Goal: Task Accomplishment & Management: Manage account settings

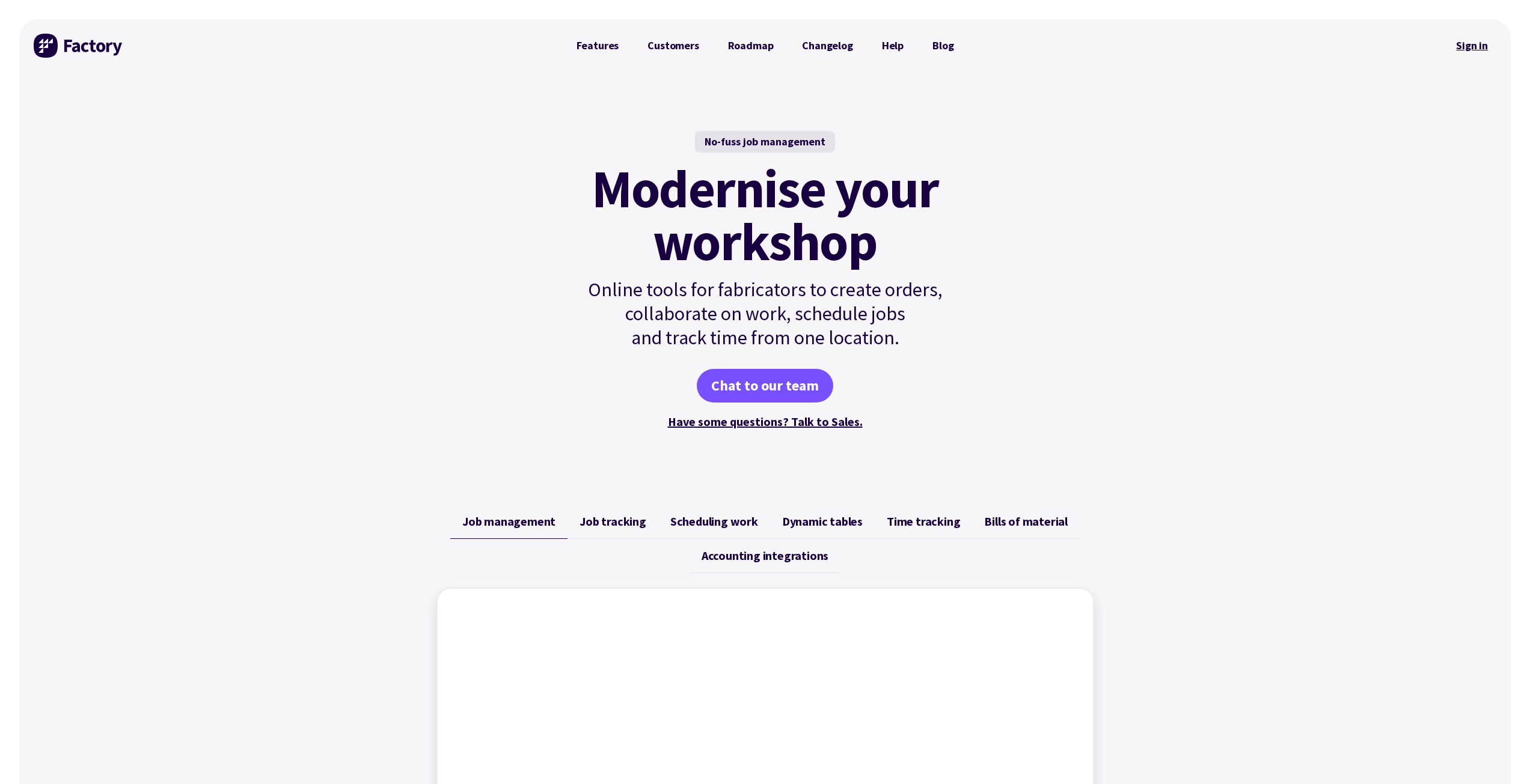
click at [1466, 47] on link "Sign in" at bounding box center [1472, 46] width 49 height 28
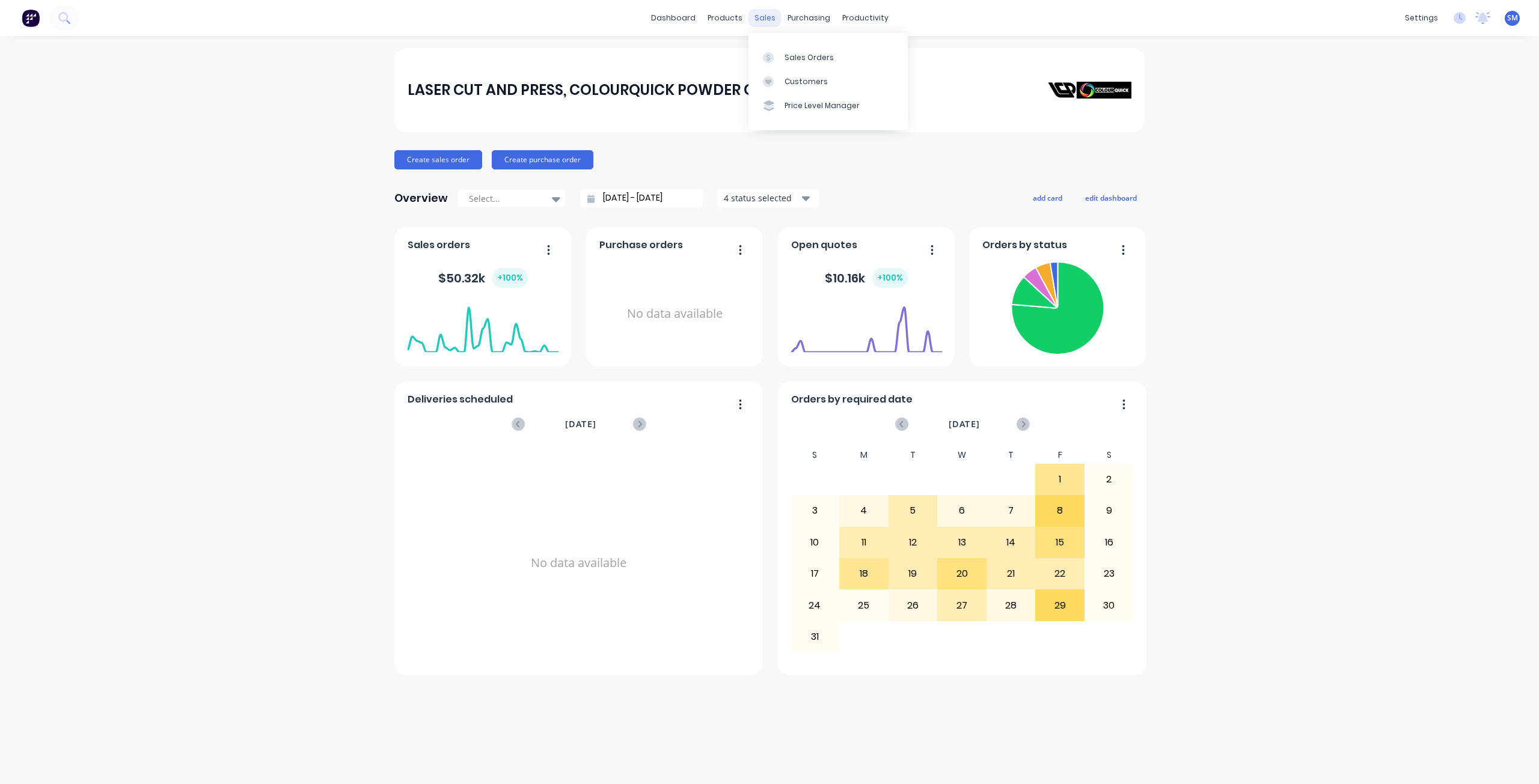
click at [757, 21] on div "sales" at bounding box center [765, 18] width 33 height 18
click at [800, 79] on div "Customers" at bounding box center [806, 82] width 43 height 11
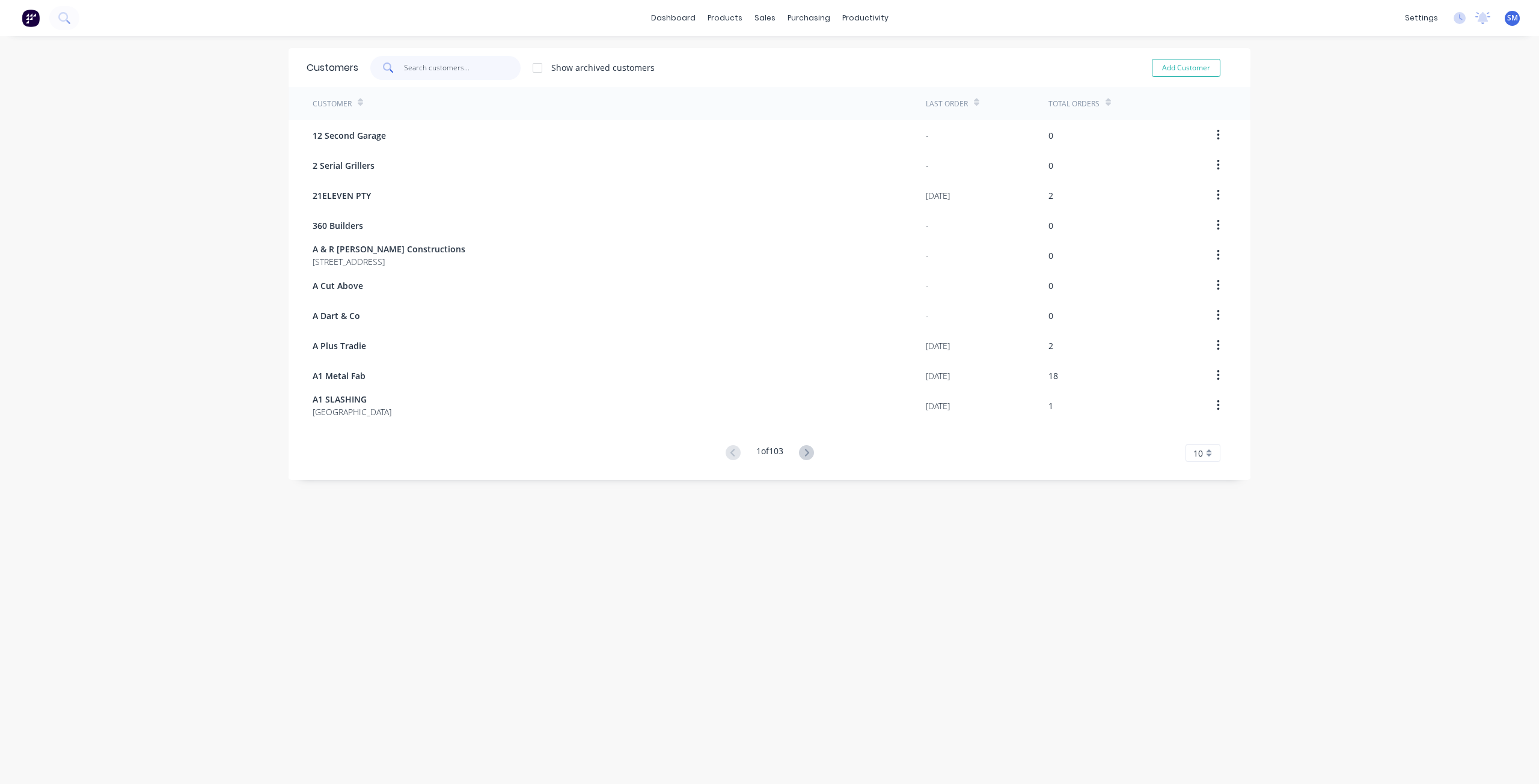
click at [423, 74] on input "text" at bounding box center [462, 67] width 118 height 24
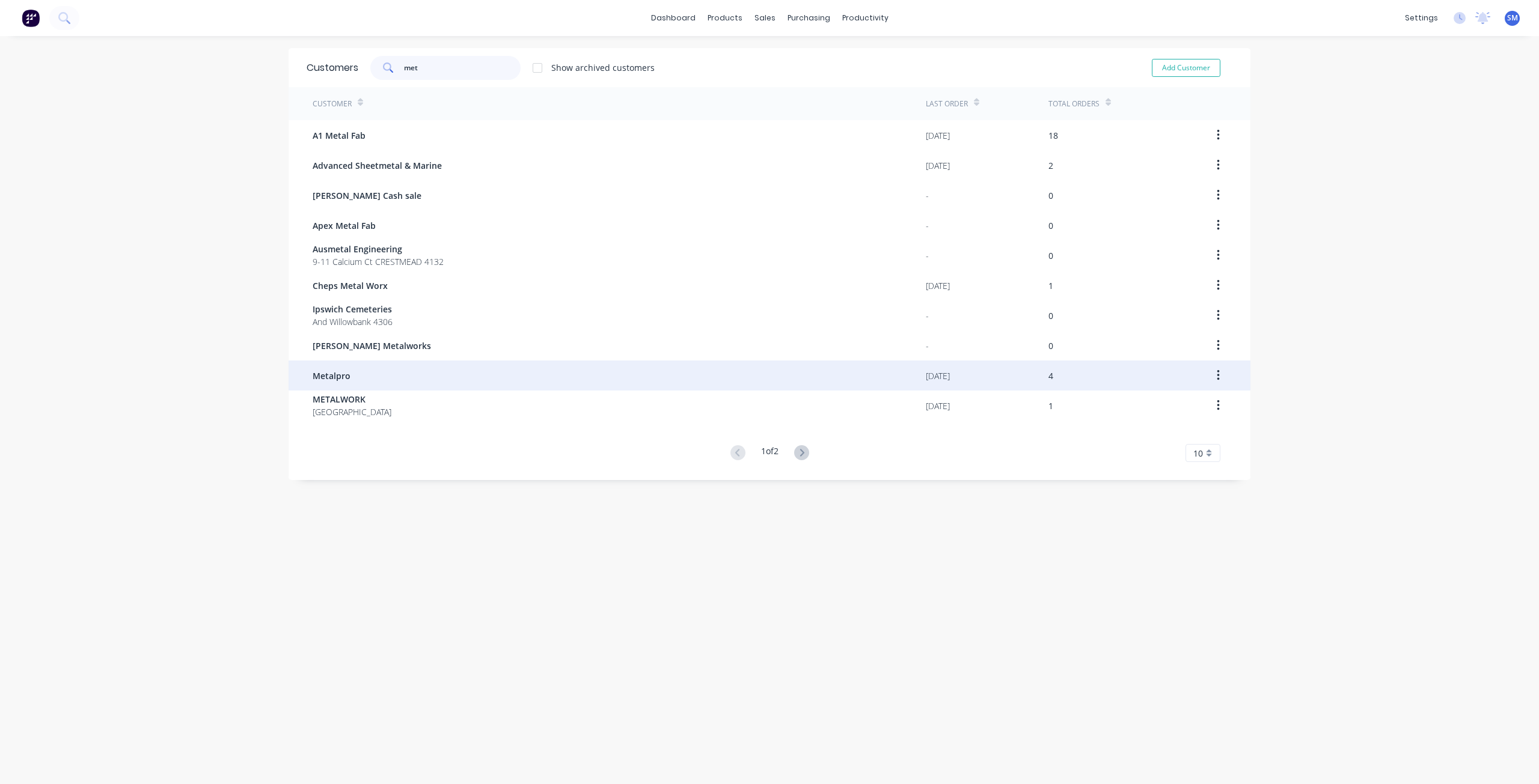
type input "met"
click at [336, 377] on span "Metalpro" at bounding box center [331, 376] width 38 height 13
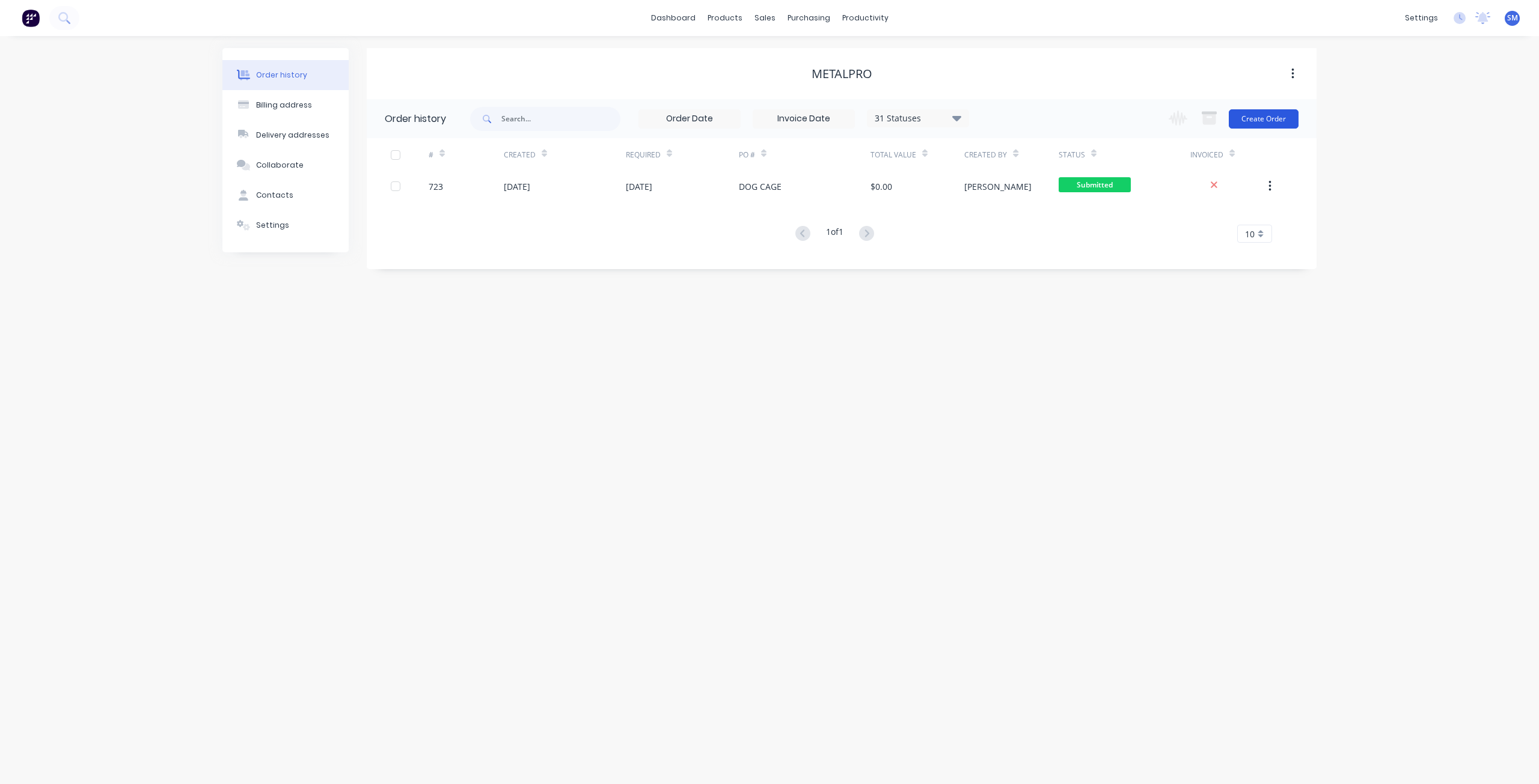
click at [1256, 117] on button "Create Order" at bounding box center [1264, 119] width 70 height 19
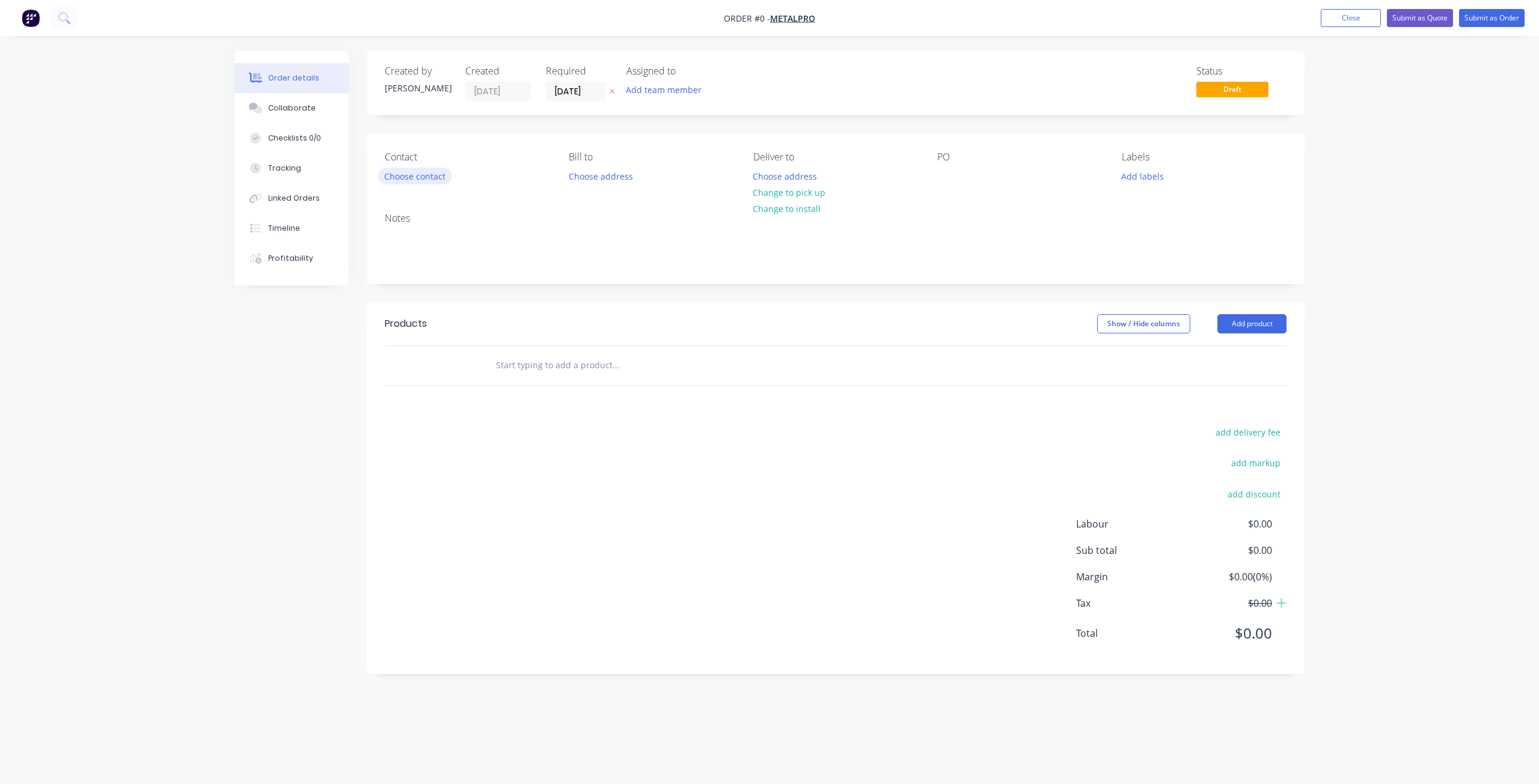
click at [419, 176] on button "Choose contact" at bounding box center [415, 175] width 74 height 16
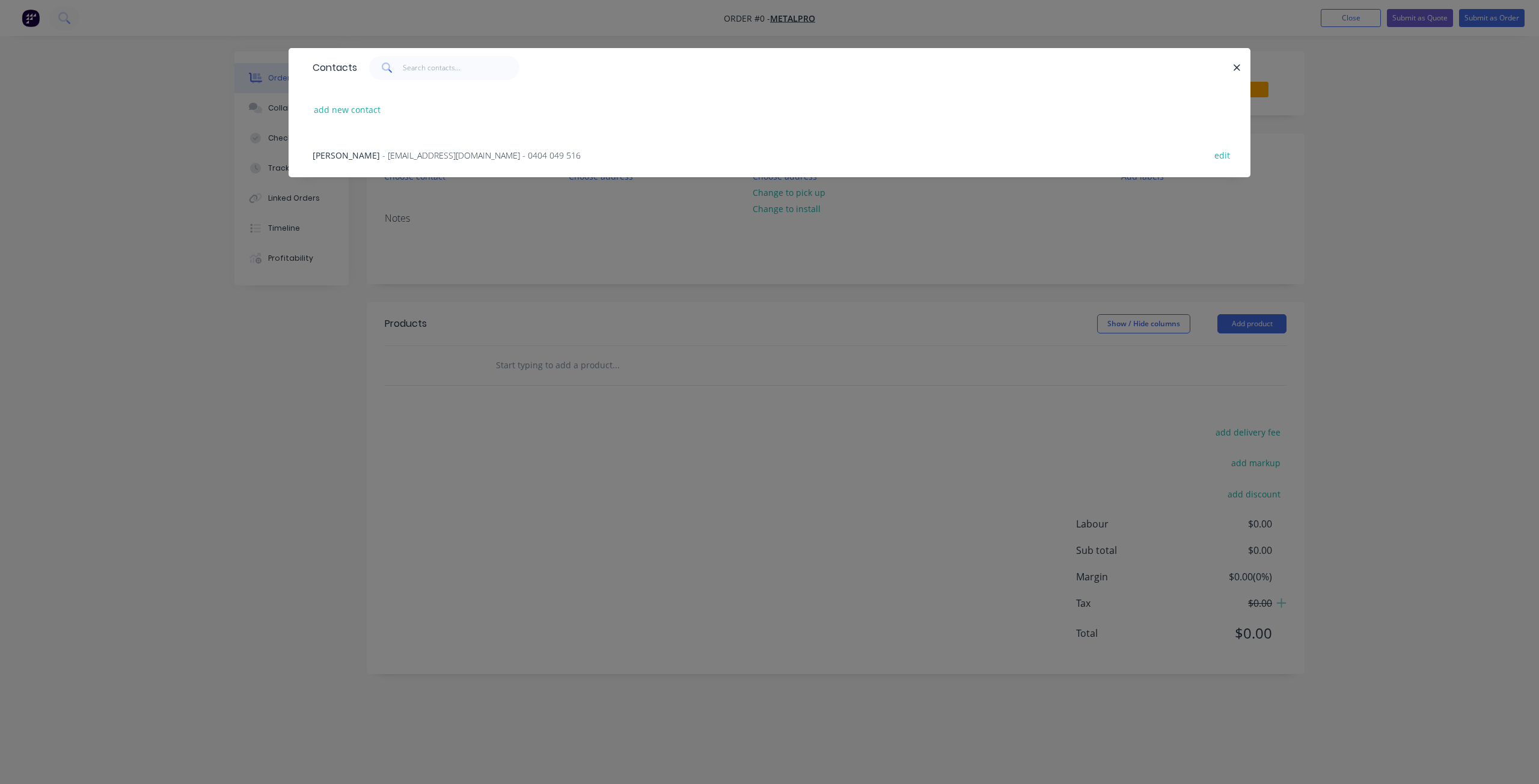
click at [382, 155] on span "- [EMAIL_ADDRESS][DOMAIN_NAME] - 0404 049 516" at bounding box center [481, 155] width 198 height 11
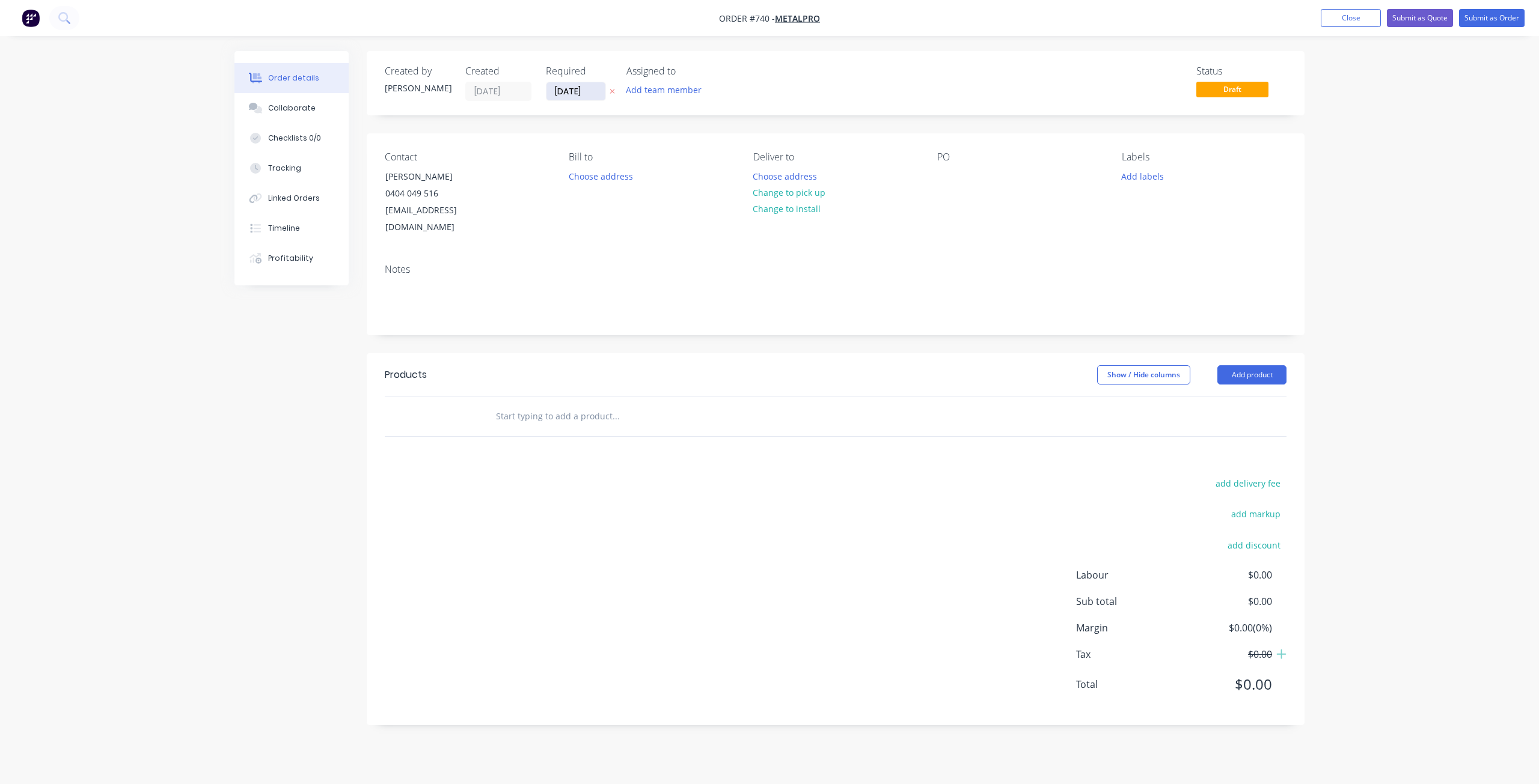
click at [581, 97] on input "[DATE]" at bounding box center [576, 91] width 59 height 18
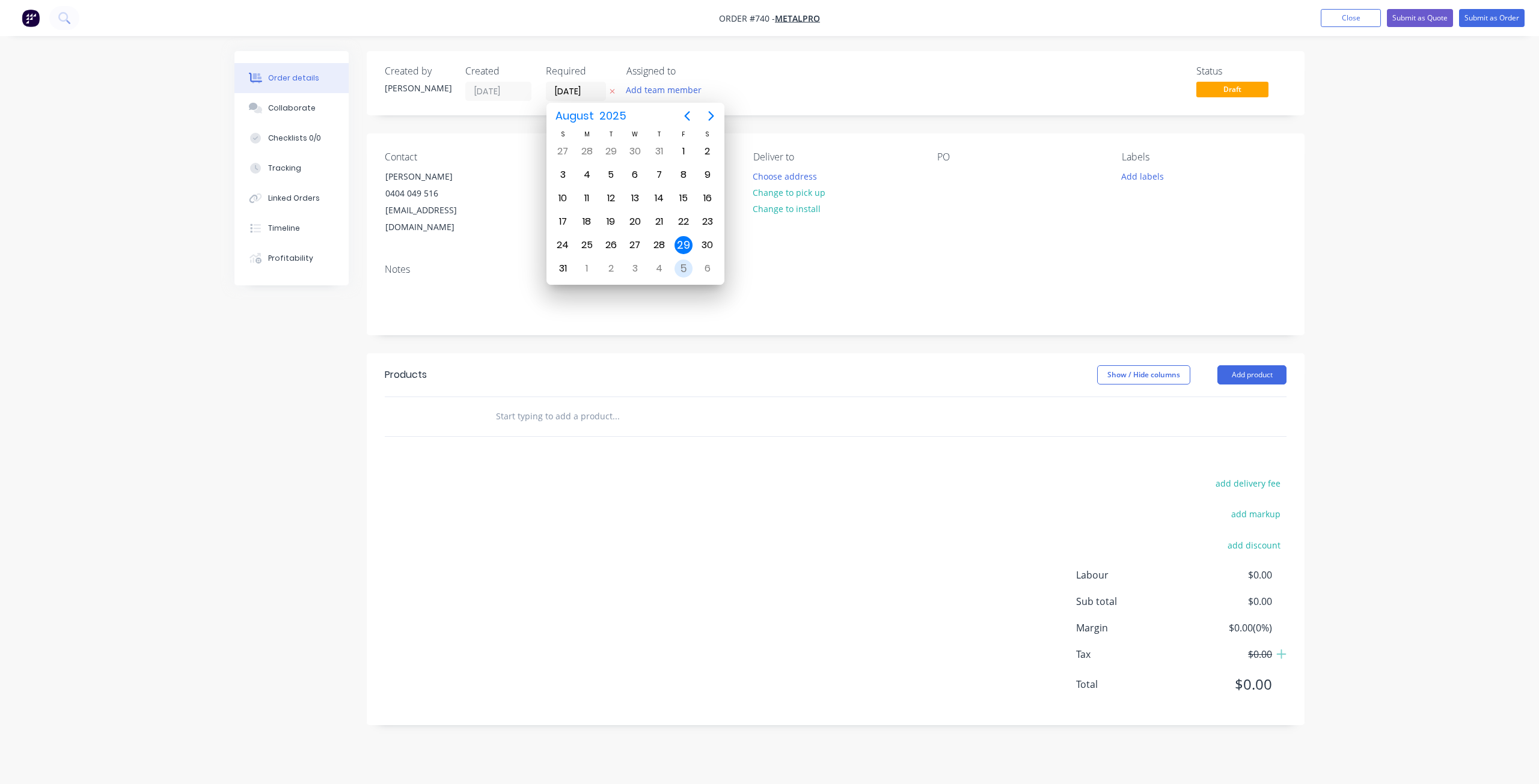
click at [679, 271] on div "5" at bounding box center [684, 268] width 18 height 18
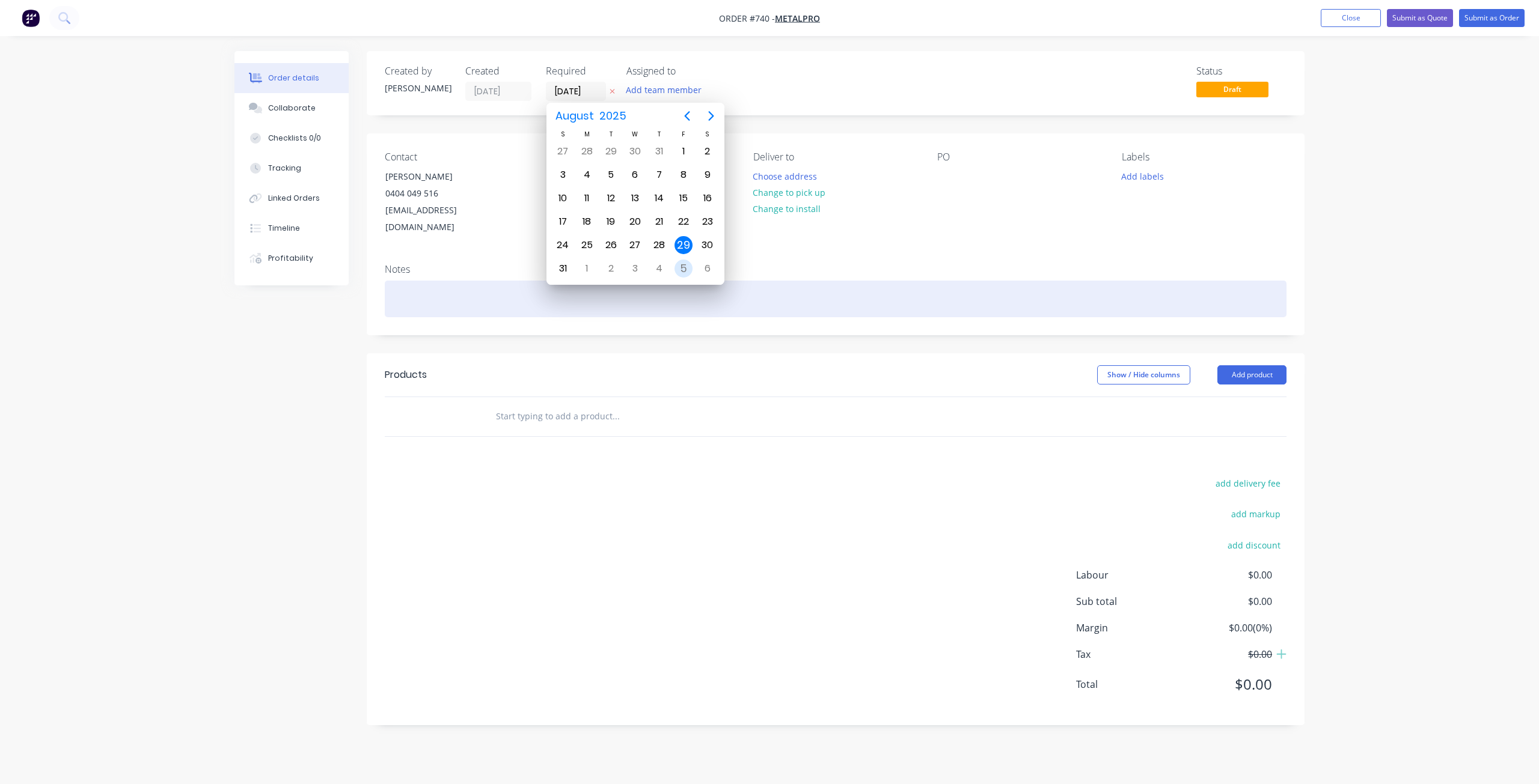
type input "[DATE]"
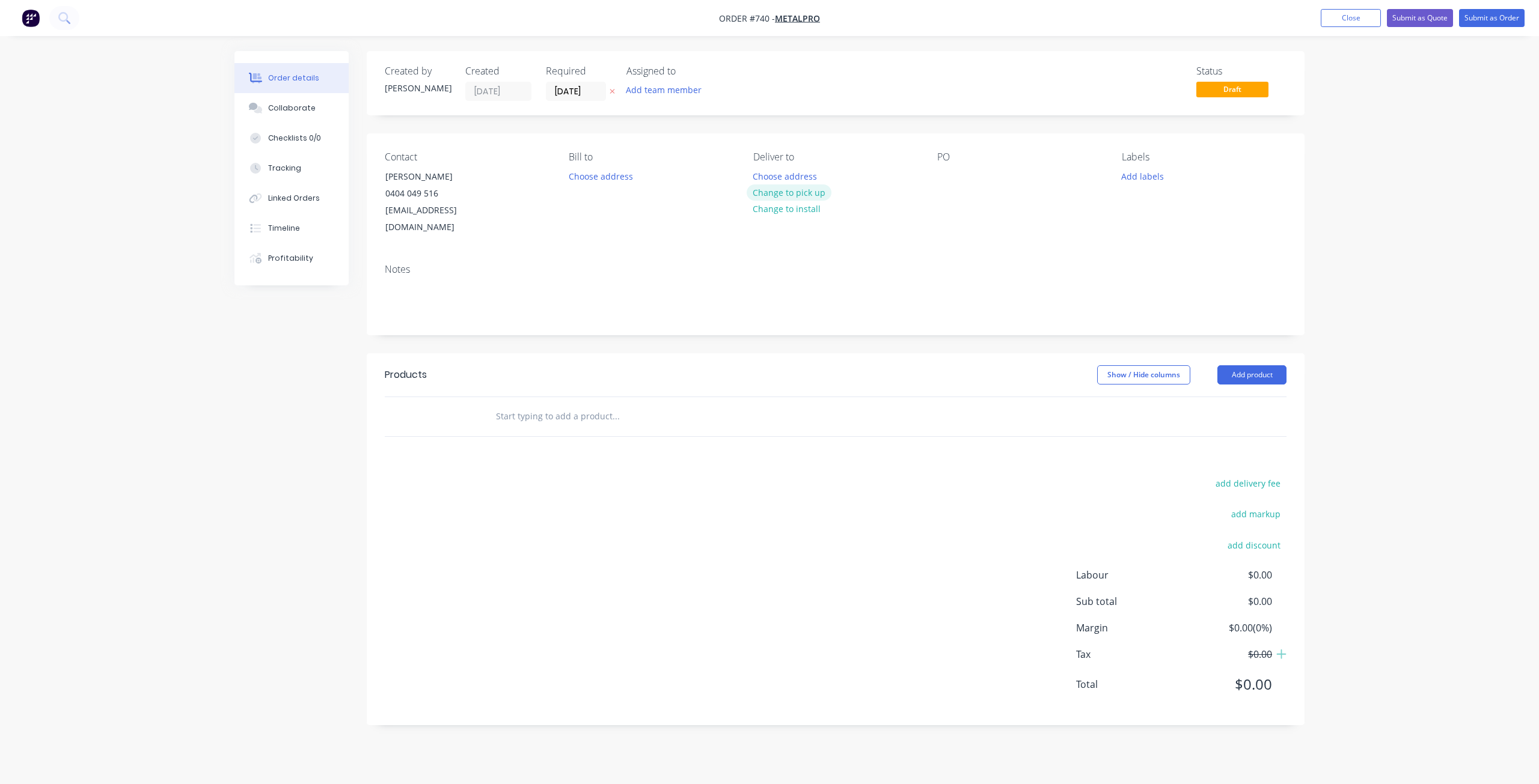
click at [789, 194] on button "Change to pick up" at bounding box center [789, 192] width 86 height 16
click at [930, 175] on div "Contact [PERSON_NAME] [PHONE_NUMBER] [EMAIL_ADDRESS][DOMAIN_NAME] Bill to Choos…" at bounding box center [835, 194] width 937 height 121
click at [943, 176] on div at bounding box center [947, 176] width 19 height 17
click at [1136, 175] on button "Add labels" at bounding box center [1142, 175] width 56 height 16
click at [1143, 286] on div at bounding box center [1143, 284] width 24 height 24
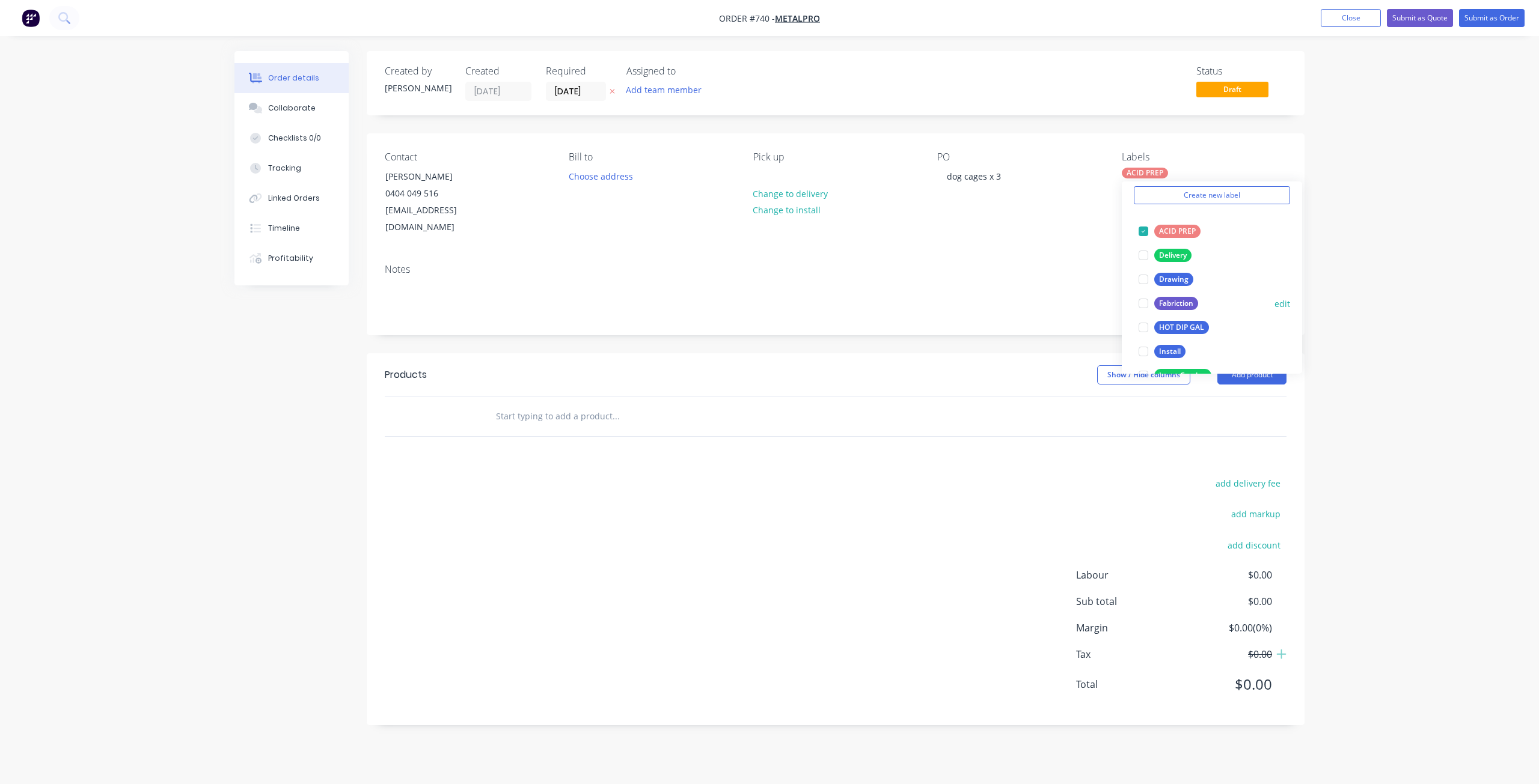
scroll to position [180, 0]
click at [1147, 267] on div at bounding box center [1143, 266] width 24 height 24
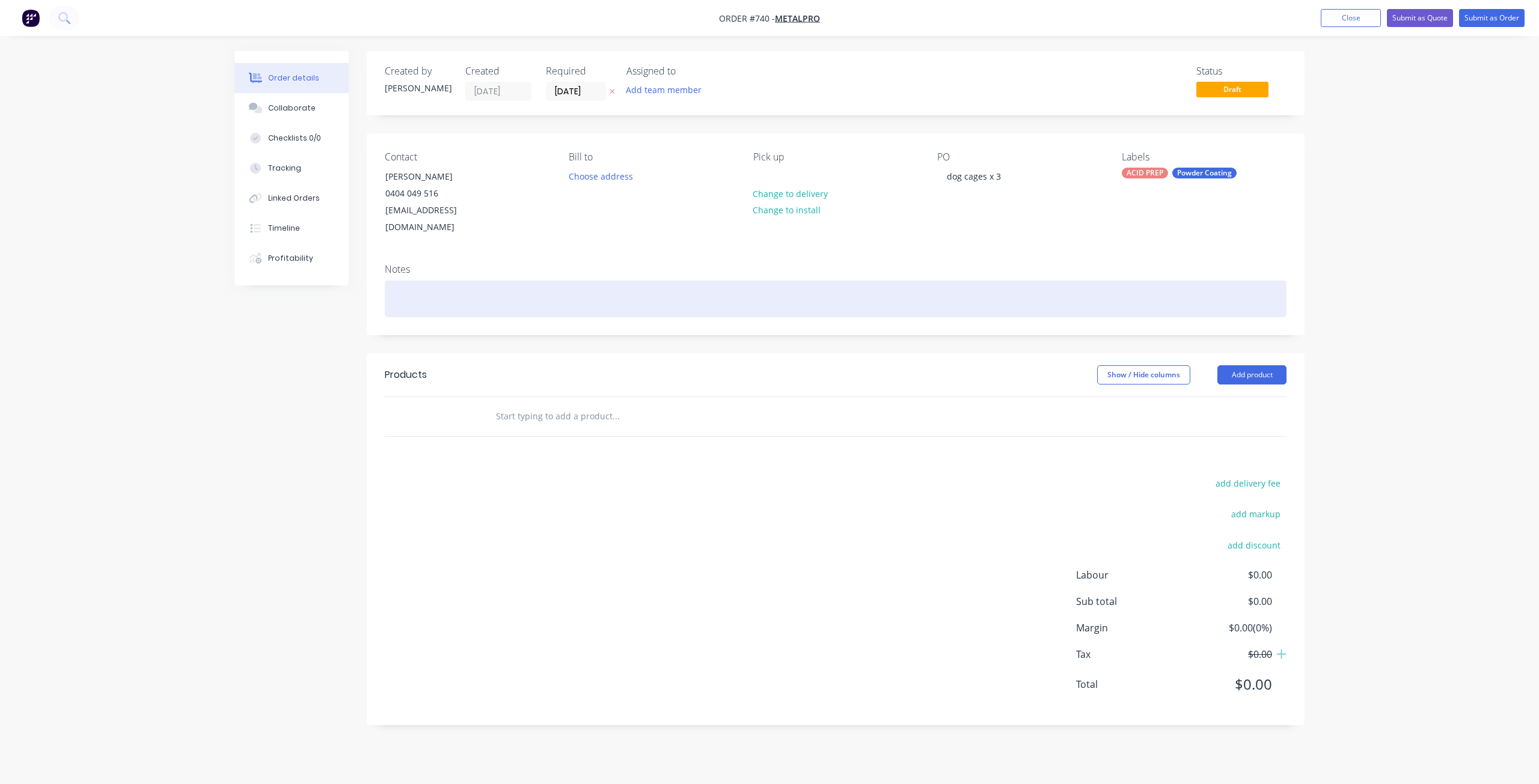
click at [1097, 281] on div at bounding box center [835, 299] width 902 height 37
click at [392, 289] on div at bounding box center [835, 299] width 902 height 37
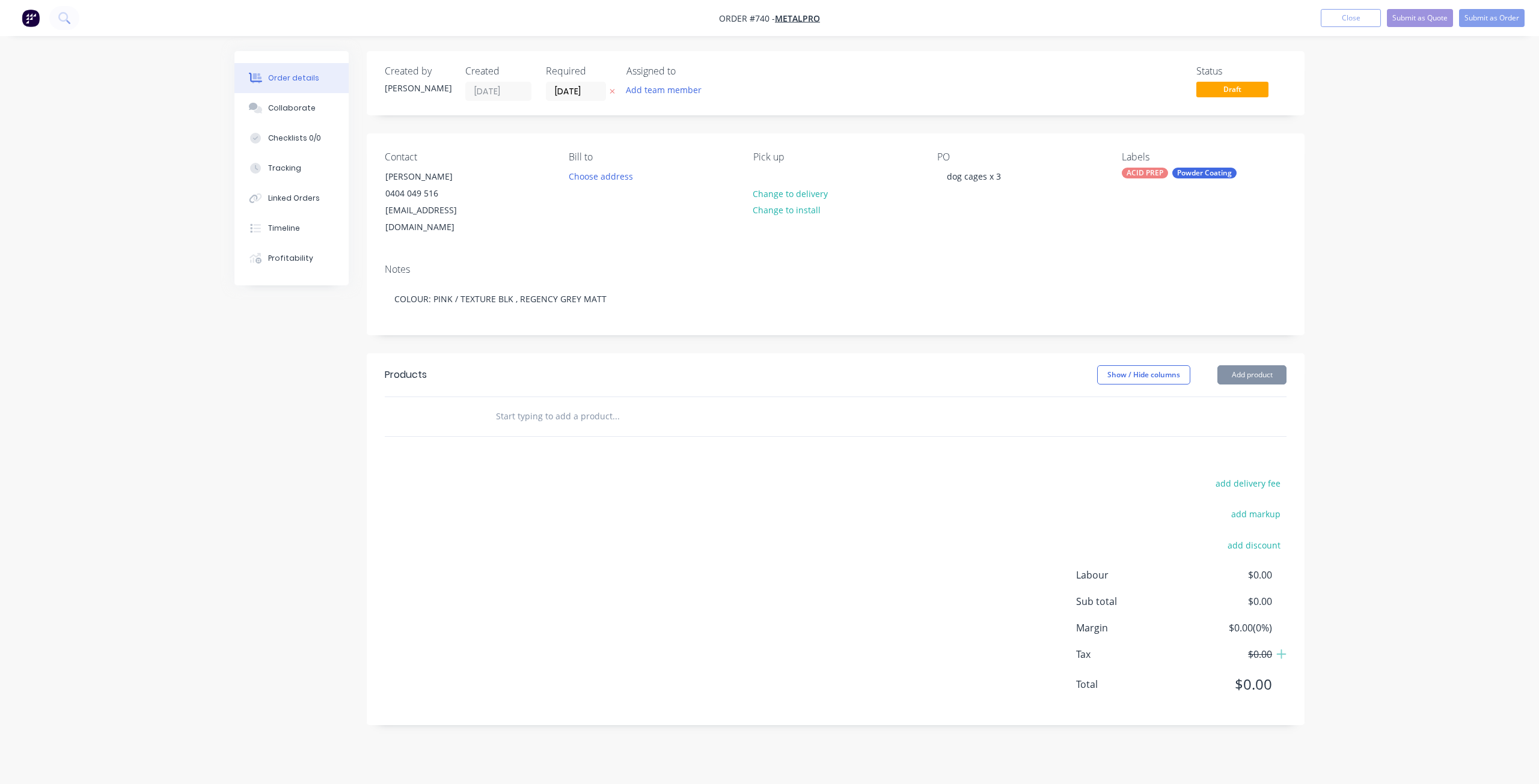
click at [521, 405] on input "text" at bounding box center [615, 416] width 241 height 24
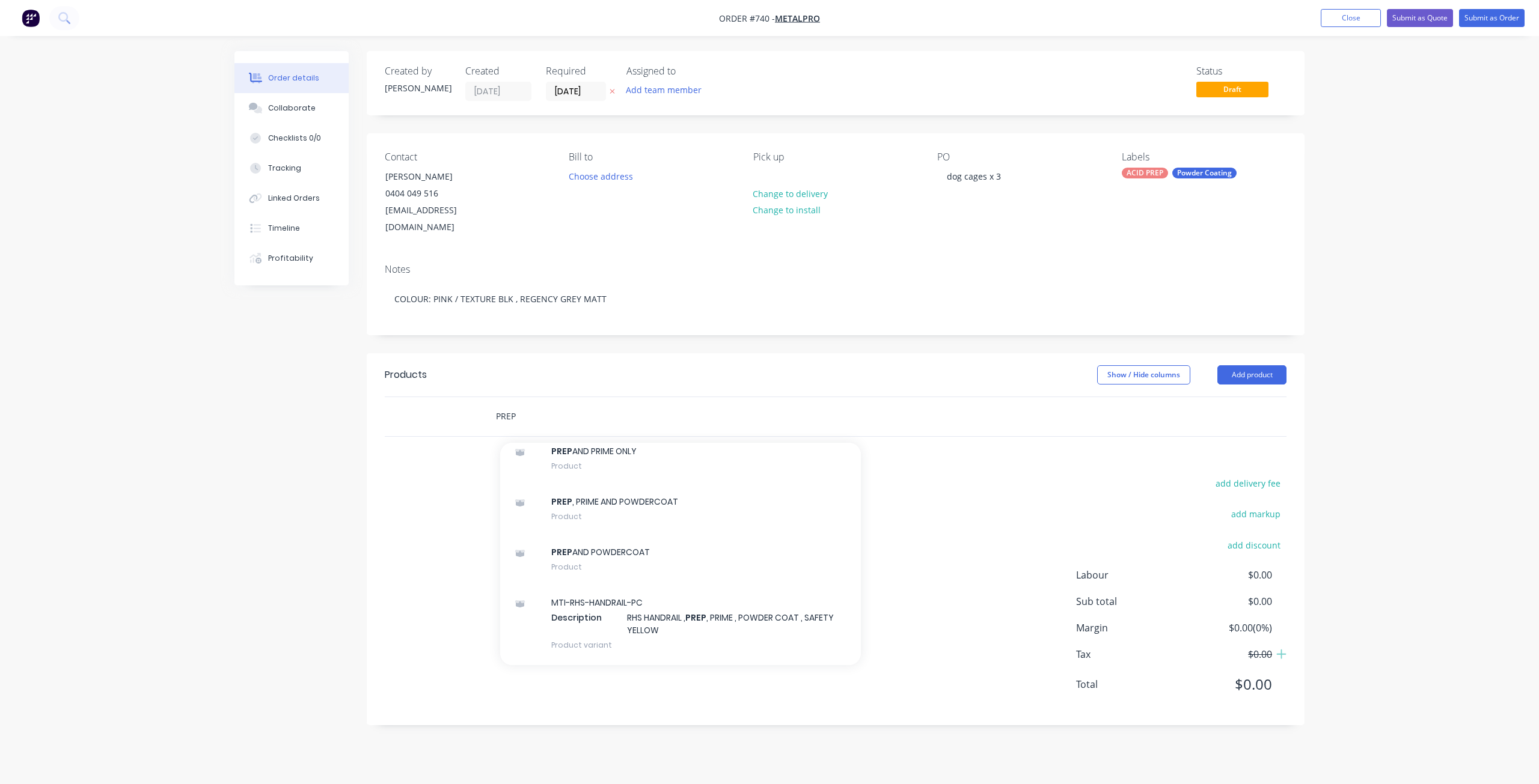
scroll to position [1081, 0]
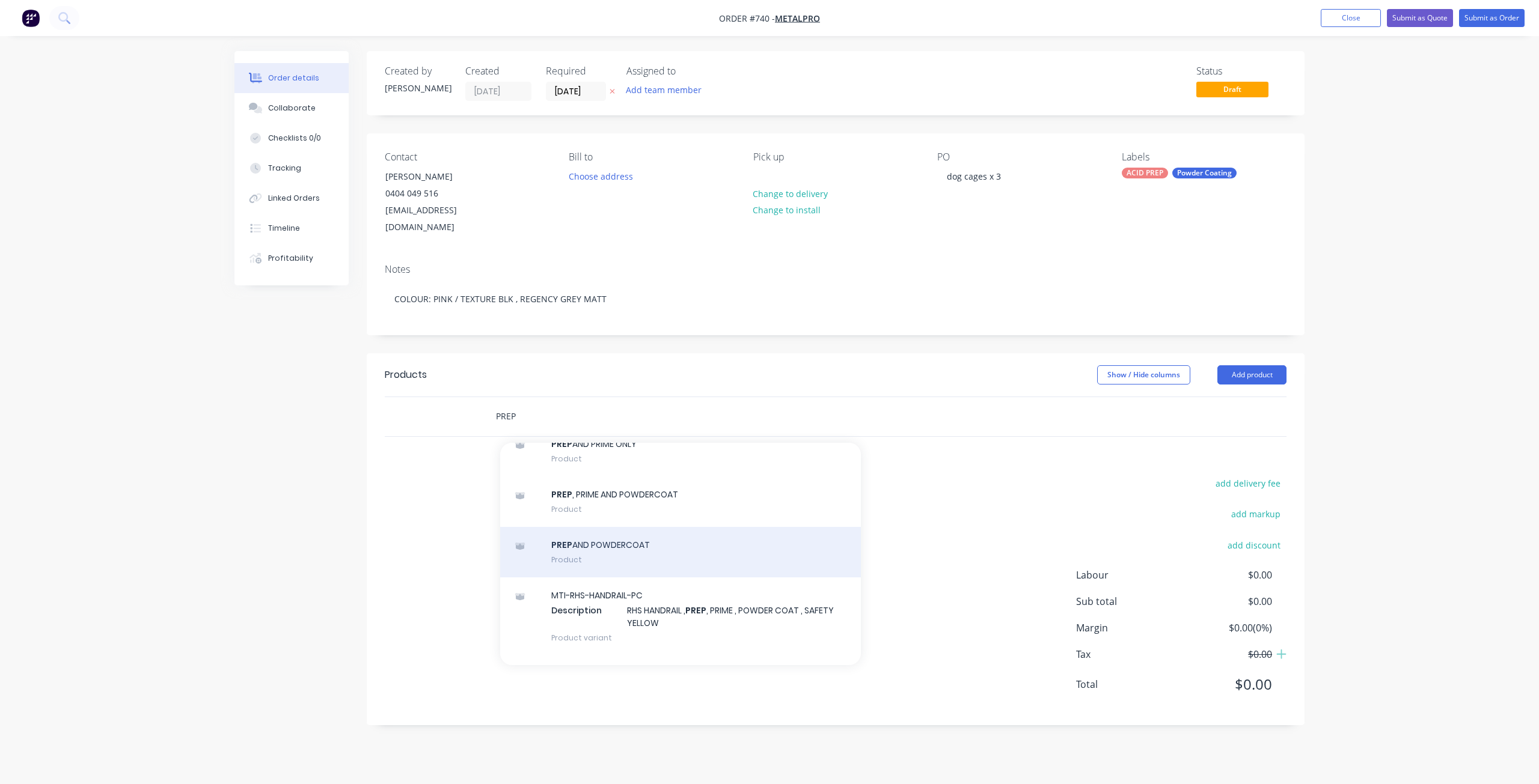
type input "PREP"
click at [595, 540] on div "PREP AND POWDERCOAT Product" at bounding box center [680, 552] width 361 height 51
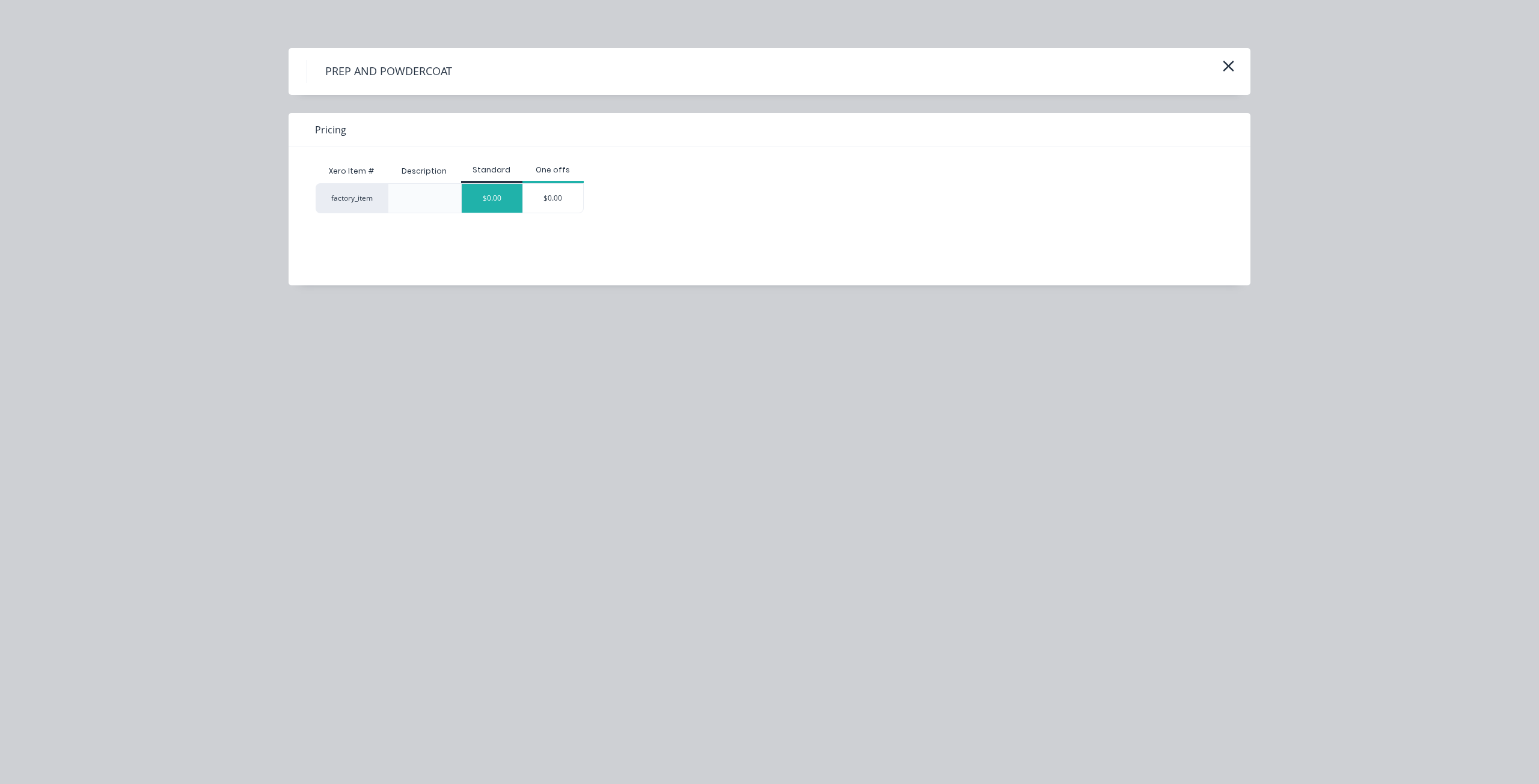
click at [488, 202] on div "$0.00" at bounding box center [492, 197] width 61 height 28
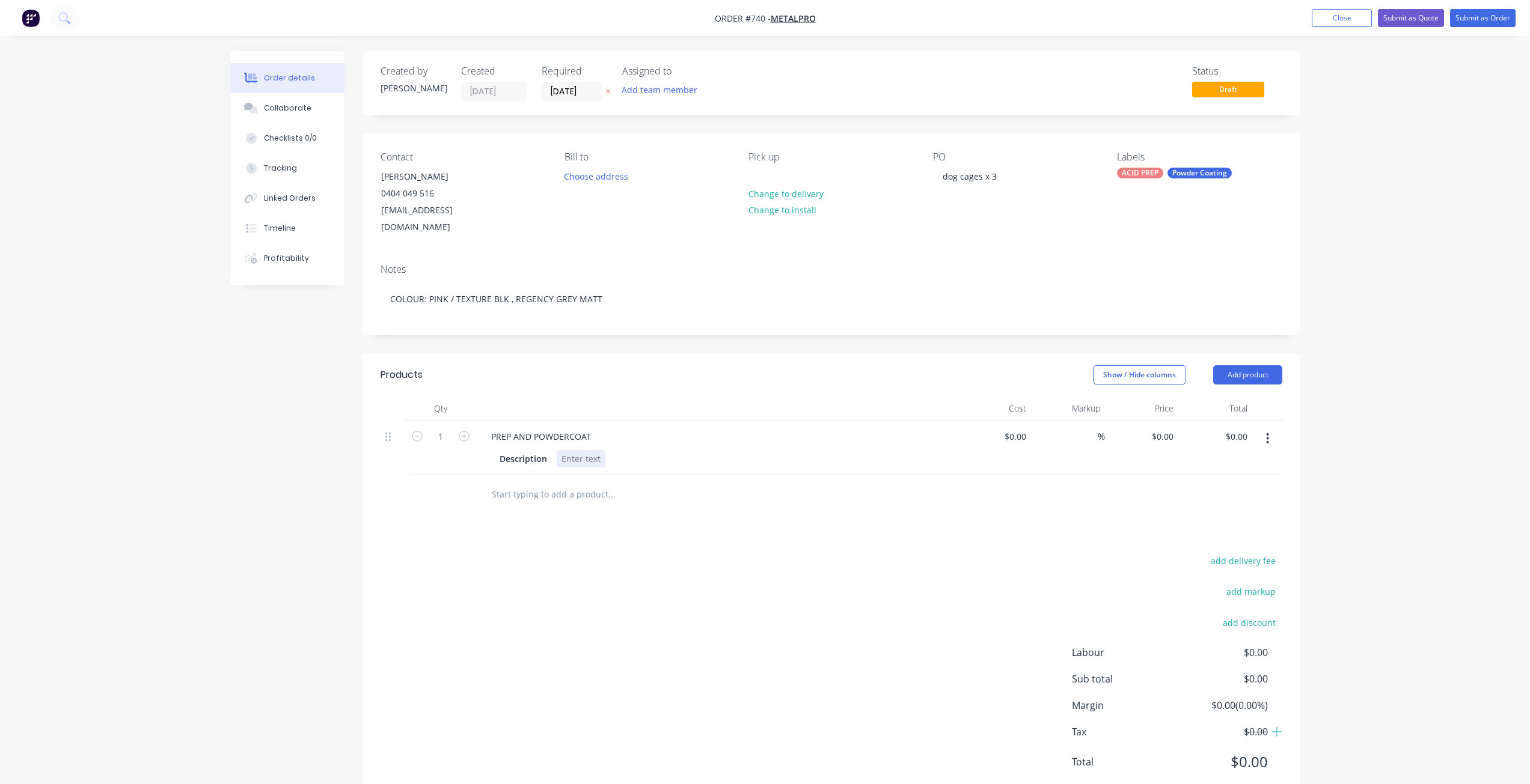
click at [574, 450] on div at bounding box center [581, 458] width 49 height 17
click at [676, 482] on input "text" at bounding box center [611, 494] width 241 height 24
click at [1479, 10] on button "Submit as Order" at bounding box center [1483, 18] width 65 height 18
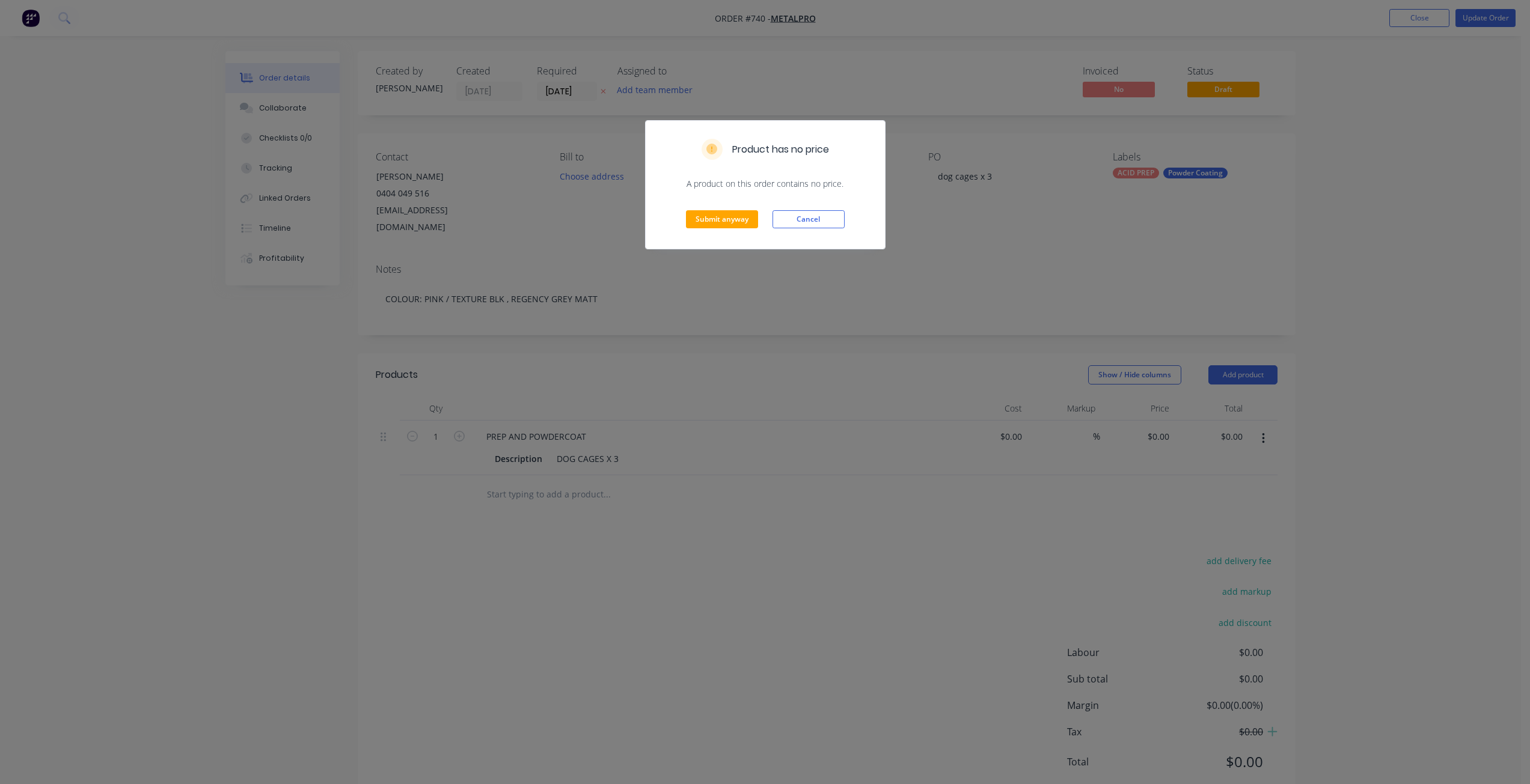
click at [1486, 19] on div "Product has no price A product on this order contains no price. Submit anyway C…" at bounding box center [765, 392] width 1530 height 784
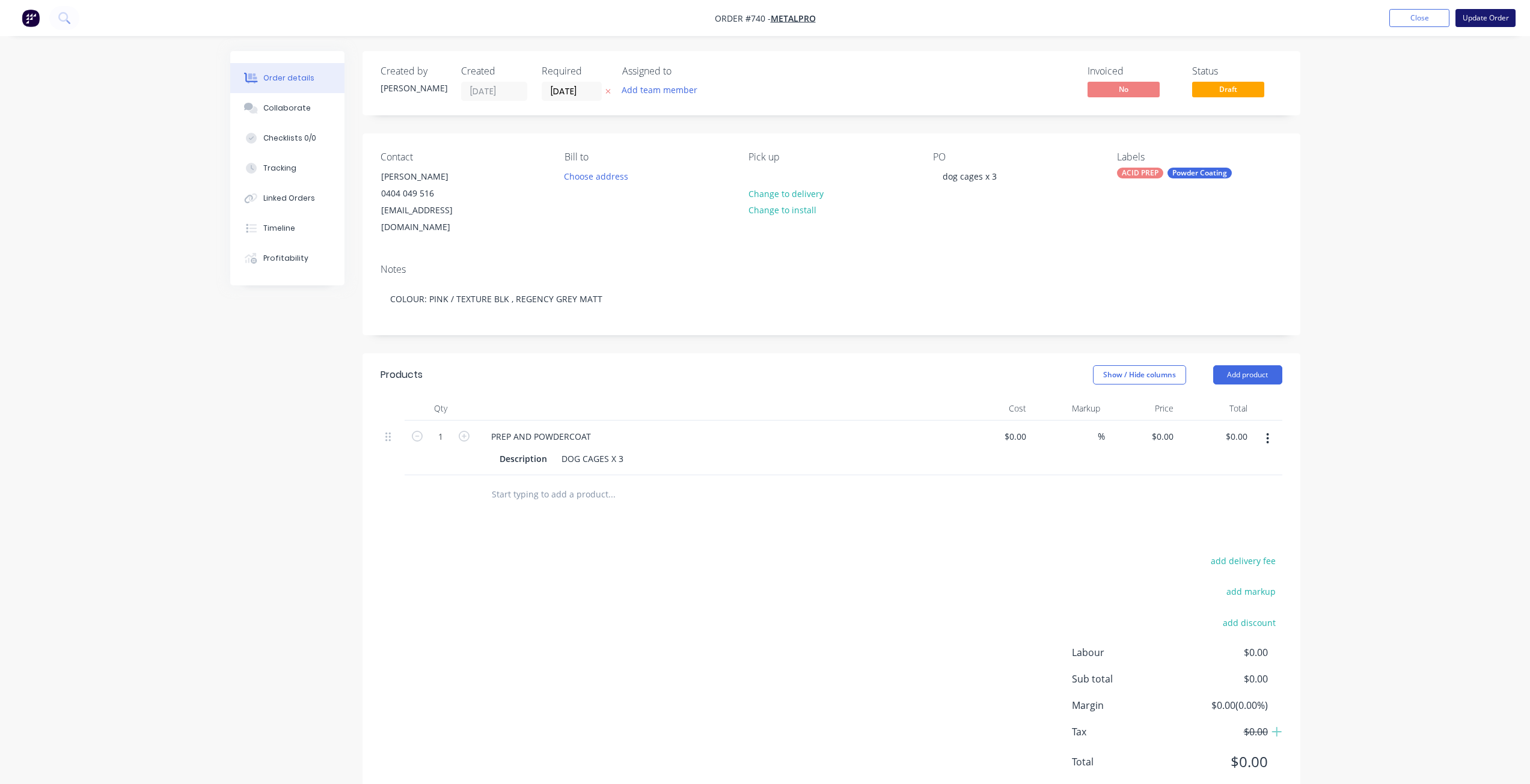
click at [1477, 20] on button "Update Order" at bounding box center [1485, 18] width 60 height 18
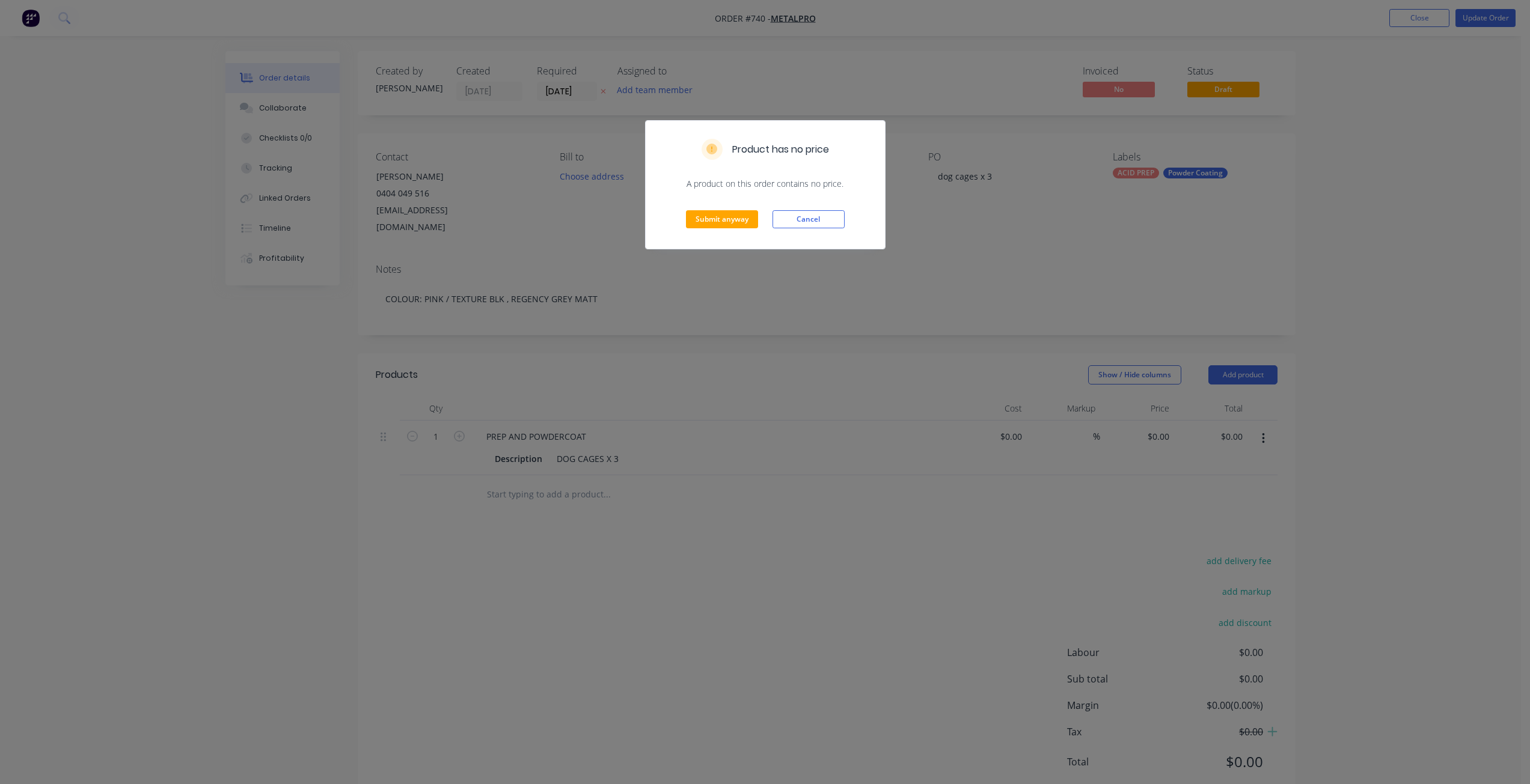
drag, startPoint x: 805, startPoint y: 220, endPoint x: 839, endPoint y: 220, distance: 34.0
click at [807, 220] on button "Cancel" at bounding box center [809, 220] width 72 height 18
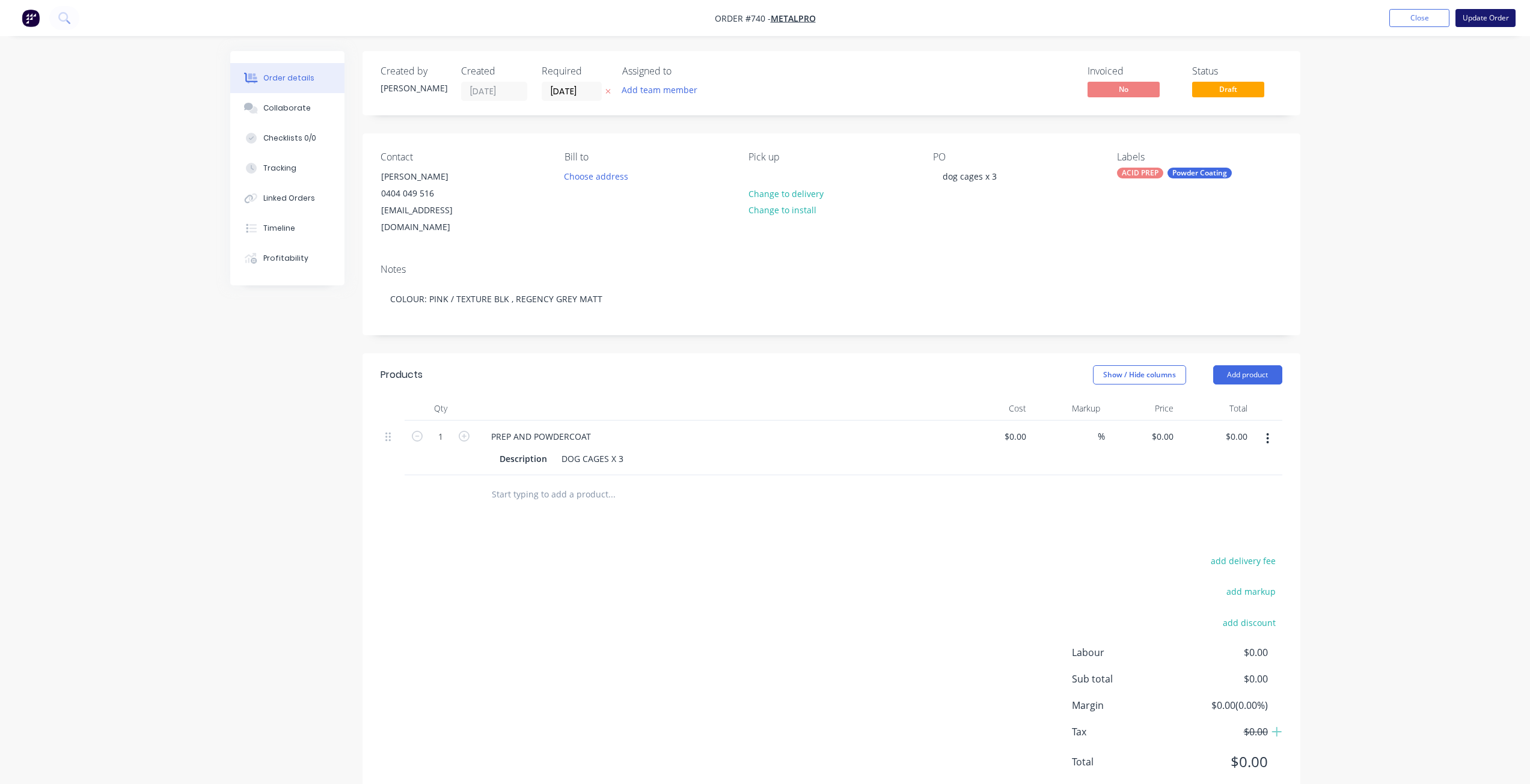
click at [1481, 15] on button "Update Order" at bounding box center [1485, 18] width 60 height 18
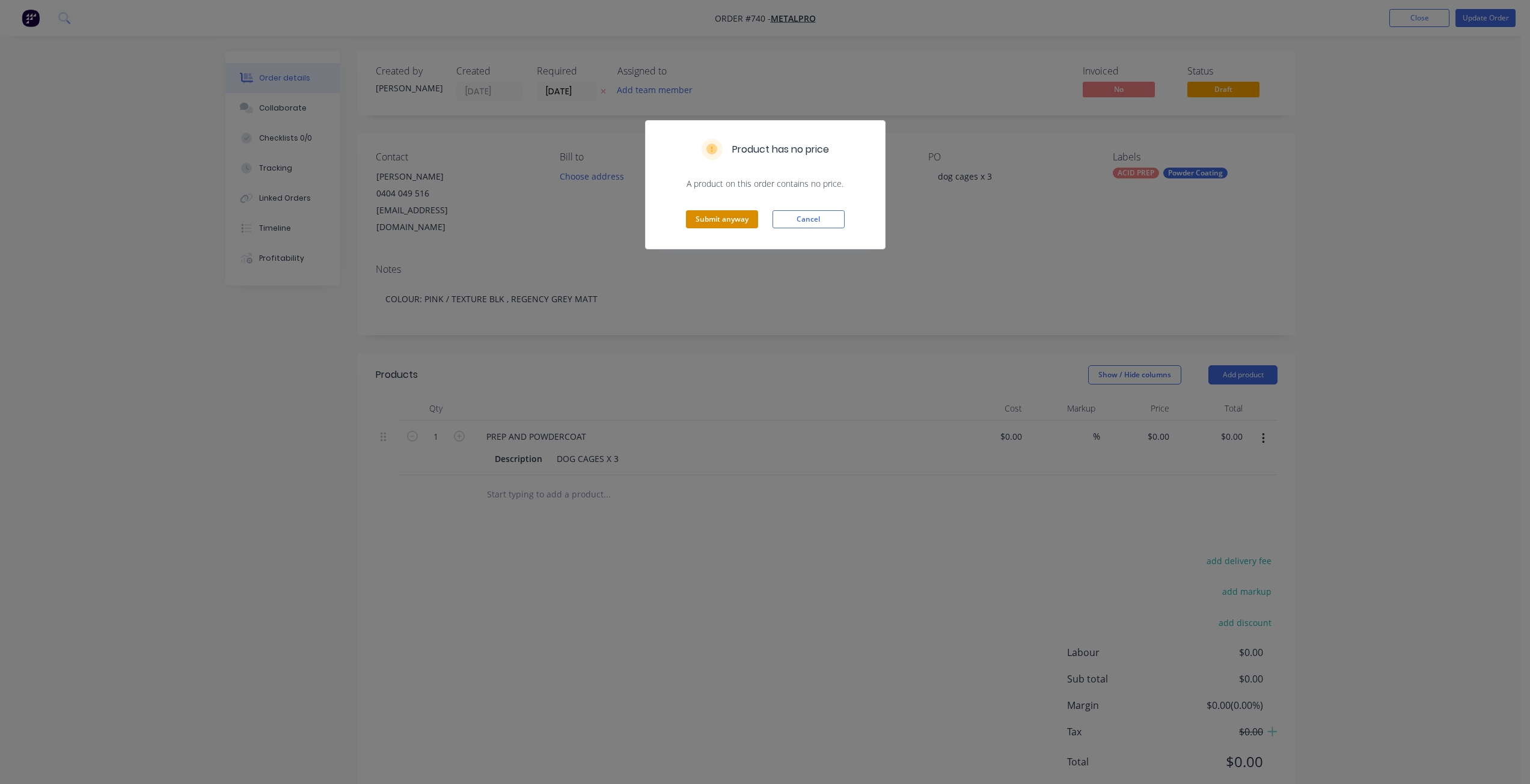
click at [711, 224] on button "Submit anyway" at bounding box center [722, 220] width 72 height 18
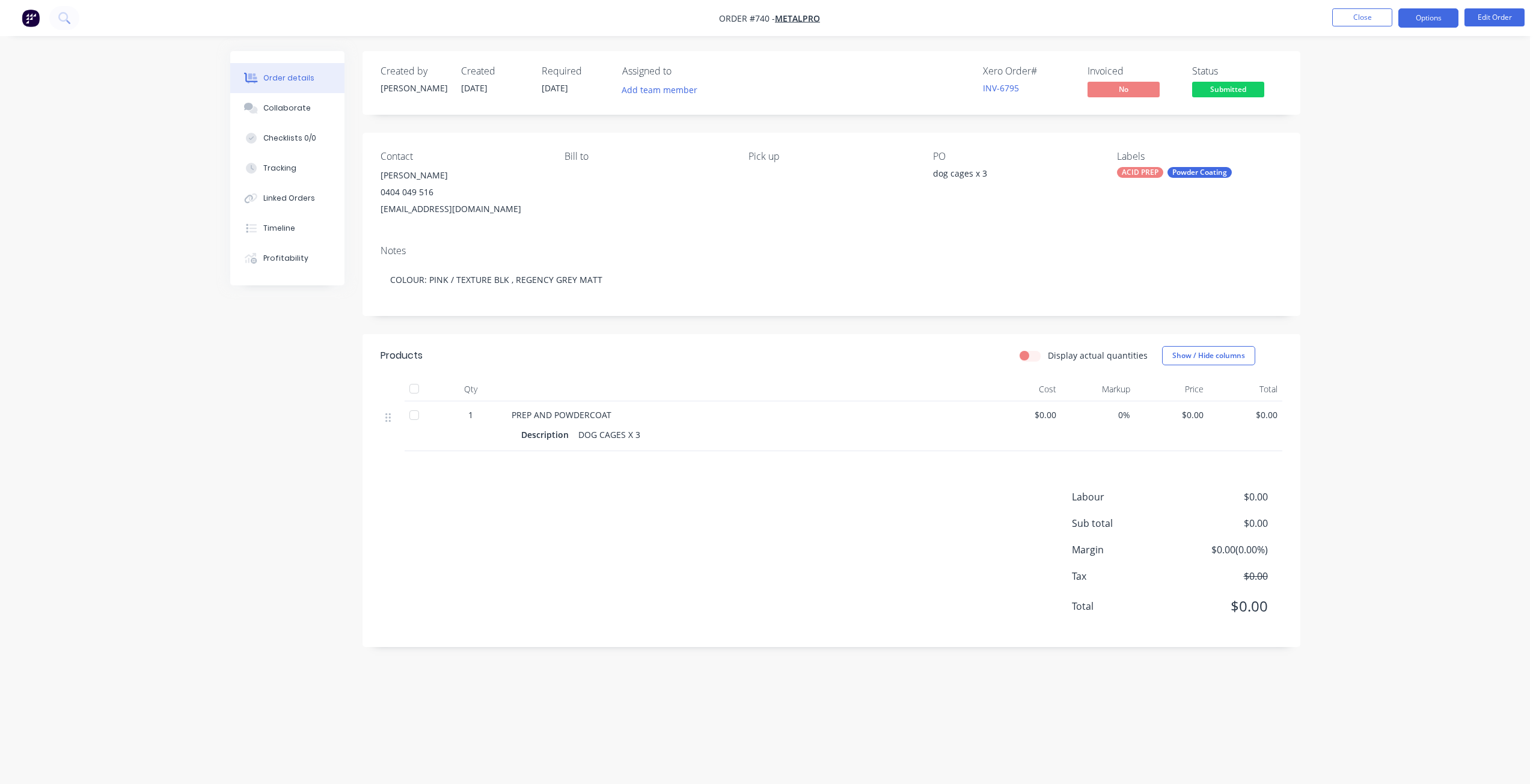
click at [1424, 17] on button "Options" at bounding box center [1428, 18] width 60 height 19
click at [1355, 149] on div "Work Order" at bounding box center [1392, 145] width 111 height 17
click at [1357, 122] on div "Without pricing" at bounding box center [1392, 121] width 111 height 17
click at [1361, 10] on button "Close" at bounding box center [1362, 17] width 60 height 18
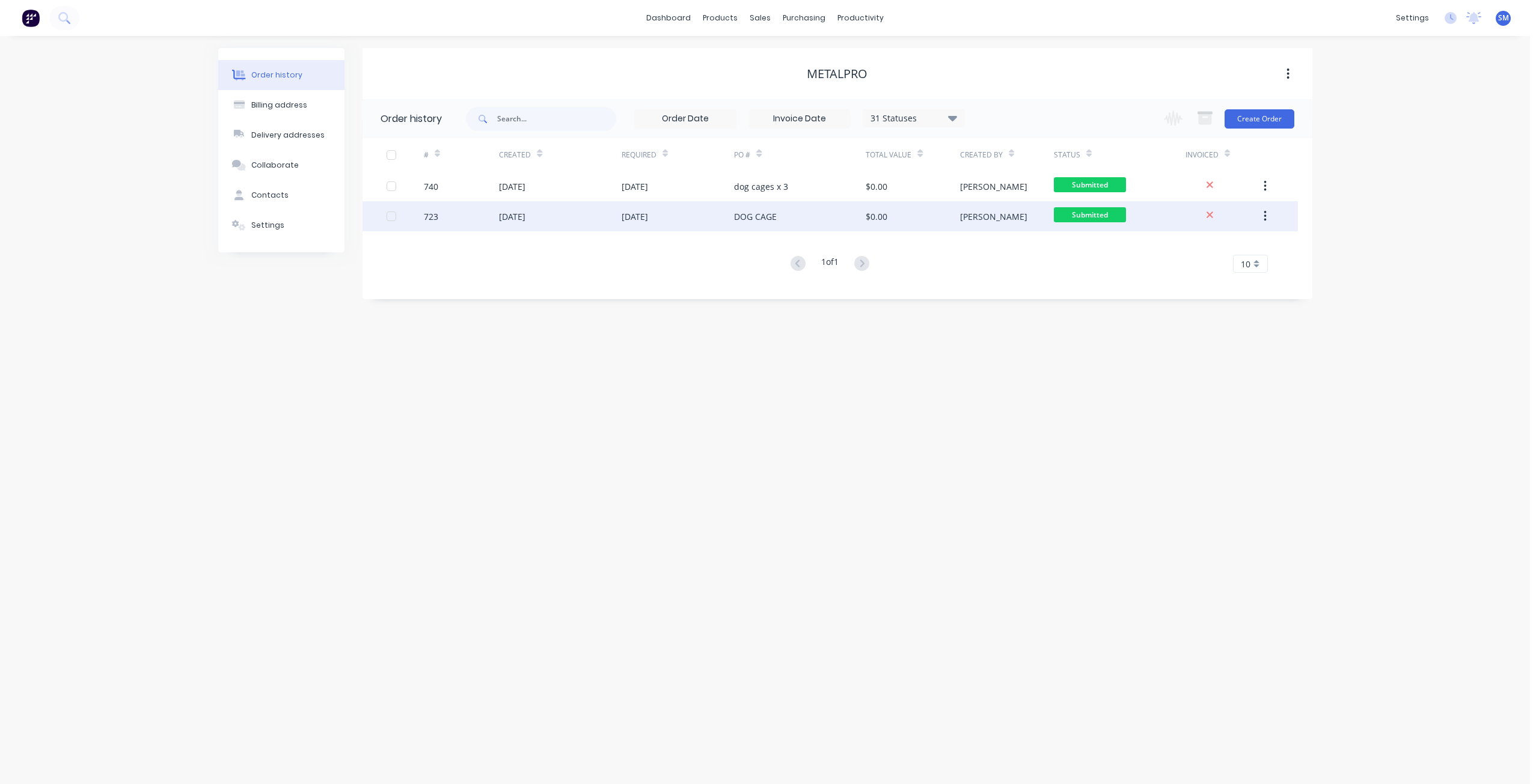
click at [497, 211] on div "723" at bounding box center [461, 216] width 75 height 30
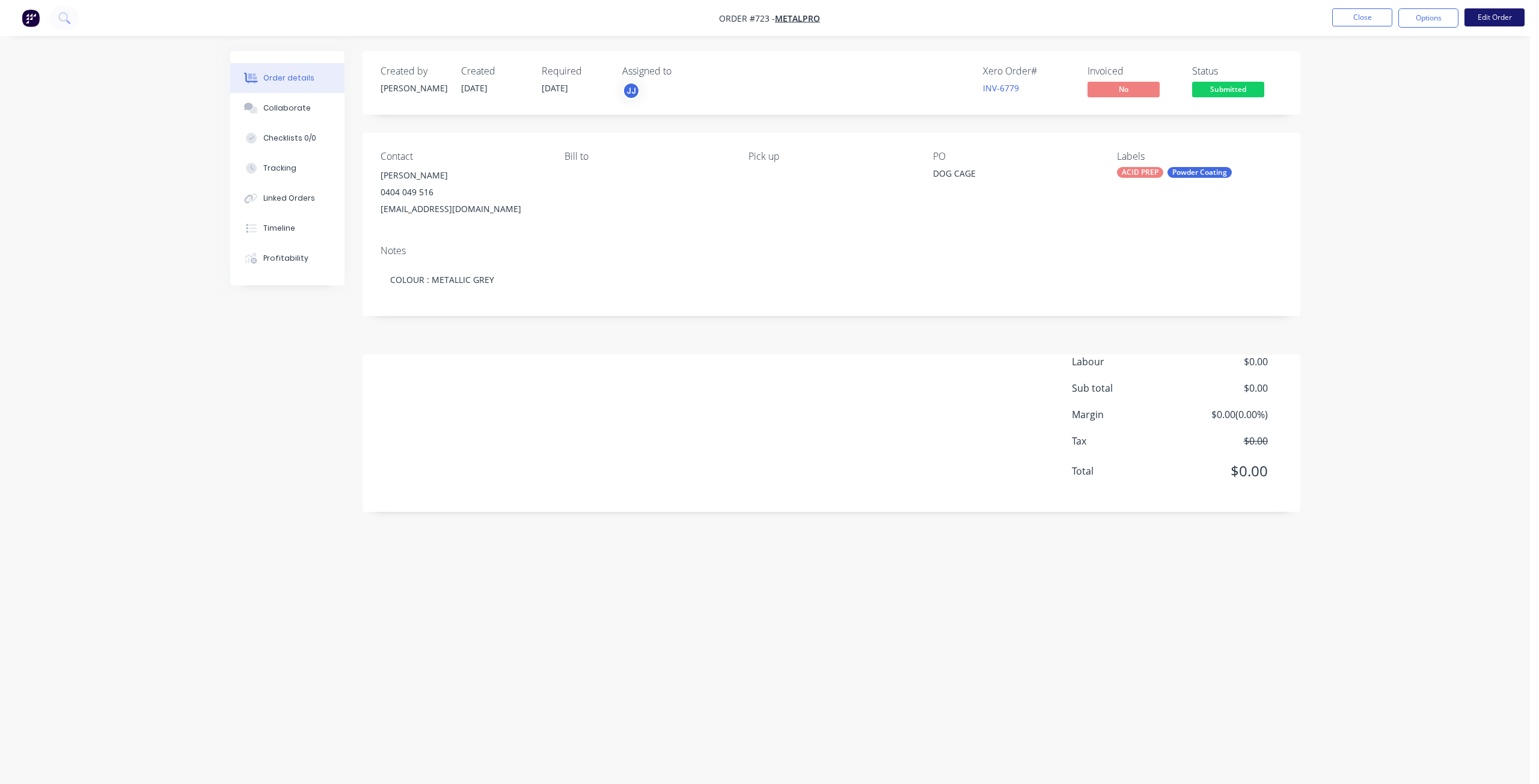
click at [1488, 15] on button "Edit Order" at bounding box center [1494, 17] width 60 height 18
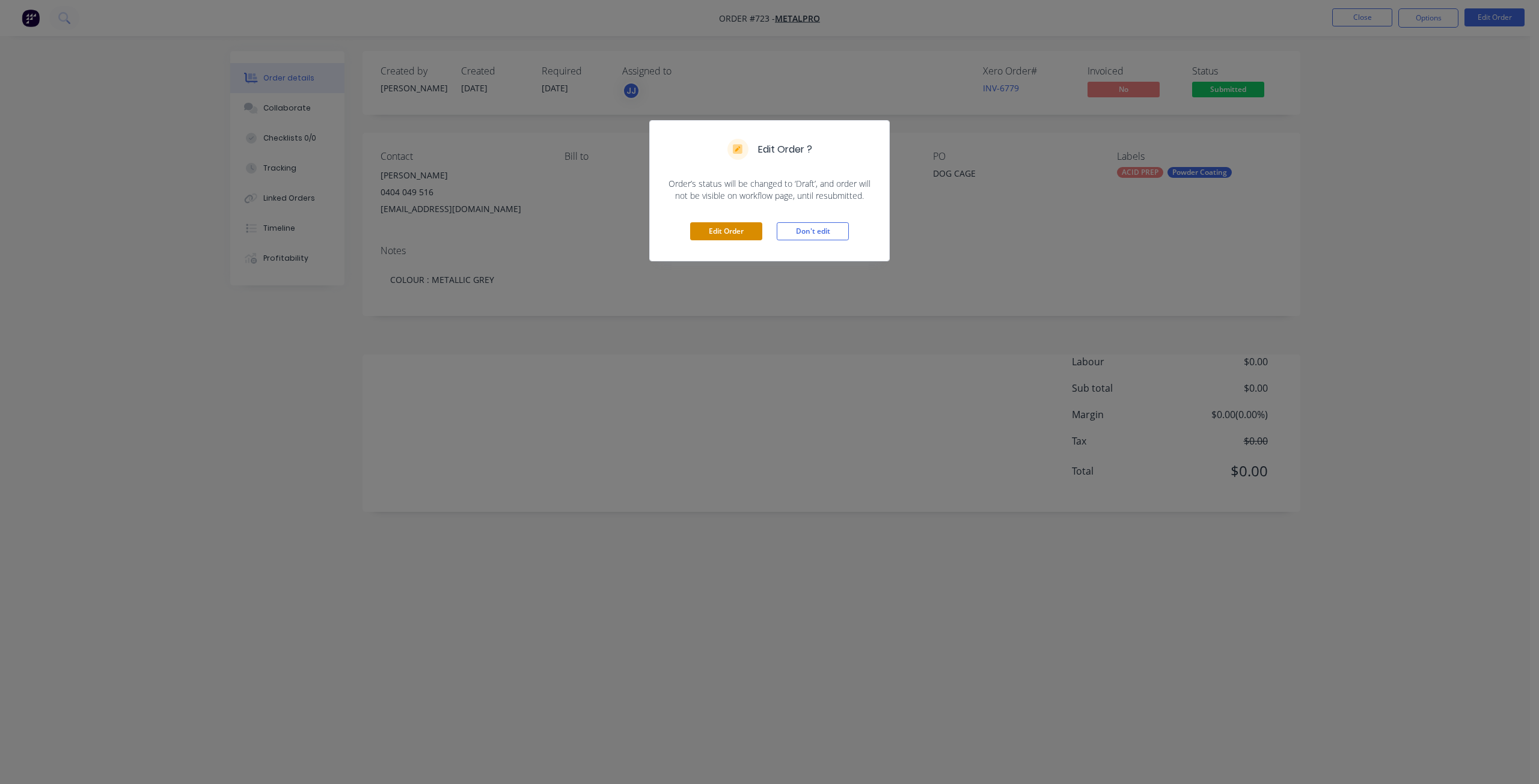
click at [691, 230] on button "Edit Order" at bounding box center [726, 231] width 72 height 18
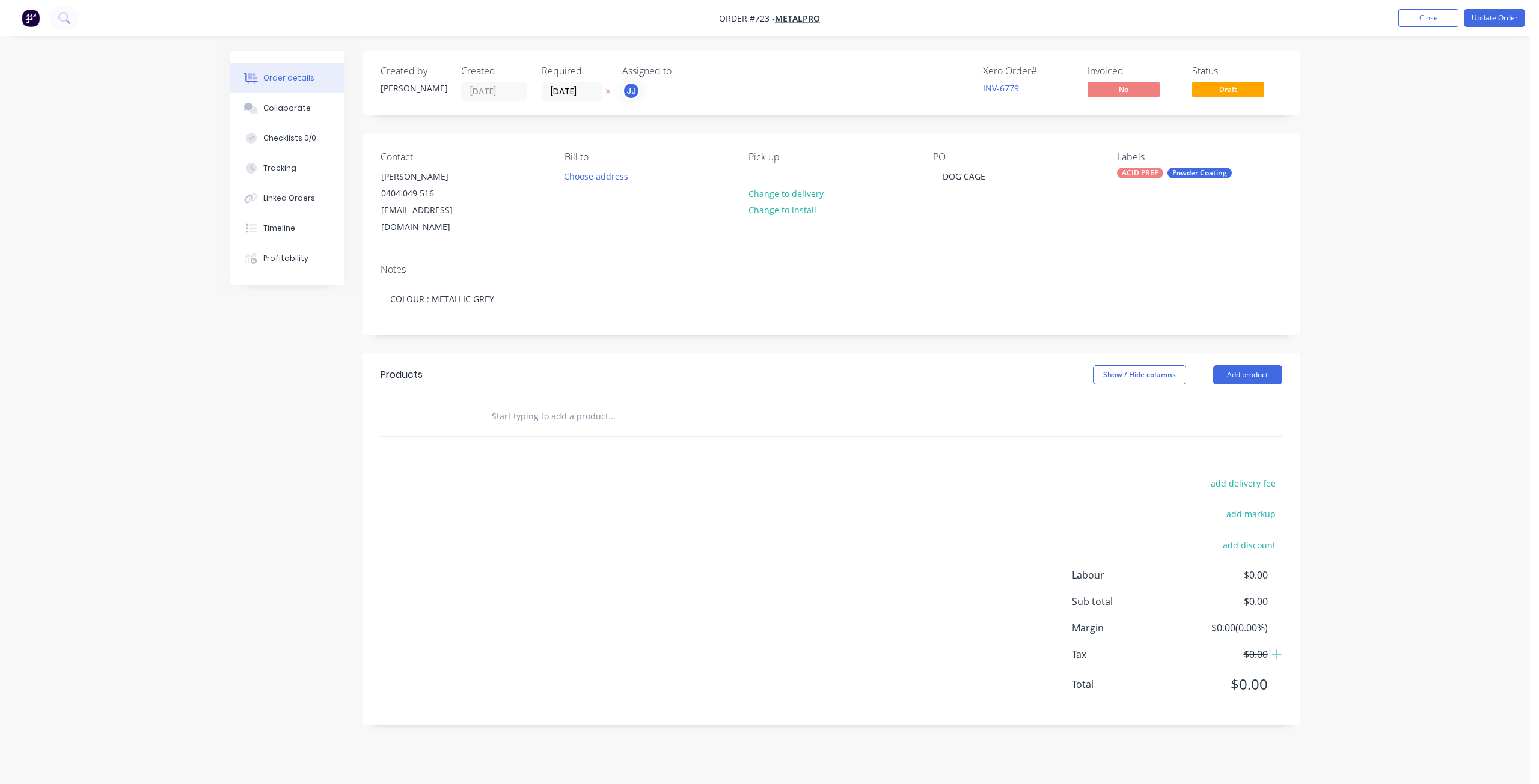
click at [510, 409] on input "text" at bounding box center [611, 416] width 241 height 24
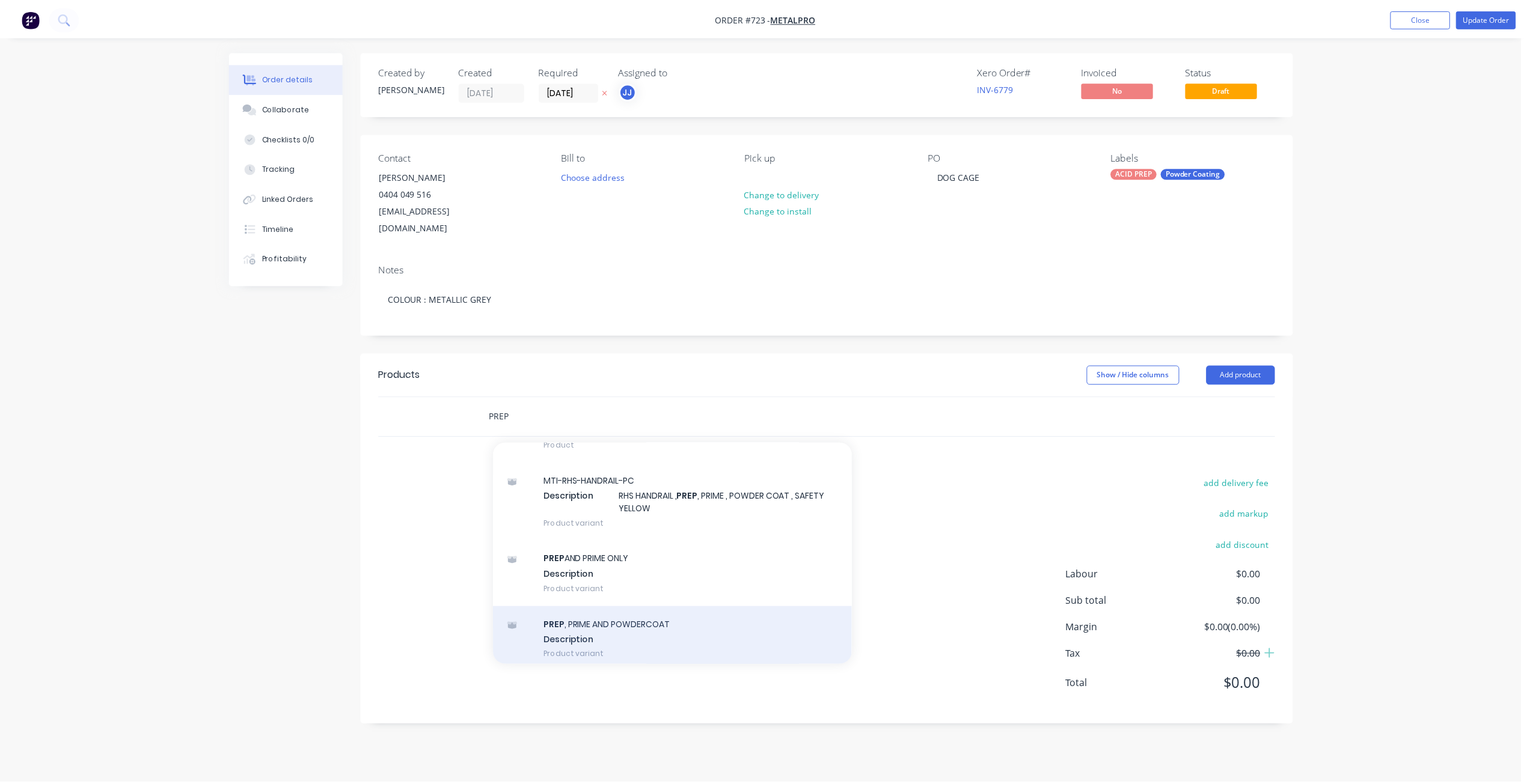
scroll to position [1021, 0]
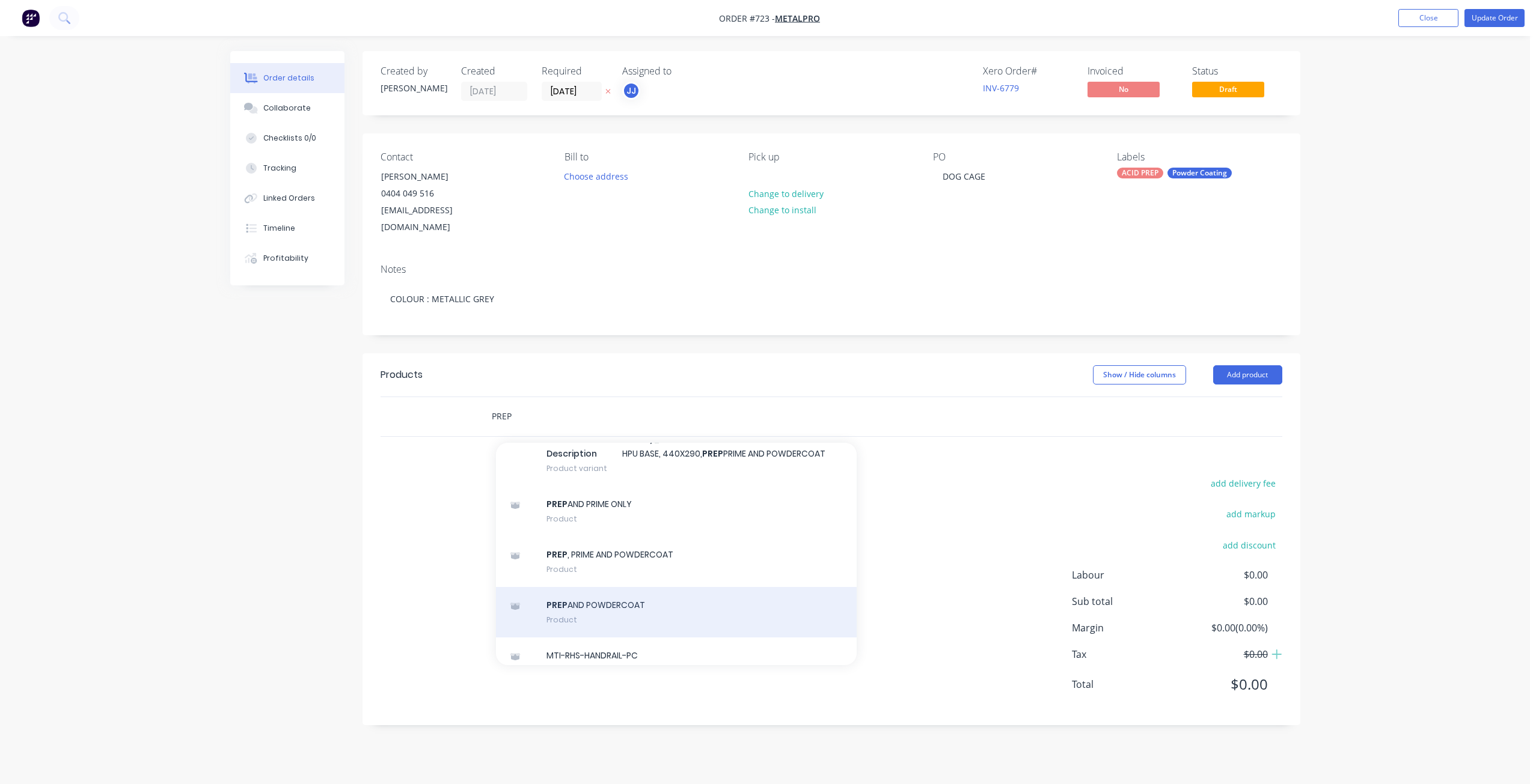
type input "PREP"
click at [581, 600] on div "PREP AND POWDERCOAT Product" at bounding box center [676, 612] width 361 height 51
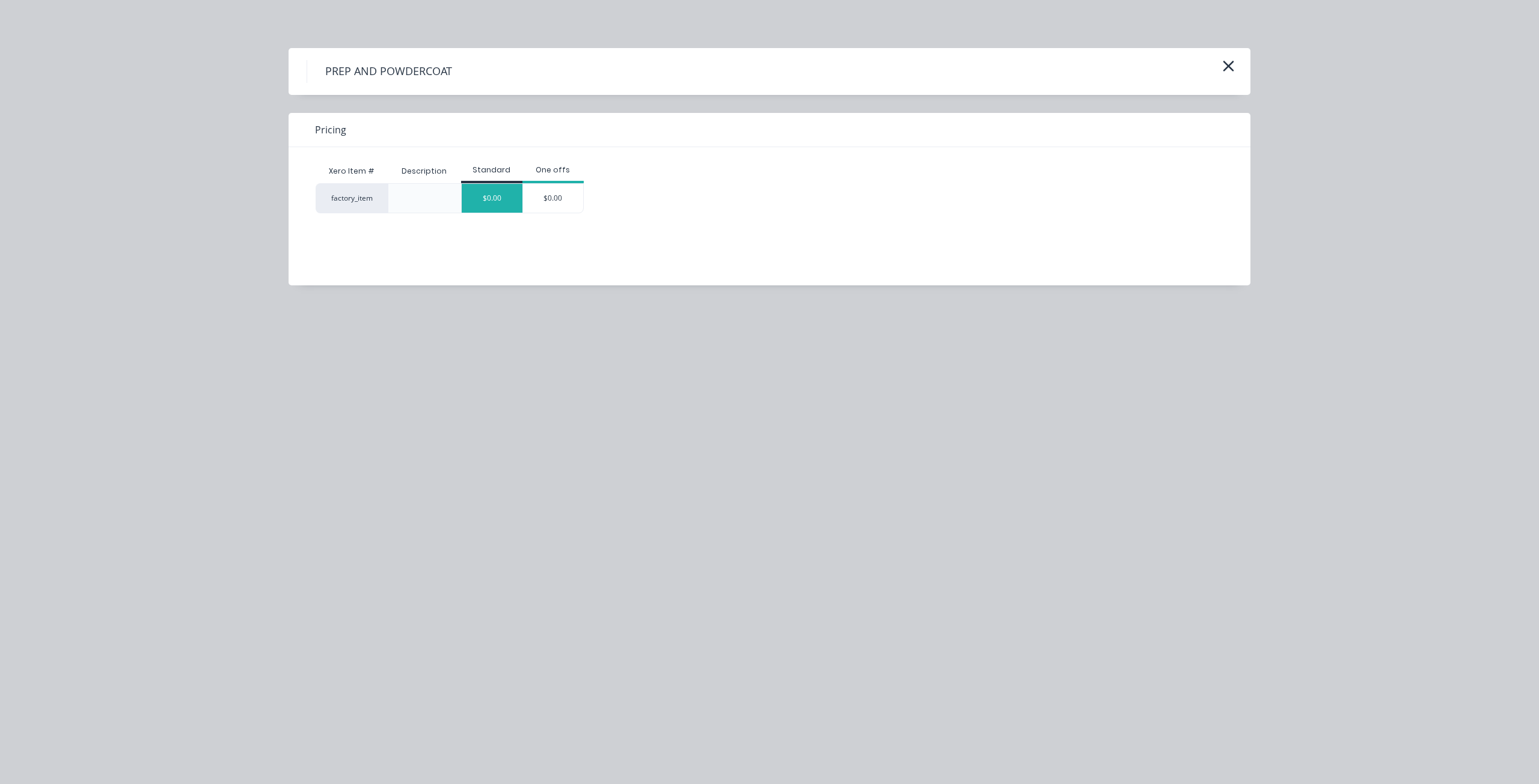
click at [488, 190] on div "$0.00" at bounding box center [492, 197] width 61 height 28
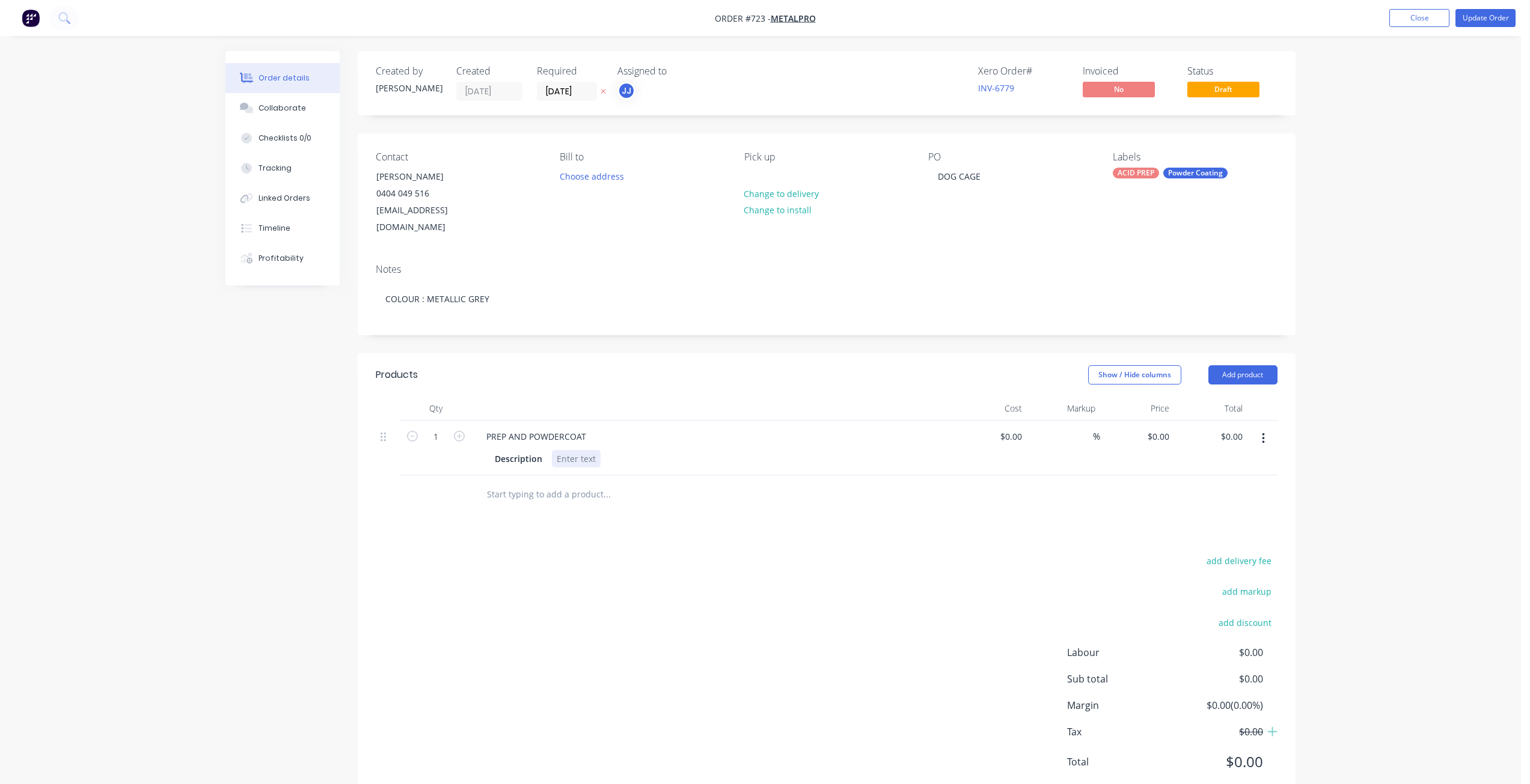
click at [565, 450] on div at bounding box center [576, 458] width 49 height 17
click at [284, 107] on div "Collaborate" at bounding box center [283, 108] width 47 height 11
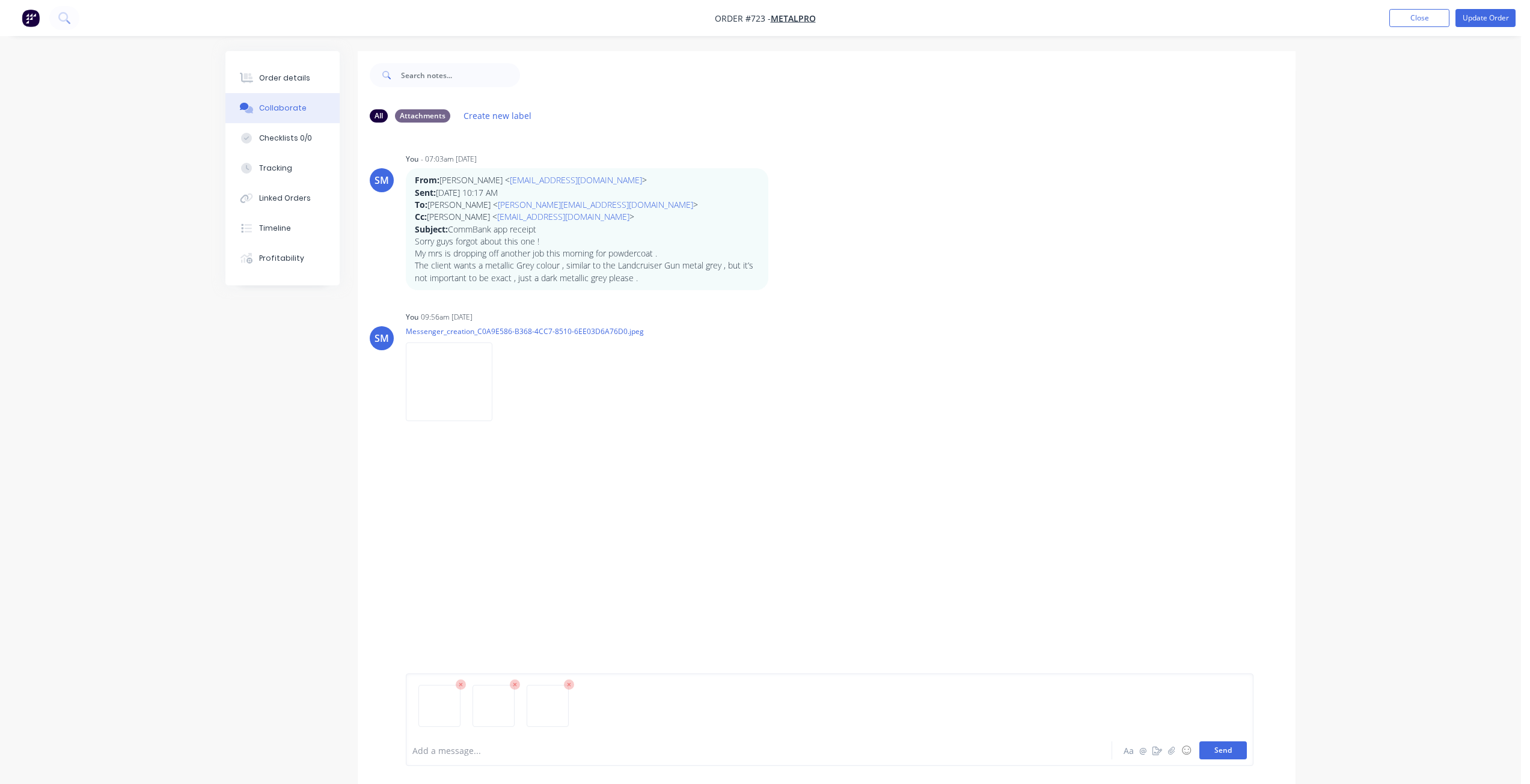
click at [1232, 757] on button "Send" at bounding box center [1223, 751] width 47 height 18
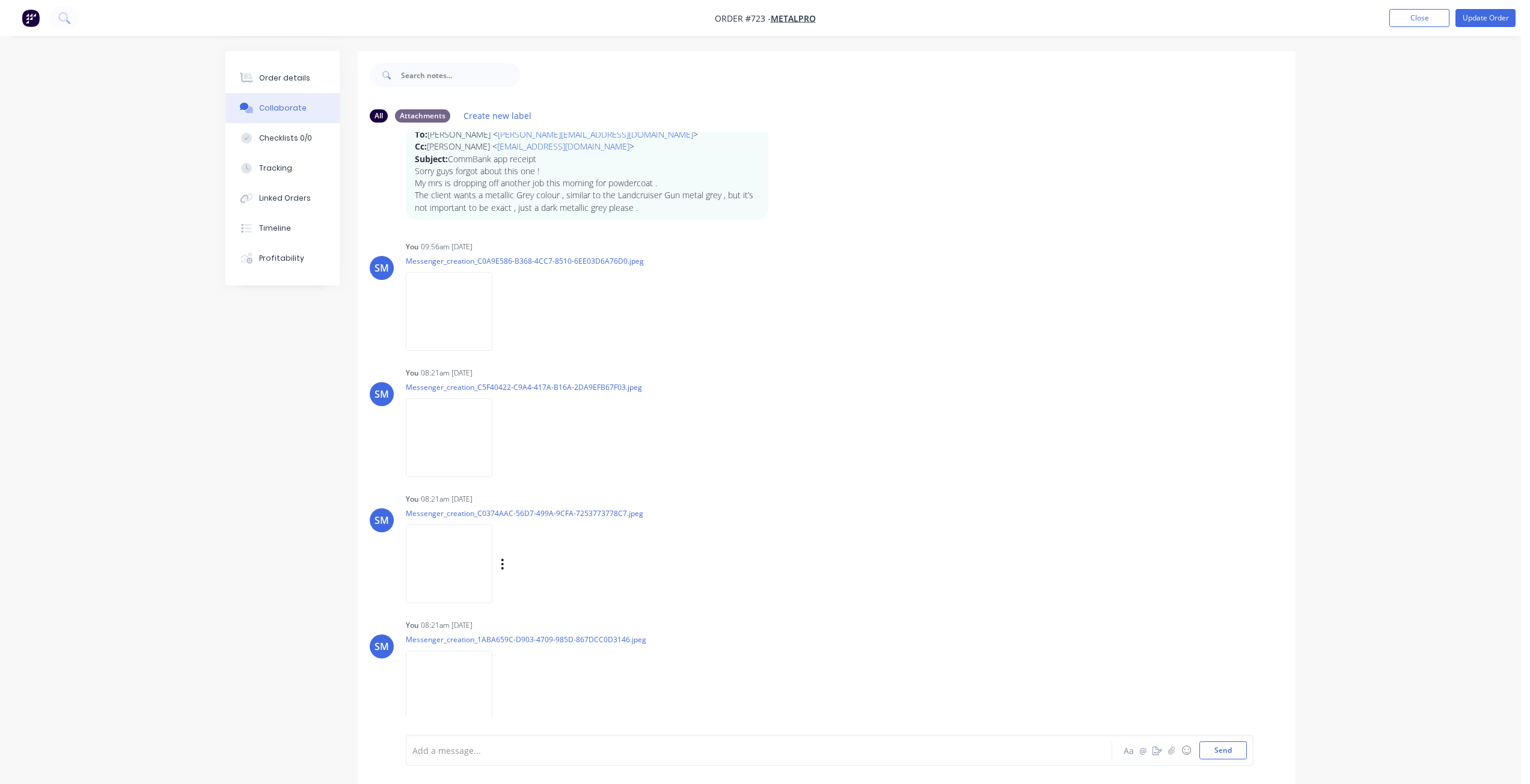
scroll to position [71, 0]
click at [464, 438] on img at bounding box center [449, 436] width 86 height 79
click at [482, 553] on img at bounding box center [449, 563] width 86 height 79
click at [475, 658] on img at bounding box center [449, 689] width 86 height 79
click at [450, 561] on img at bounding box center [449, 563] width 86 height 79
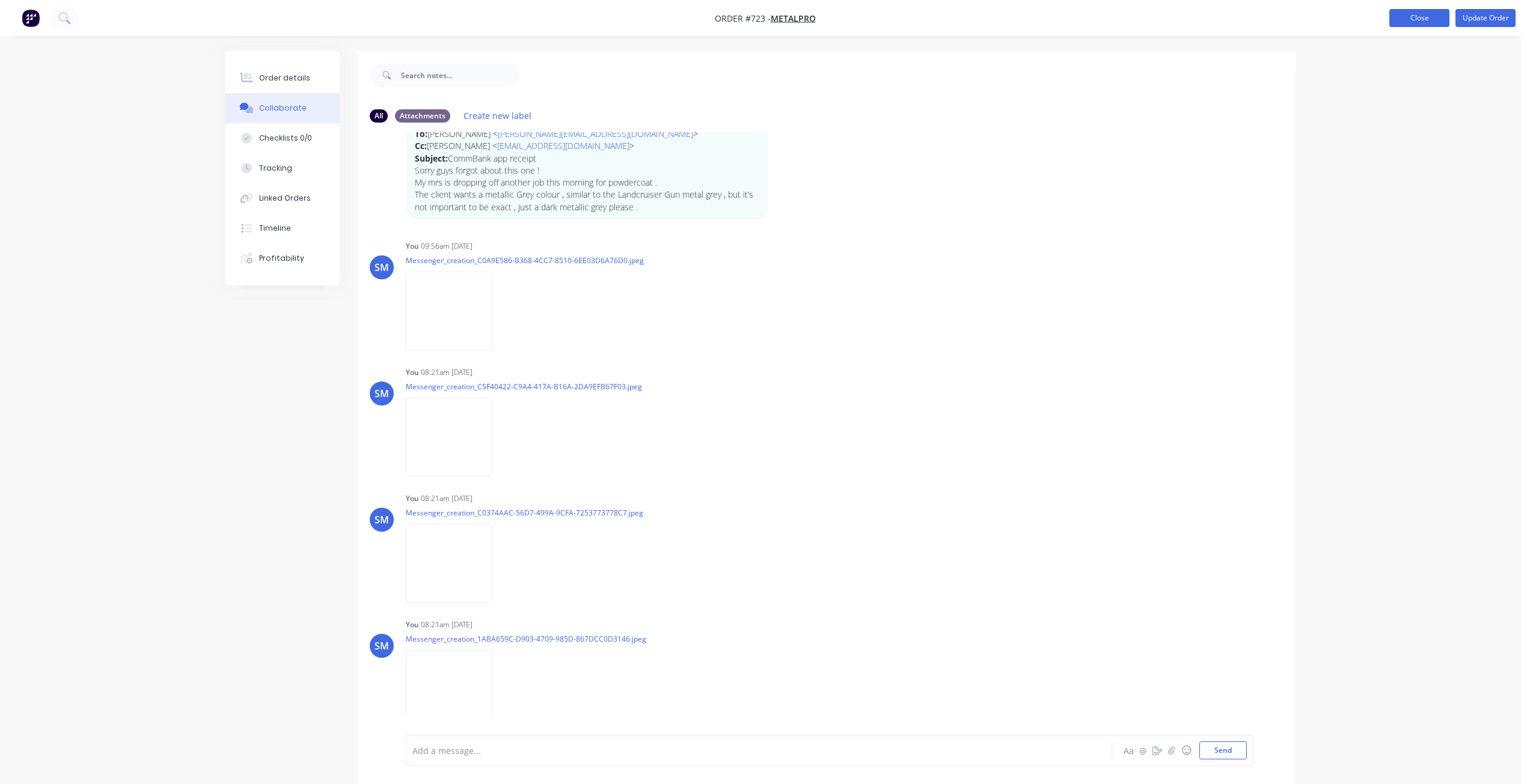
click at [1420, 17] on button "Close" at bounding box center [1419, 18] width 60 height 18
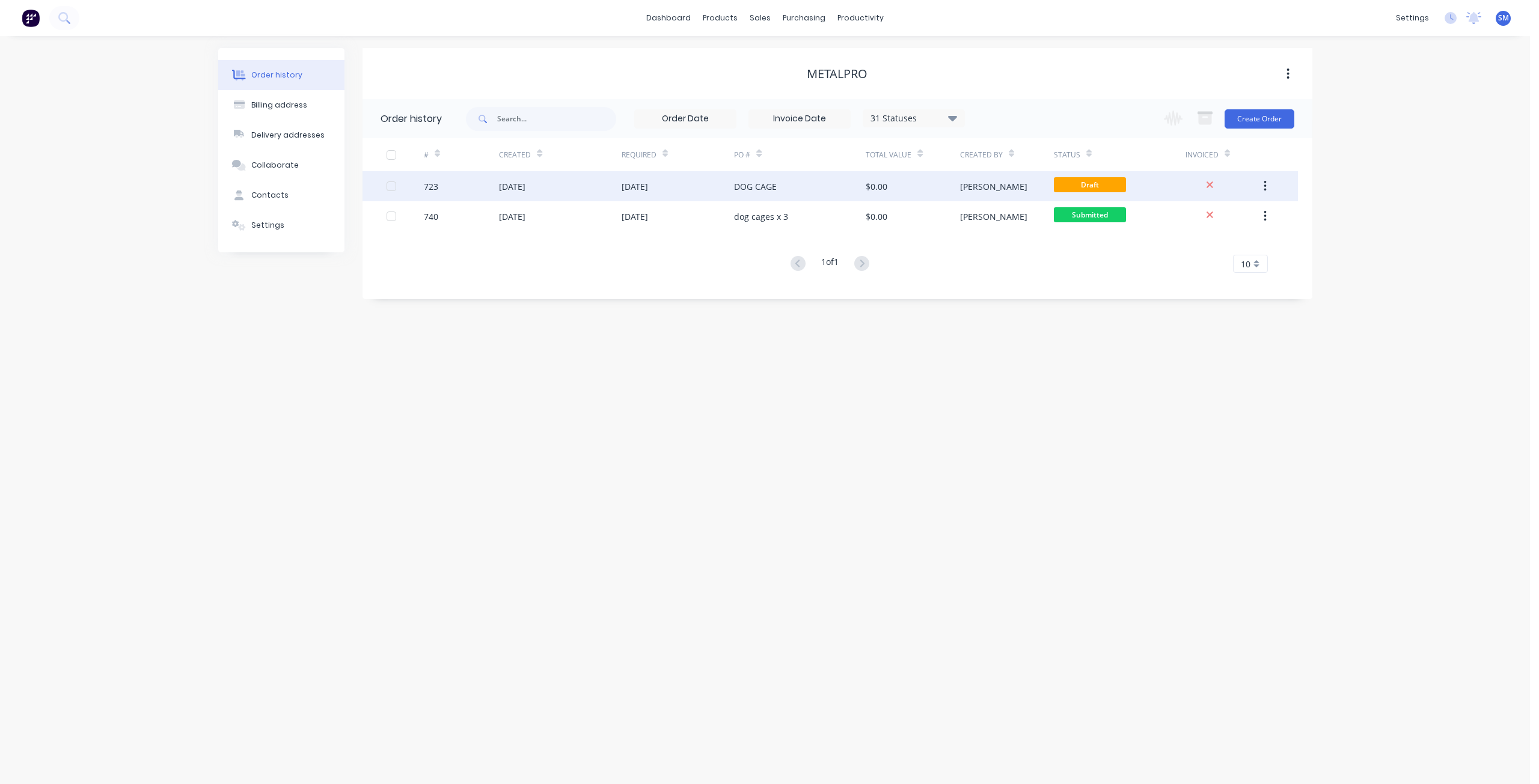
click at [633, 188] on div "[DATE]" at bounding box center [635, 186] width 26 height 13
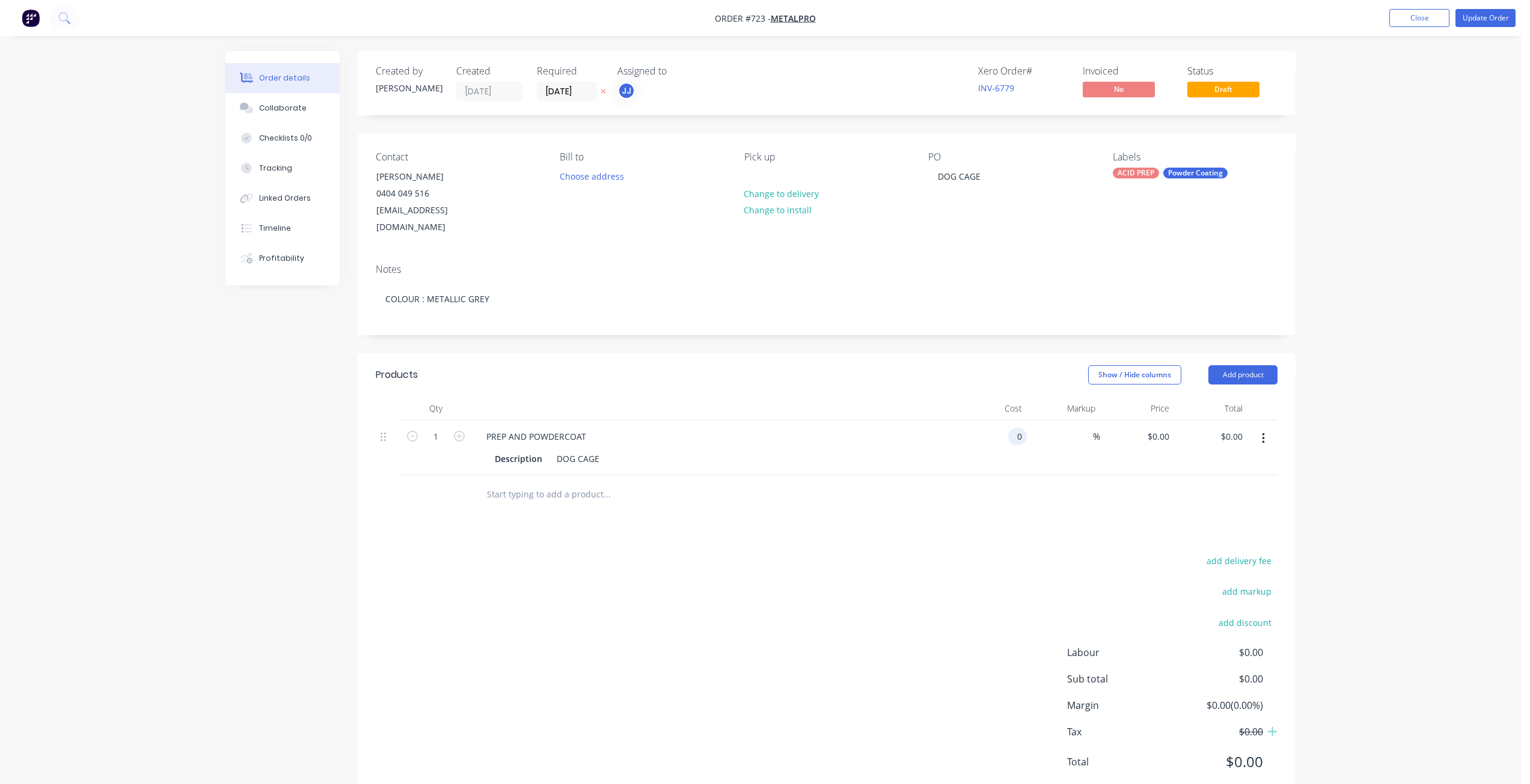
click at [1013, 427] on input "0" at bounding box center [1020, 436] width 14 height 17
click at [1021, 427] on input "350" at bounding box center [1016, 436] width 20 height 17
type input "$350.00"
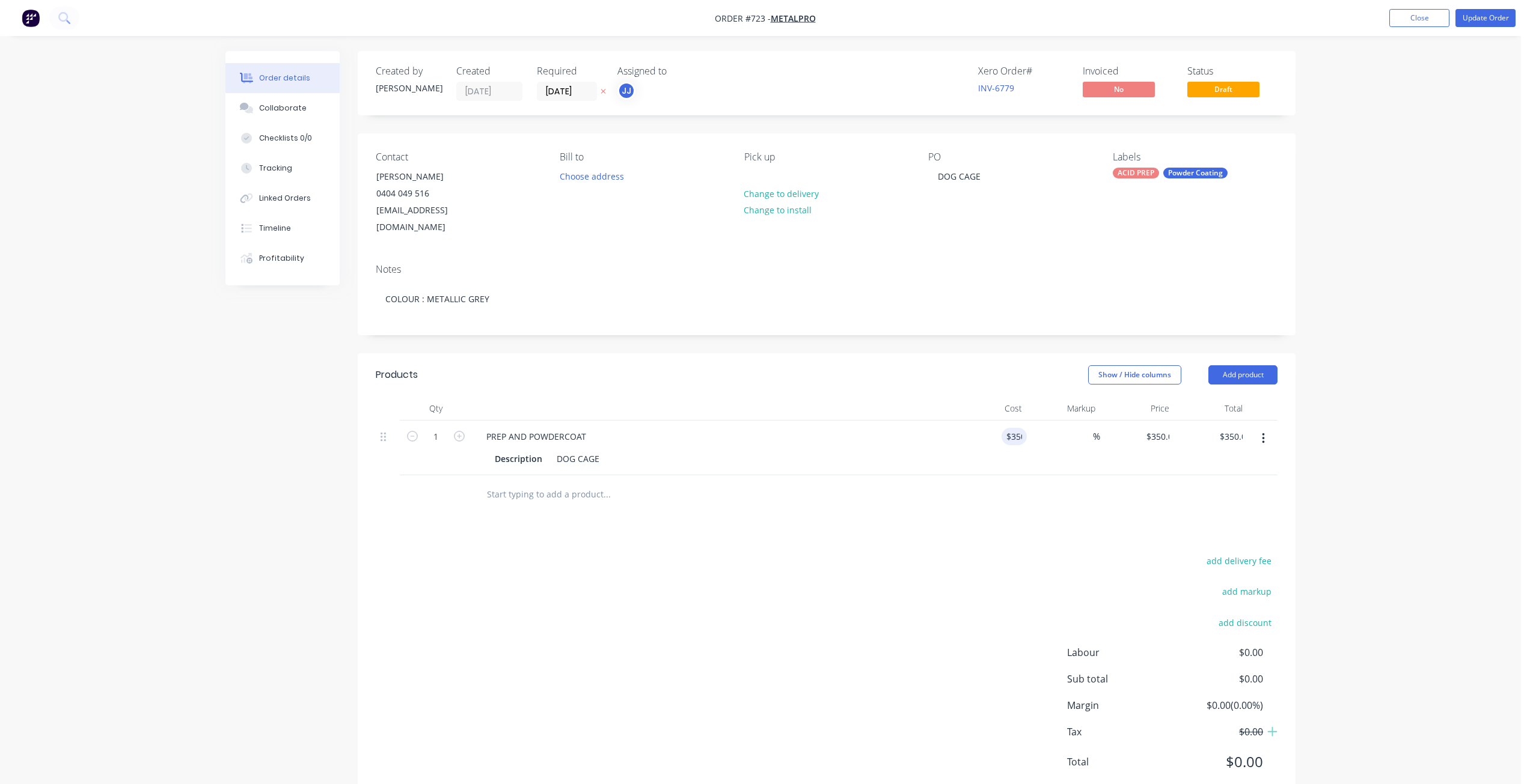
click at [1008, 444] on div "$350.00 350" at bounding box center [990, 448] width 74 height 55
click at [524, 482] on input "text" at bounding box center [606, 494] width 241 height 24
type input "P"
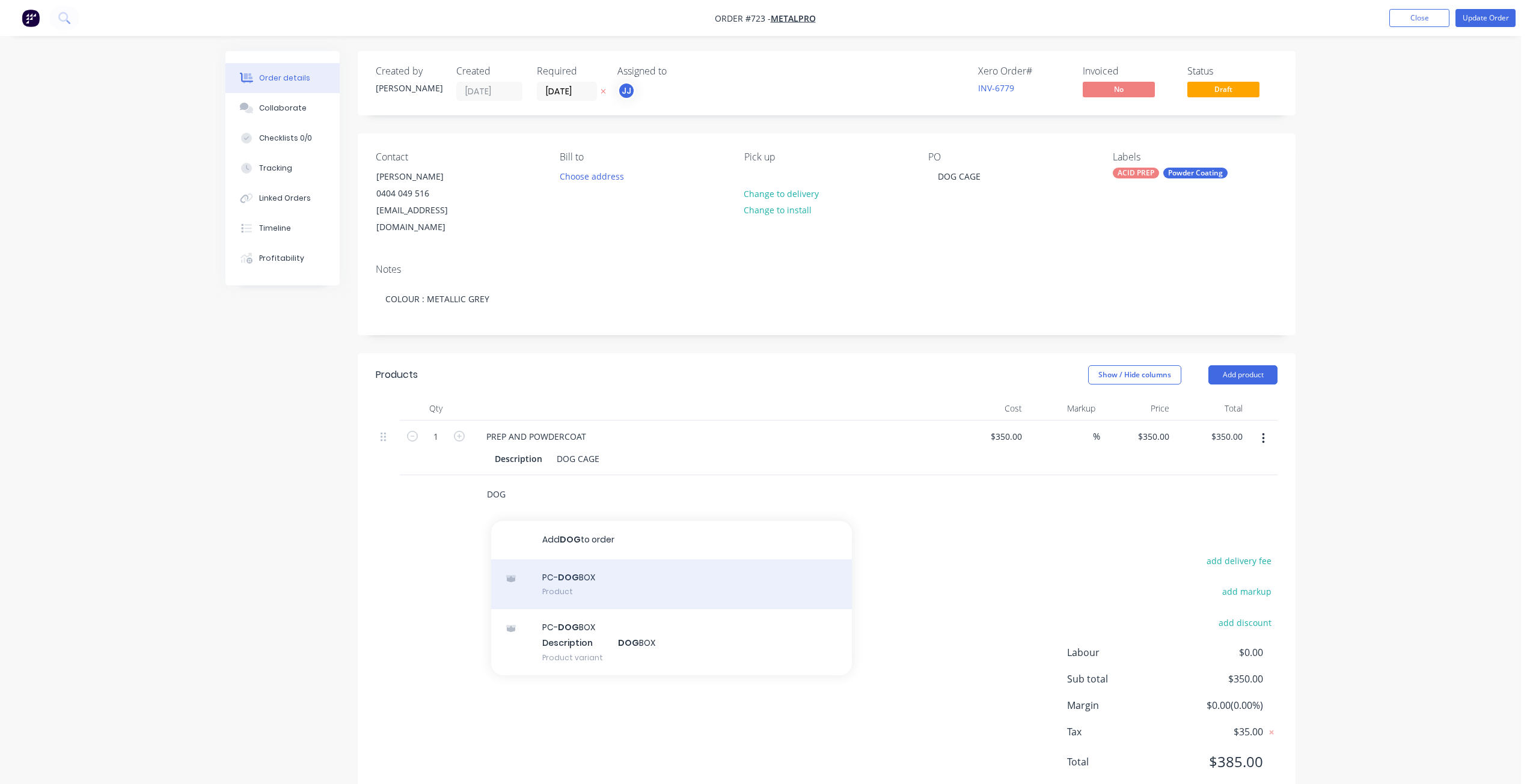
type input "DOG"
click at [565, 564] on div "PC- DOG BOX Product" at bounding box center [671, 585] width 361 height 51
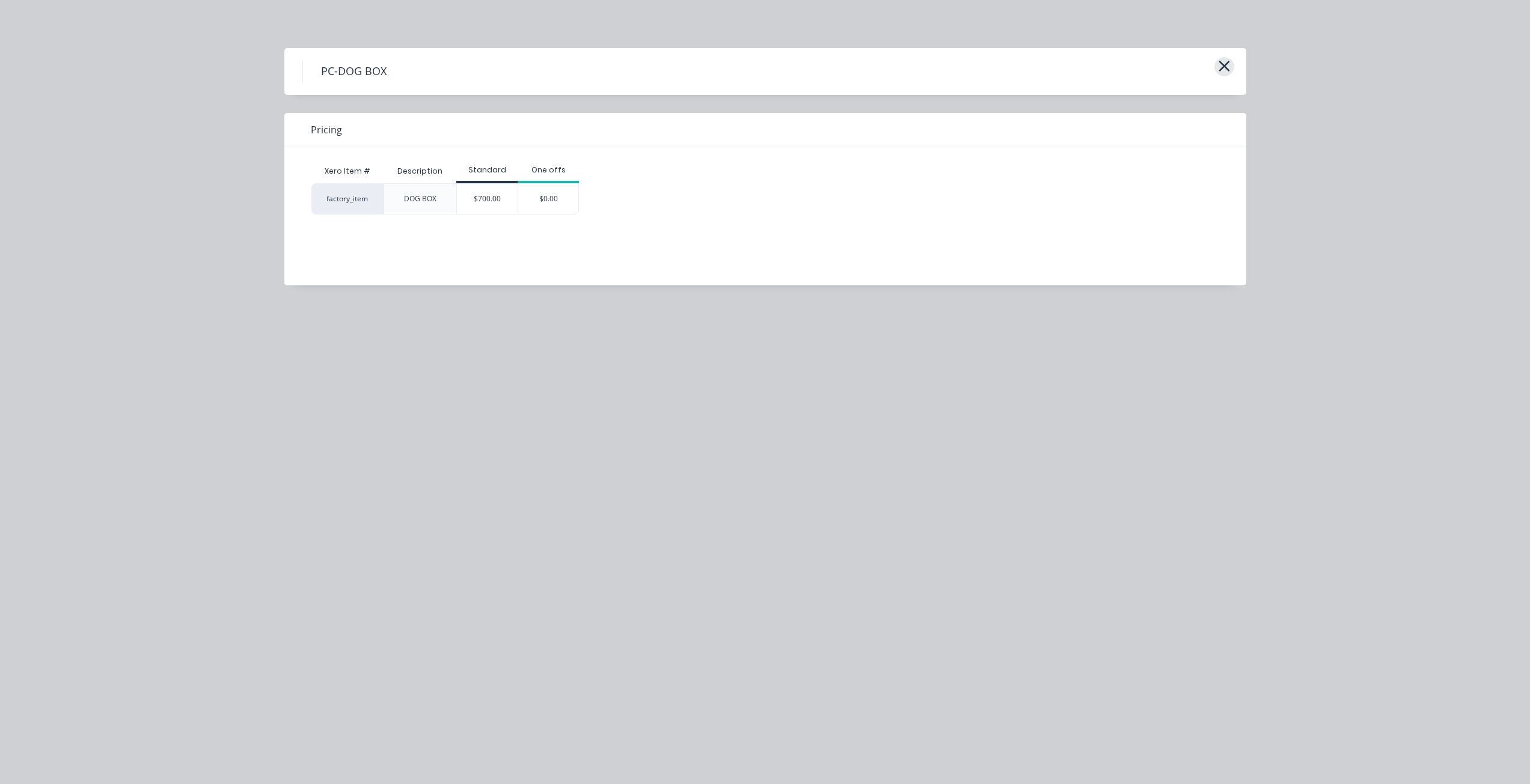
click at [1225, 73] on icon "button" at bounding box center [1224, 66] width 13 height 17
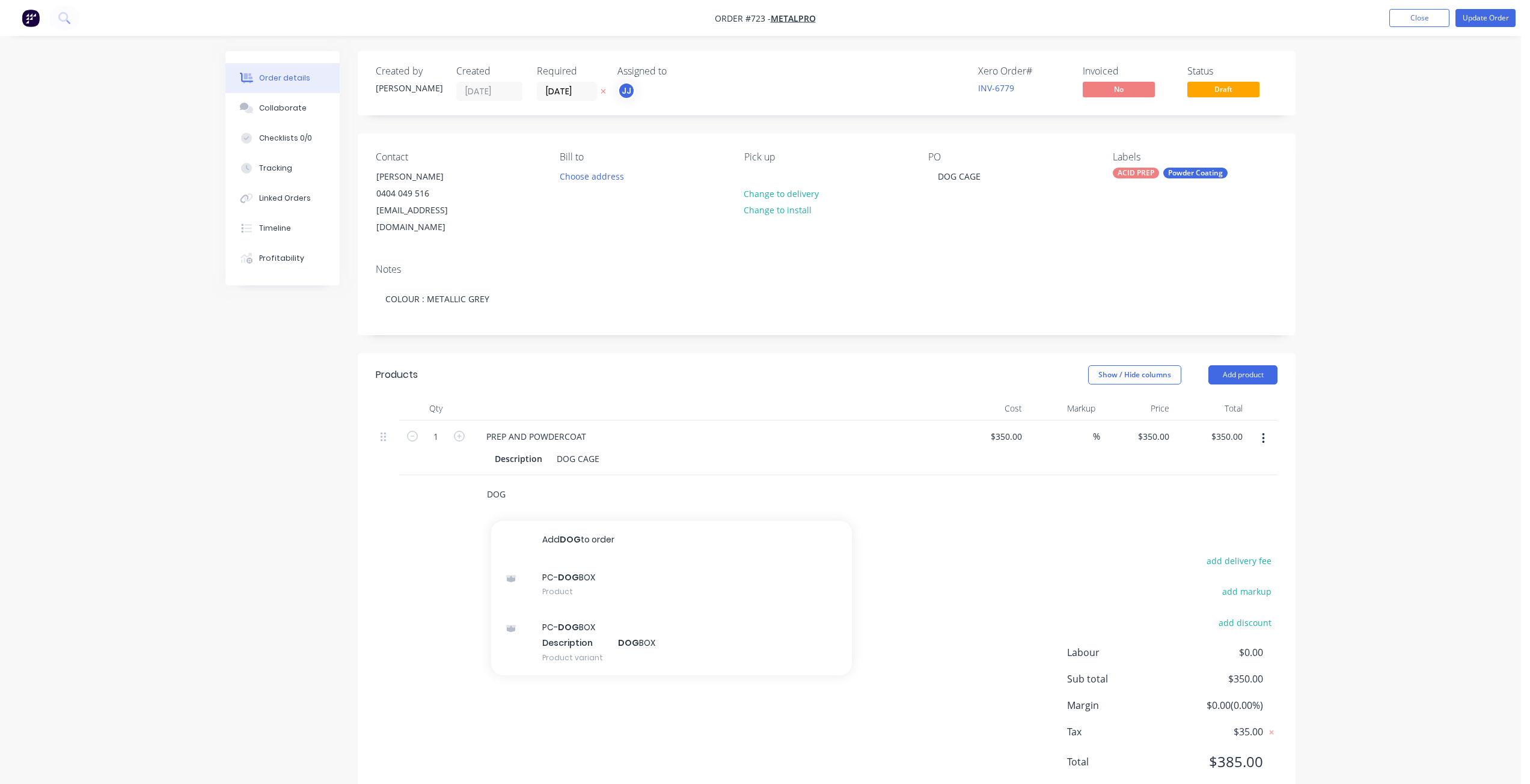
drag, startPoint x: 508, startPoint y: 480, endPoint x: 449, endPoint y: 484, distance: 59.1
click at [450, 484] on div "DOG Add DOG to order PC- DOG BOX Product PC- DOG BOX Description DOG BOX Produc…" at bounding box center [826, 495] width 902 height 39
drag, startPoint x: 277, startPoint y: 108, endPoint x: 278, endPoint y: 124, distance: 16.0
click at [278, 108] on div "Collaborate" at bounding box center [283, 108] width 47 height 11
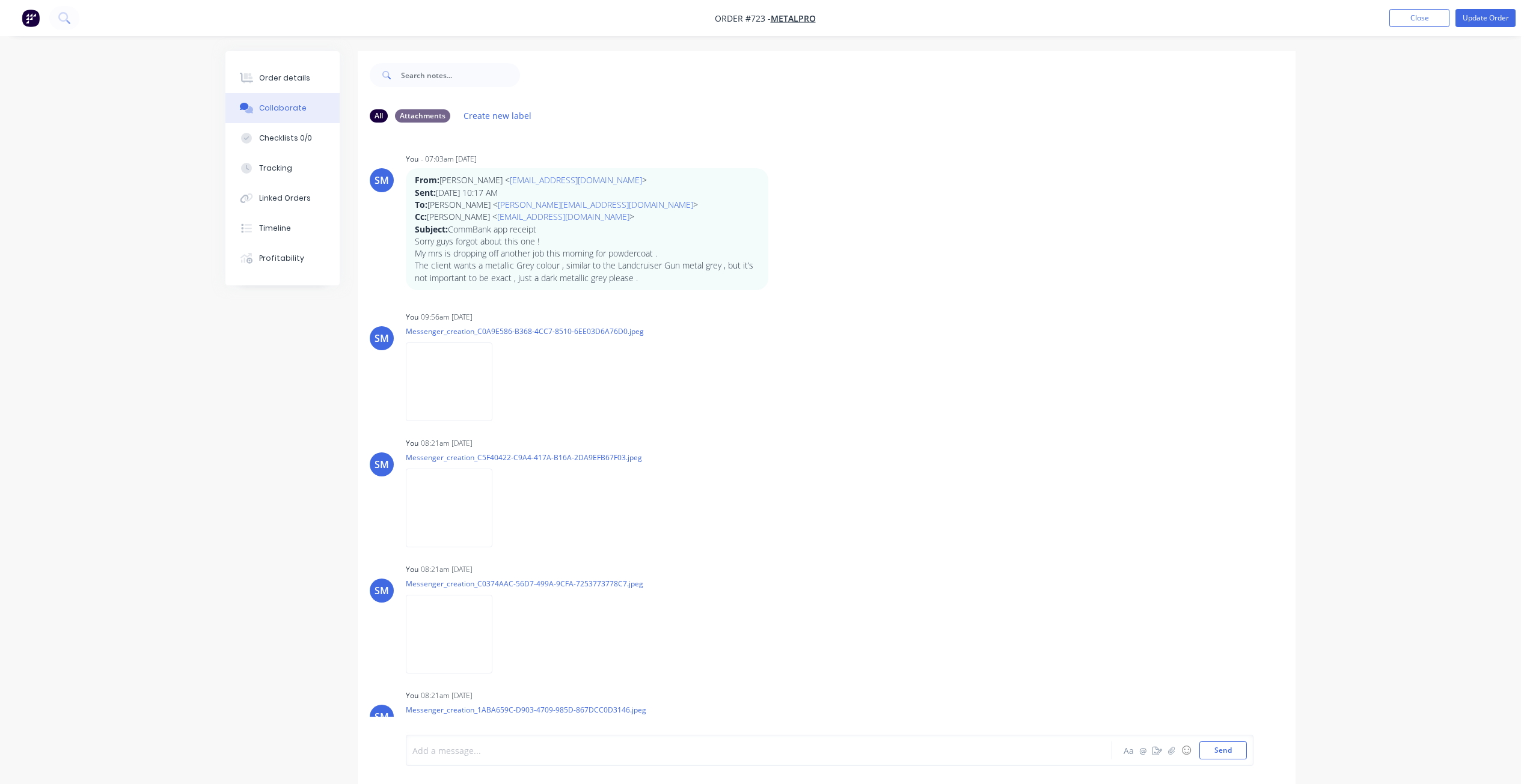
click at [435, 752] on div at bounding box center [725, 751] width 625 height 13
click at [1216, 751] on button "Send" at bounding box center [1223, 751] width 47 height 18
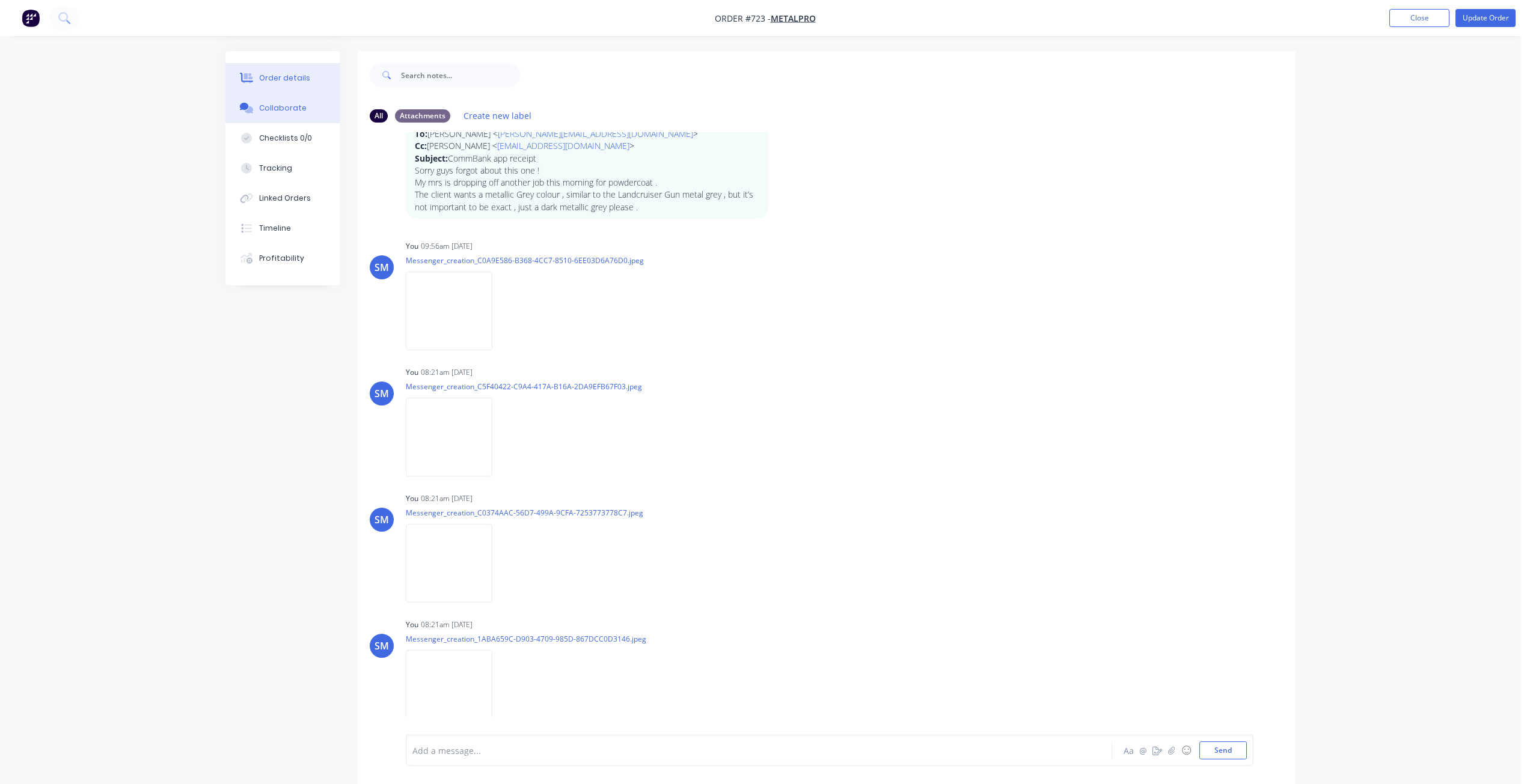
click at [290, 77] on div "Order details" at bounding box center [284, 79] width 51 height 11
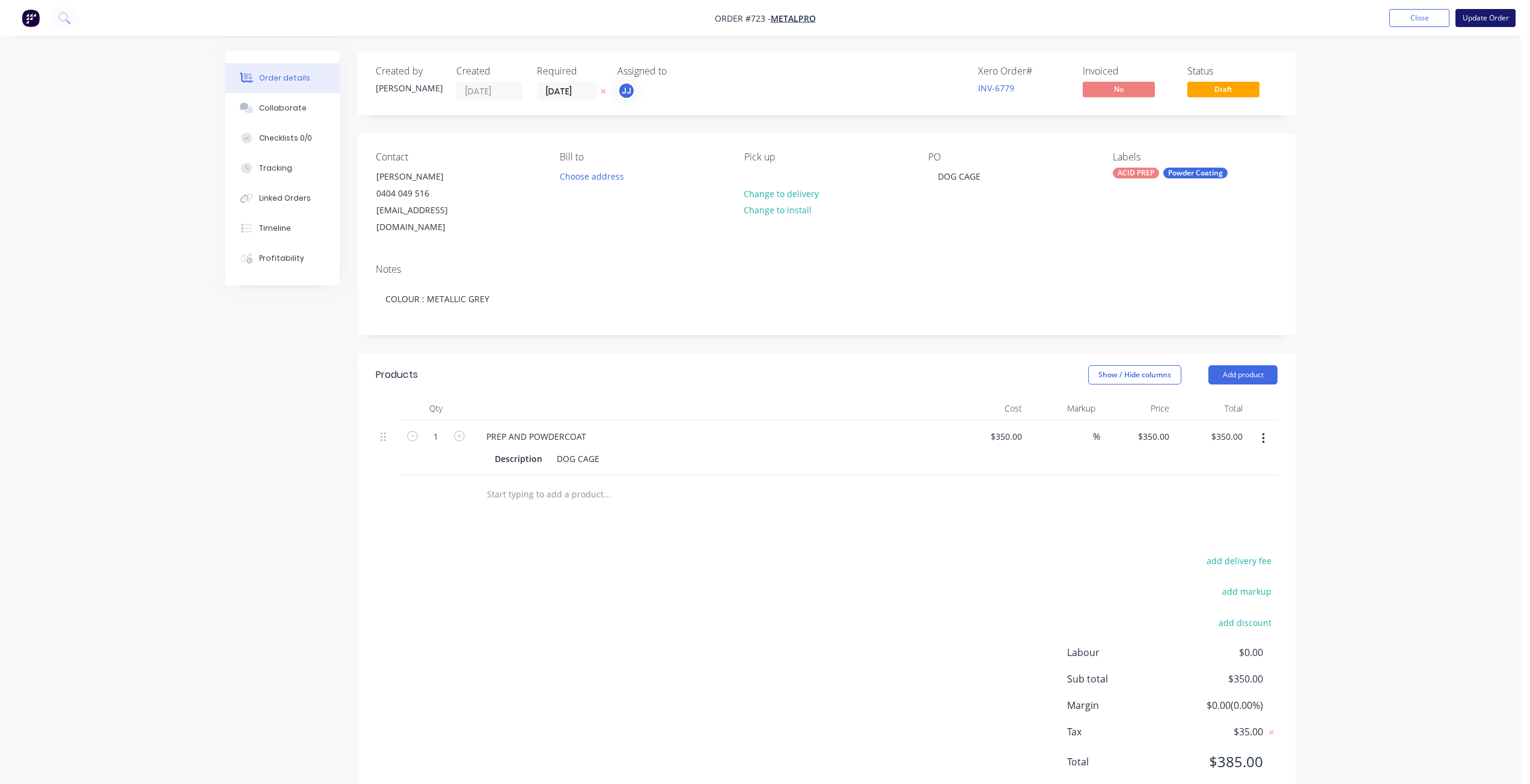
click at [1477, 15] on button "Update Order" at bounding box center [1485, 18] width 60 height 18
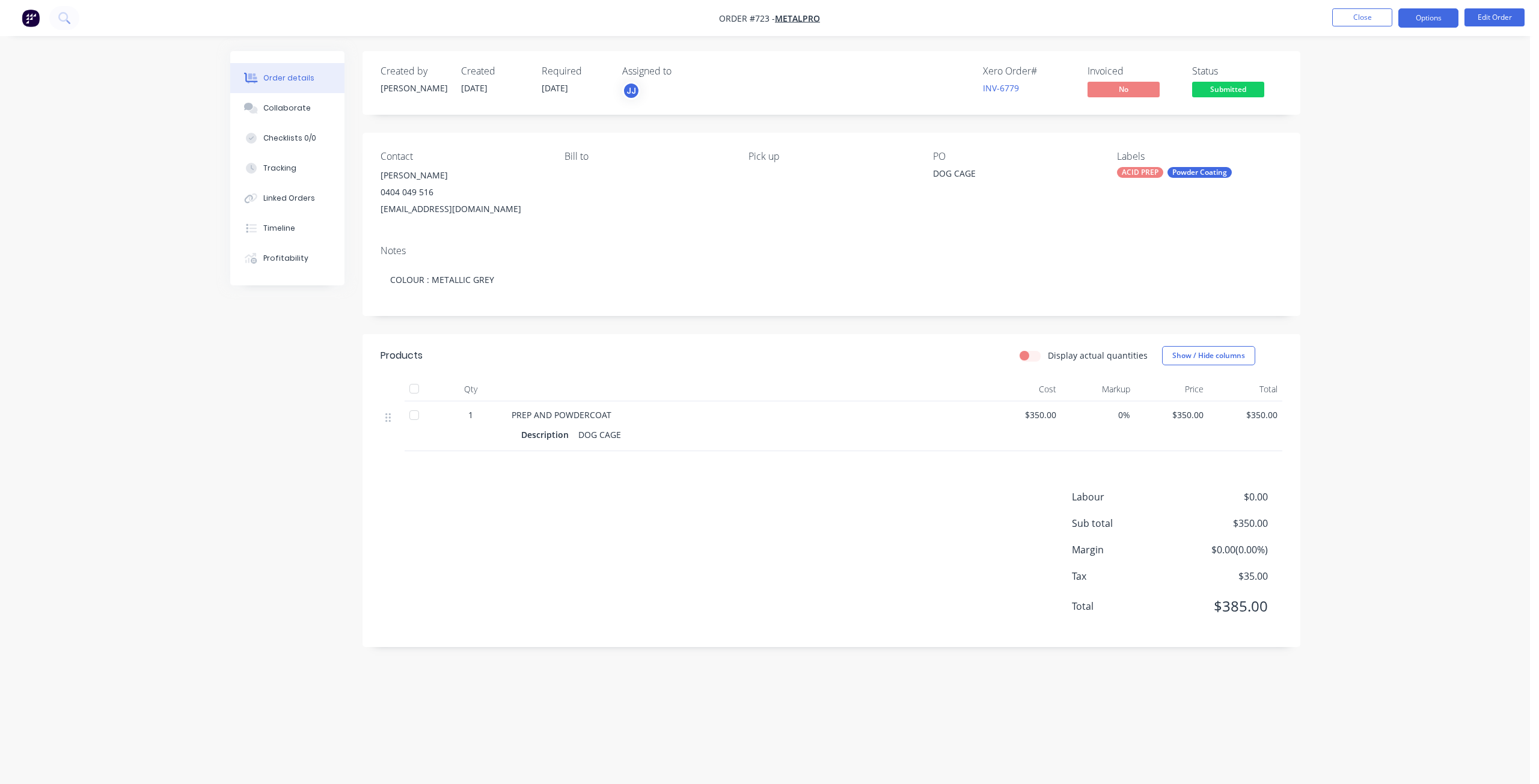
click at [1435, 19] on button "Options" at bounding box center [1428, 18] width 60 height 19
click at [1208, 92] on span "Submitted" at bounding box center [1228, 90] width 72 height 15
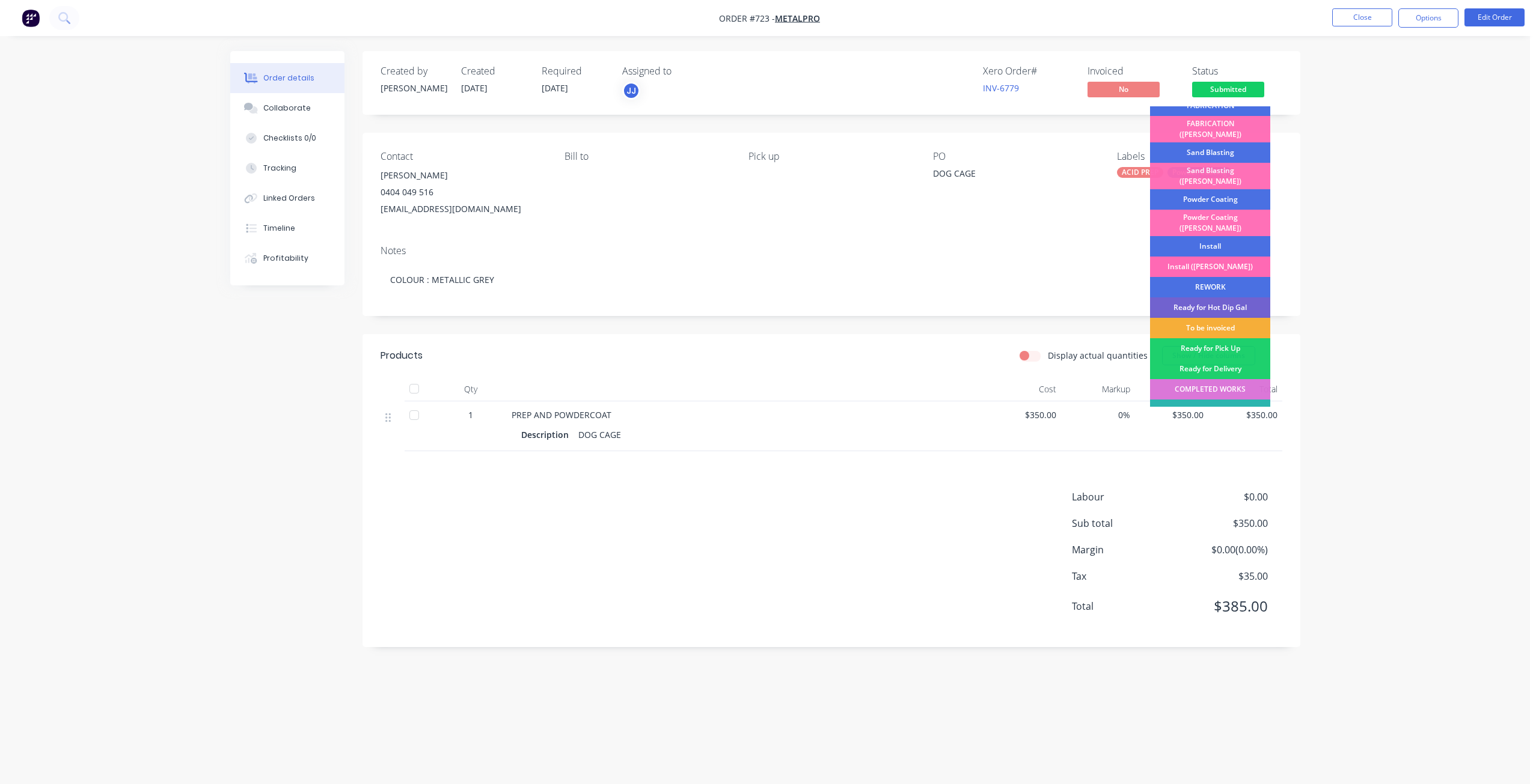
scroll to position [211, 0]
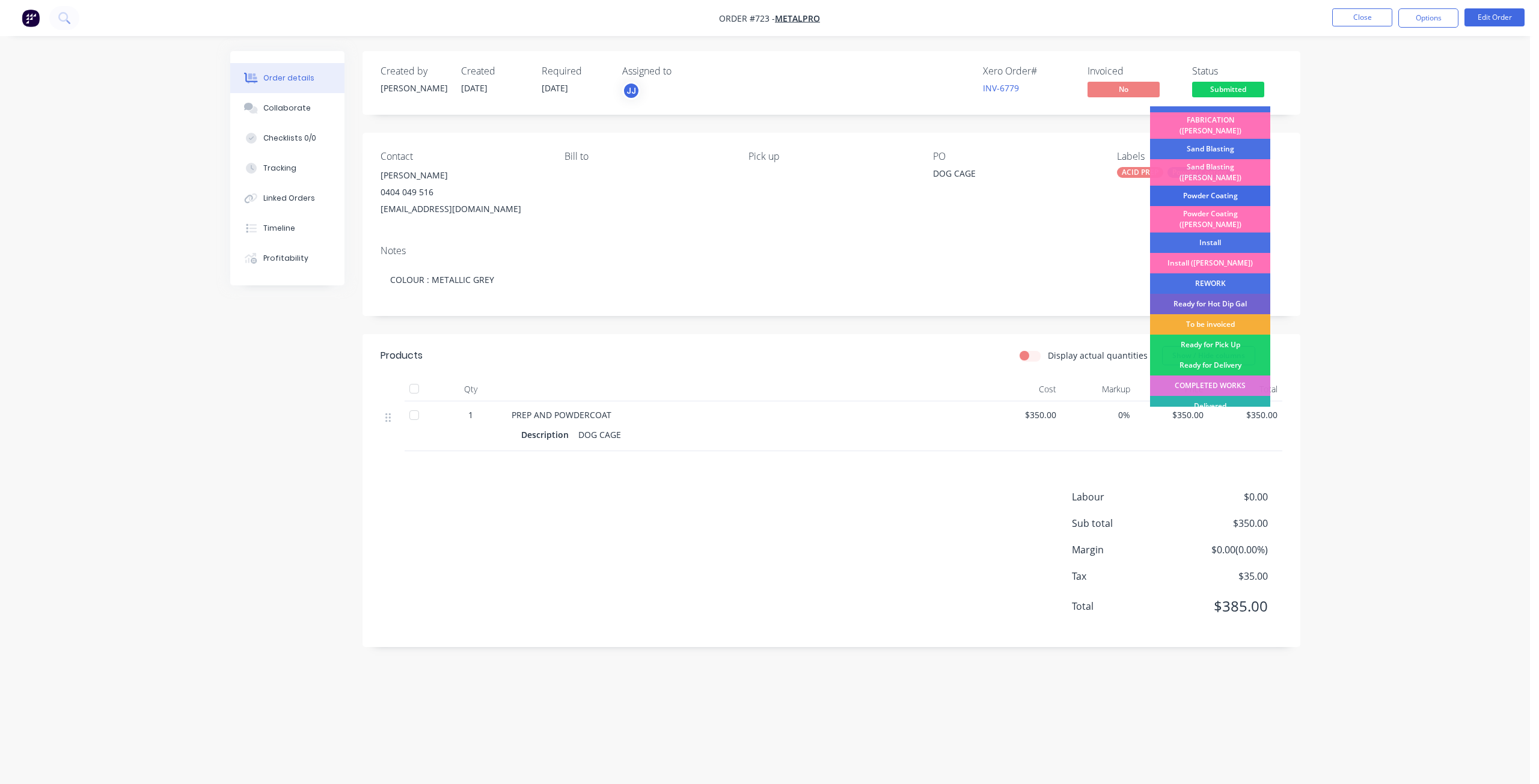
click at [1200, 186] on div "Powder Coating" at bounding box center [1209, 195] width 120 height 20
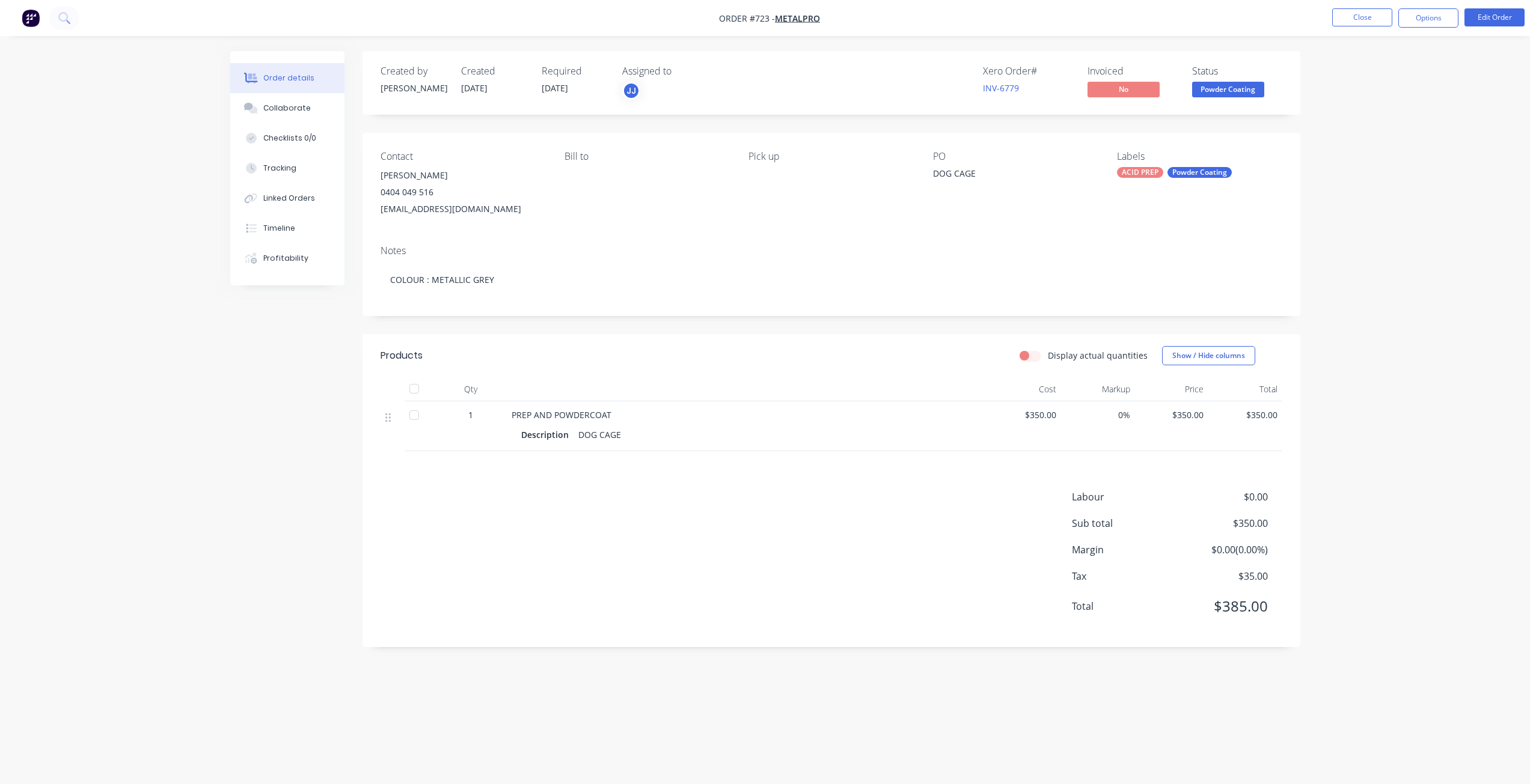
click at [1226, 92] on span "Powder Coating" at bounding box center [1228, 90] width 72 height 15
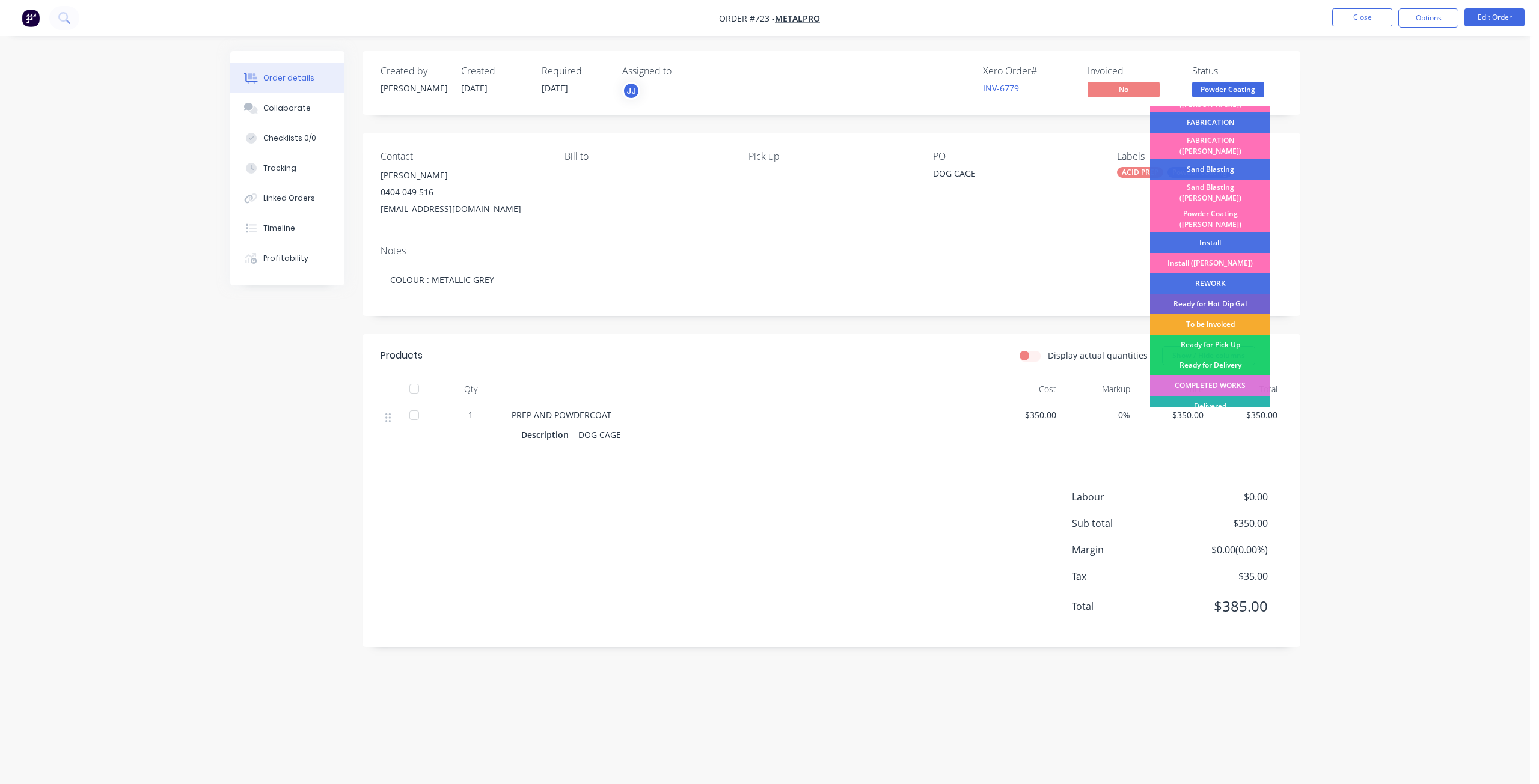
click at [1214, 314] on div "To be invoiced" at bounding box center [1209, 324] width 120 height 20
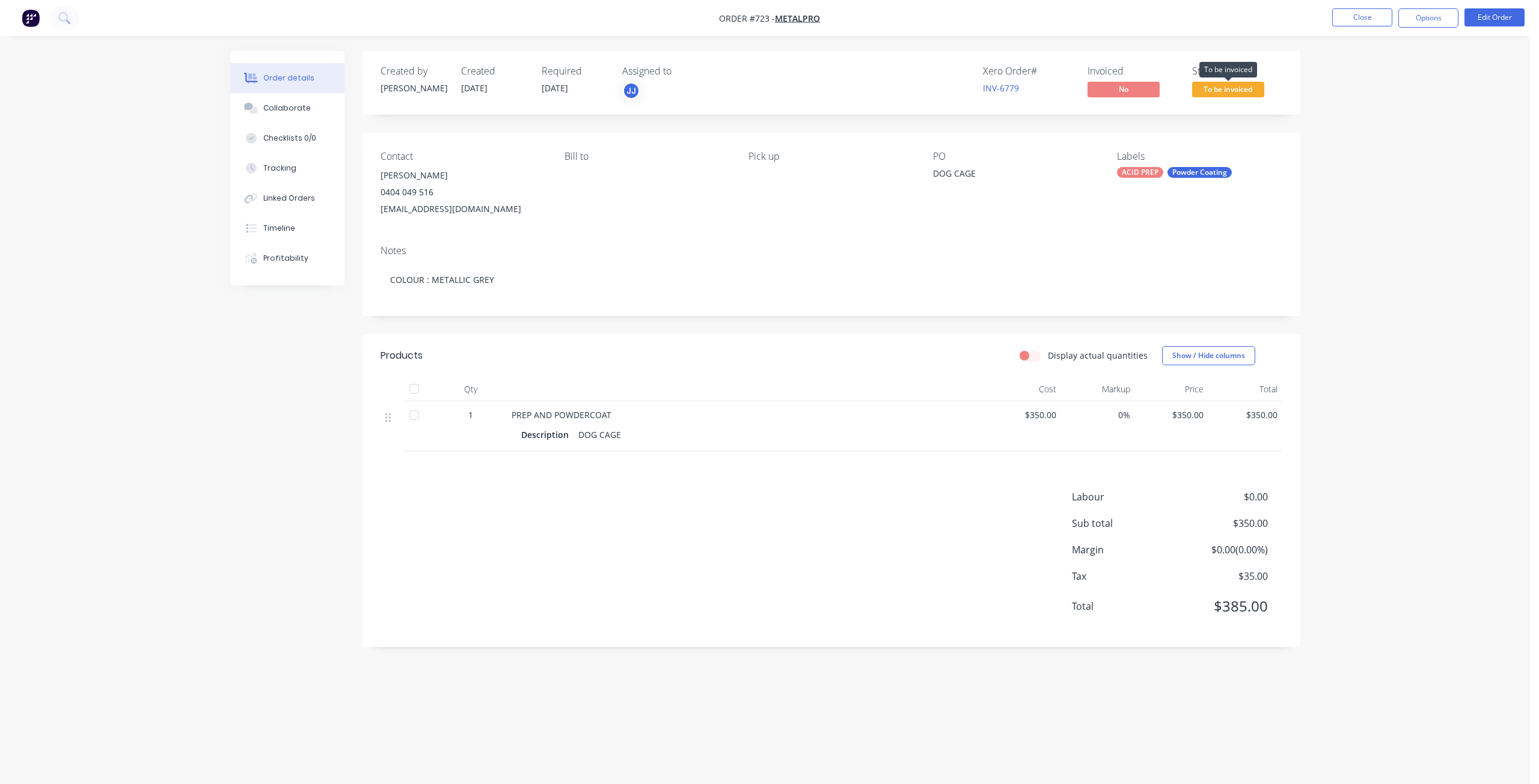
click at [1225, 91] on span "To be invoiced" at bounding box center [1228, 90] width 72 height 15
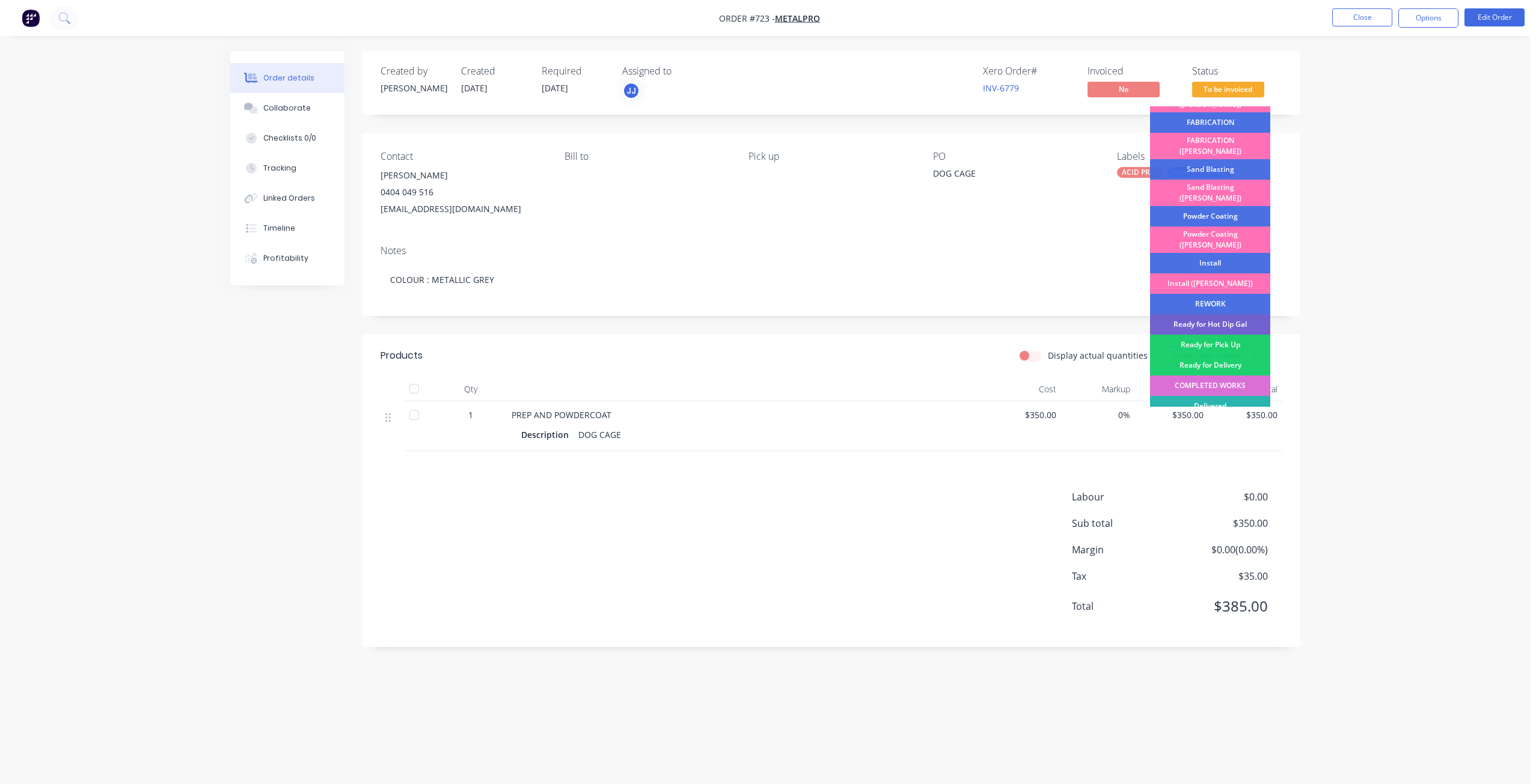
click at [1207, 375] on div "COMPLETED WORKS" at bounding box center [1209, 385] width 120 height 20
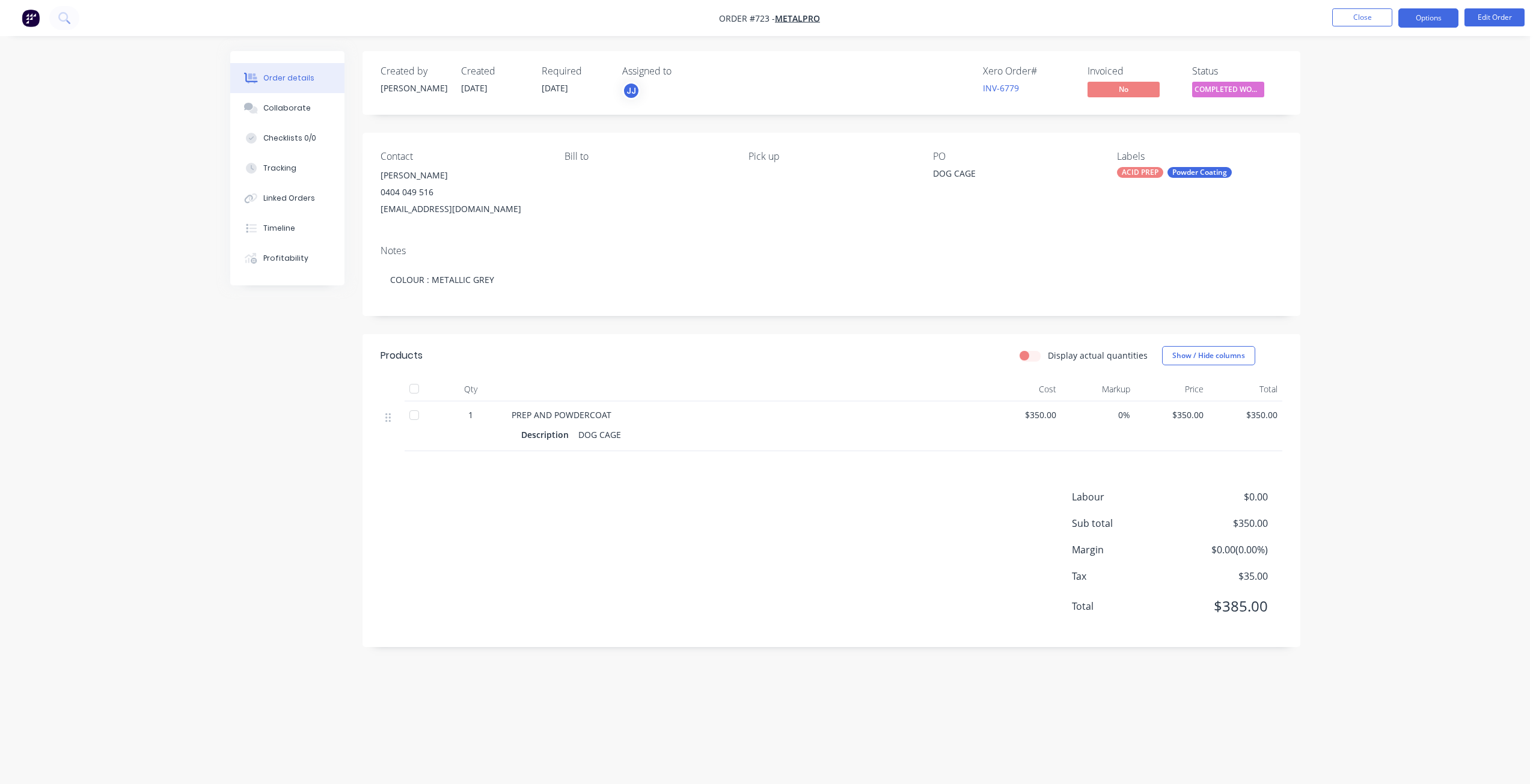
click at [1425, 18] on button "Options" at bounding box center [1428, 18] width 60 height 19
click at [1362, 74] on div "Invoice" at bounding box center [1392, 72] width 111 height 17
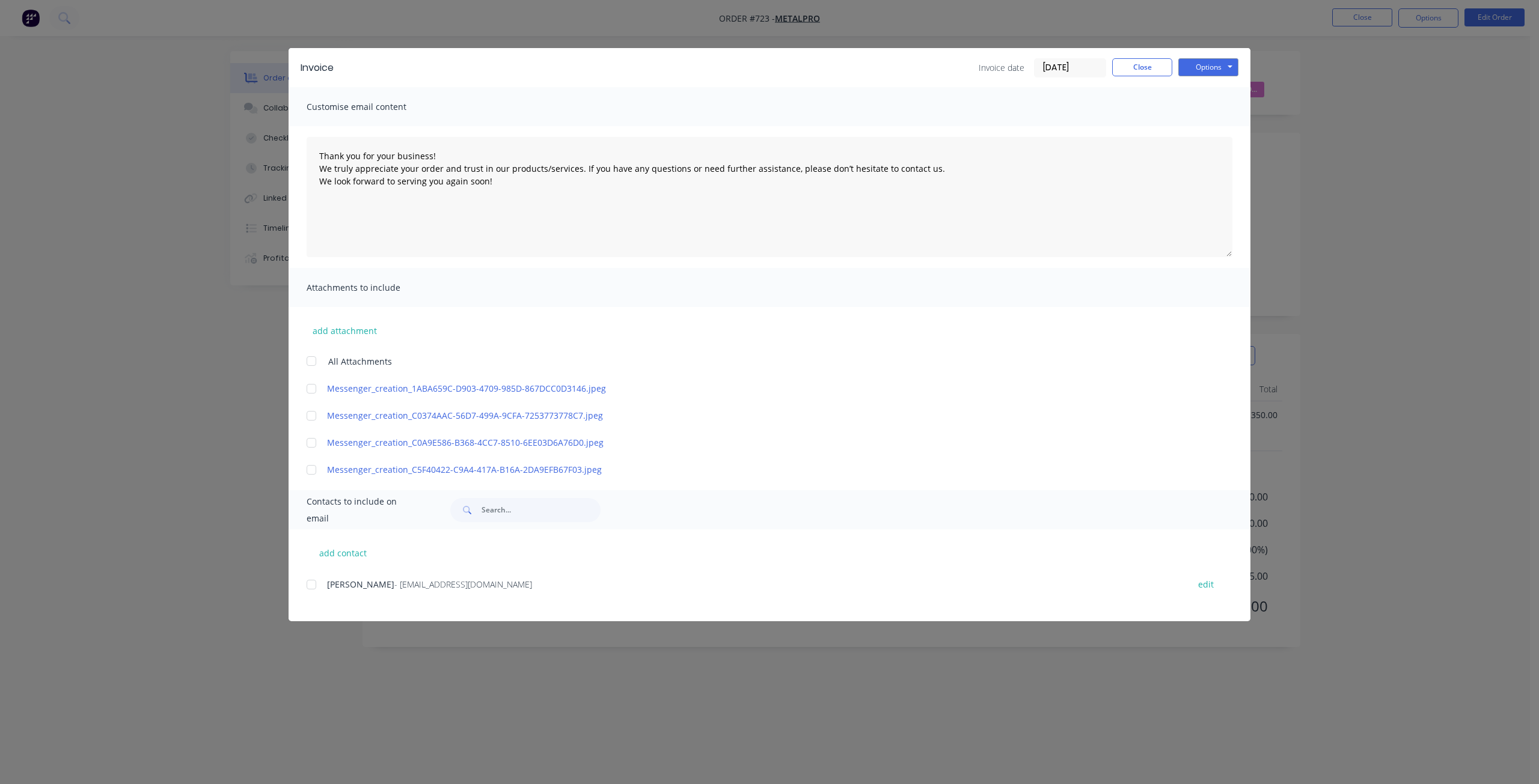
click at [312, 584] on div at bounding box center [311, 585] width 24 height 24
click at [1216, 69] on button "Options" at bounding box center [1208, 67] width 60 height 18
click at [1207, 129] on button "Email" at bounding box center [1216, 128] width 77 height 20
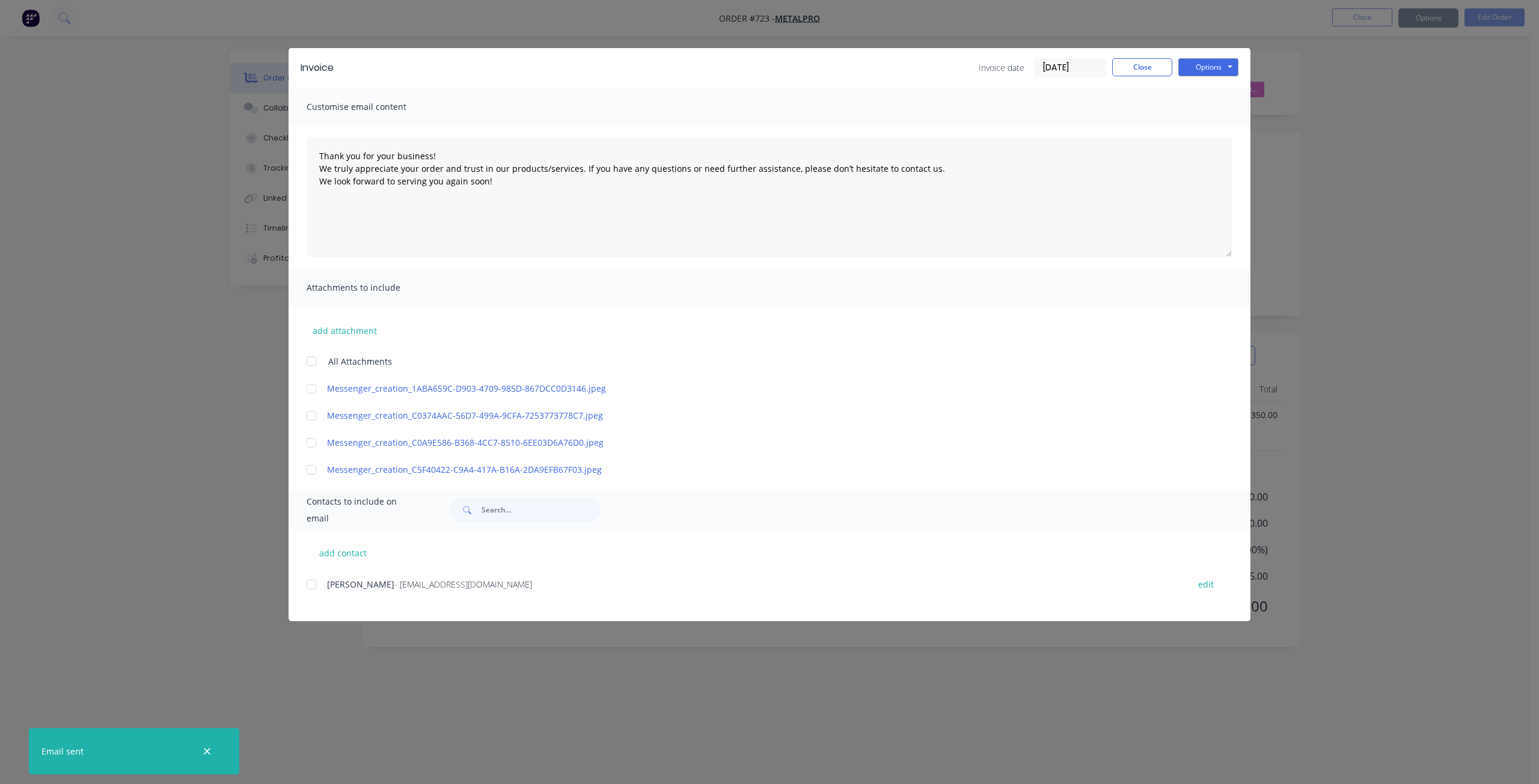
type textarea "Thank you for your business! We truly appreciate your order and trust in our pr…"
click at [1145, 64] on button "Close" at bounding box center [1142, 67] width 60 height 18
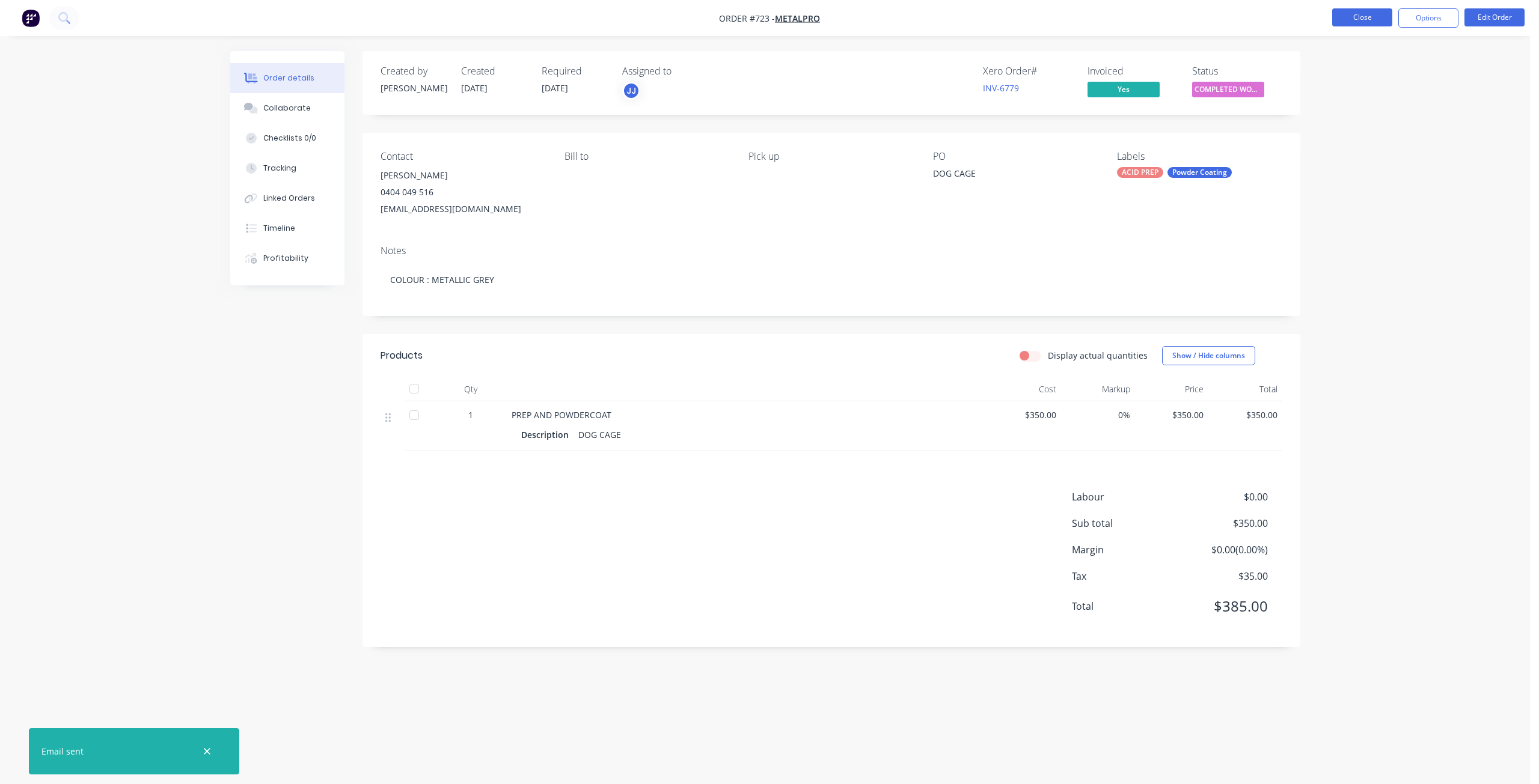
click at [1357, 18] on button "Close" at bounding box center [1362, 17] width 60 height 18
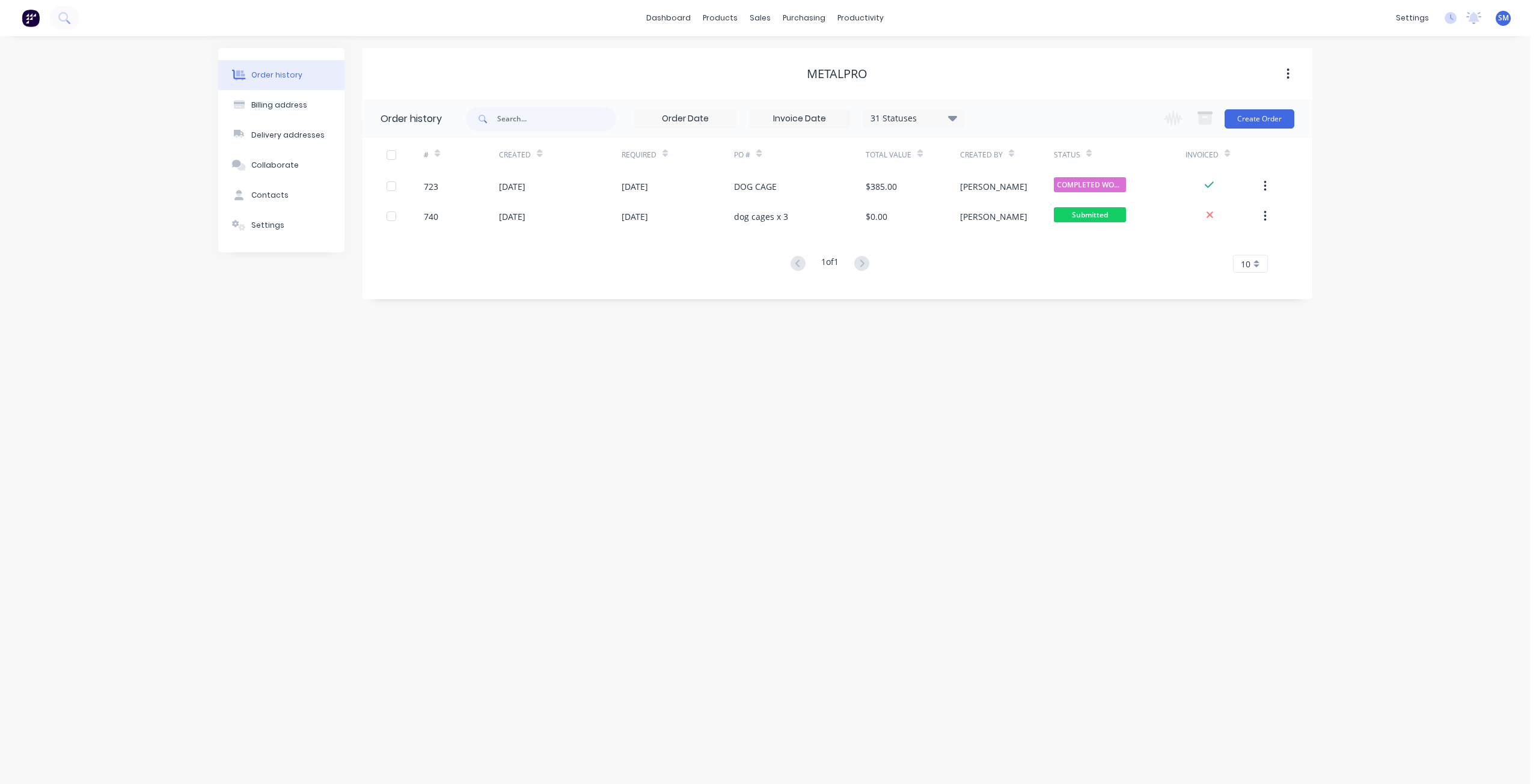
click at [927, 19] on div "dashboard products sales purchasing productivity dashboard products Product Cat…" at bounding box center [765, 18] width 1530 height 36
click at [757, 18] on div "sales" at bounding box center [760, 18] width 33 height 18
click at [791, 59] on div "Sales Orders" at bounding box center [805, 58] width 49 height 11
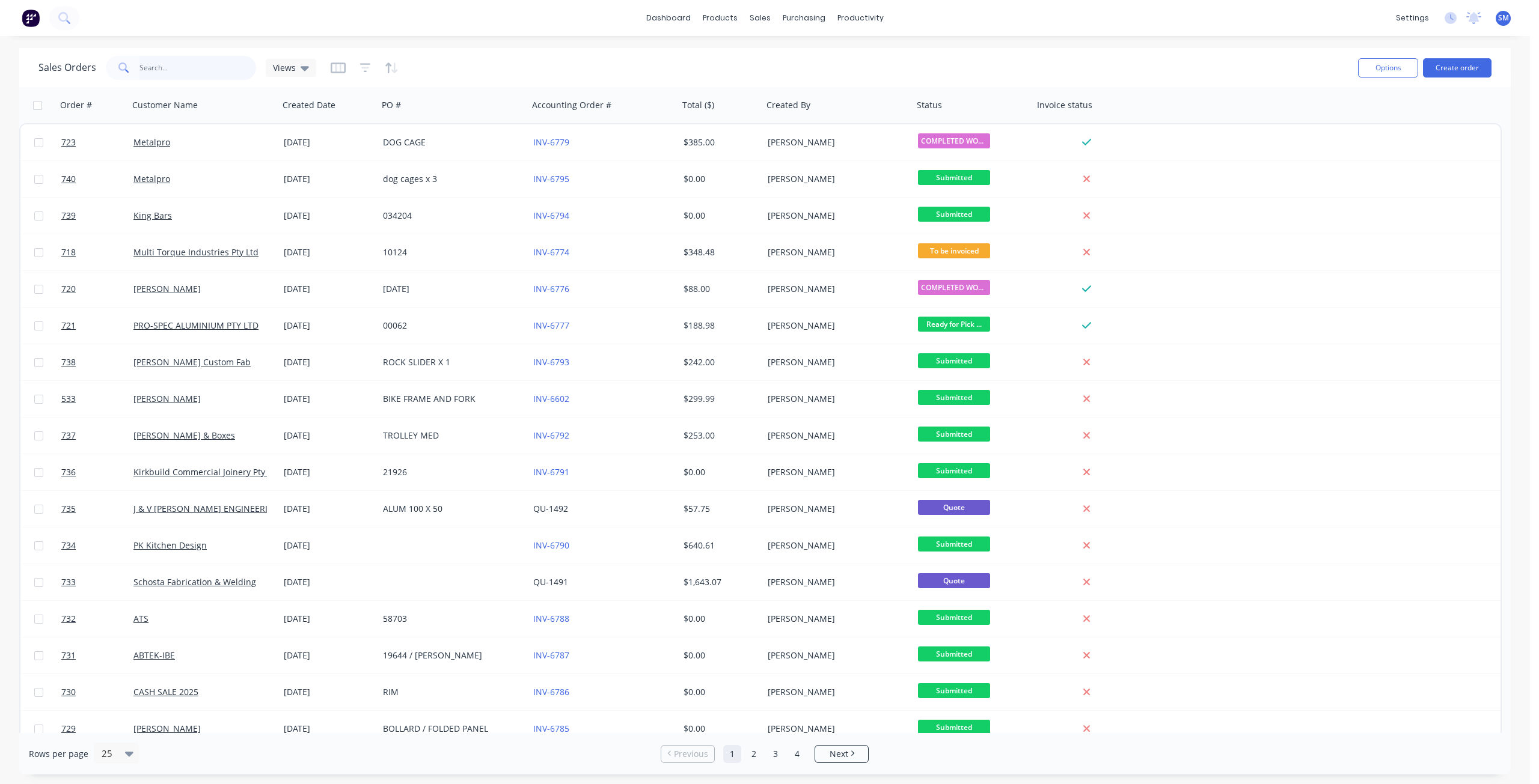
click at [153, 68] on input "text" at bounding box center [198, 67] width 118 height 24
type input "710"
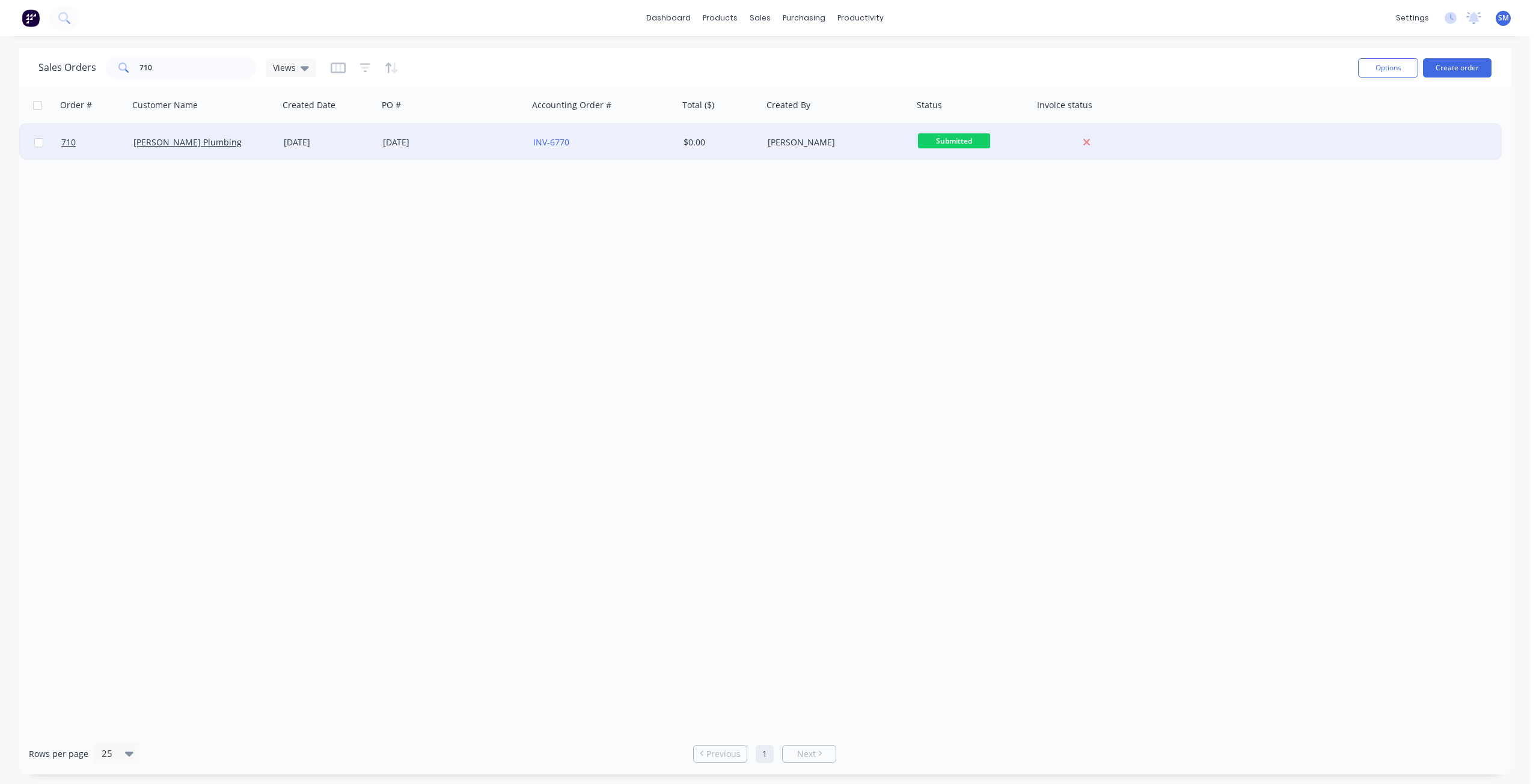
click at [229, 147] on div "[PERSON_NAME] Plumbing" at bounding box center [200, 142] width 134 height 12
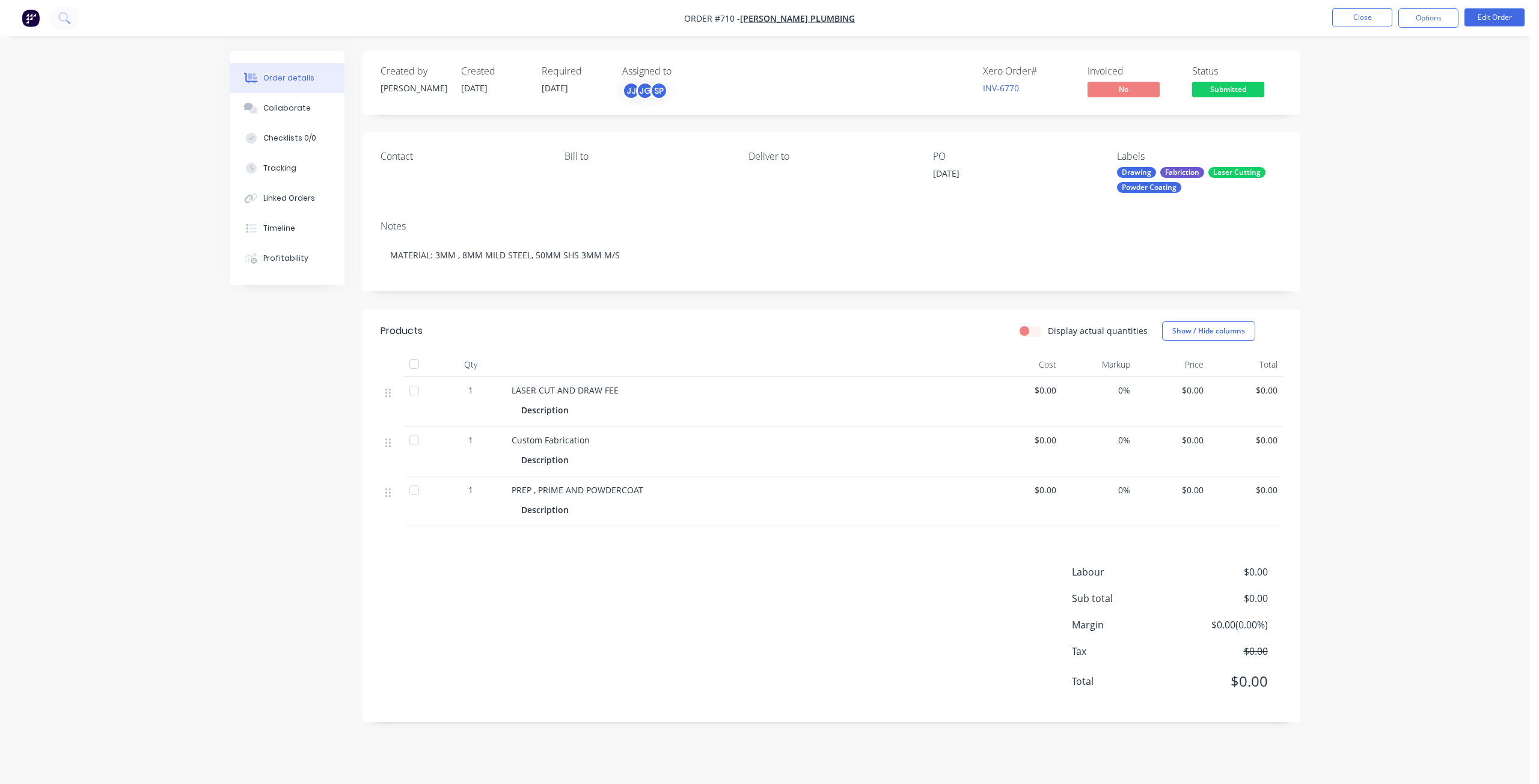
click at [1047, 394] on span "$0.00" at bounding box center [1024, 390] width 64 height 13
click at [1499, 17] on button "Edit Order" at bounding box center [1494, 17] width 60 height 18
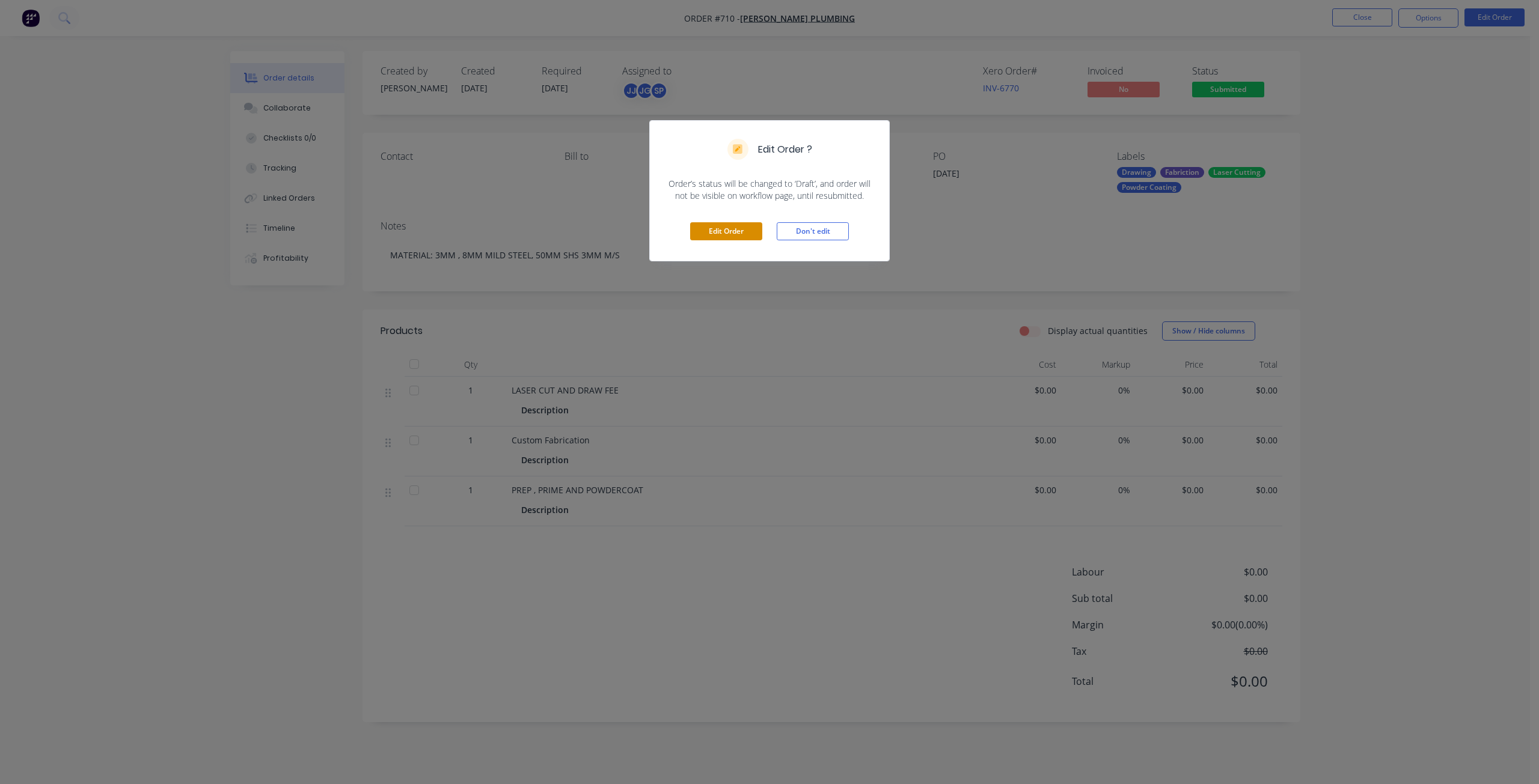
click at [732, 230] on button "Edit Order" at bounding box center [726, 231] width 72 height 18
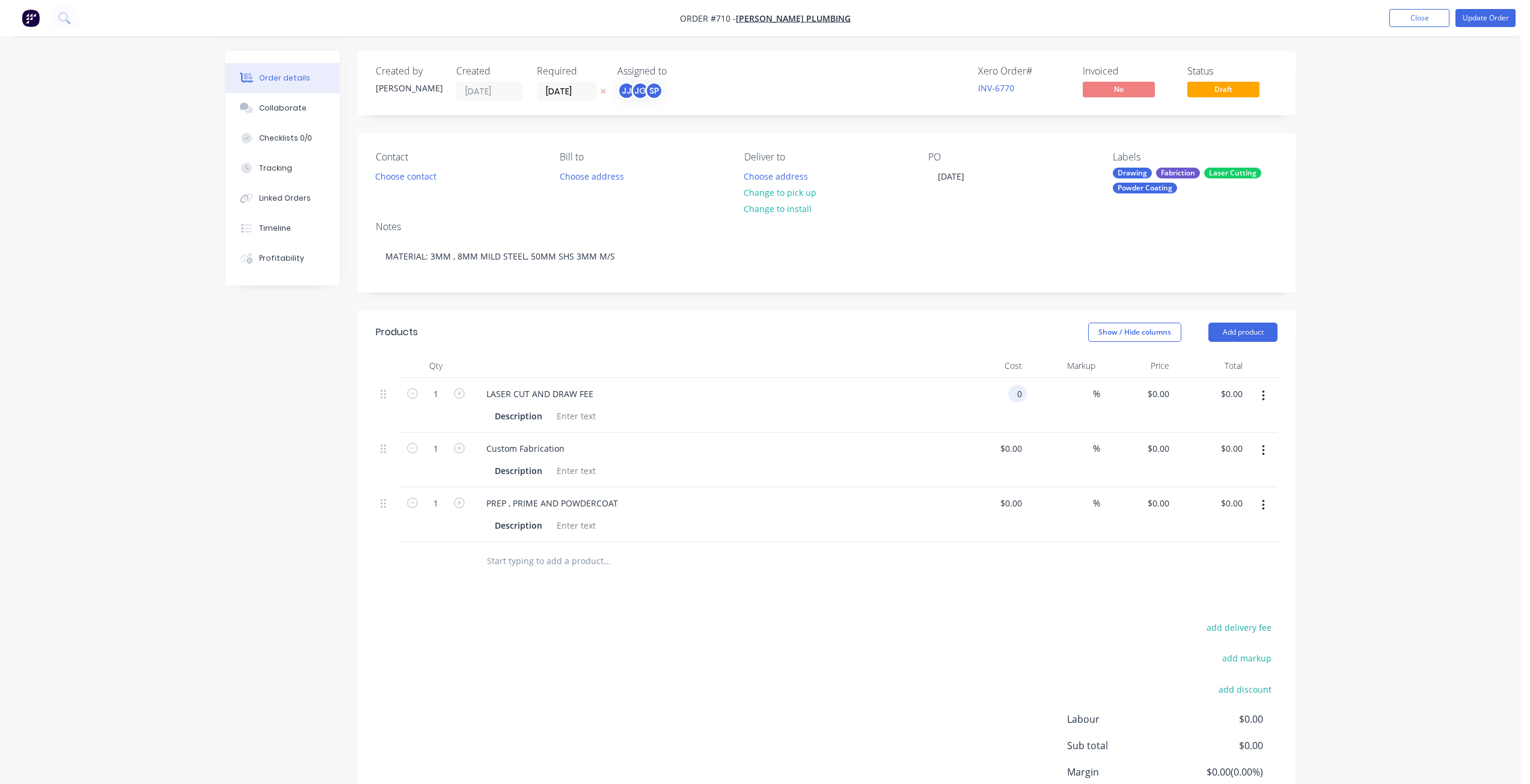
click at [1011, 398] on div "0 0" at bounding box center [1017, 393] width 19 height 17
type input "$127.09"
click at [560, 471] on div at bounding box center [576, 471] width 49 height 17
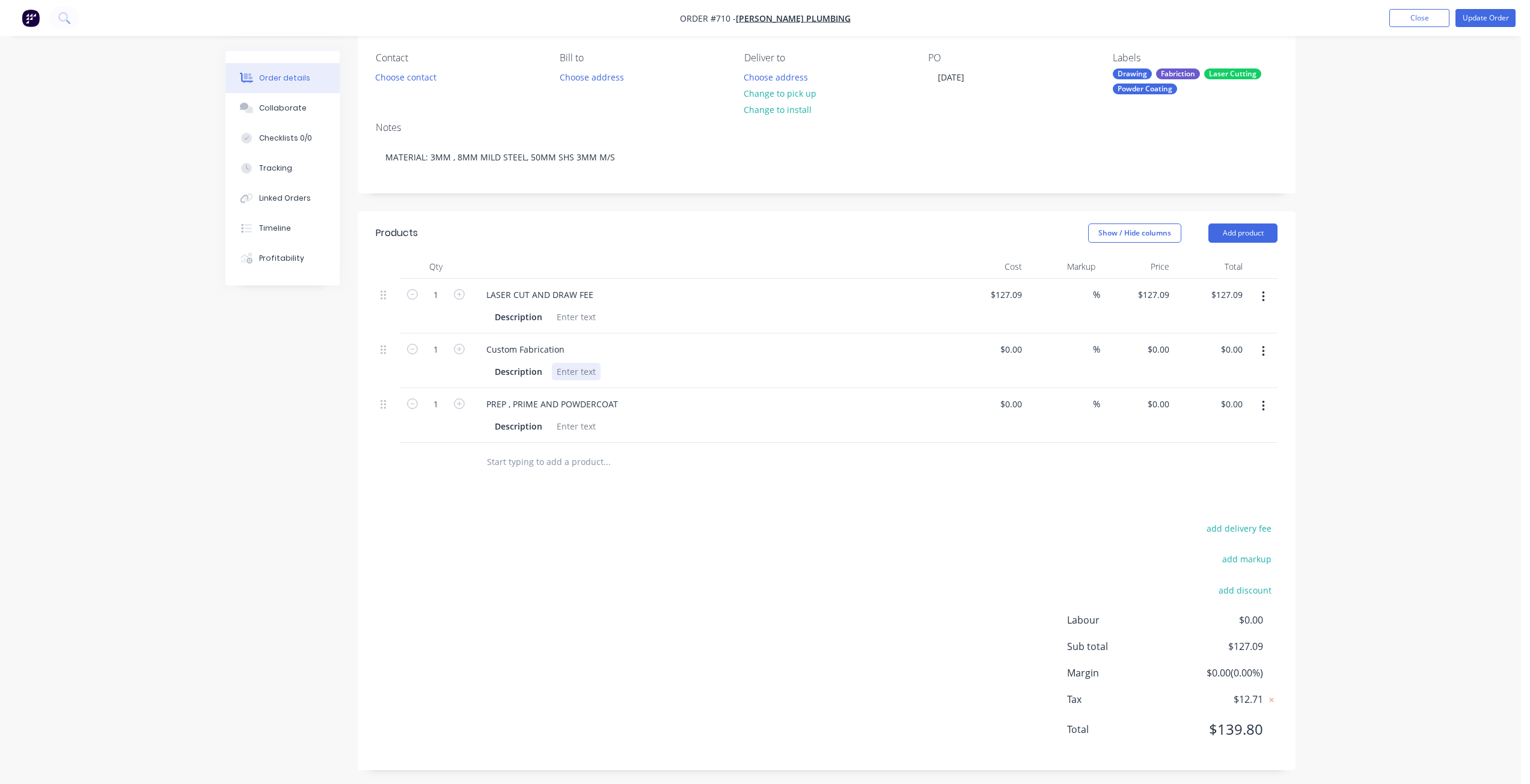
scroll to position [104, 0]
click at [570, 318] on div at bounding box center [576, 312] width 49 height 17
click at [567, 364] on div at bounding box center [576, 367] width 49 height 17
click at [578, 316] on div at bounding box center [576, 312] width 49 height 17
click at [577, 316] on div "QTY 1 P6594," at bounding box center [582, 312] width 61 height 17
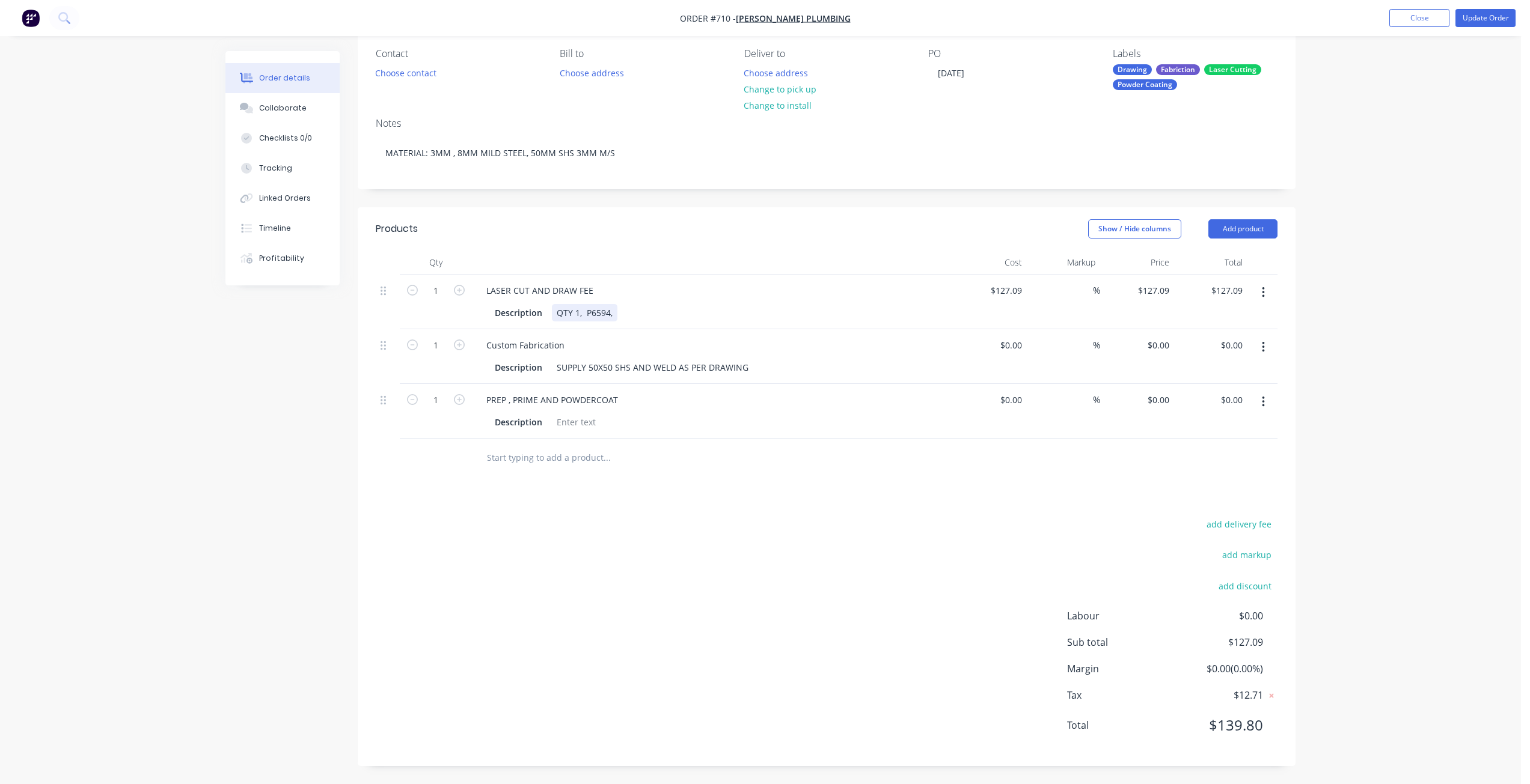
click at [620, 315] on div "Description QTY 1, P6594," at bounding box center [709, 312] width 440 height 17
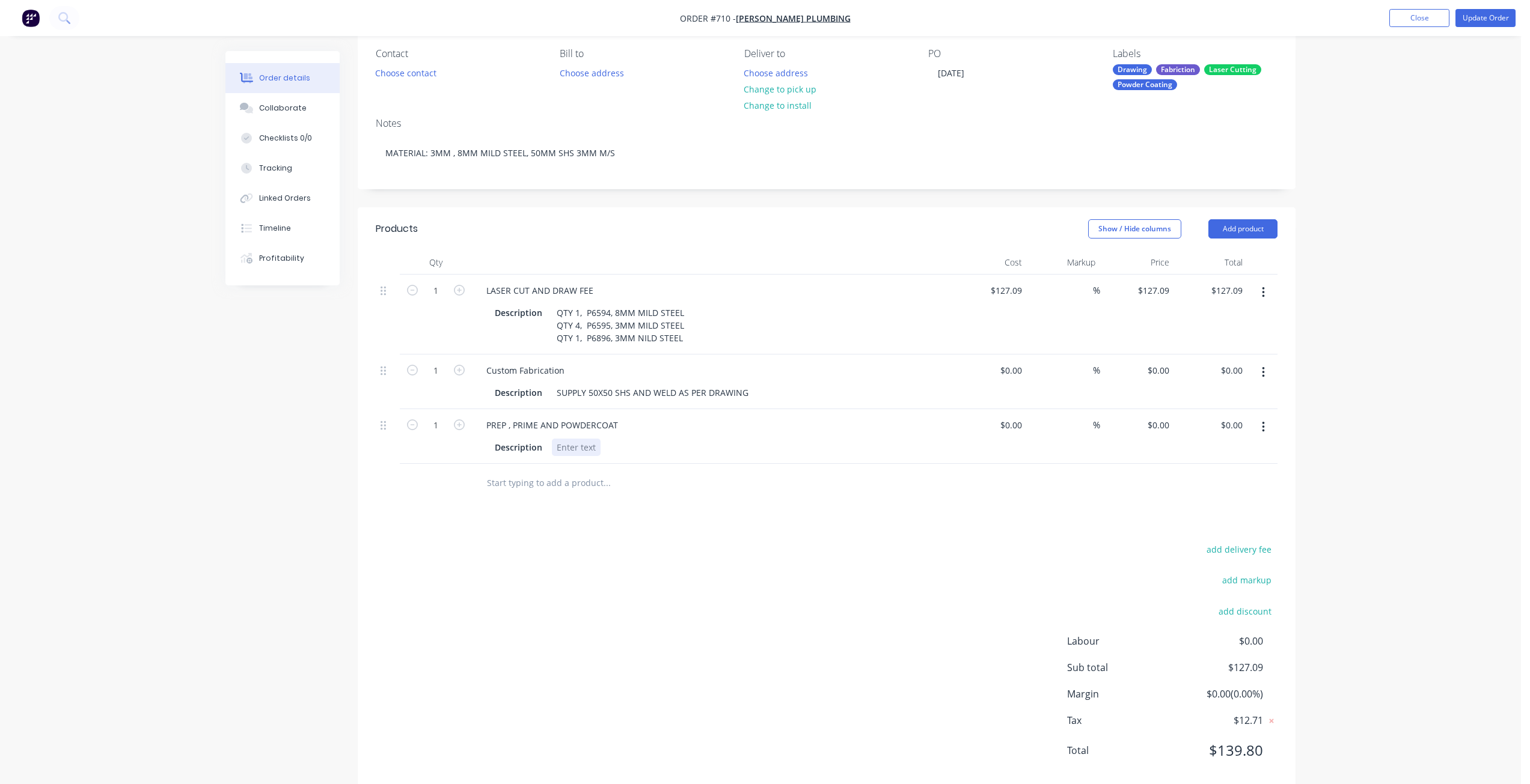
click at [574, 446] on div at bounding box center [576, 447] width 49 height 17
drag, startPoint x: 1009, startPoint y: 425, endPoint x: 1064, endPoint y: 479, distance: 77.1
click at [1013, 427] on input "0" at bounding box center [1020, 425] width 14 height 17
type input "$120.00"
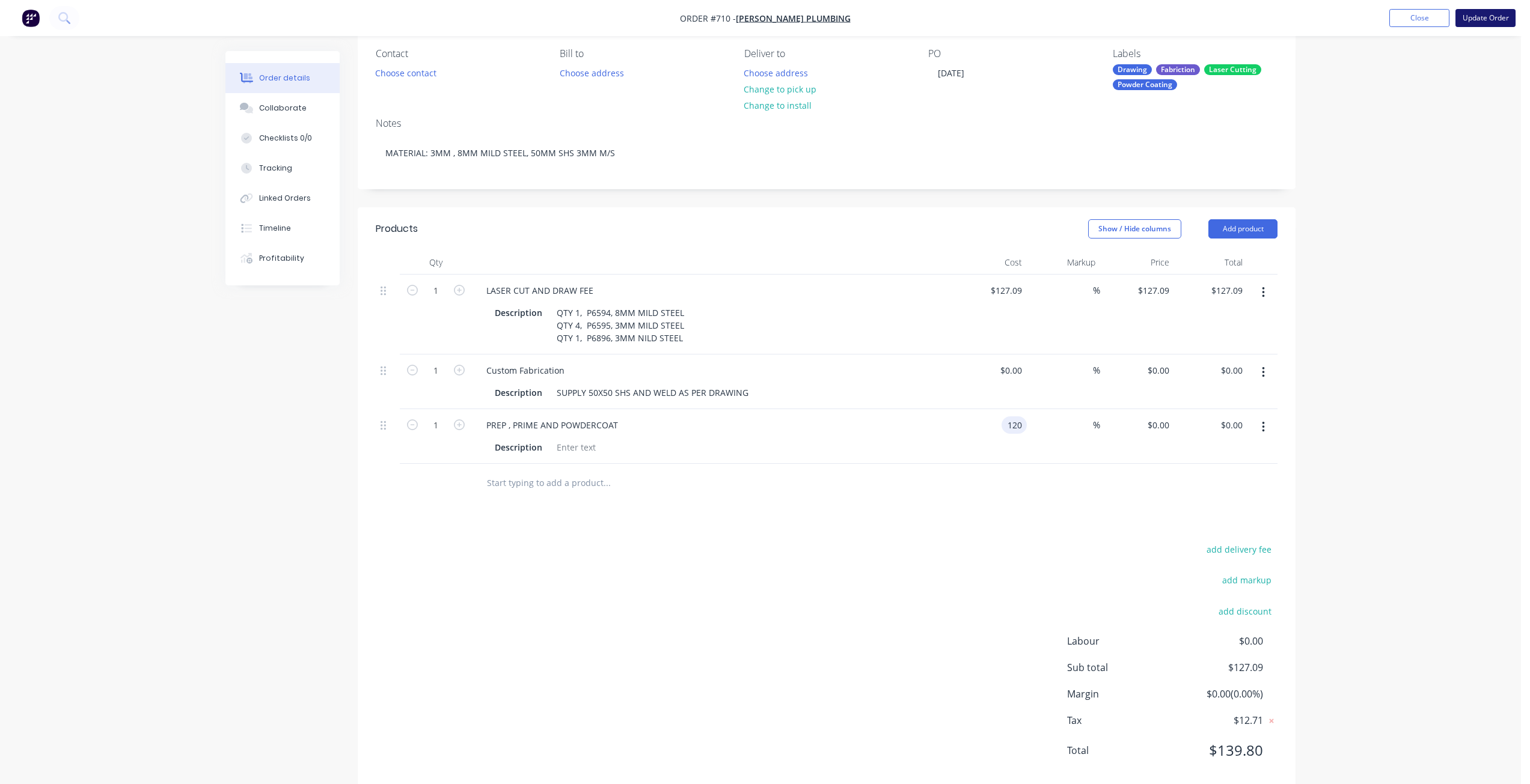
type input "$120.00"
click at [1483, 20] on button "Update Order" at bounding box center [1485, 18] width 60 height 18
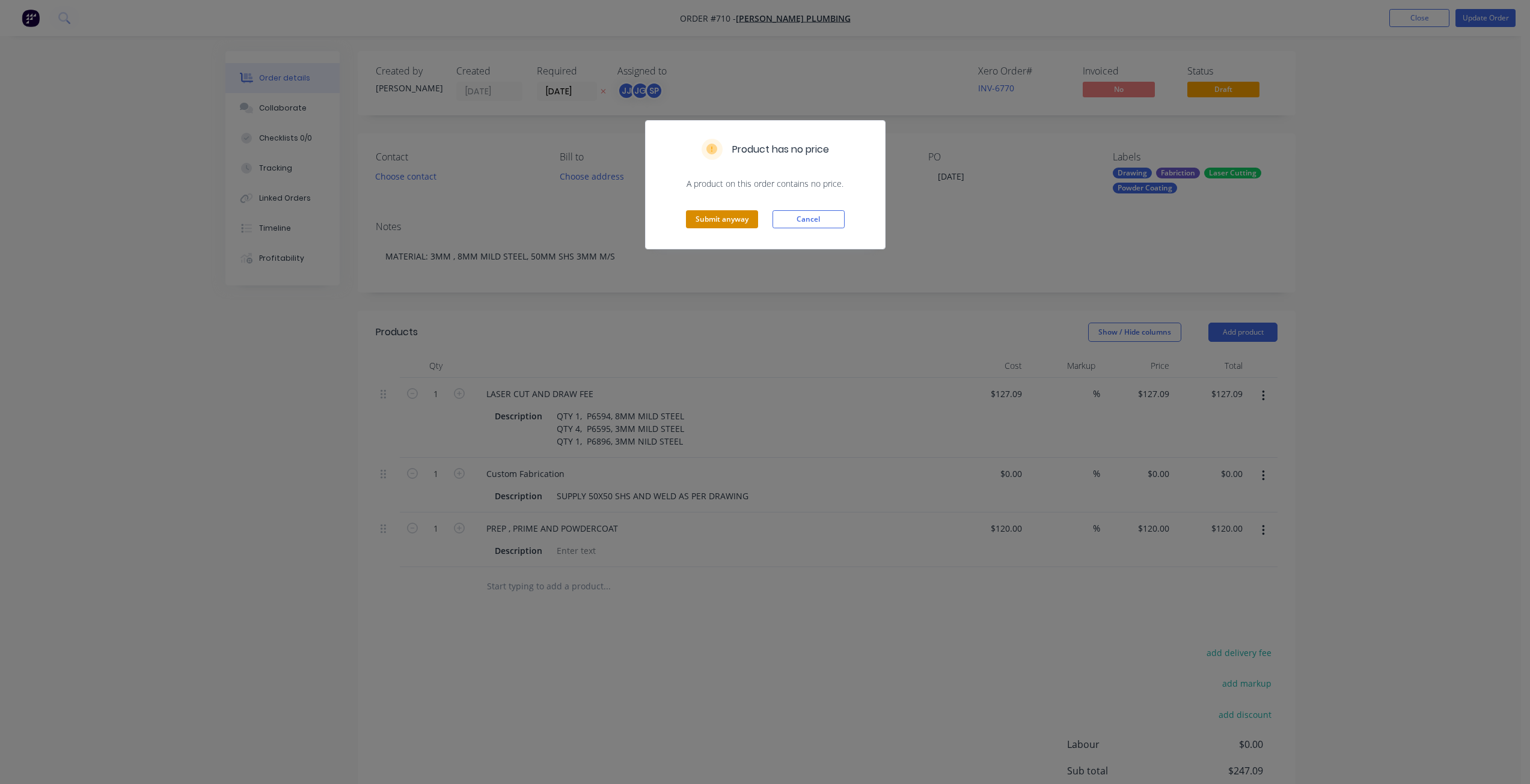
click at [718, 218] on button "Submit anyway" at bounding box center [722, 220] width 72 height 18
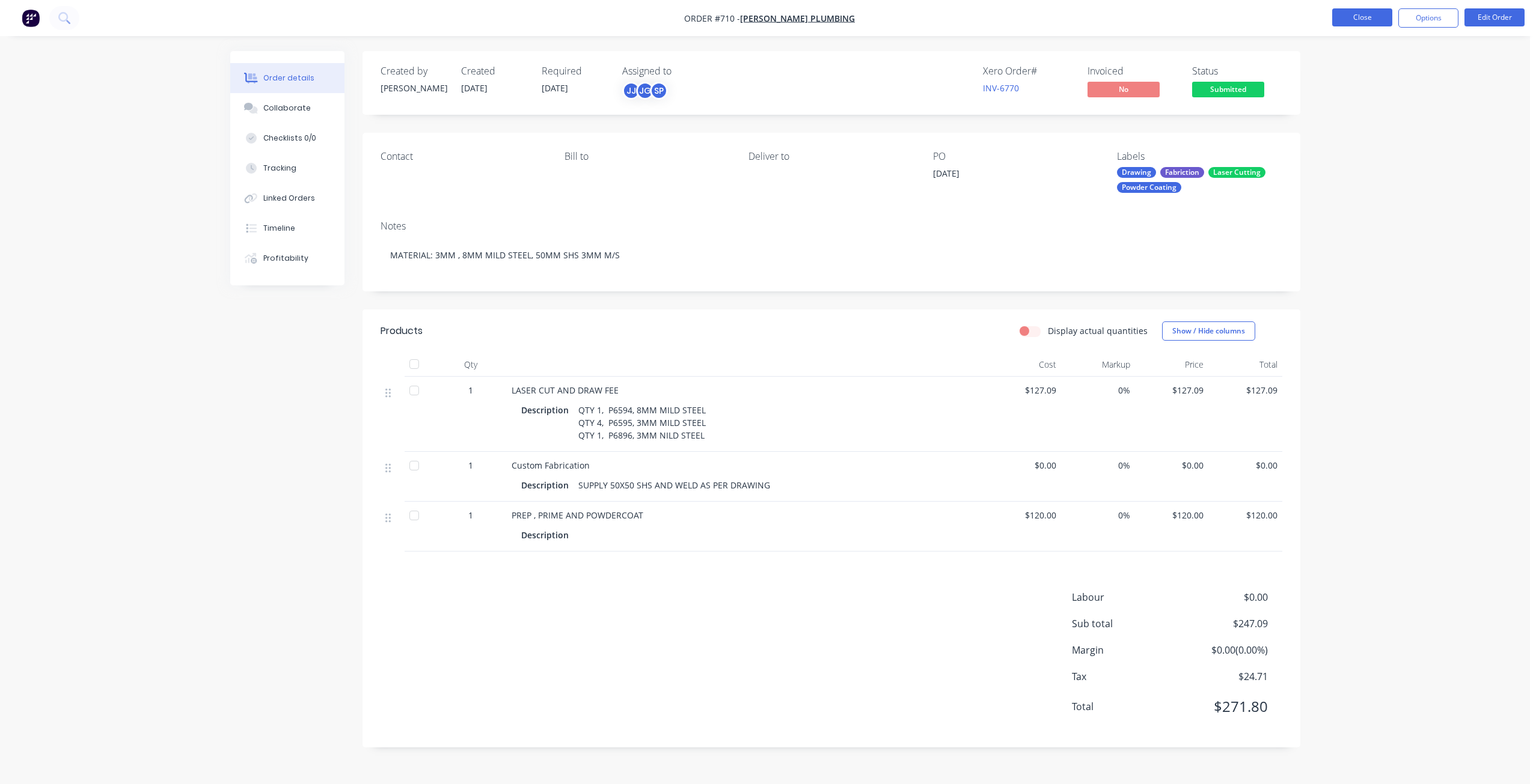
click at [1357, 19] on button "Close" at bounding box center [1362, 17] width 60 height 18
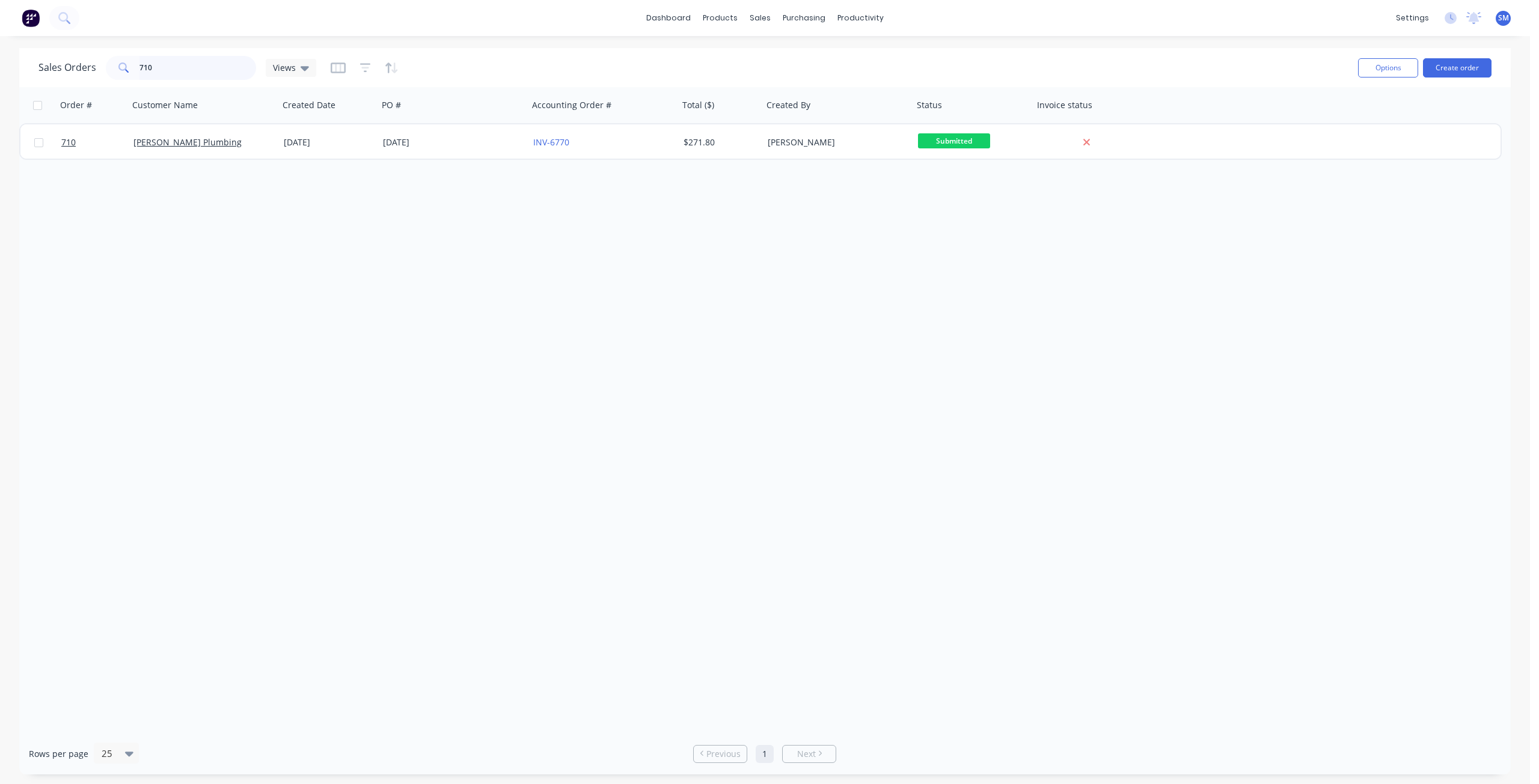
click at [158, 69] on input "710" at bounding box center [198, 67] width 118 height 24
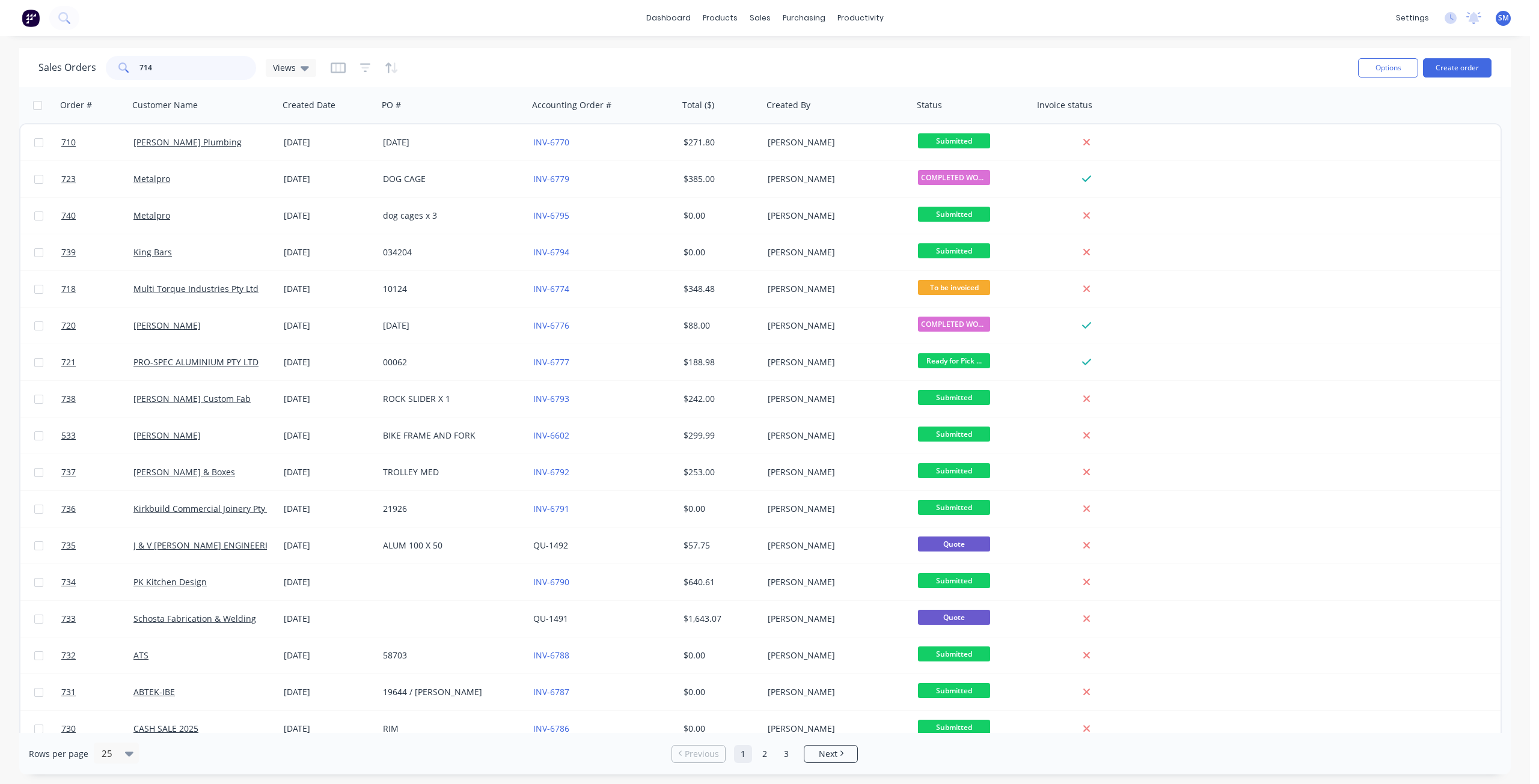
type input "714"
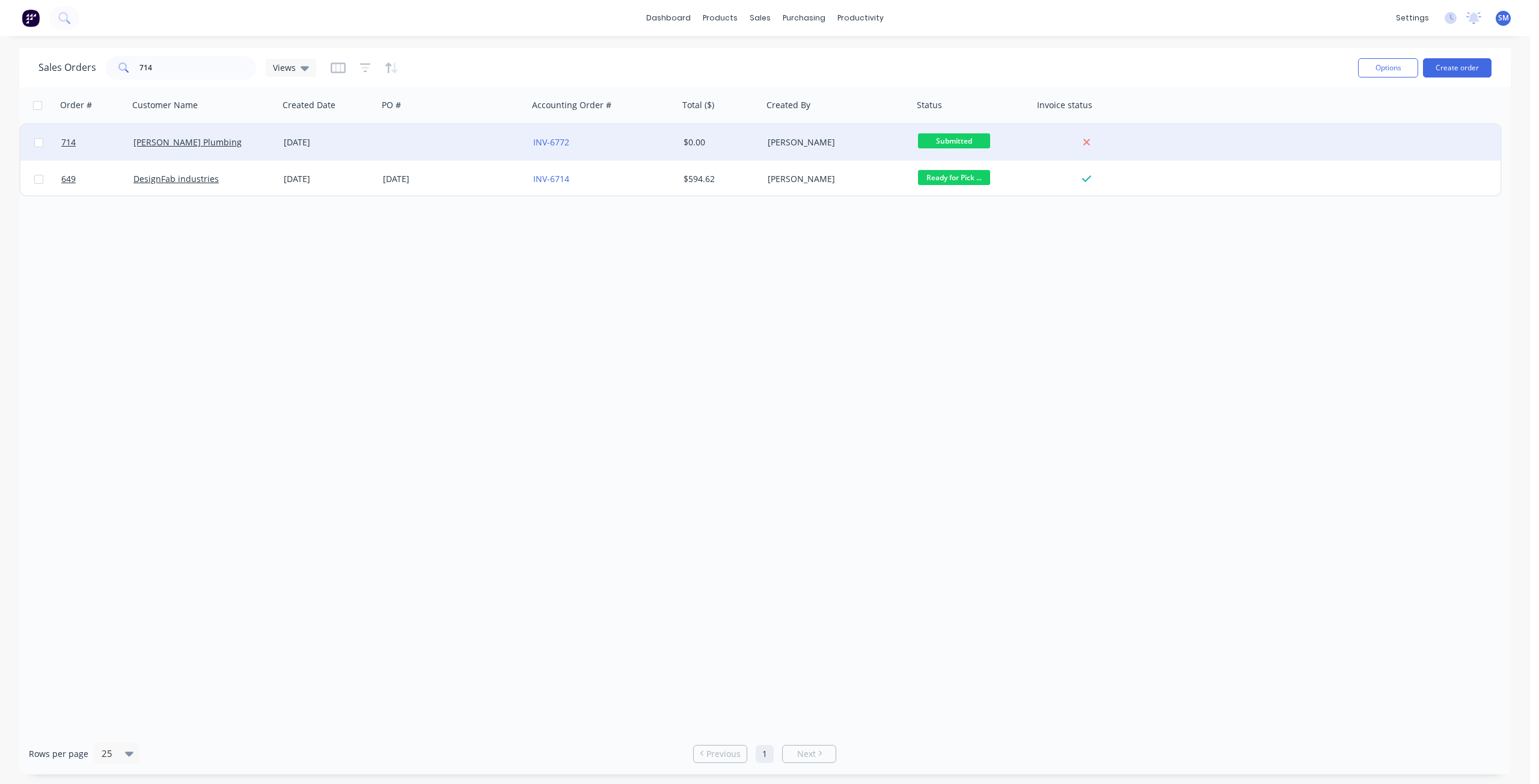
click at [232, 149] on div "[PERSON_NAME] Plumbing" at bounding box center [204, 142] width 150 height 36
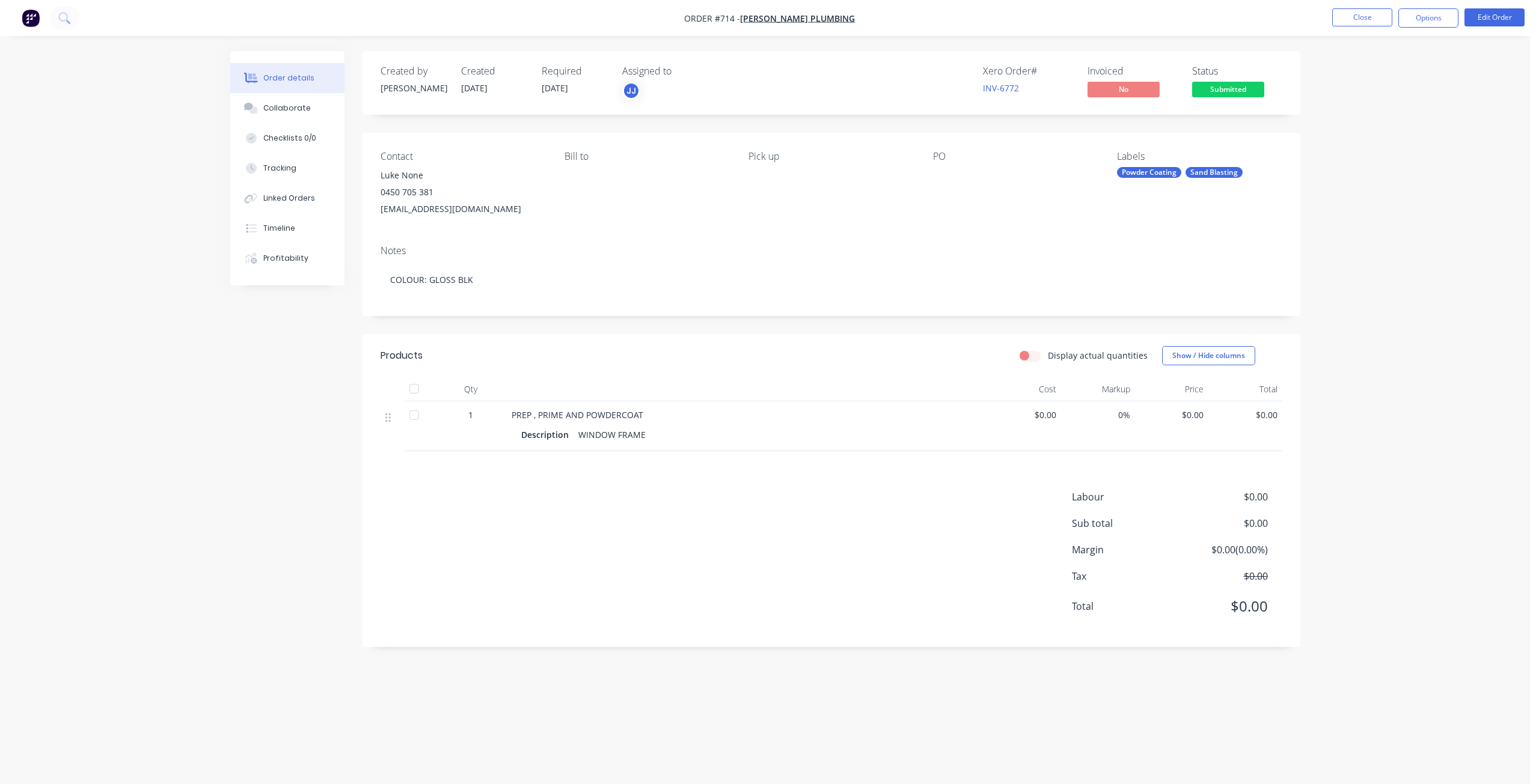
click at [1047, 418] on span "$0.00" at bounding box center [1024, 415] width 64 height 13
click at [1488, 18] on button "Edit Order" at bounding box center [1494, 17] width 60 height 18
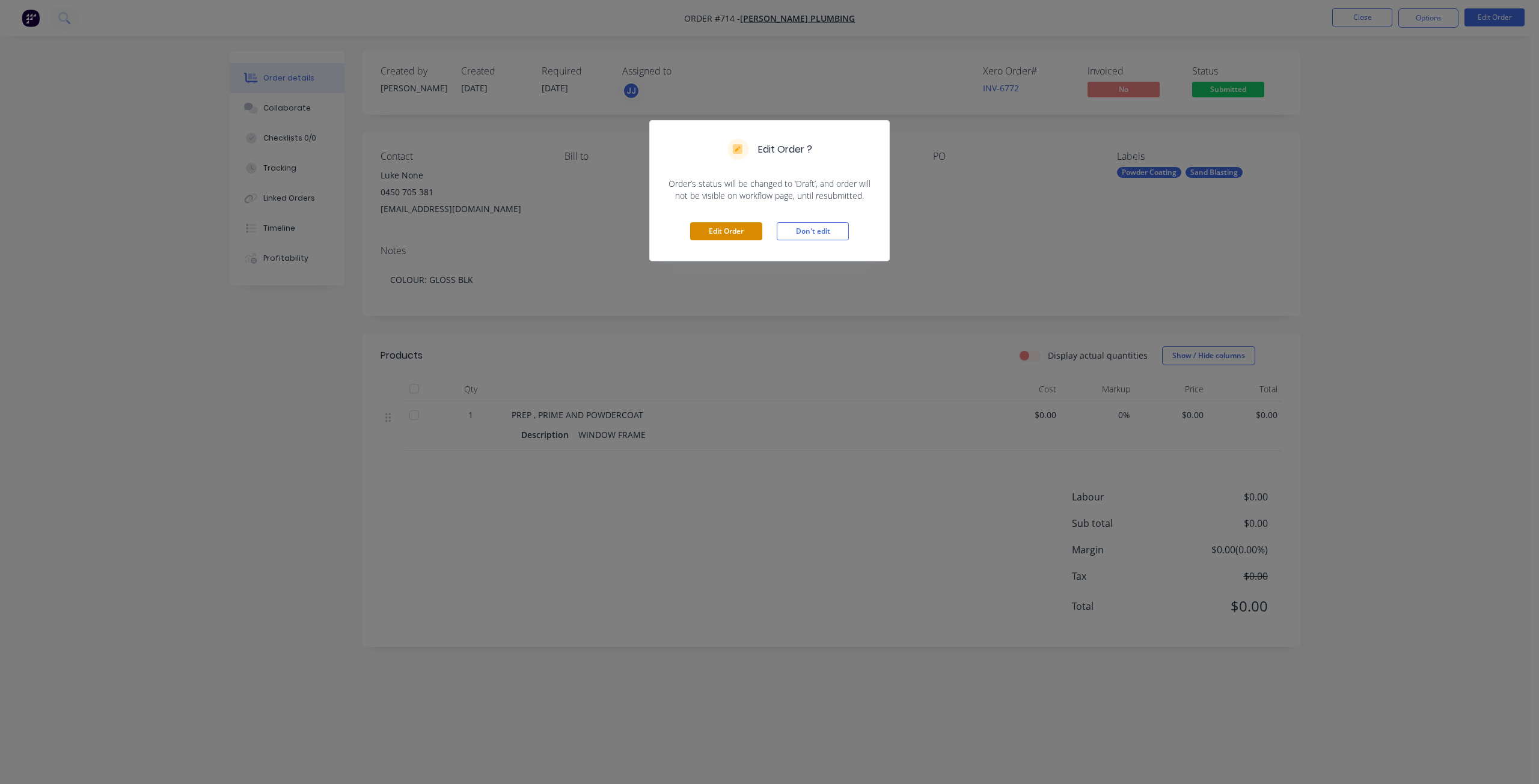
click at [718, 231] on button "Edit Order" at bounding box center [726, 231] width 72 height 18
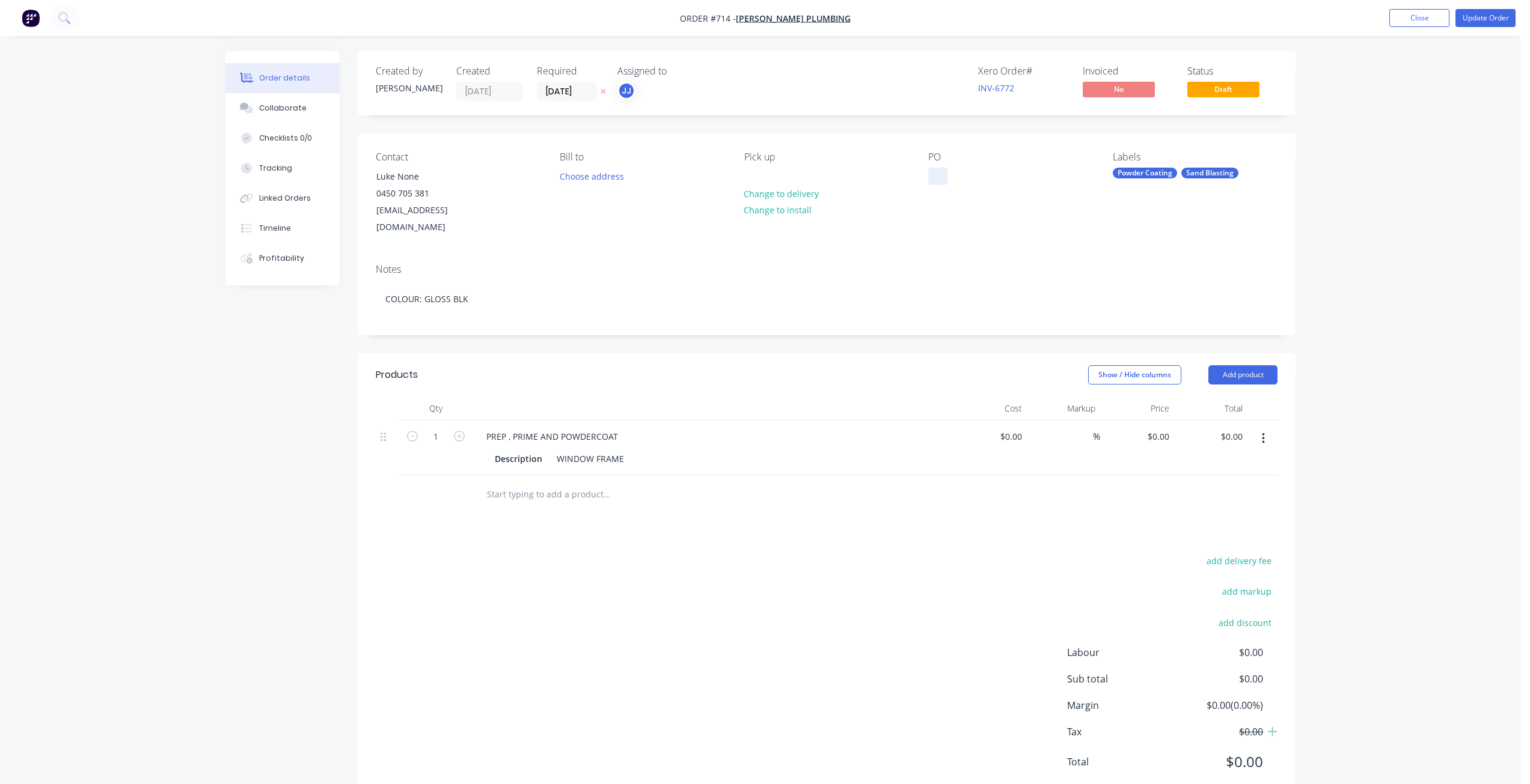
click at [931, 185] on div at bounding box center [938, 176] width 19 height 17
click at [1013, 427] on input "0" at bounding box center [1020, 436] width 14 height 17
type input "$40.00"
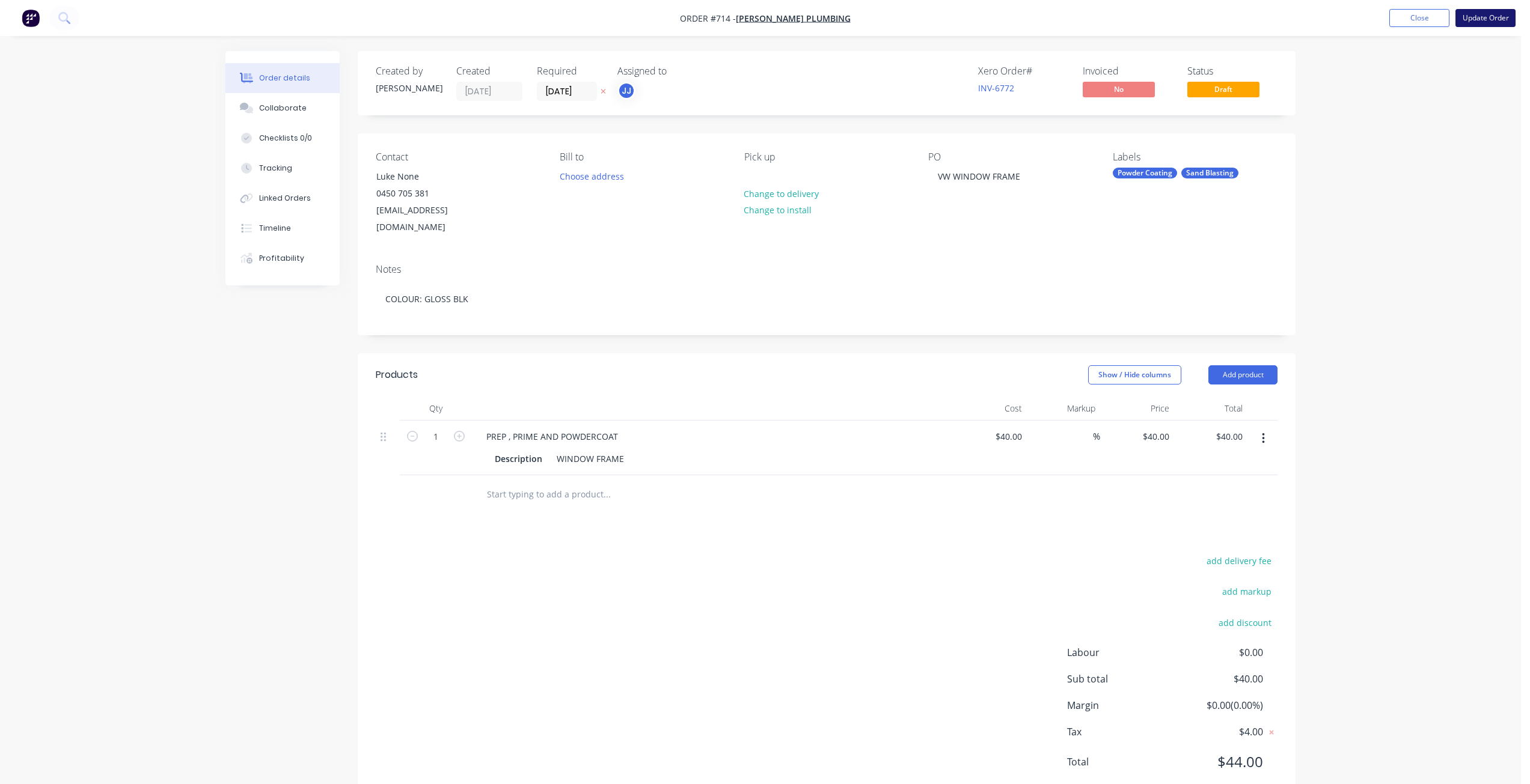
click at [1469, 21] on button "Update Order" at bounding box center [1485, 18] width 60 height 18
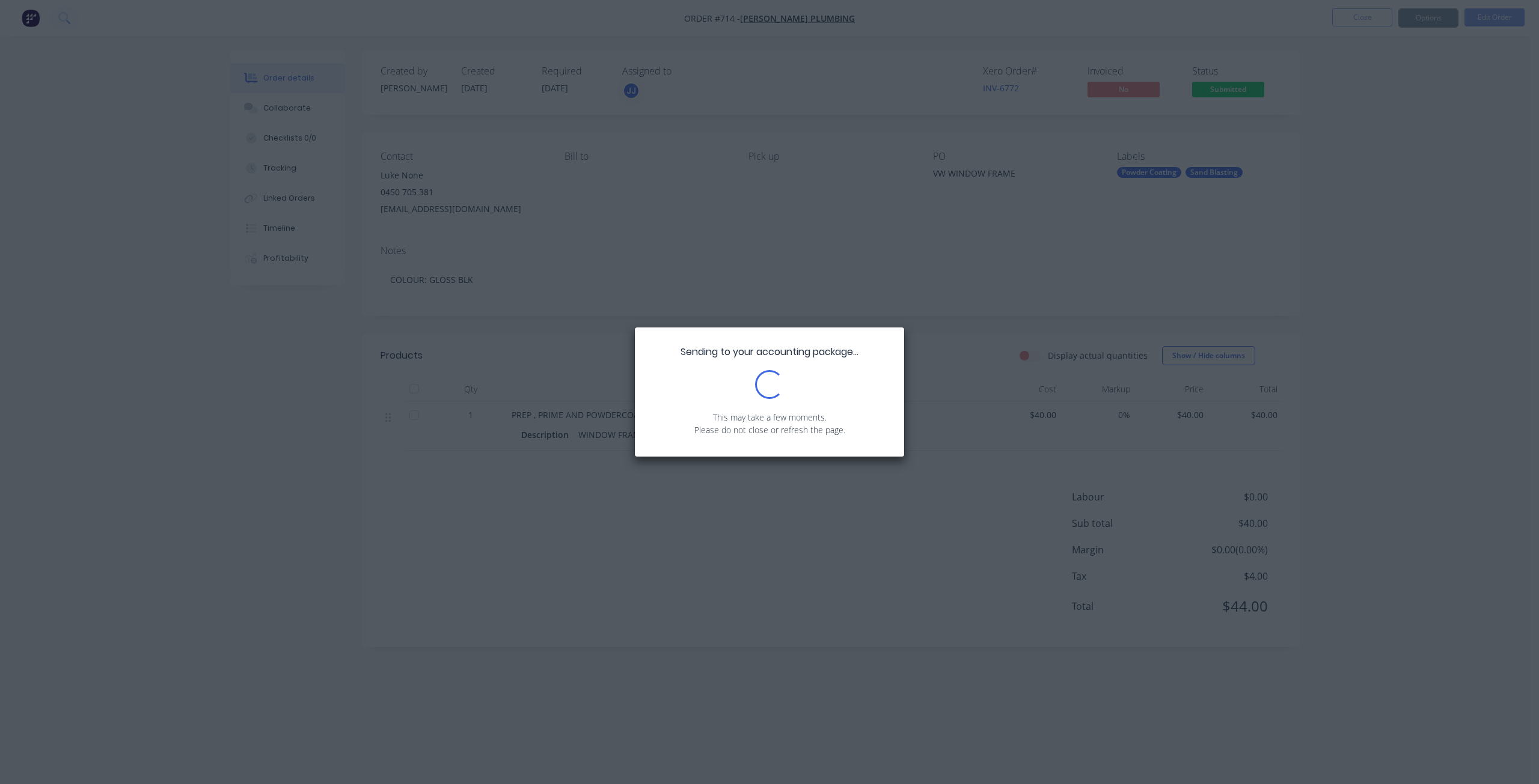
click at [1227, 88] on div "Sending to your accounting package... Loading... This may take a few moments. P…" at bounding box center [769, 392] width 1539 height 784
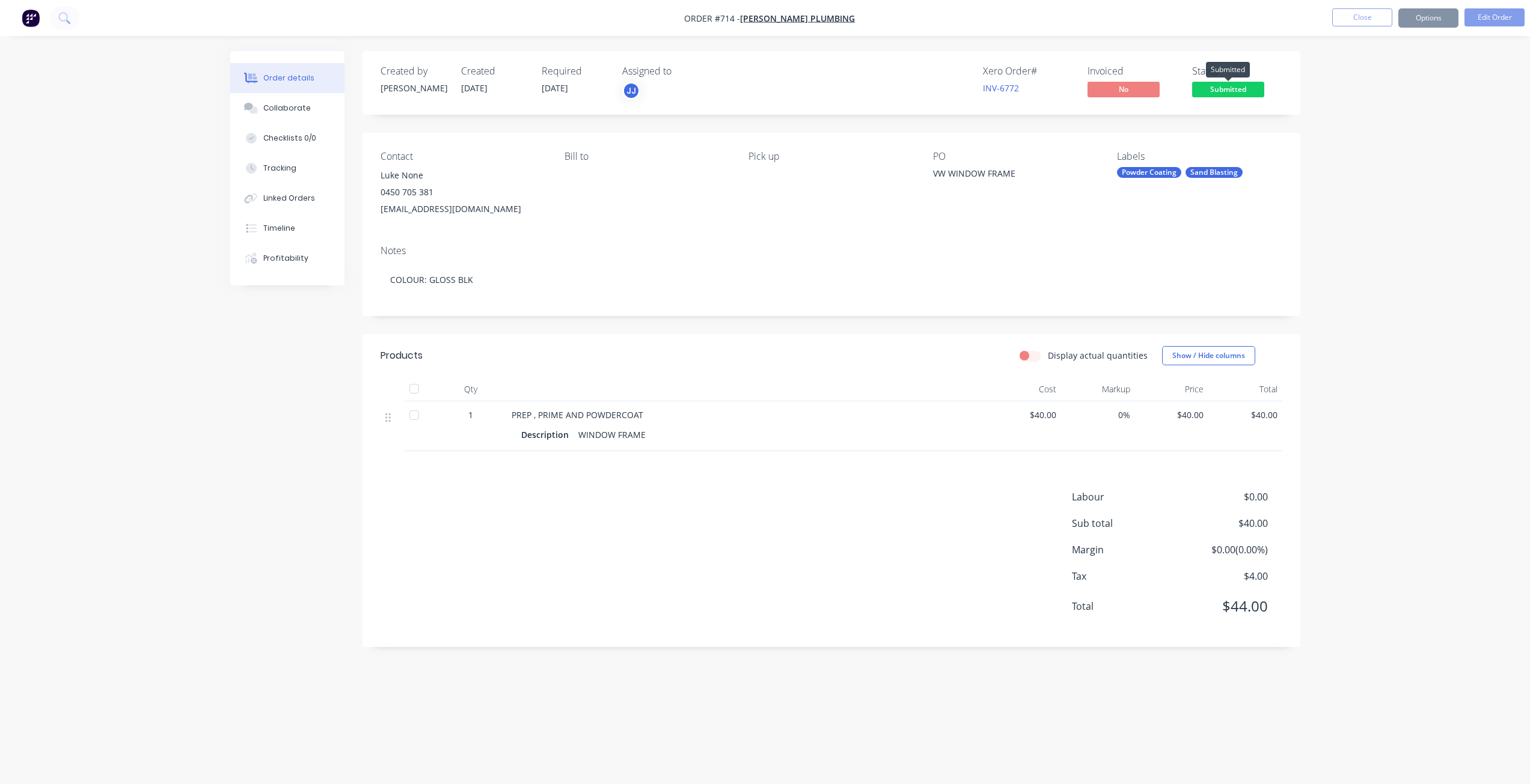
click at [1227, 88] on span "Submitted" at bounding box center [1228, 90] width 72 height 15
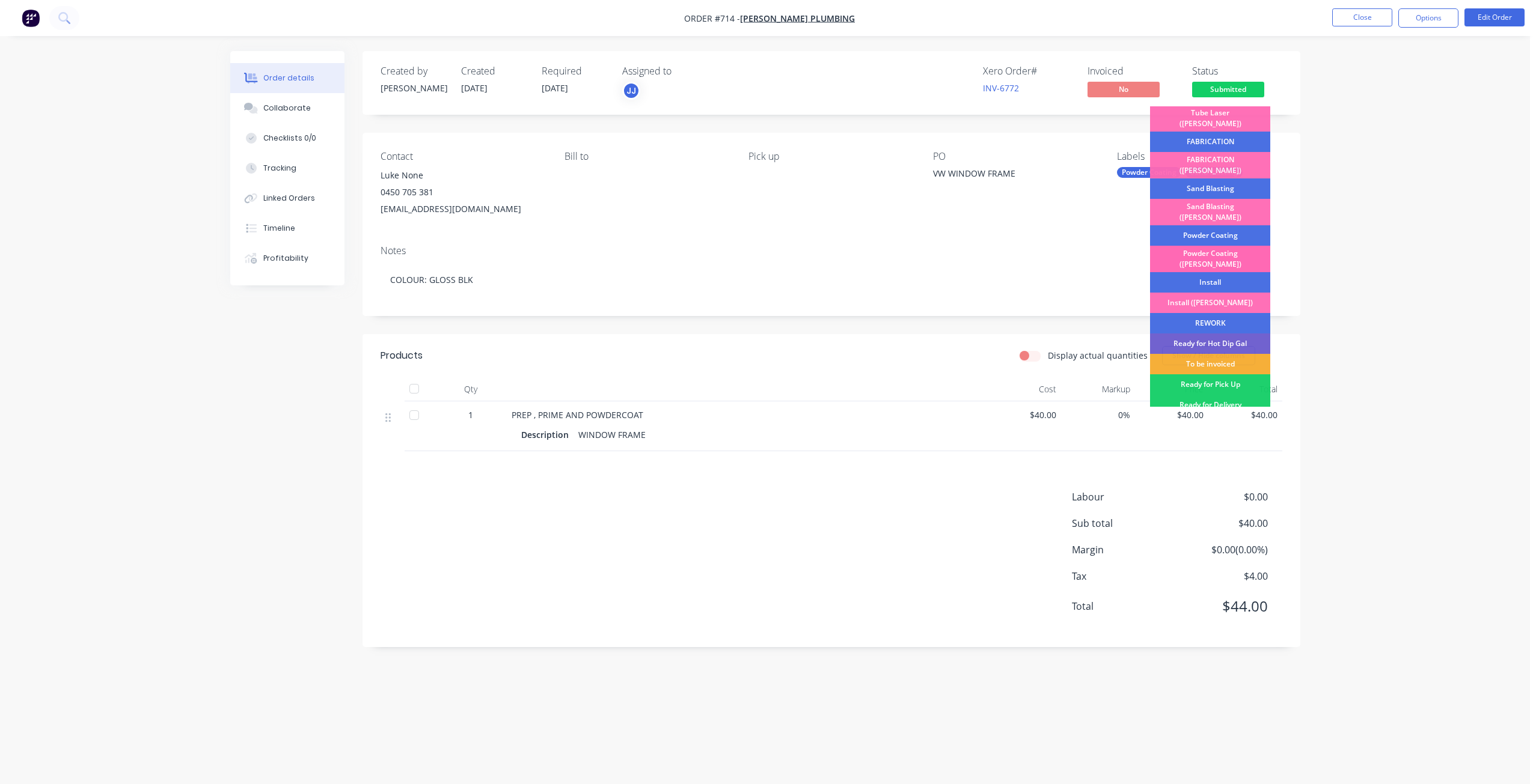
scroll to position [211, 0]
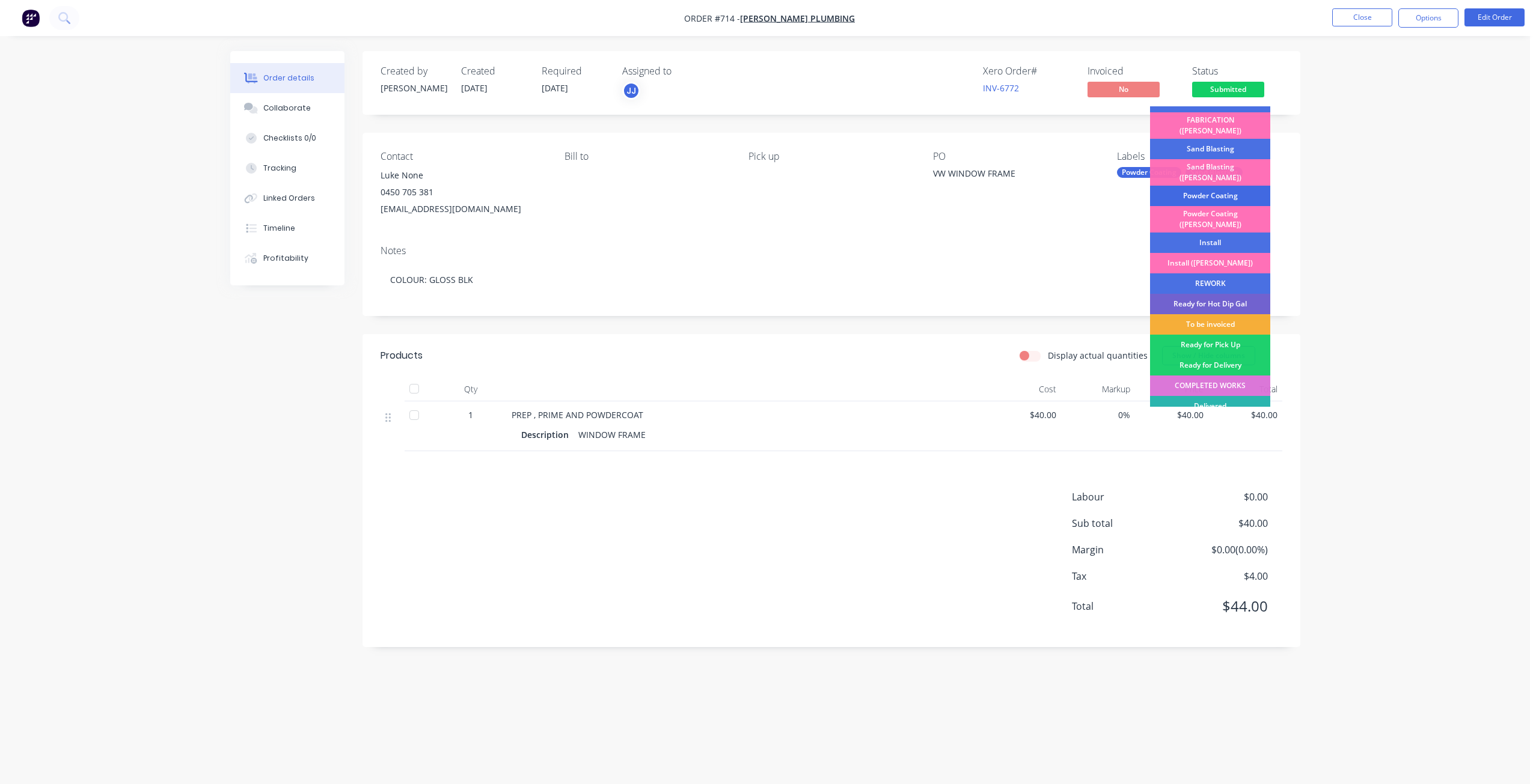
click at [1207, 186] on div "Powder Coating" at bounding box center [1209, 195] width 120 height 20
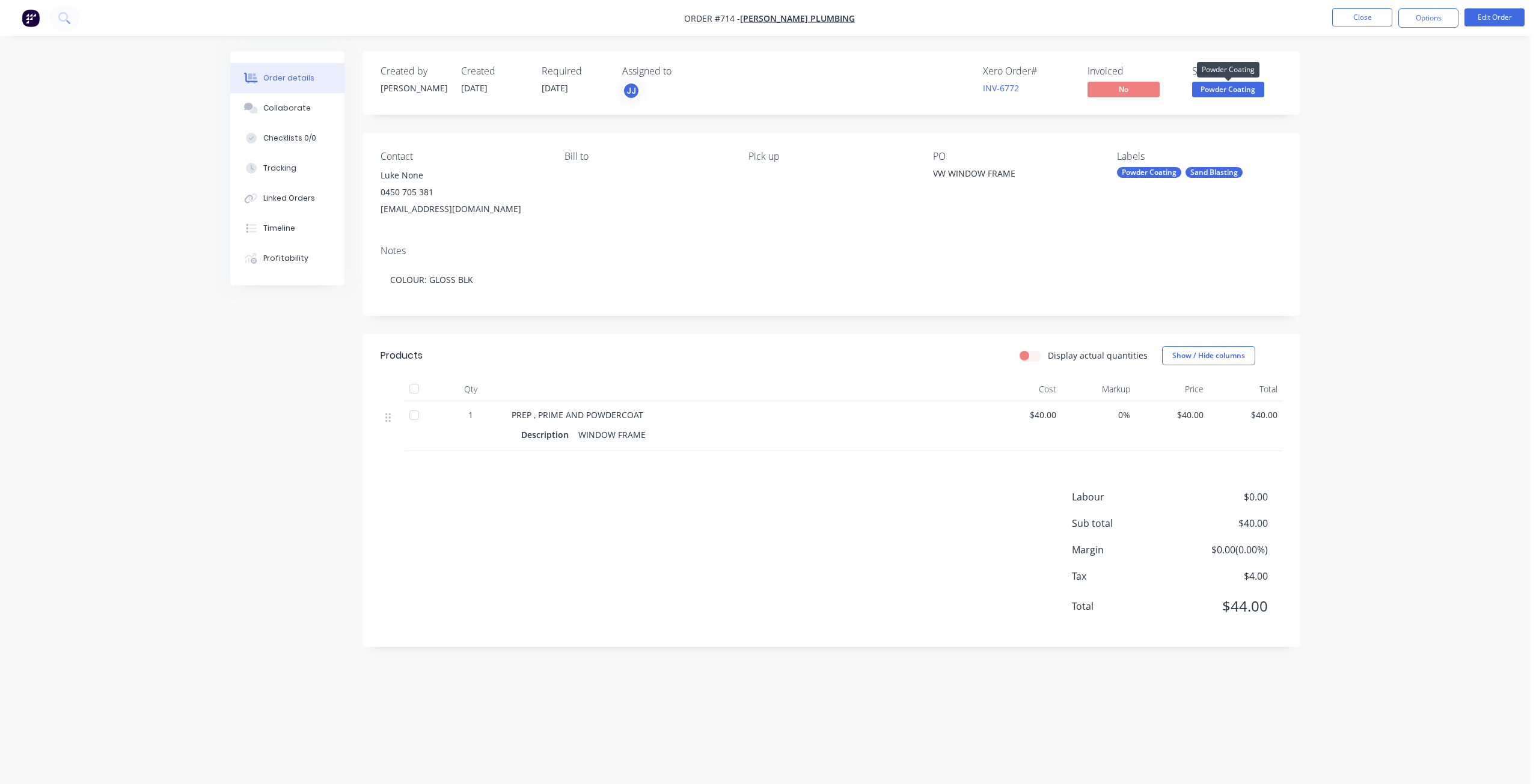
click at [1229, 91] on span "Powder Coating" at bounding box center [1228, 90] width 72 height 15
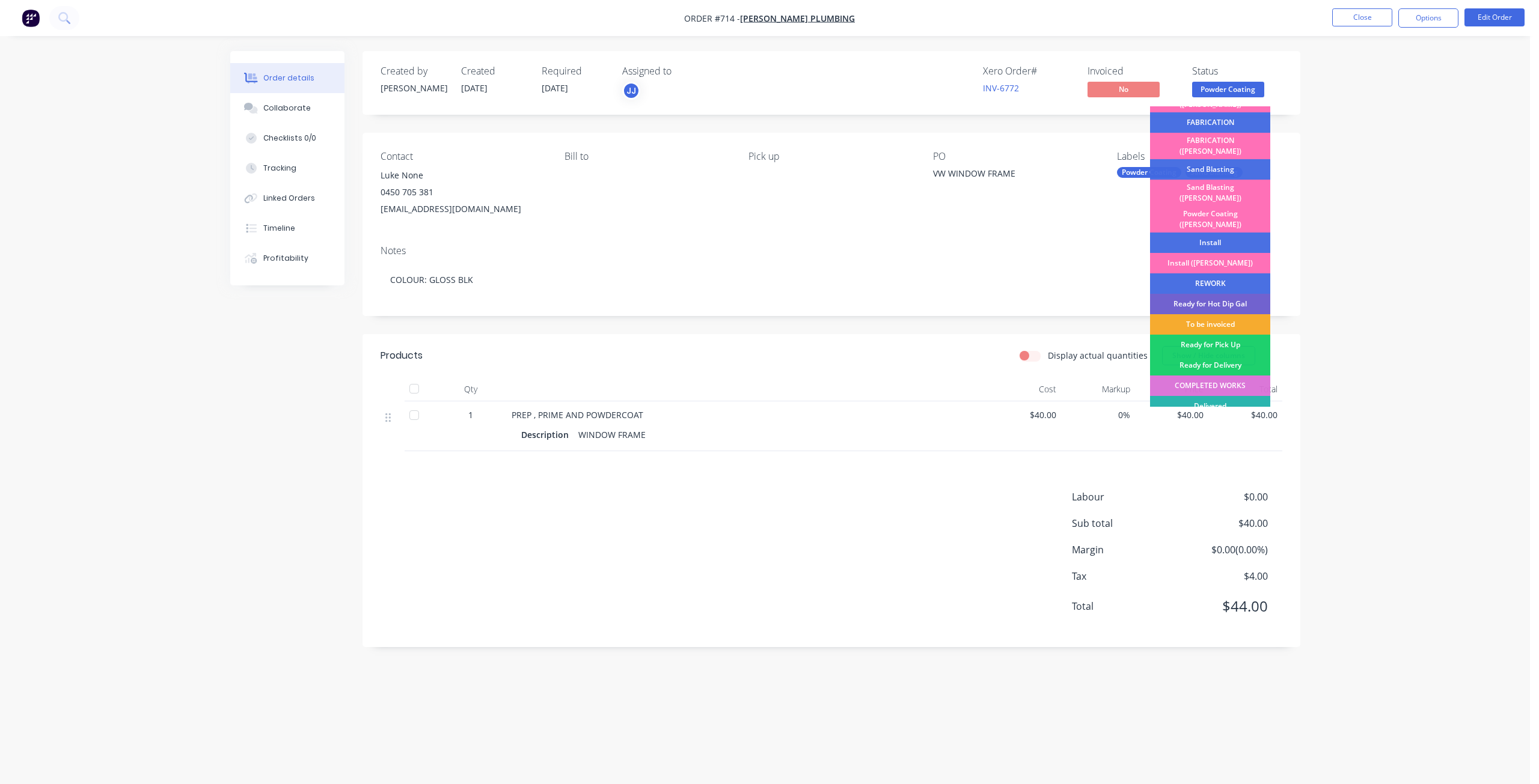
click at [1207, 314] on div "To be invoiced" at bounding box center [1209, 324] width 120 height 20
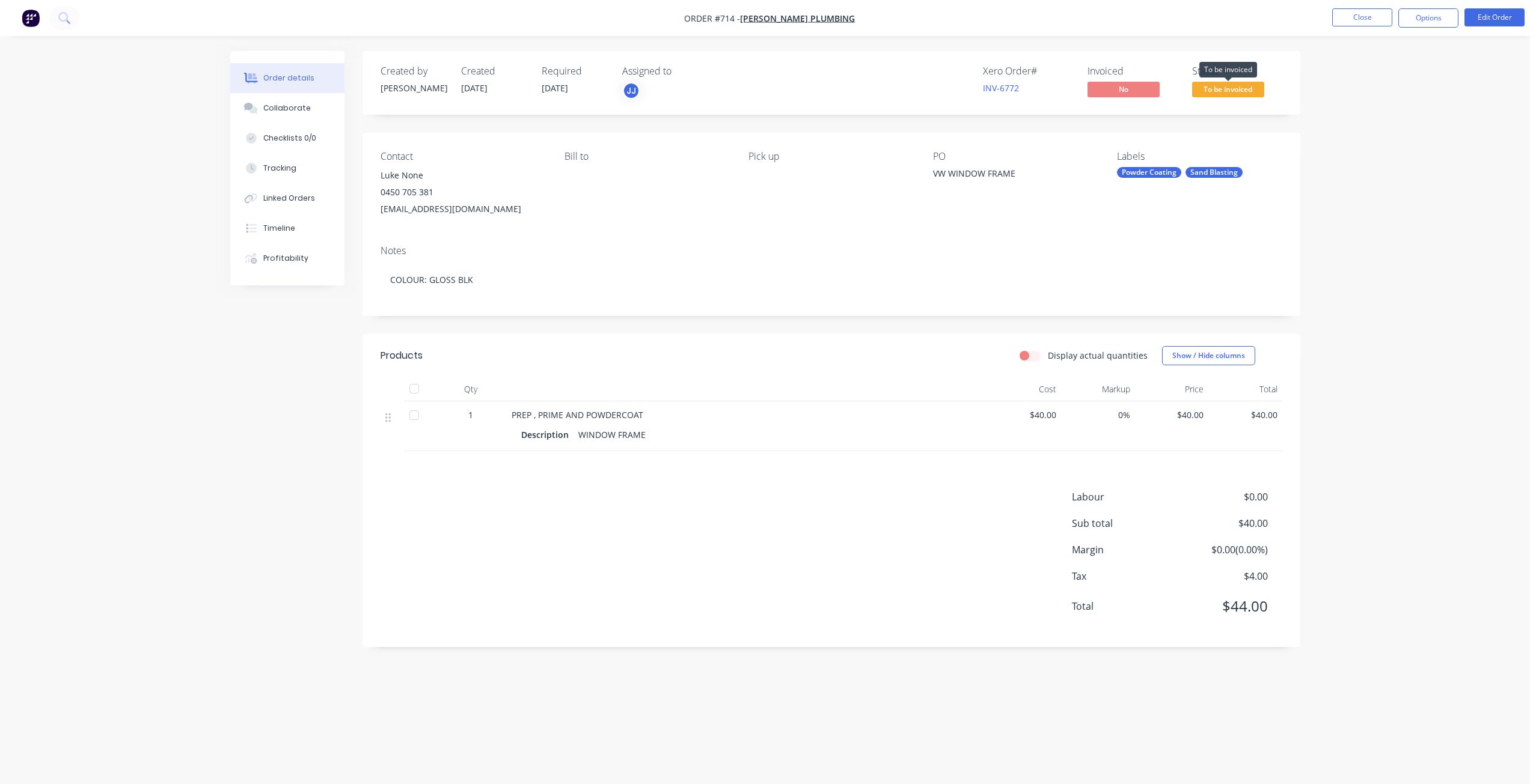
click at [1226, 82] on span "To be invoiced" at bounding box center [1228, 90] width 72 height 15
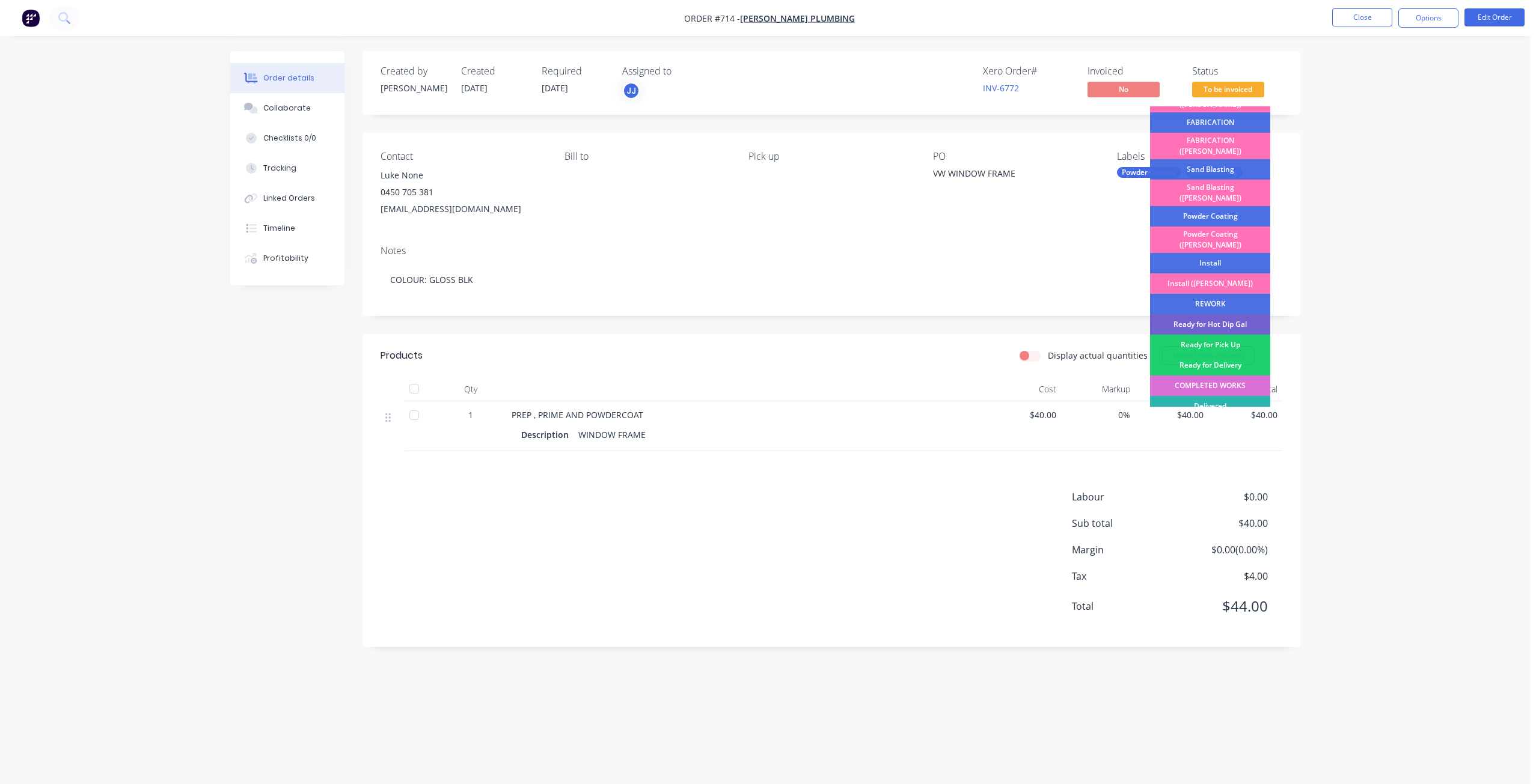
click at [1213, 375] on div "COMPLETED WORKS" at bounding box center [1209, 385] width 120 height 20
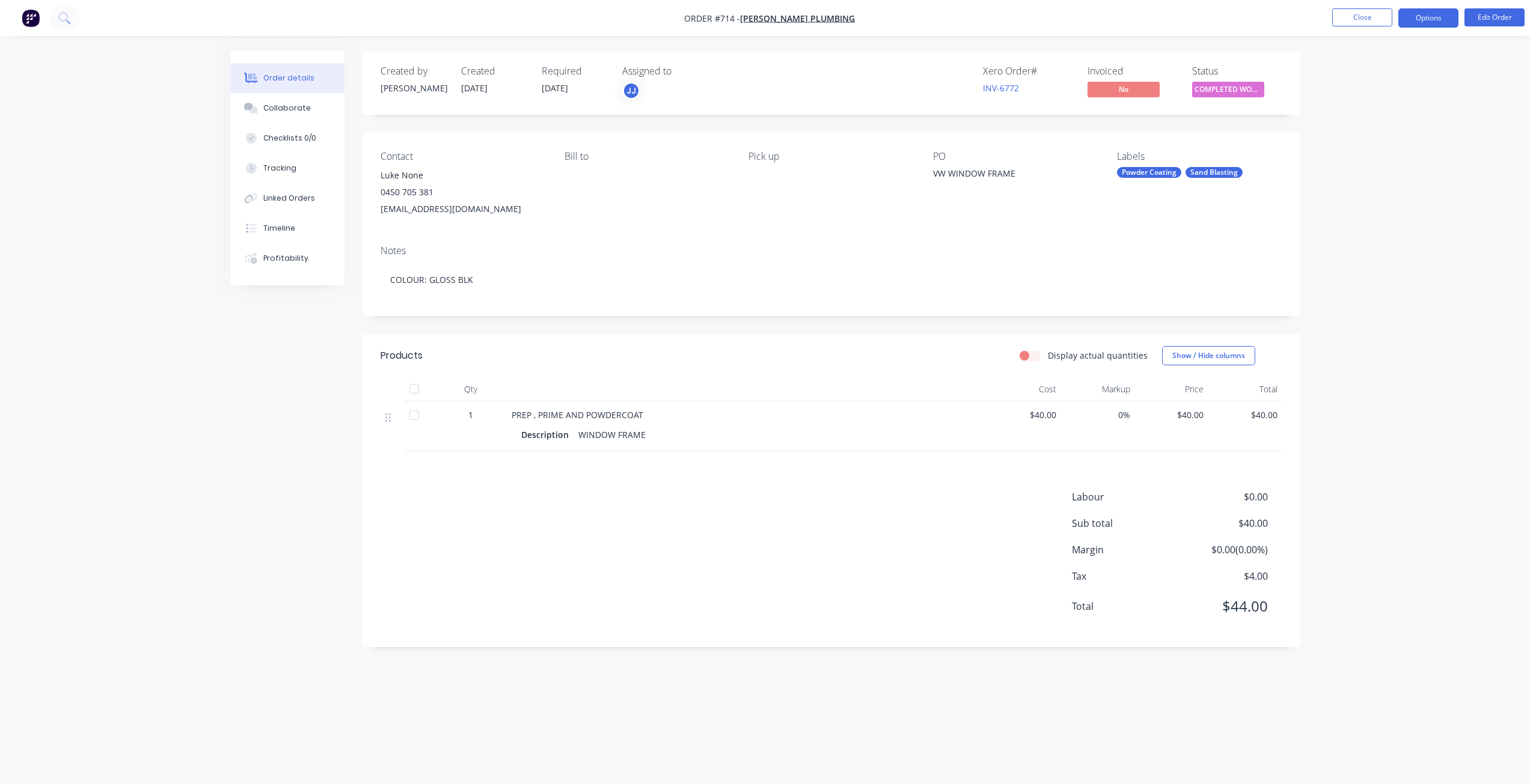
click at [1426, 17] on button "Options" at bounding box center [1428, 18] width 60 height 19
click at [1353, 74] on div "Invoice" at bounding box center [1392, 72] width 111 height 17
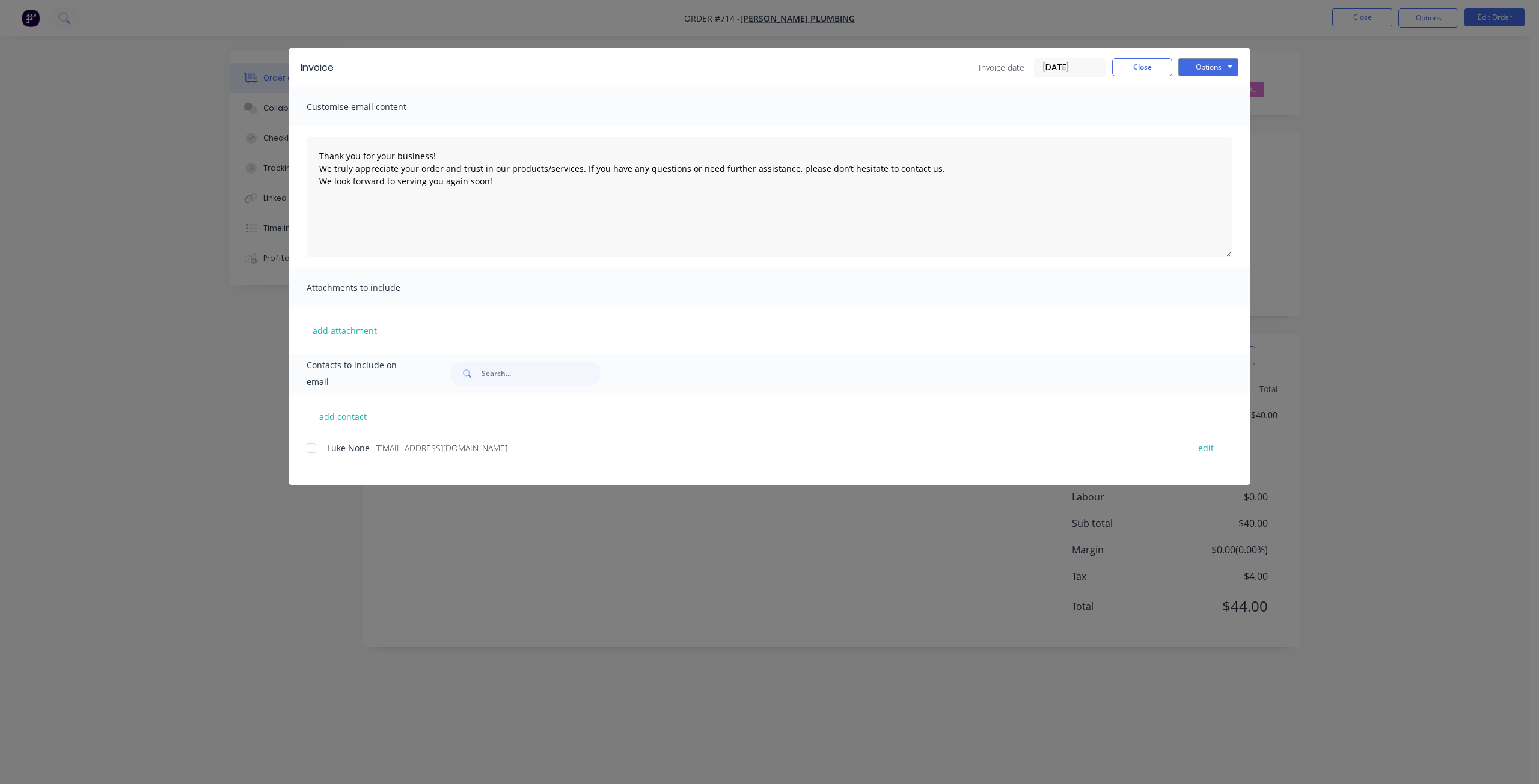
click at [314, 450] on div at bounding box center [311, 448] width 24 height 24
drag, startPoint x: 1221, startPoint y: 62, endPoint x: 1207, endPoint y: 72, distance: 17.2
click at [1220, 63] on button "Options" at bounding box center [1208, 67] width 60 height 18
click at [1203, 126] on button "Email" at bounding box center [1216, 128] width 77 height 20
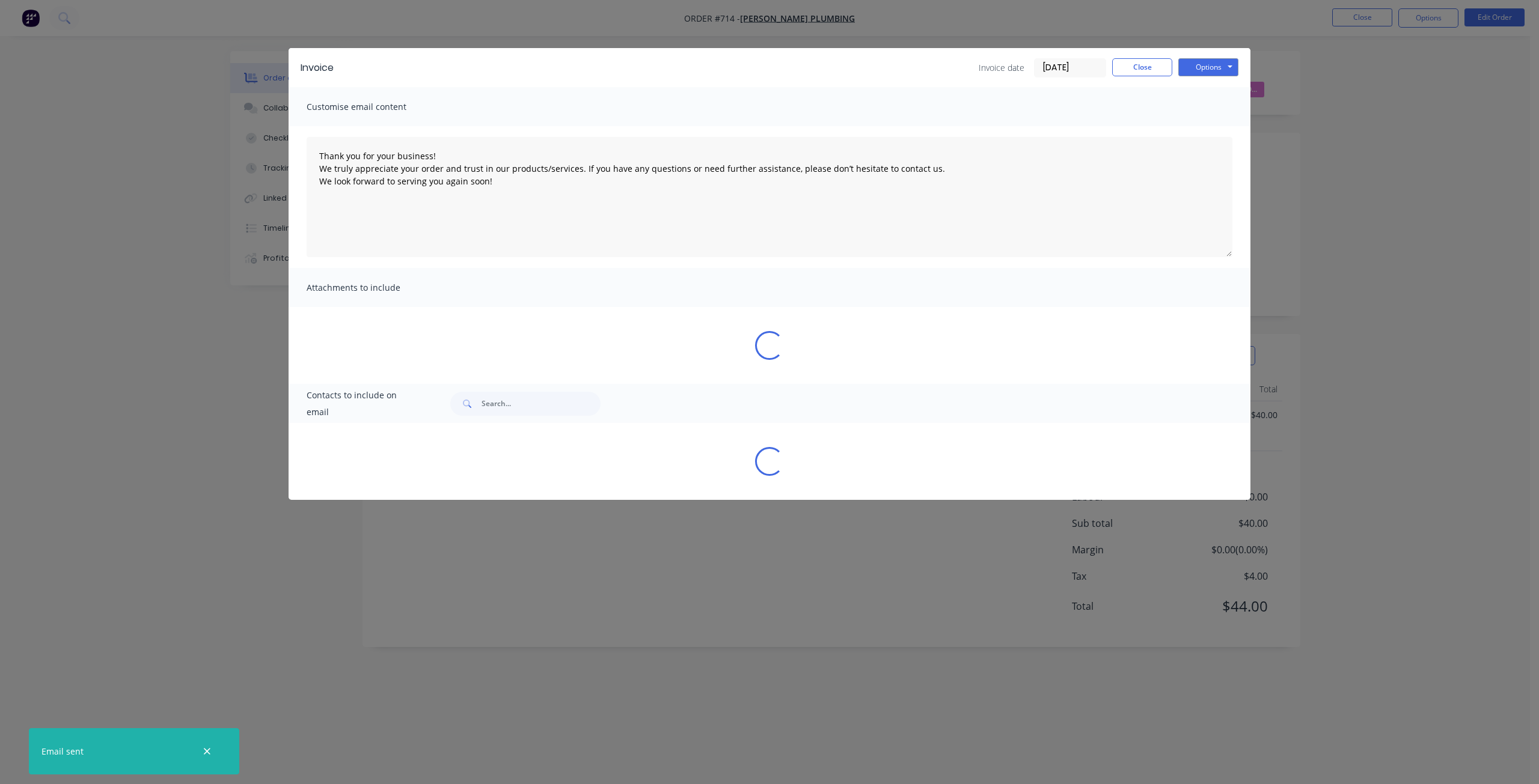
type textarea "Thank you for your business! We truly appreciate your order and trust in our pr…"
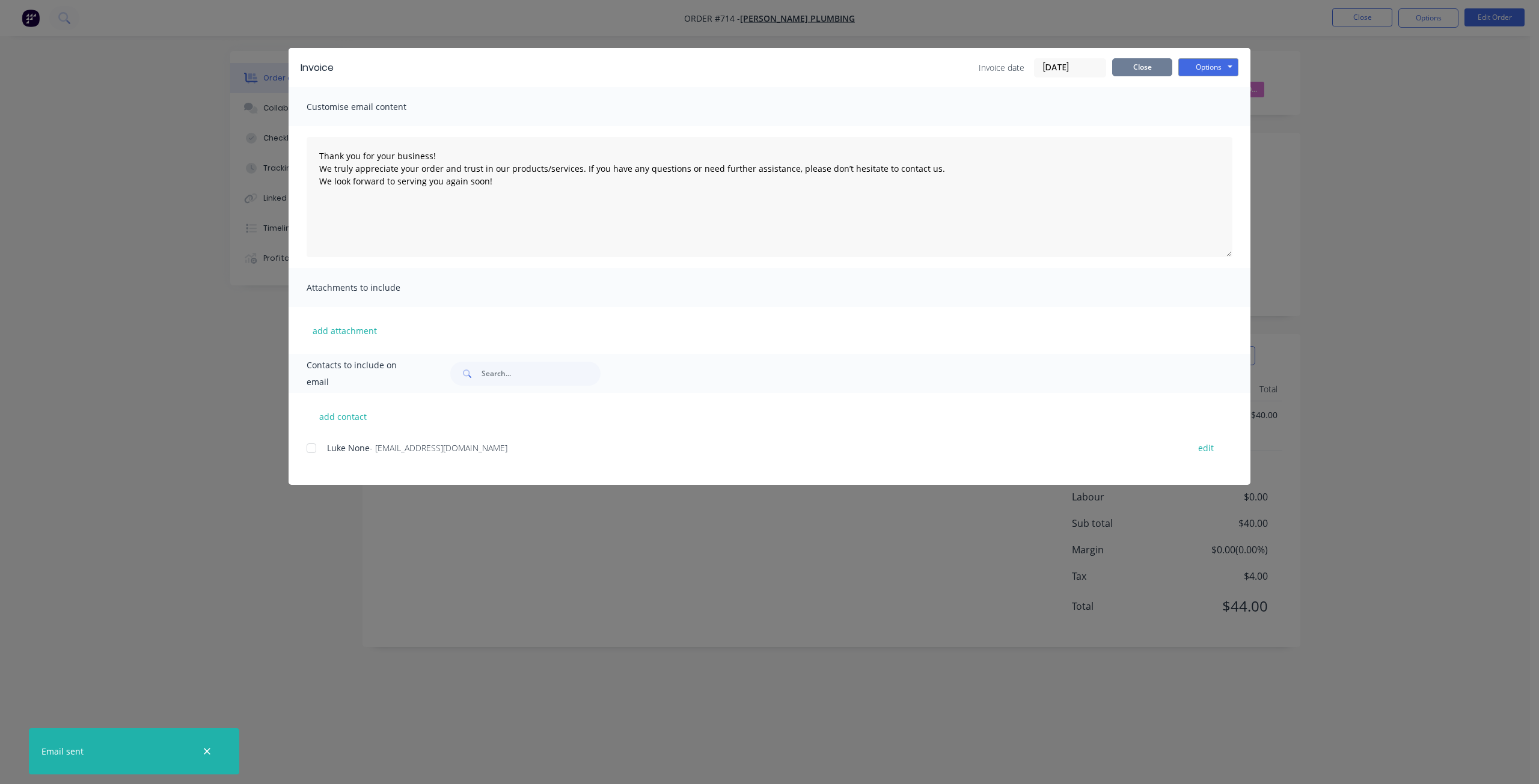
click at [1152, 69] on button "Close" at bounding box center [1142, 67] width 60 height 18
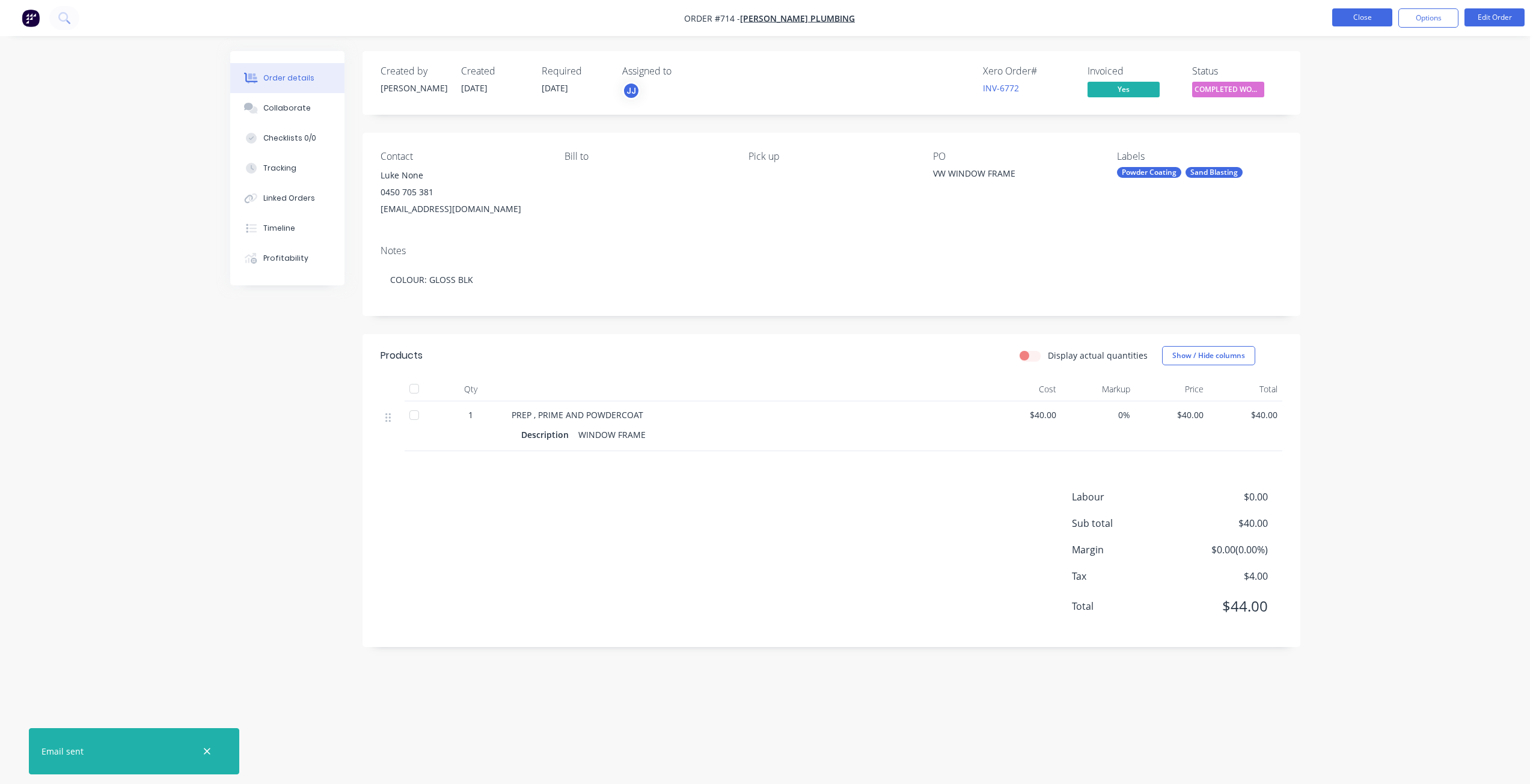
click at [1348, 15] on button "Close" at bounding box center [1362, 17] width 60 height 18
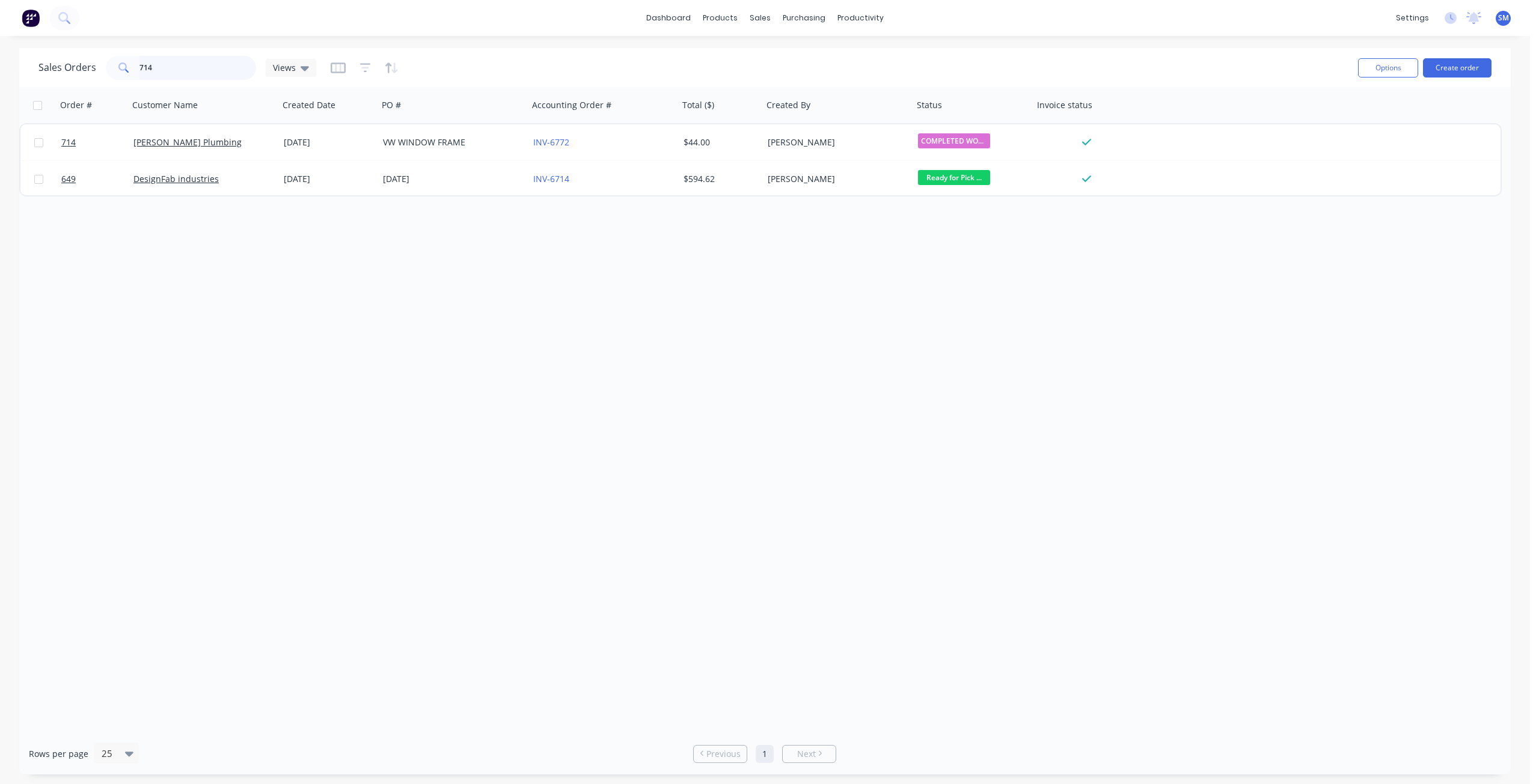
click at [158, 67] on input "714" at bounding box center [198, 67] width 118 height 24
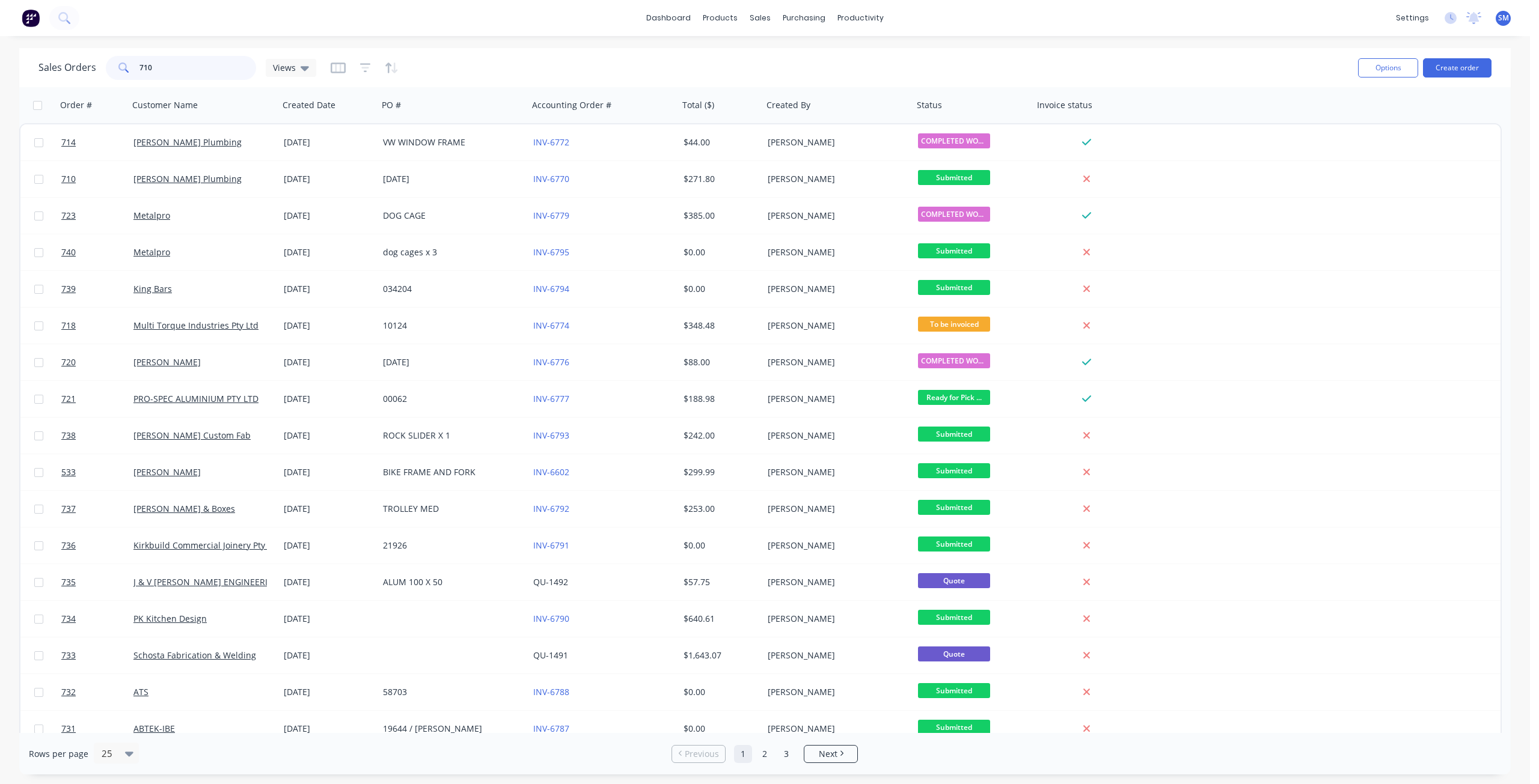
type input "710"
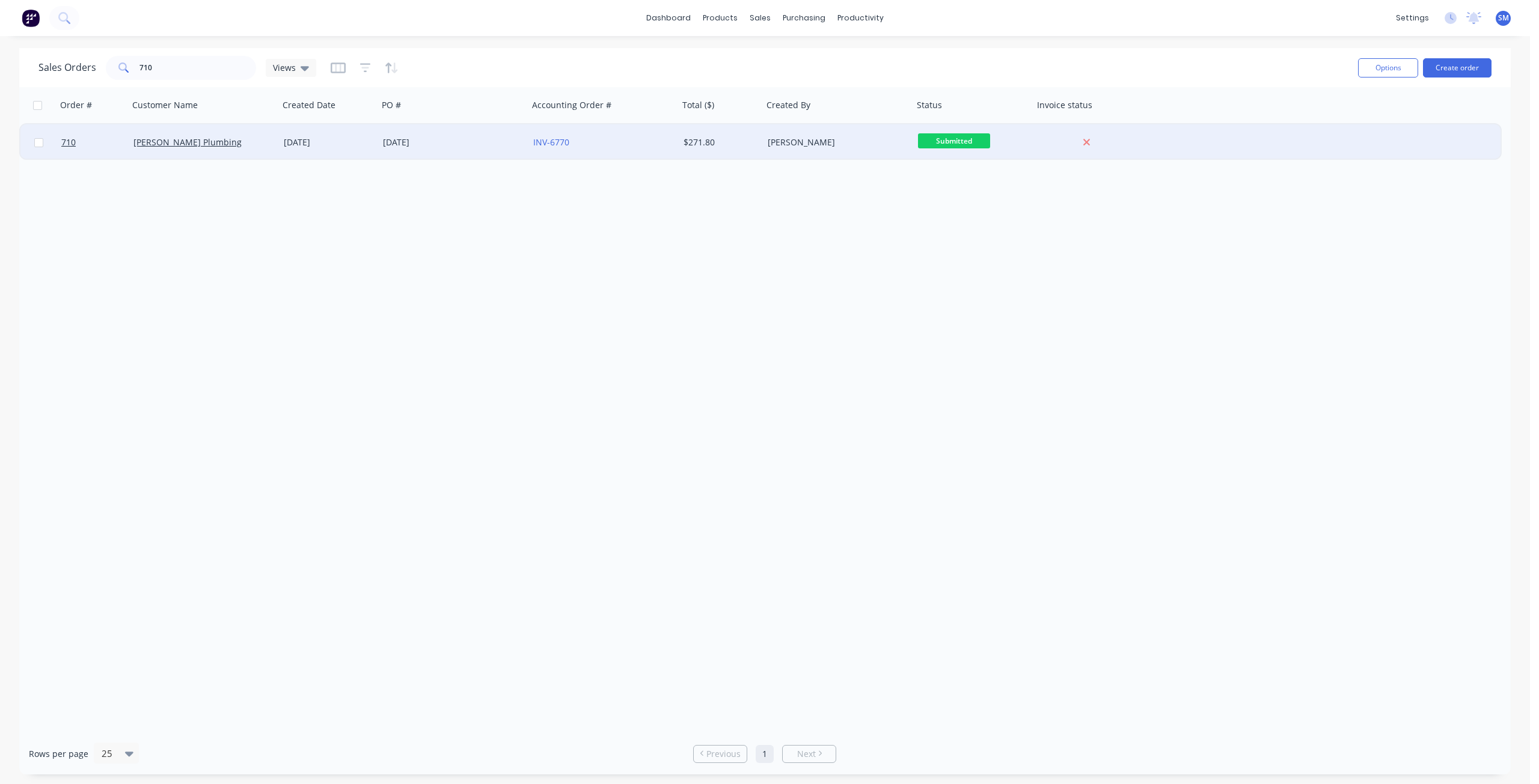
click at [282, 146] on div "[DATE]" at bounding box center [328, 142] width 99 height 36
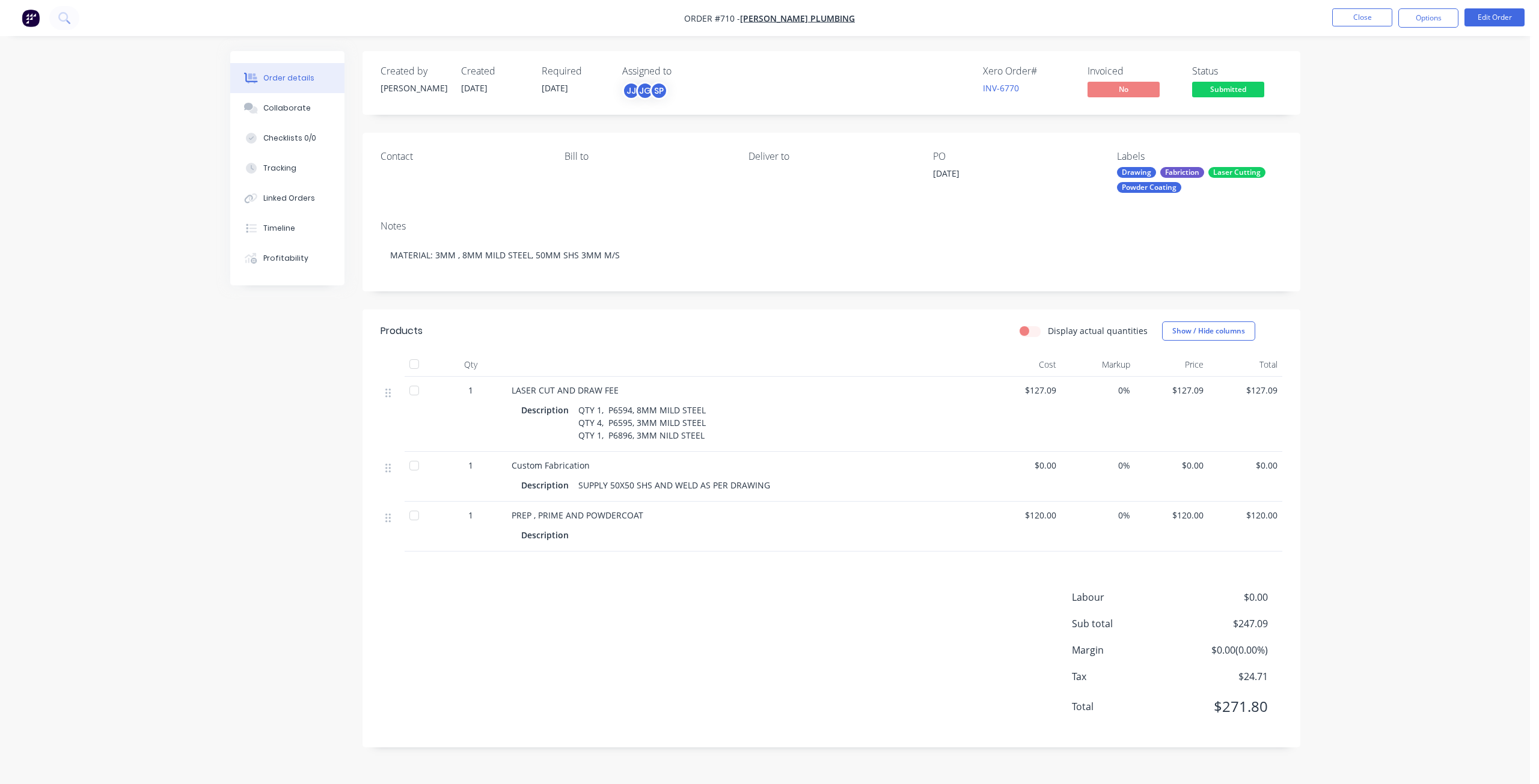
click at [1043, 464] on span "$0.00" at bounding box center [1024, 465] width 64 height 13
click at [1488, 15] on button "Edit Order" at bounding box center [1494, 17] width 60 height 18
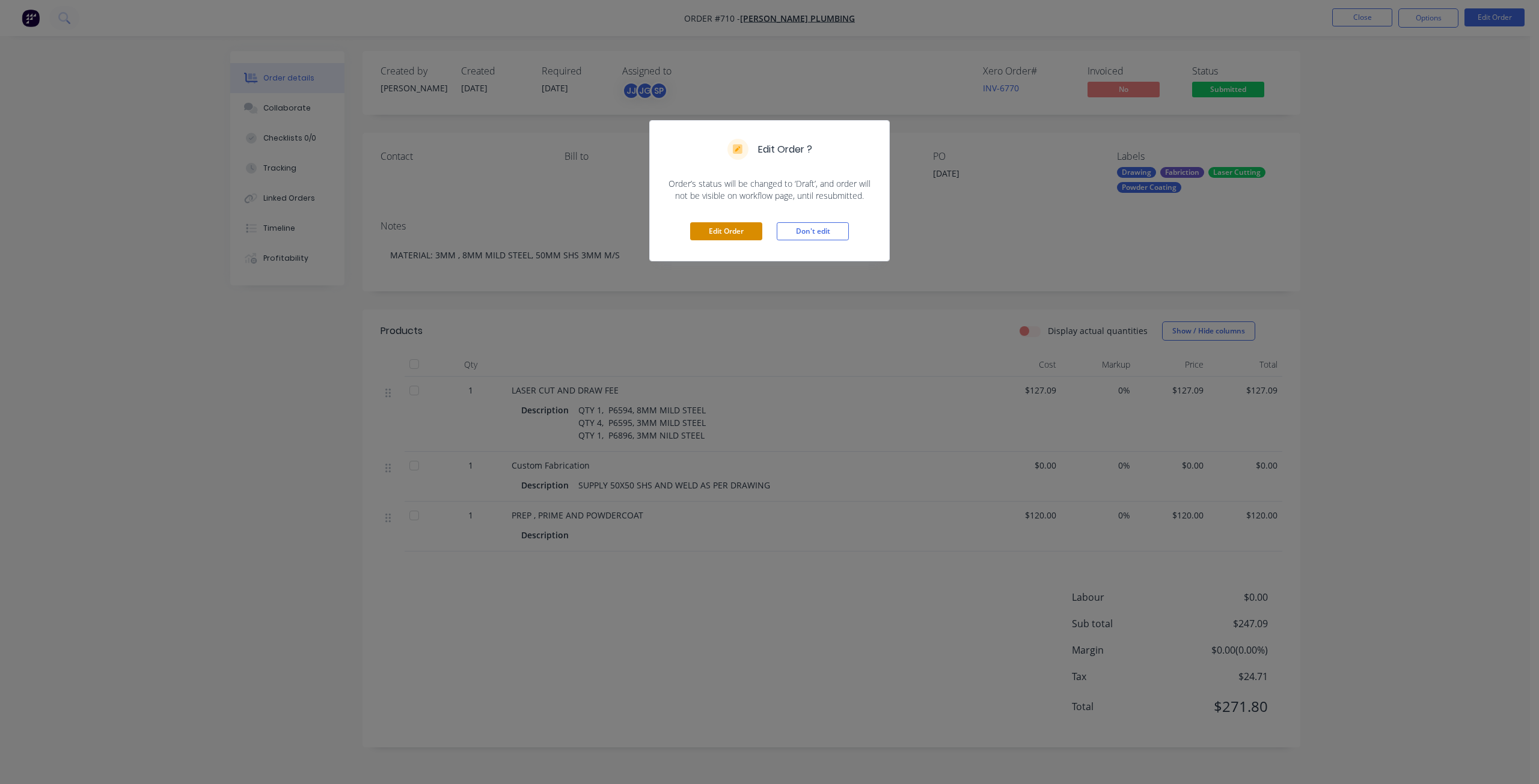
click at [717, 234] on button "Edit Order" at bounding box center [726, 231] width 72 height 18
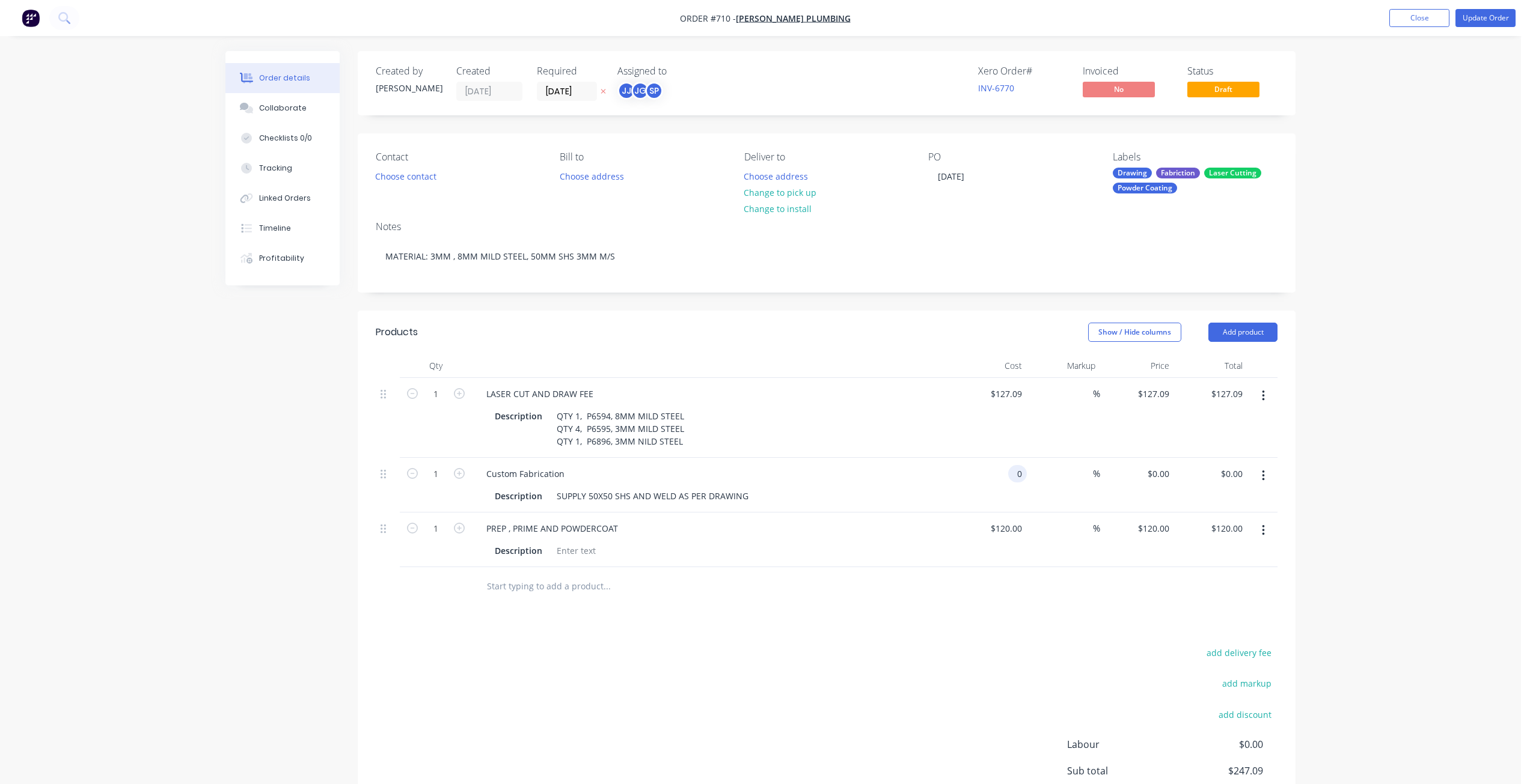
drag, startPoint x: 1017, startPoint y: 471, endPoint x: 1022, endPoint y: 479, distance: 9.4
click at [1017, 472] on input "0" at bounding box center [1020, 473] width 14 height 17
type input "$310.00"
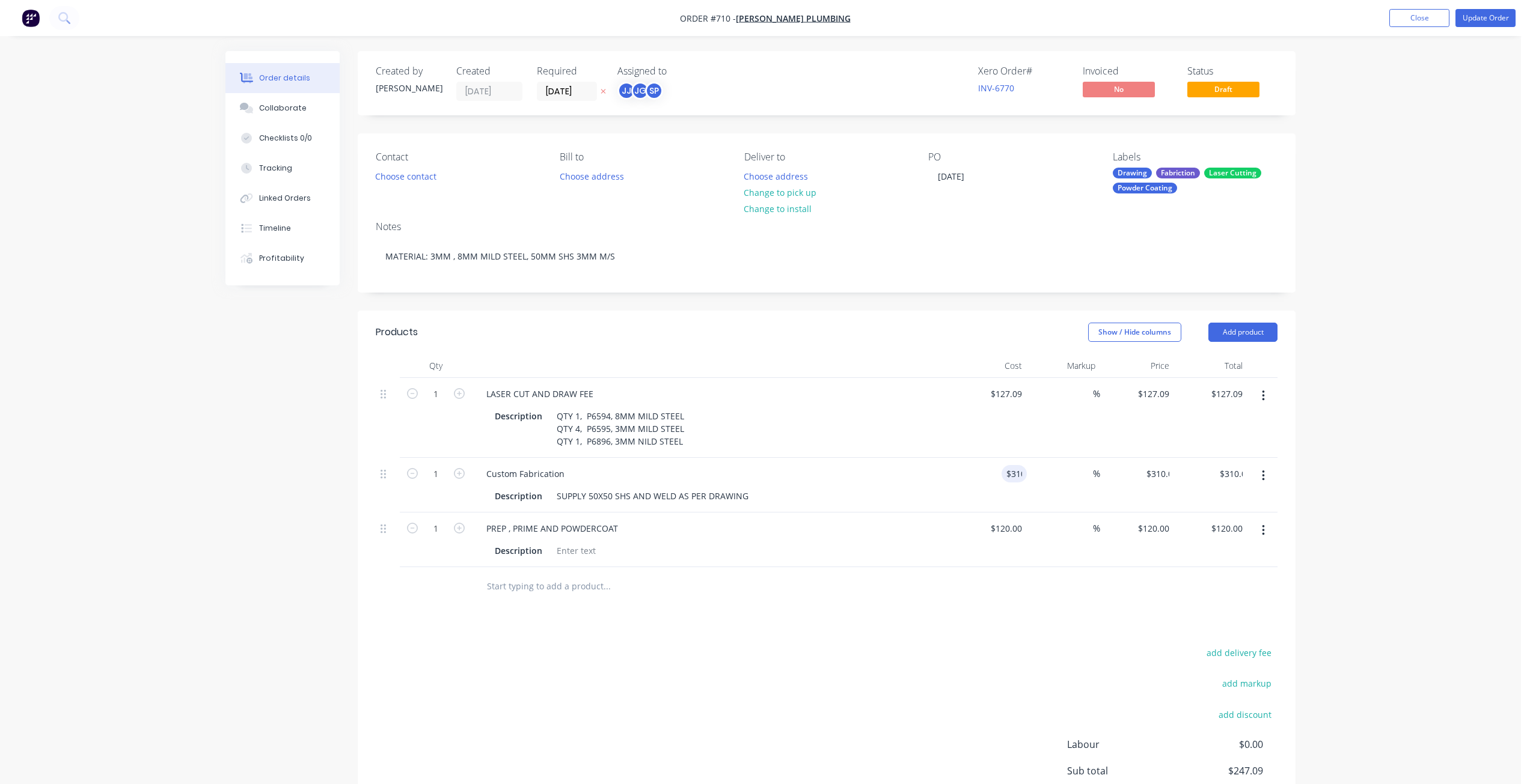
click at [953, 493] on div "$310.00 310" at bounding box center [990, 485] width 74 height 55
click at [777, 195] on button "Change to pick up" at bounding box center [780, 192] width 86 height 16
click at [406, 175] on button "Choose contact" at bounding box center [406, 175] width 74 height 16
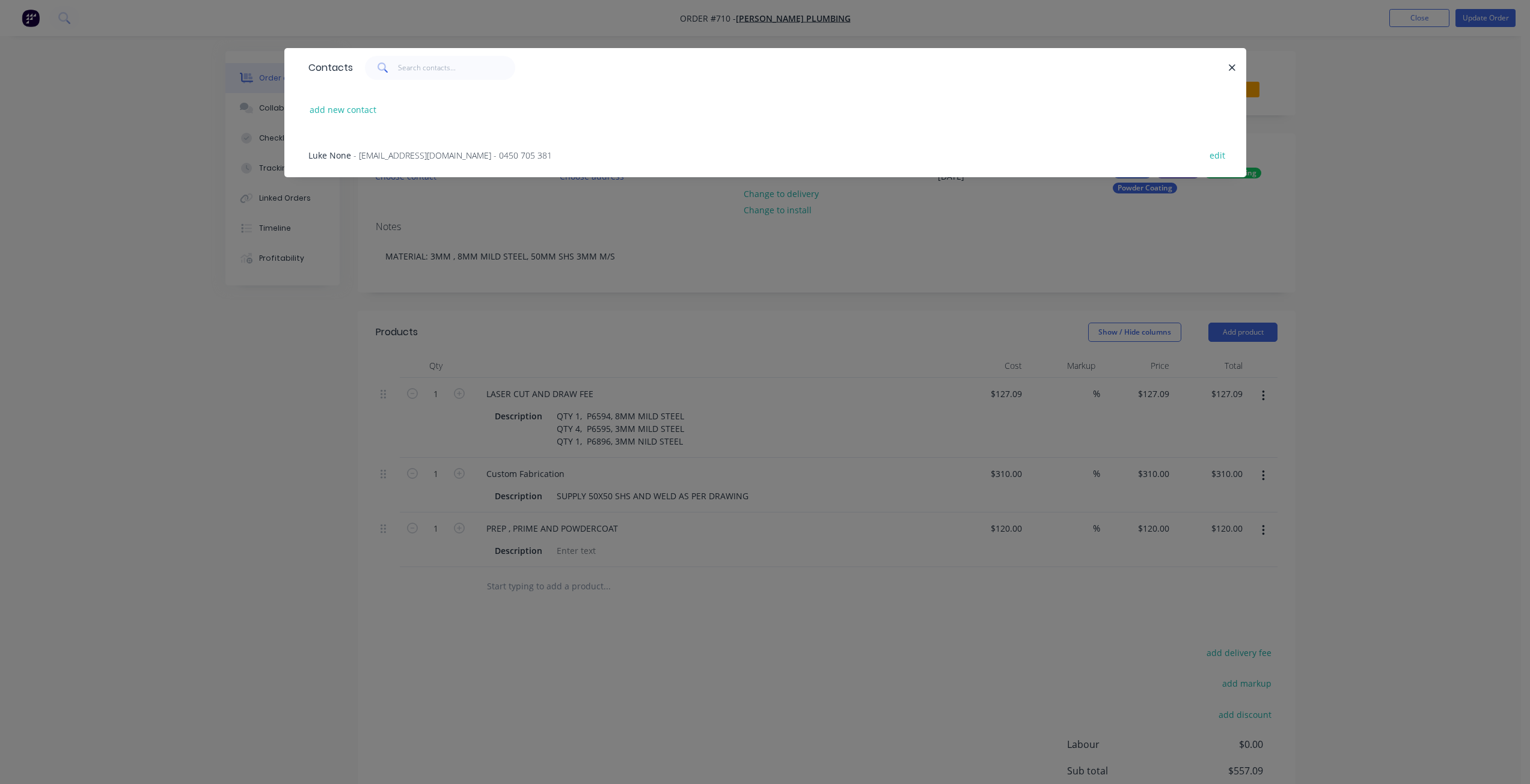
click at [398, 157] on span "- [EMAIL_ADDRESS][DOMAIN_NAME] - 0450 705 381" at bounding box center [452, 155] width 198 height 11
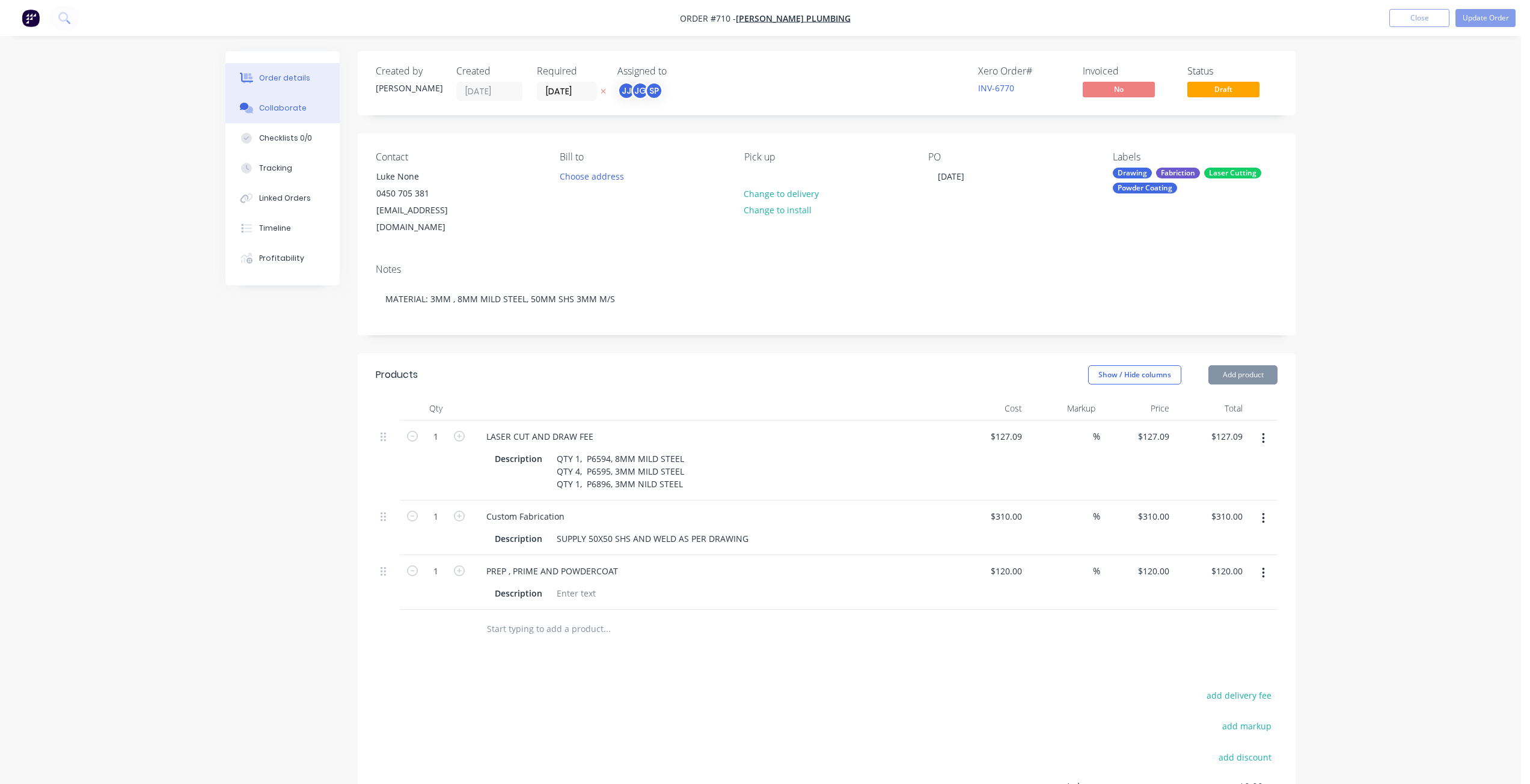
click at [284, 111] on div "Collaborate" at bounding box center [283, 108] width 47 height 11
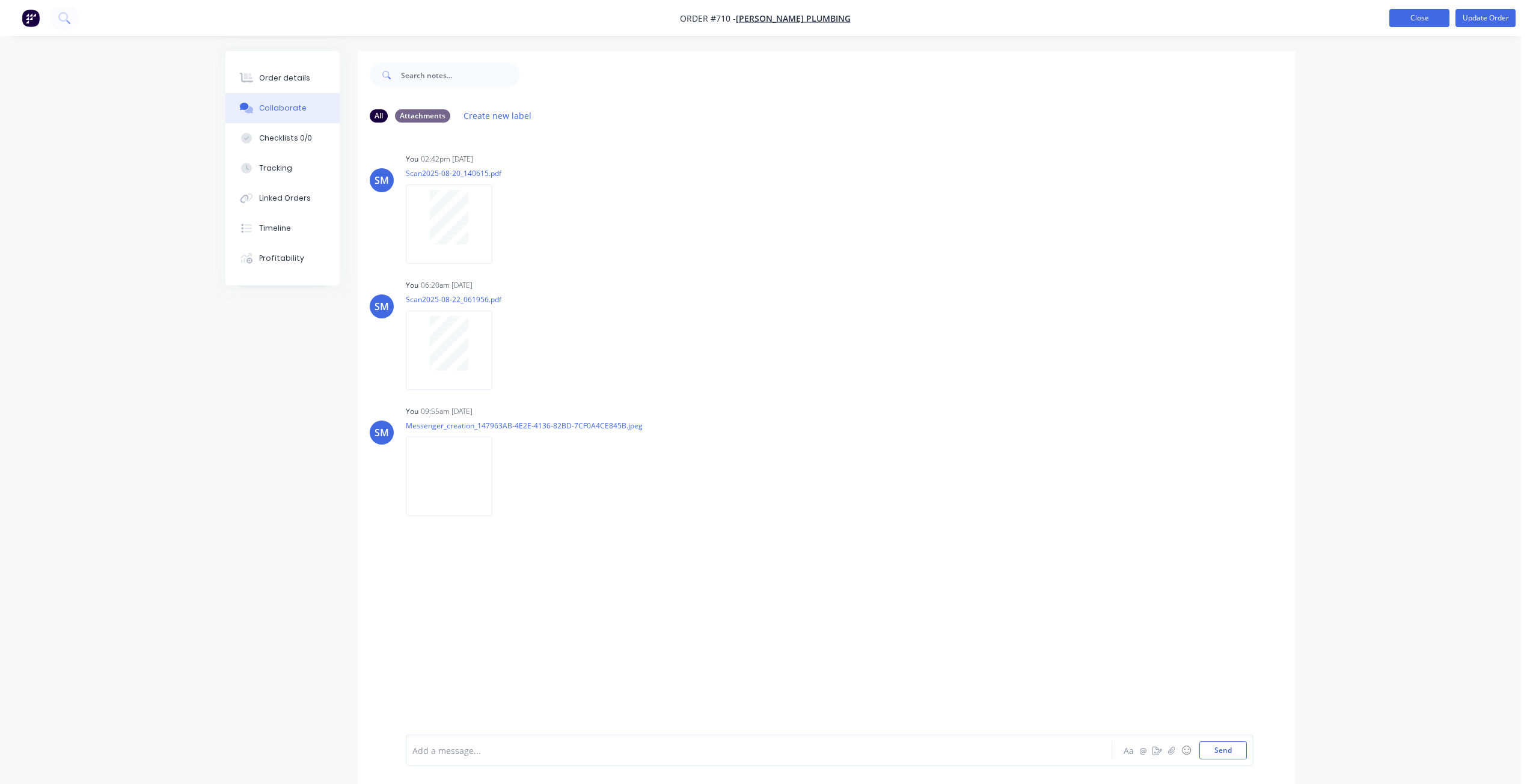
click at [1411, 21] on button "Close" at bounding box center [1419, 18] width 60 height 18
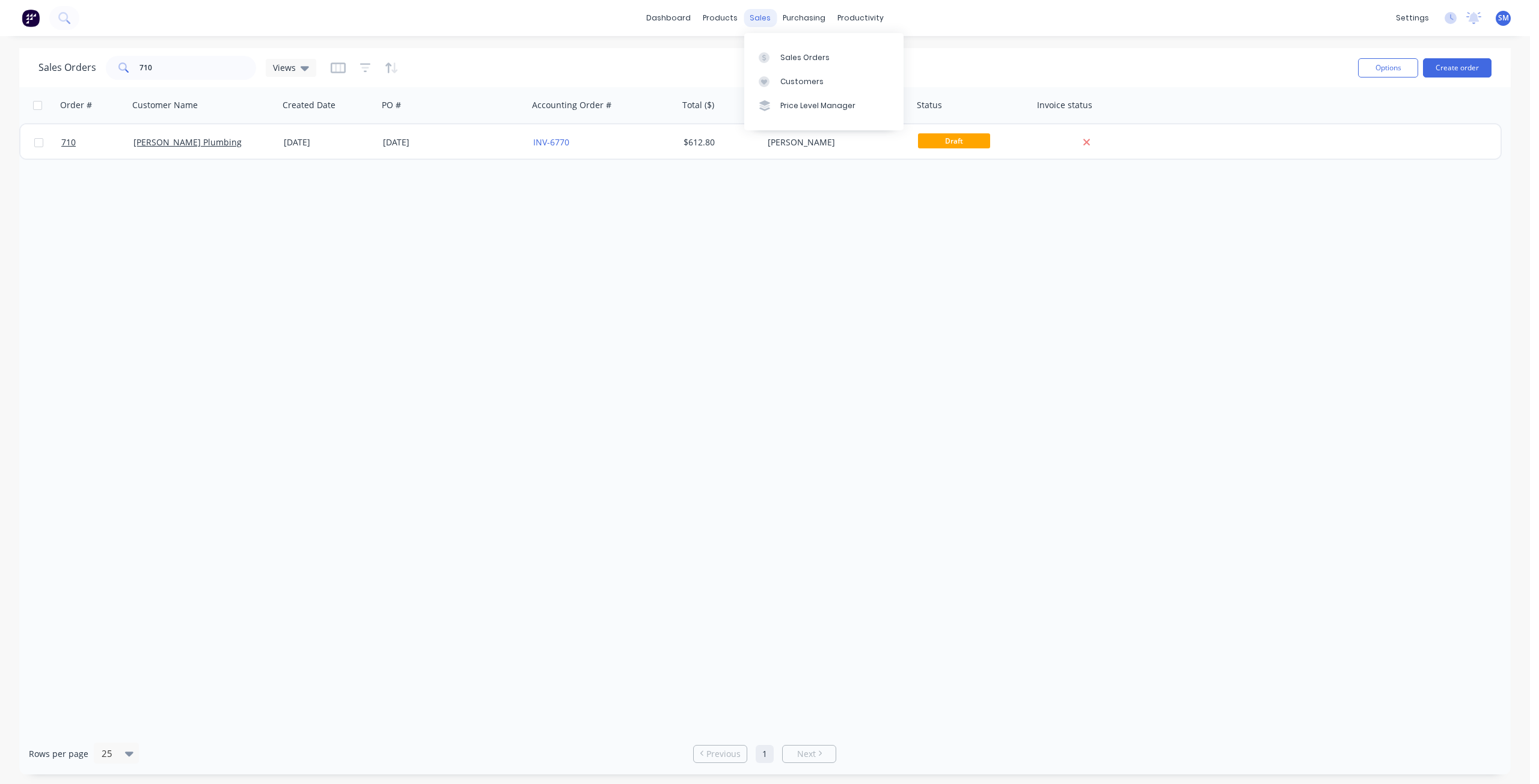
click at [757, 14] on div "sales" at bounding box center [760, 18] width 33 height 18
click at [789, 83] on div "Customers" at bounding box center [802, 82] width 43 height 11
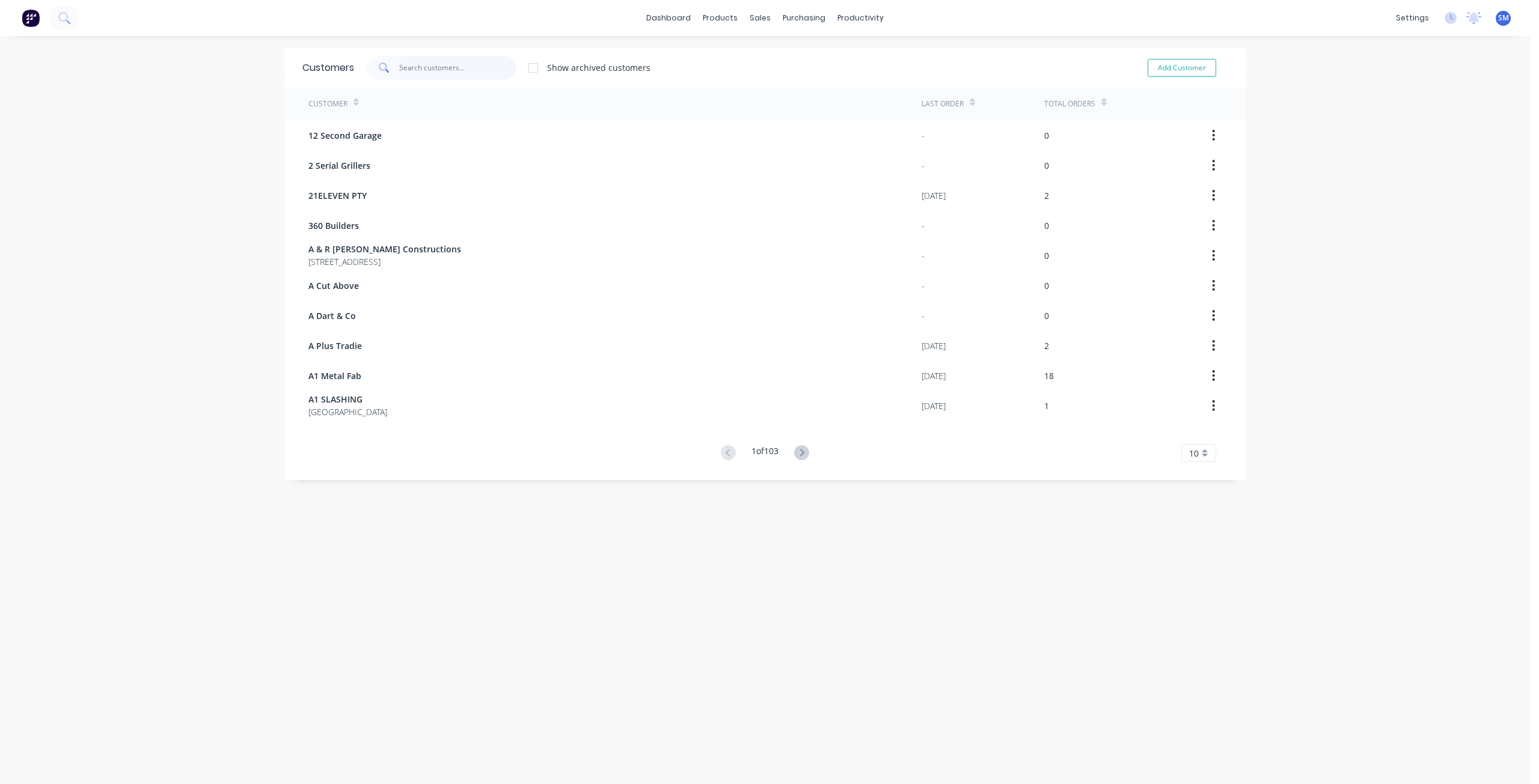
click at [403, 67] on input "text" at bounding box center [458, 67] width 118 height 24
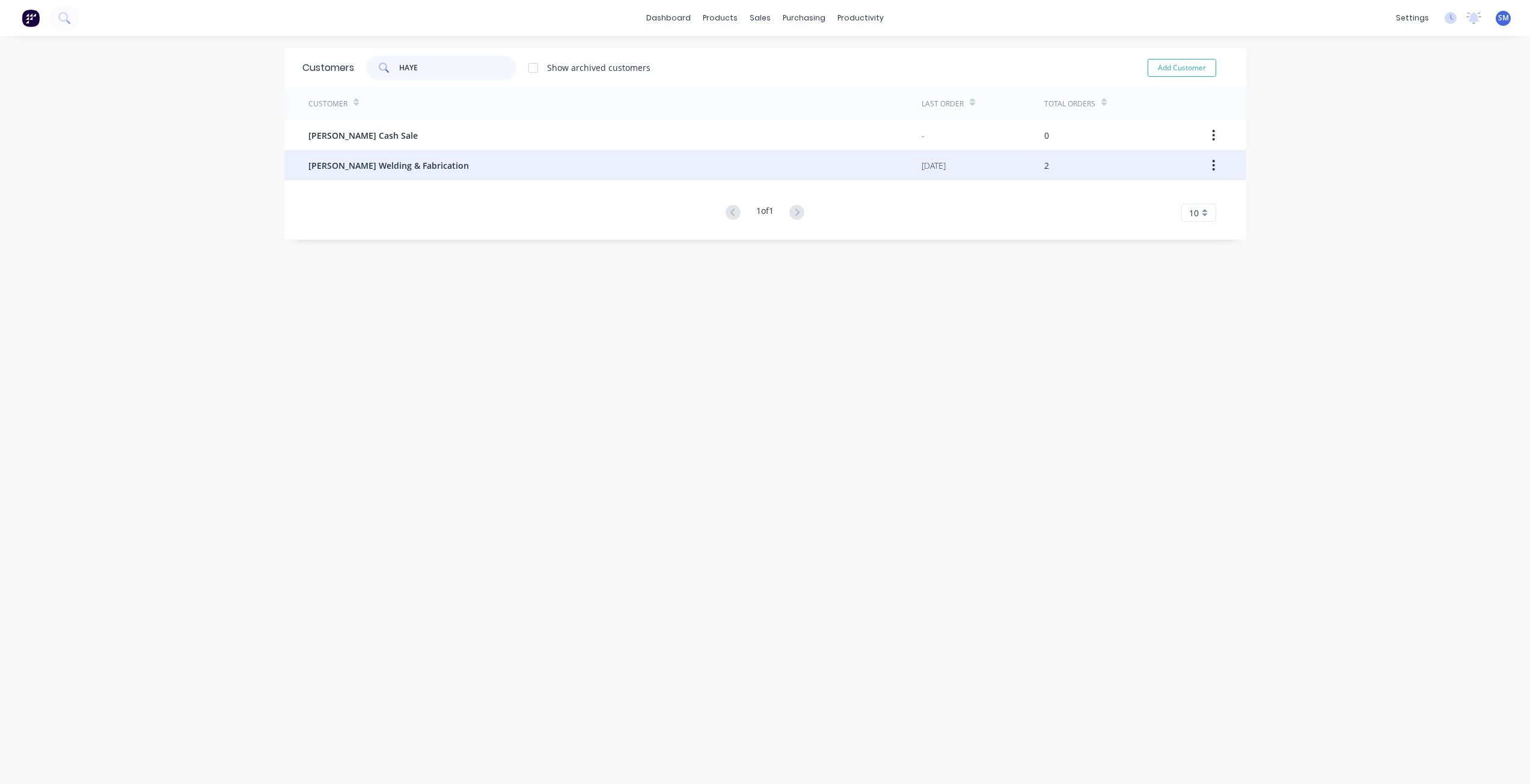
type input "HAYE"
click at [353, 167] on span "[PERSON_NAME] Welding & Fabrication" at bounding box center [388, 165] width 161 height 13
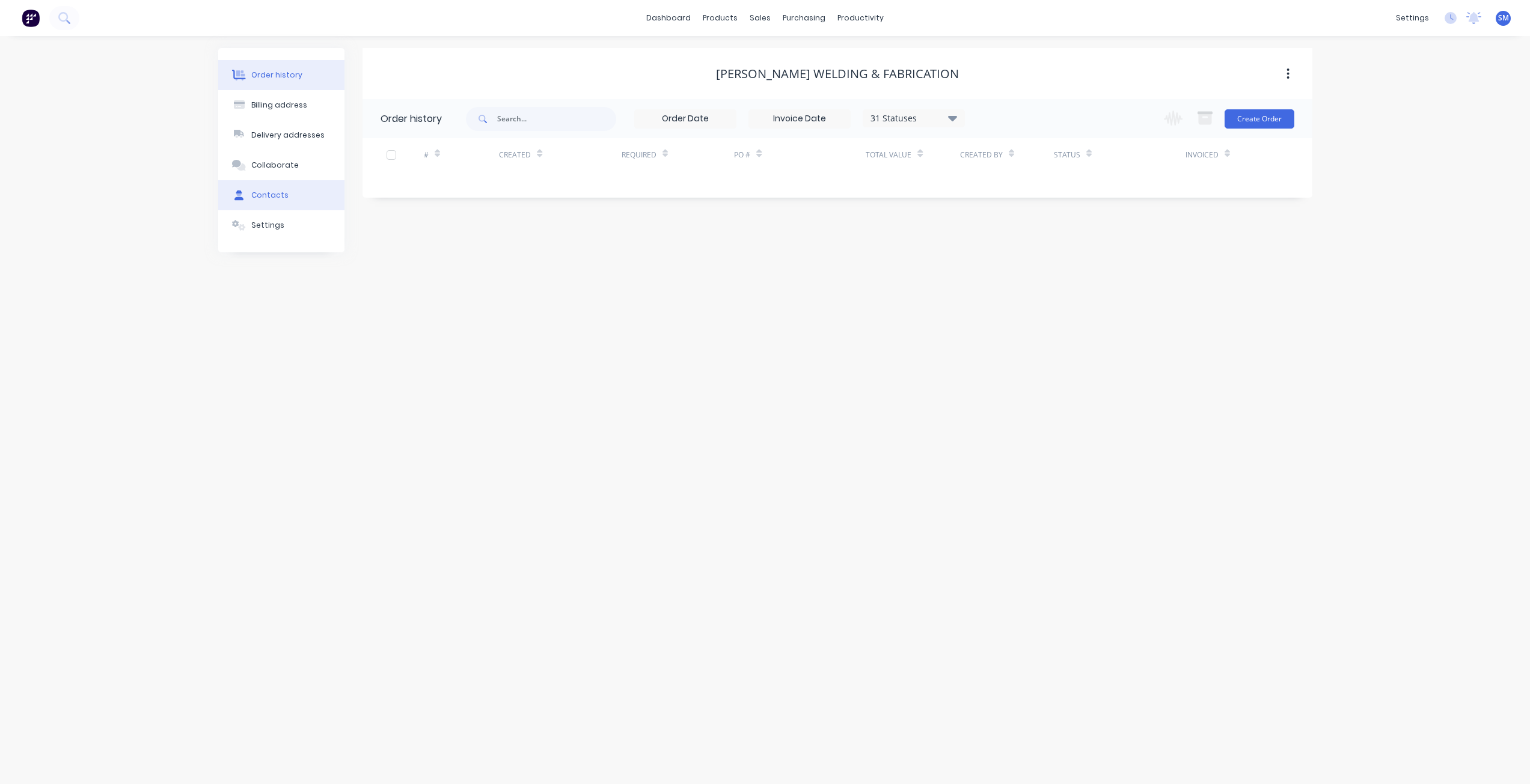
click at [266, 182] on button "Contacts" at bounding box center [282, 195] width 127 height 30
select select "AU"
click at [419, 204] on div "[PERSON_NAME]" at bounding box center [426, 205] width 74 height 15
click at [378, 209] on icon "button" at bounding box center [376, 206] width 7 height 8
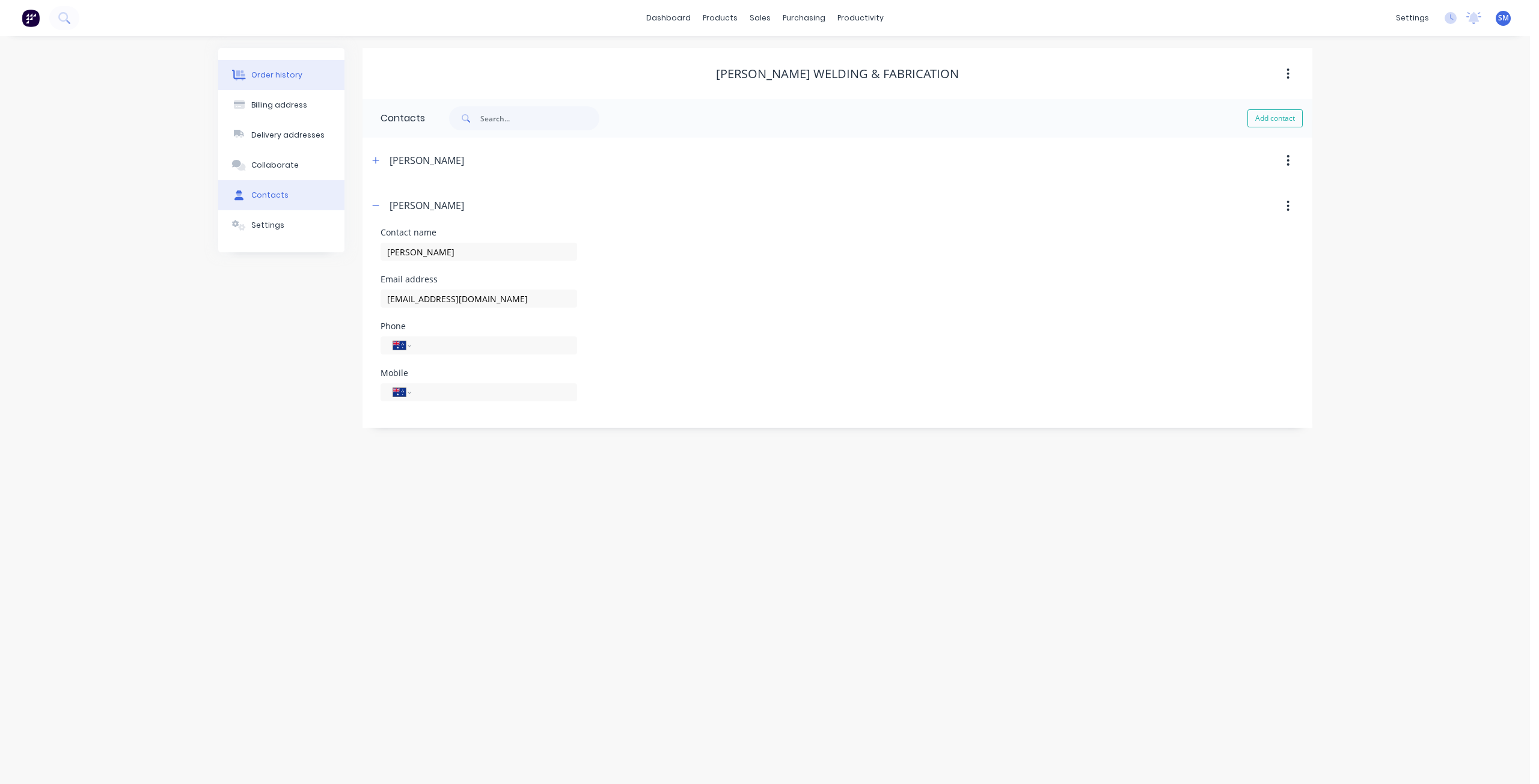
click at [275, 73] on div "Order history" at bounding box center [276, 75] width 51 height 11
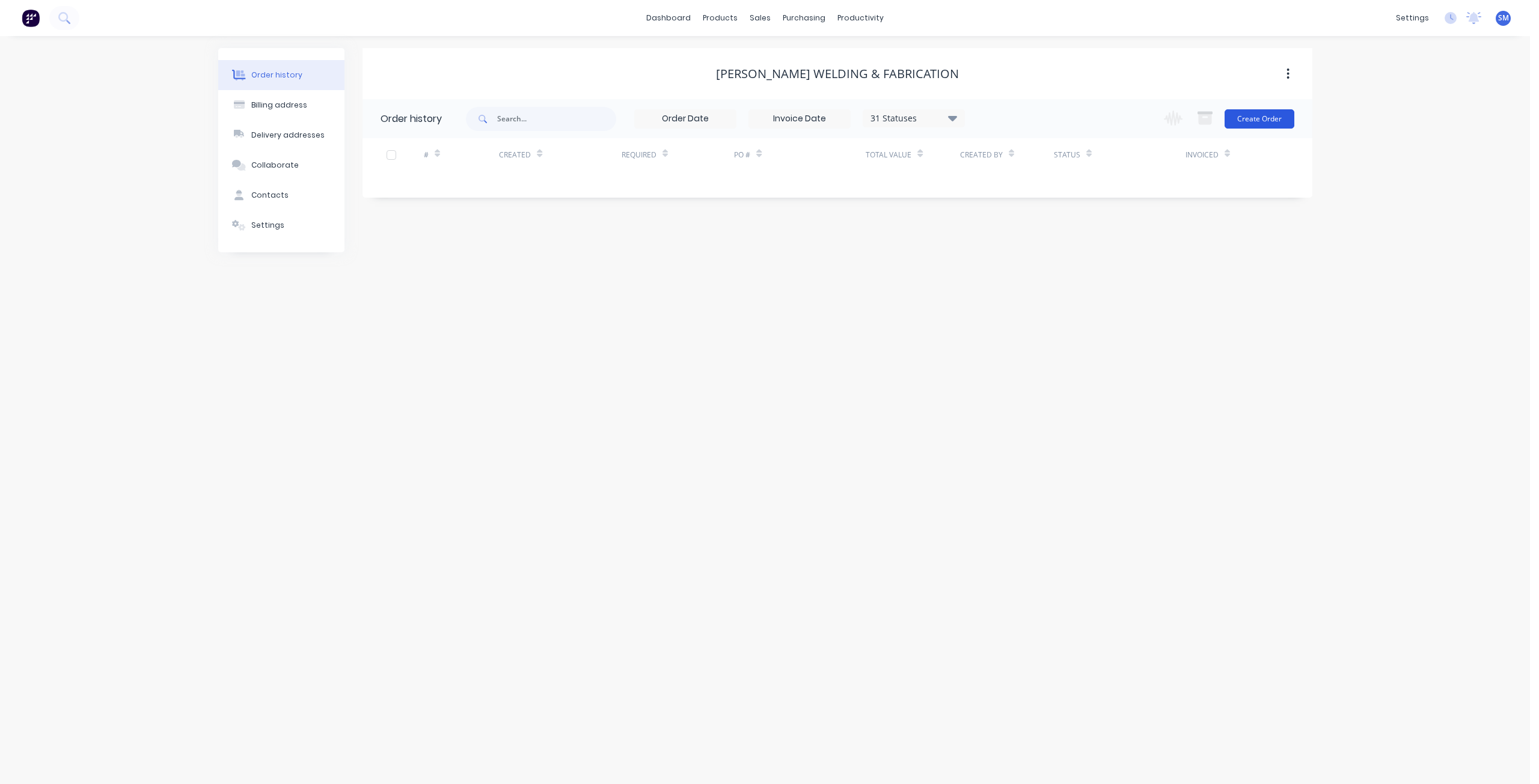
click at [1274, 116] on button "Create Order" at bounding box center [1259, 119] width 70 height 19
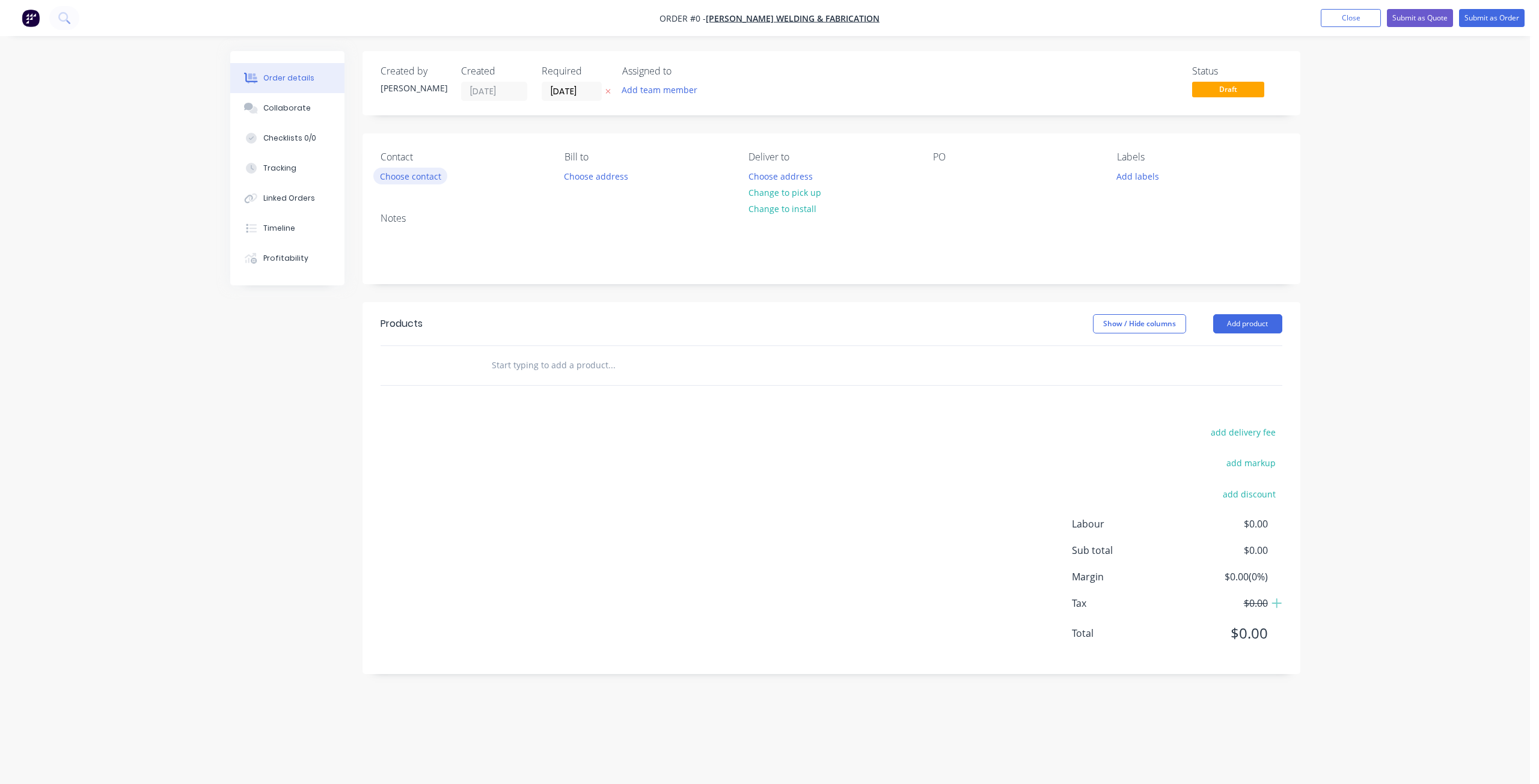
click at [410, 176] on button "Choose contact" at bounding box center [410, 175] width 74 height 16
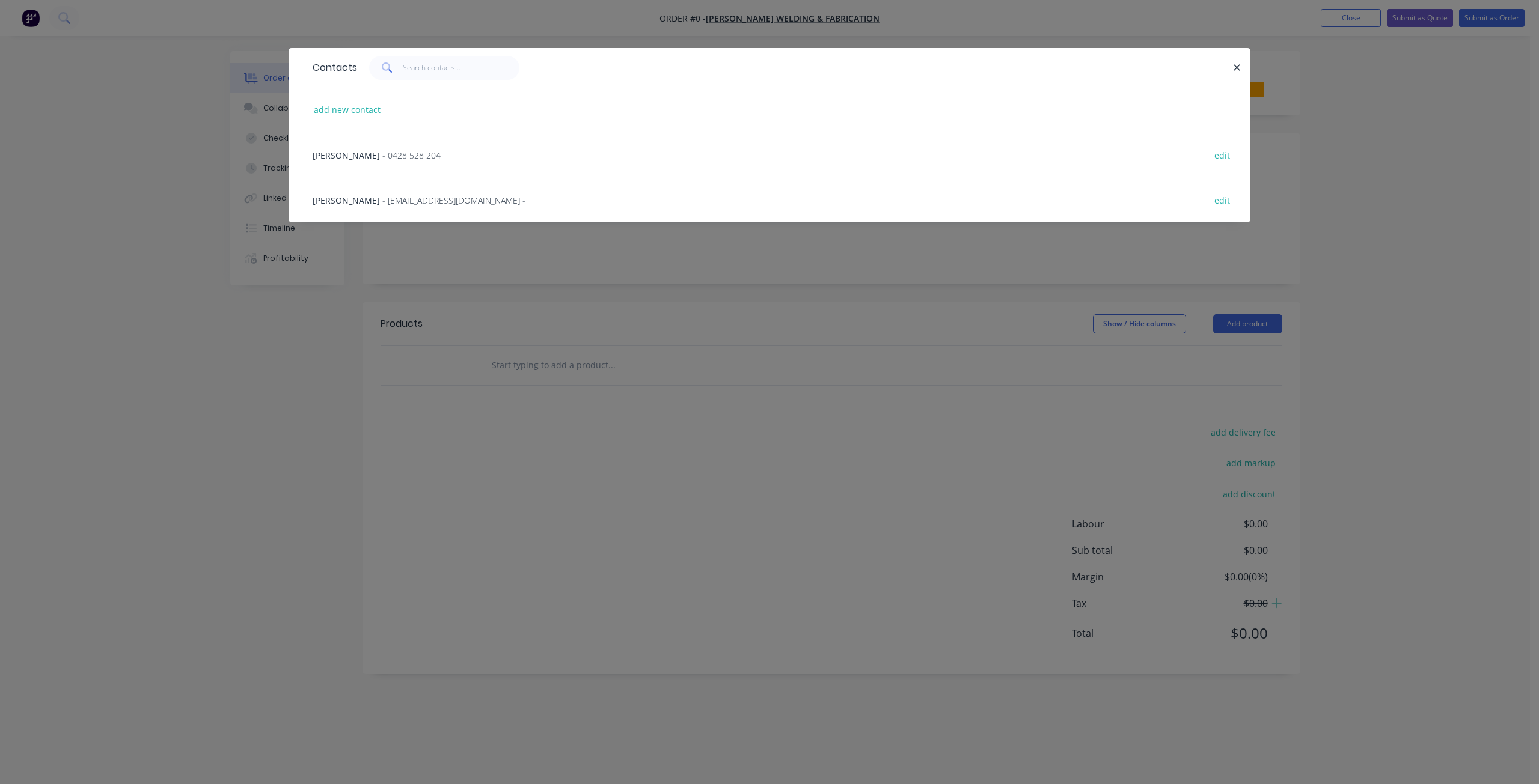
click at [408, 197] on span "- [EMAIL_ADDRESS][DOMAIN_NAME] -" at bounding box center [454, 200] width 143 height 11
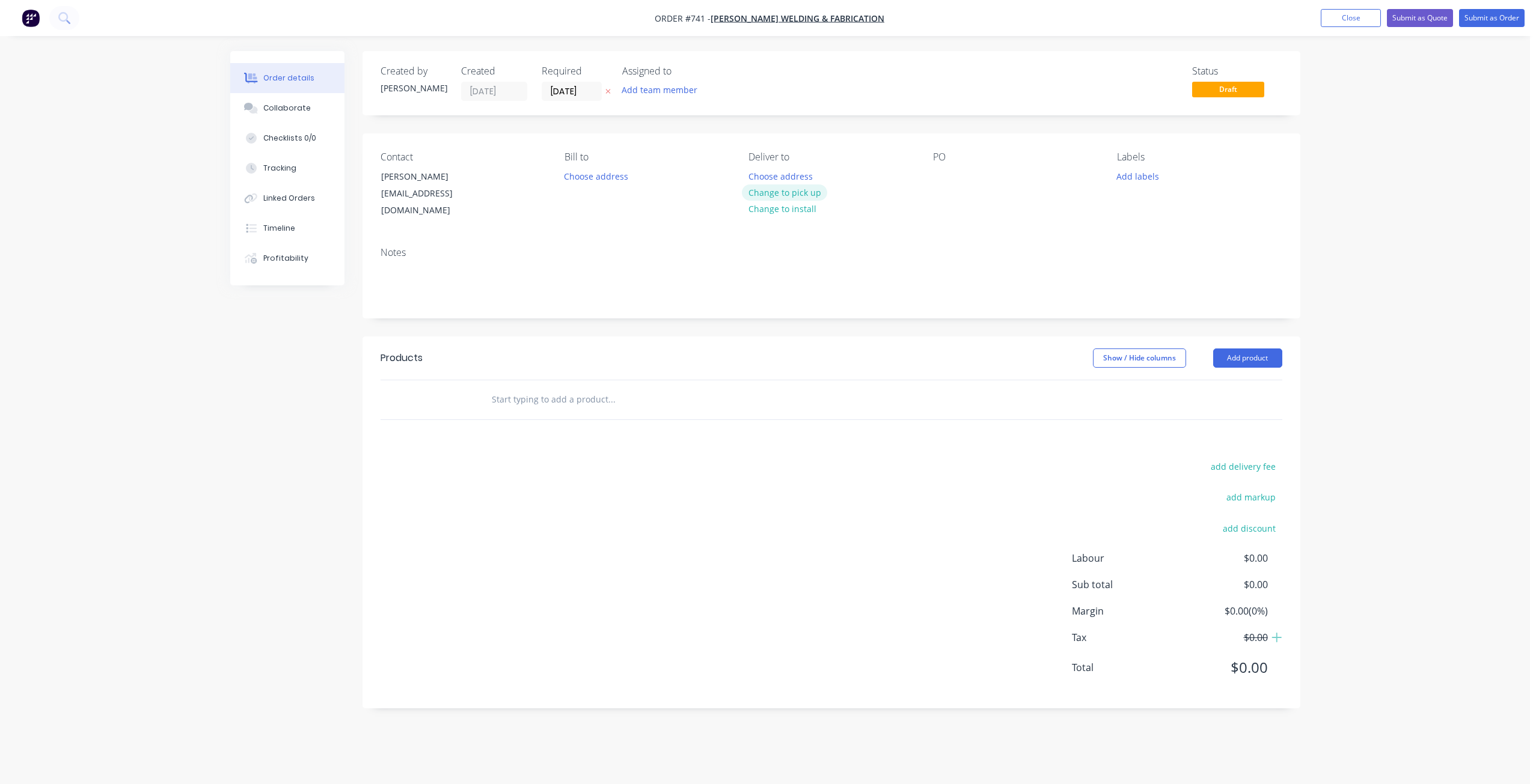
click at [776, 193] on button "Change to pick up" at bounding box center [784, 192] width 86 height 16
click at [931, 177] on div "Contact [PERSON_NAME] [EMAIL_ADDRESS][DOMAIN_NAME] [PERSON_NAME] to Choose addr…" at bounding box center [831, 186] width 937 height 104
click at [936, 177] on div at bounding box center [942, 176] width 19 height 17
click at [1138, 177] on button "Add labels" at bounding box center [1138, 175] width 56 height 16
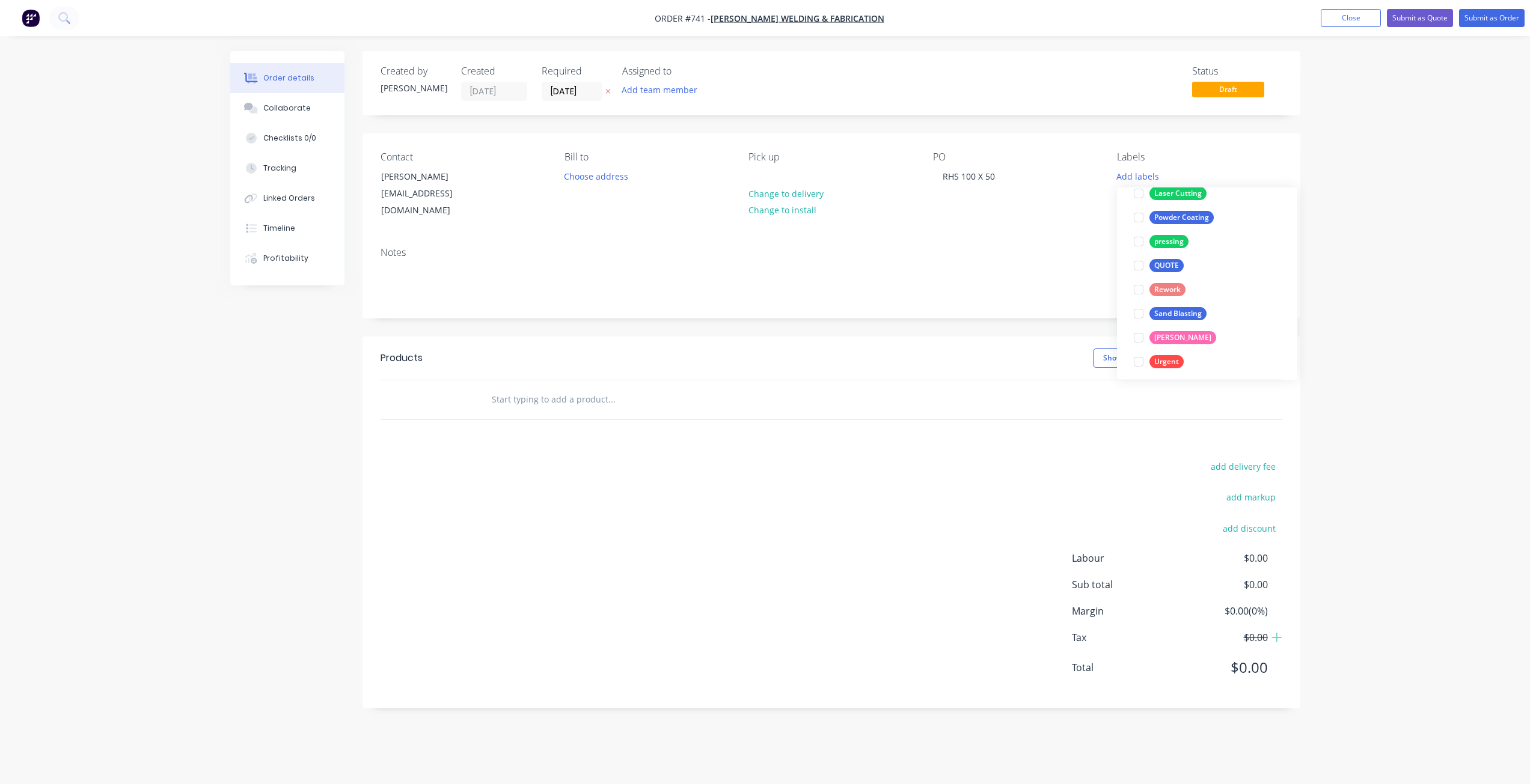
scroll to position [240, 0]
click at [1139, 215] on div at bounding box center [1138, 211] width 24 height 24
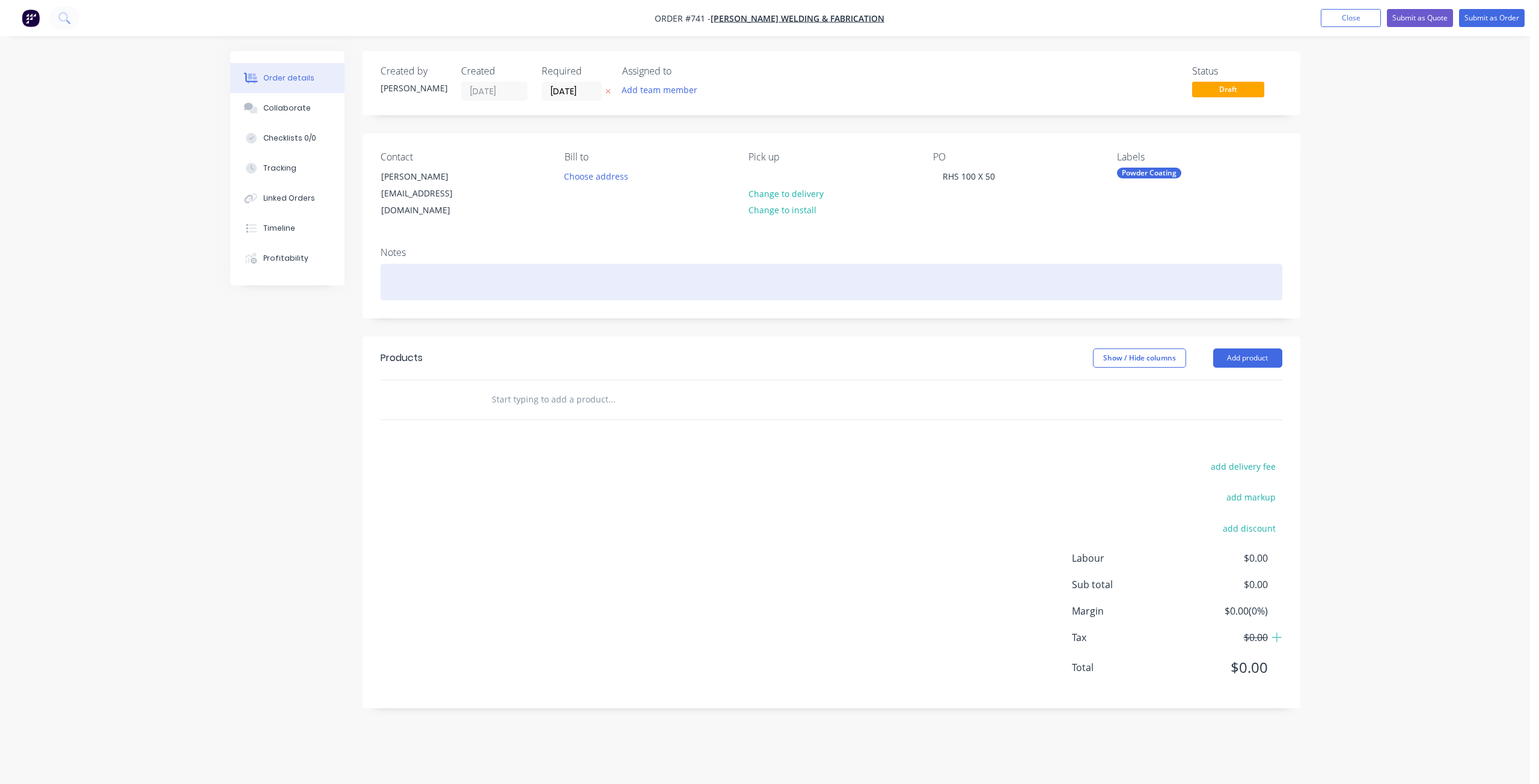
click at [405, 267] on div at bounding box center [831, 281] width 902 height 37
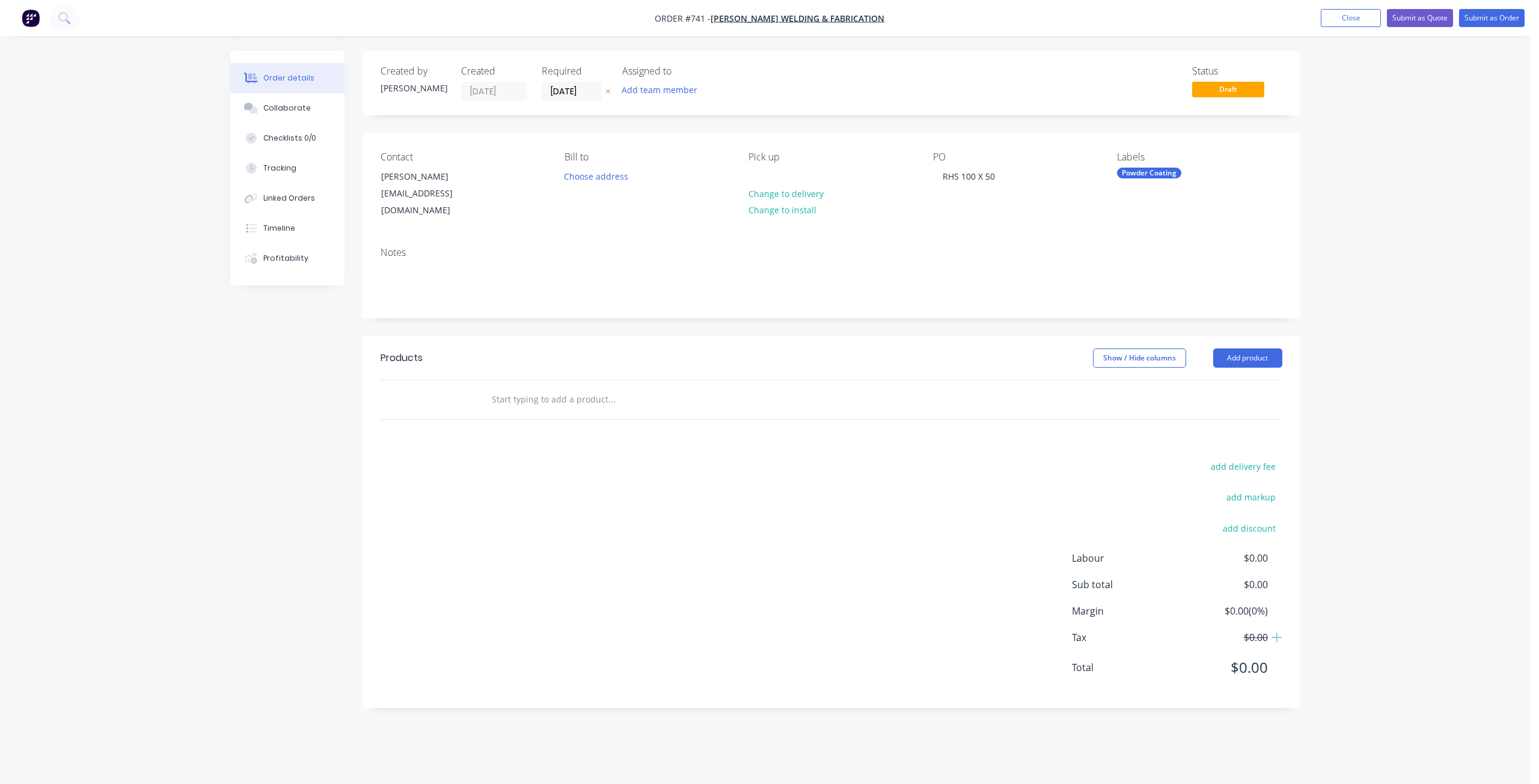
click at [507, 392] on input "text" at bounding box center [611, 399] width 241 height 24
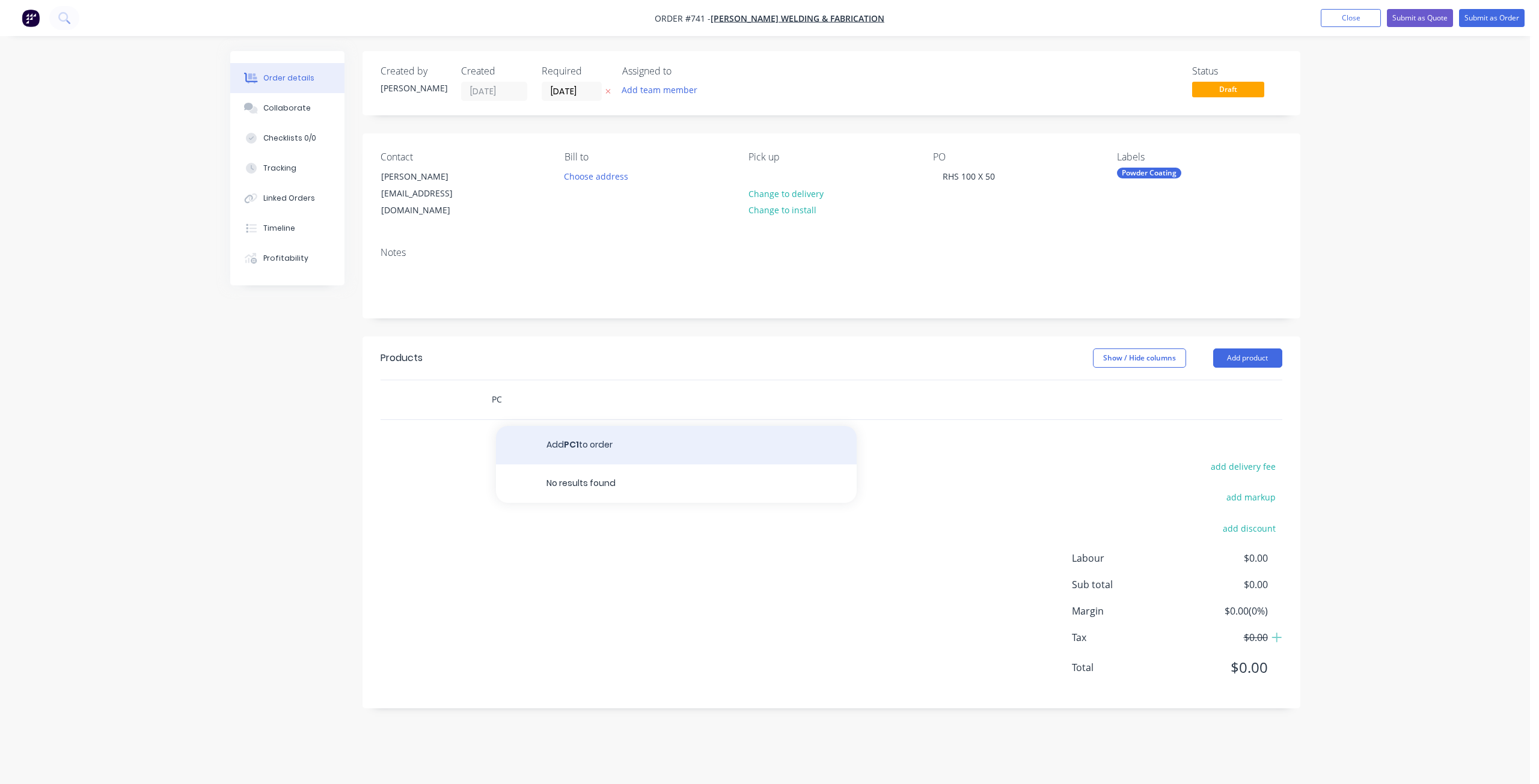
type input "P"
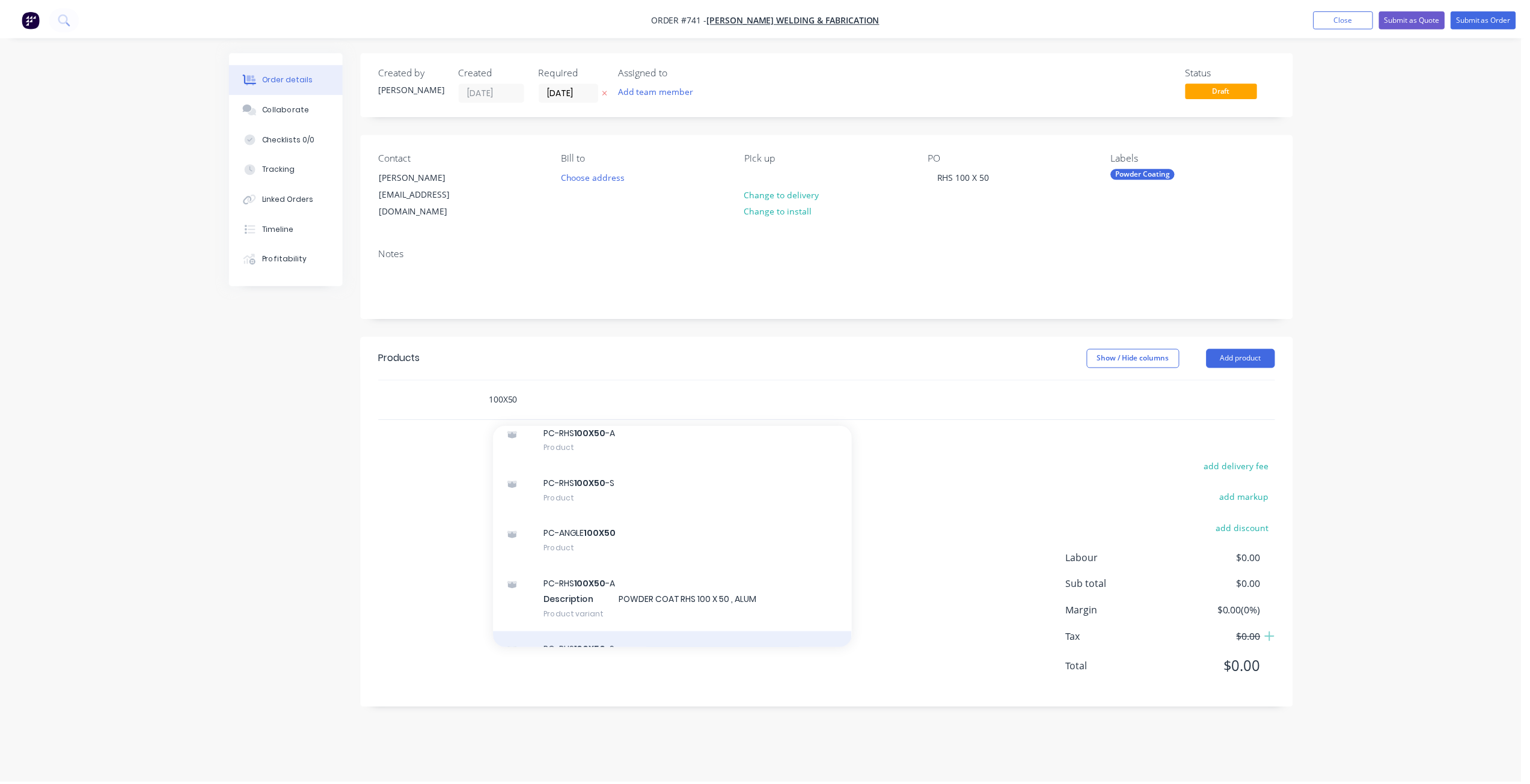
scroll to position [120, 0]
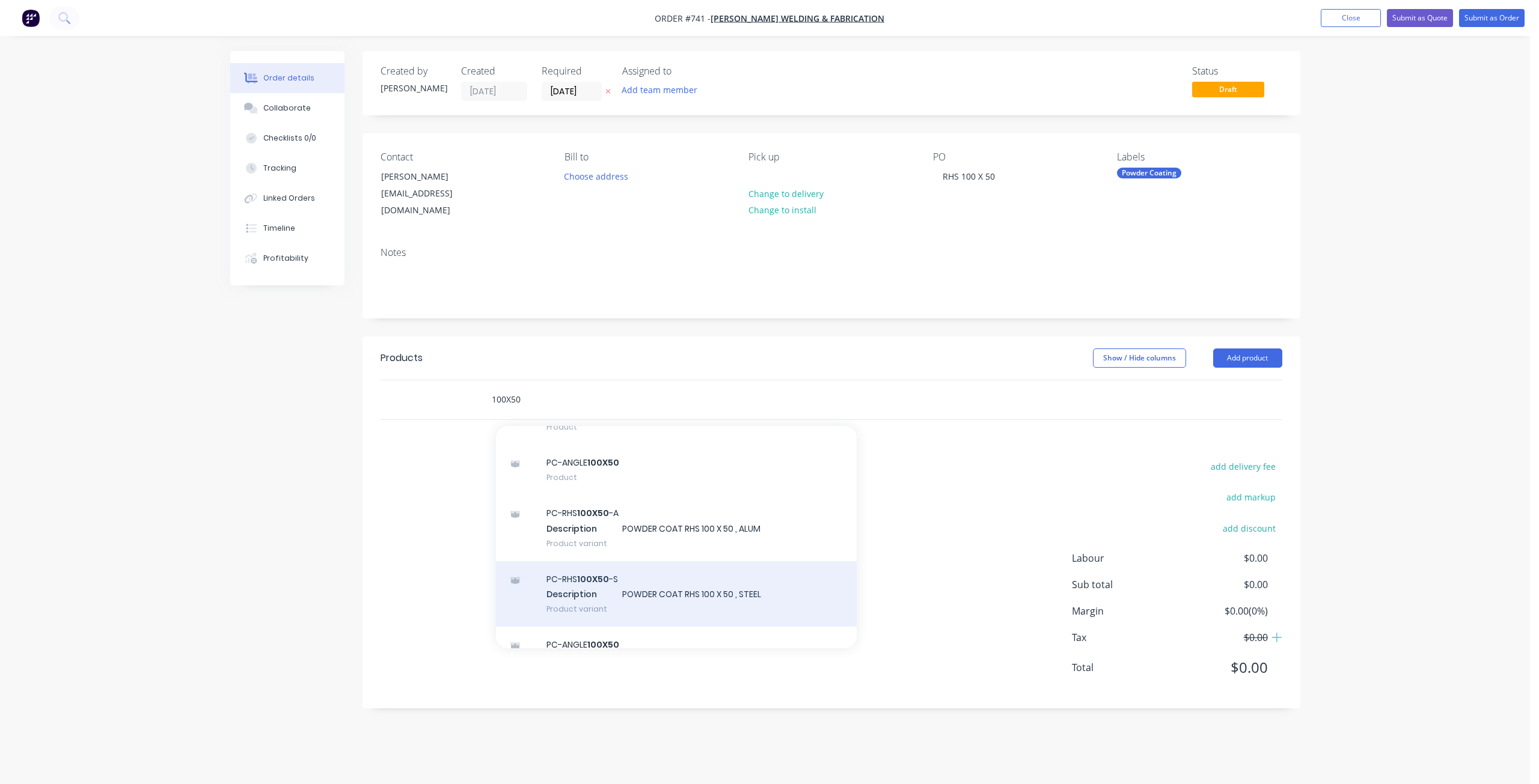
type input "100X50"
click at [573, 571] on div "PC-RHS 100X50 -S Description POWDER COAT RHS 100 X 50 , STEEL Product variant" at bounding box center [676, 594] width 361 height 66
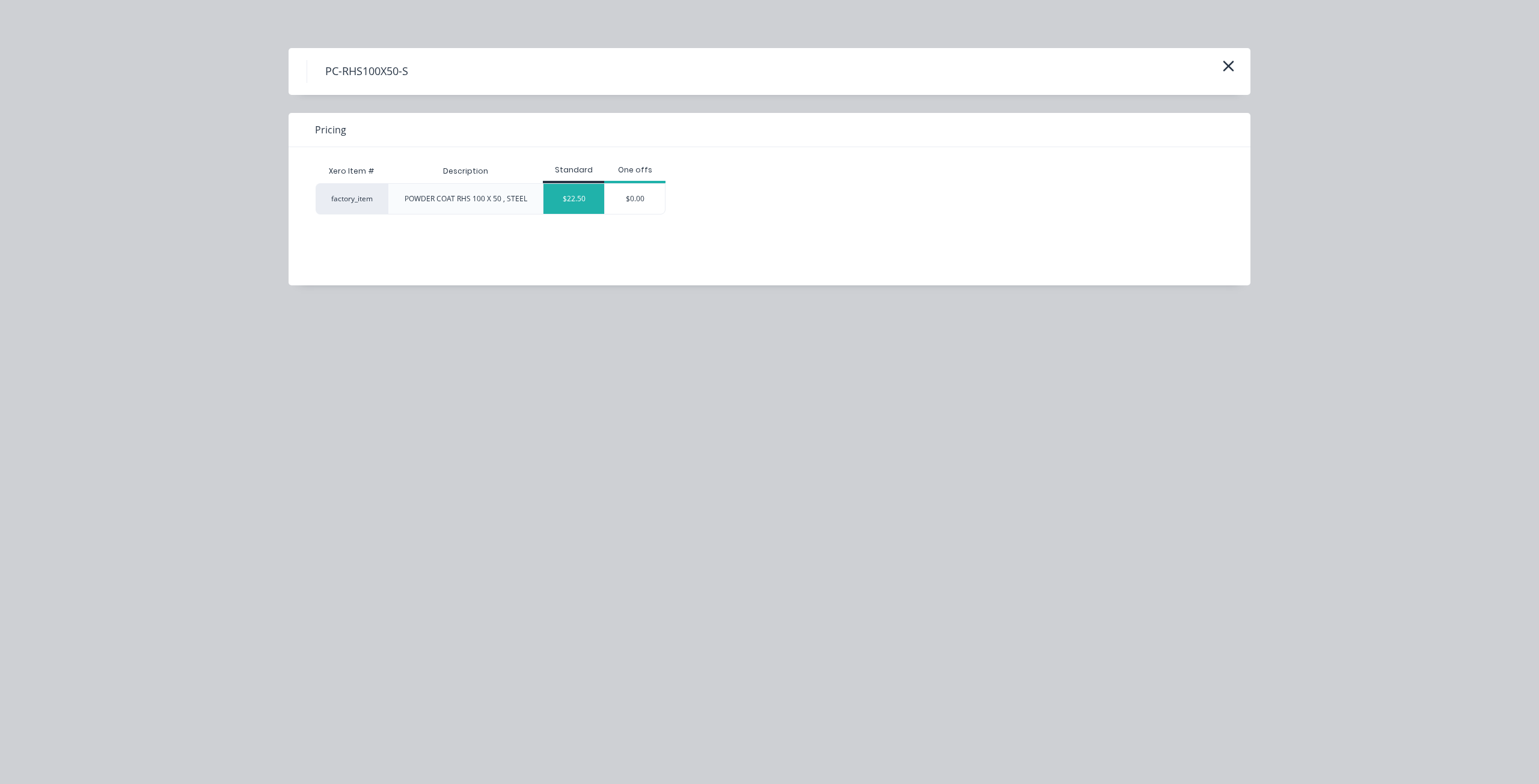
click at [565, 198] on div "$22.50" at bounding box center [573, 198] width 61 height 30
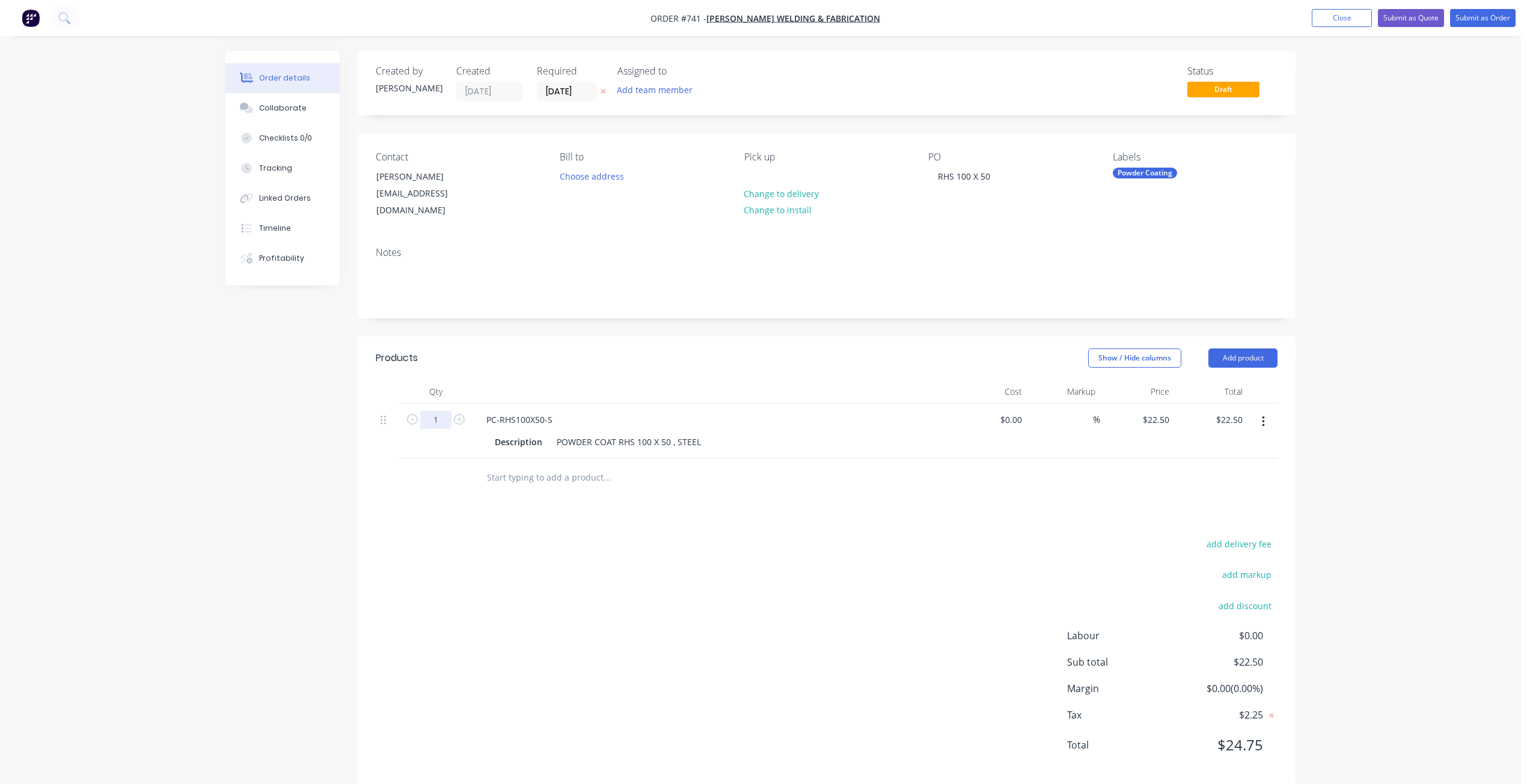
click at [437, 411] on input "1" at bounding box center [435, 420] width 31 height 18
type input "4.5"
type input "$101.25"
click at [755, 416] on div "PC-RHS100X50-S Description POWDER COAT RHS 100 X 50 , STEEL" at bounding box center [712, 431] width 481 height 55
click at [1155, 411] on input "22.5" at bounding box center [1157, 419] width 33 height 17
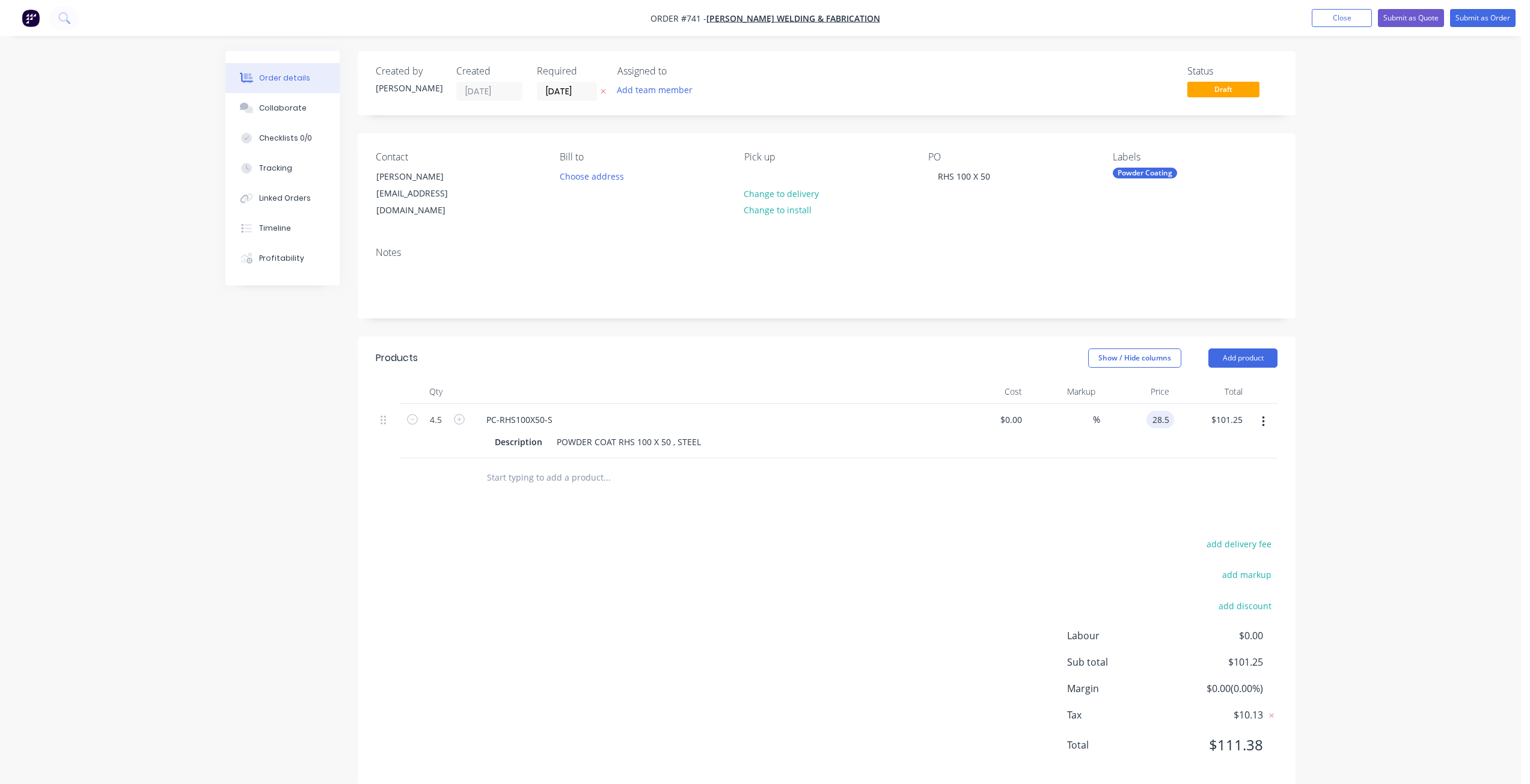
type input "$28.50"
type input "$128.25"
click at [795, 485] on div "Products Show / Hide columns Add product Qty Cost Markup Price Total 4.5 PC-RHS…" at bounding box center [826, 561] width 937 height 450
click at [1413, 21] on button "Submit as Quote" at bounding box center [1410, 18] width 66 height 18
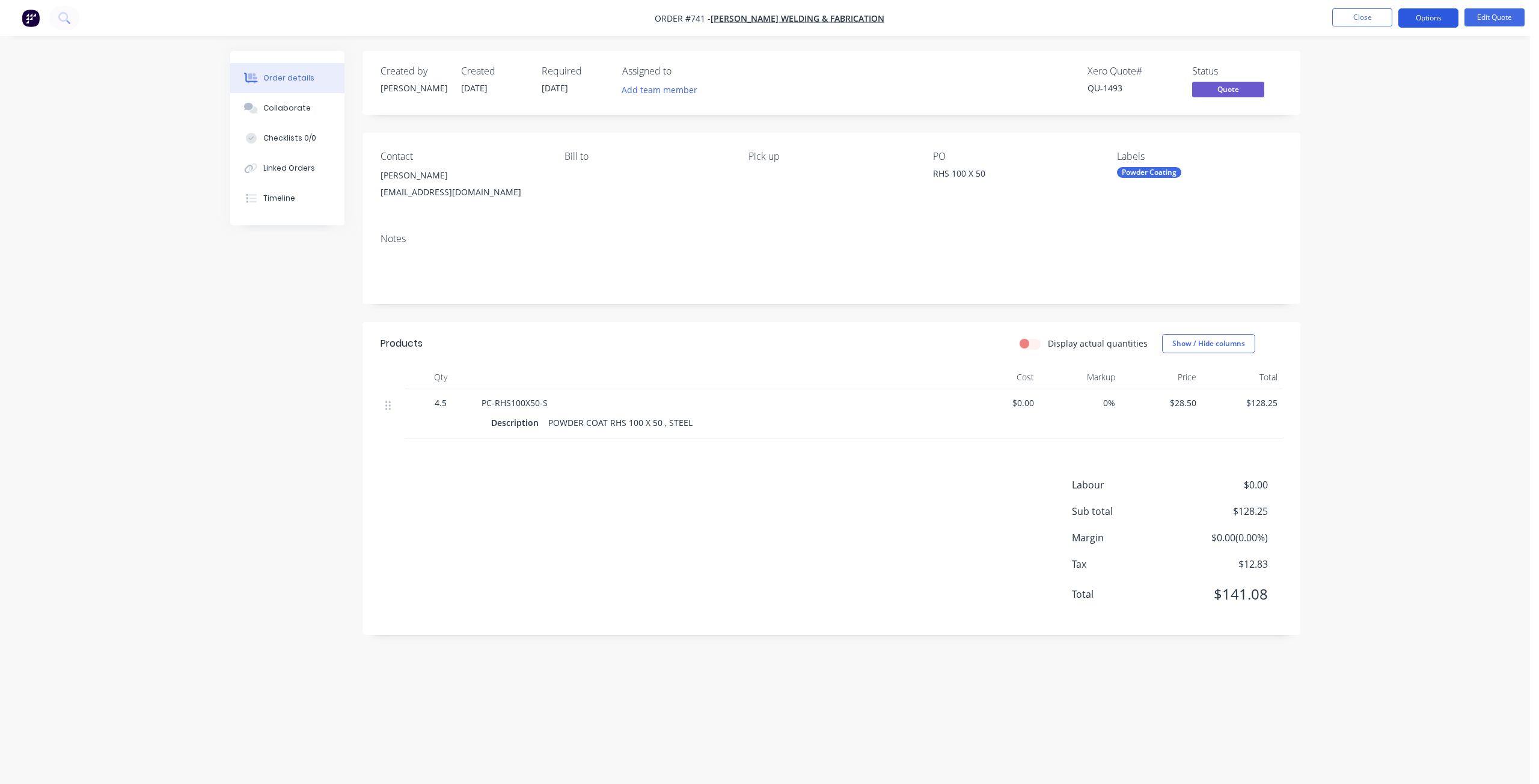
click at [1424, 24] on button "Options" at bounding box center [1428, 18] width 60 height 19
click at [1346, 75] on div "Quote" at bounding box center [1392, 72] width 111 height 17
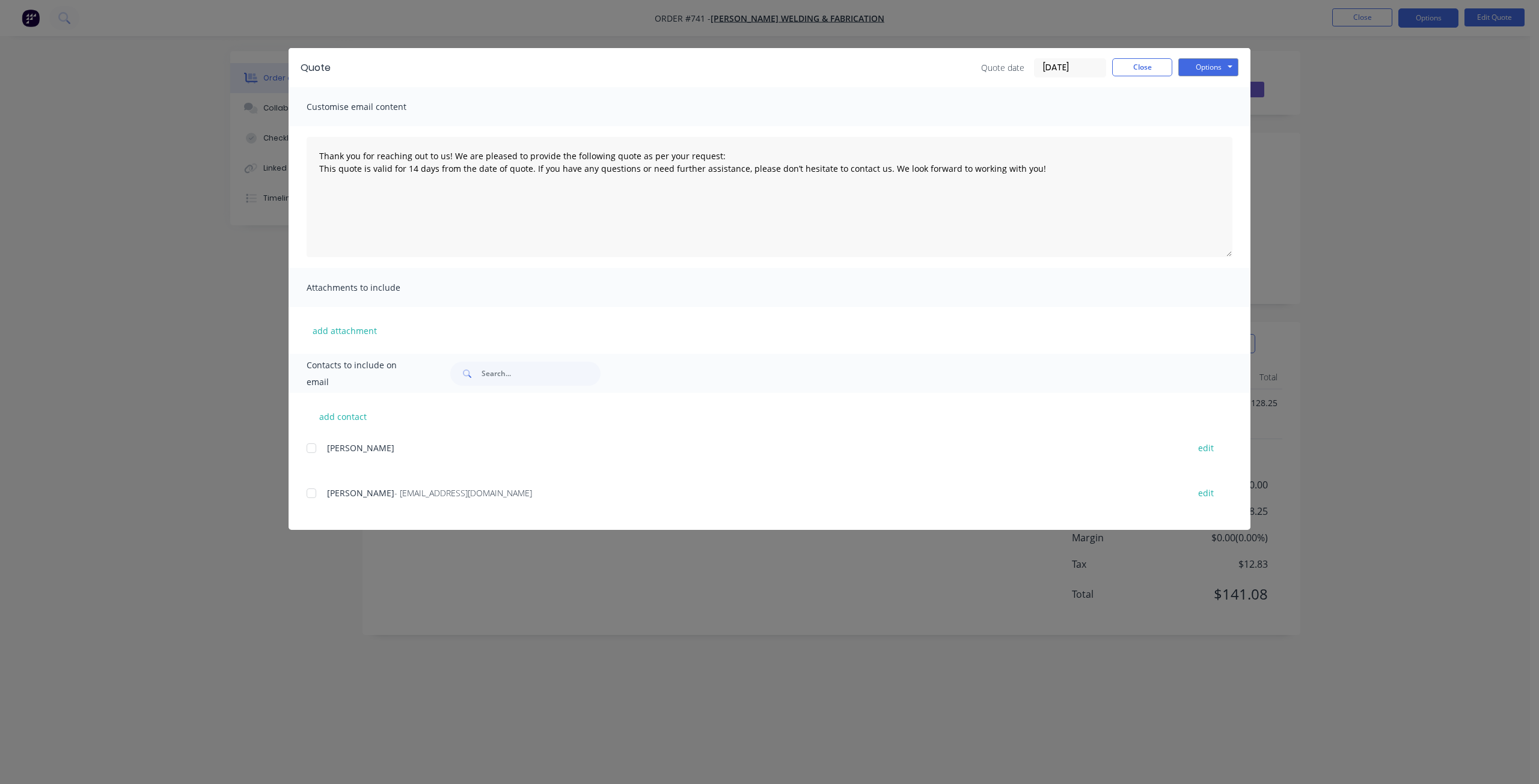
click at [316, 494] on div at bounding box center [311, 493] width 24 height 24
drag, startPoint x: 1189, startPoint y: 61, endPoint x: 1194, endPoint y: 74, distance: 13.9
click at [1189, 61] on button "Options" at bounding box center [1208, 67] width 60 height 18
click at [1204, 130] on button "Email" at bounding box center [1216, 128] width 77 height 20
click at [1138, 66] on button "Close" at bounding box center [1142, 67] width 60 height 18
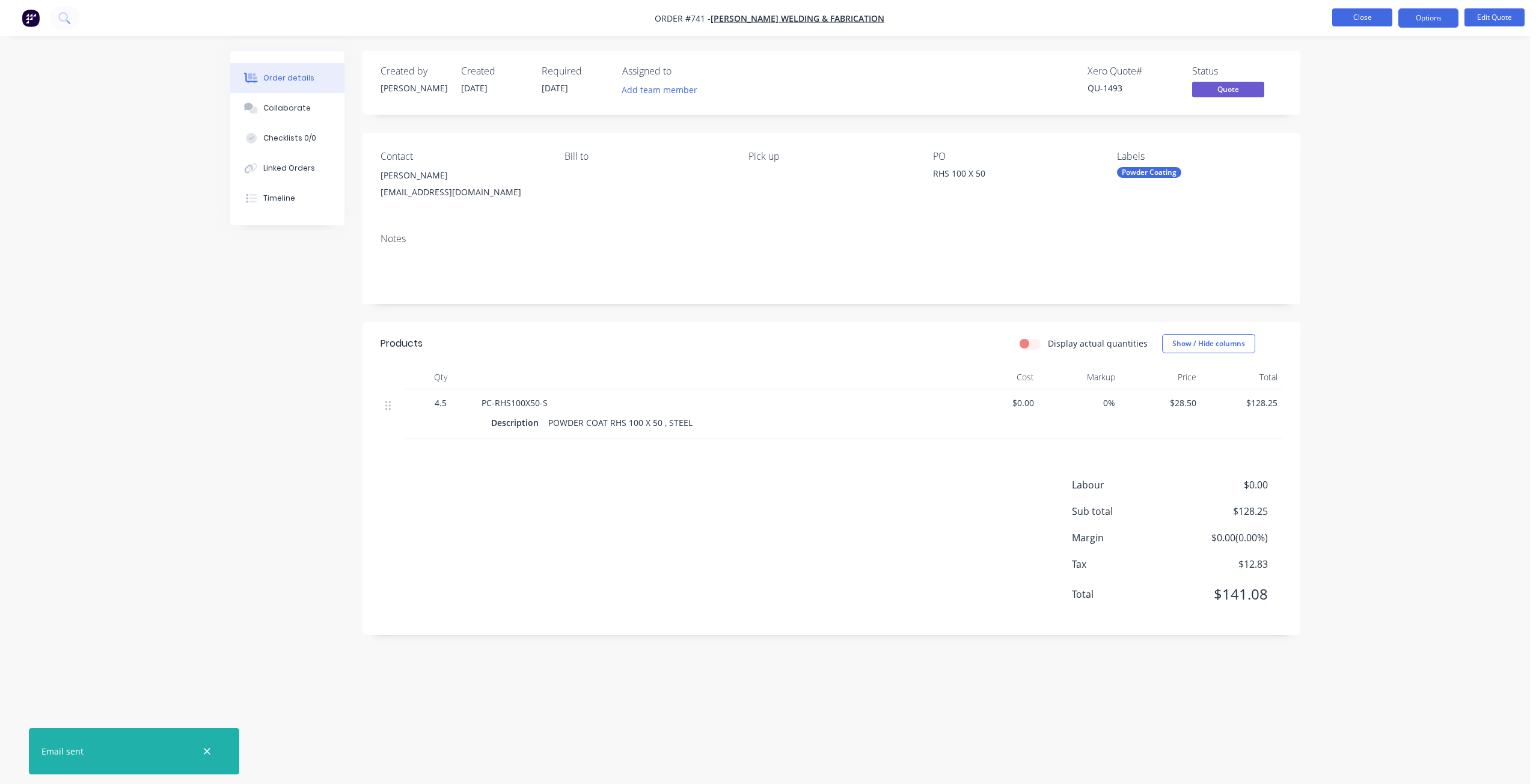
click at [1352, 16] on button "Close" at bounding box center [1362, 17] width 60 height 18
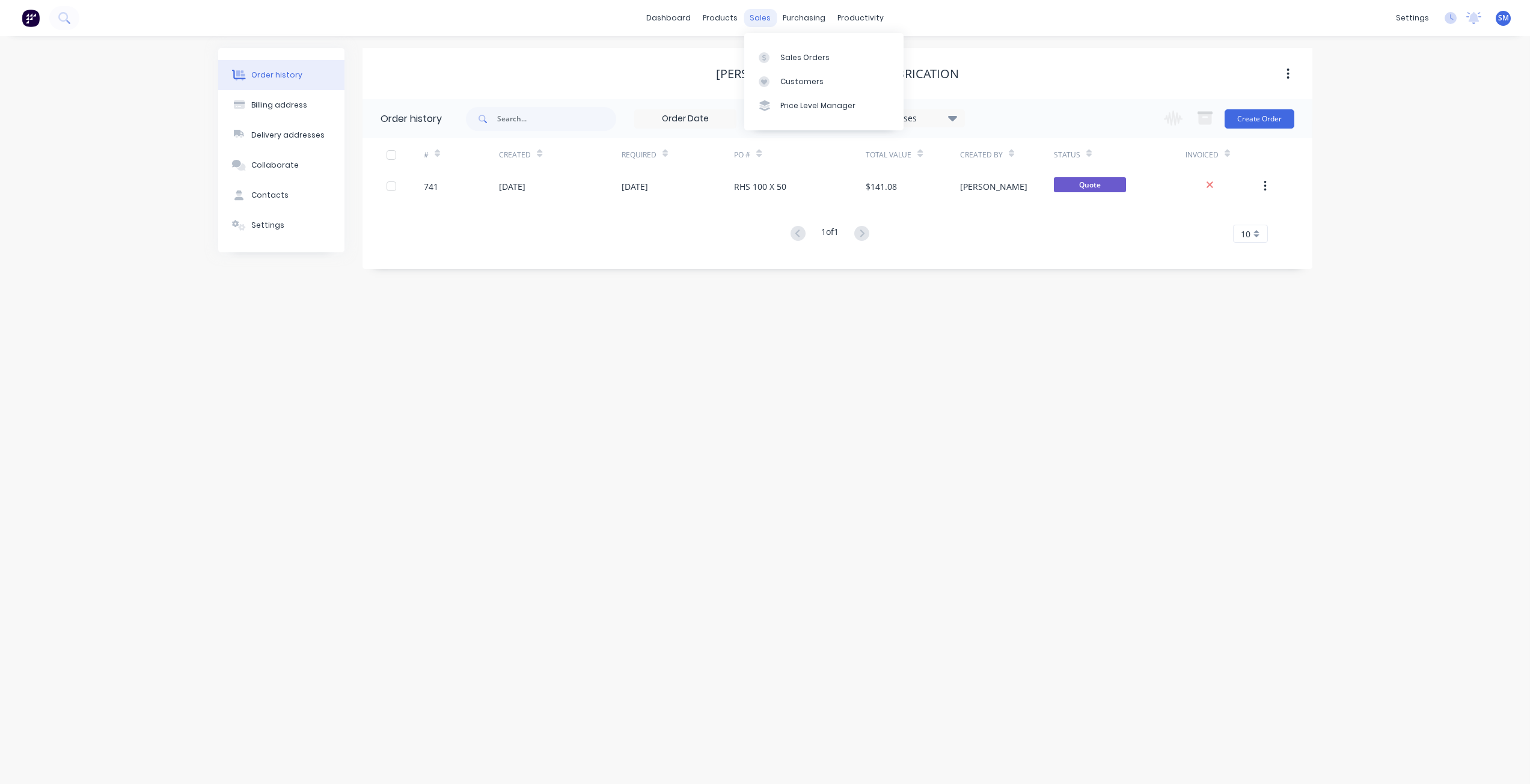
click at [750, 17] on div "sales" at bounding box center [760, 18] width 33 height 18
click at [791, 61] on div "Sales Orders" at bounding box center [805, 58] width 49 height 11
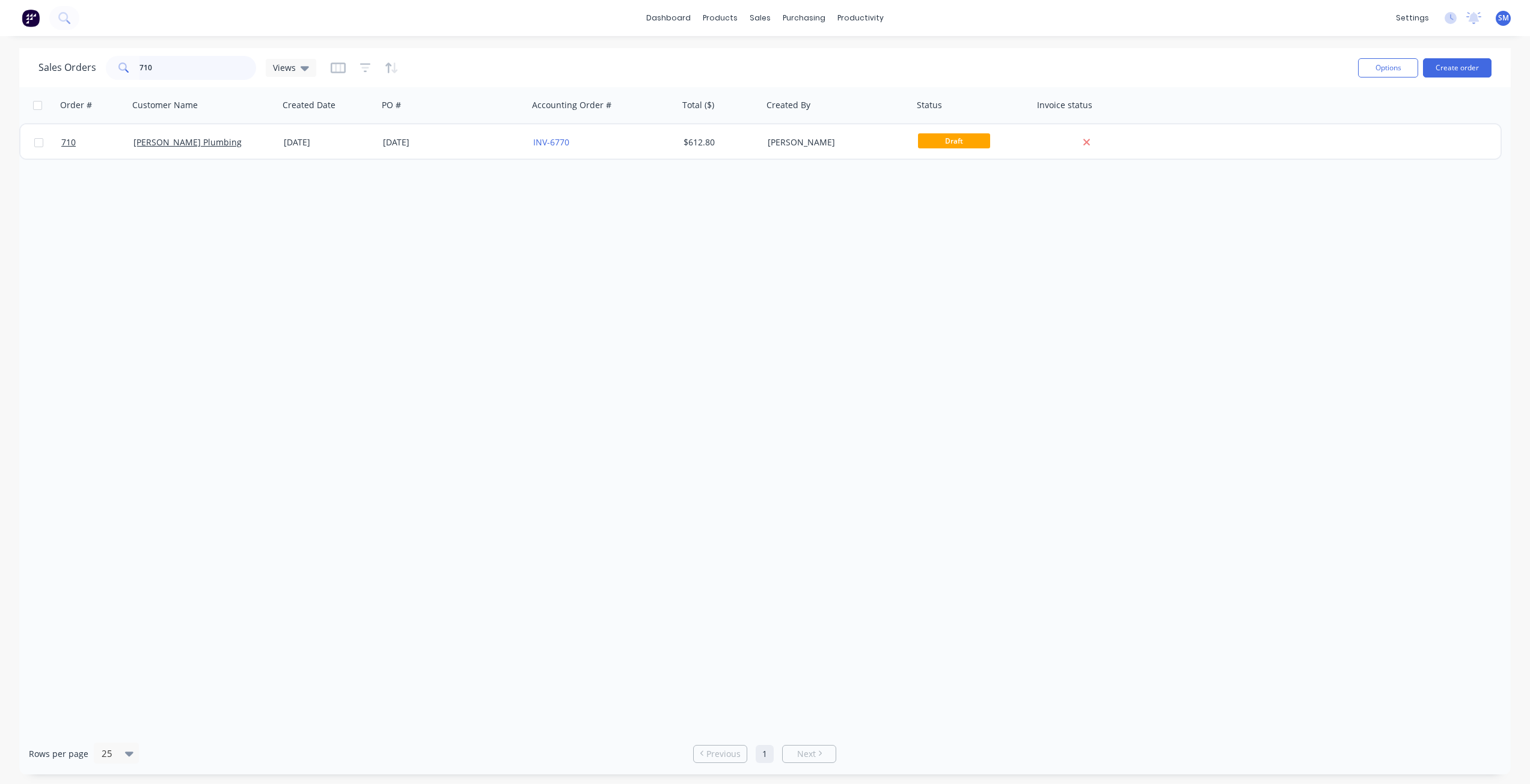
click at [164, 69] on input "710" at bounding box center [198, 67] width 118 height 24
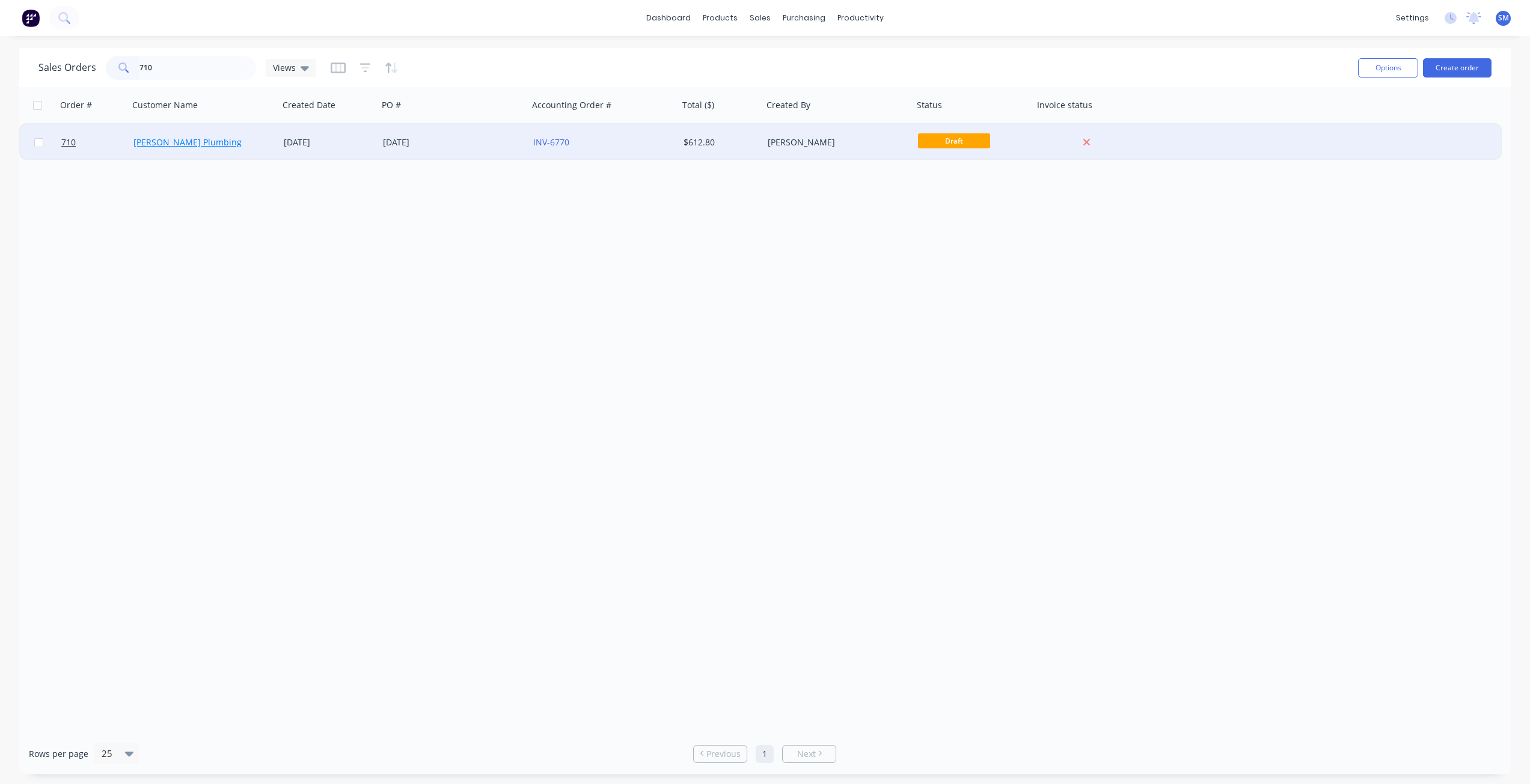
click at [152, 138] on link "[PERSON_NAME] Plumbing" at bounding box center [188, 142] width 108 height 11
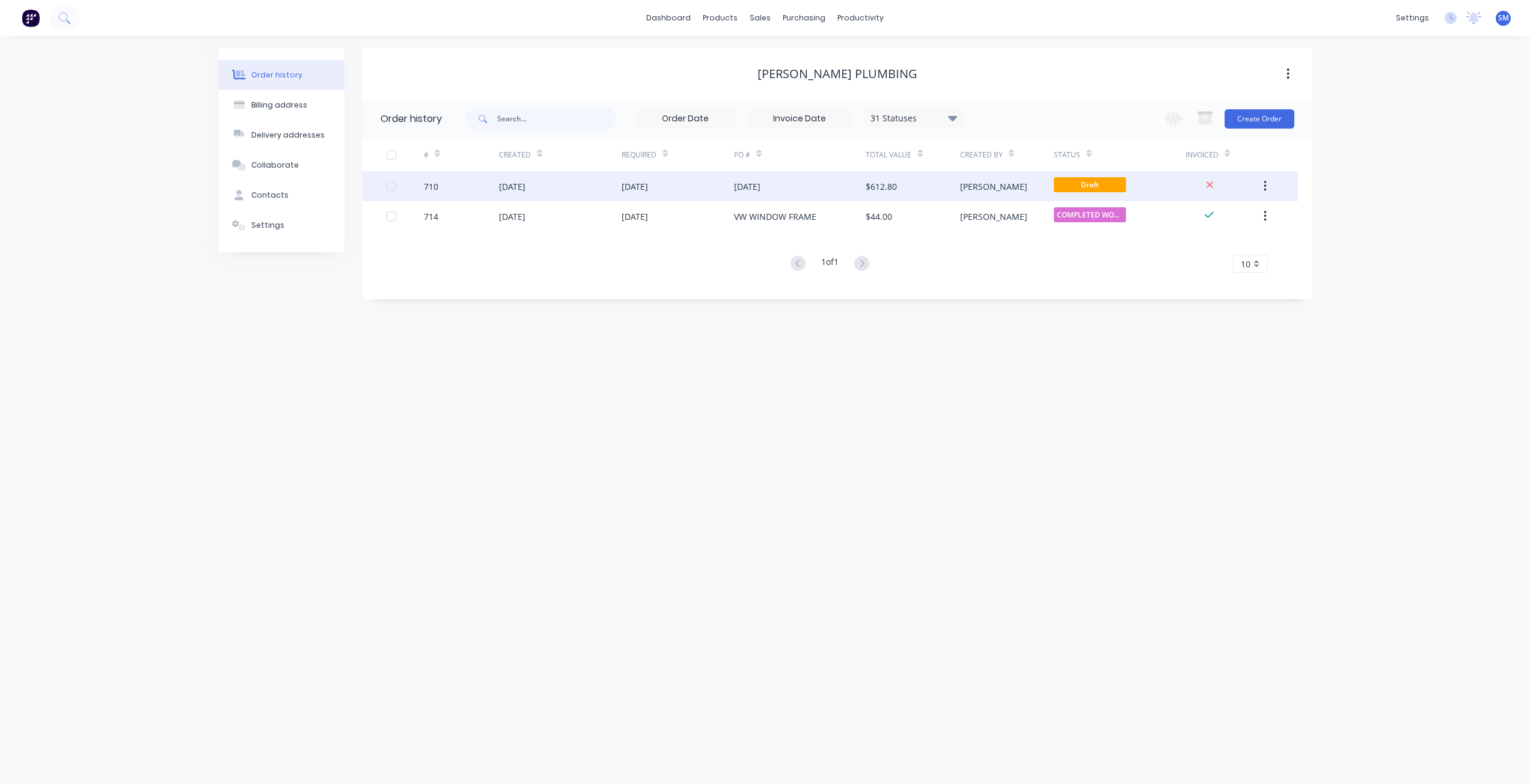
click at [729, 180] on div "[DATE]" at bounding box center [678, 186] width 113 height 30
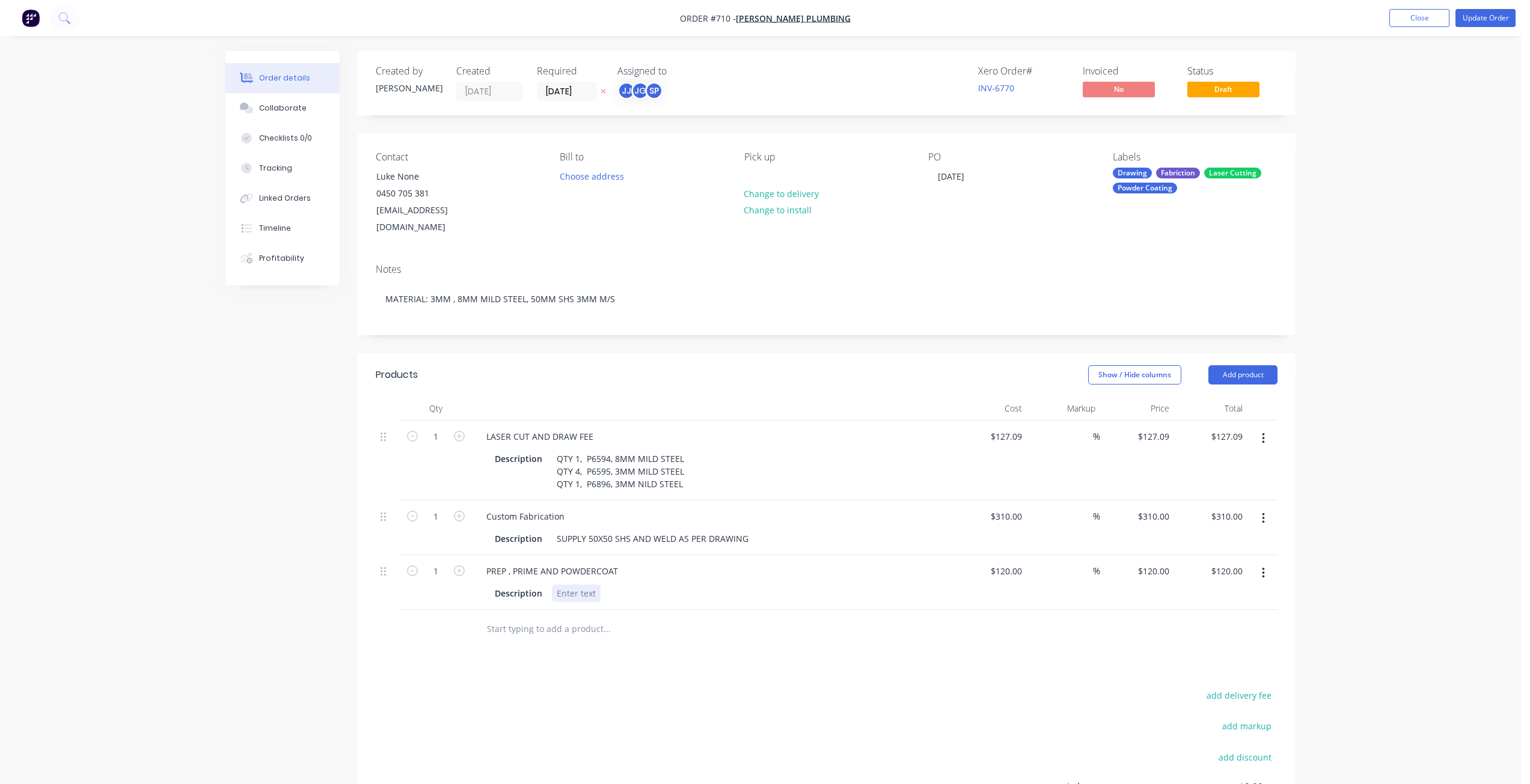
click at [568, 585] on div at bounding box center [576, 593] width 49 height 17
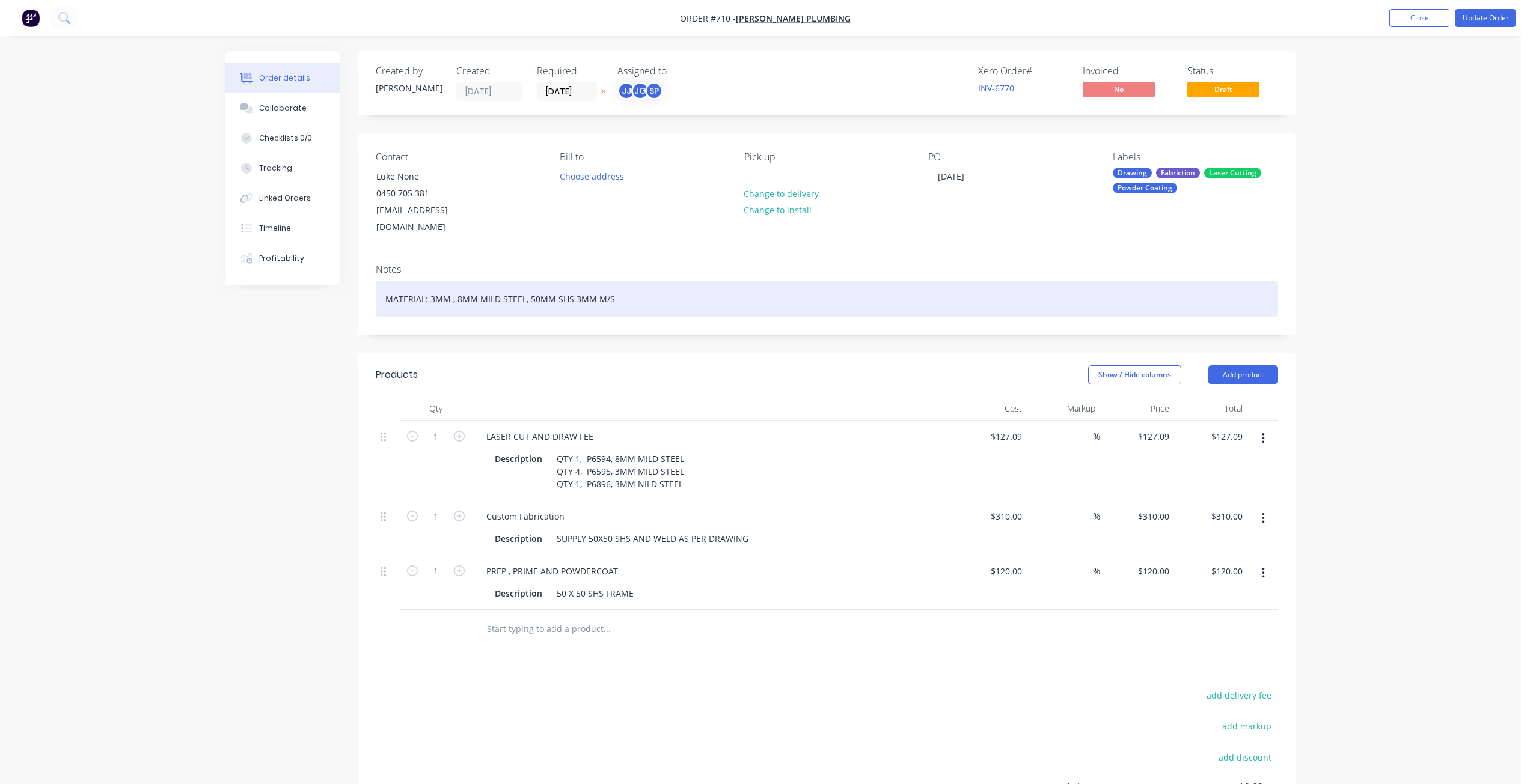
click at [620, 284] on div "MATERIAL: 3MM , 8MM MILD STEEL, 50MM SHS 3MM M/S" at bounding box center [826, 299] width 902 height 37
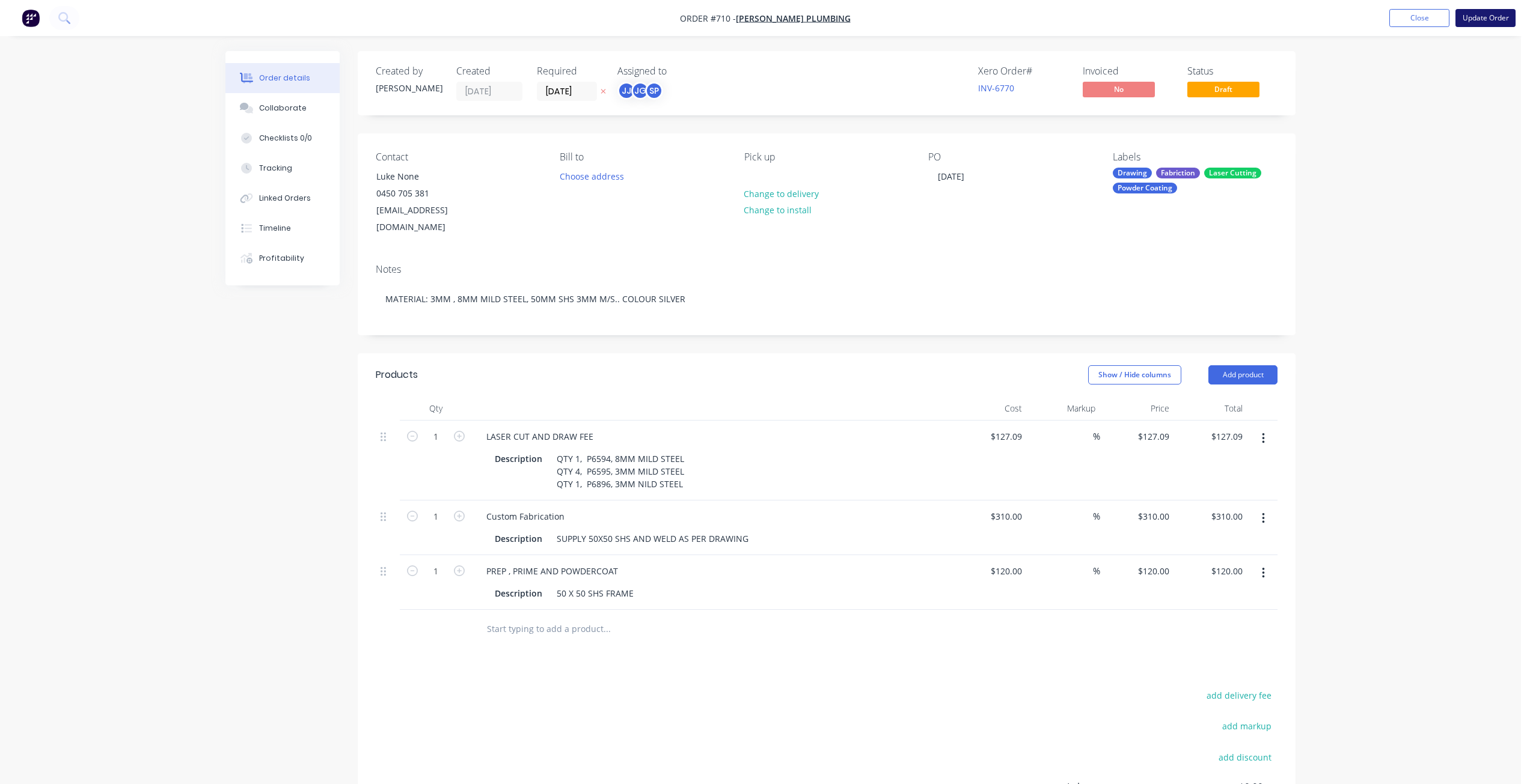
click at [1485, 16] on button "Update Order" at bounding box center [1485, 18] width 60 height 18
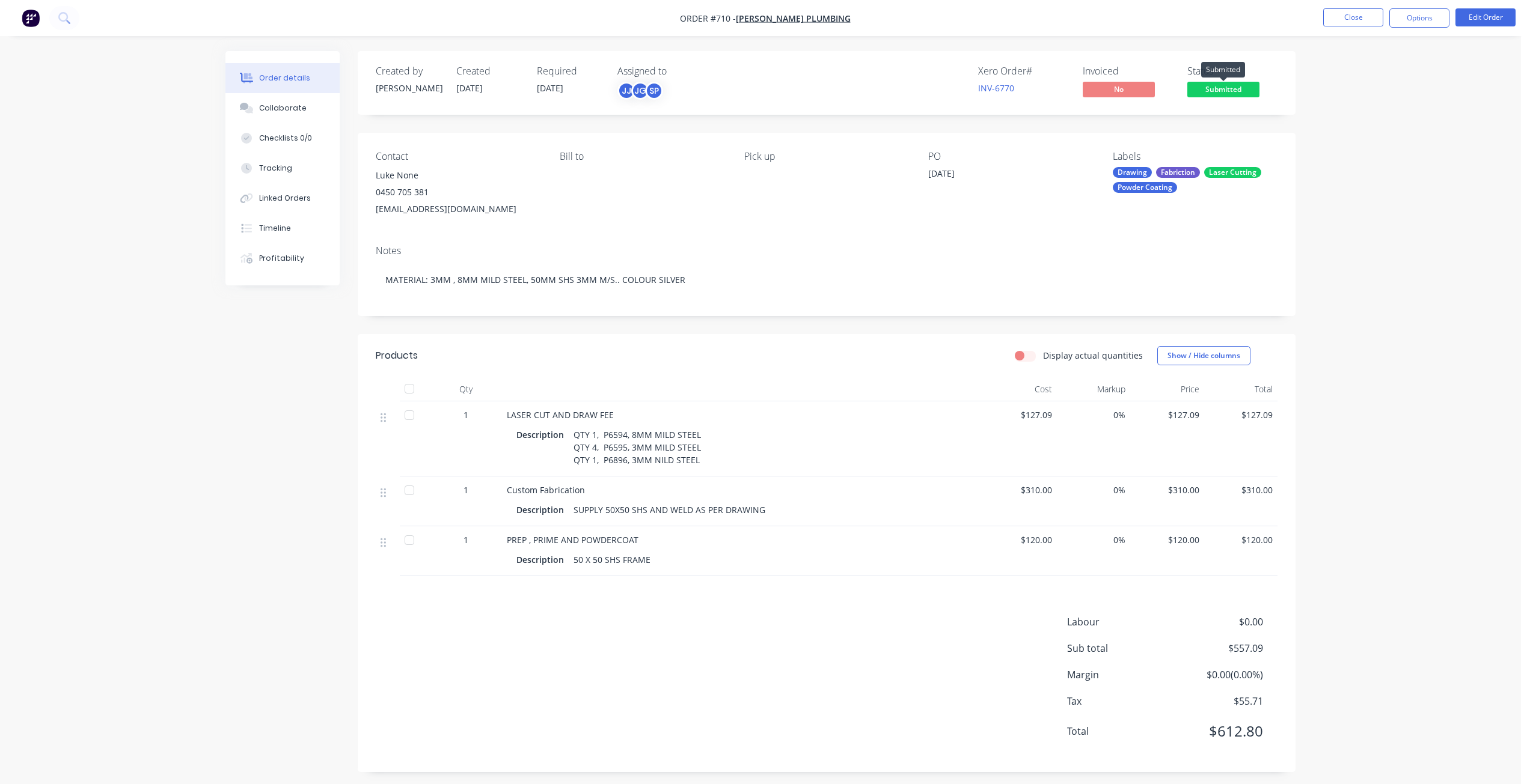
click at [1218, 87] on span "Submitted" at bounding box center [1223, 90] width 72 height 15
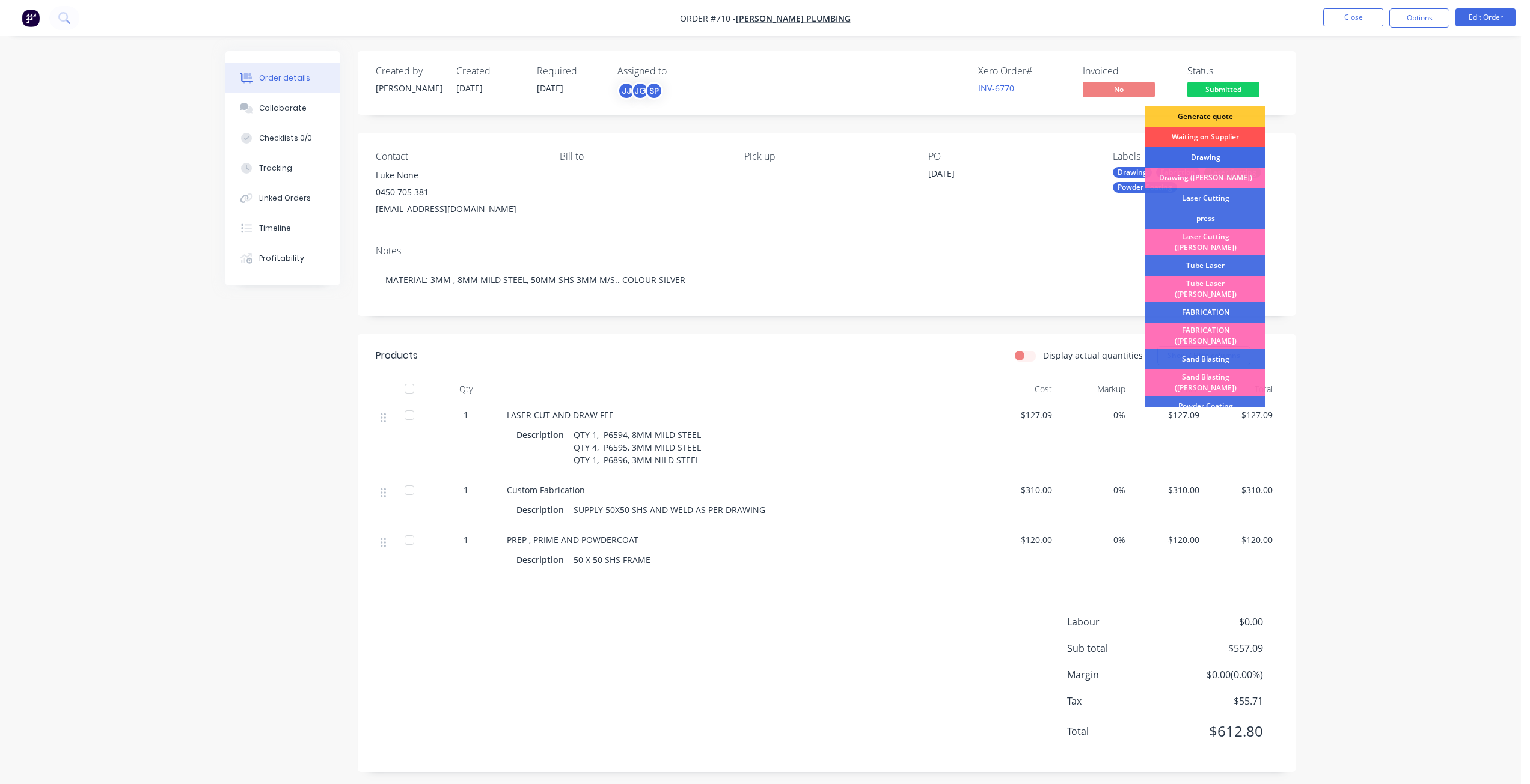
click at [1192, 156] on div "Drawing" at bounding box center [1205, 157] width 120 height 20
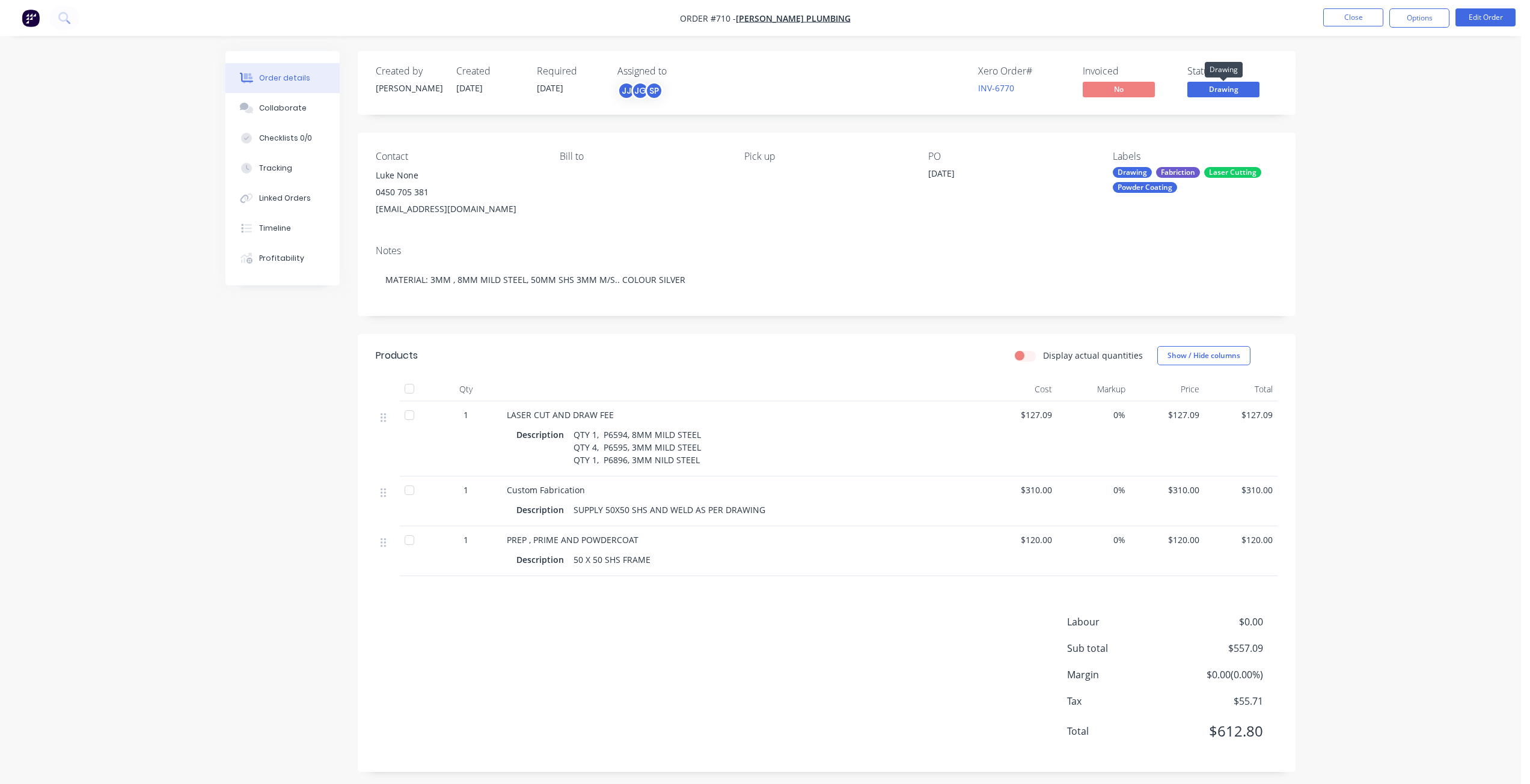
click at [1215, 90] on span "Drawing" at bounding box center [1223, 90] width 72 height 15
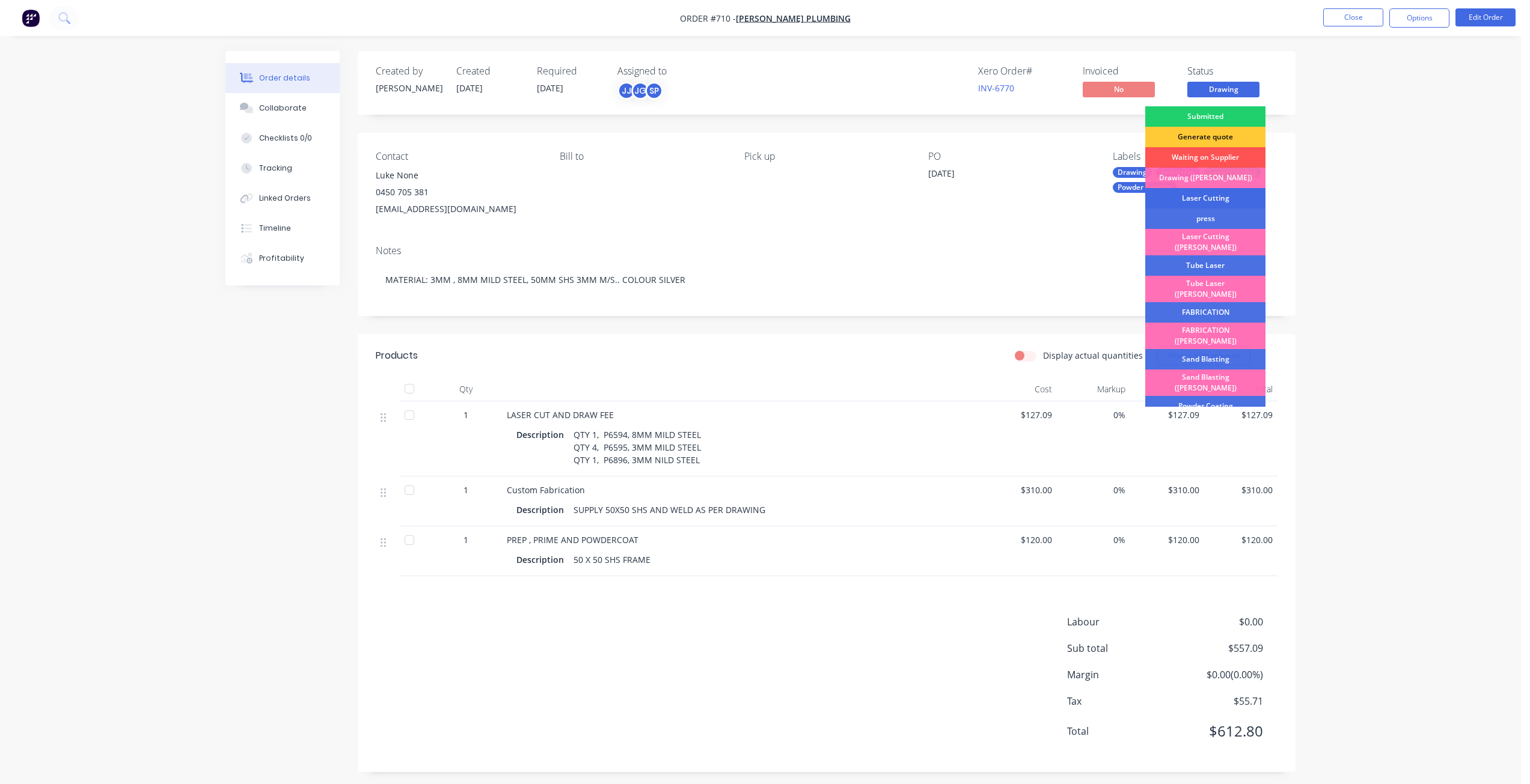
click at [1196, 199] on div "Laser Cutting" at bounding box center [1205, 198] width 120 height 20
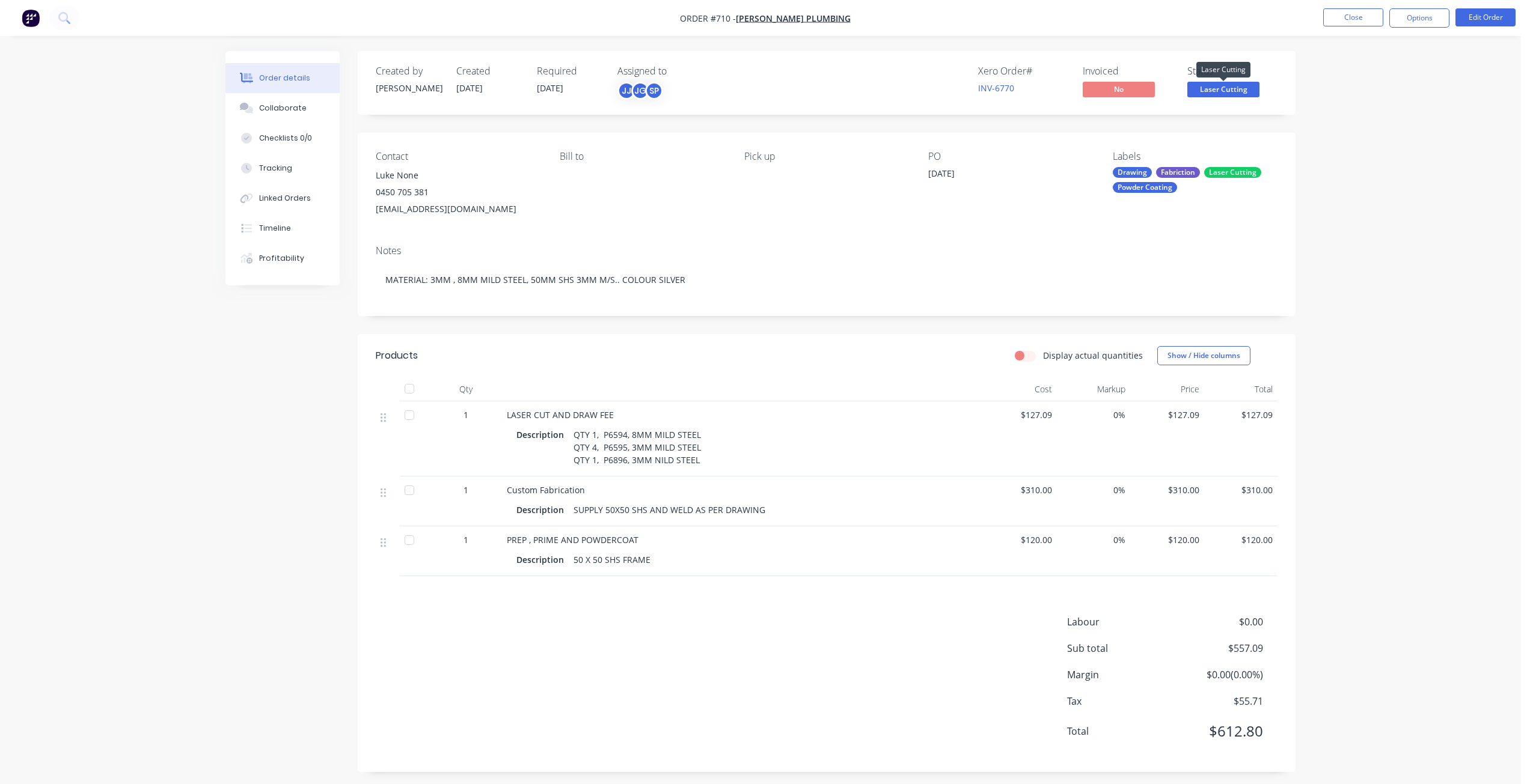
click at [1220, 91] on span "Laser Cutting" at bounding box center [1223, 90] width 72 height 15
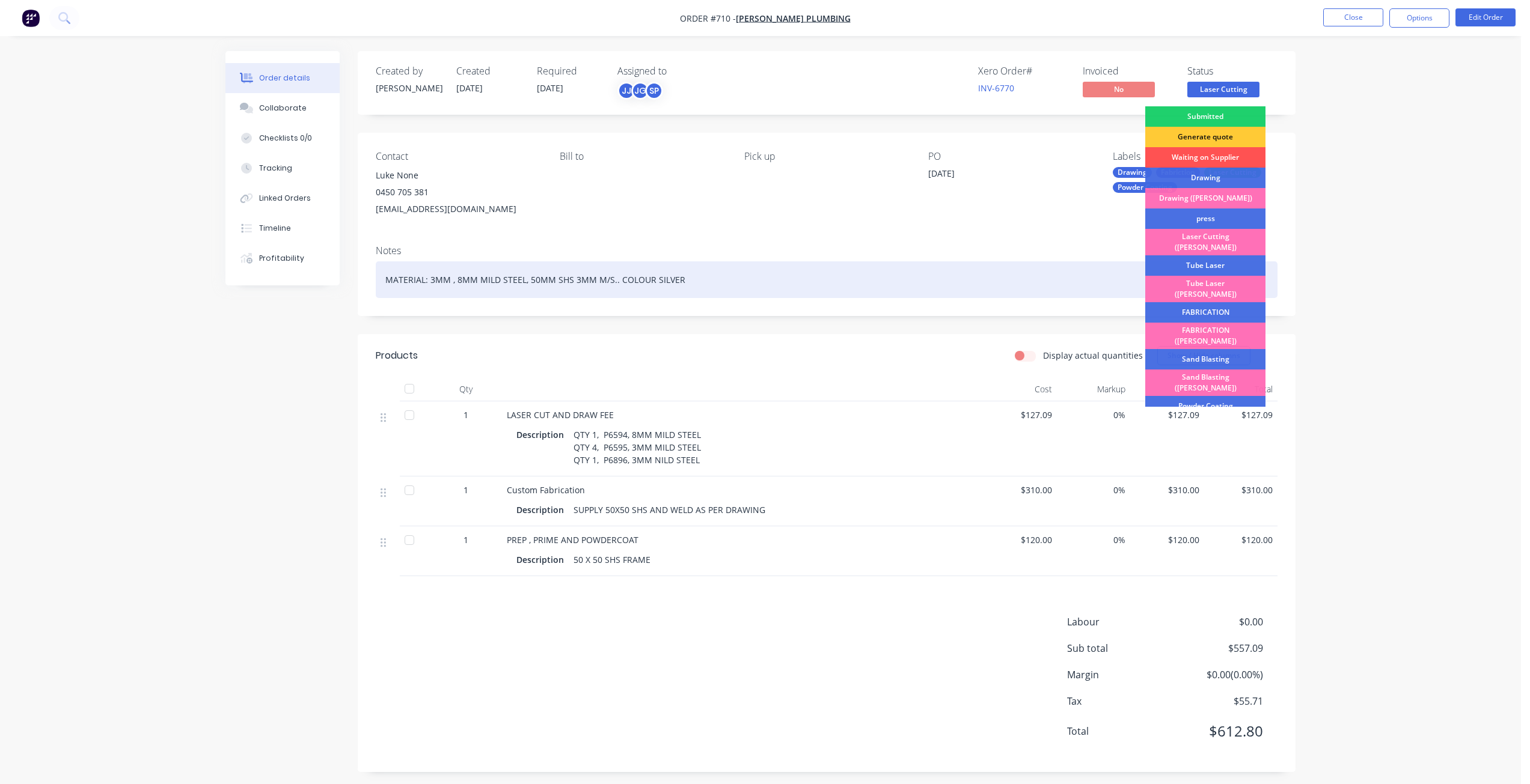
click at [1204, 302] on div "FABRICATION" at bounding box center [1205, 312] width 120 height 20
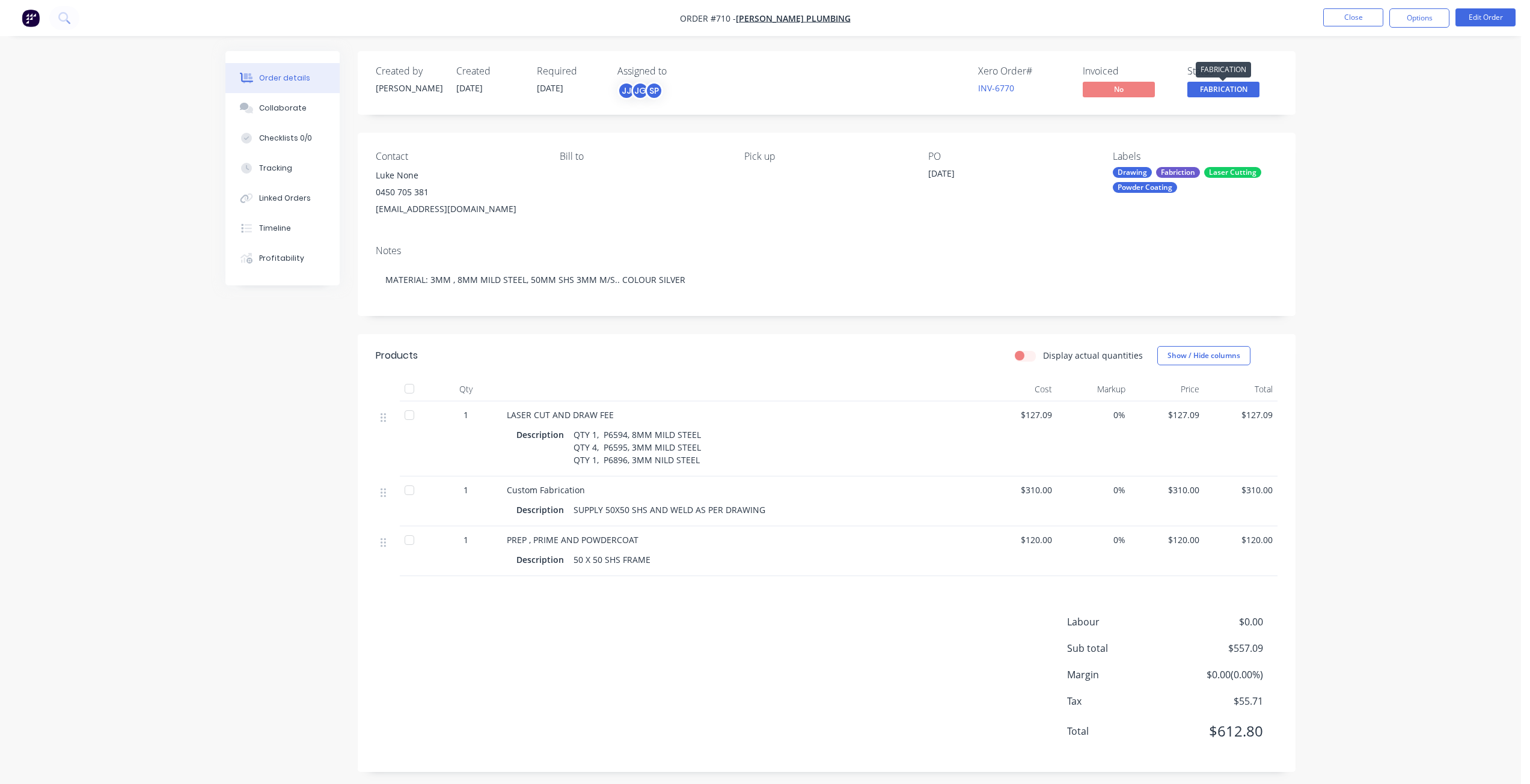
click at [1221, 90] on span "FABRICATION" at bounding box center [1223, 90] width 72 height 15
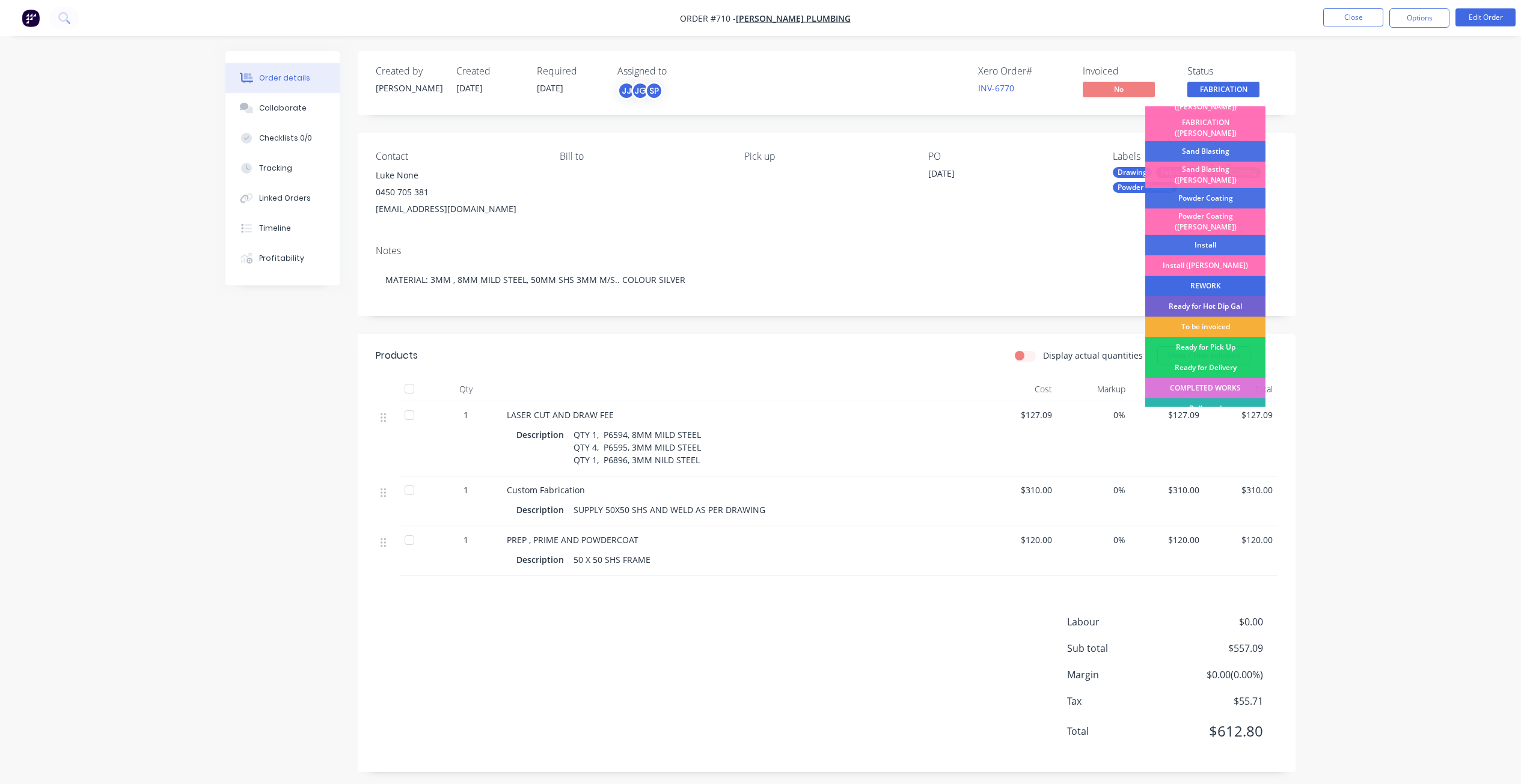
scroll to position [211, 0]
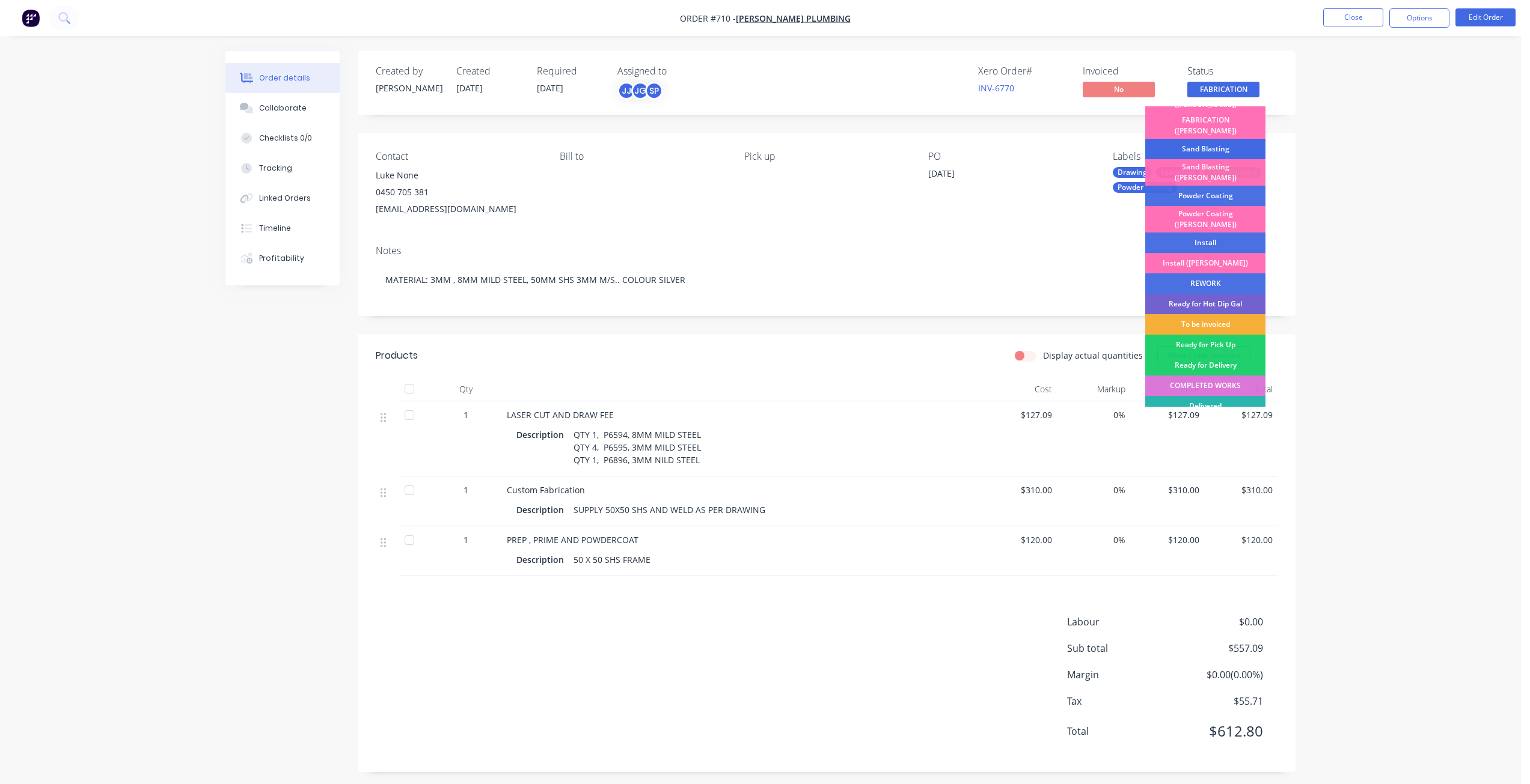
click at [1195, 139] on div "Sand Blasting" at bounding box center [1205, 149] width 120 height 20
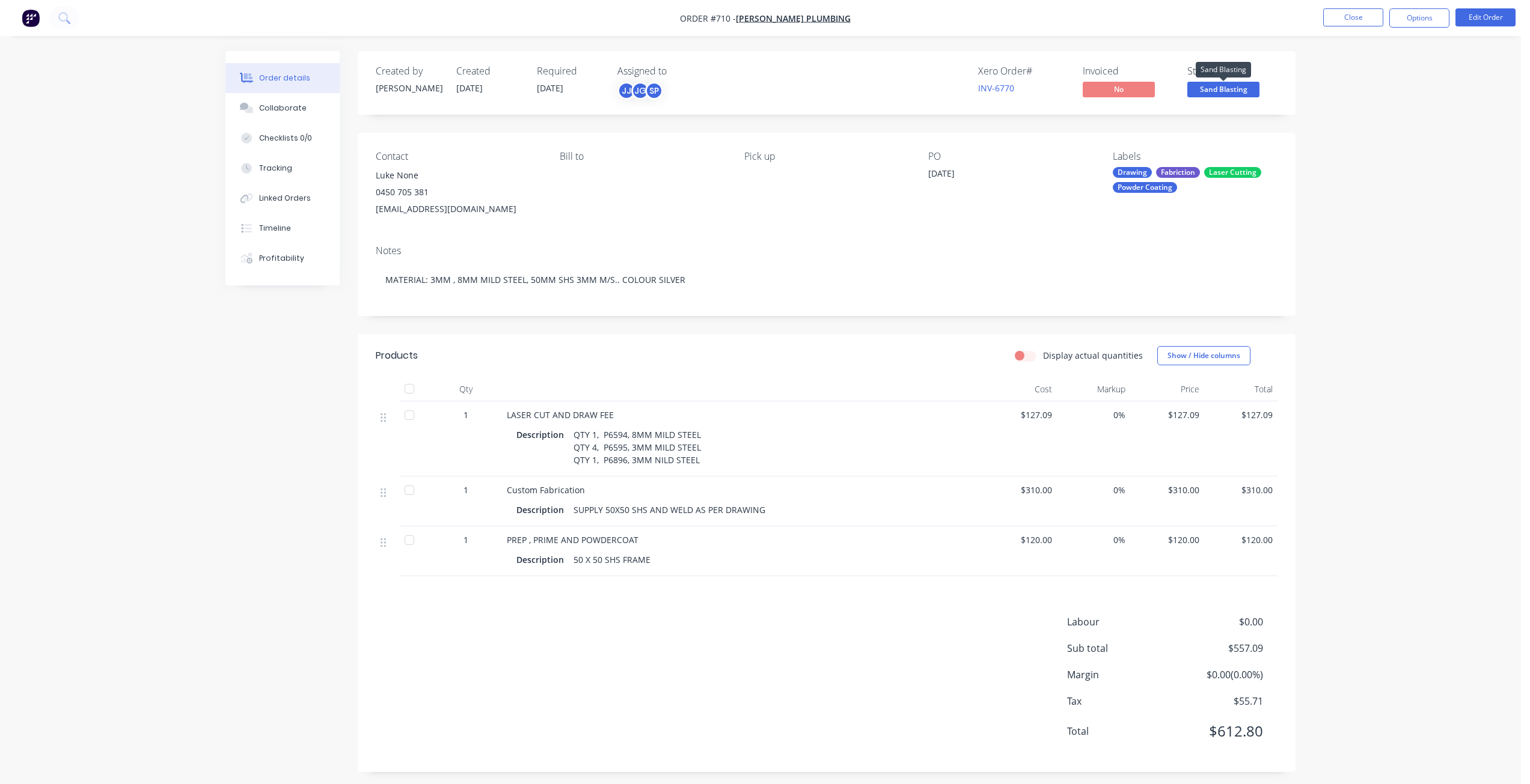
click at [1221, 89] on span "Sand Blasting" at bounding box center [1223, 90] width 72 height 15
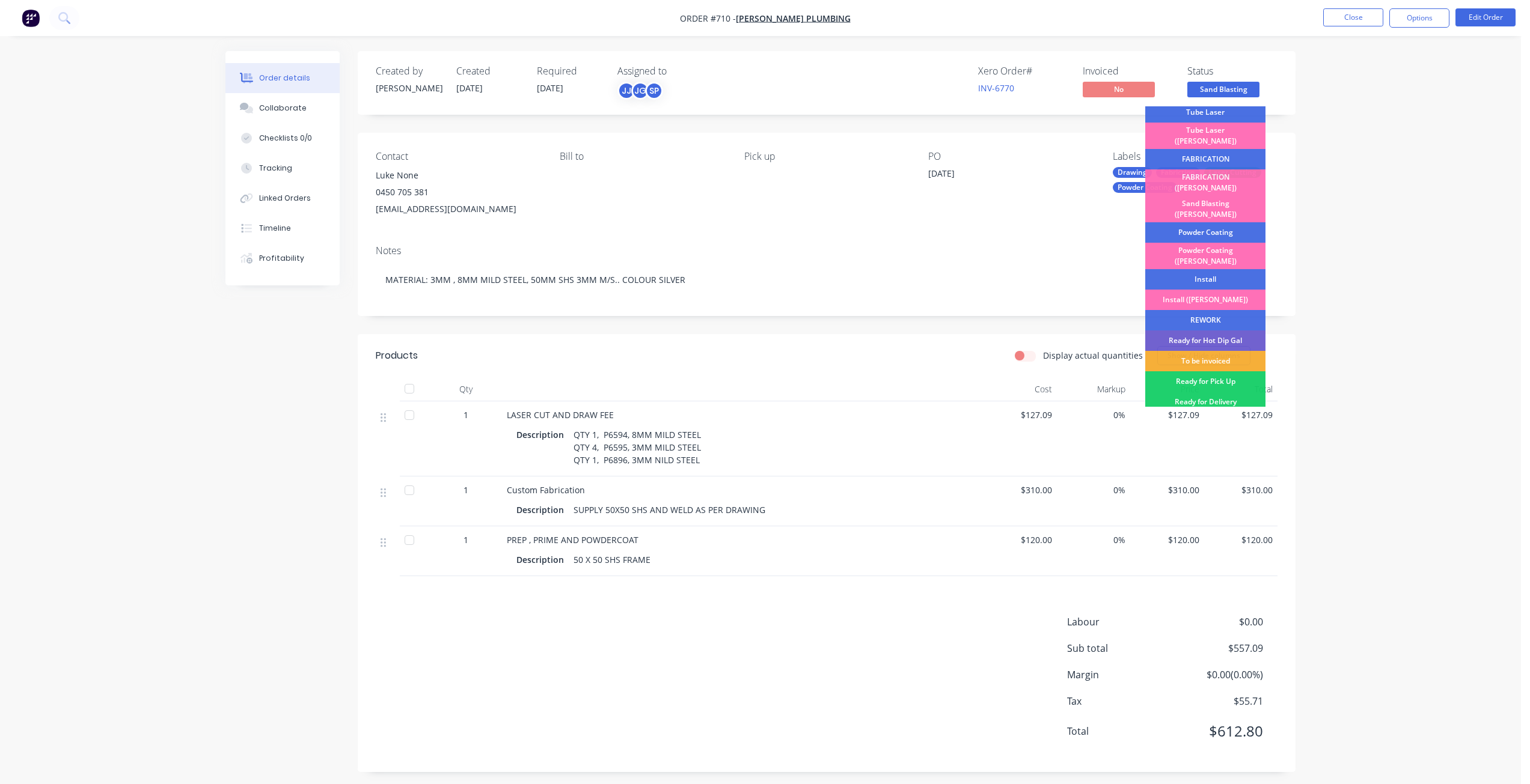
scroll to position [180, 0]
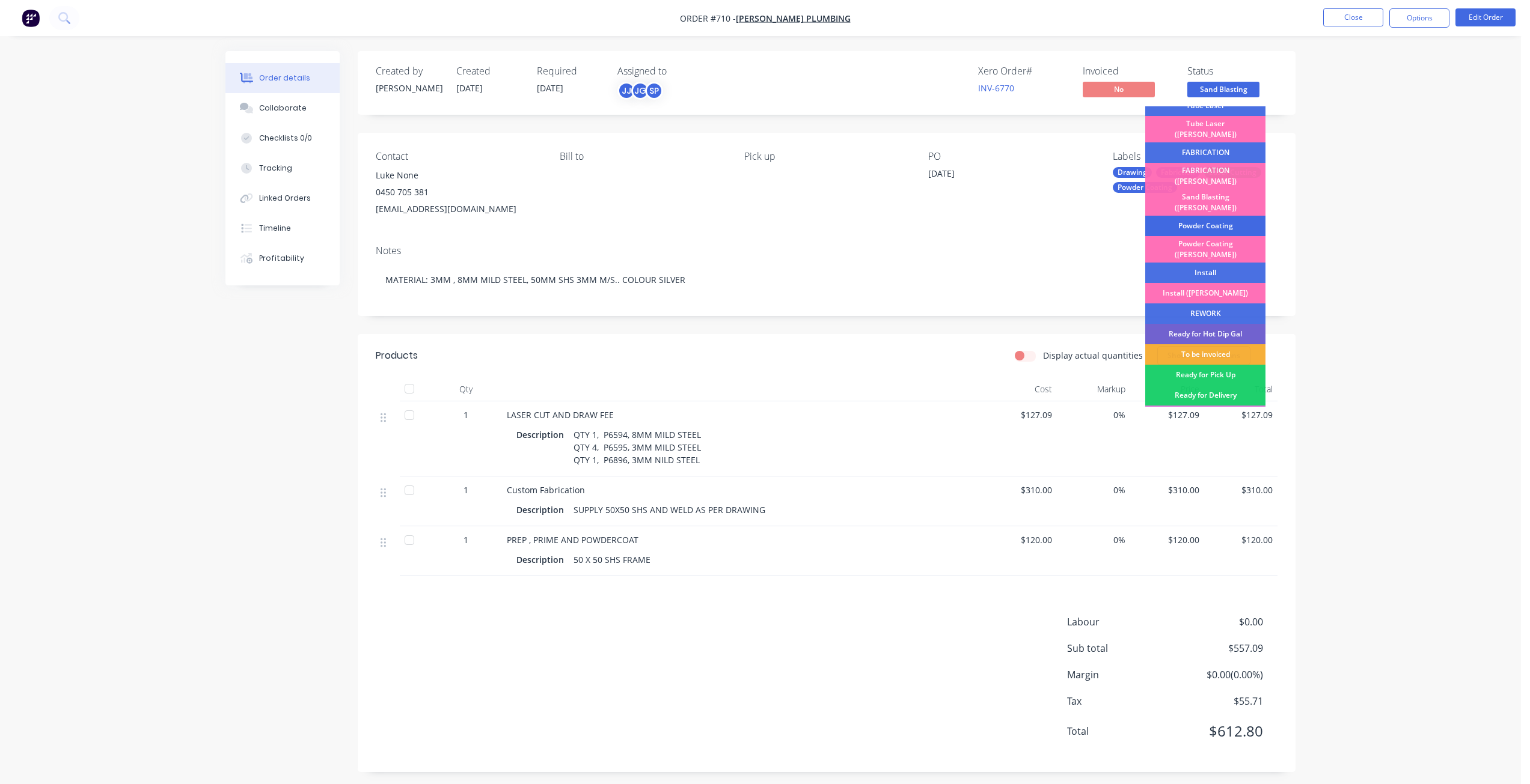
click at [1200, 215] on div "Powder Coating" at bounding box center [1205, 225] width 120 height 20
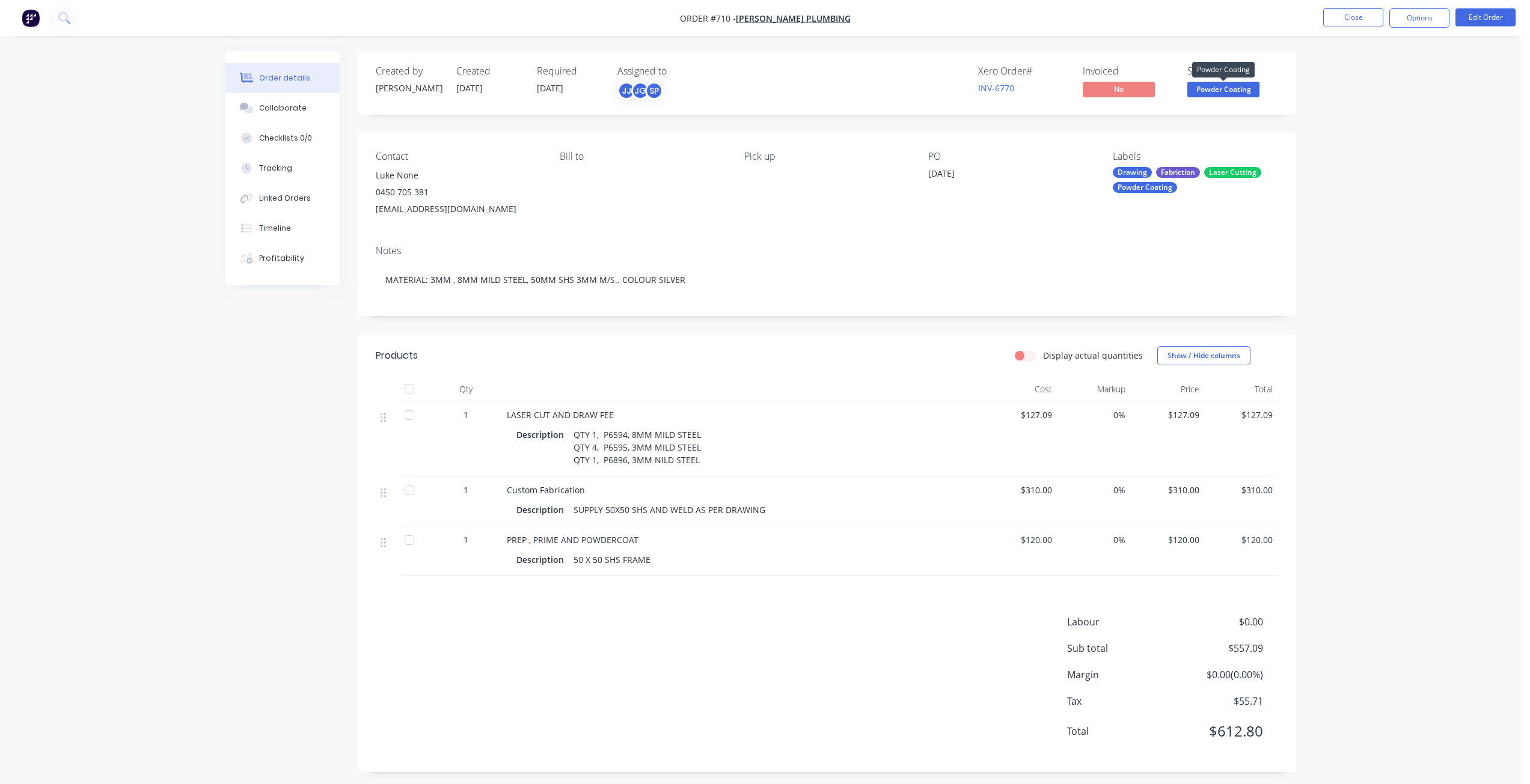
click at [1221, 92] on span "Powder Coating" at bounding box center [1223, 90] width 72 height 15
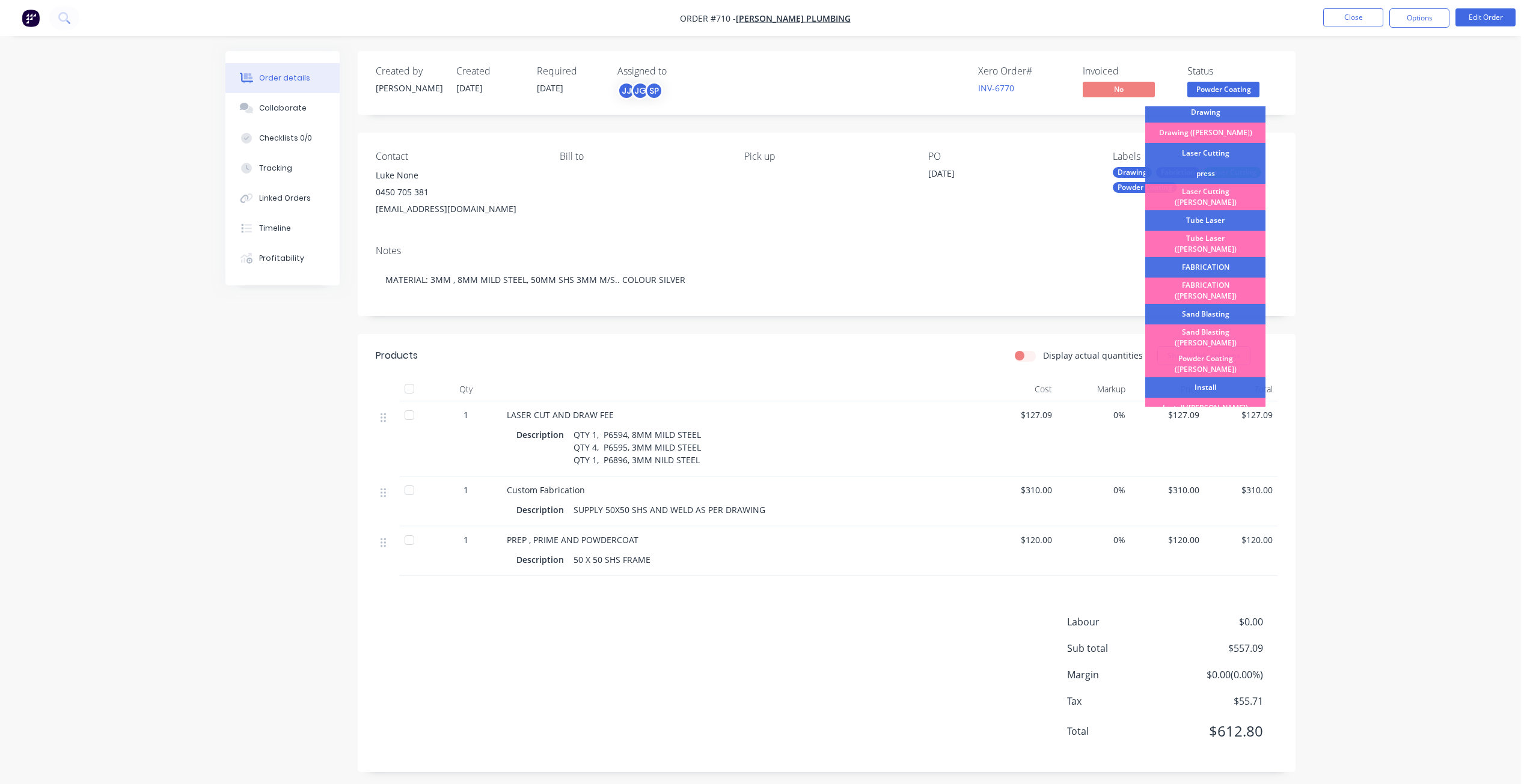
scroll to position [211, 0]
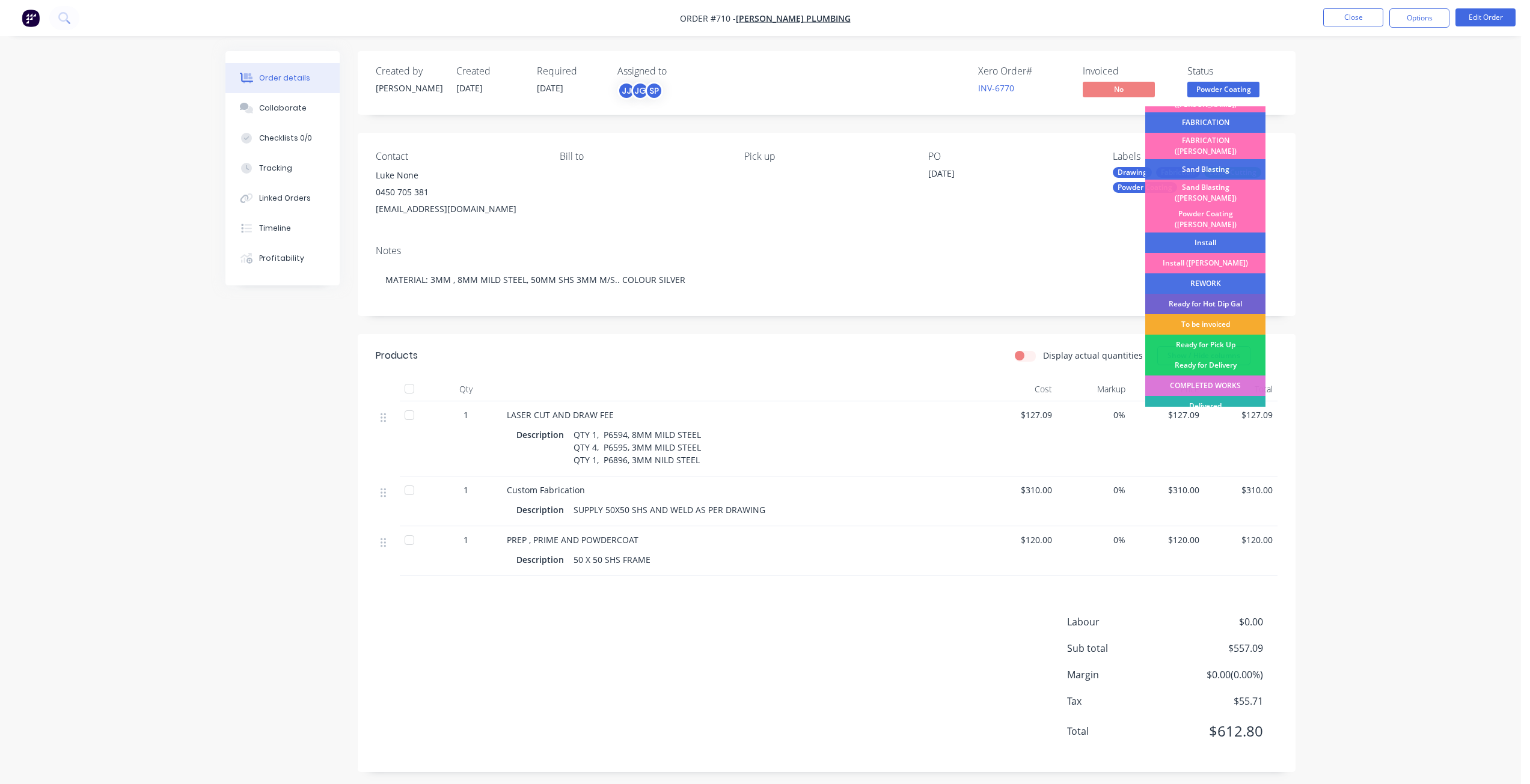
click at [1189, 314] on div "To be invoiced" at bounding box center [1205, 324] width 120 height 20
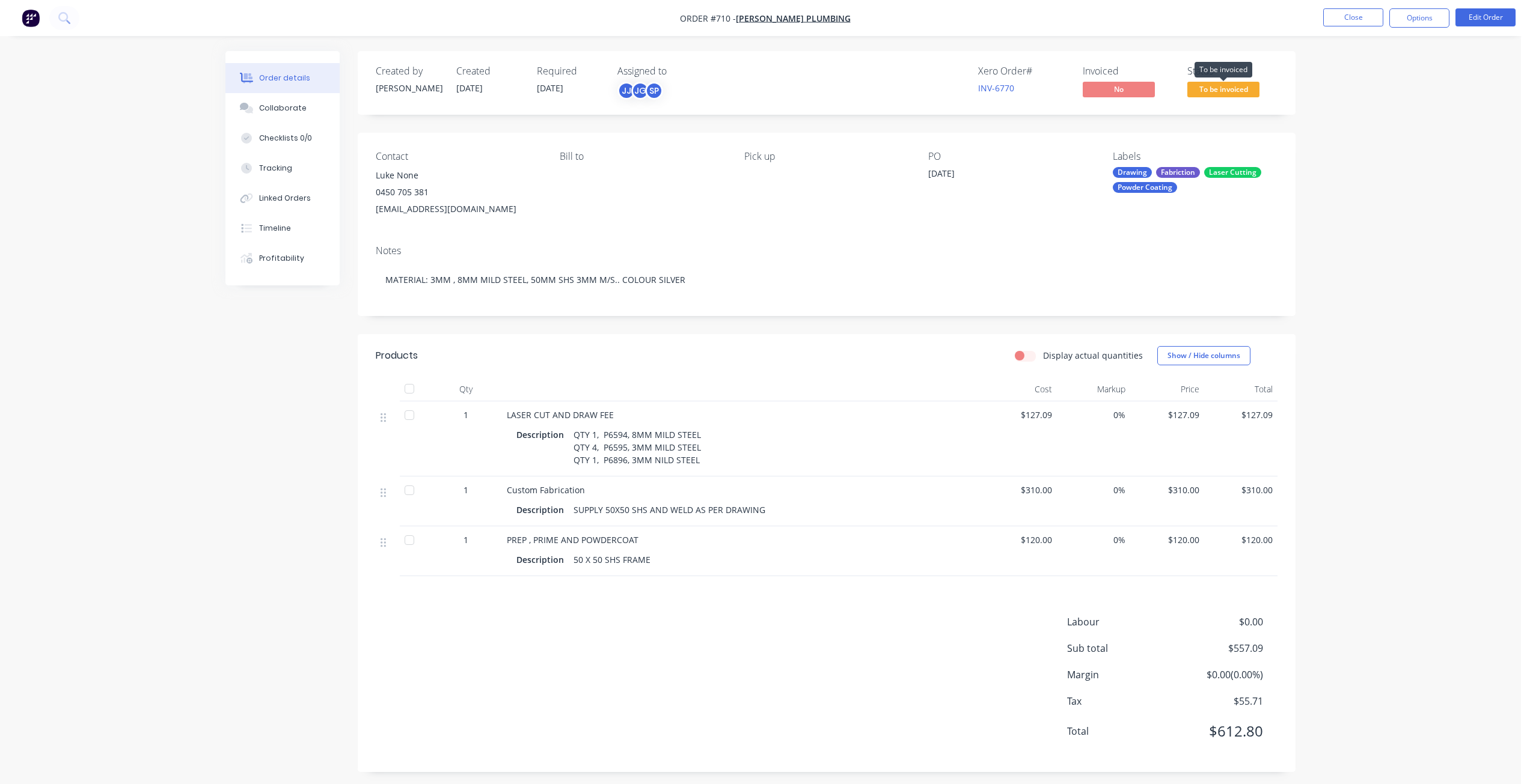
click at [1225, 82] on span "To be invoiced" at bounding box center [1223, 90] width 72 height 15
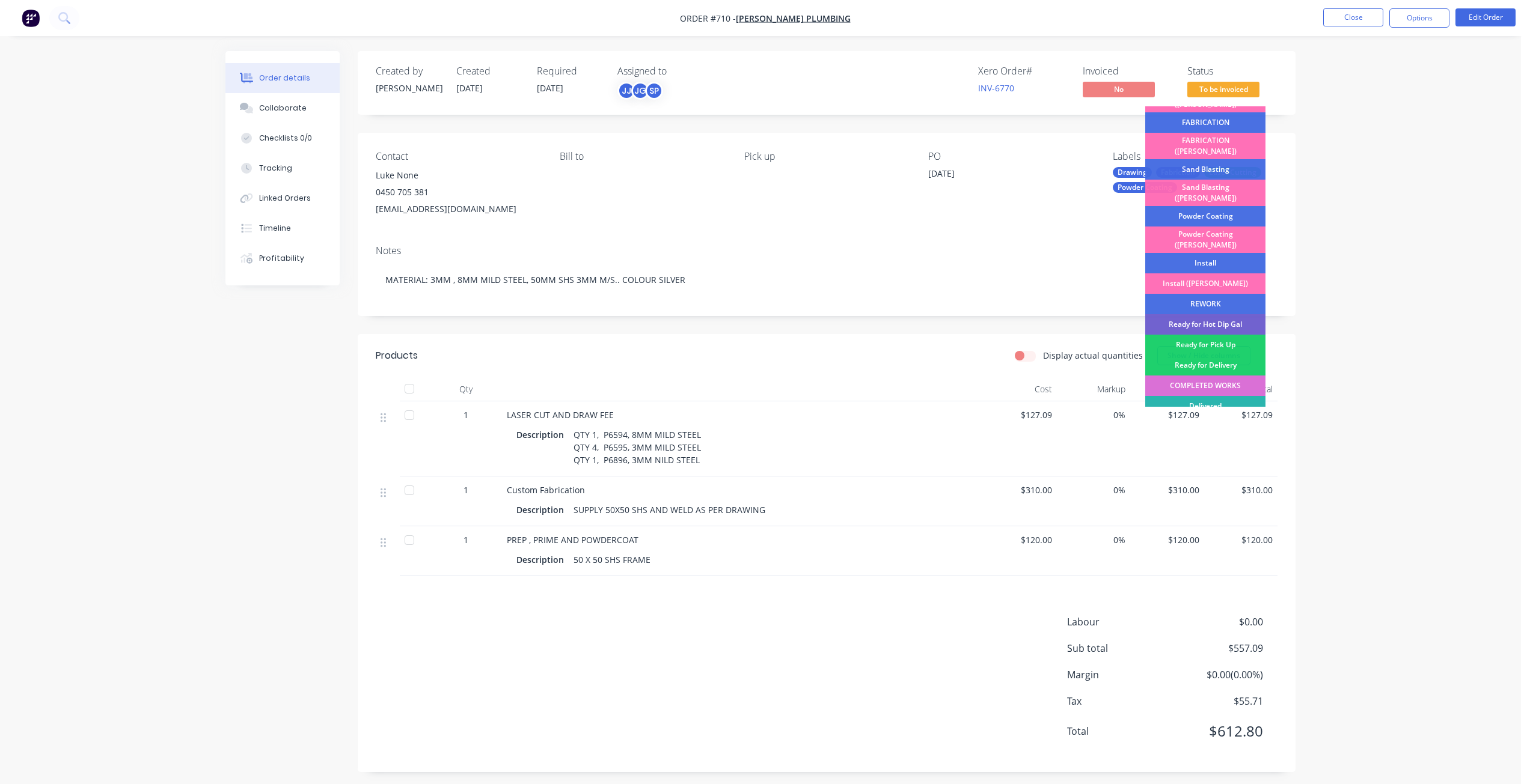
click at [1209, 375] on div "COMPLETED WORKS" at bounding box center [1205, 385] width 120 height 20
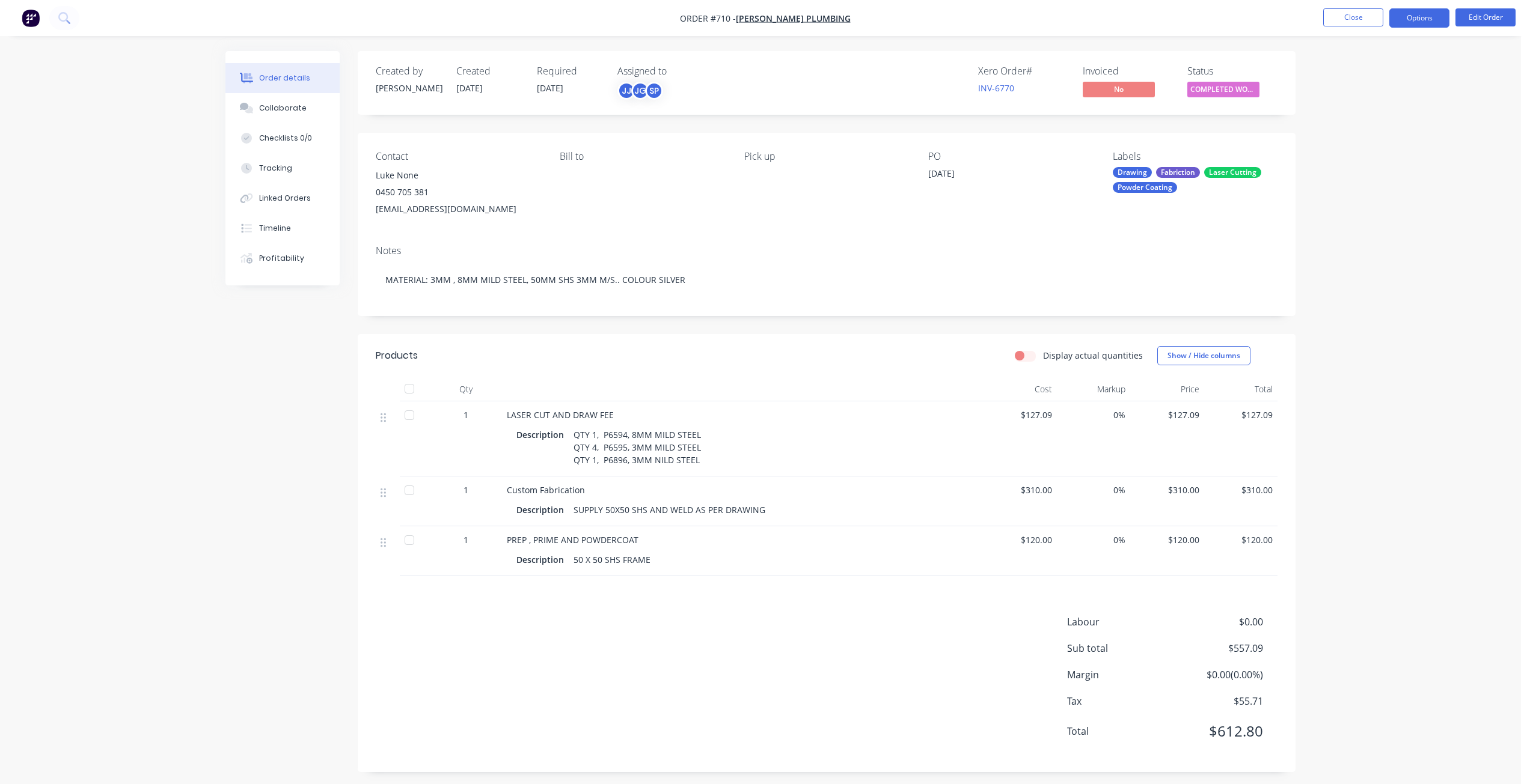
click at [1422, 19] on button "Options" at bounding box center [1419, 18] width 60 height 19
click at [1340, 76] on div "Invoice" at bounding box center [1383, 72] width 111 height 17
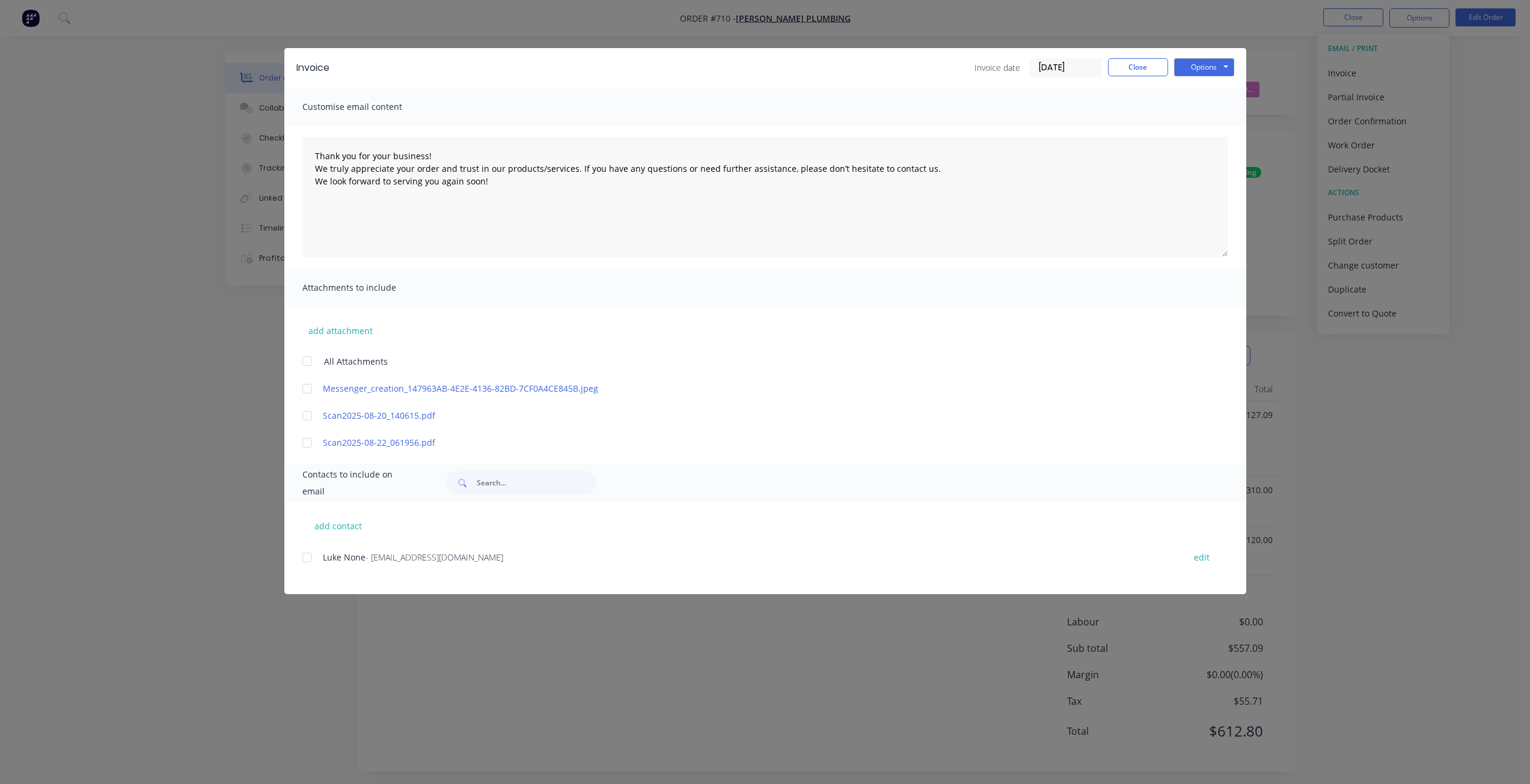
click at [309, 560] on div at bounding box center [307, 557] width 24 height 24
click at [1195, 60] on button "Options" at bounding box center [1204, 67] width 60 height 18
click at [1202, 128] on button "Email" at bounding box center [1212, 128] width 77 height 20
click at [1143, 72] on button "Close" at bounding box center [1138, 67] width 60 height 18
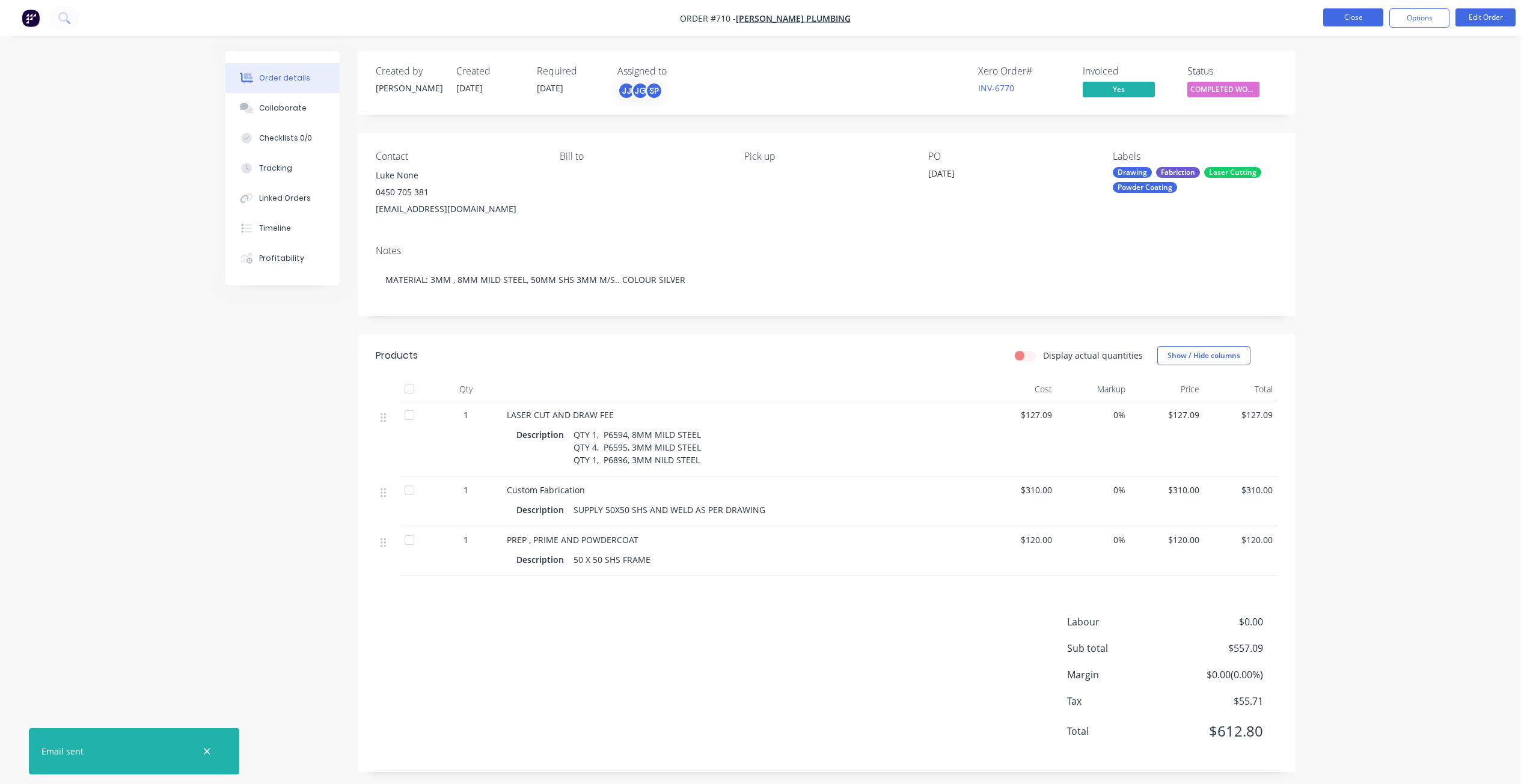
click at [1353, 17] on button "Close" at bounding box center [1353, 17] width 60 height 18
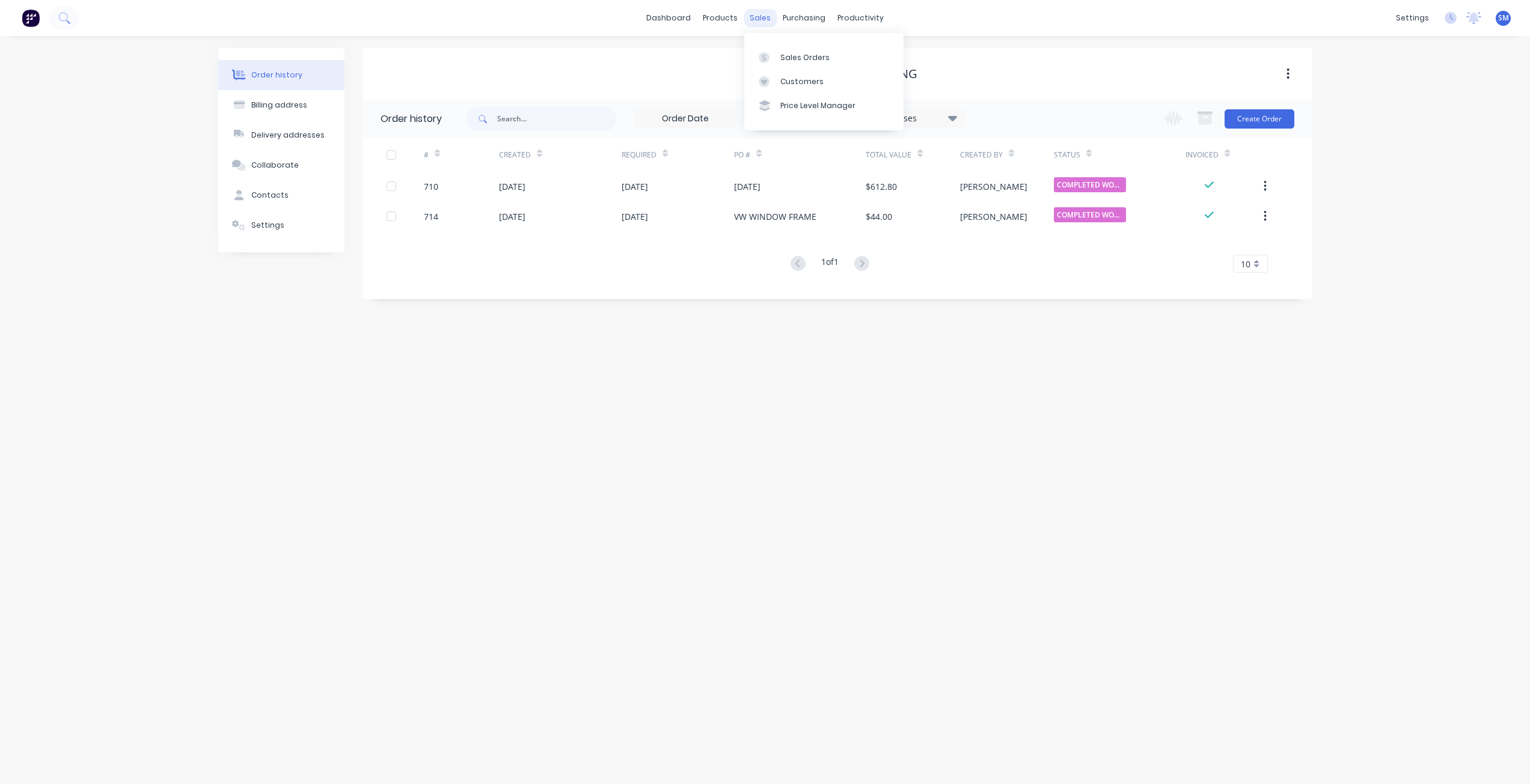
click at [760, 16] on div "sales" at bounding box center [760, 18] width 33 height 18
click at [793, 57] on div "Sales Orders" at bounding box center [805, 58] width 49 height 11
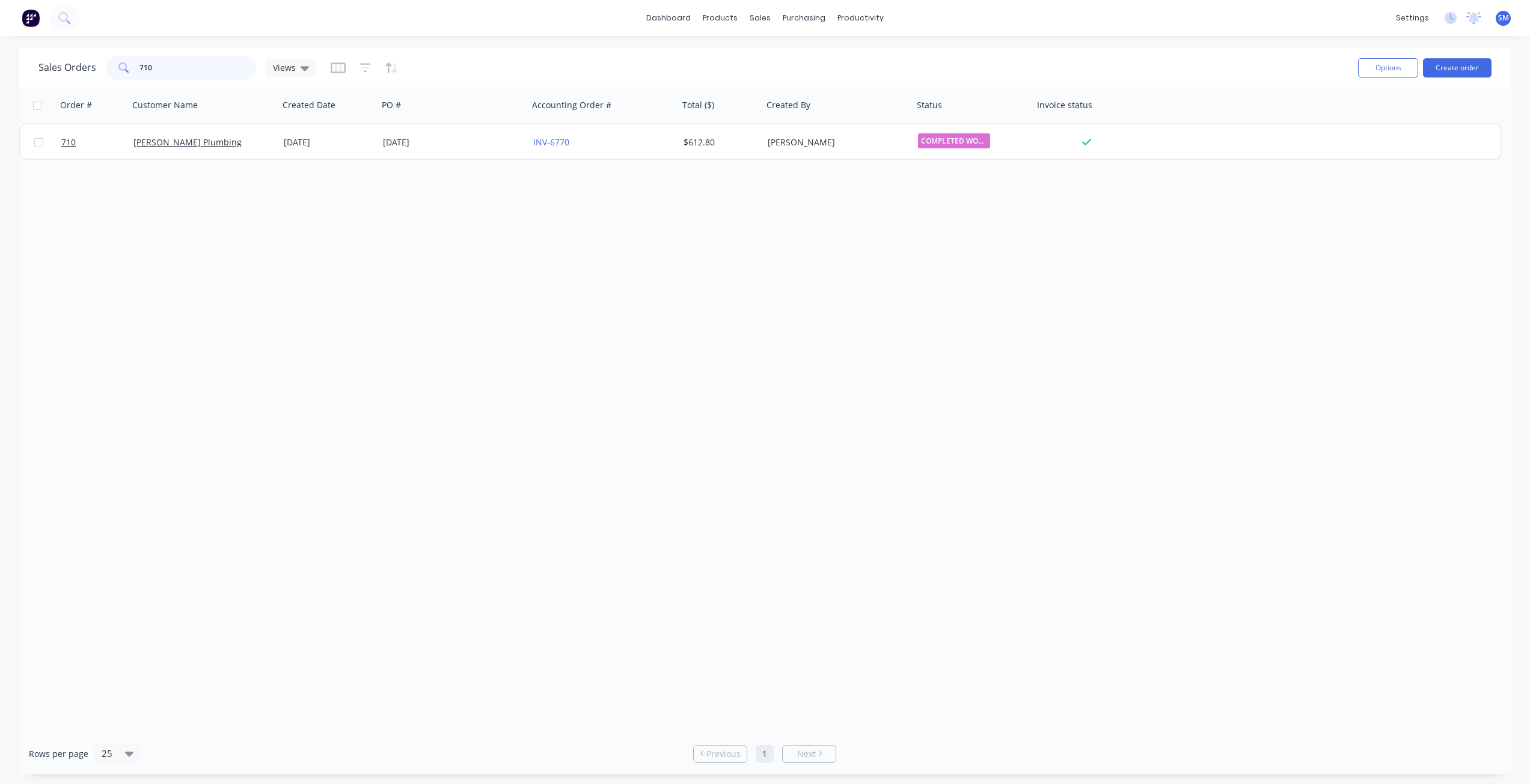
drag, startPoint x: 115, startPoint y: 69, endPoint x: 91, endPoint y: 72, distance: 24.2
click at [91, 72] on div "Sales Orders 710 Views" at bounding box center [177, 67] width 277 height 24
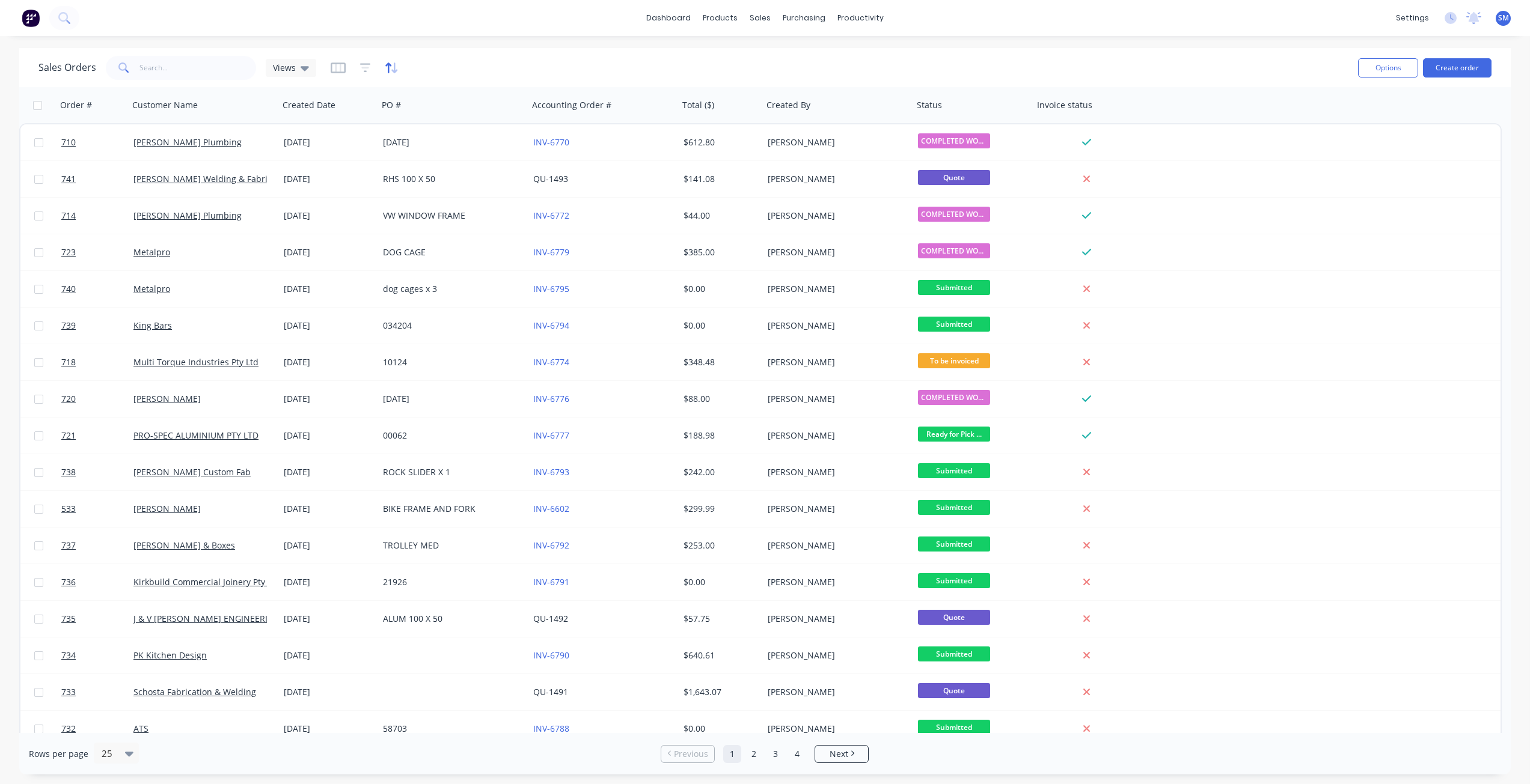
click at [392, 68] on icon "button" at bounding box center [392, 67] width 14 height 12
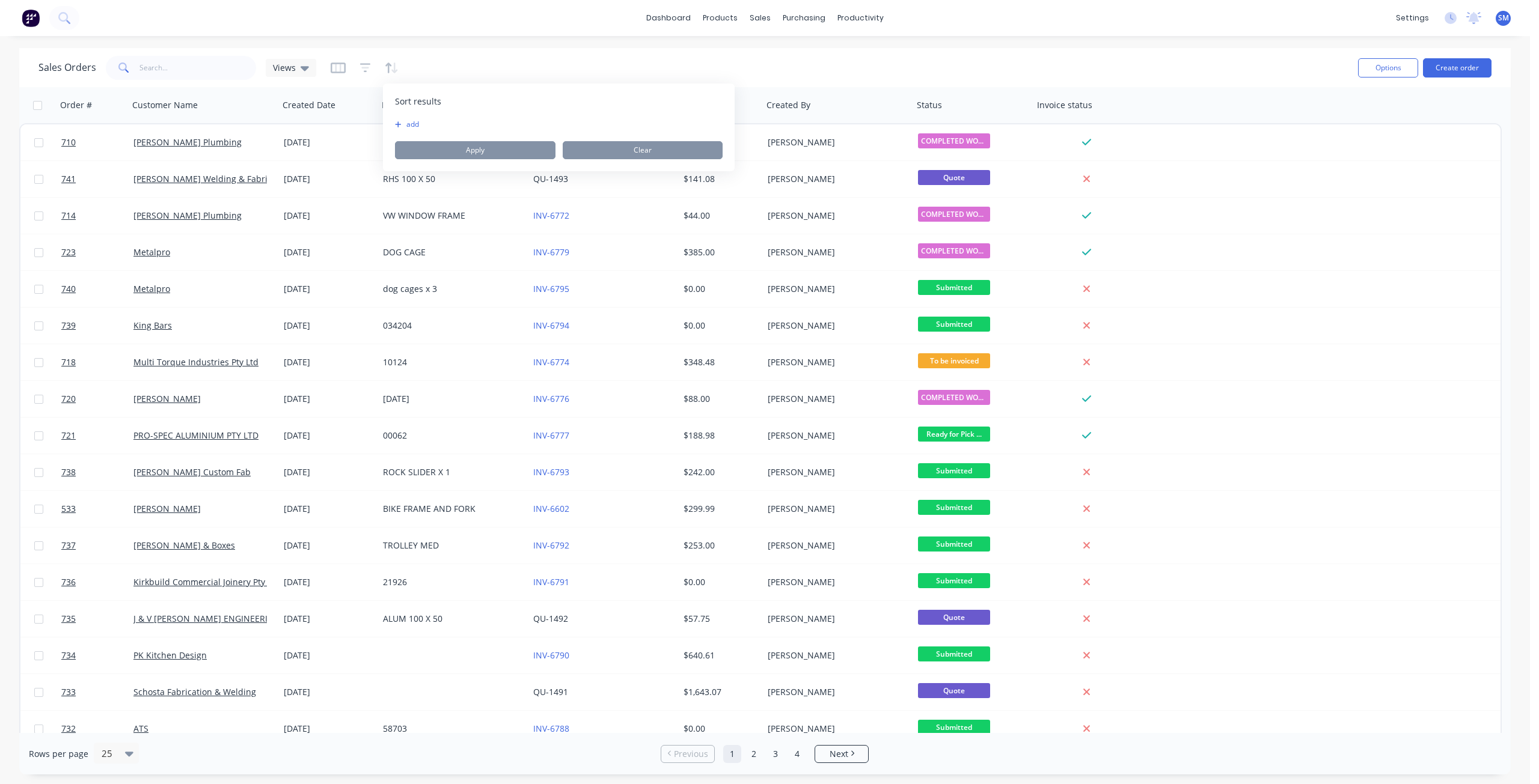
click at [410, 126] on button "add" at bounding box center [403, 124] width 15 height 10
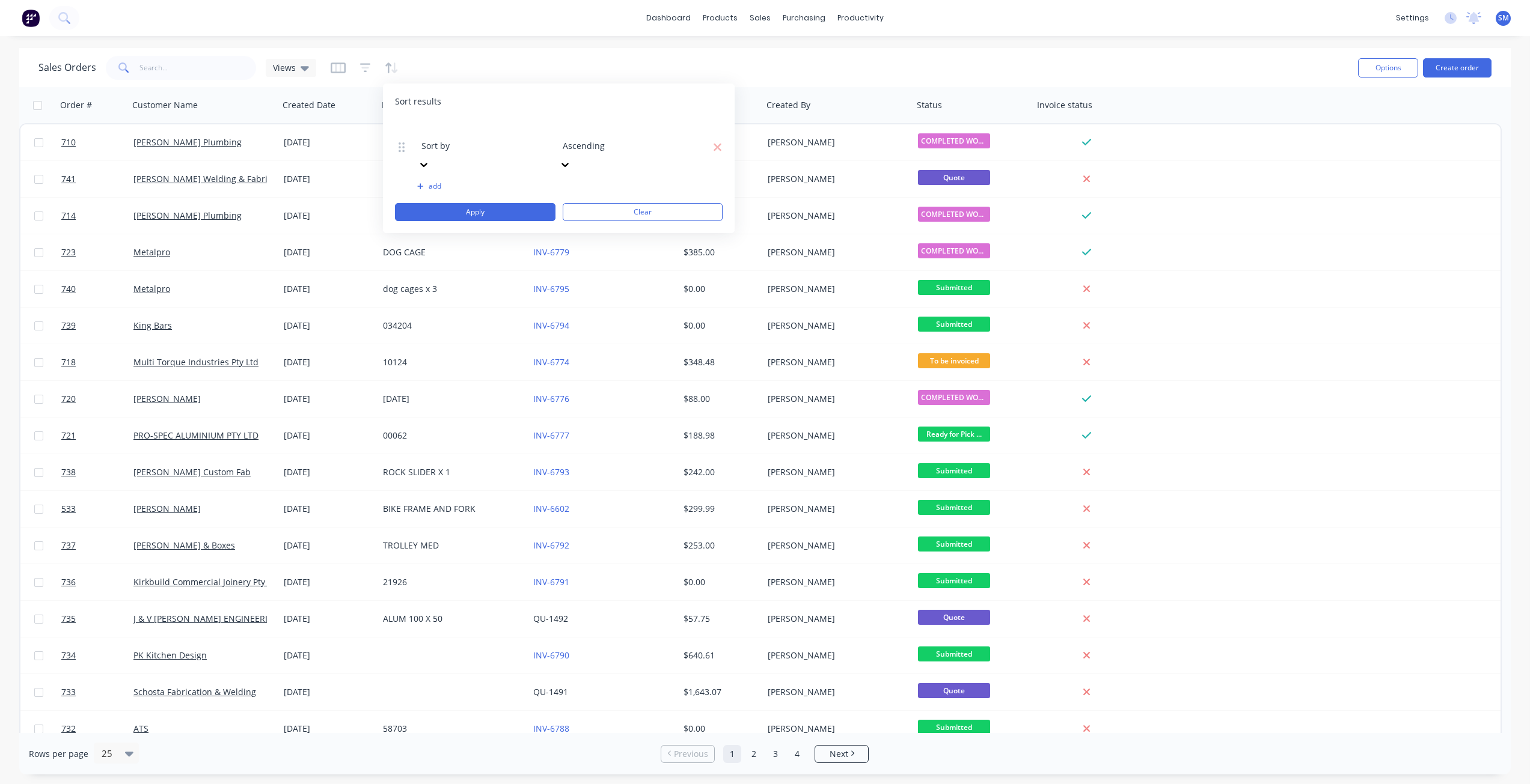
click at [472, 135] on div at bounding box center [508, 129] width 173 height 15
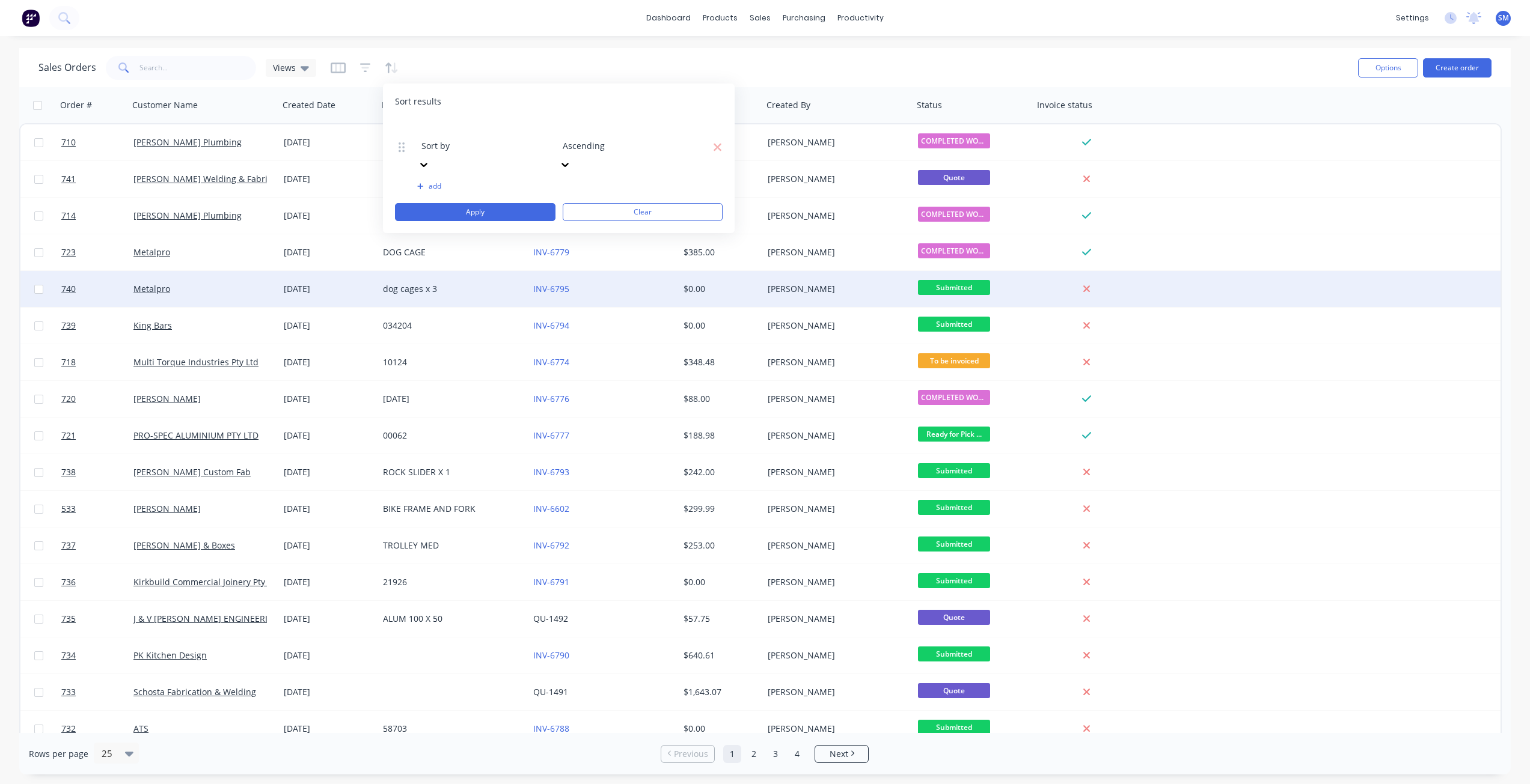
drag, startPoint x: 428, startPoint y: 317, endPoint x: 401, endPoint y: 298, distance: 33.0
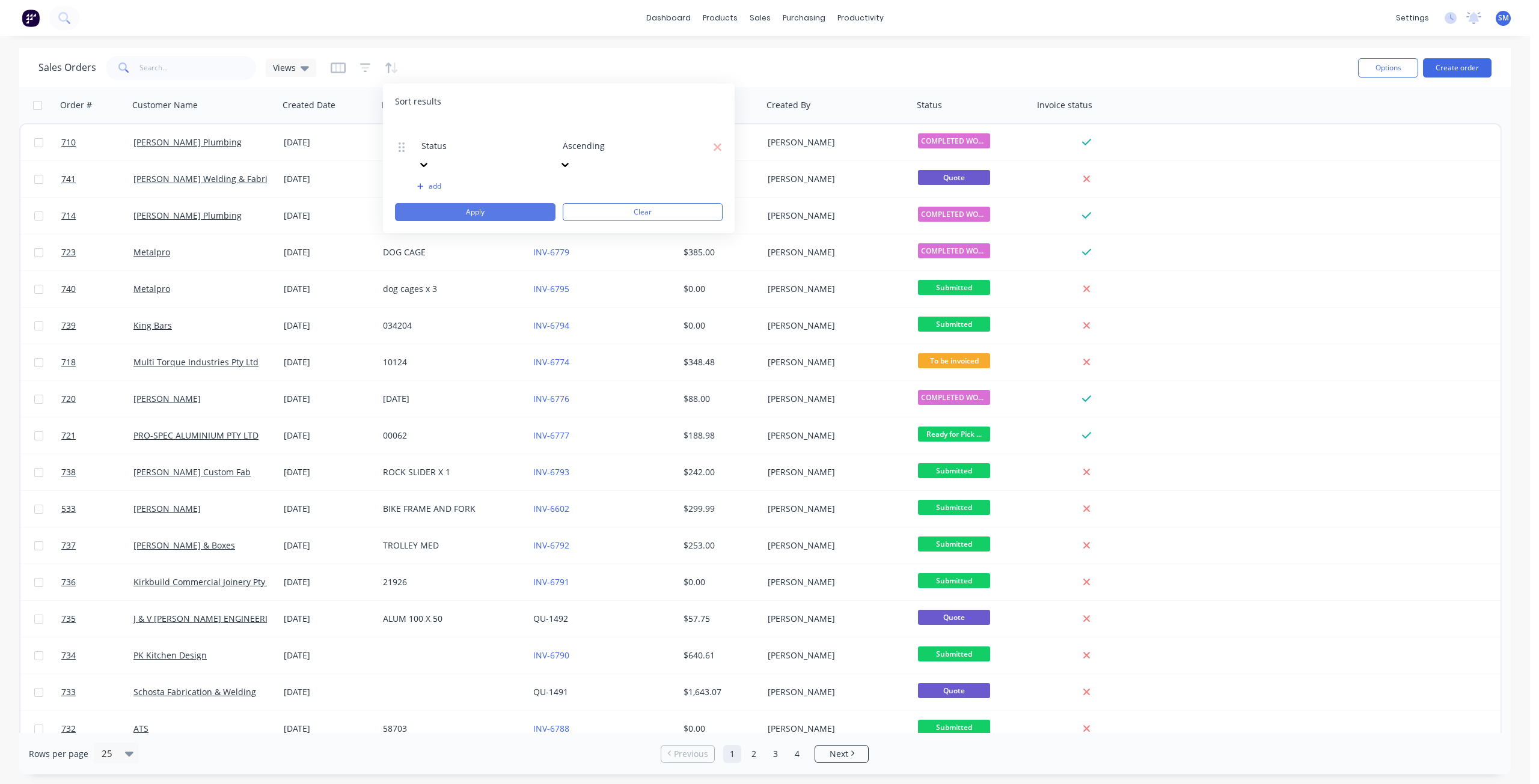
click at [472, 203] on button "Apply" at bounding box center [475, 212] width 161 height 18
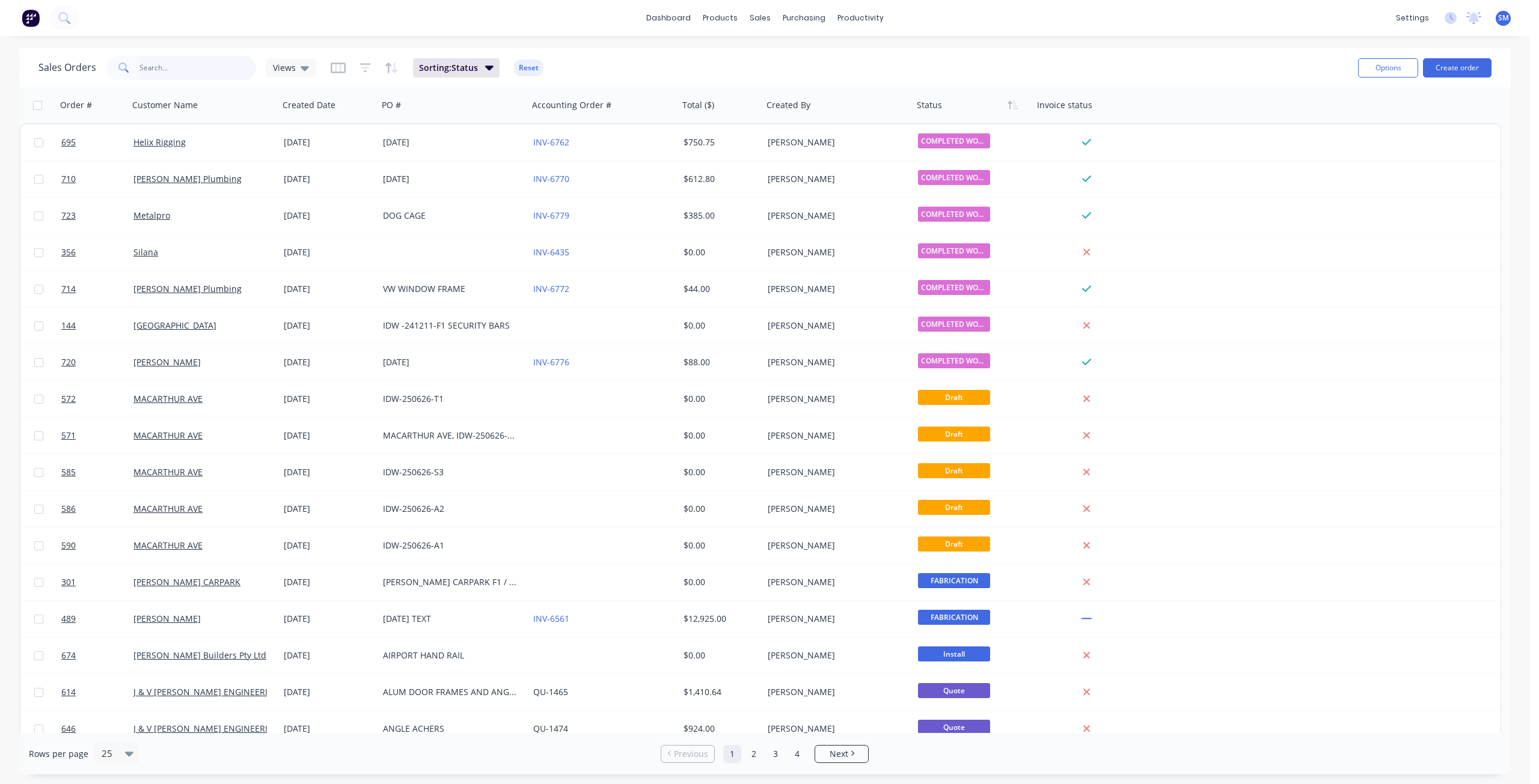
click at [196, 67] on input "text" at bounding box center [198, 67] width 118 height 24
type input "727"
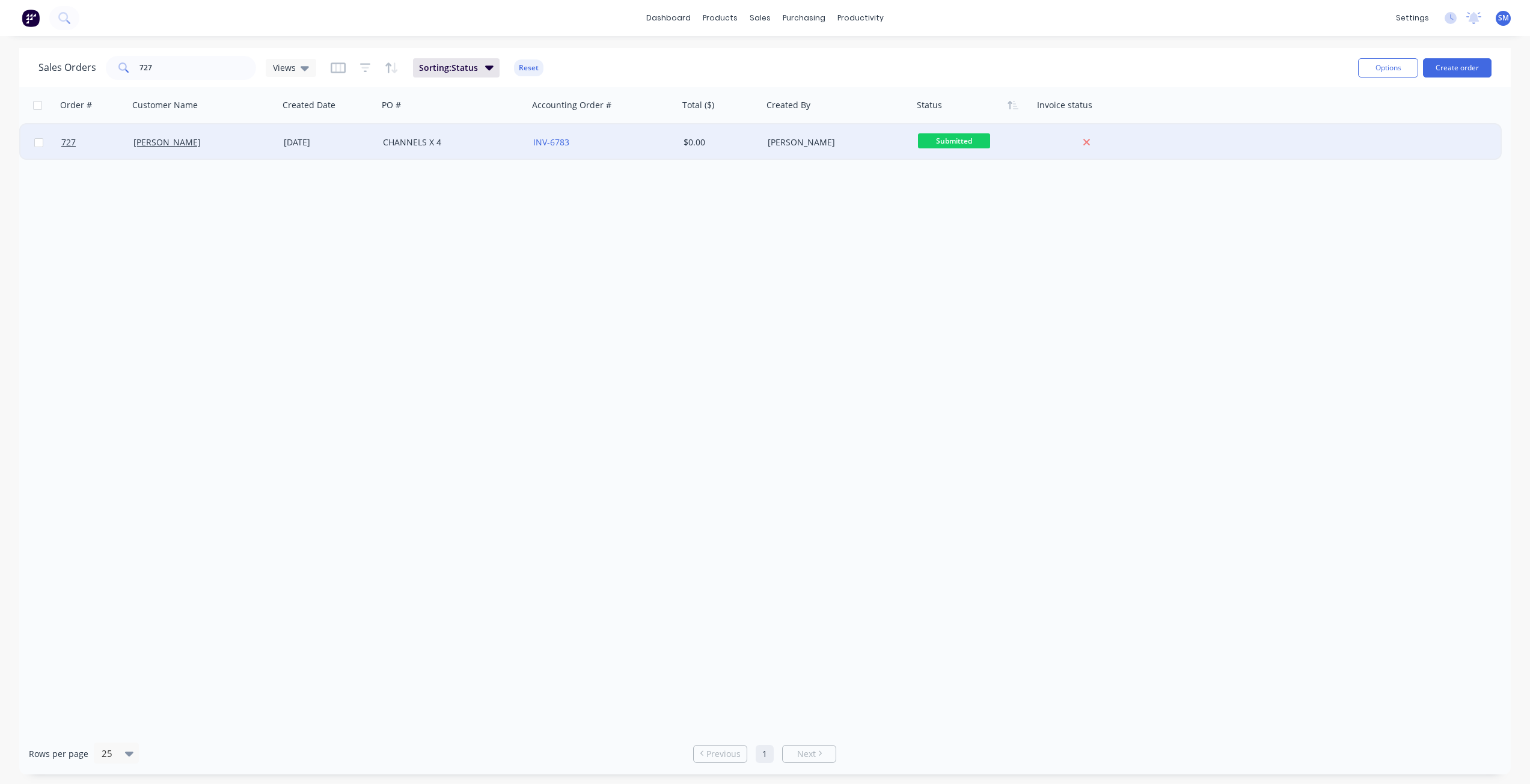
click at [238, 146] on div "[PERSON_NAME]" at bounding box center [200, 142] width 134 height 12
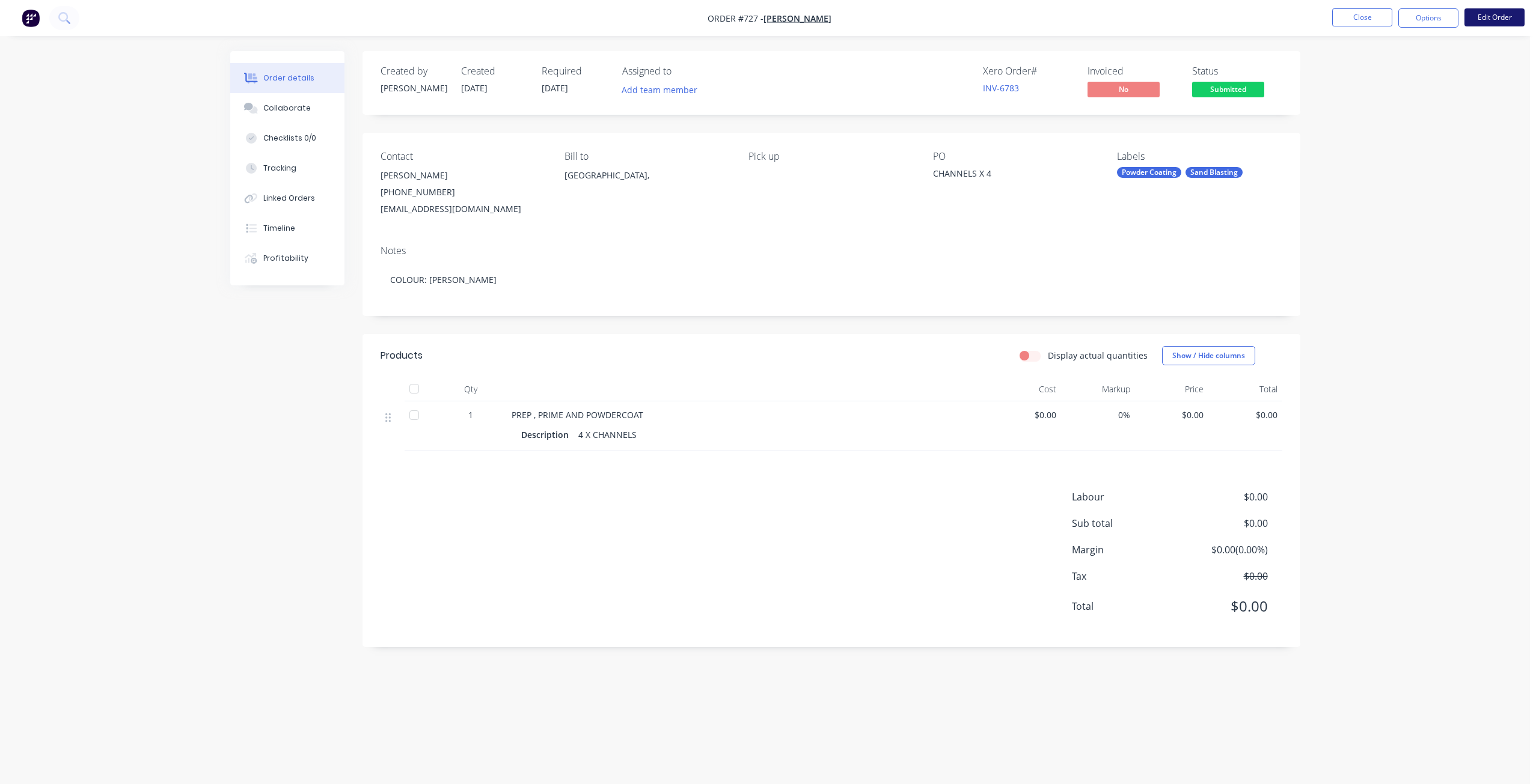
click at [1491, 20] on button "Edit Order" at bounding box center [1494, 17] width 60 height 18
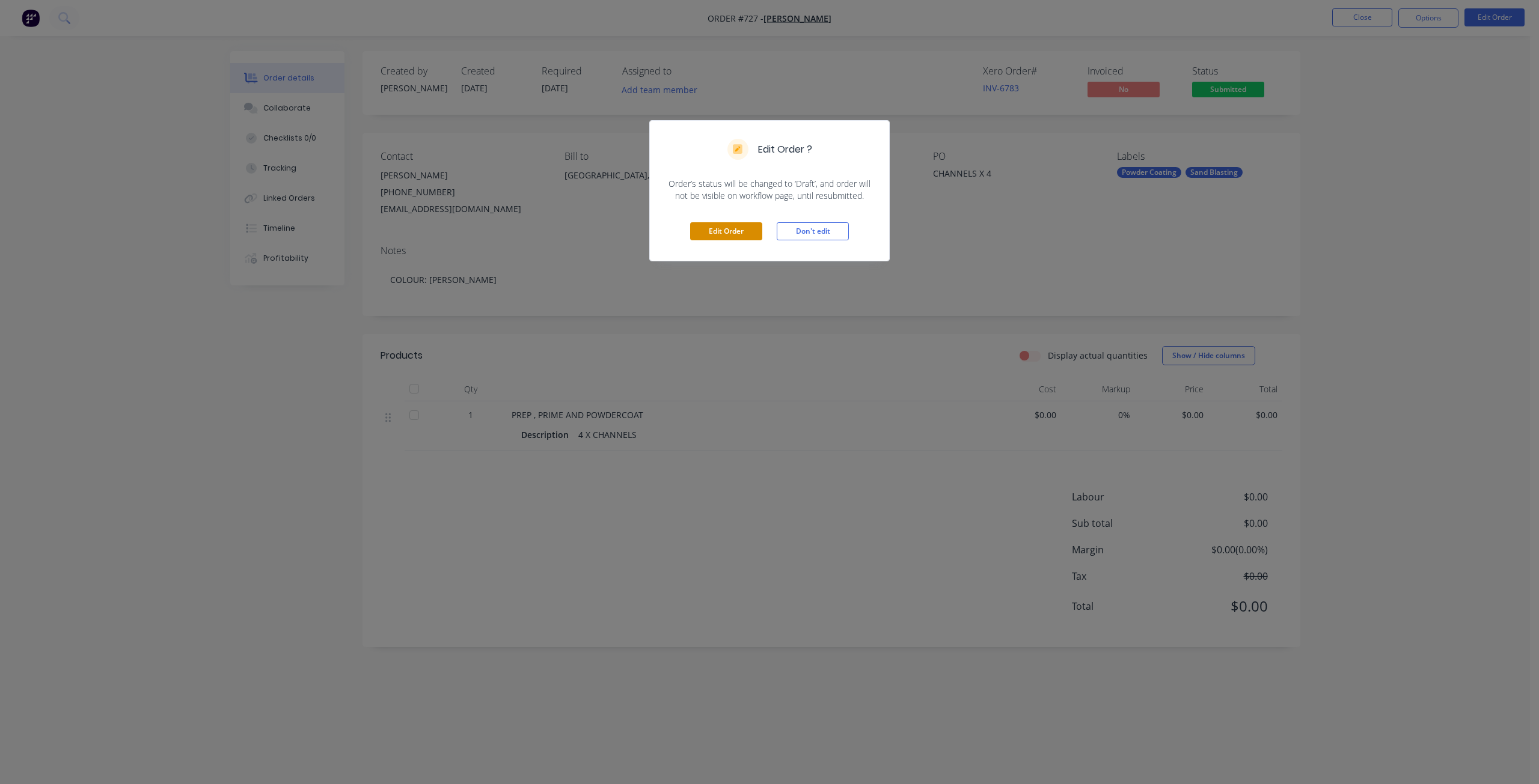
click at [711, 231] on button "Edit Order" at bounding box center [726, 231] width 72 height 18
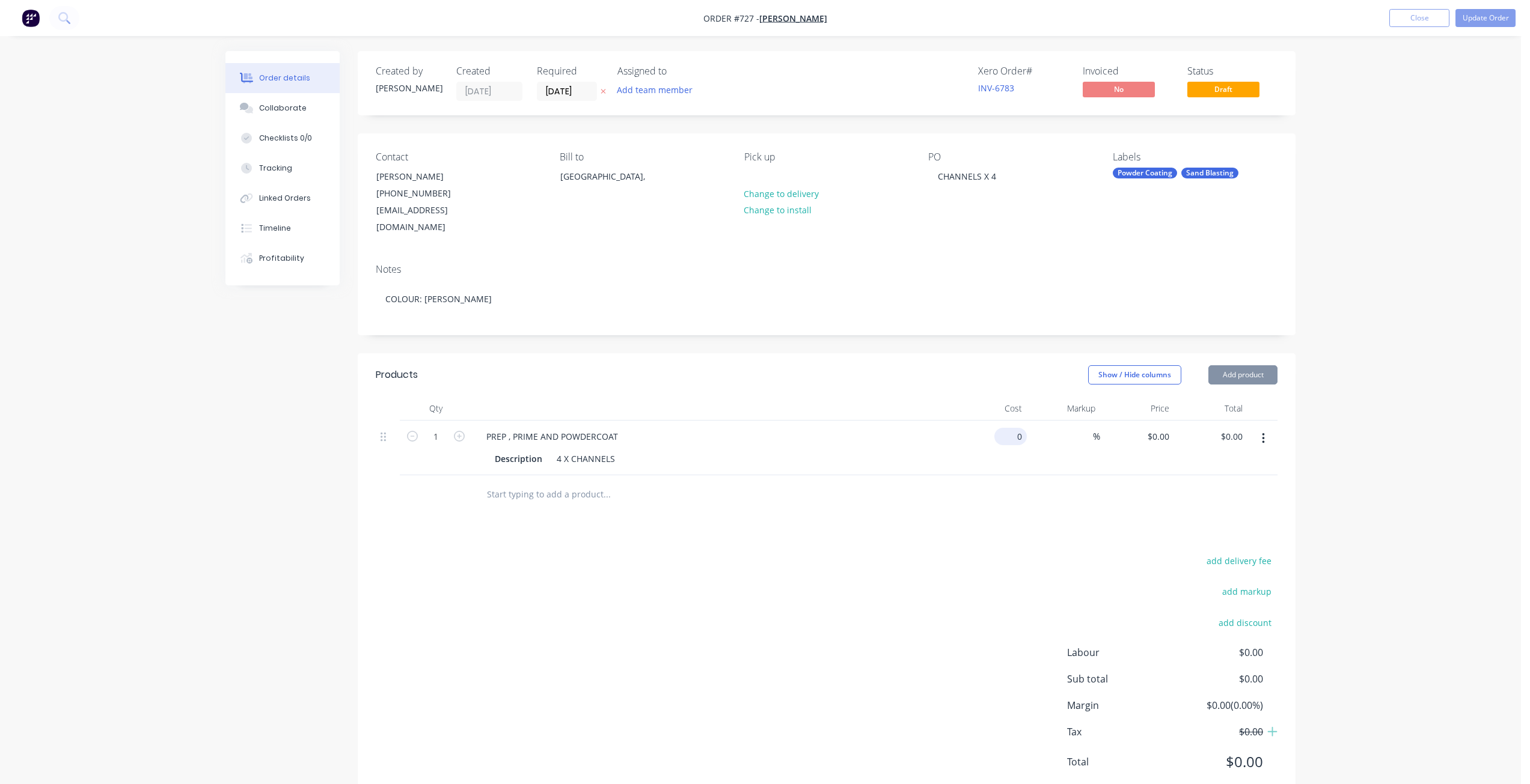
click at [1010, 427] on div "0 $0.00" at bounding box center [1010, 436] width 33 height 17
type input "$120.00"
click at [1004, 489] on div at bounding box center [826, 495] width 902 height 39
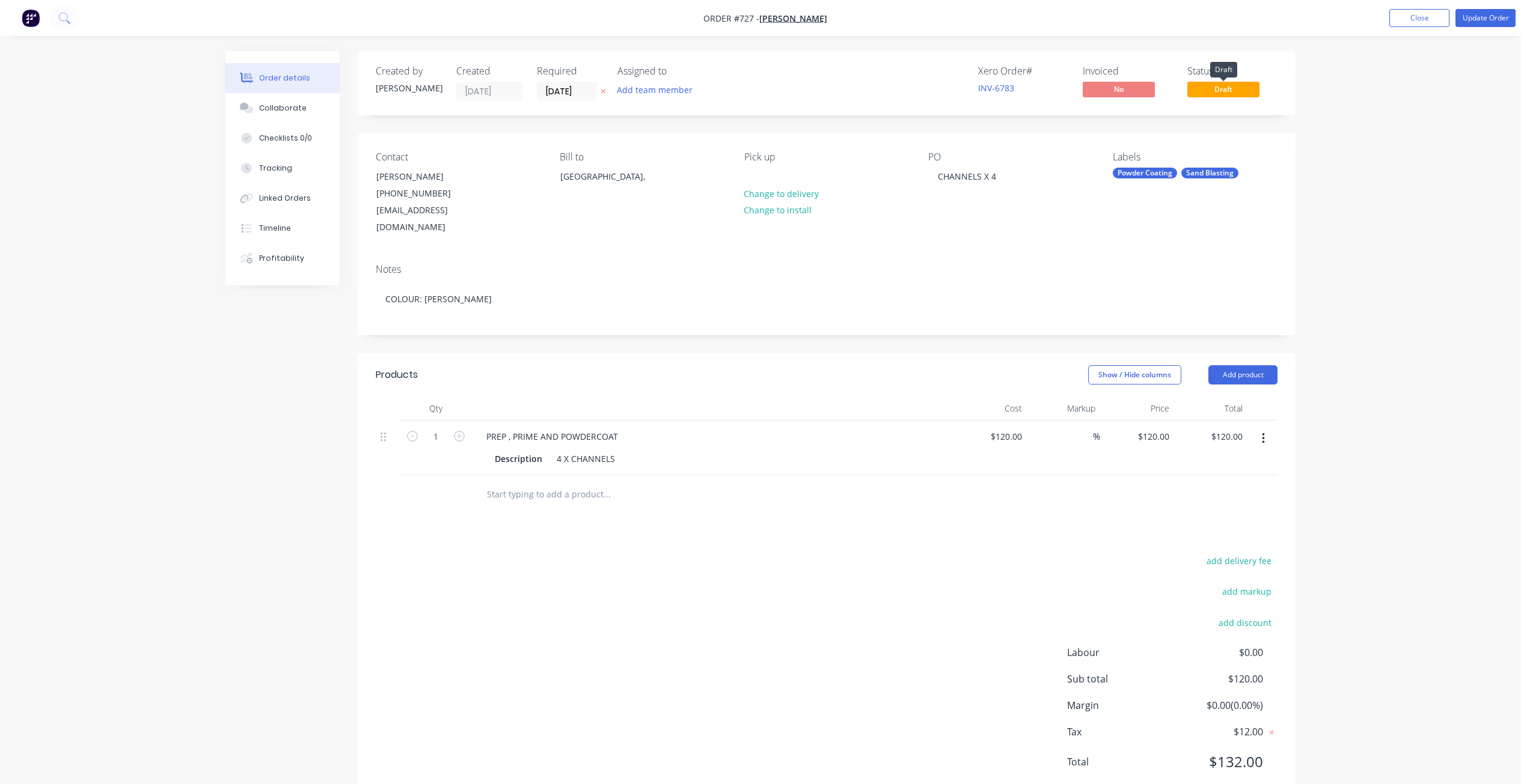
click at [1221, 88] on span "Draft" at bounding box center [1223, 90] width 72 height 15
click at [1495, 20] on button "Update Order" at bounding box center [1485, 18] width 60 height 18
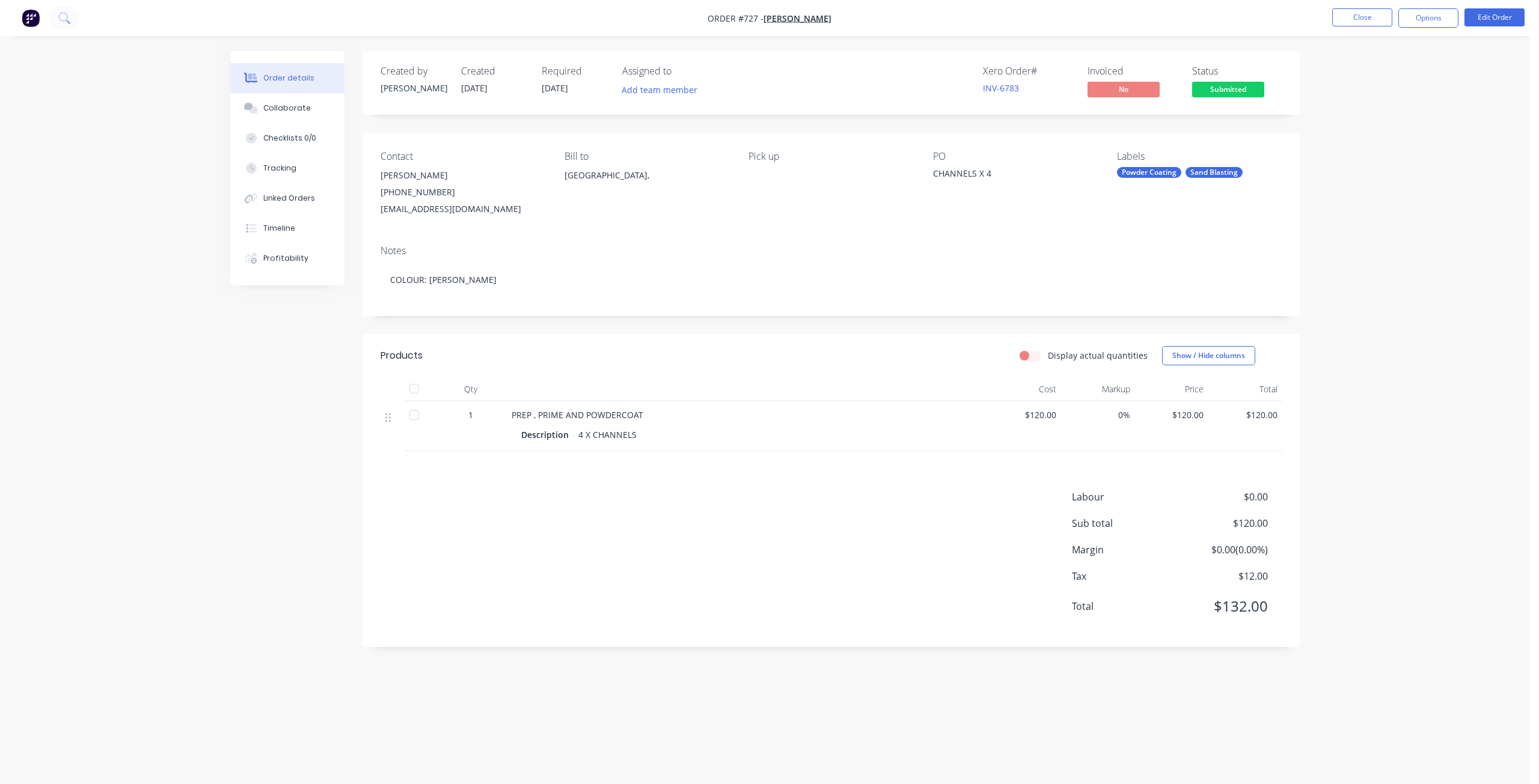
click at [1227, 91] on span "Submitted" at bounding box center [1228, 90] width 72 height 15
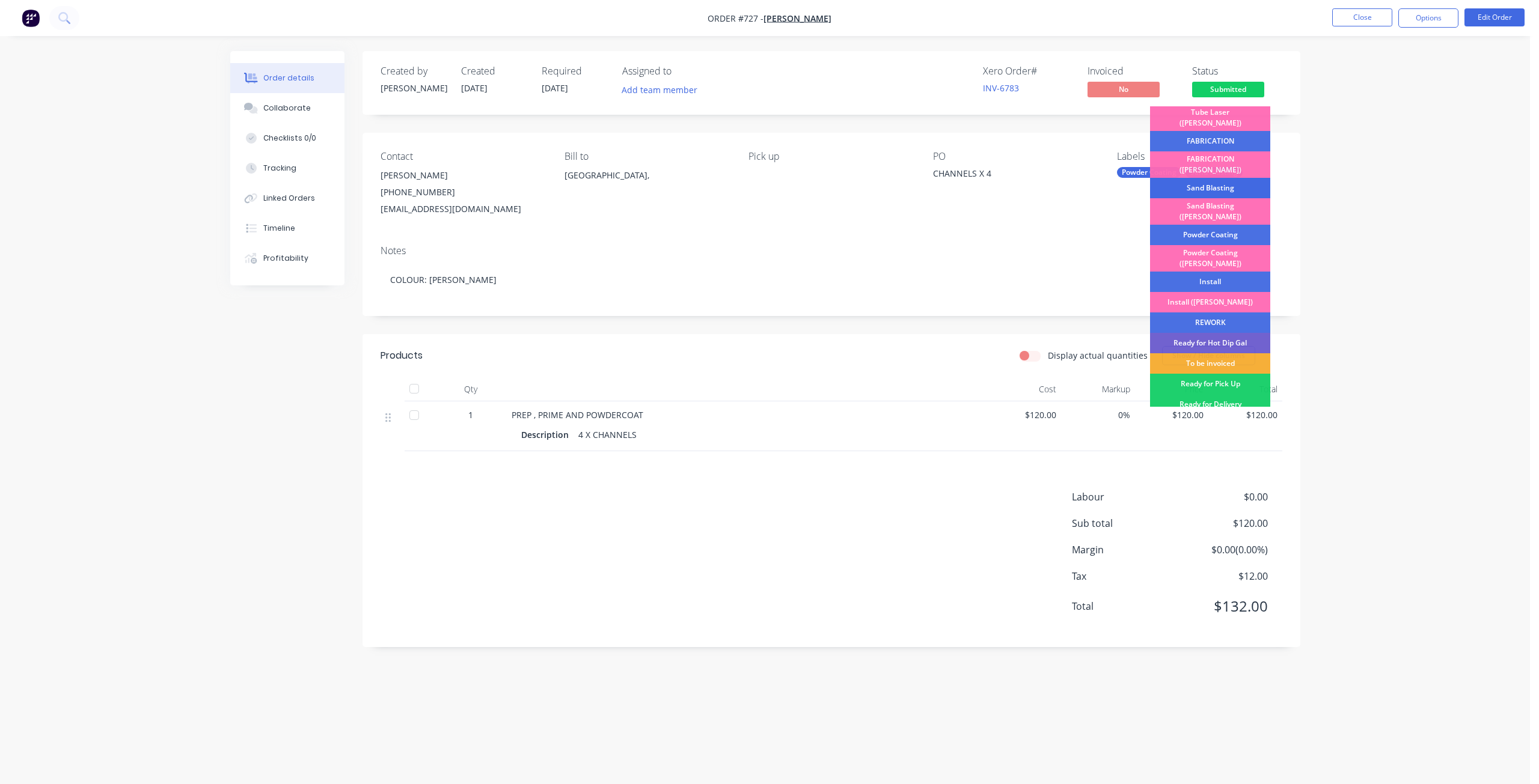
scroll to position [90, 0]
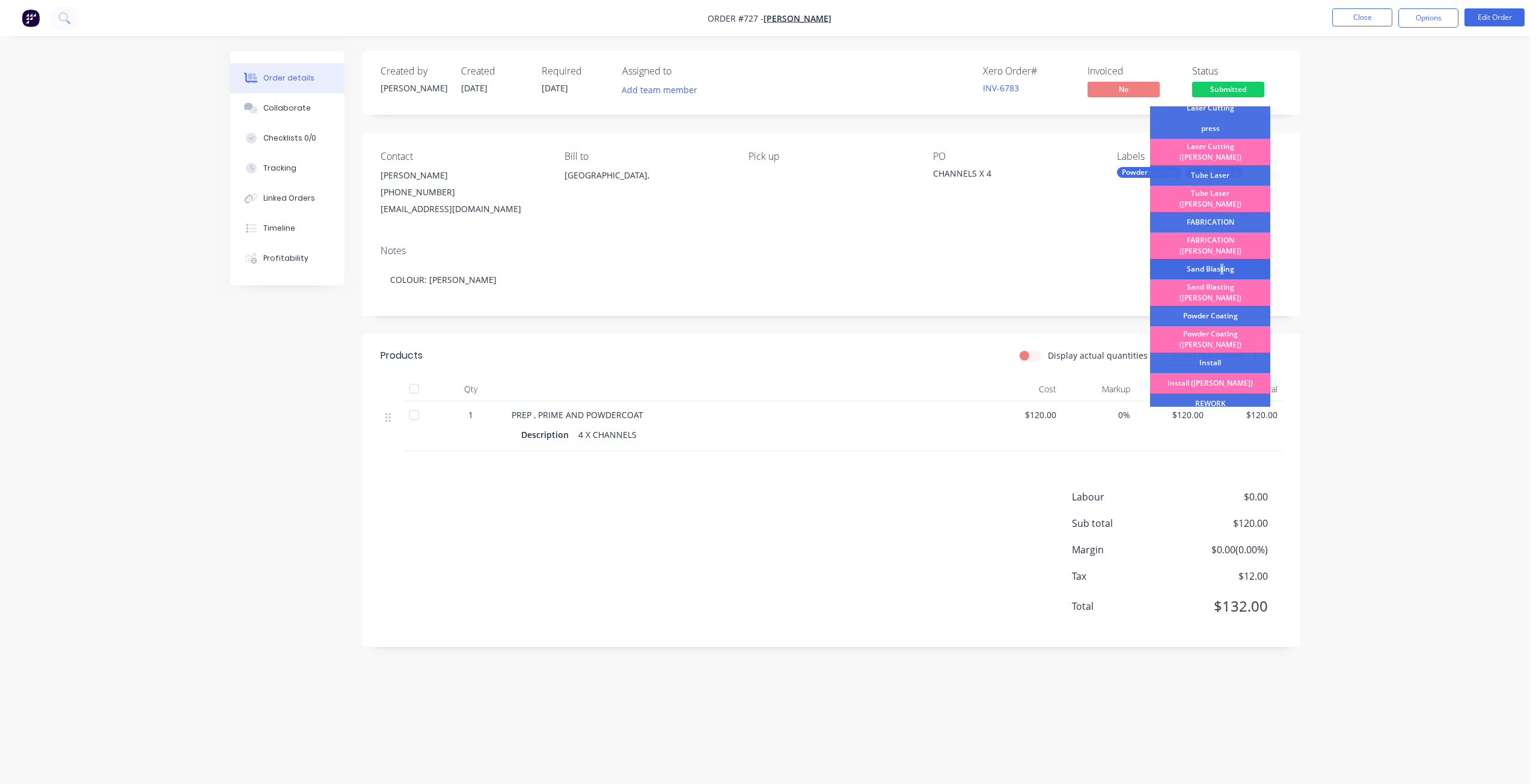
click at [1214, 259] on div "Sand Blasting" at bounding box center [1209, 269] width 120 height 20
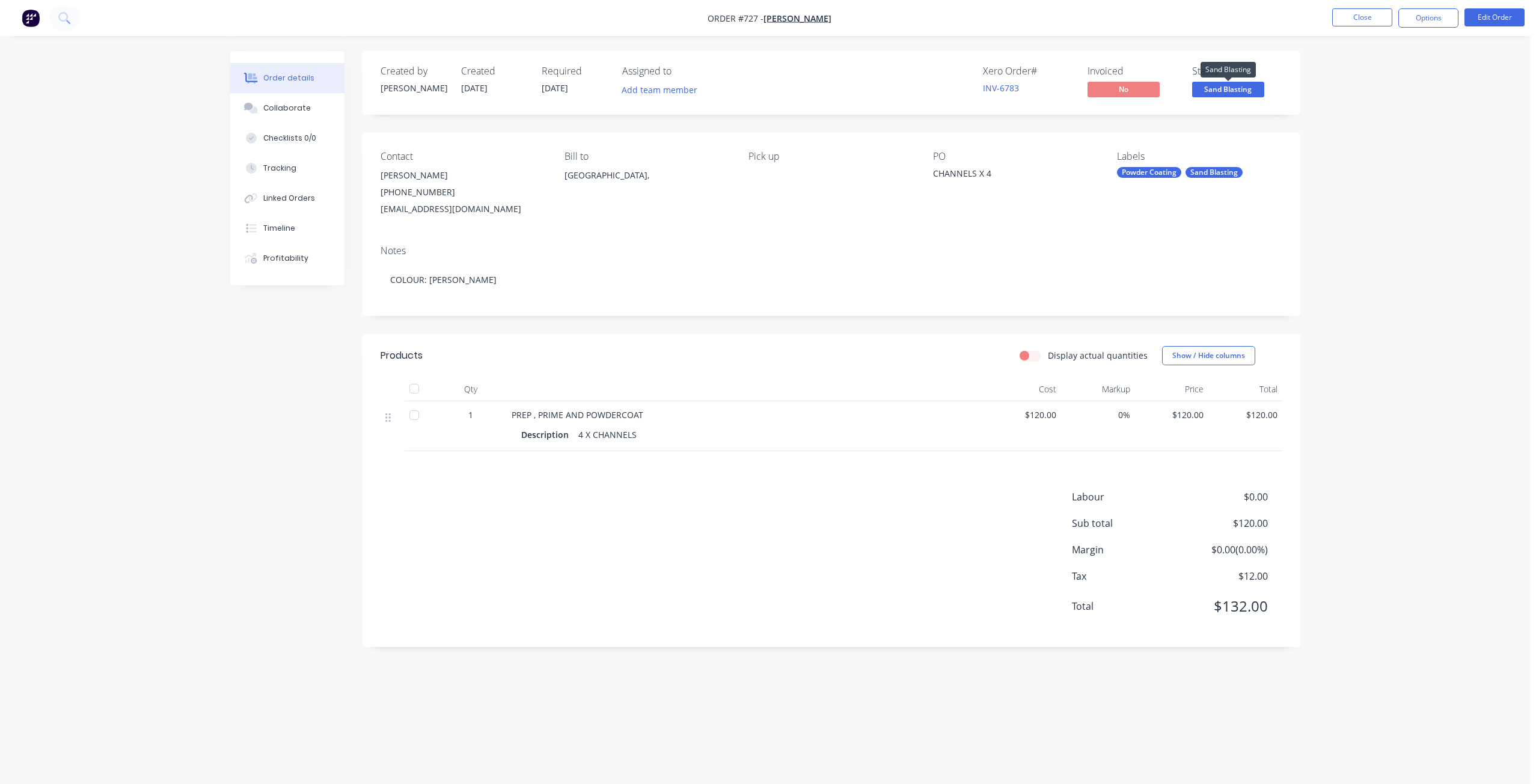
click at [1220, 92] on span "Sand Blasting" at bounding box center [1228, 90] width 72 height 15
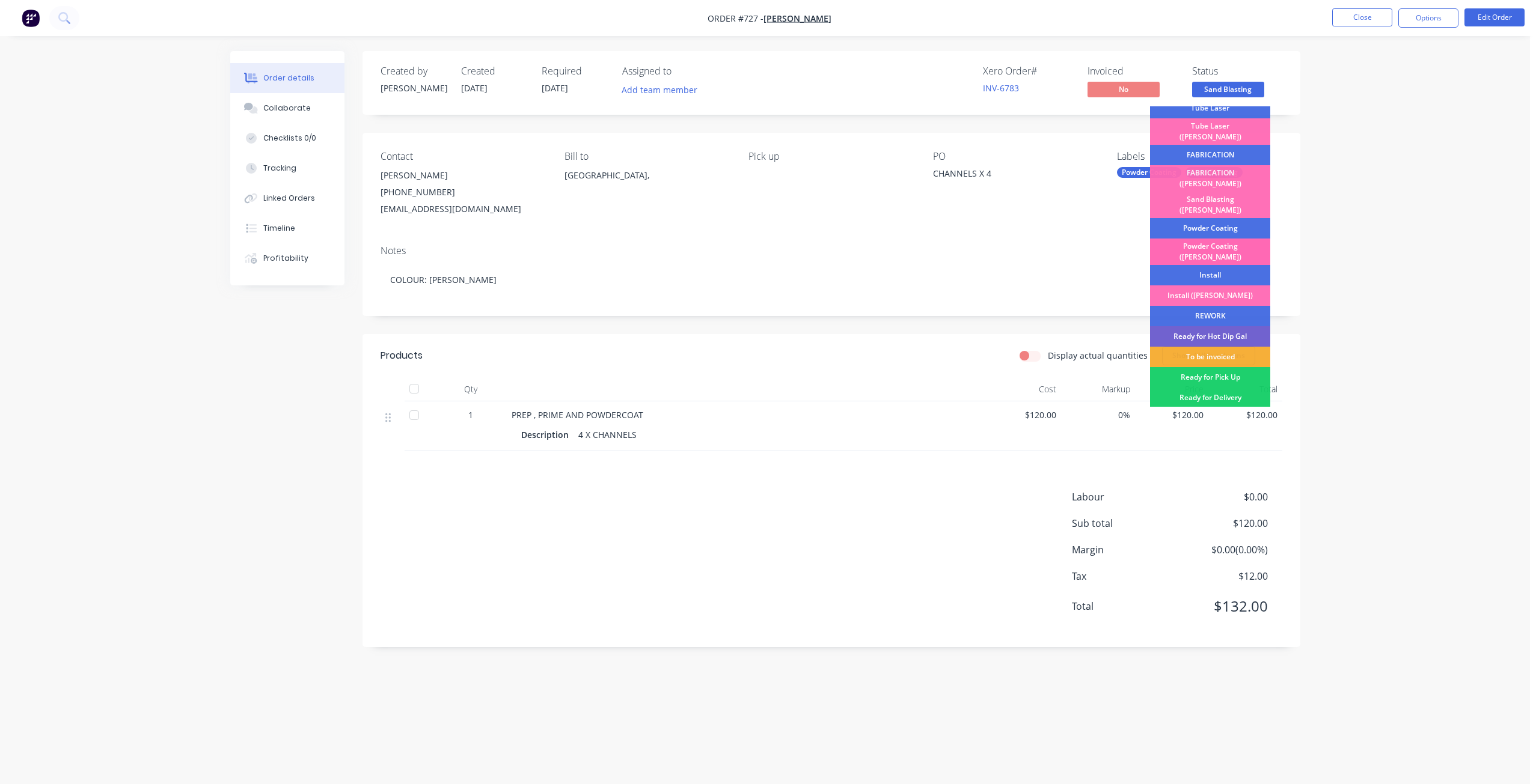
scroll to position [211, 0]
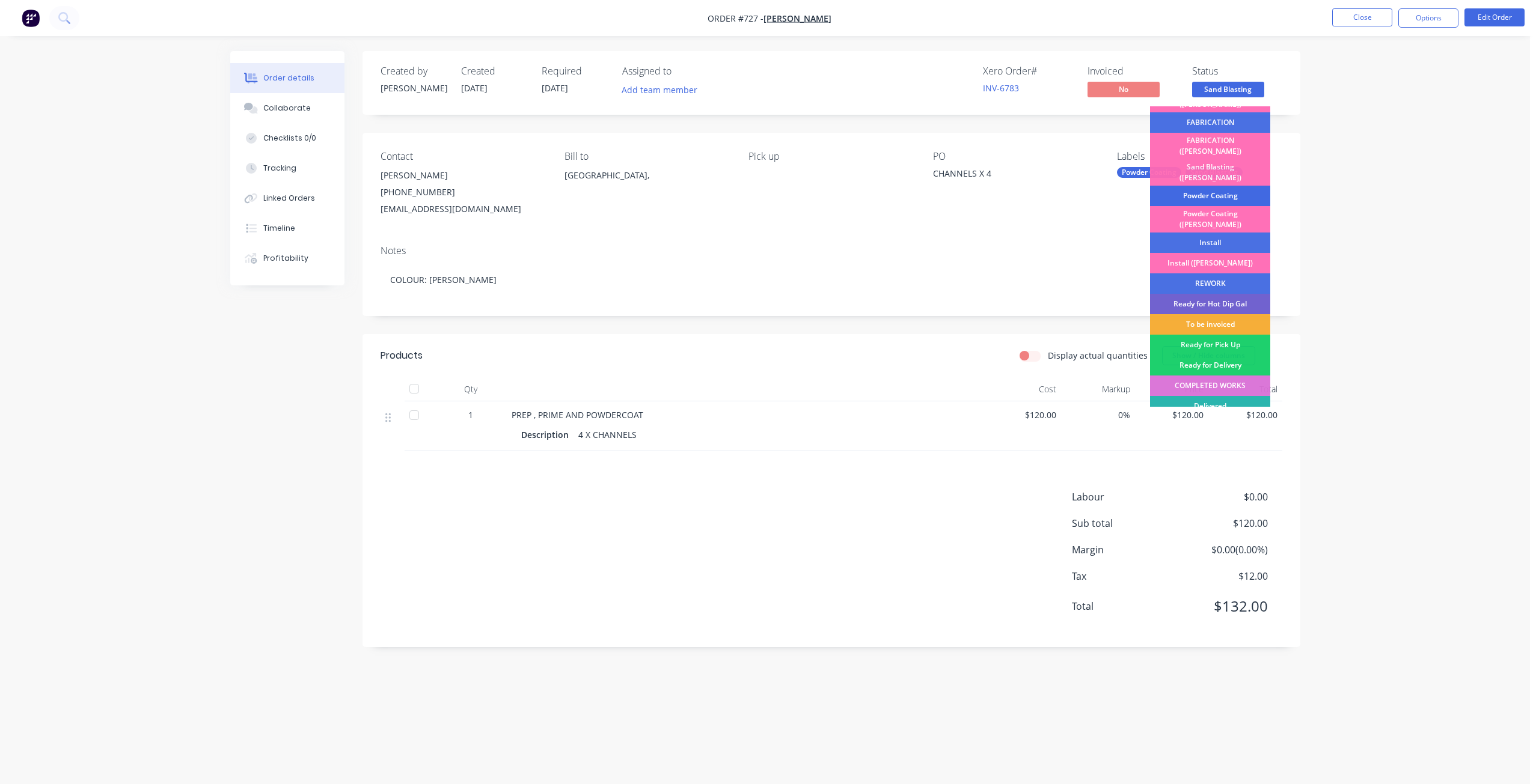
click at [1209, 186] on div "Powder Coating" at bounding box center [1209, 195] width 120 height 20
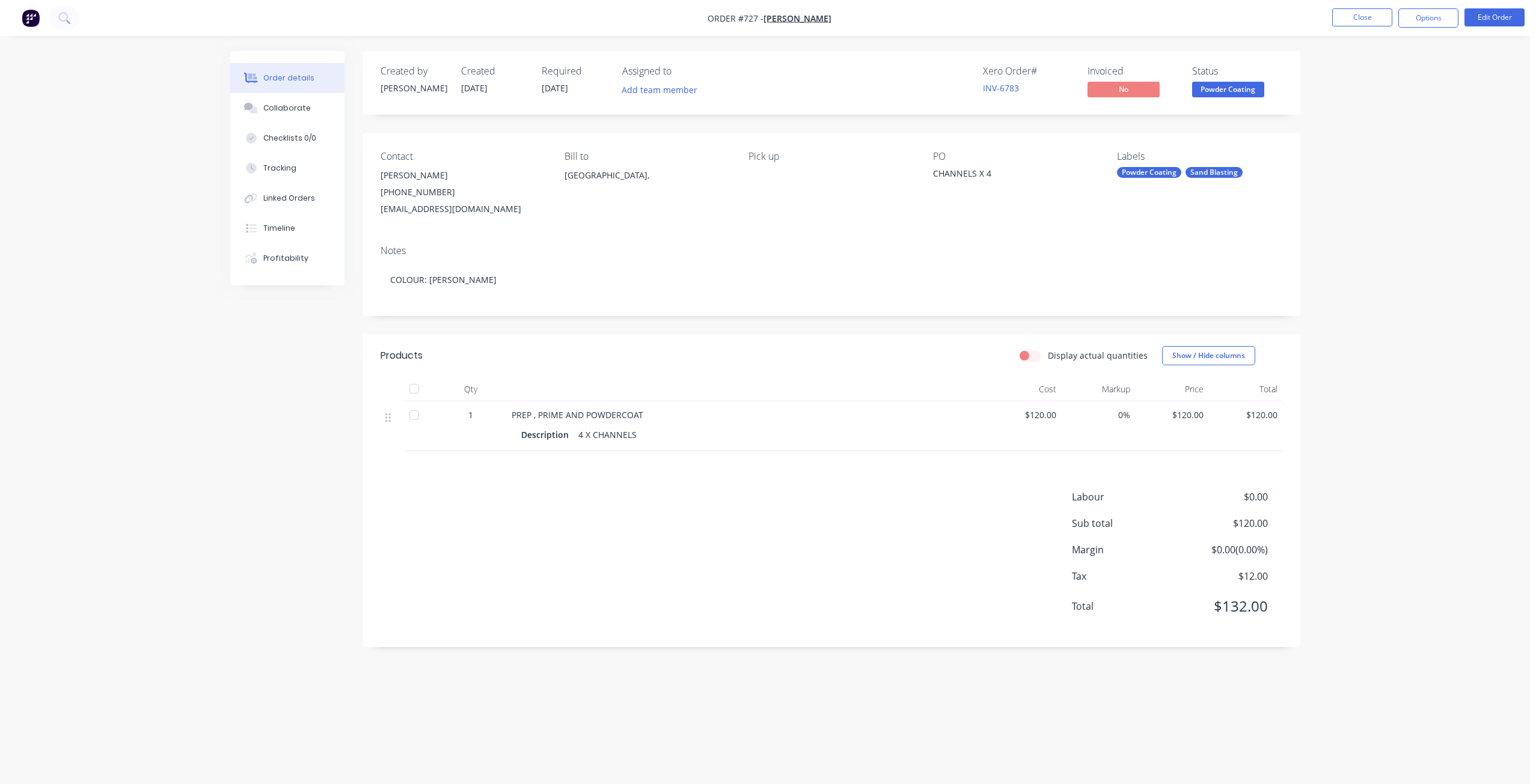
click at [1220, 94] on span "Powder Coating" at bounding box center [1228, 90] width 72 height 15
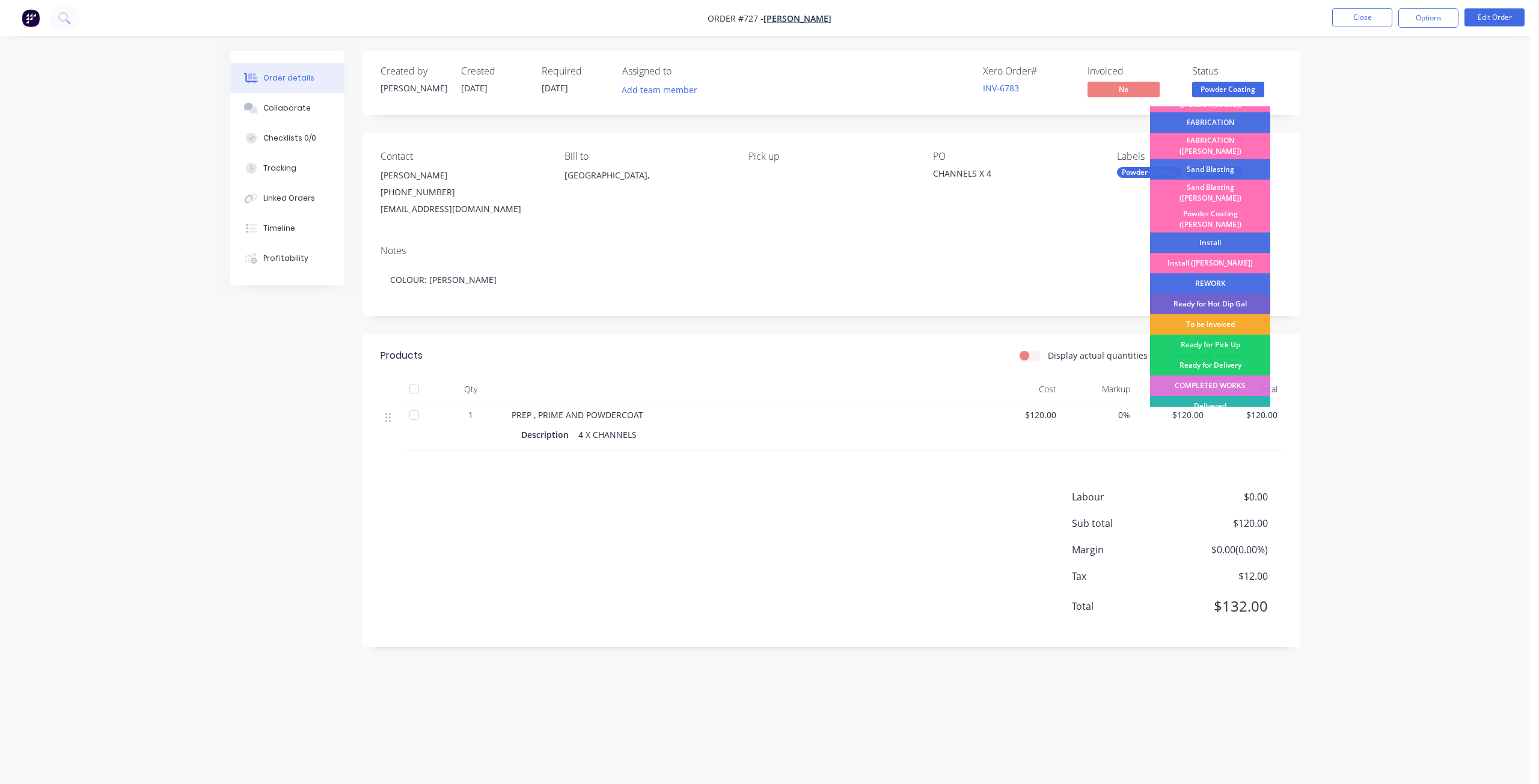
click at [1202, 314] on div "To be invoiced" at bounding box center [1209, 324] width 120 height 20
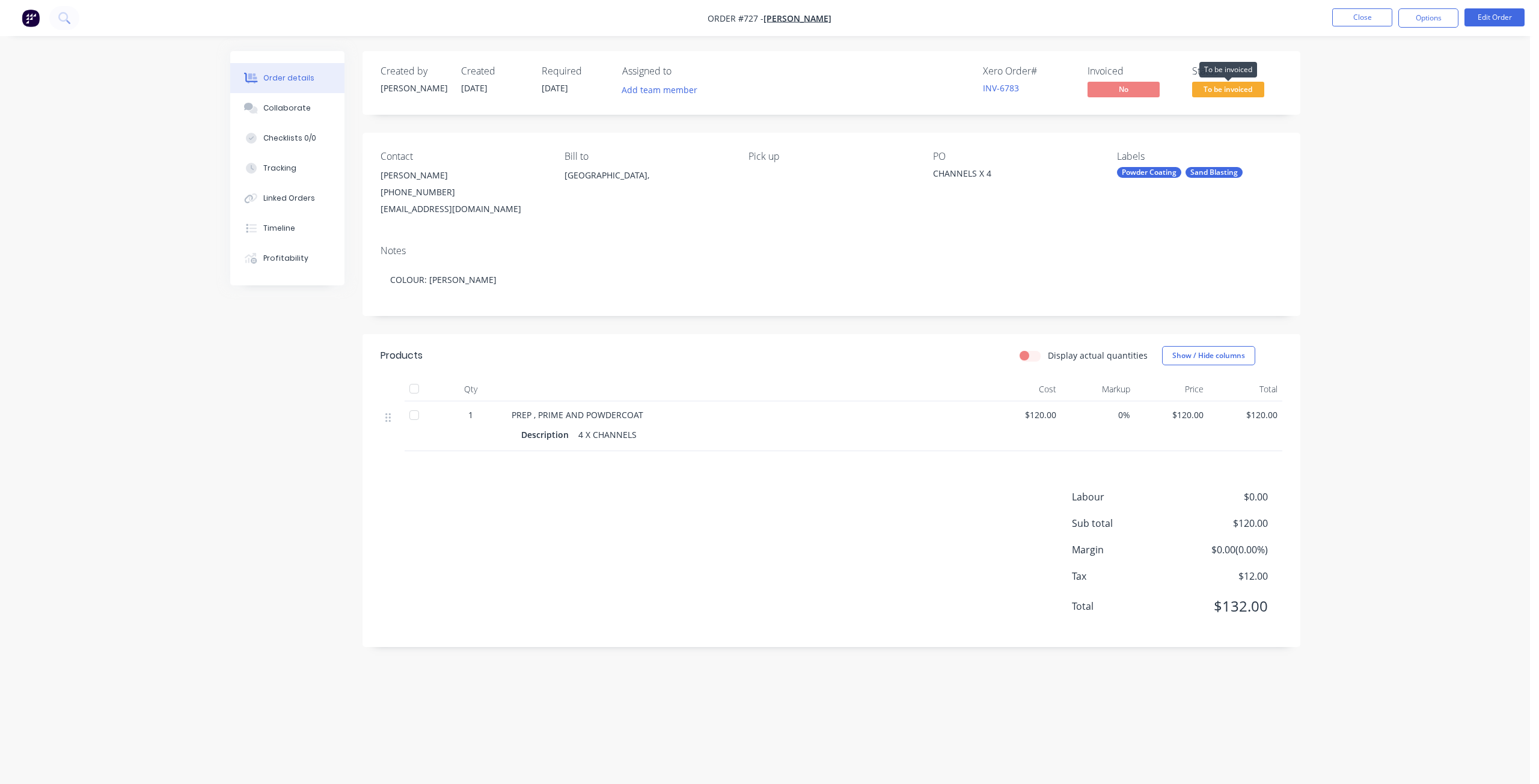
click at [1233, 91] on span "To be invoiced" at bounding box center [1228, 90] width 72 height 15
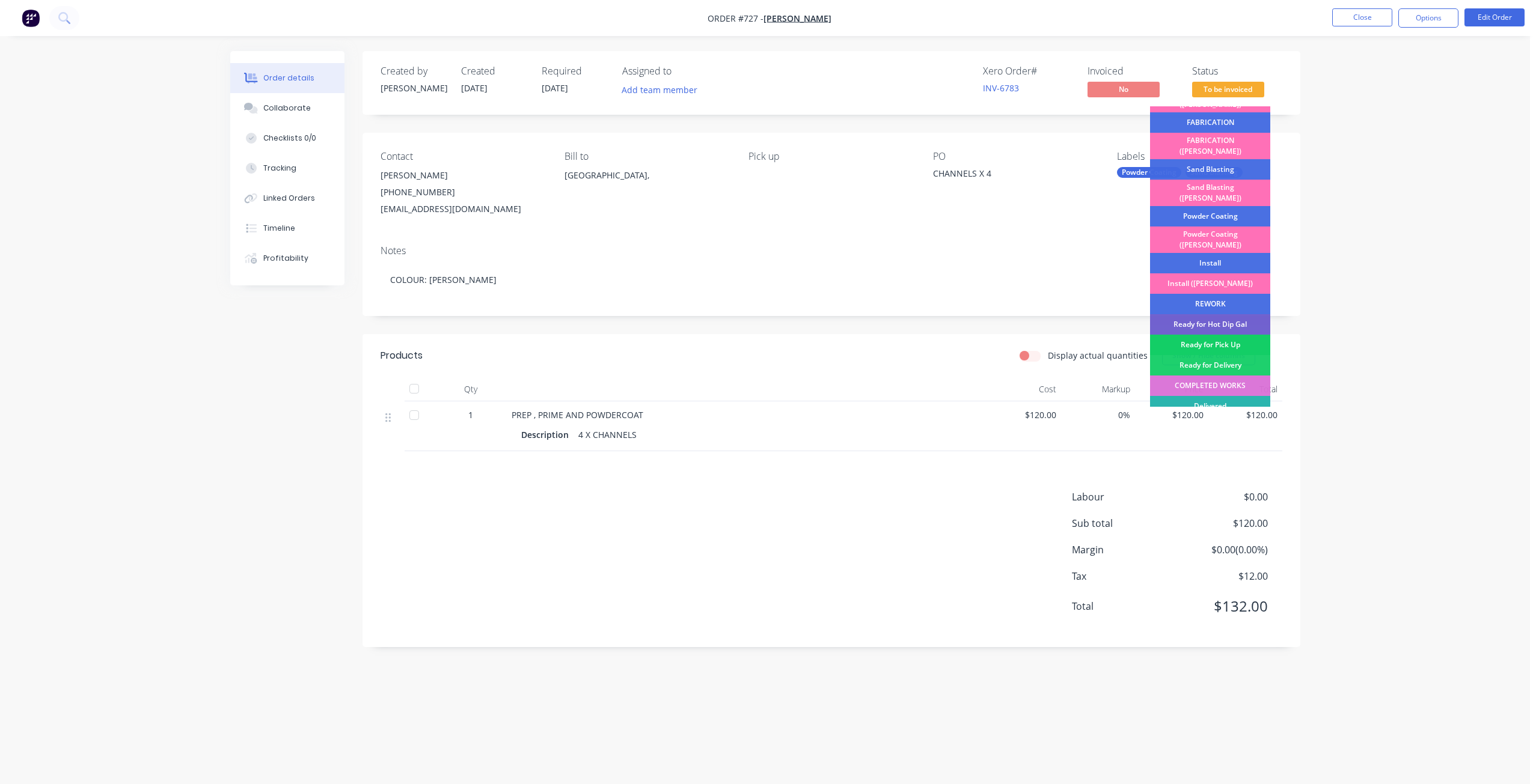
click at [1214, 334] on div "Ready for Pick Up" at bounding box center [1209, 344] width 120 height 20
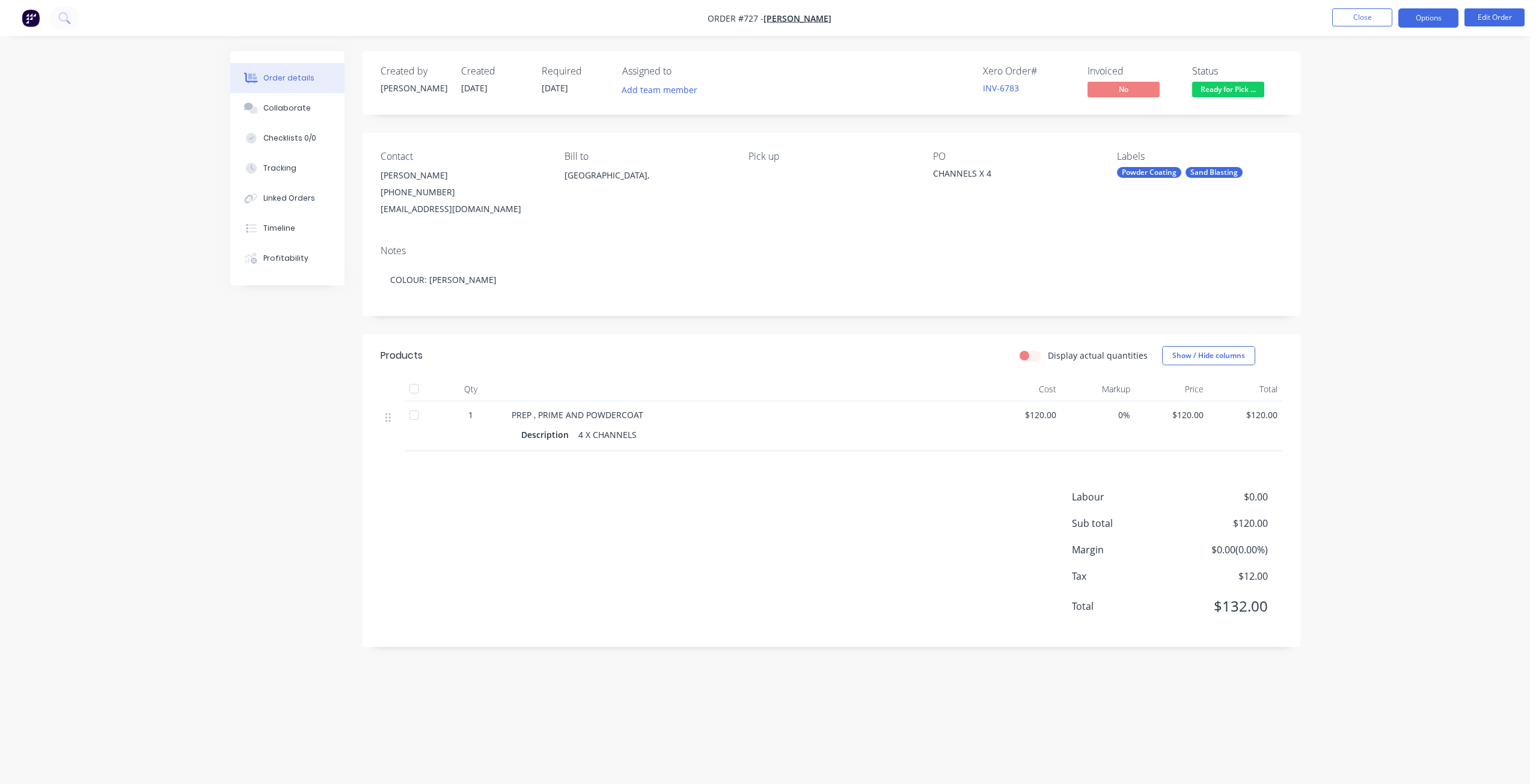
click at [1428, 22] on button "Options" at bounding box center [1428, 18] width 60 height 19
click at [1351, 74] on div "Invoice" at bounding box center [1392, 72] width 111 height 17
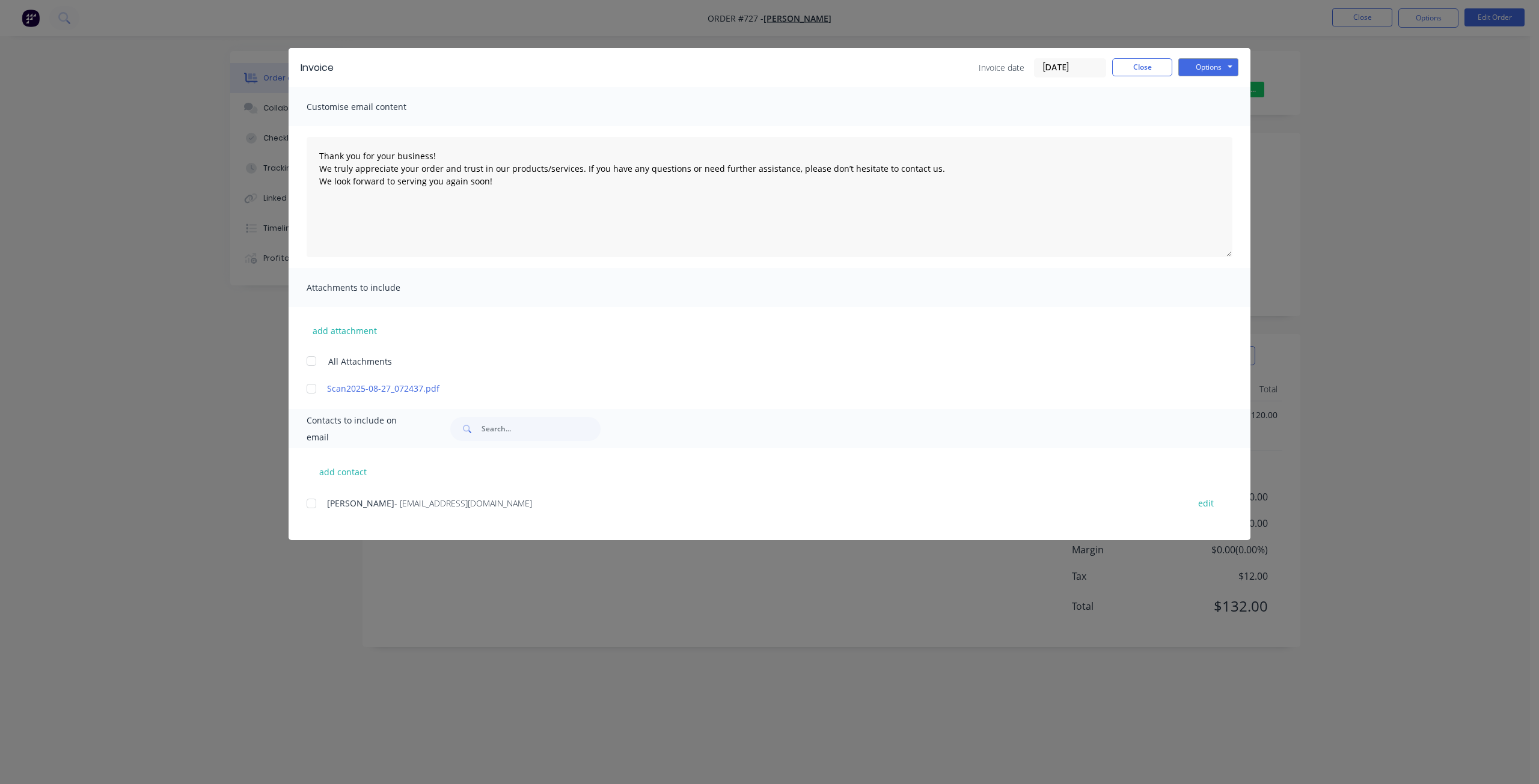
click at [307, 500] on div at bounding box center [311, 503] width 24 height 24
click at [1198, 63] on button "Options" at bounding box center [1208, 67] width 60 height 18
click at [1203, 126] on button "Email" at bounding box center [1216, 128] width 77 height 20
click at [1142, 65] on button "Close" at bounding box center [1142, 67] width 60 height 18
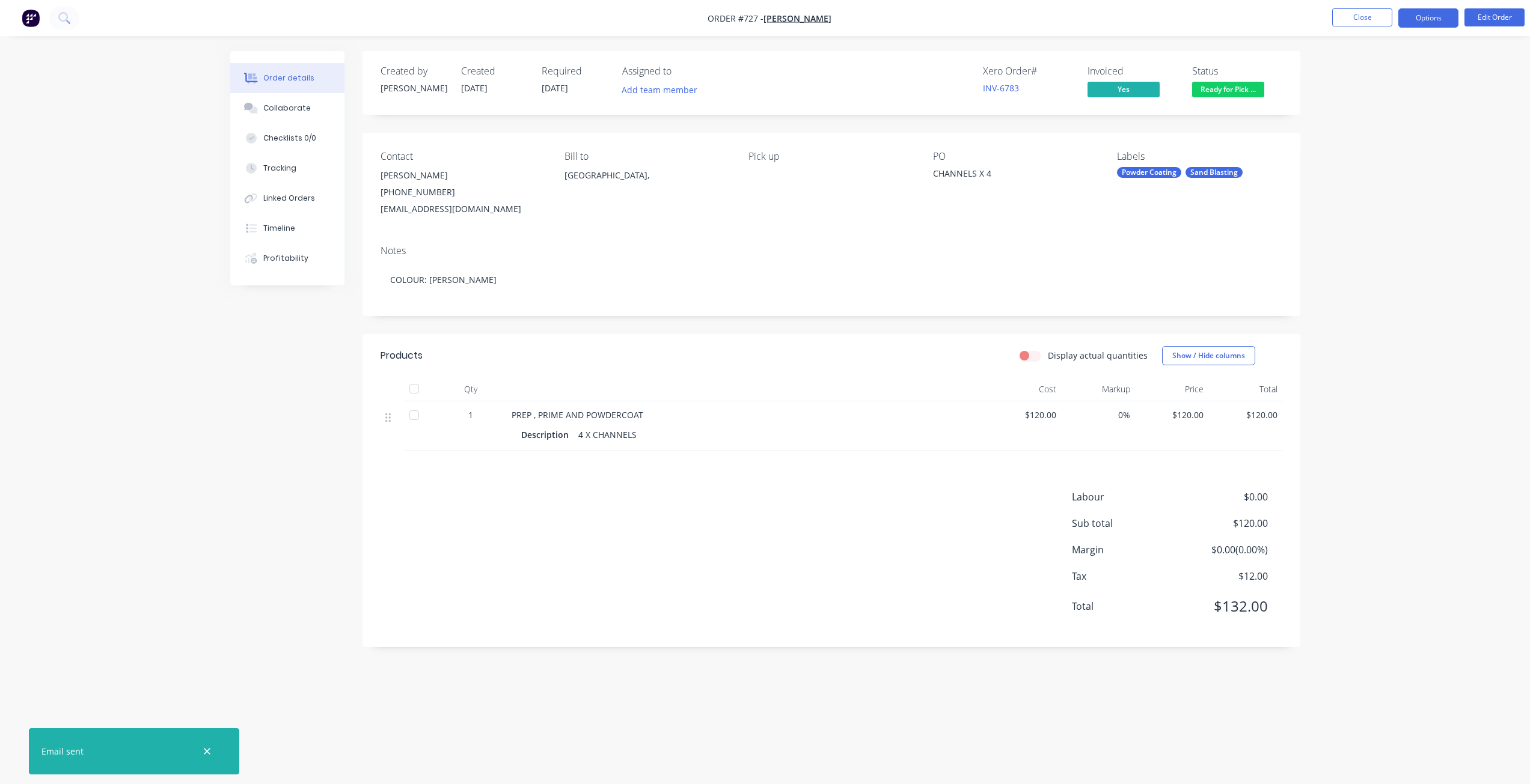
click at [1435, 19] on button "Options" at bounding box center [1428, 18] width 60 height 19
click at [1345, 75] on div "Invoice" at bounding box center [1392, 72] width 111 height 17
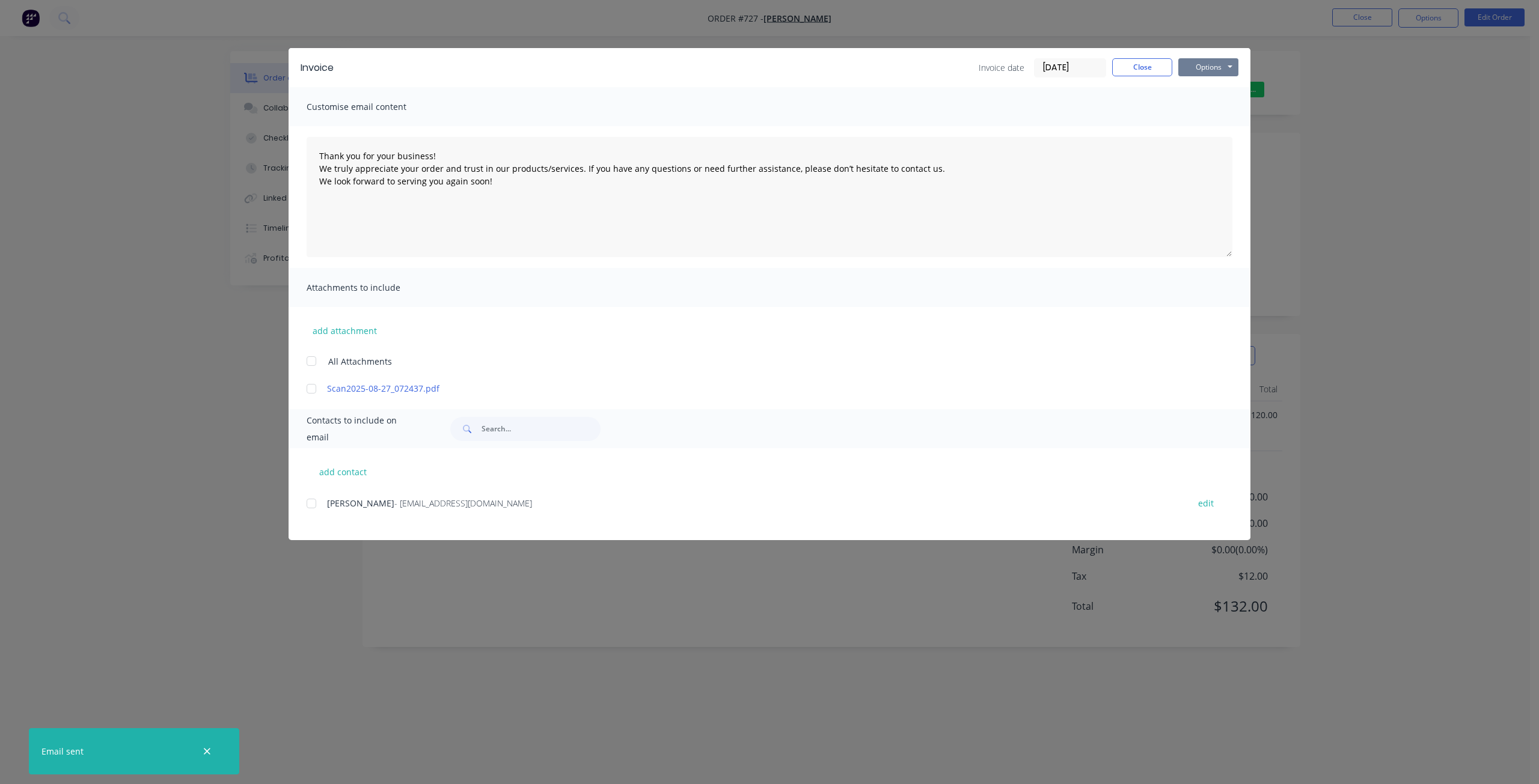
click at [1194, 68] on button "Options" at bounding box center [1208, 67] width 60 height 18
click at [1201, 109] on button "Print" at bounding box center [1216, 108] width 77 height 20
click at [1137, 62] on button "Close" at bounding box center [1142, 67] width 60 height 18
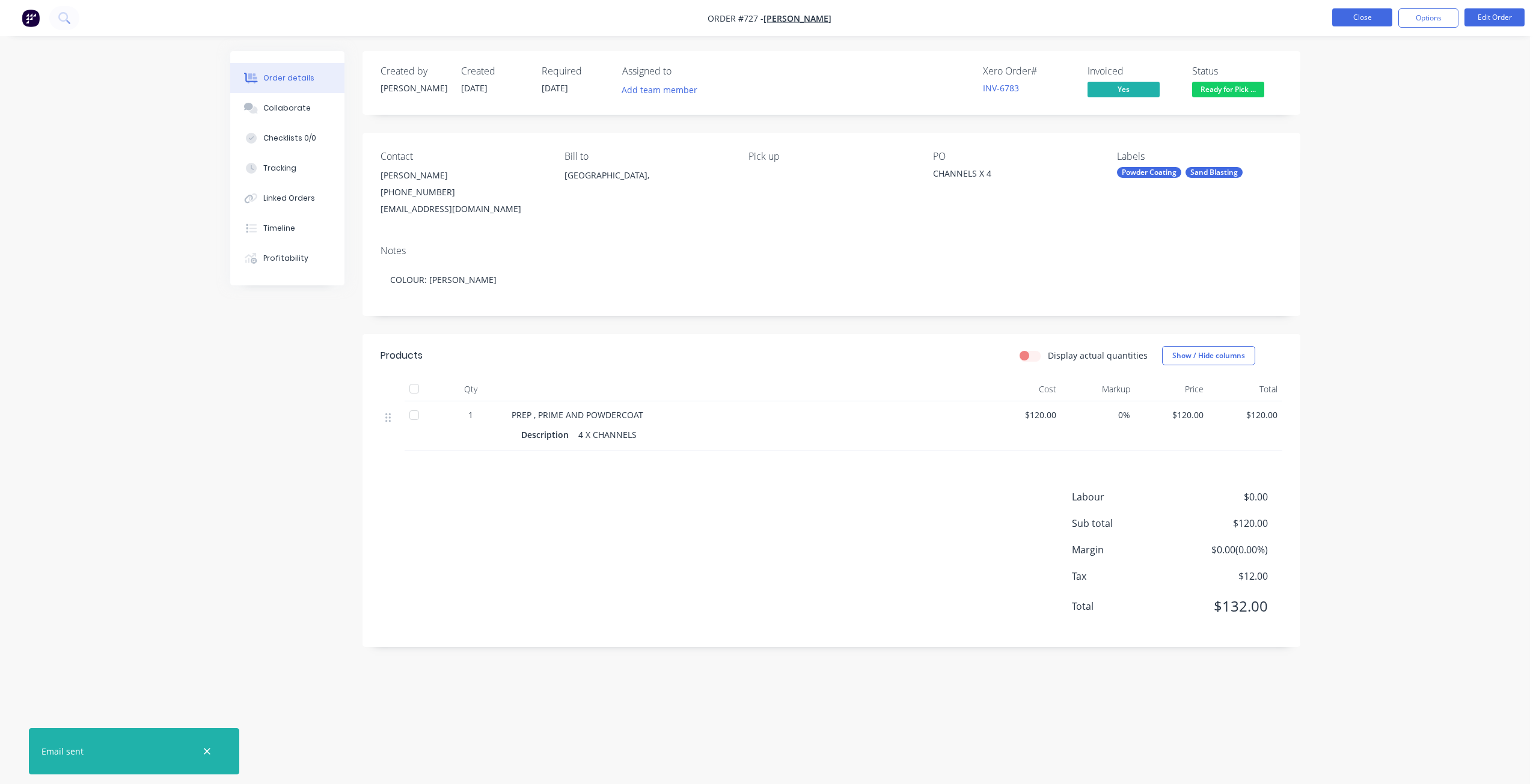
click at [1367, 24] on button "Close" at bounding box center [1362, 17] width 60 height 18
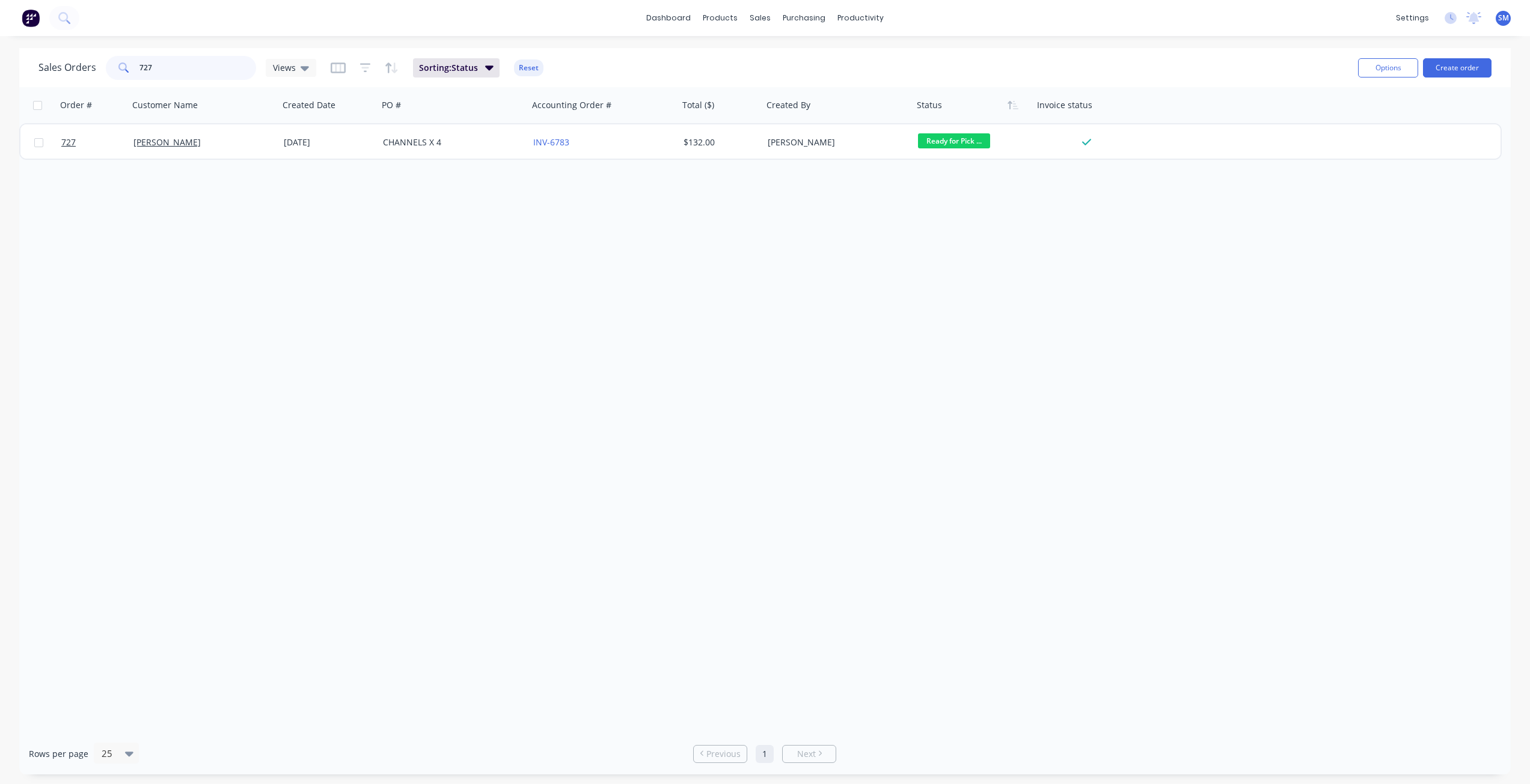
drag, startPoint x: 189, startPoint y: 69, endPoint x: 83, endPoint y: 60, distance: 106.4
click at [92, 59] on div "Sales Orders 727 Views" at bounding box center [177, 67] width 277 height 24
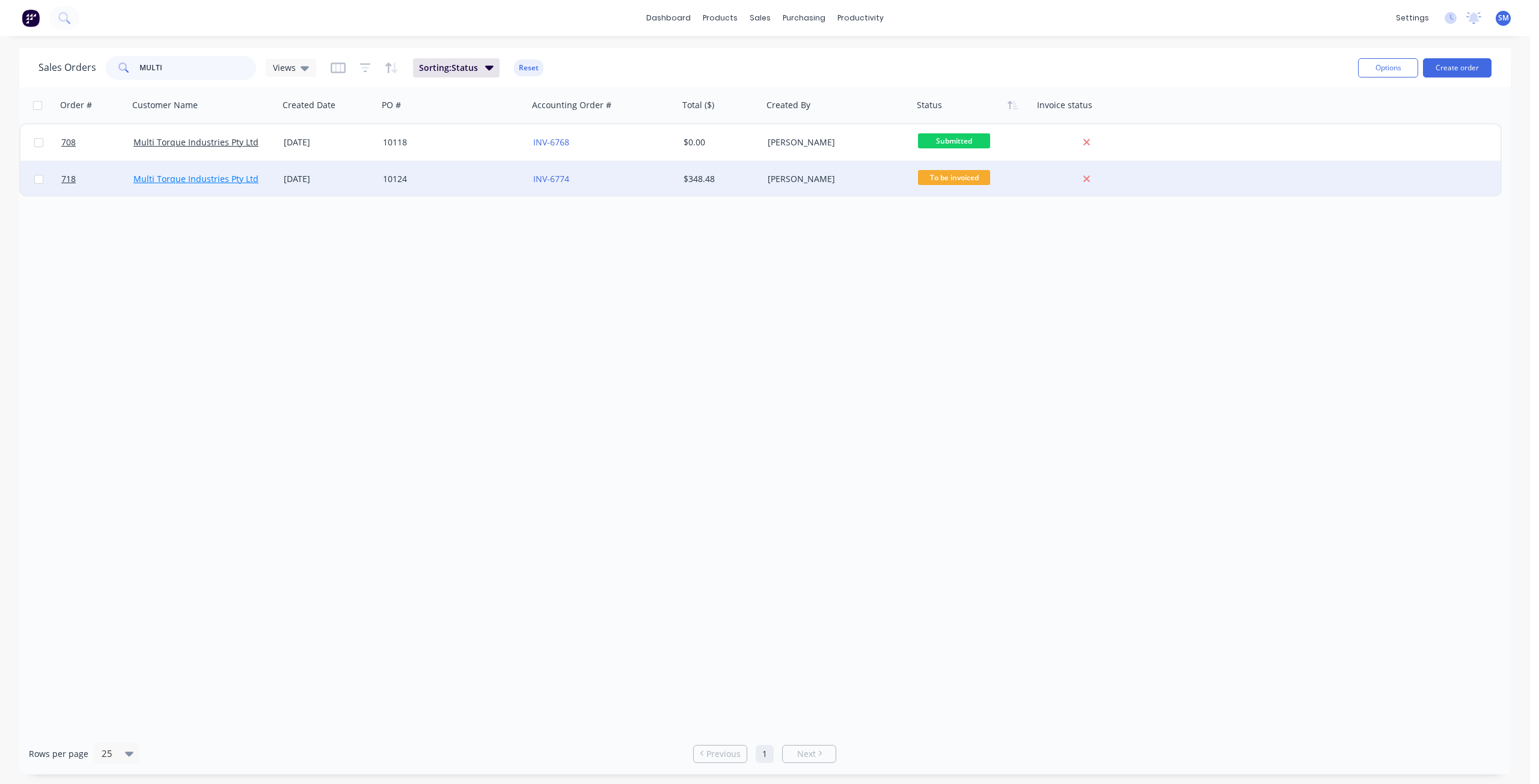
type input "MULTI"
click at [241, 179] on link "Multi Torque Industries Pty Ltd" at bounding box center [196, 179] width 125 height 11
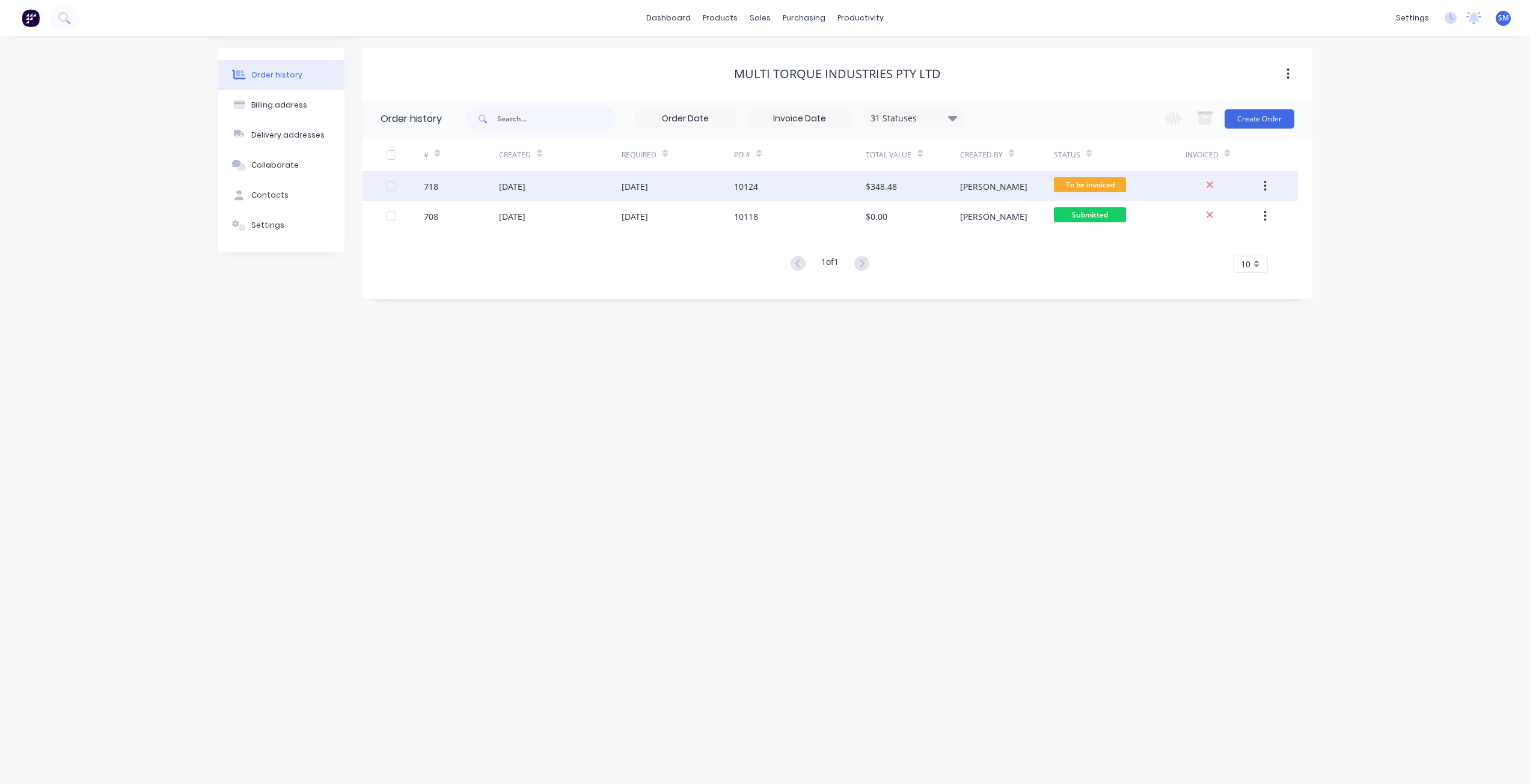
click at [671, 188] on div "[DATE]" at bounding box center [678, 186] width 113 height 30
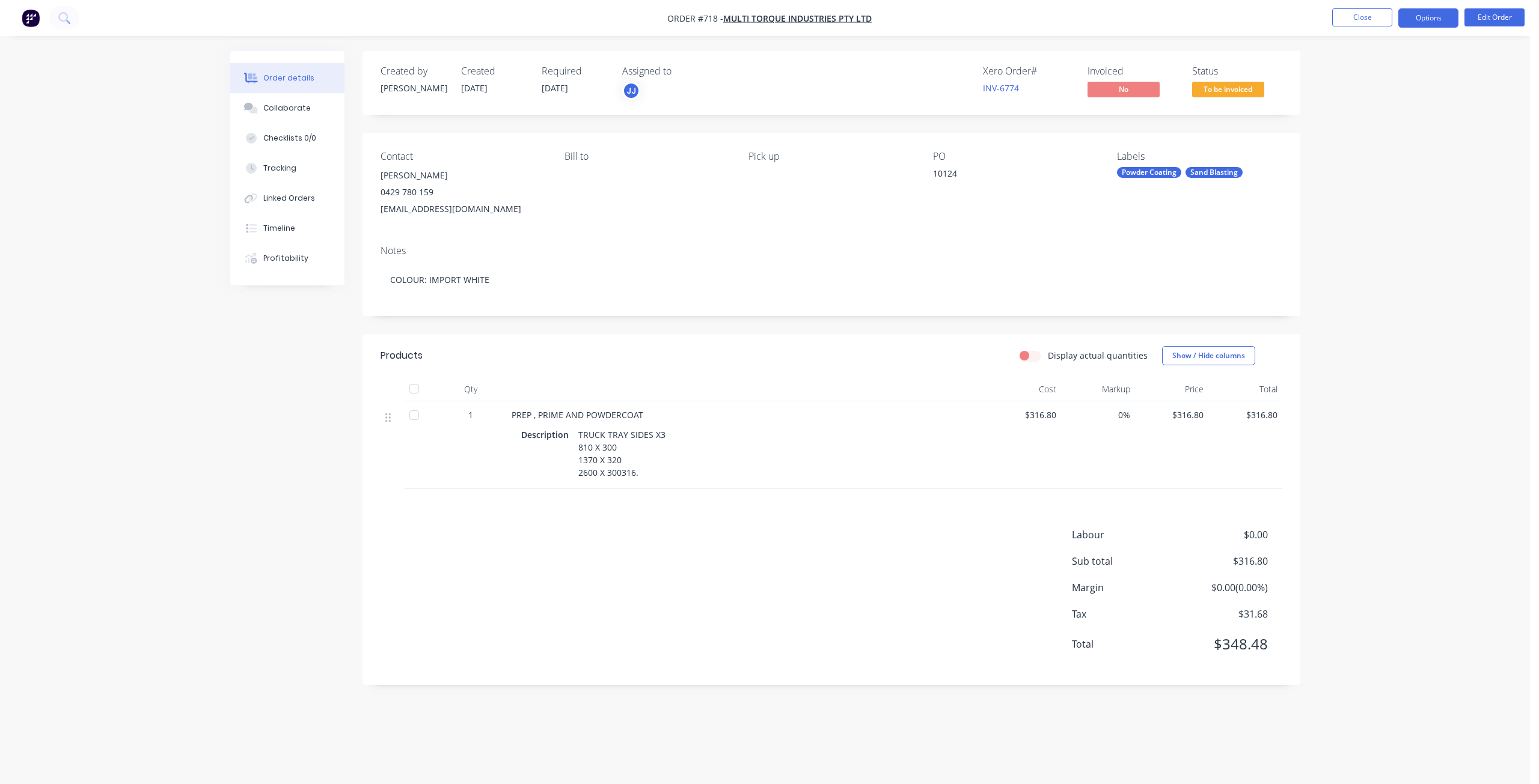
click at [1428, 10] on button "Options" at bounding box center [1428, 18] width 60 height 19
click at [1353, 73] on div "Invoice" at bounding box center [1392, 72] width 111 height 17
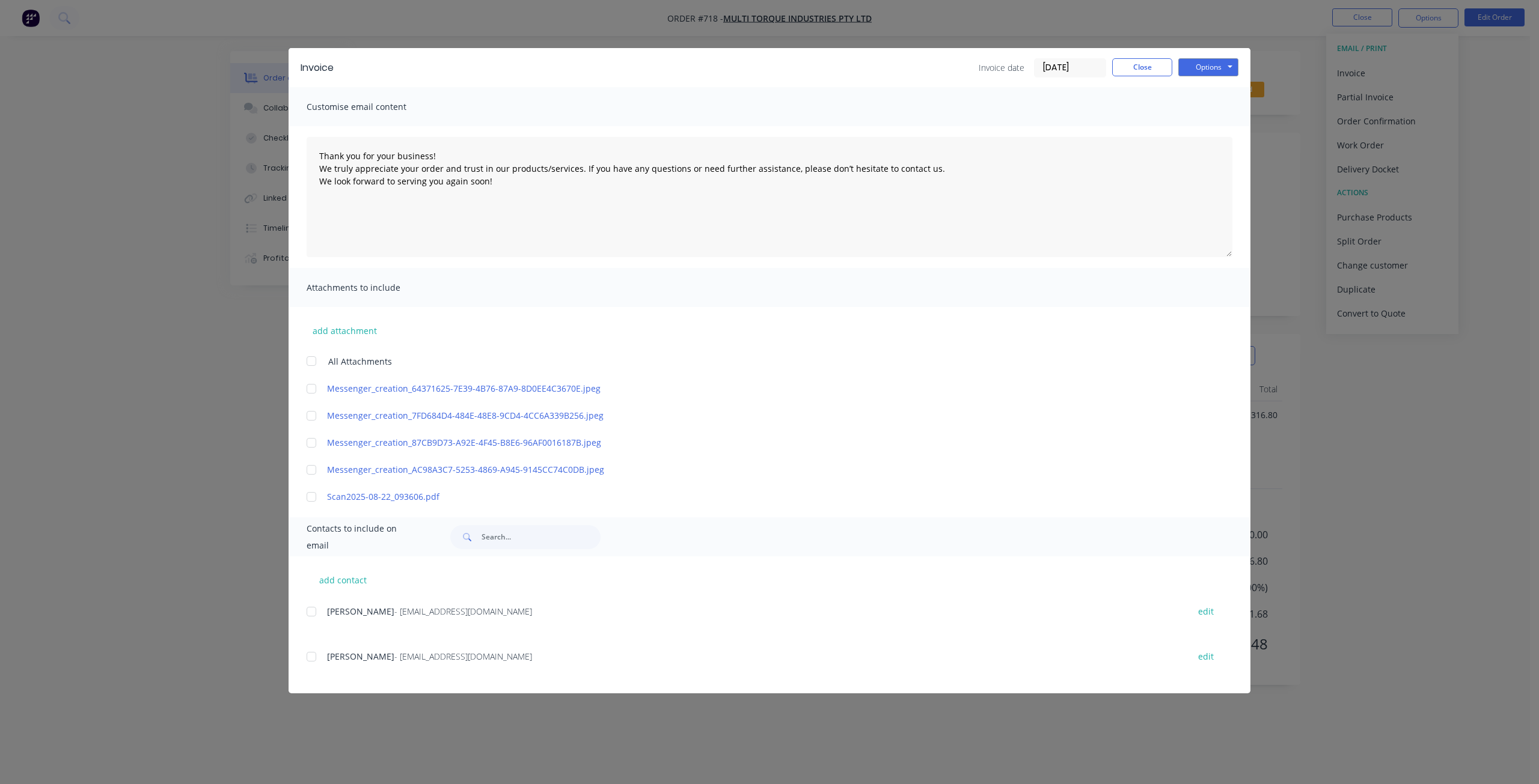
drag, startPoint x: 307, startPoint y: 610, endPoint x: 361, endPoint y: 601, distance: 54.7
click at [307, 610] on div at bounding box center [311, 612] width 24 height 24
click at [1213, 63] on button "Options" at bounding box center [1208, 67] width 60 height 18
click at [1203, 126] on button "Email" at bounding box center [1216, 128] width 77 height 20
click at [1145, 69] on button "Close" at bounding box center [1142, 67] width 60 height 18
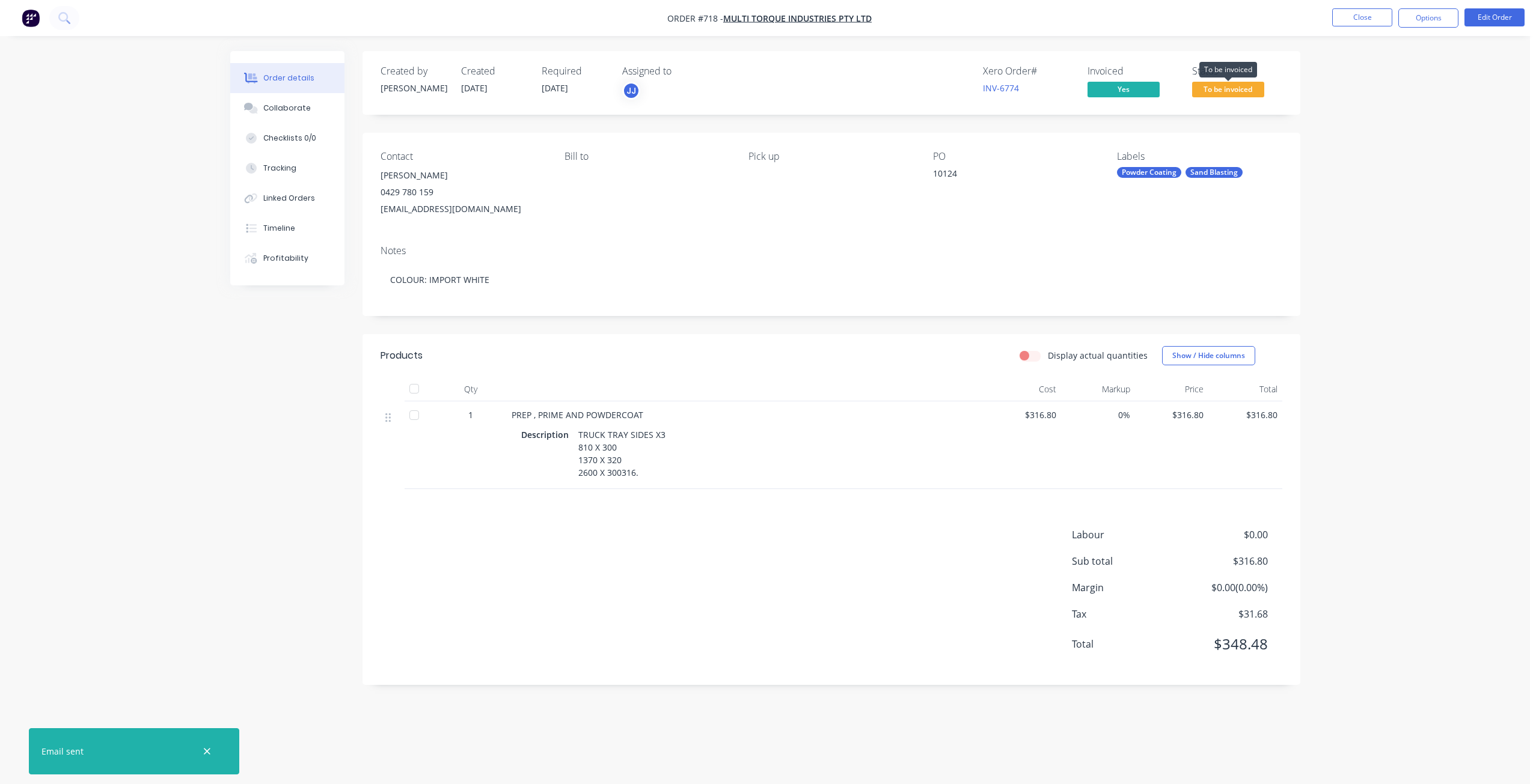
click at [1223, 90] on span "To be invoiced" at bounding box center [1228, 90] width 72 height 15
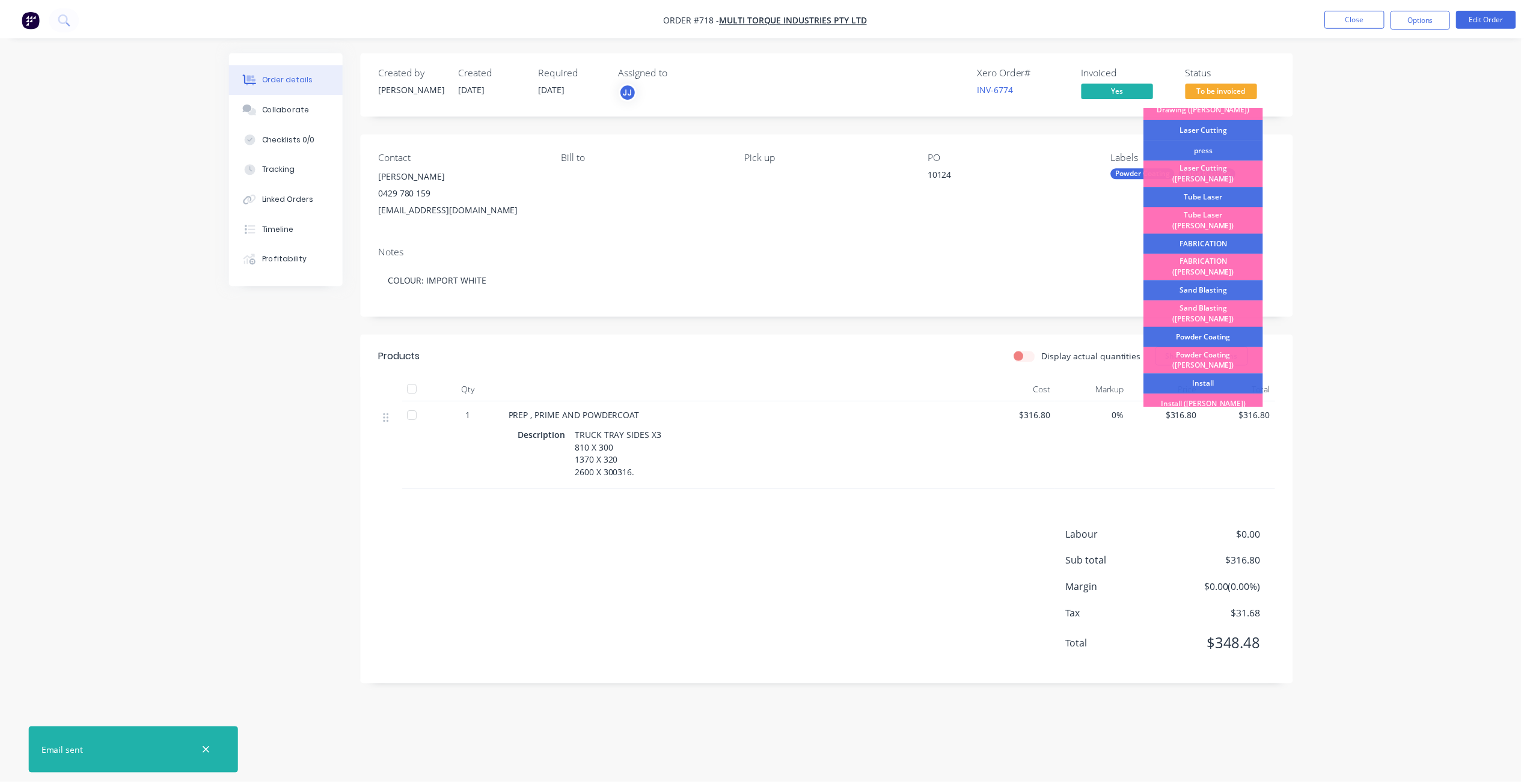
scroll to position [211, 0]
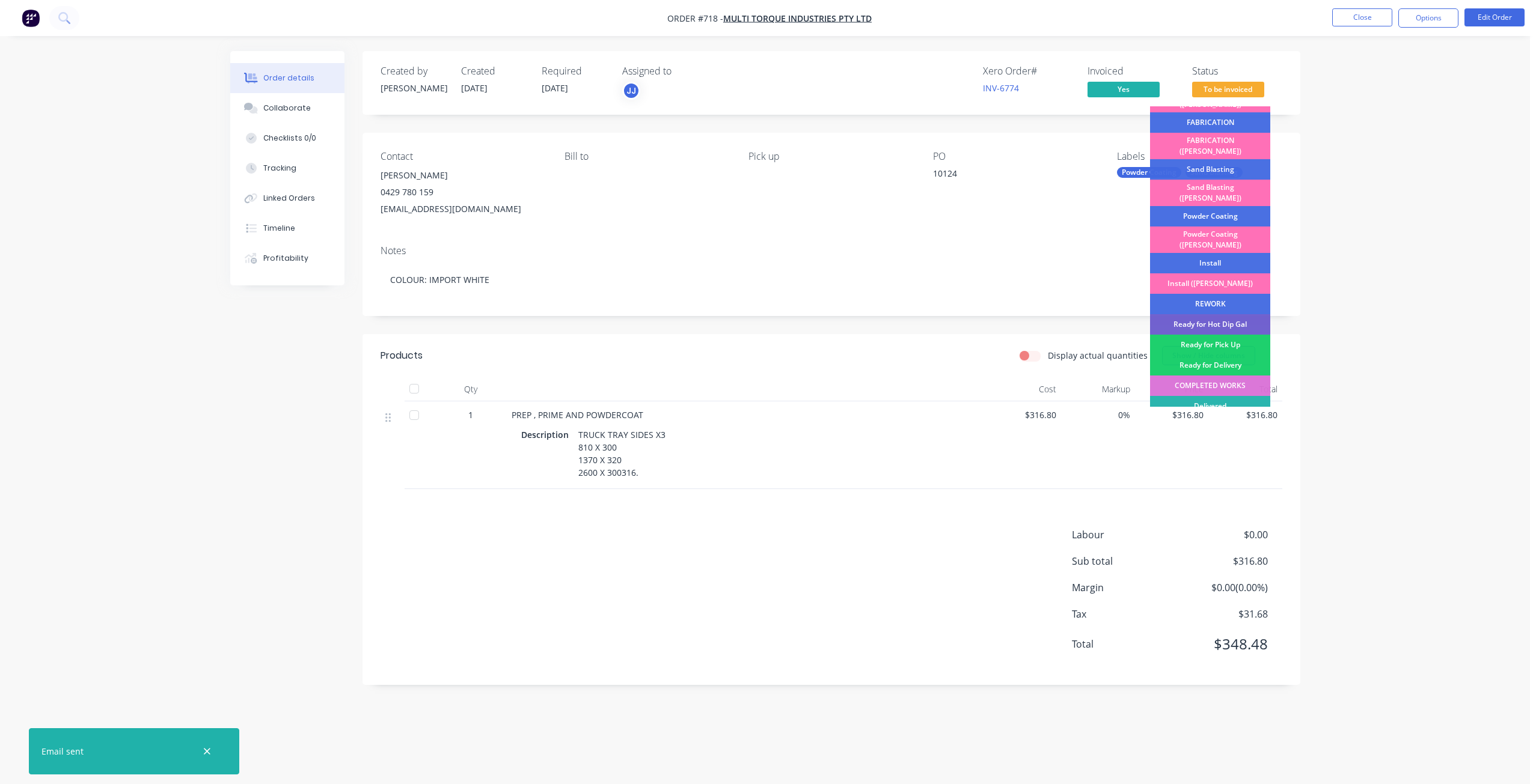
click at [1204, 375] on div "COMPLETED WORKS" at bounding box center [1209, 385] width 120 height 20
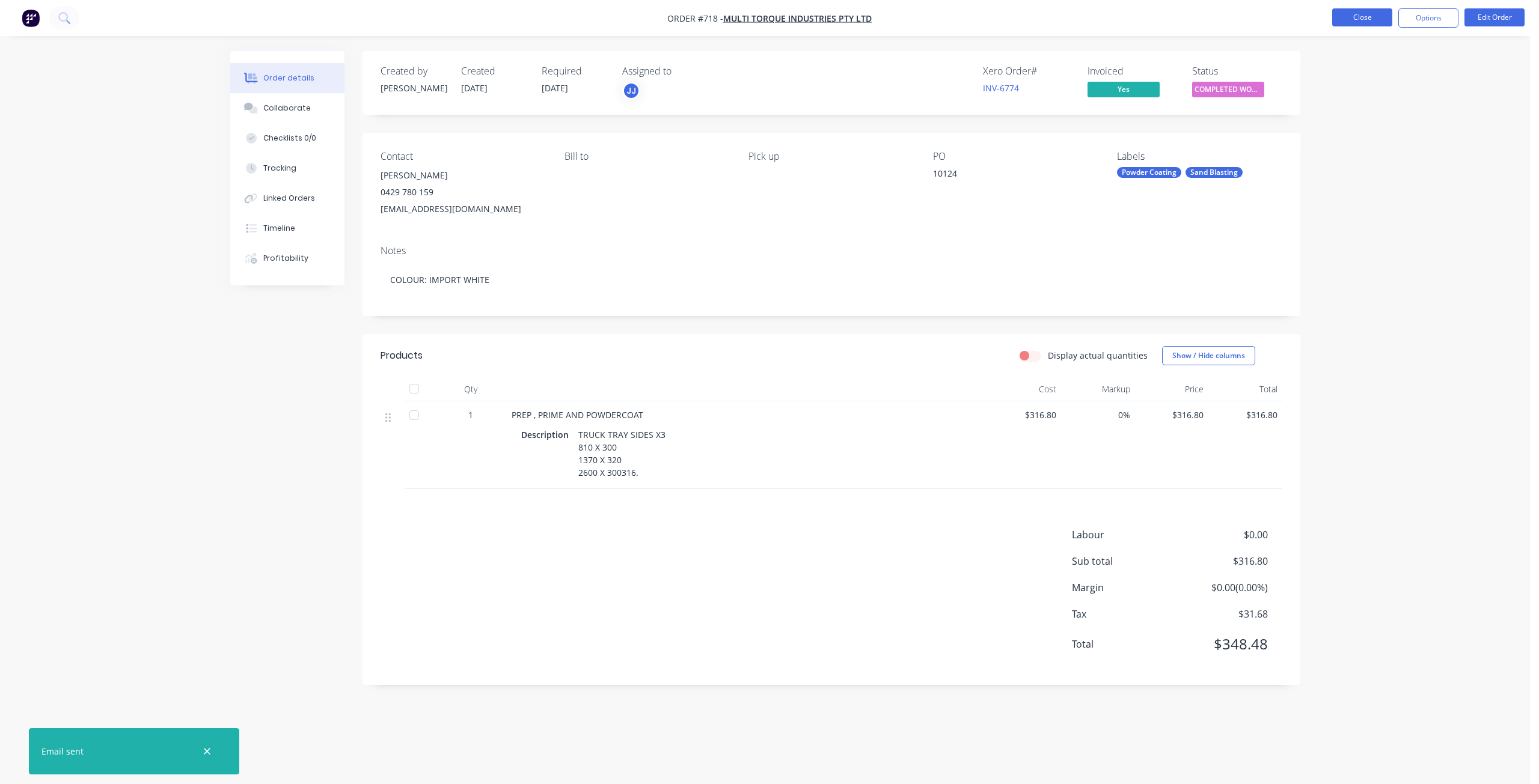
click at [1373, 18] on button "Close" at bounding box center [1362, 17] width 60 height 18
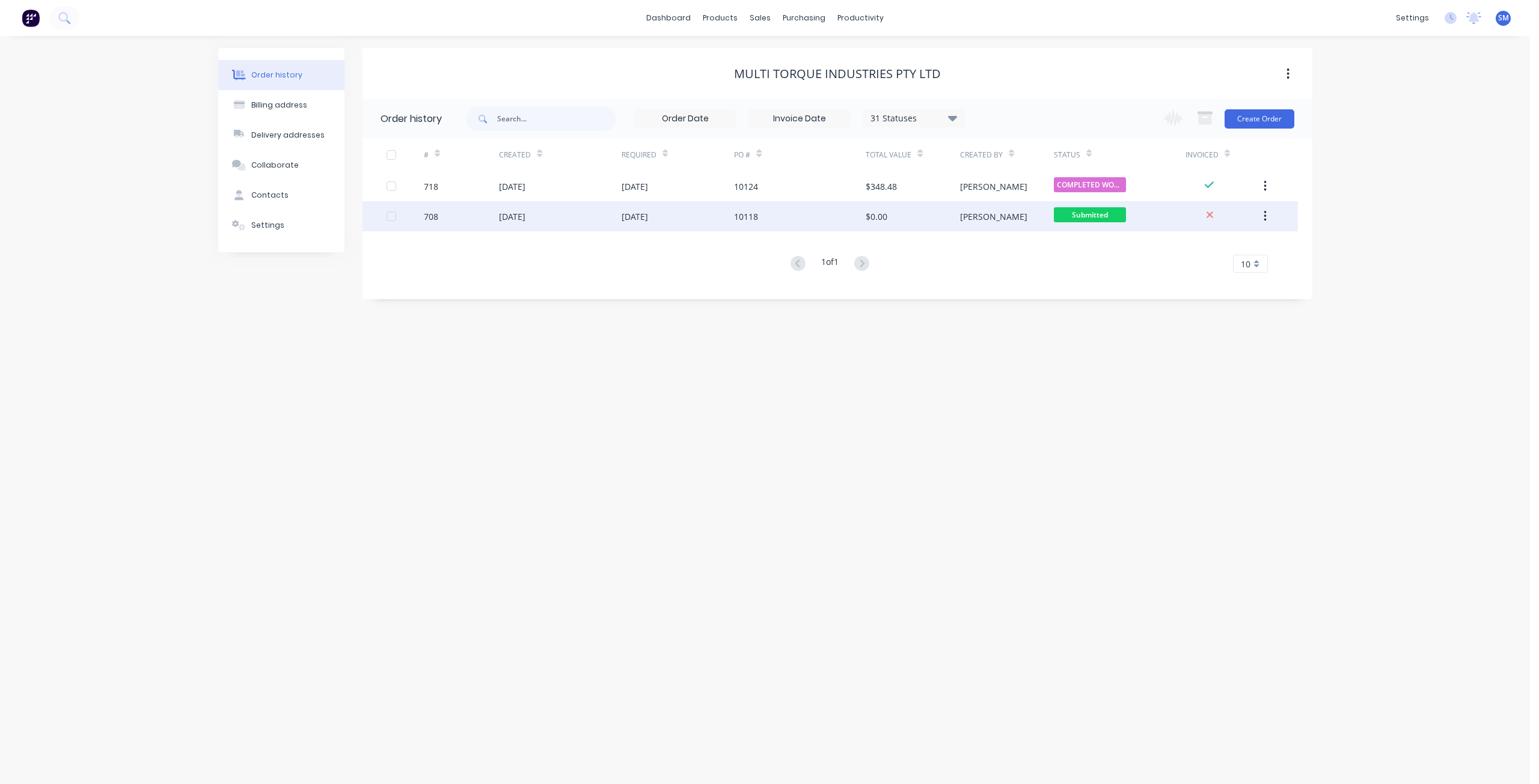
click at [490, 215] on div "708" at bounding box center [461, 216] width 75 height 30
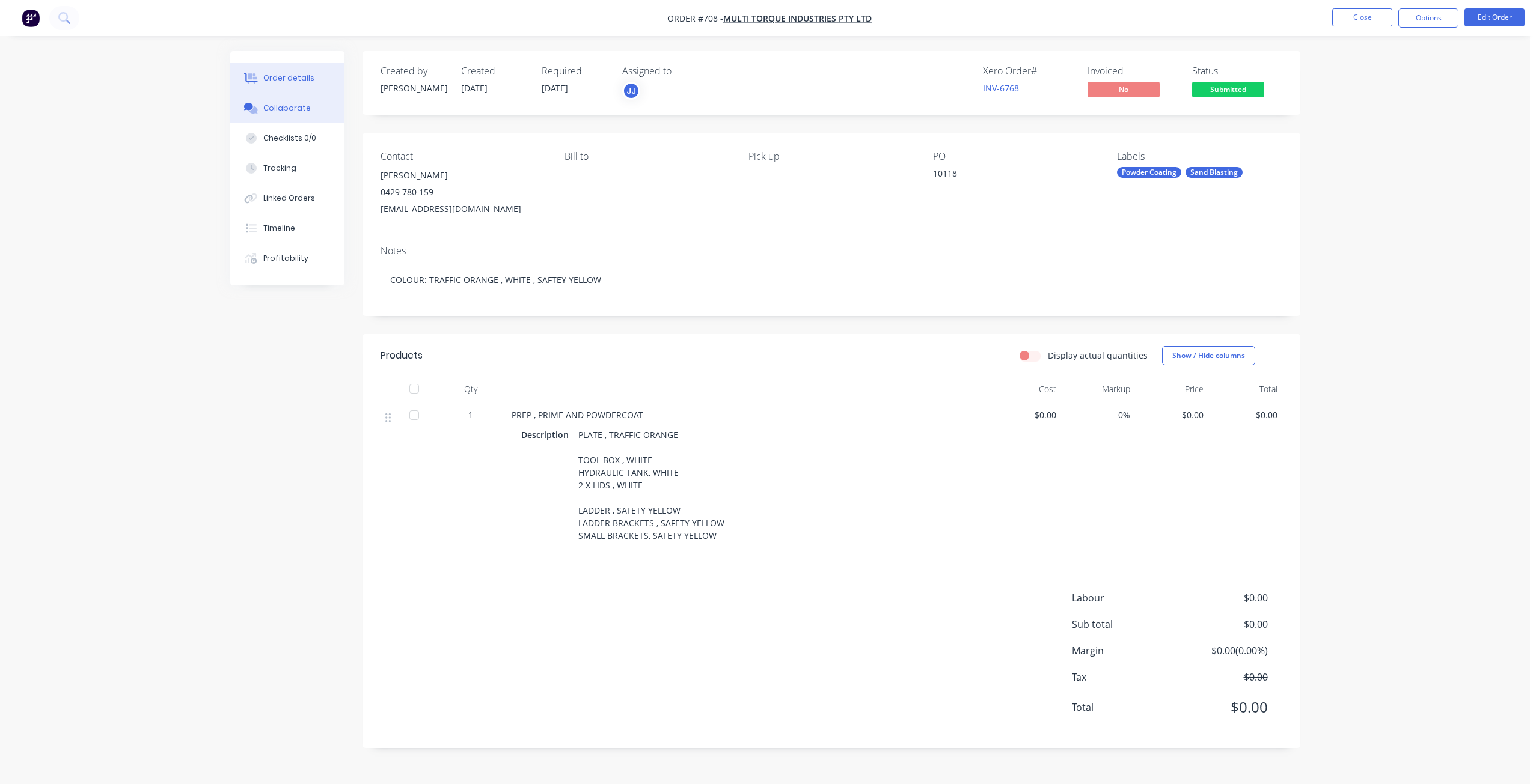
drag, startPoint x: 293, startPoint y: 104, endPoint x: 186, endPoint y: 173, distance: 127.3
click at [293, 104] on div "Collaborate" at bounding box center [287, 108] width 47 height 11
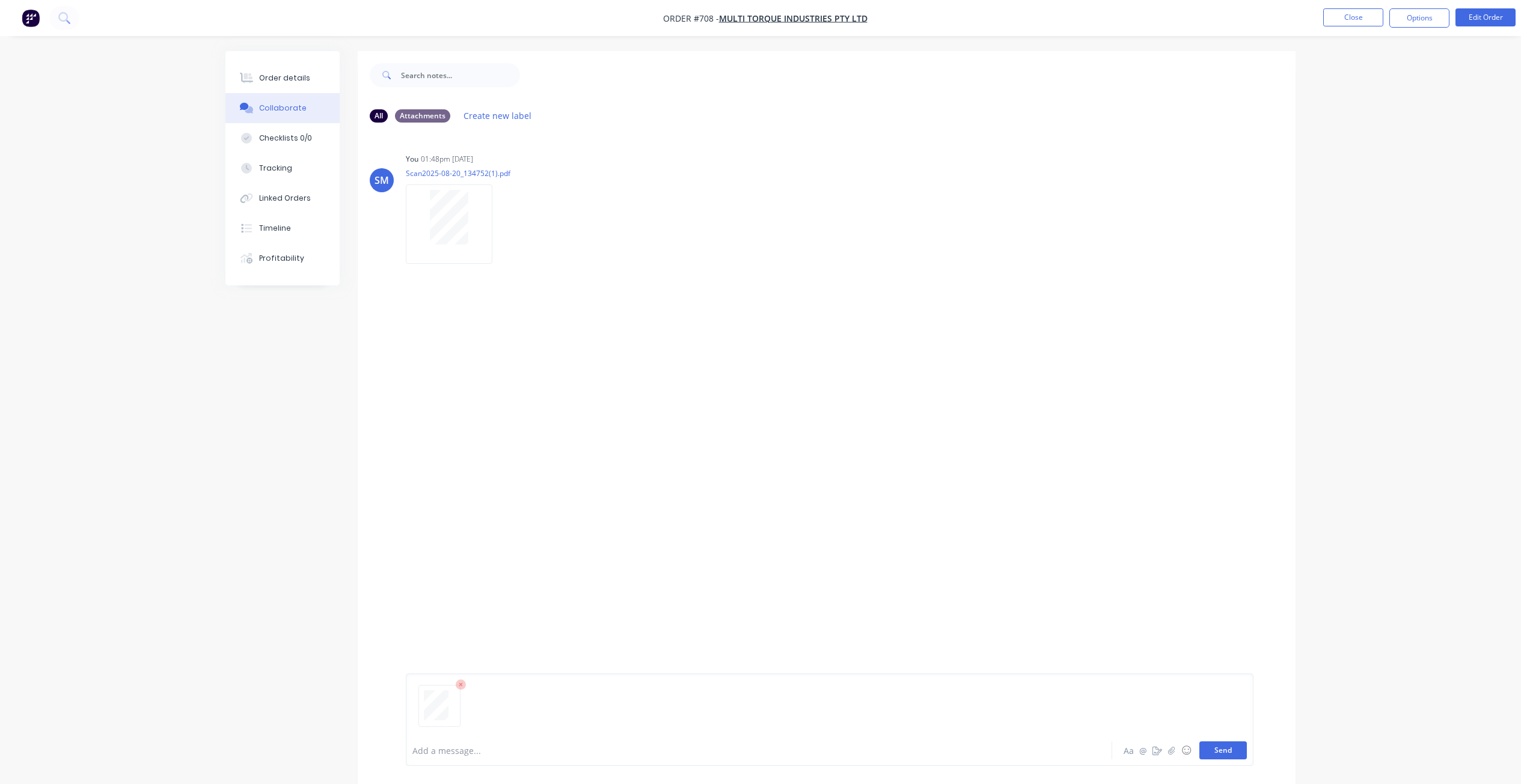
click at [1219, 746] on button "Send" at bounding box center [1223, 751] width 47 height 18
click at [282, 81] on div "Order details" at bounding box center [284, 79] width 51 height 11
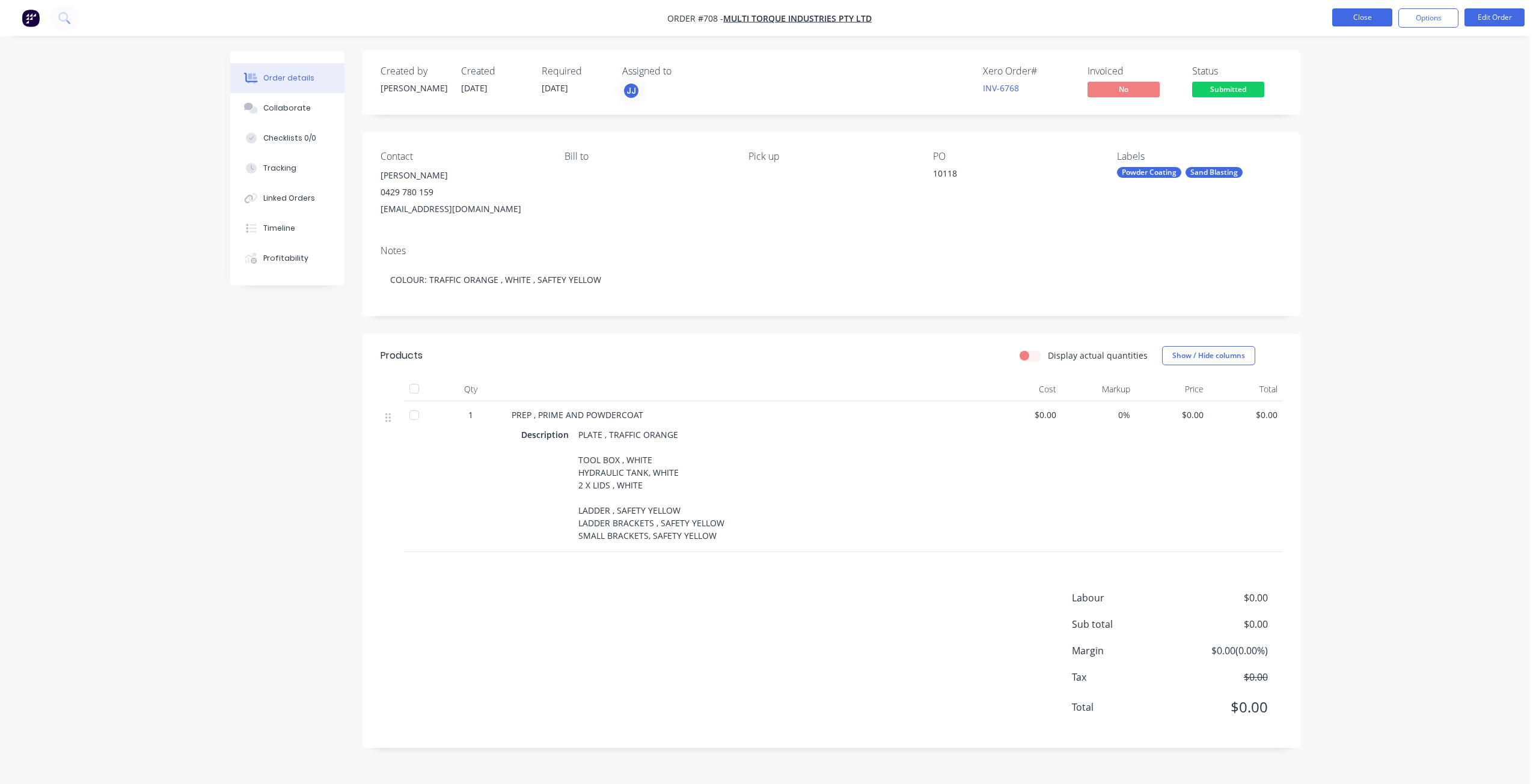
click at [1368, 19] on button "Close" at bounding box center [1362, 17] width 60 height 18
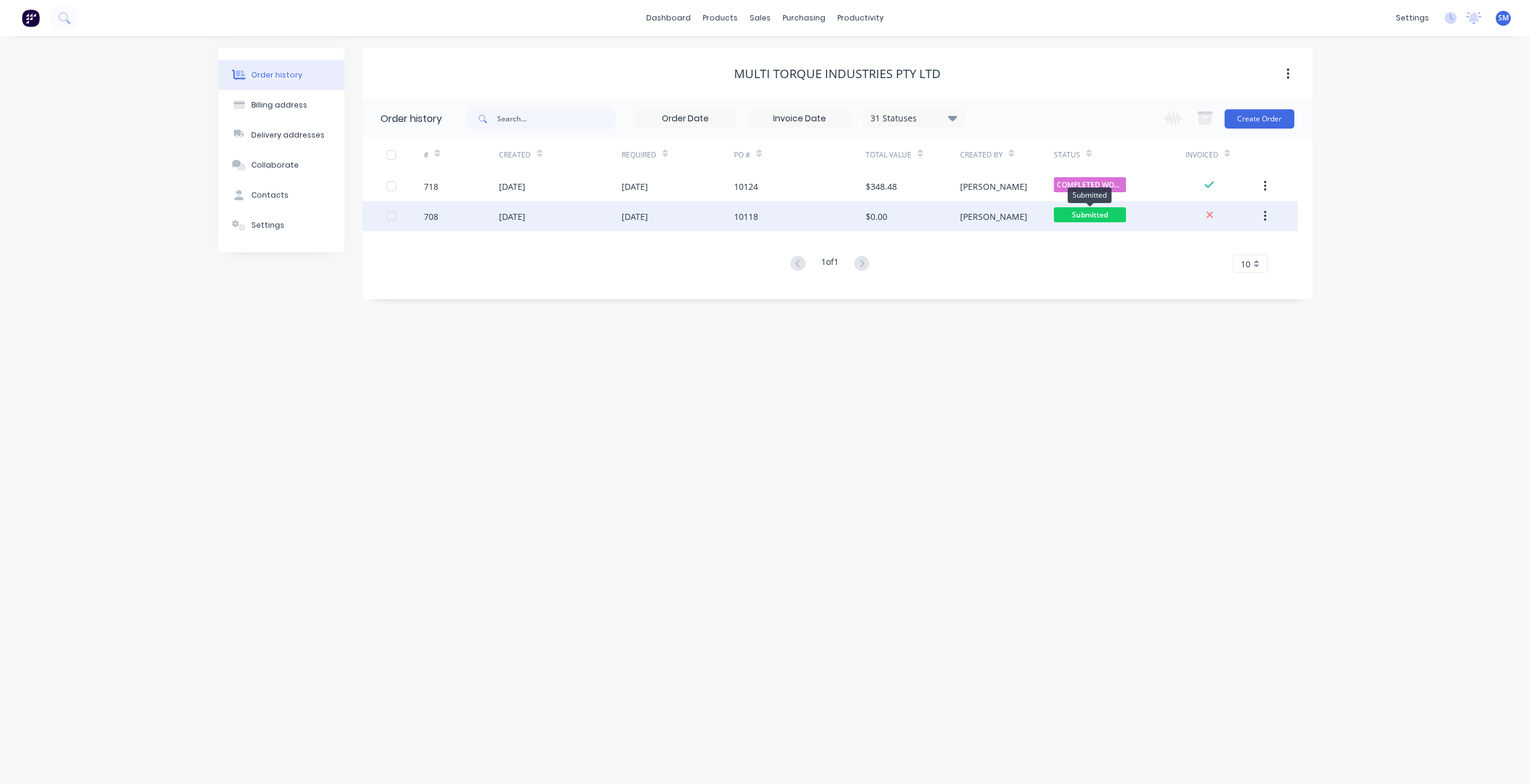
click at [1088, 219] on span "Submitted" at bounding box center [1090, 215] width 72 height 15
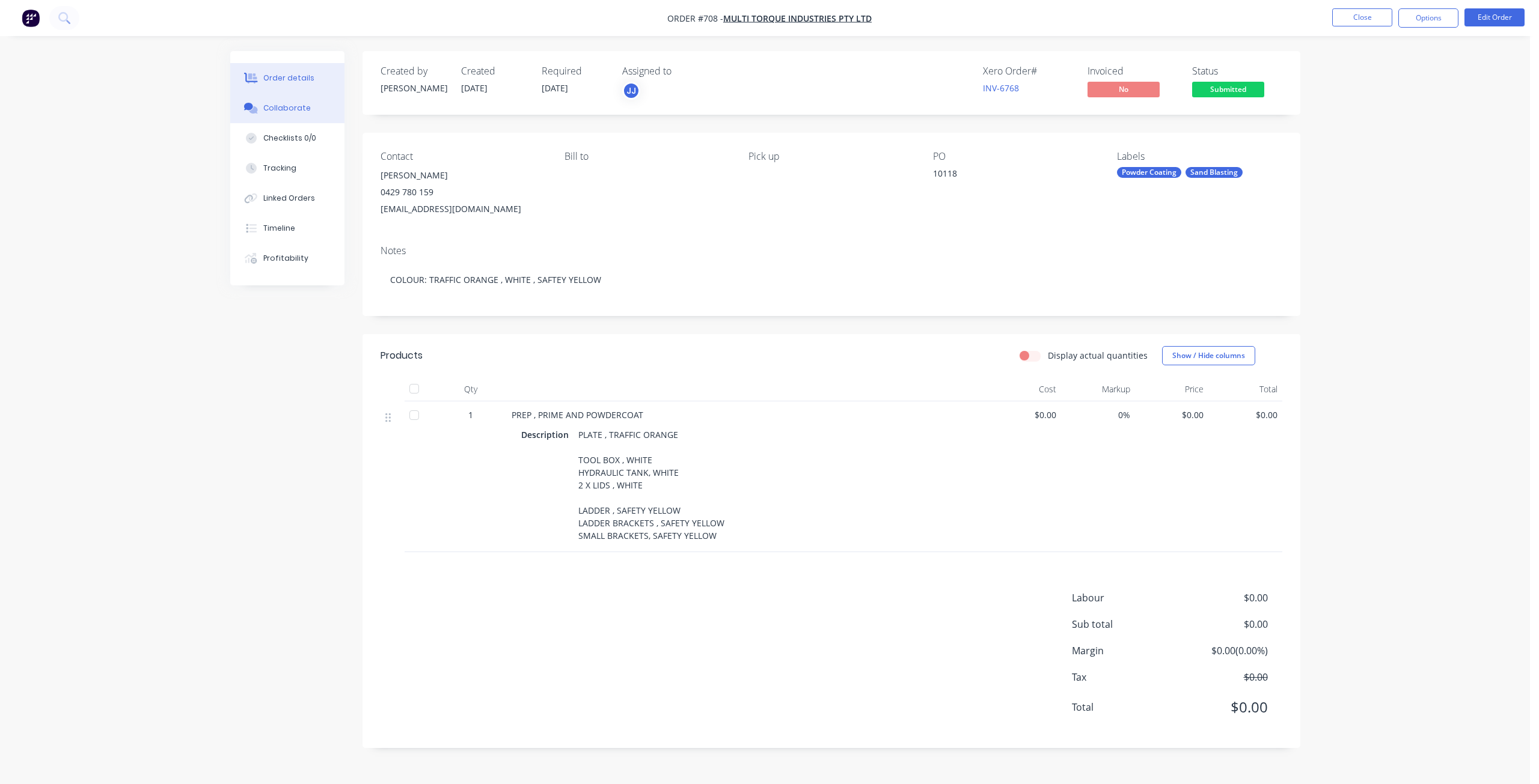
click at [287, 104] on div "Collaborate" at bounding box center [287, 108] width 47 height 11
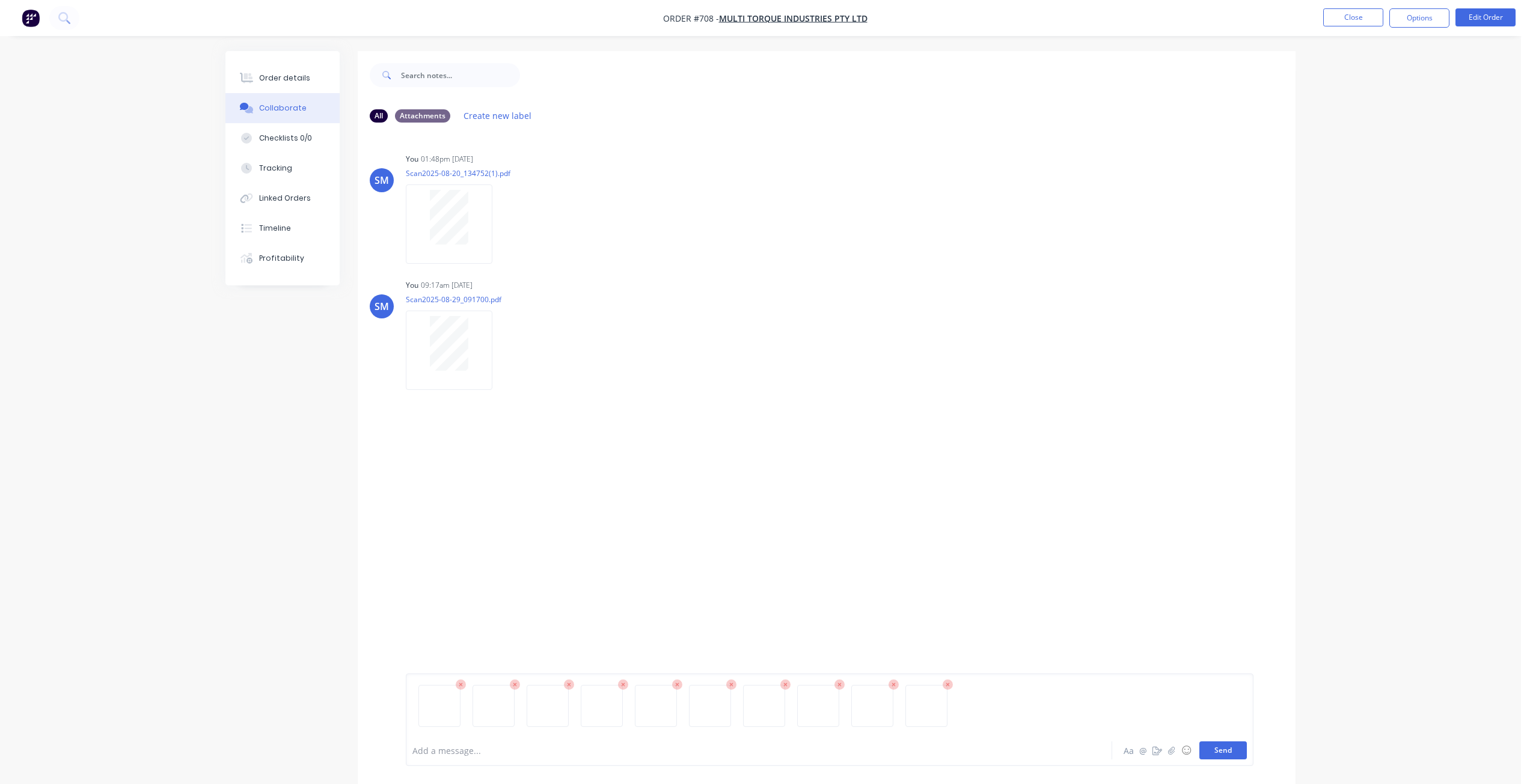
click at [1219, 750] on button "Send" at bounding box center [1223, 751] width 47 height 18
click at [1216, 745] on button "Send" at bounding box center [1223, 751] width 47 height 18
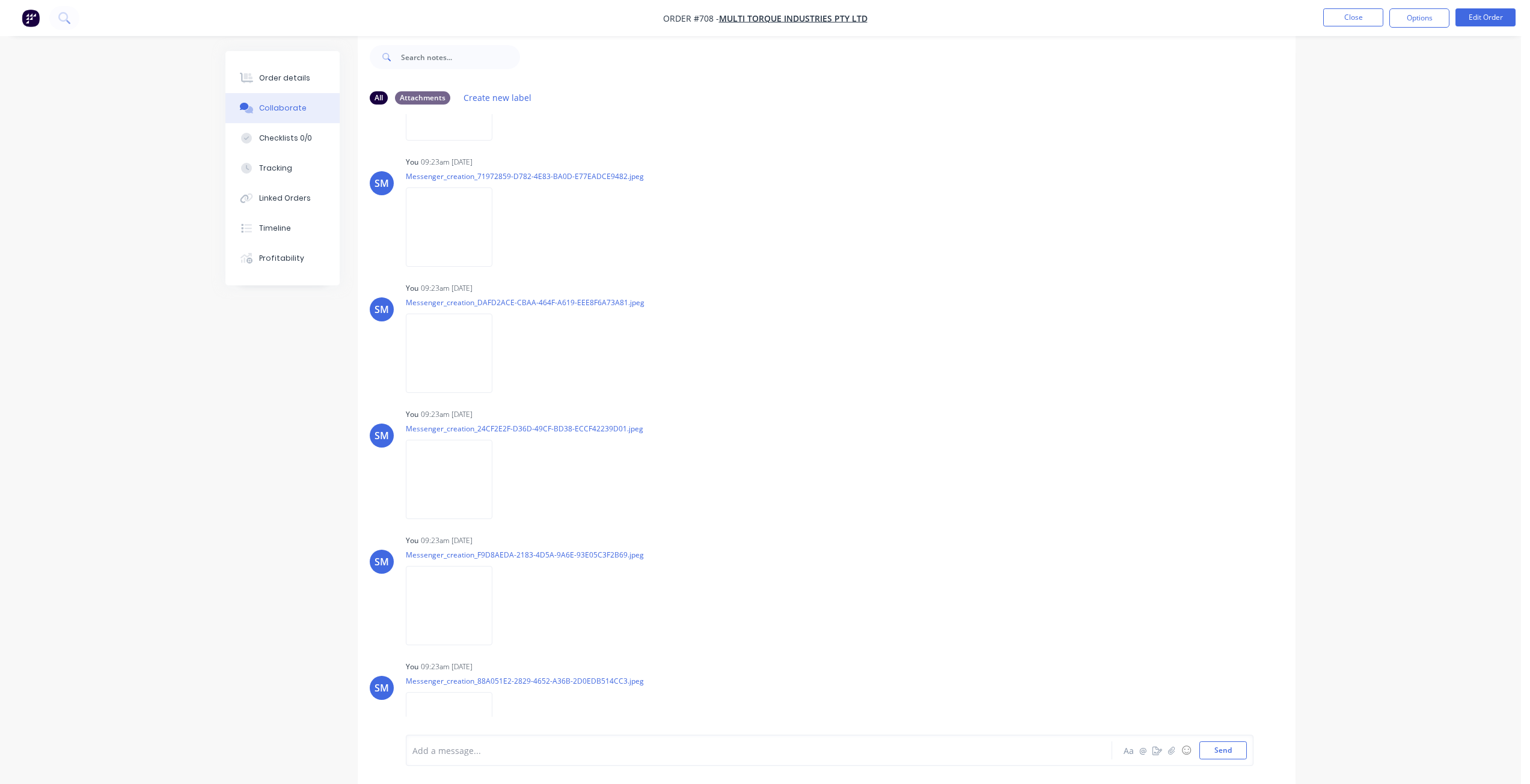
scroll to position [1932, 0]
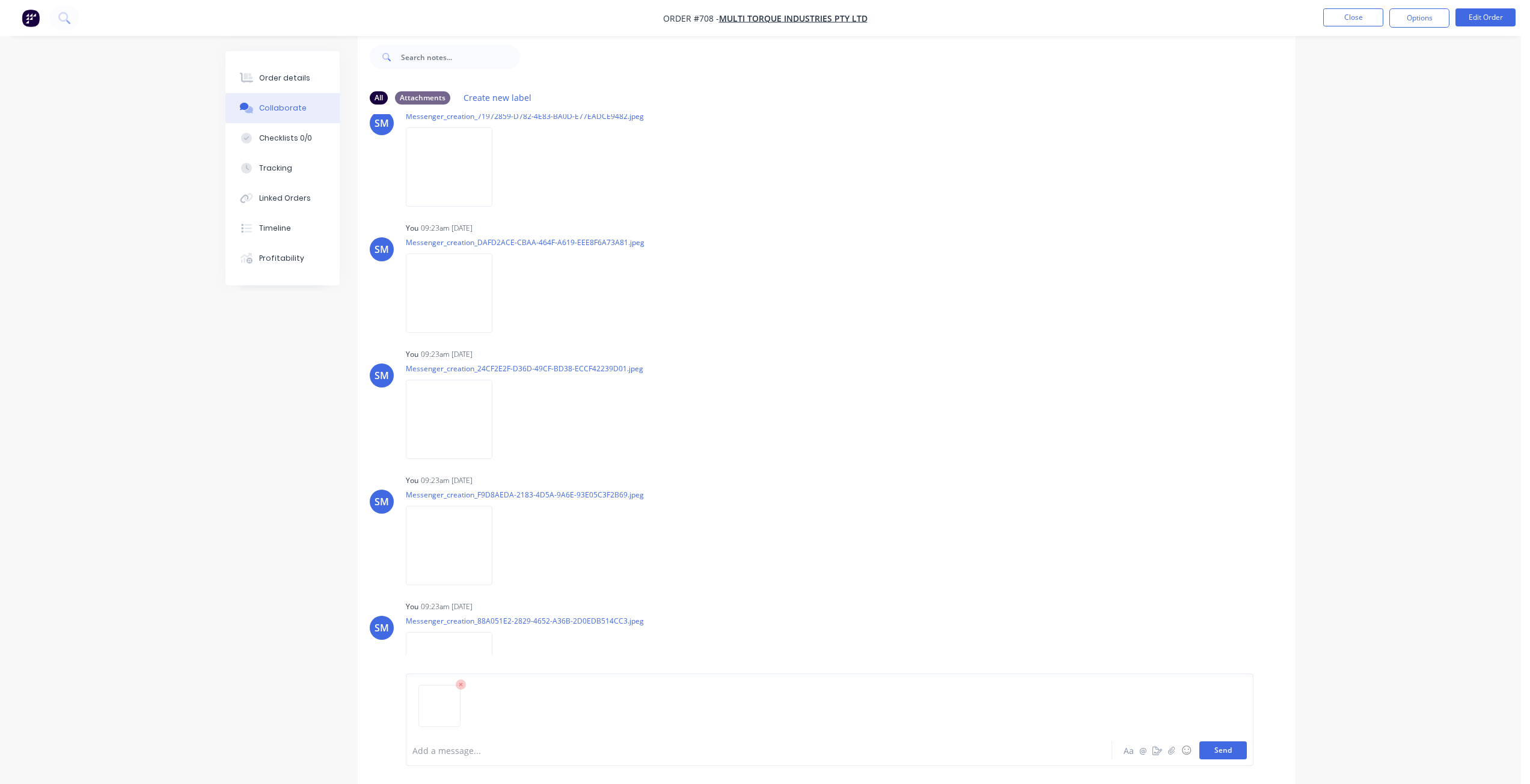
click at [1216, 751] on button "Send" at bounding box center [1223, 751] width 47 height 18
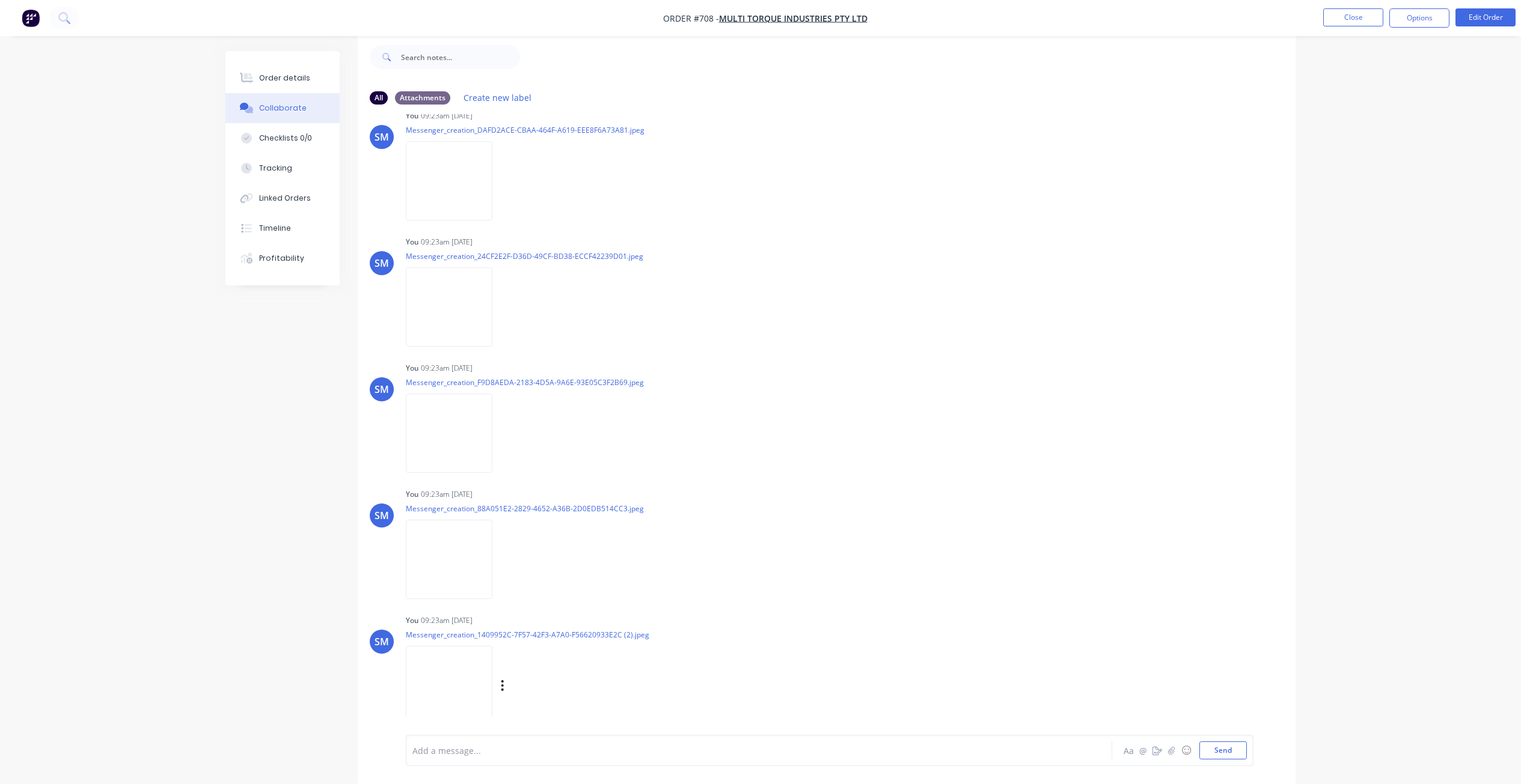
scroll to position [2057, 0]
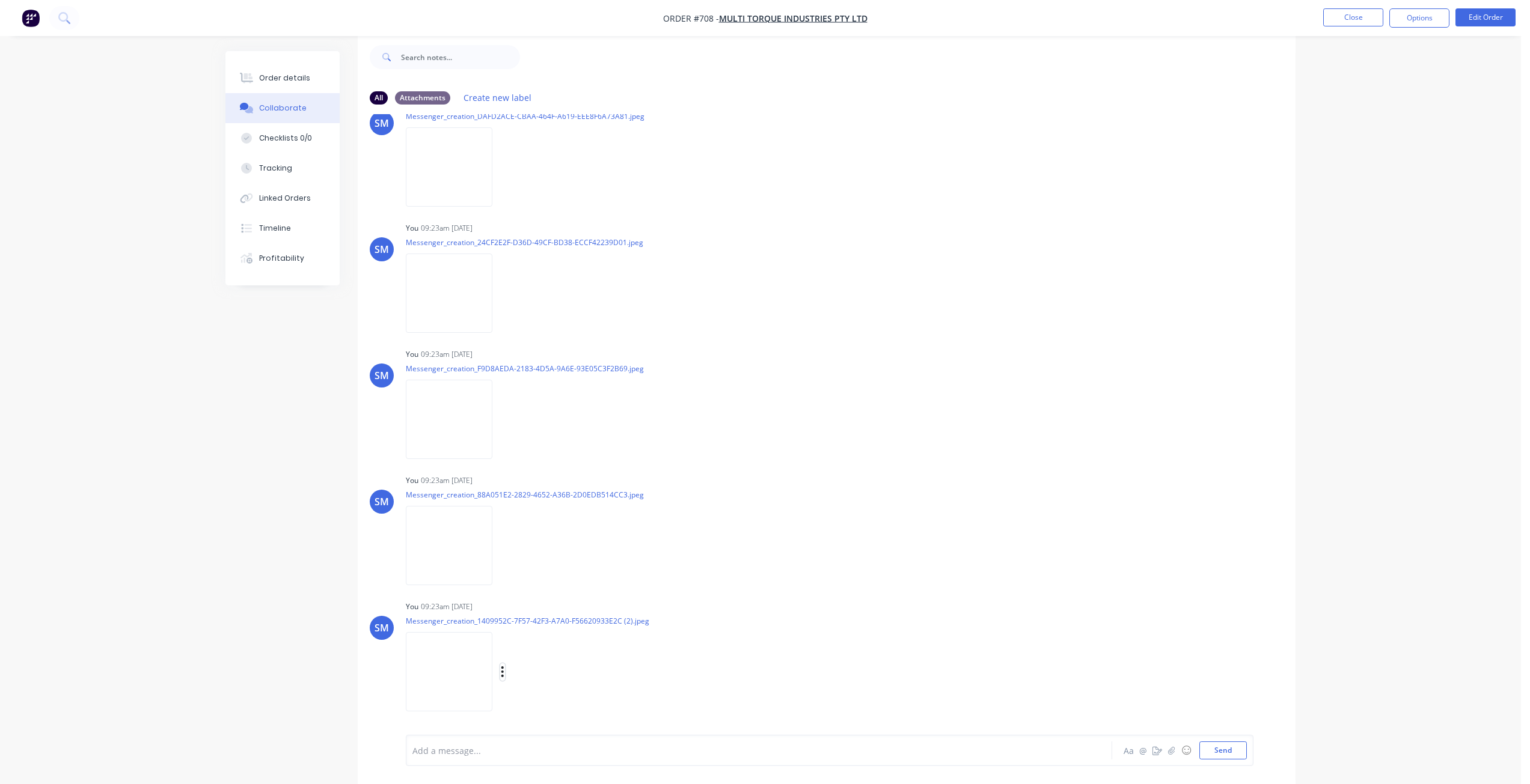
click at [504, 671] on button "button" at bounding box center [502, 671] width 5 height 17
click at [258, 76] on button "Order details" at bounding box center [282, 78] width 114 height 30
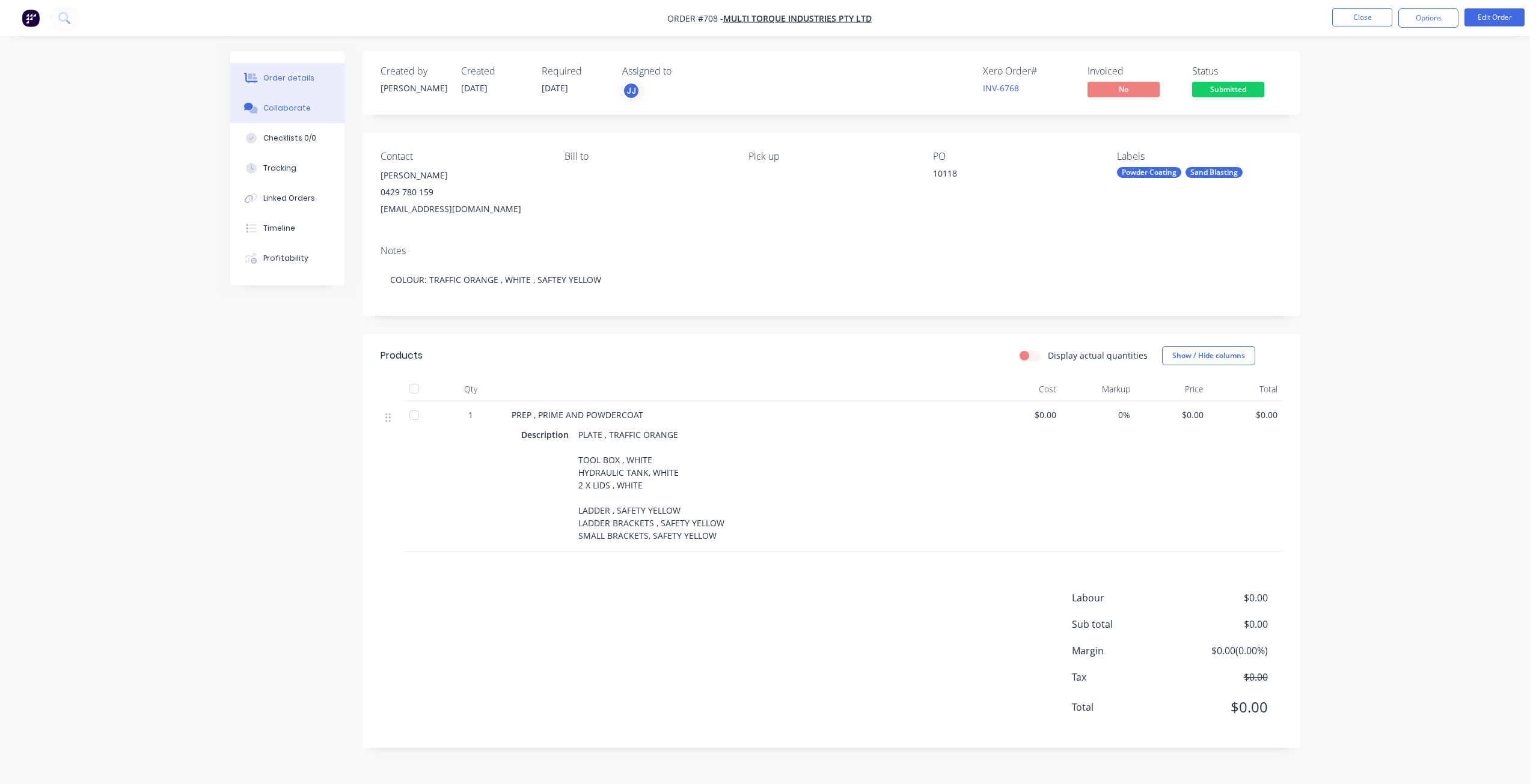
click at [279, 106] on div "Collaborate" at bounding box center [287, 108] width 47 height 11
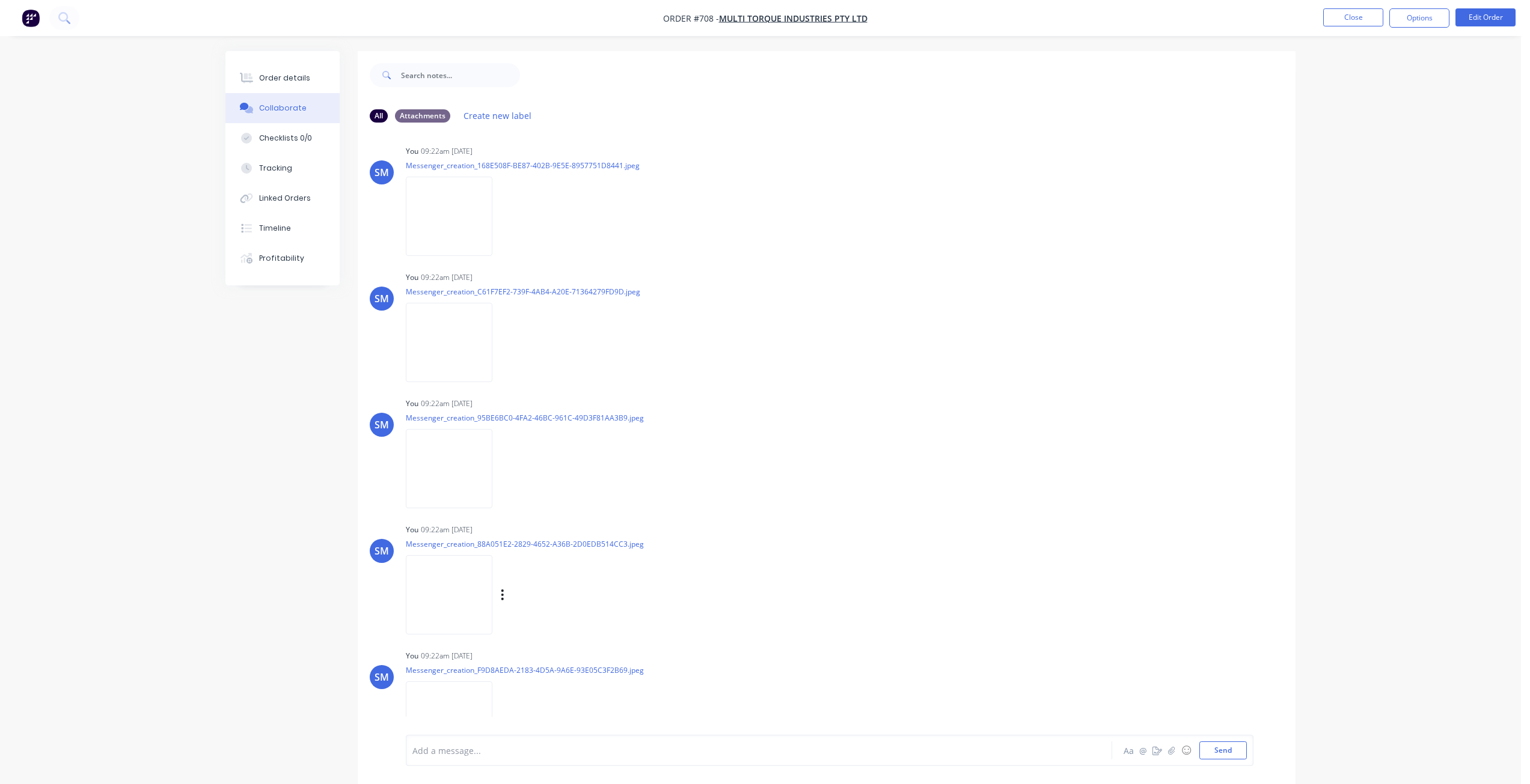
scroll to position [841, 0]
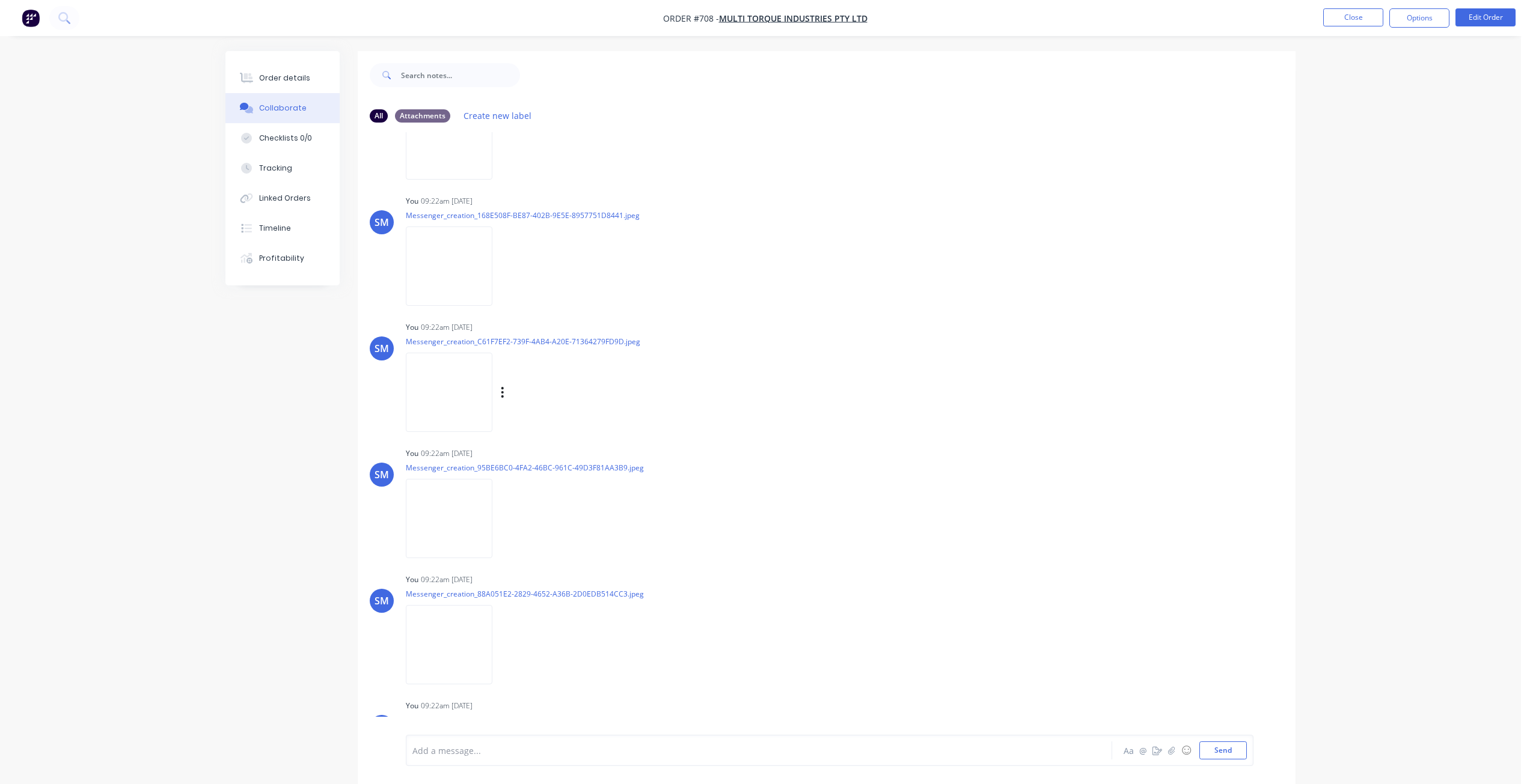
click at [462, 377] on img at bounding box center [449, 391] width 86 height 79
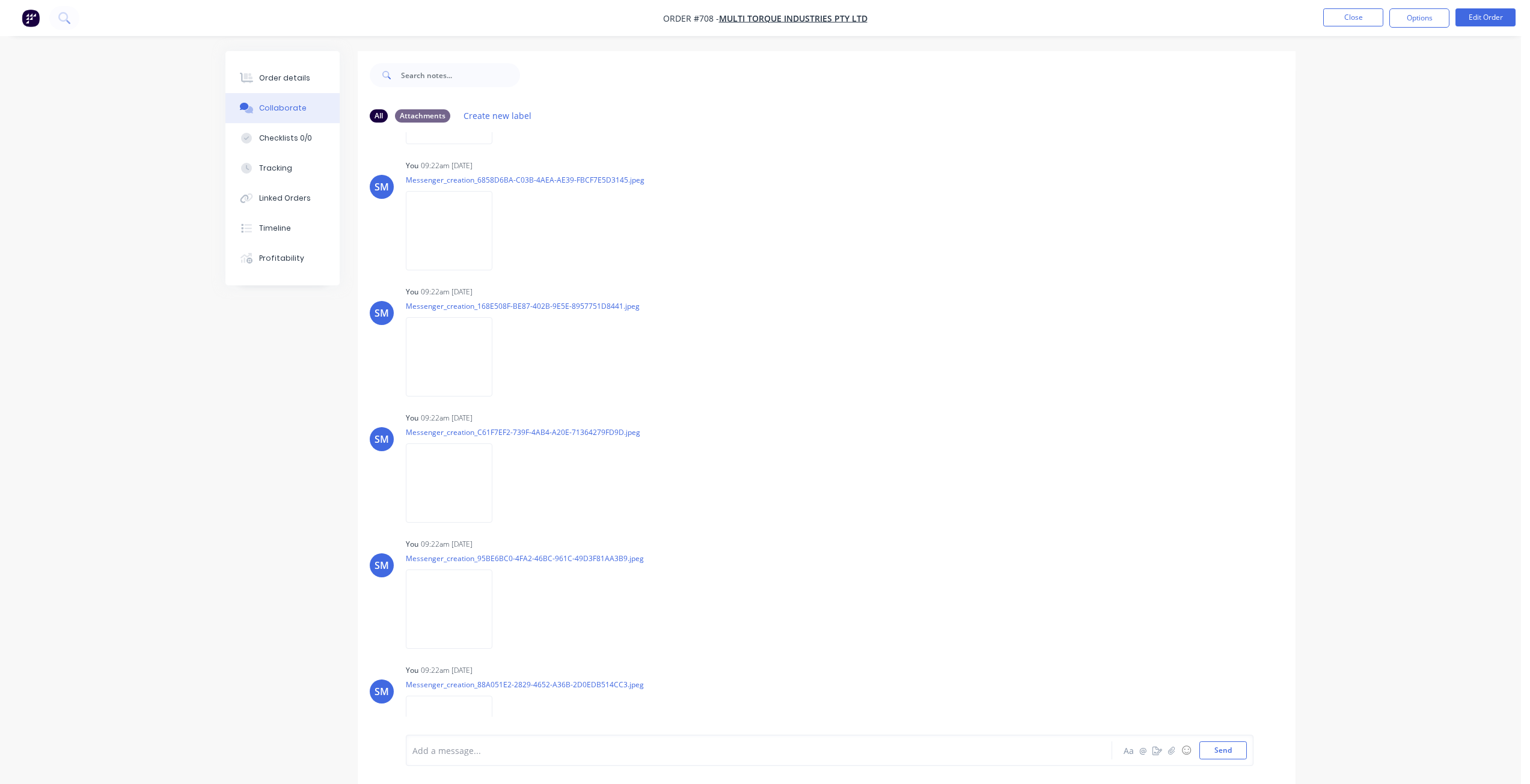
scroll to position [721, 0]
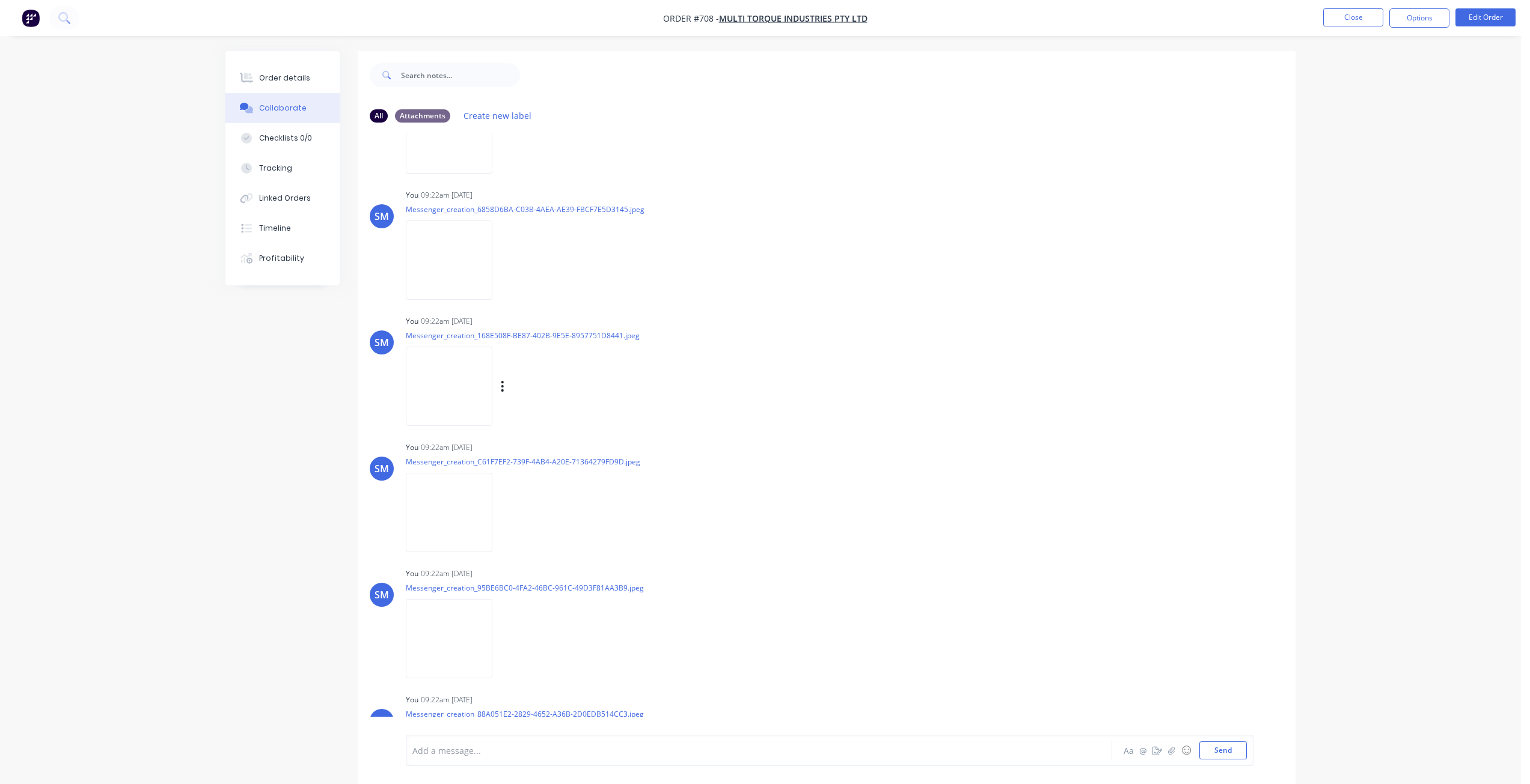
click at [466, 398] on img at bounding box center [449, 386] width 86 height 79
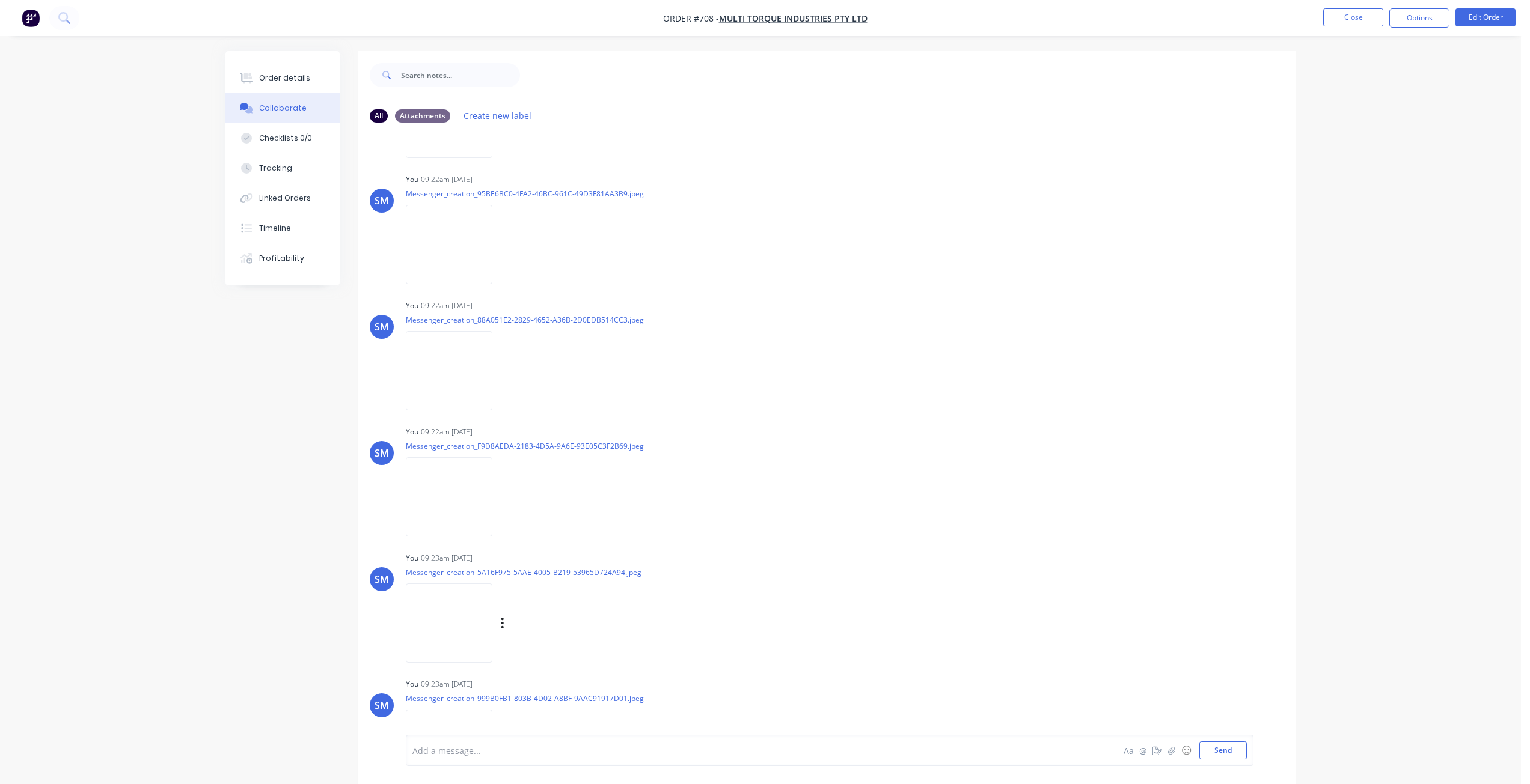
scroll to position [1202, 0]
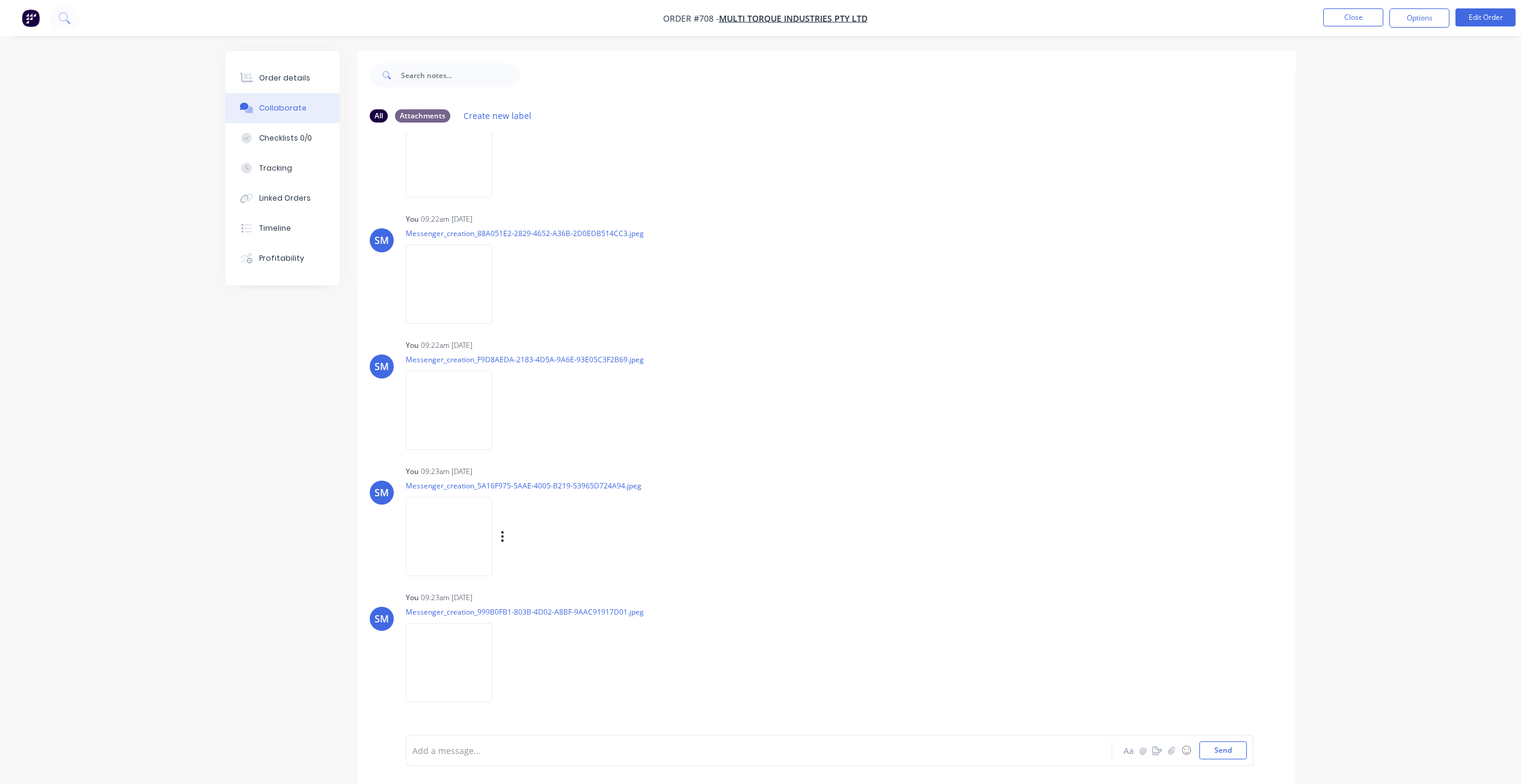
click at [467, 534] on img at bounding box center [449, 536] width 86 height 79
click at [458, 177] on img at bounding box center [449, 157] width 86 height 79
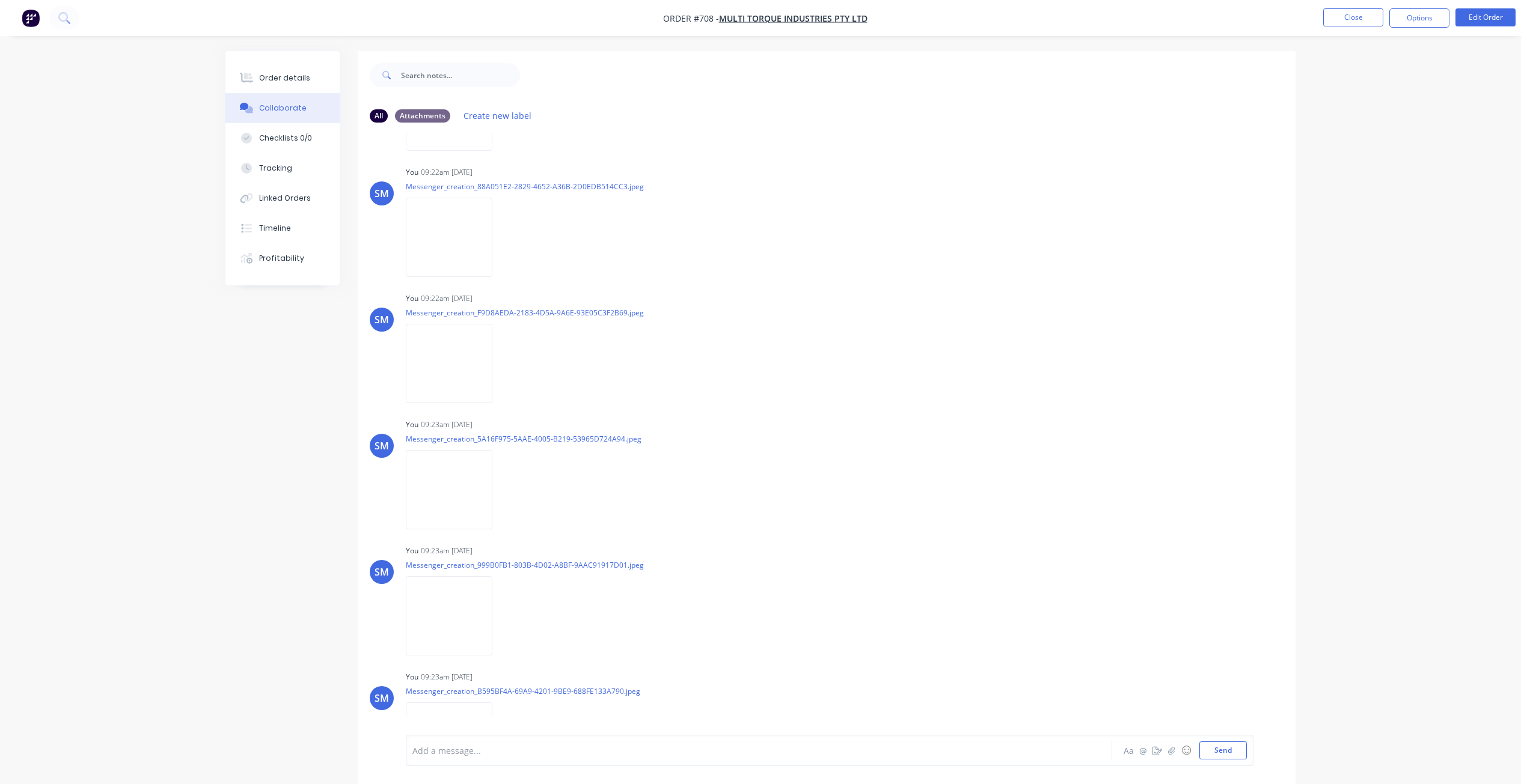
scroll to position [1261, 0]
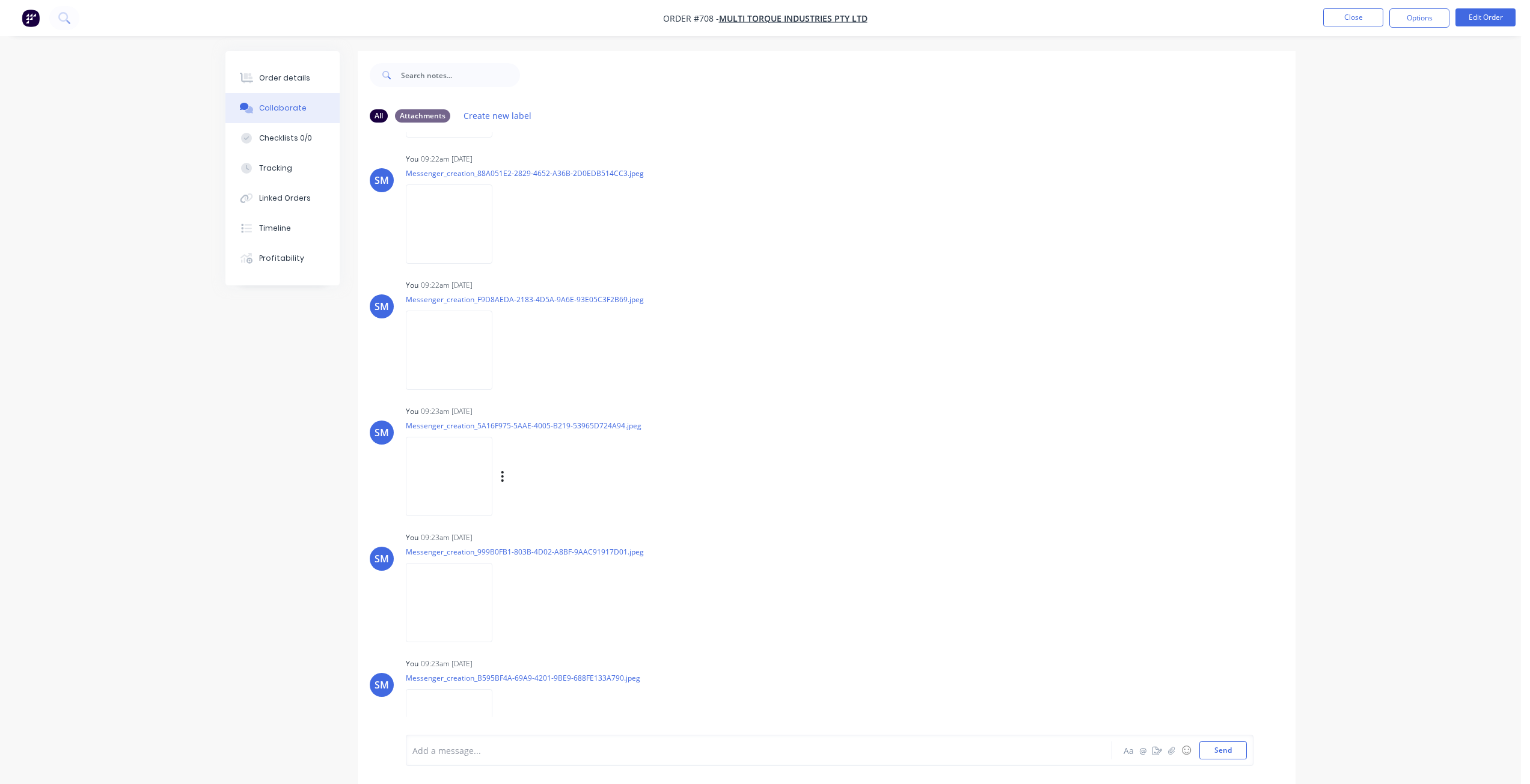
click at [463, 482] on img at bounding box center [449, 475] width 86 height 79
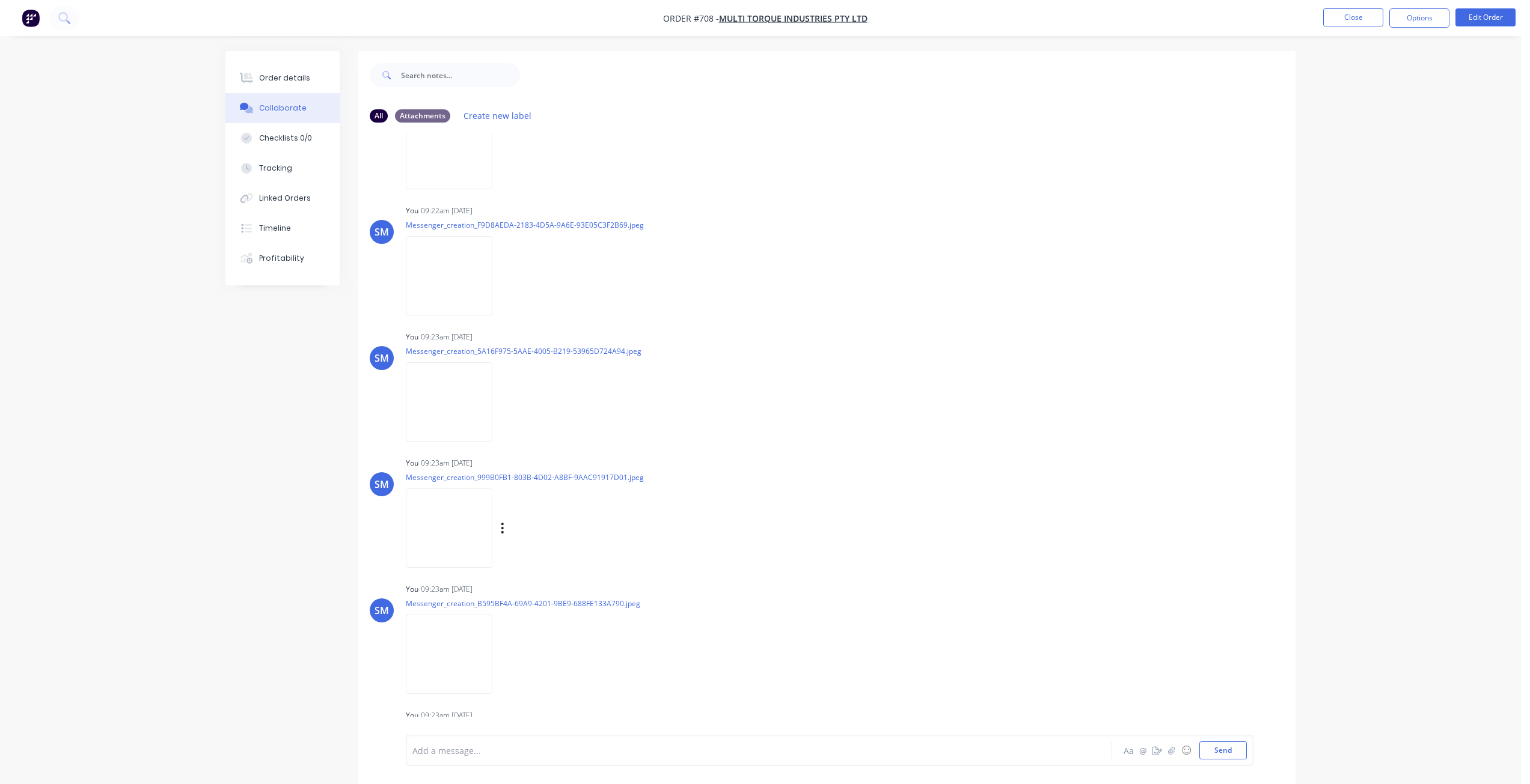
scroll to position [1382, 0]
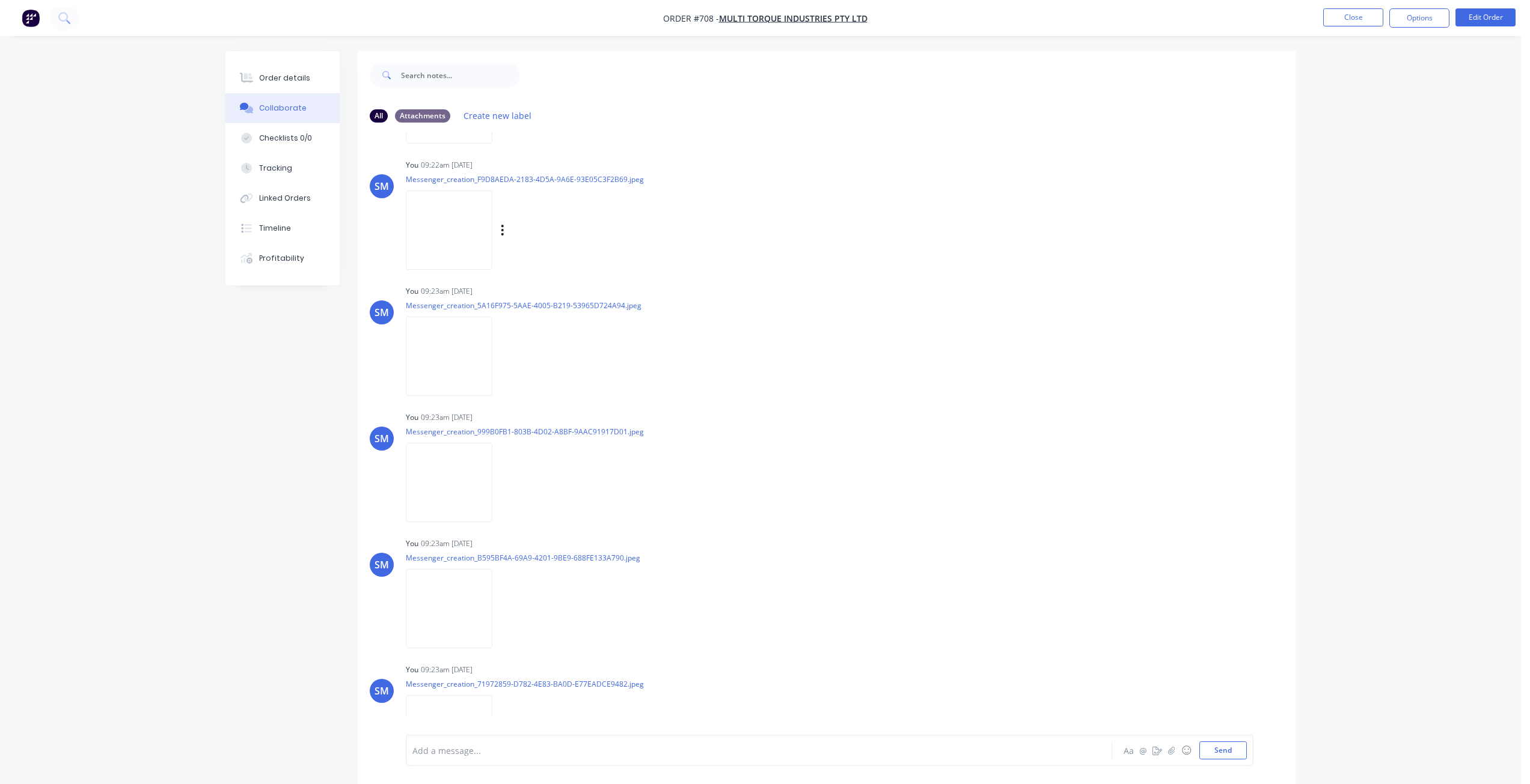
click at [445, 211] on img at bounding box center [449, 229] width 86 height 79
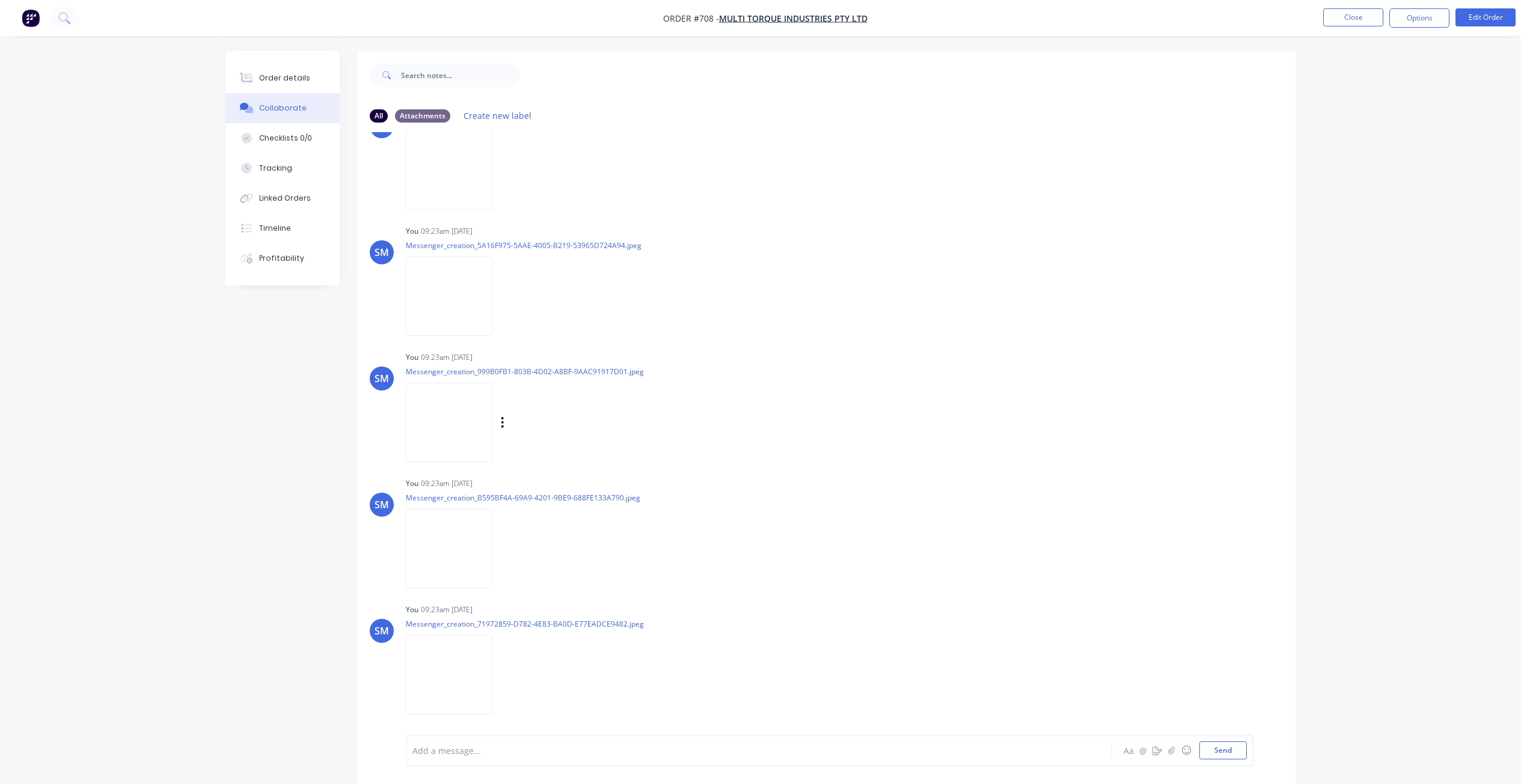
click at [467, 425] on img at bounding box center [449, 422] width 86 height 79
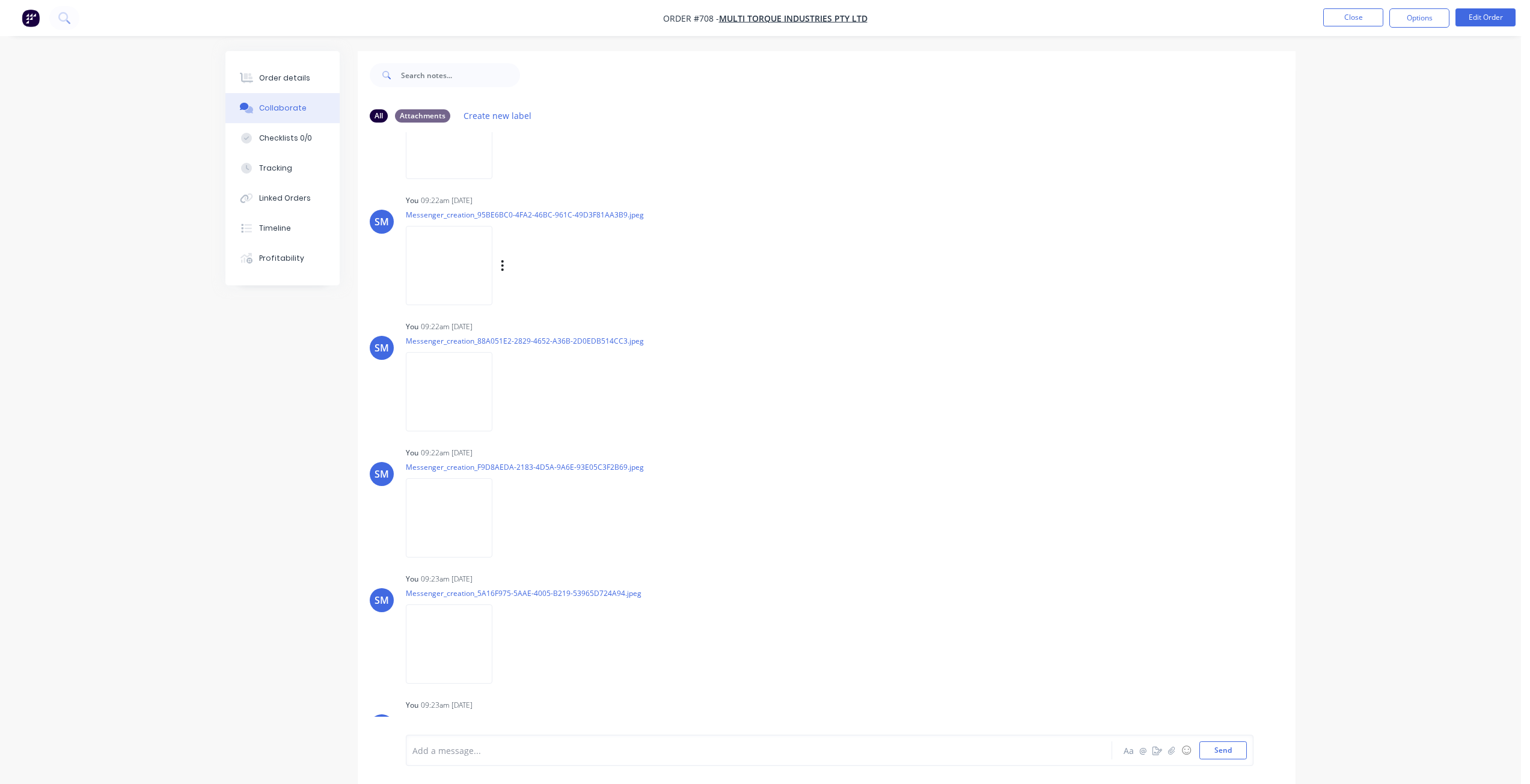
scroll to position [1081, 0]
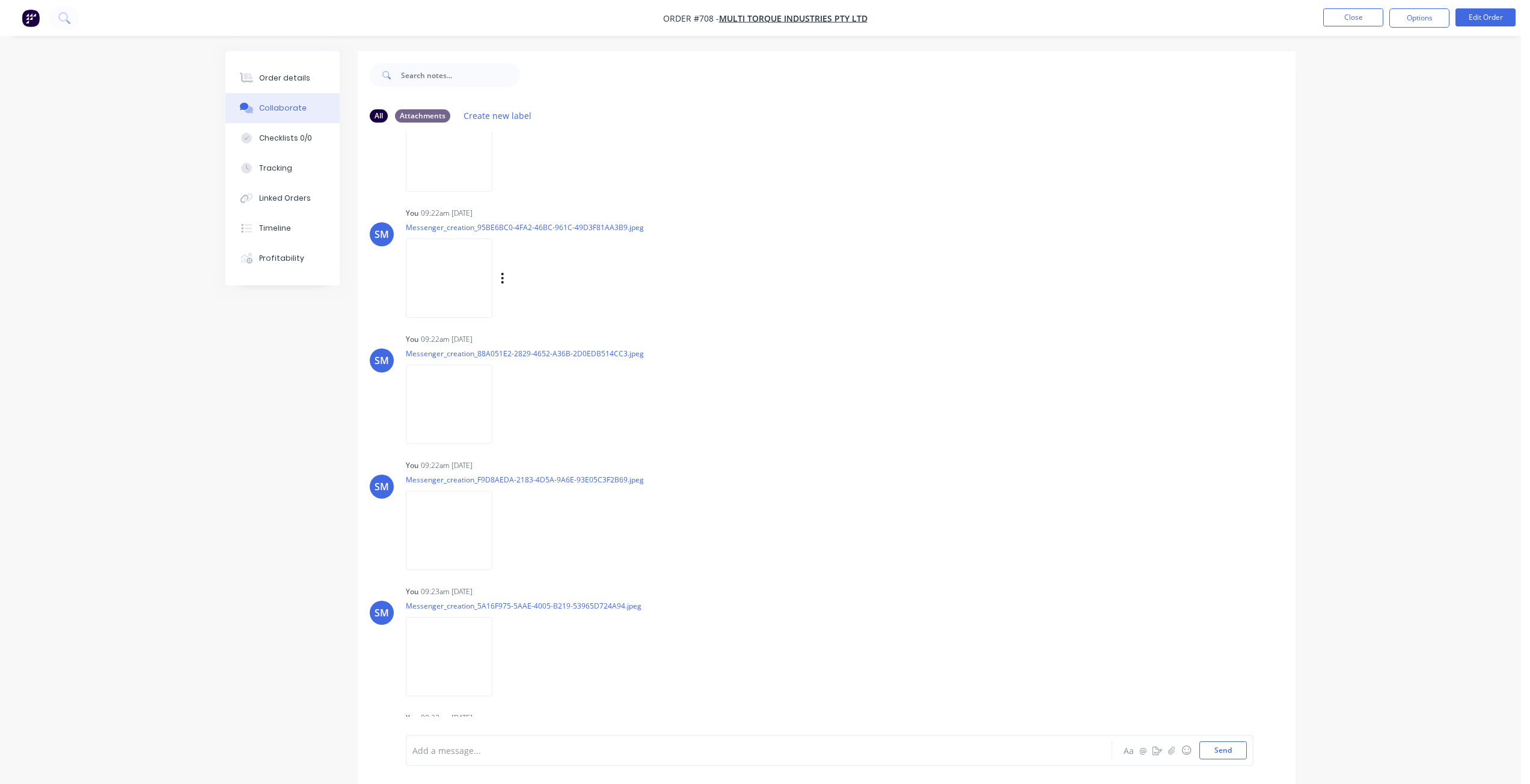
click at [452, 276] on img at bounding box center [449, 277] width 86 height 79
click at [442, 395] on img at bounding box center [449, 404] width 86 height 79
click at [1360, 17] on button "Close" at bounding box center [1353, 17] width 60 height 18
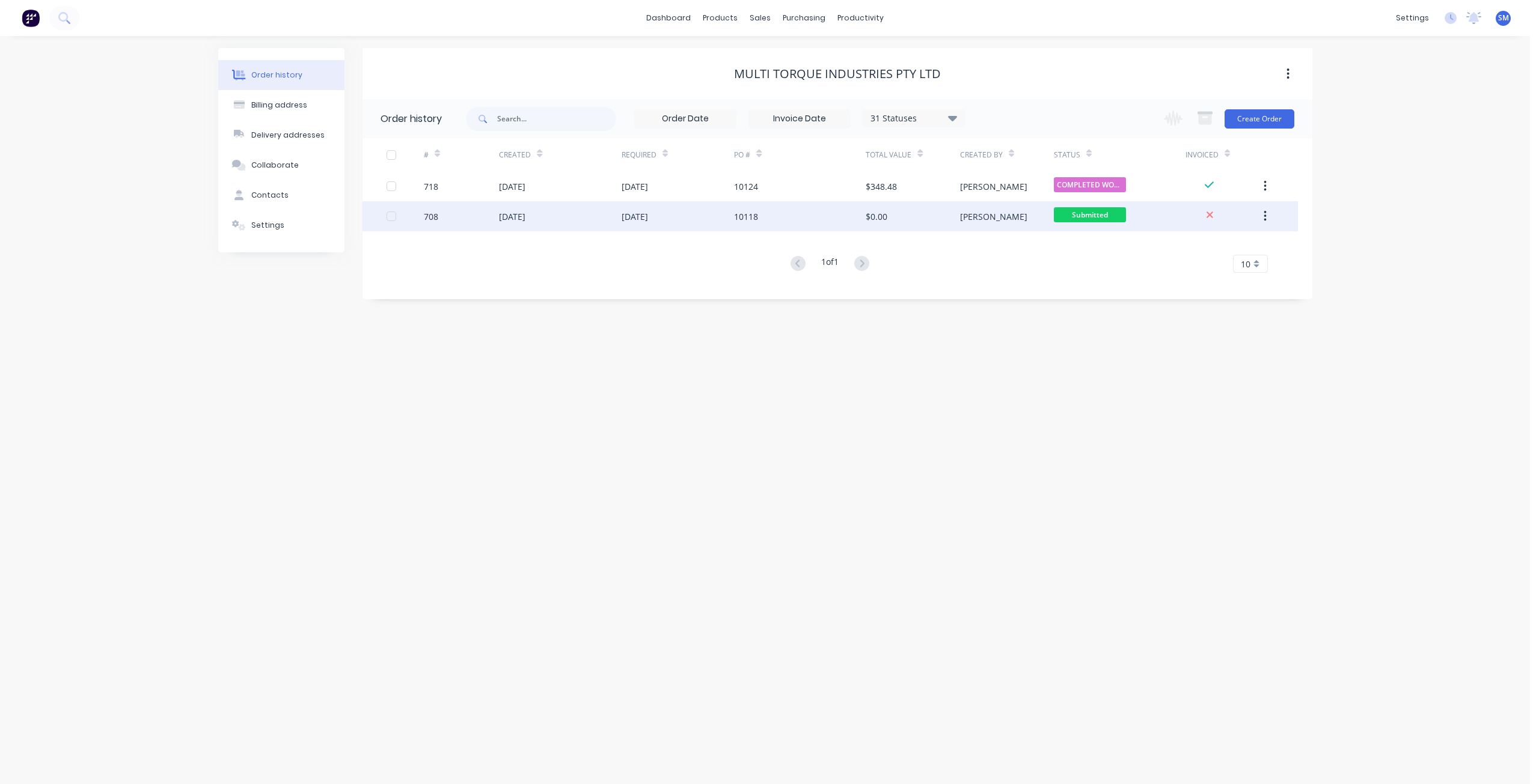
click at [525, 211] on div "[DATE]" at bounding box center [512, 217] width 26 height 13
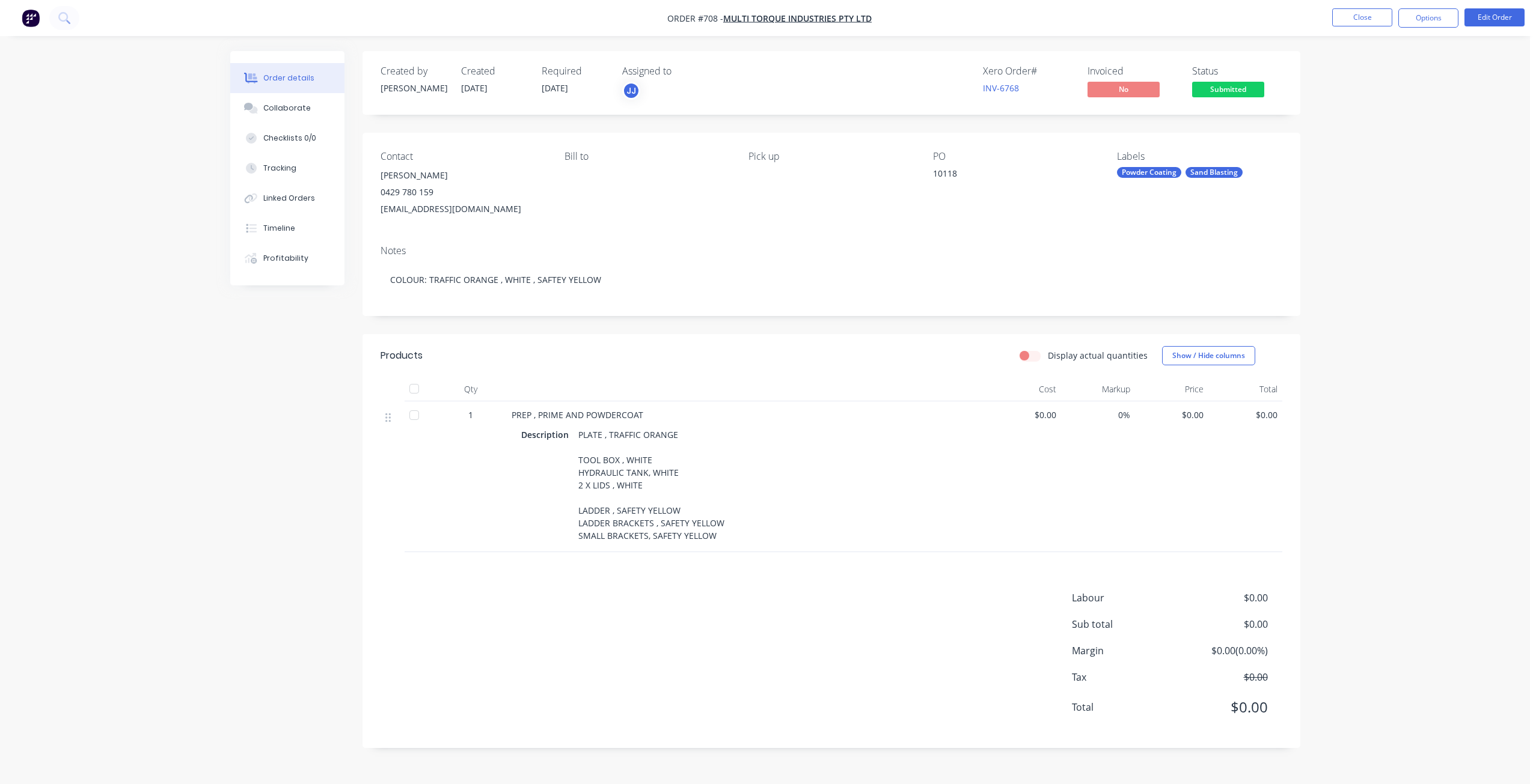
click at [1052, 414] on span "$0.00" at bounding box center [1024, 415] width 64 height 13
click at [1207, 416] on div "$0.00" at bounding box center [1172, 476] width 74 height 151
click at [1497, 20] on button "Edit Order" at bounding box center [1494, 17] width 60 height 18
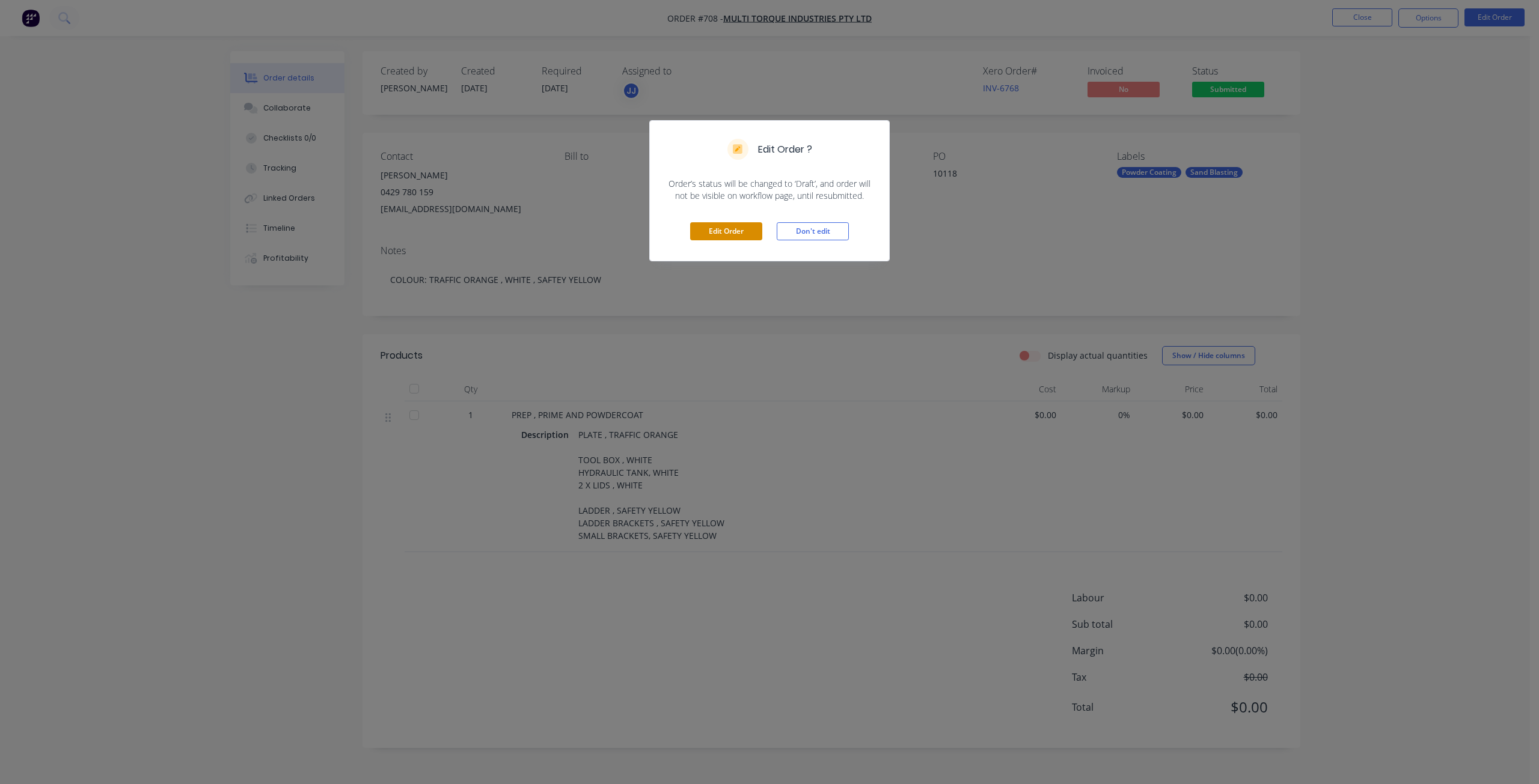
click at [702, 229] on button "Edit Order" at bounding box center [726, 231] width 72 height 18
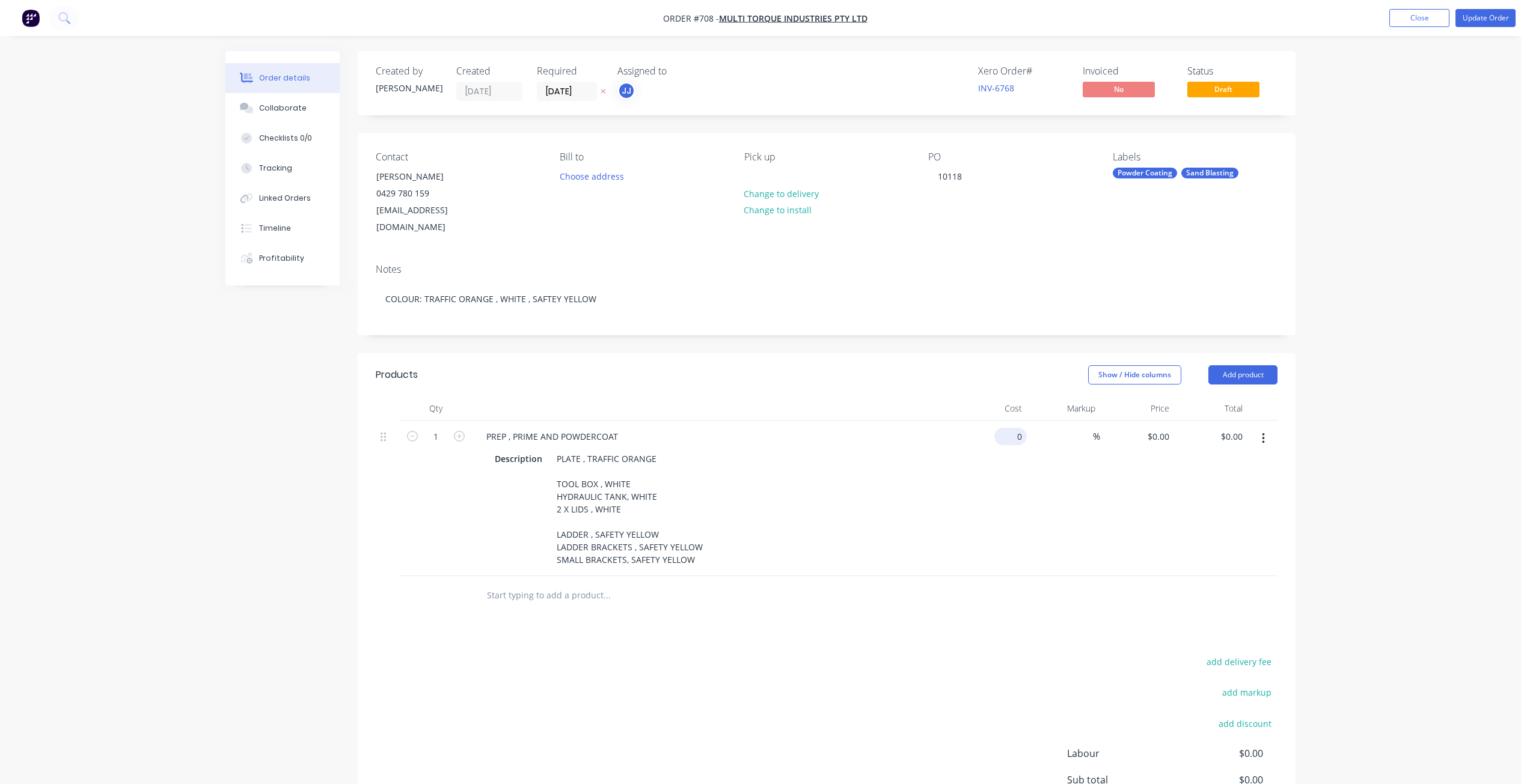
click at [1018, 427] on input "0" at bounding box center [1013, 436] width 28 height 17
type input "$2,447.00"
click at [1038, 428] on div "%" at bounding box center [1063, 498] width 74 height 156
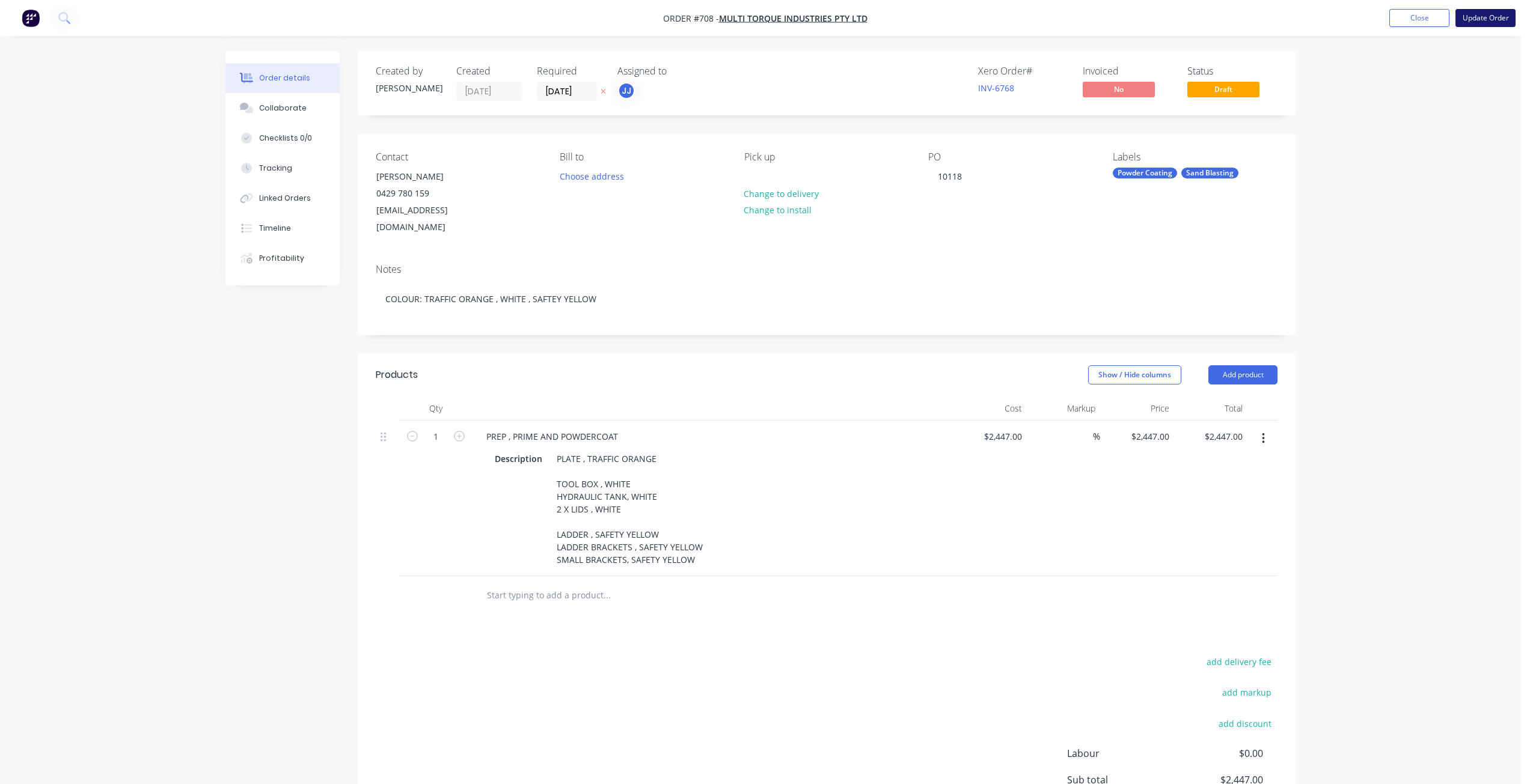
click at [1484, 11] on button "Update Order" at bounding box center [1485, 18] width 60 height 18
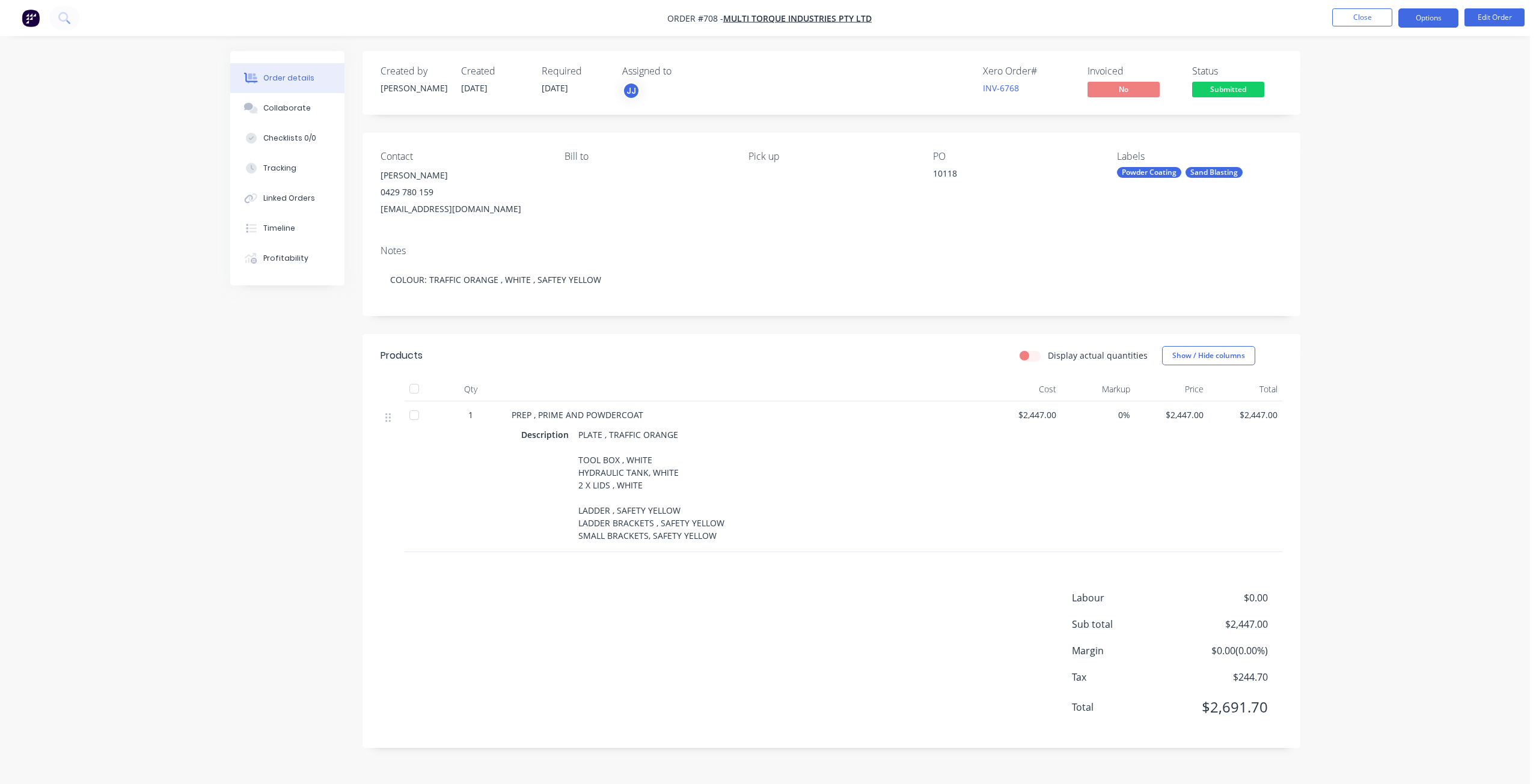
click at [1435, 13] on button "Options" at bounding box center [1428, 18] width 60 height 19
click at [1344, 74] on div "Invoice" at bounding box center [1392, 72] width 111 height 17
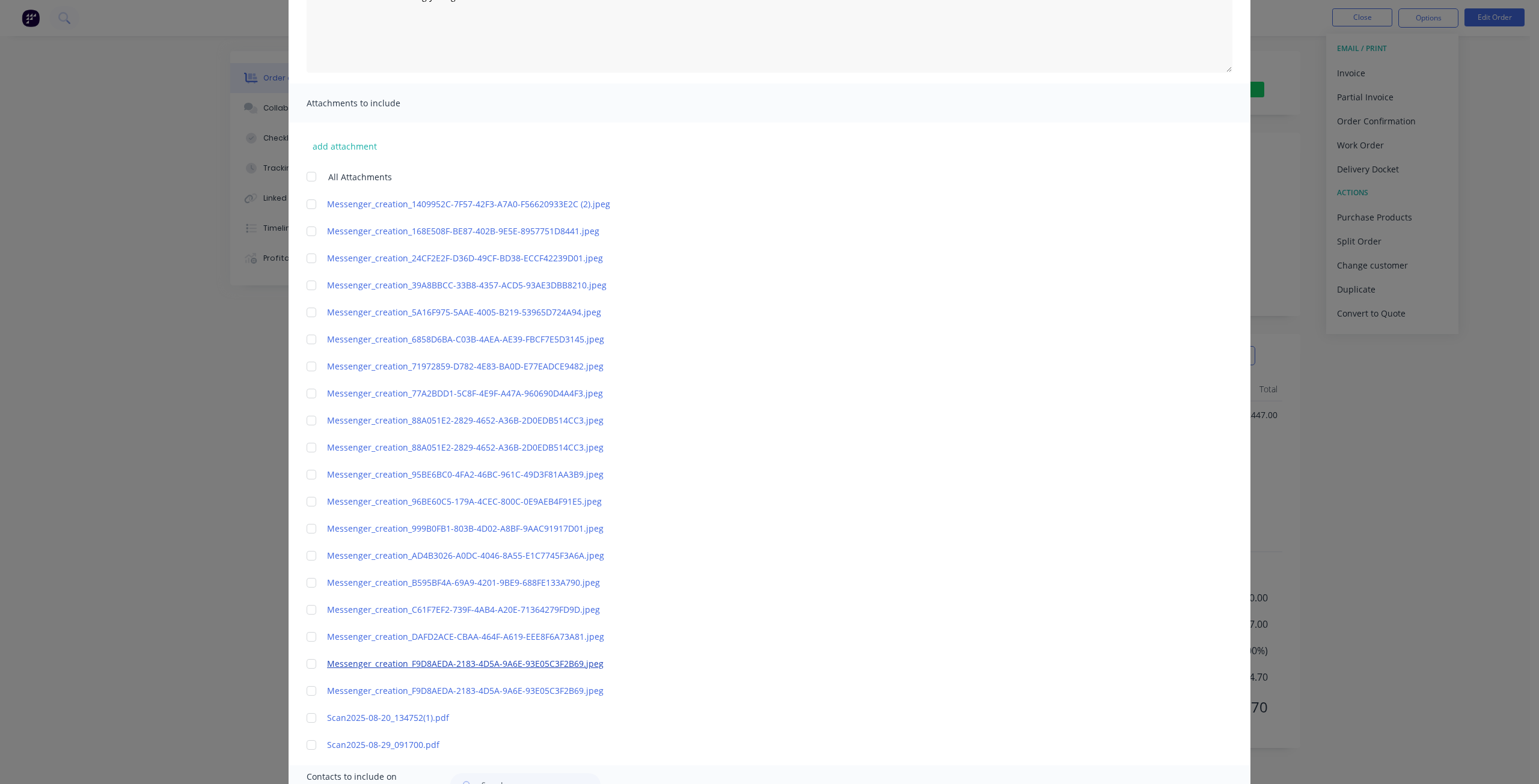
scroll to position [359, 0]
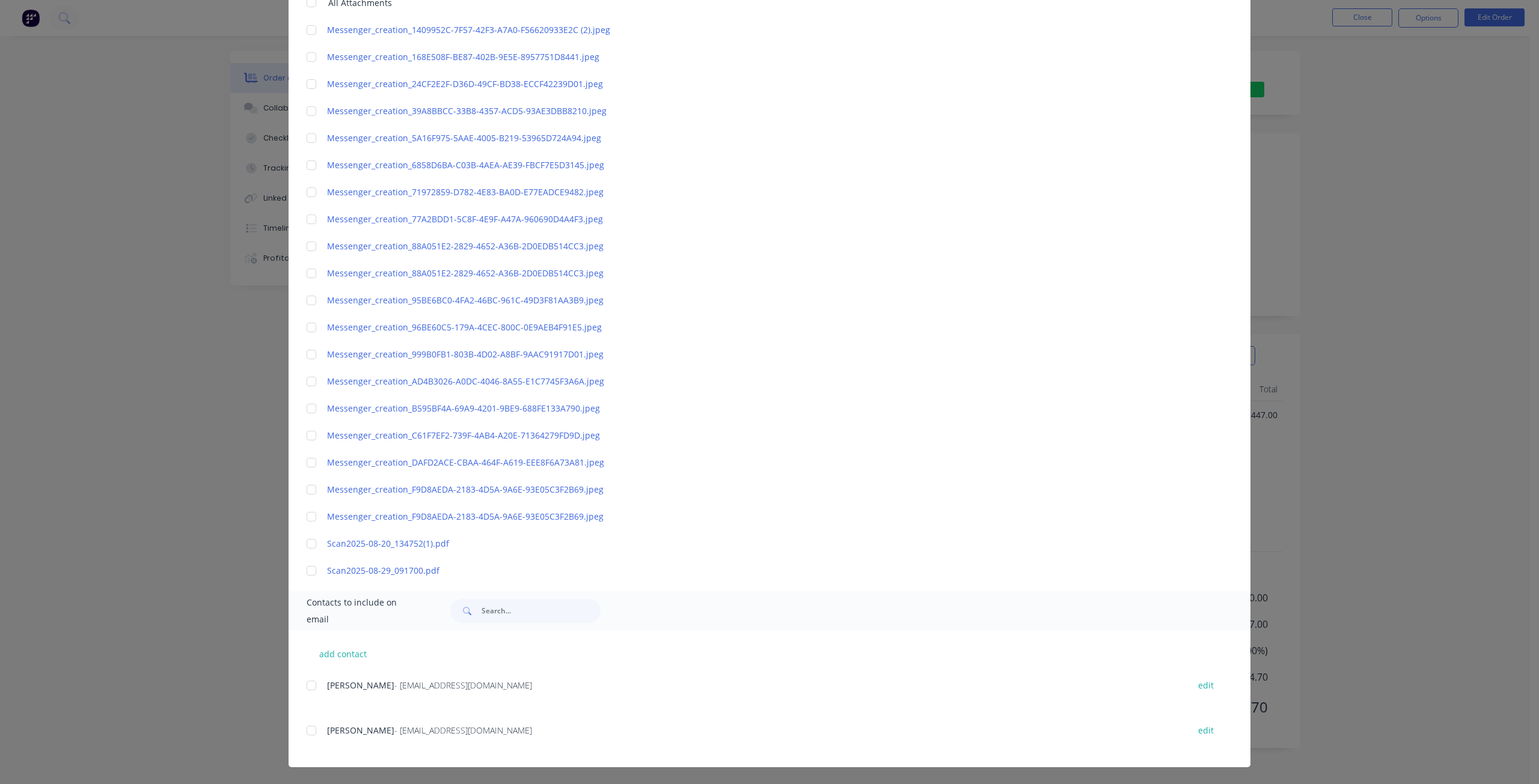
click at [305, 685] on div at bounding box center [311, 685] width 24 height 24
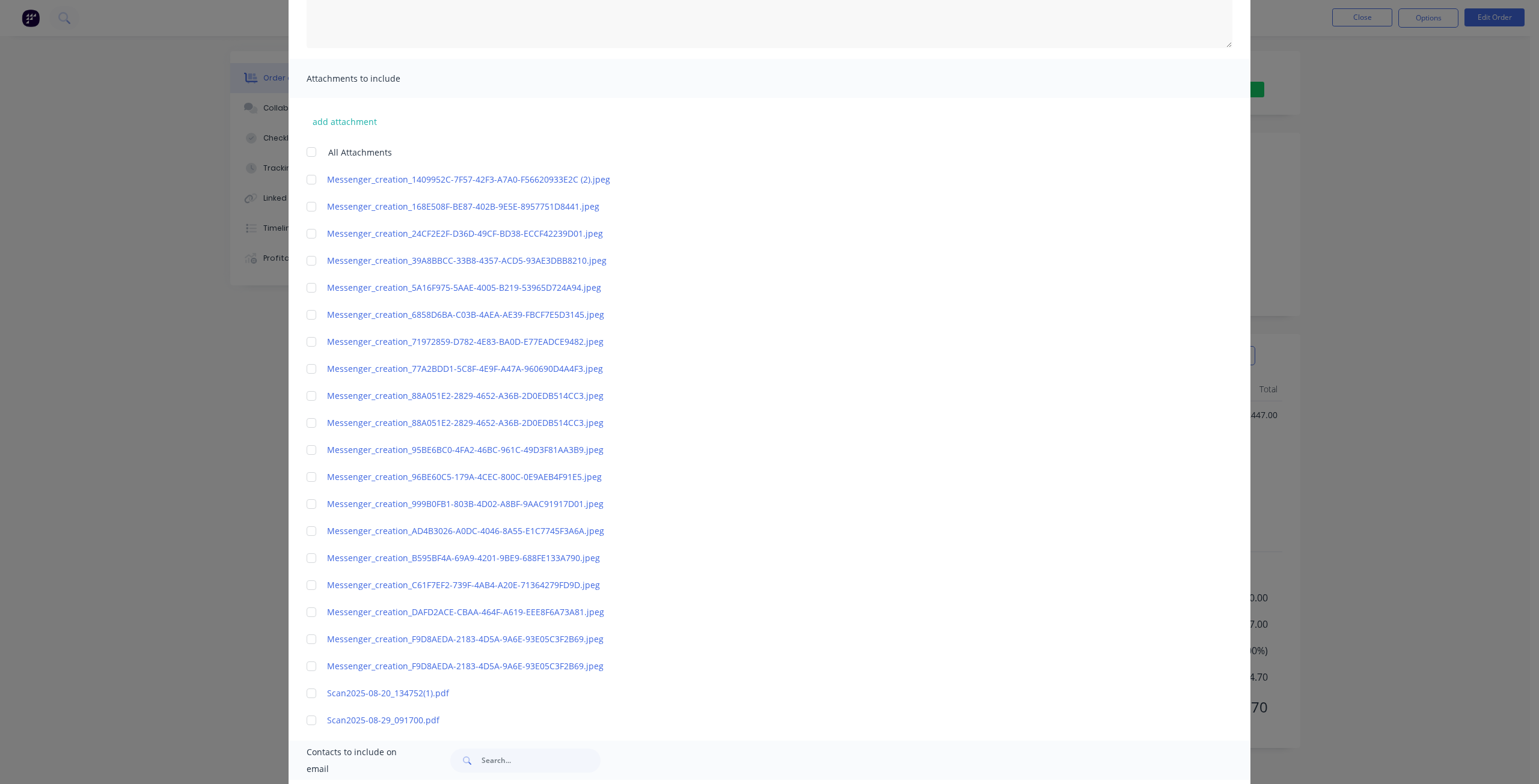
scroll to position [0, 0]
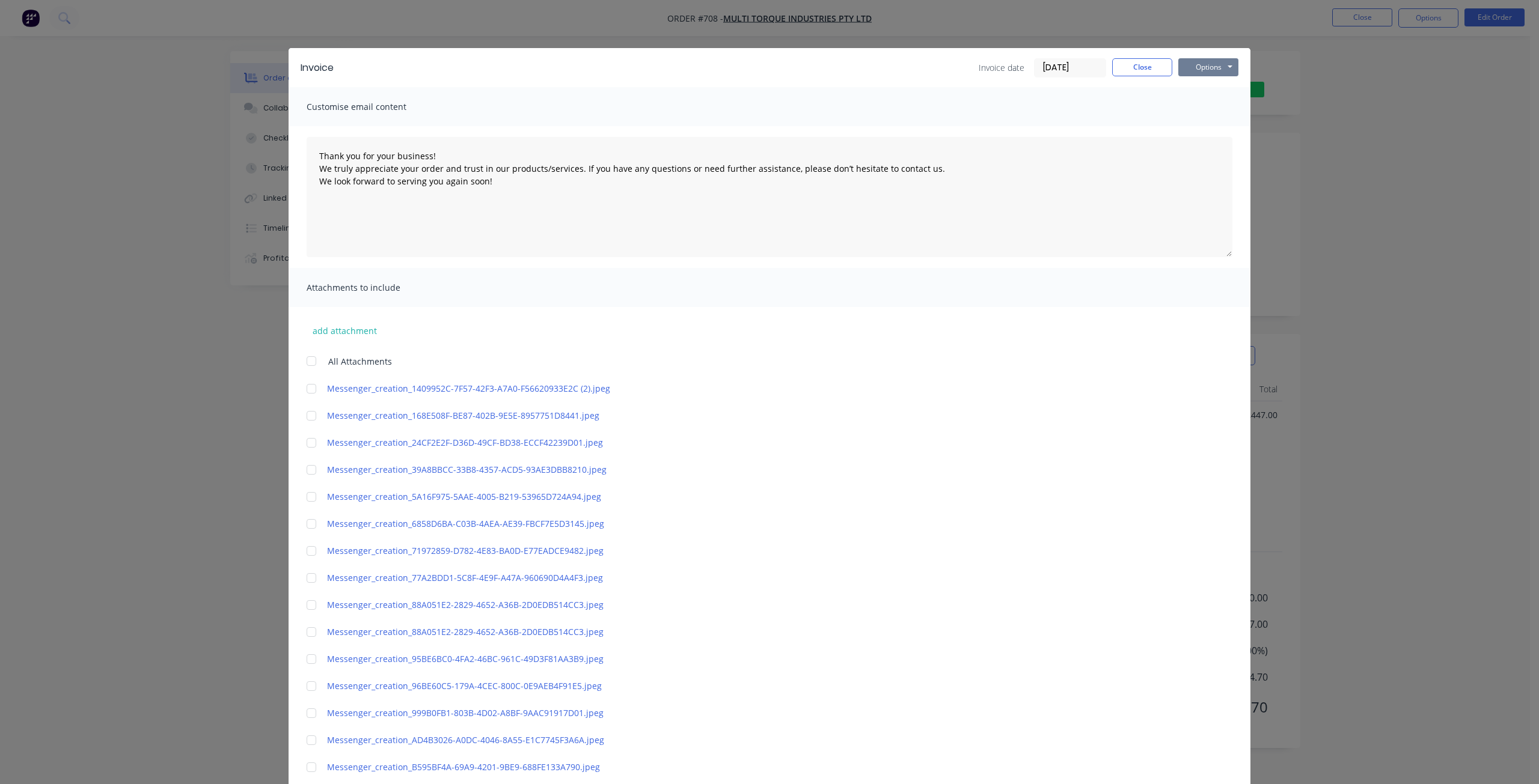
click at [1198, 63] on button "Options" at bounding box center [1208, 67] width 60 height 18
click at [1212, 126] on button "Email" at bounding box center [1216, 128] width 77 height 20
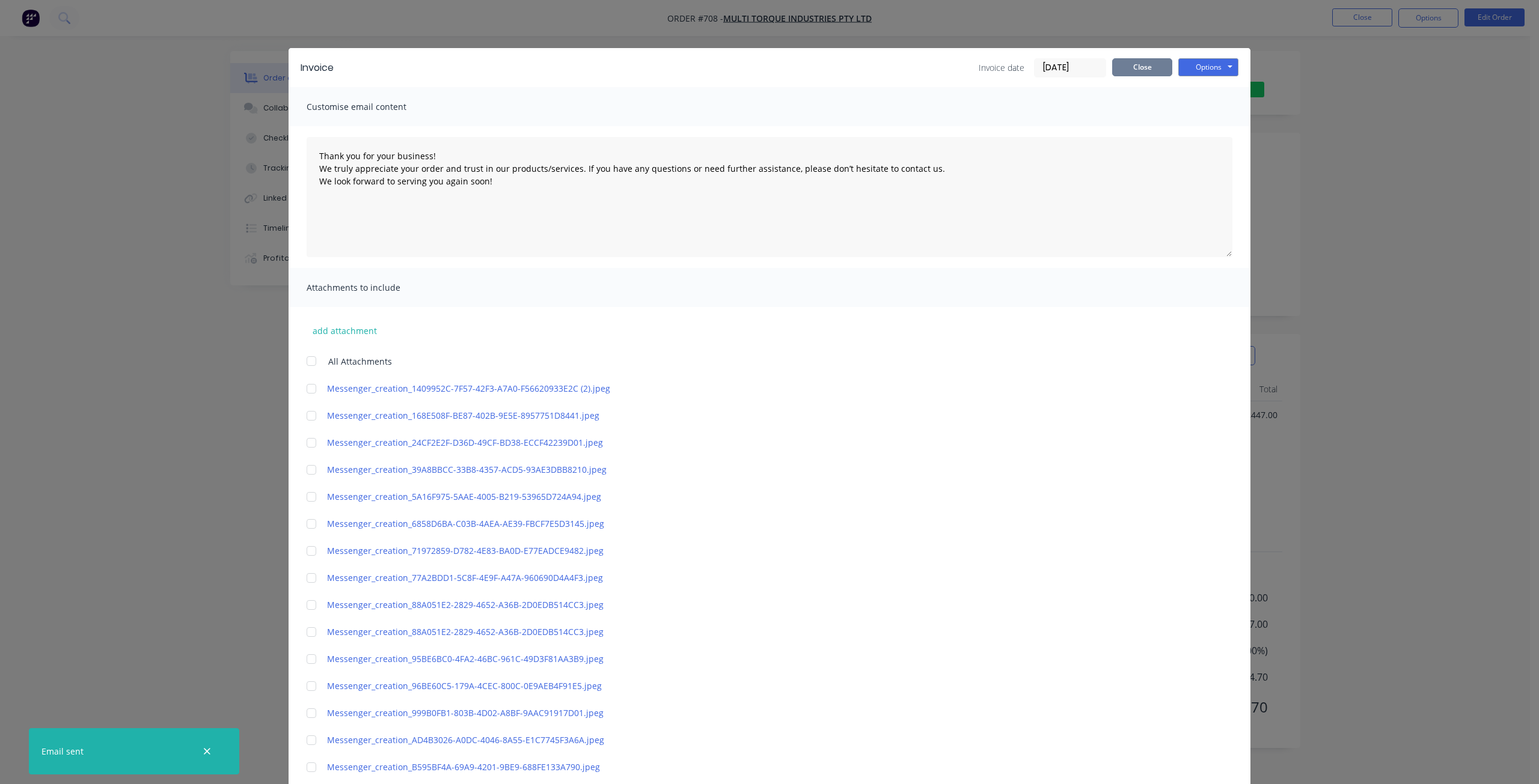
click at [1145, 68] on button "Close" at bounding box center [1142, 67] width 60 height 18
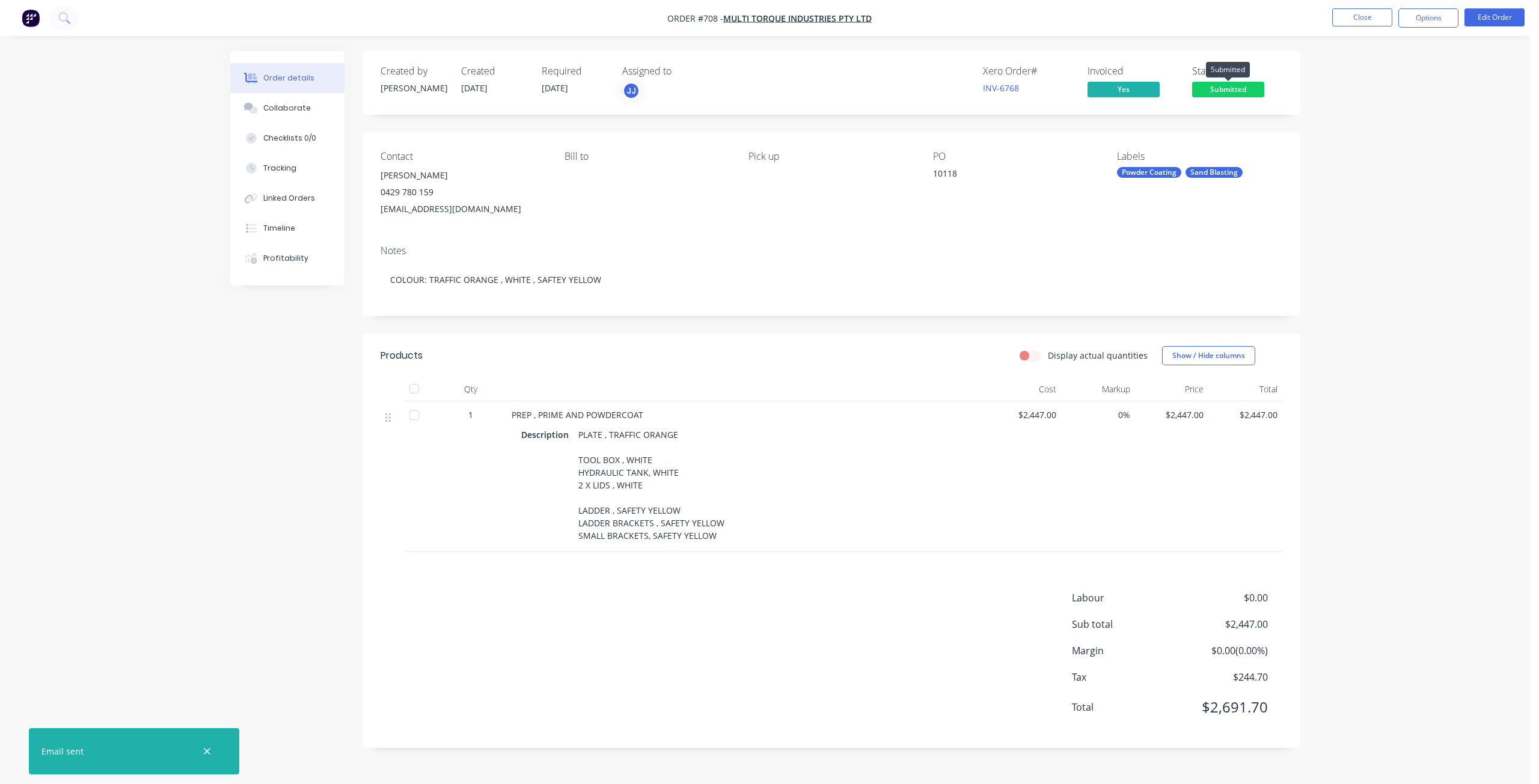
click at [1225, 87] on span "Submitted" at bounding box center [1228, 90] width 72 height 15
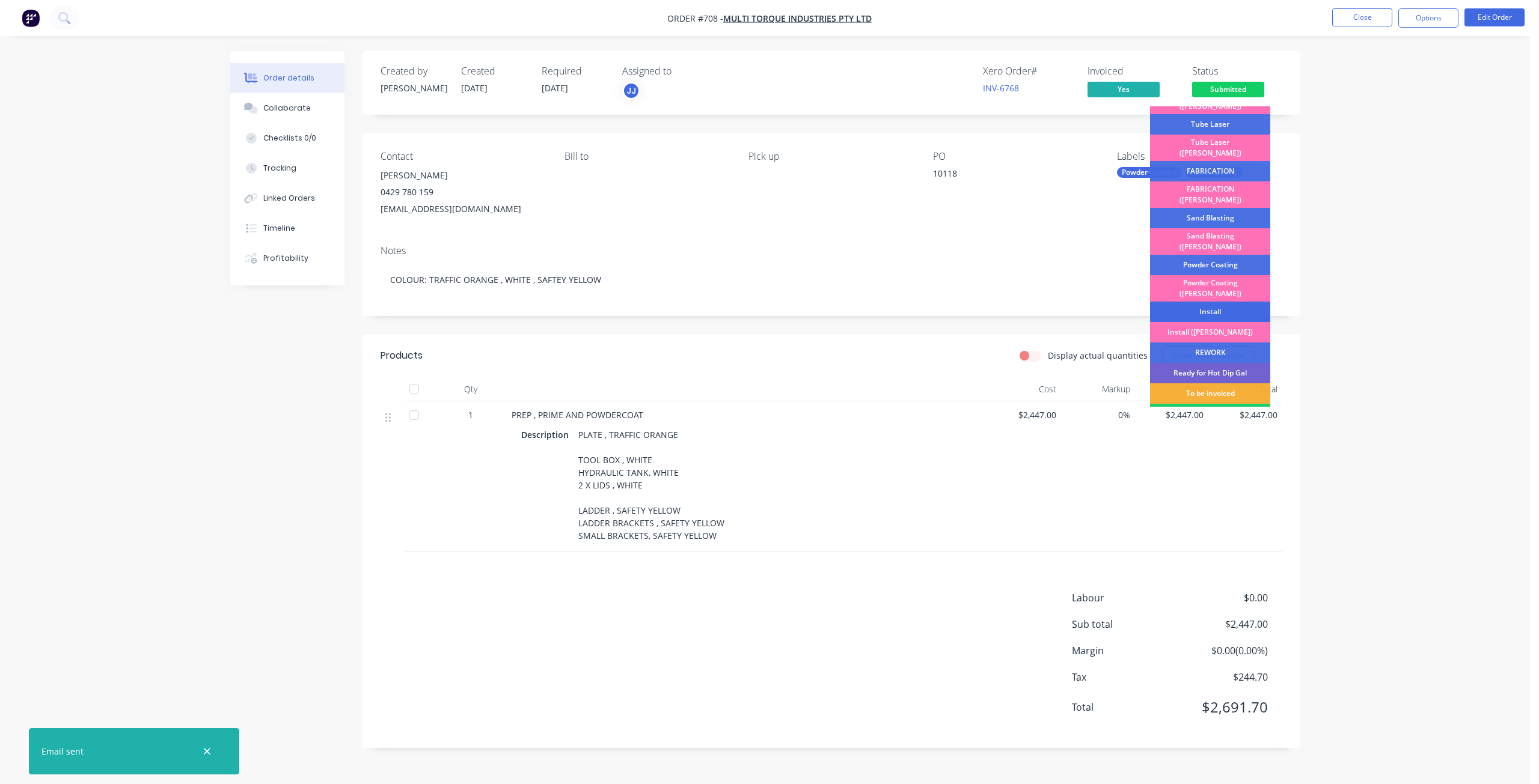
scroll to position [120, 0]
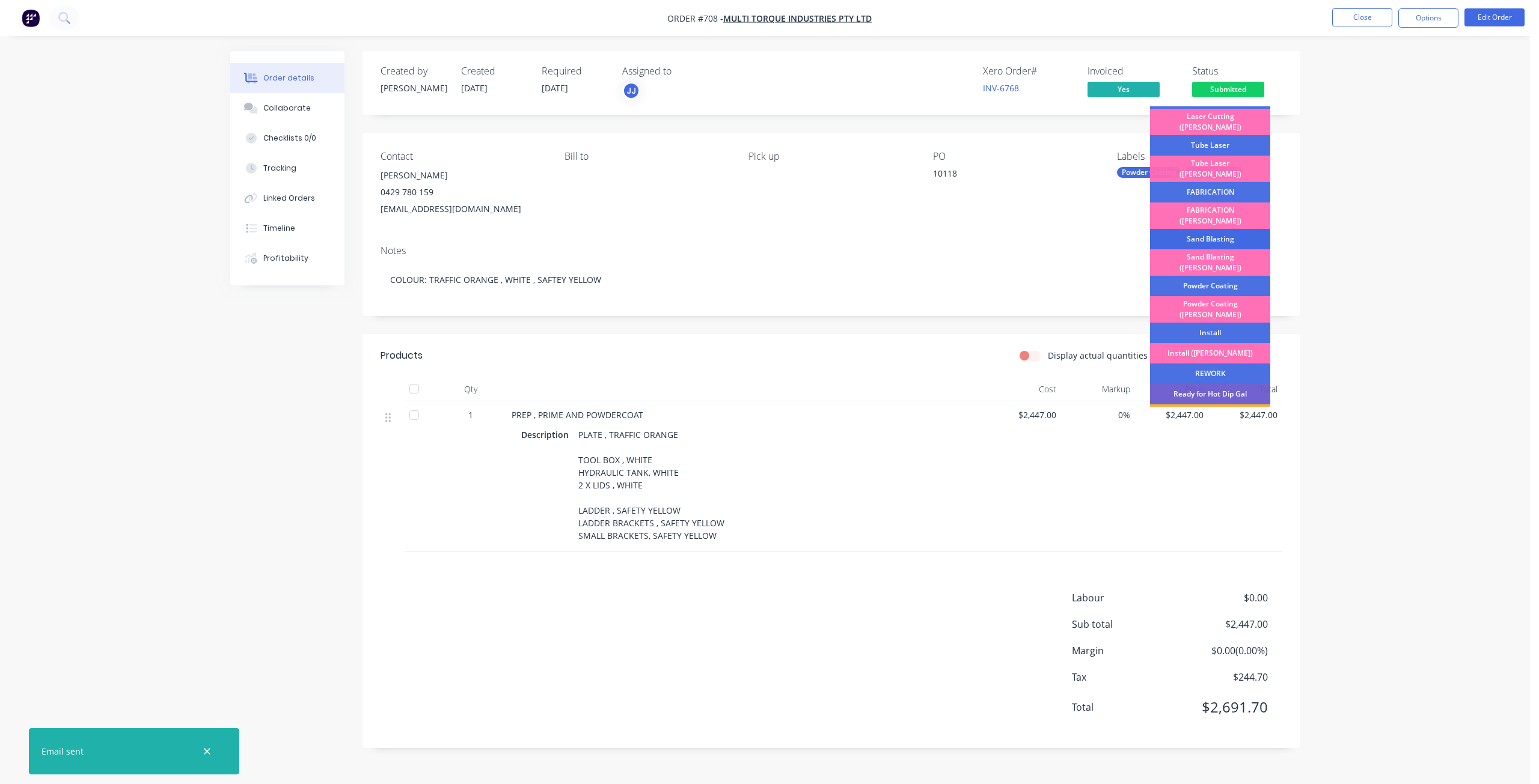
click at [1192, 229] on div "Sand Blasting" at bounding box center [1209, 238] width 120 height 20
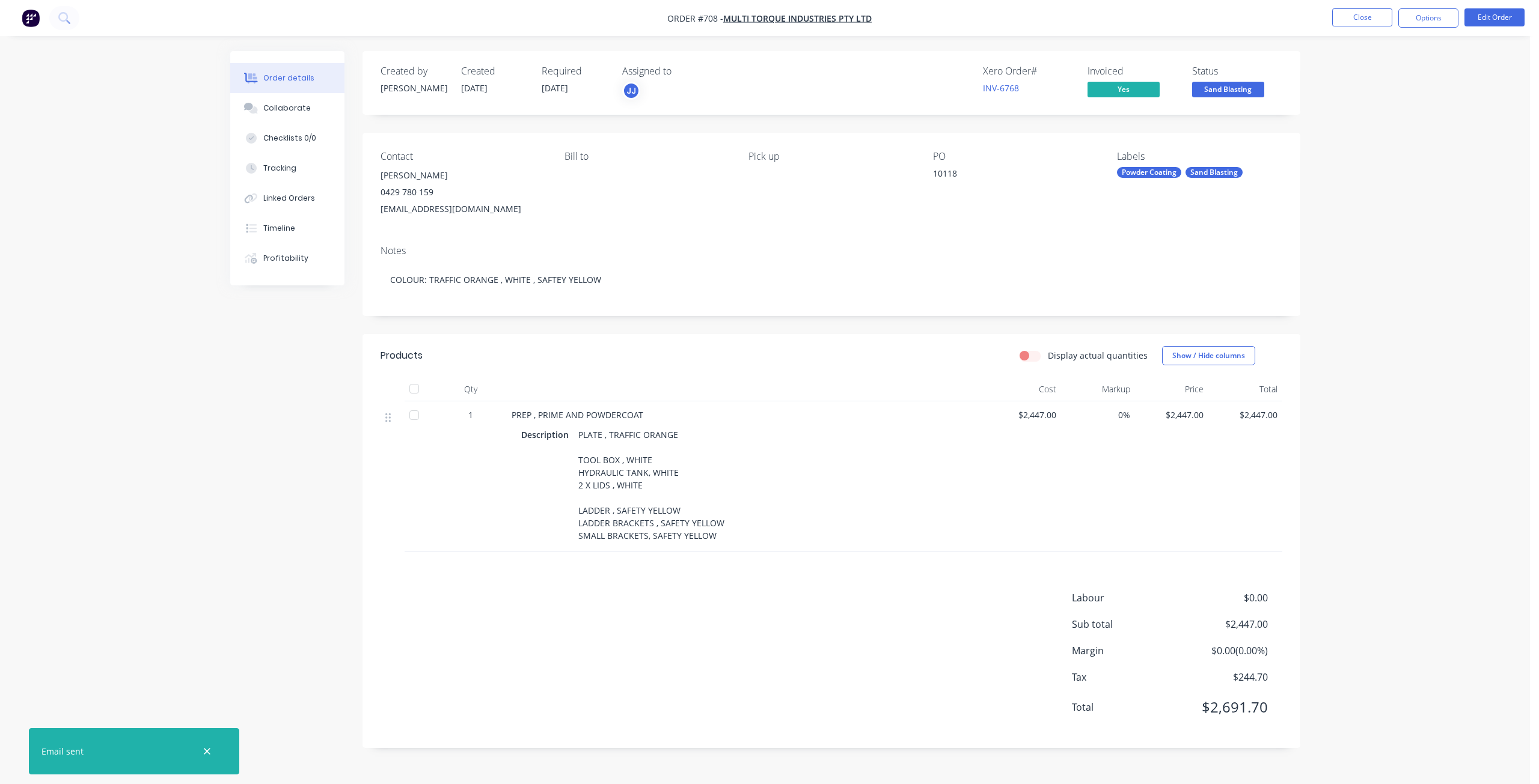
click at [1219, 92] on span "Sand Blasting" at bounding box center [1228, 90] width 72 height 15
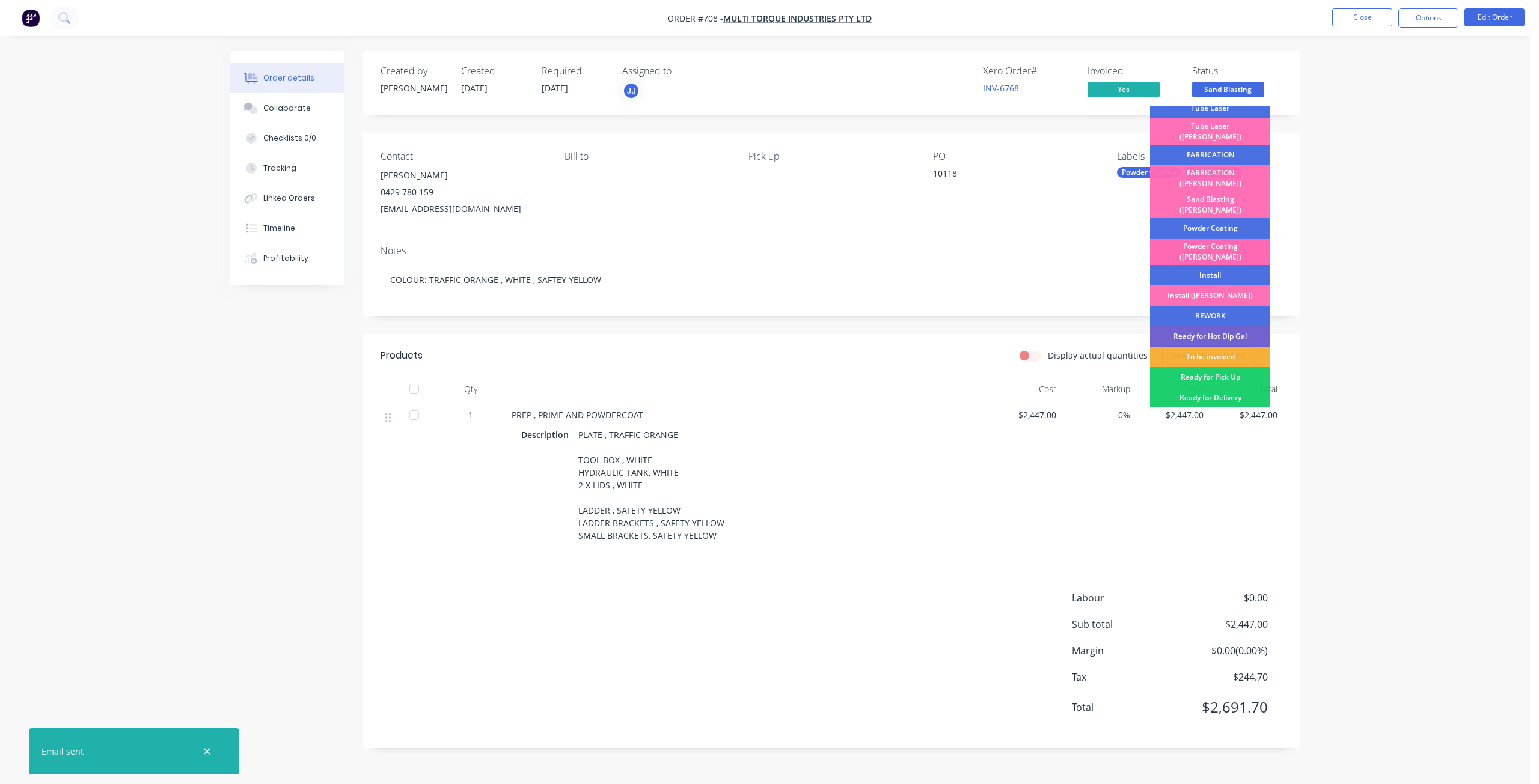
scroll to position [211, 0]
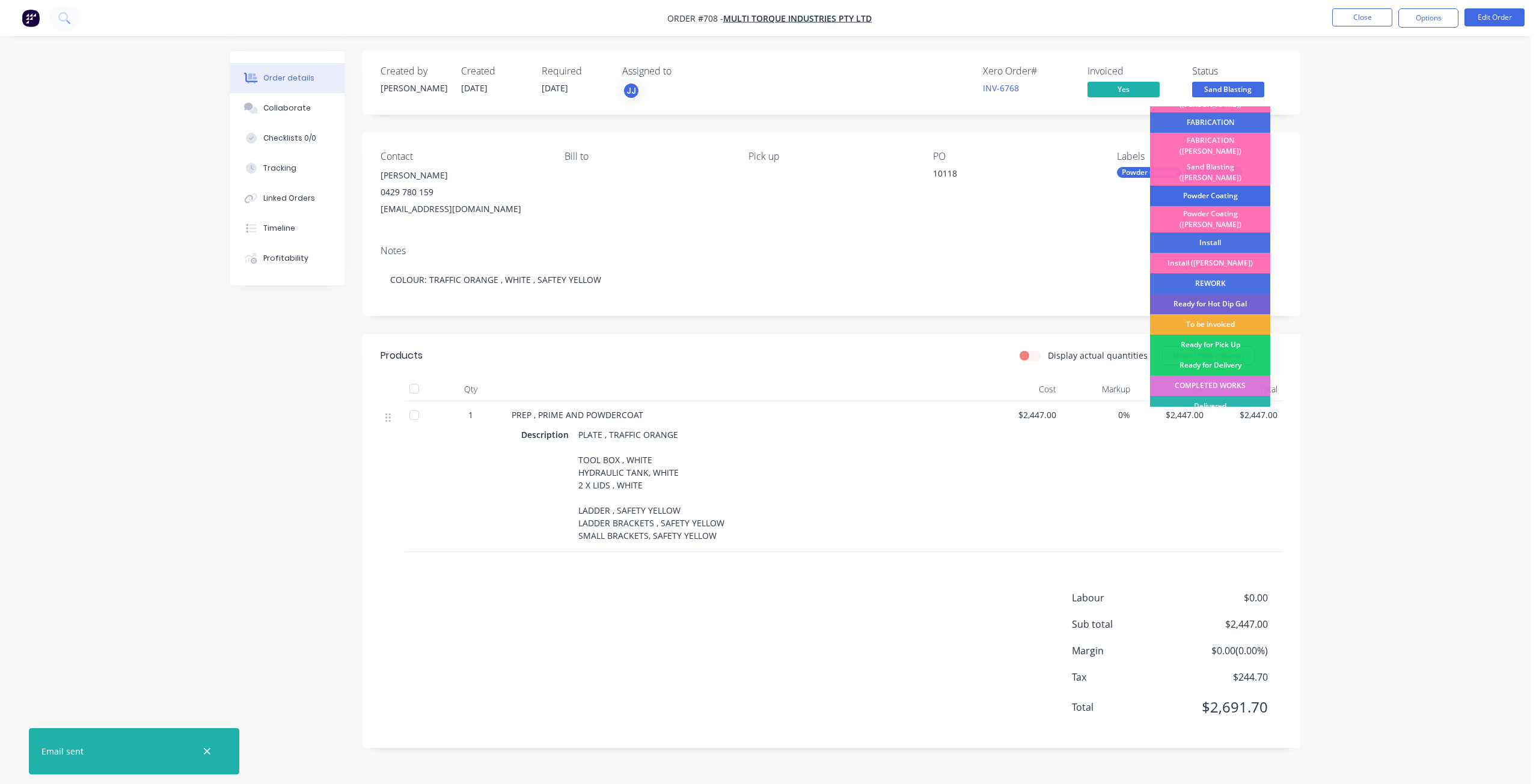
click at [1200, 186] on div "Powder Coating" at bounding box center [1209, 195] width 120 height 20
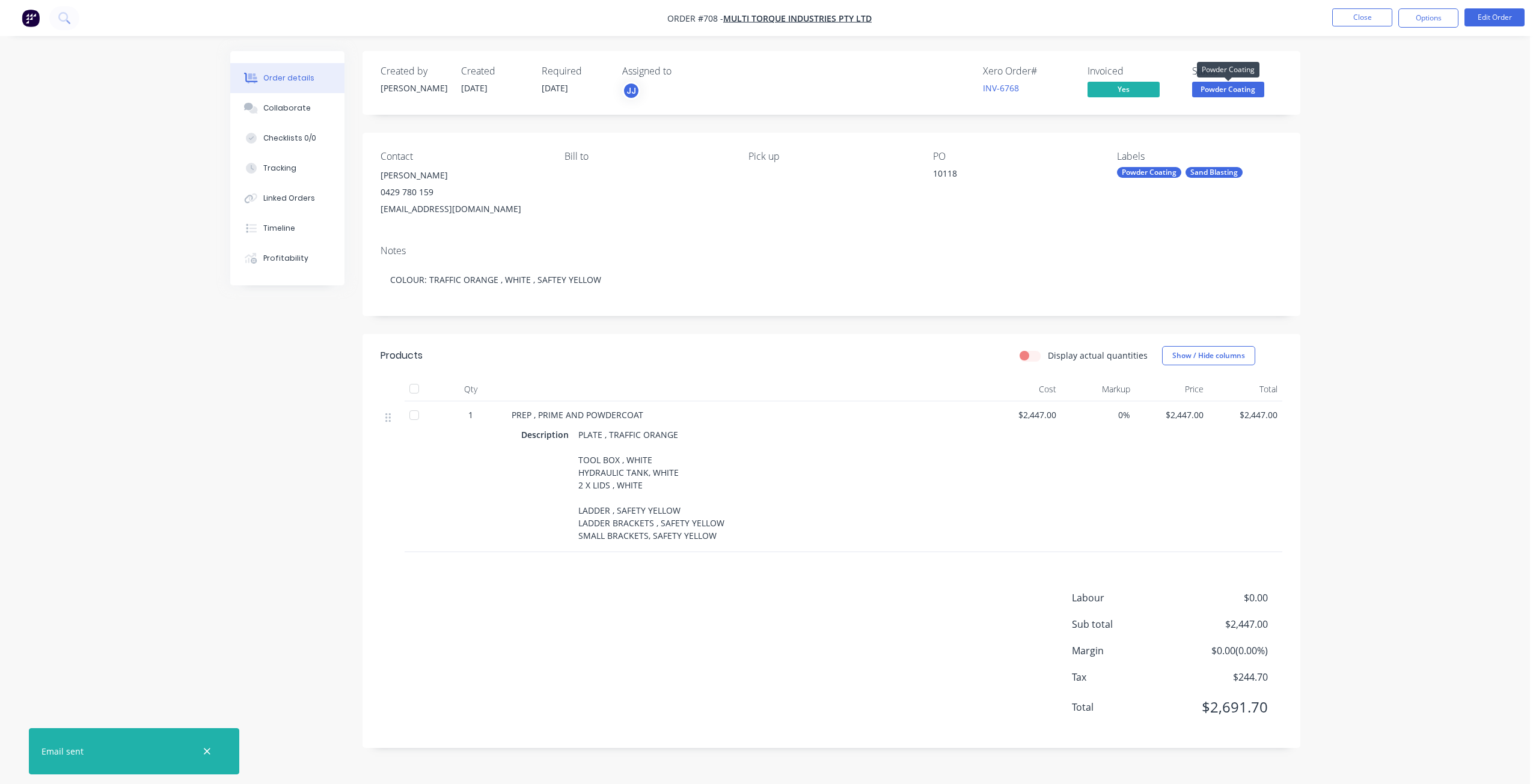
click at [1230, 95] on span "Powder Coating" at bounding box center [1228, 90] width 72 height 15
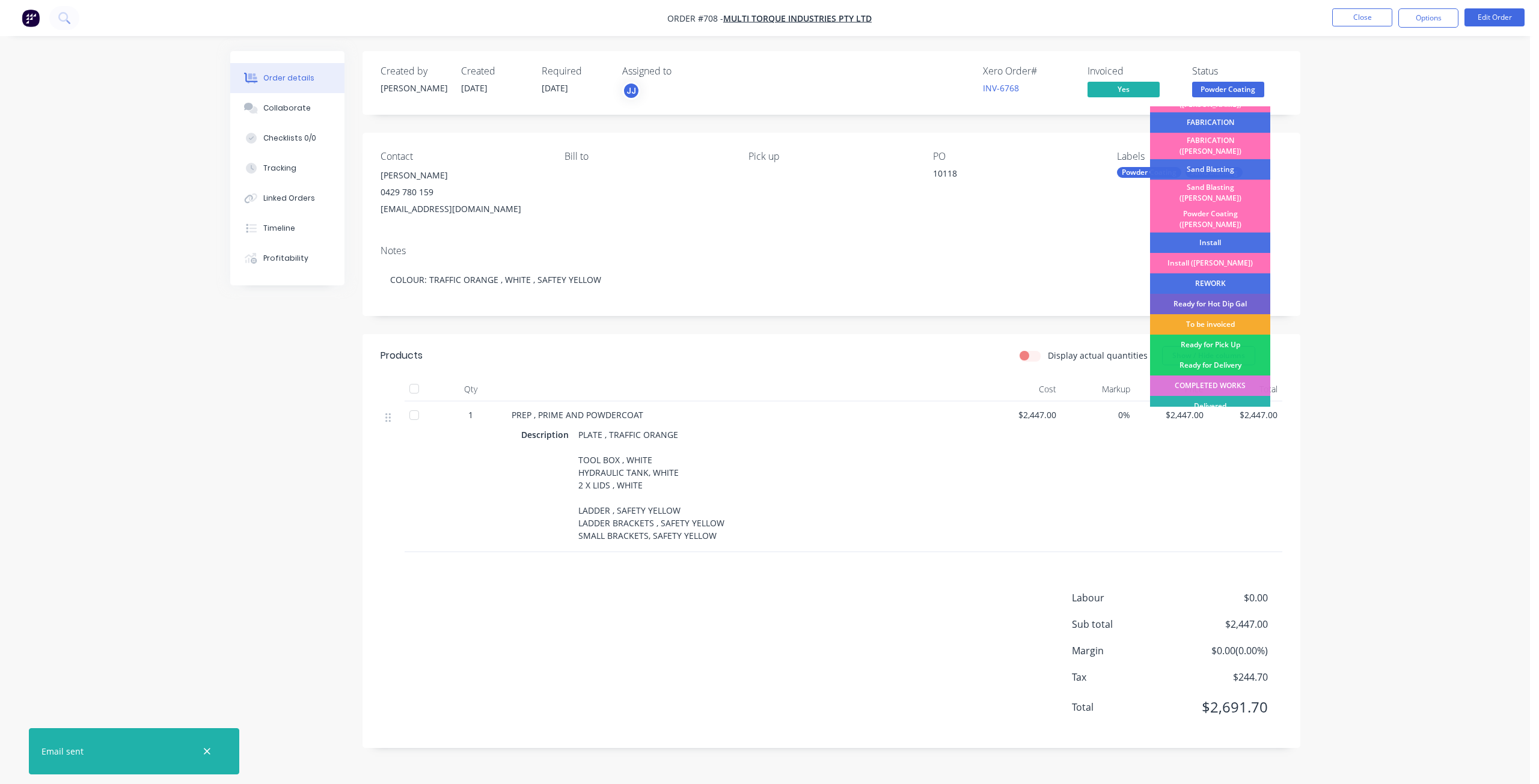
click at [1207, 314] on div "To be invoiced" at bounding box center [1209, 324] width 120 height 20
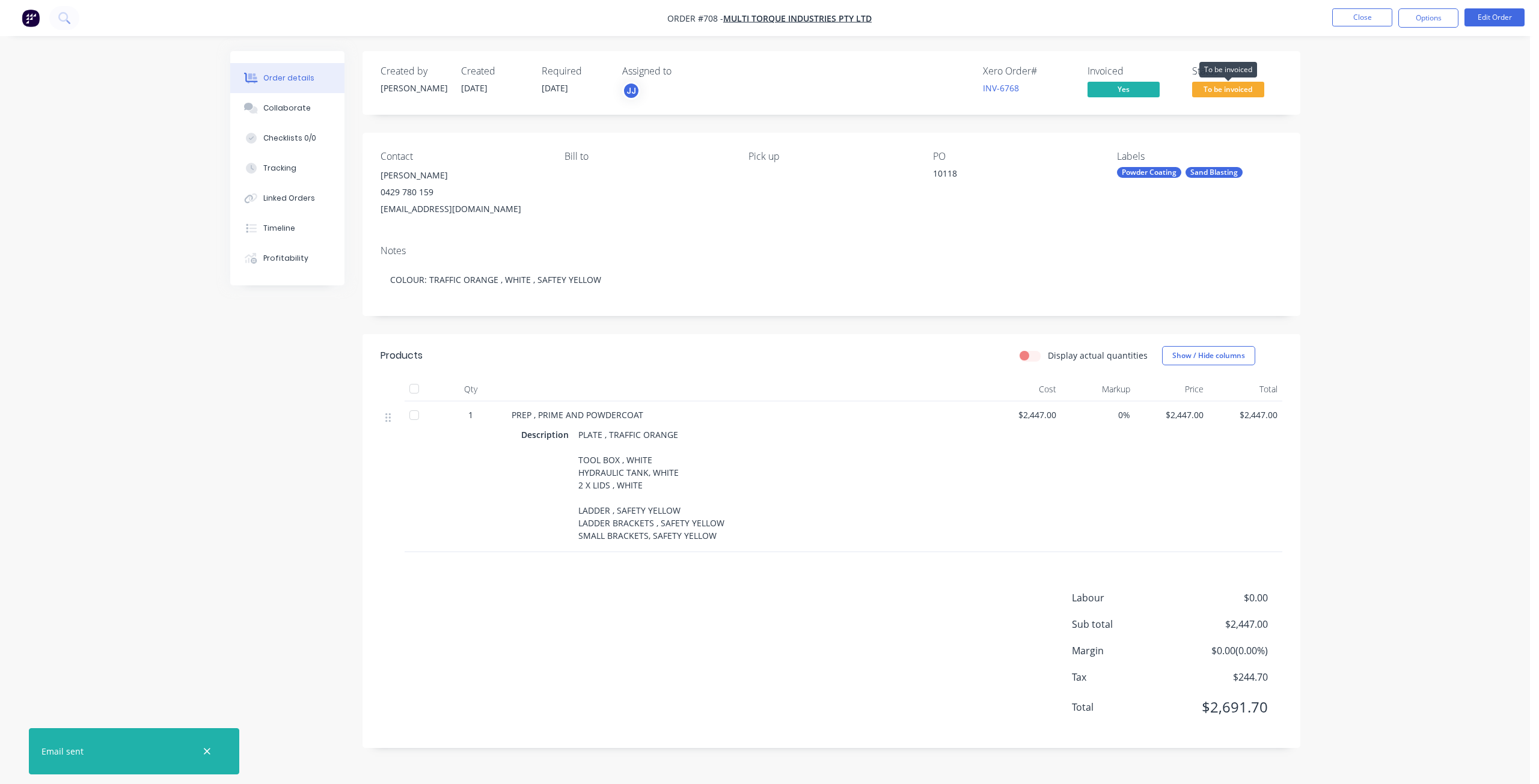
click at [1215, 89] on span "To be invoiced" at bounding box center [1228, 90] width 72 height 15
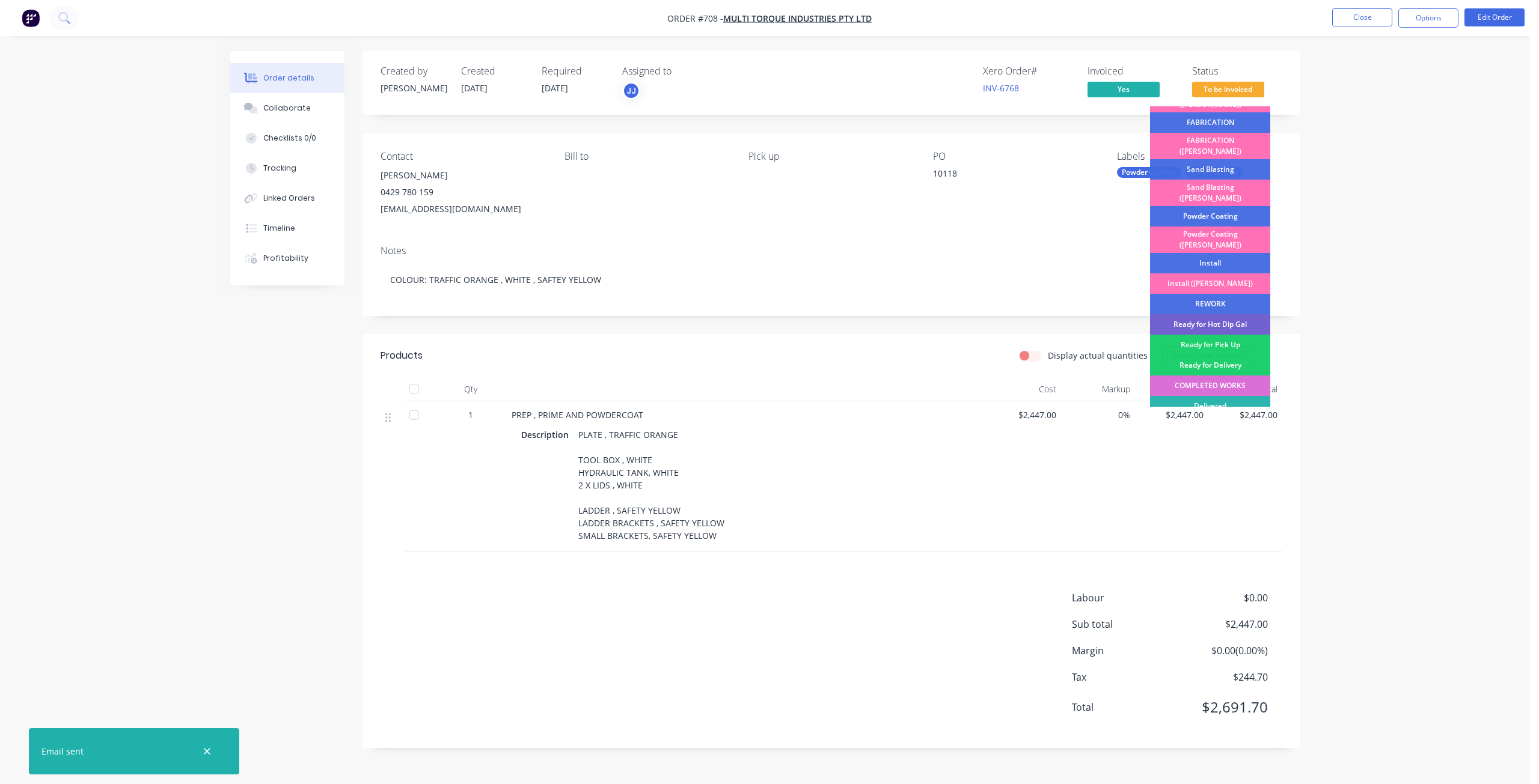
click at [1211, 375] on div "COMPLETED WORKS" at bounding box center [1209, 385] width 120 height 20
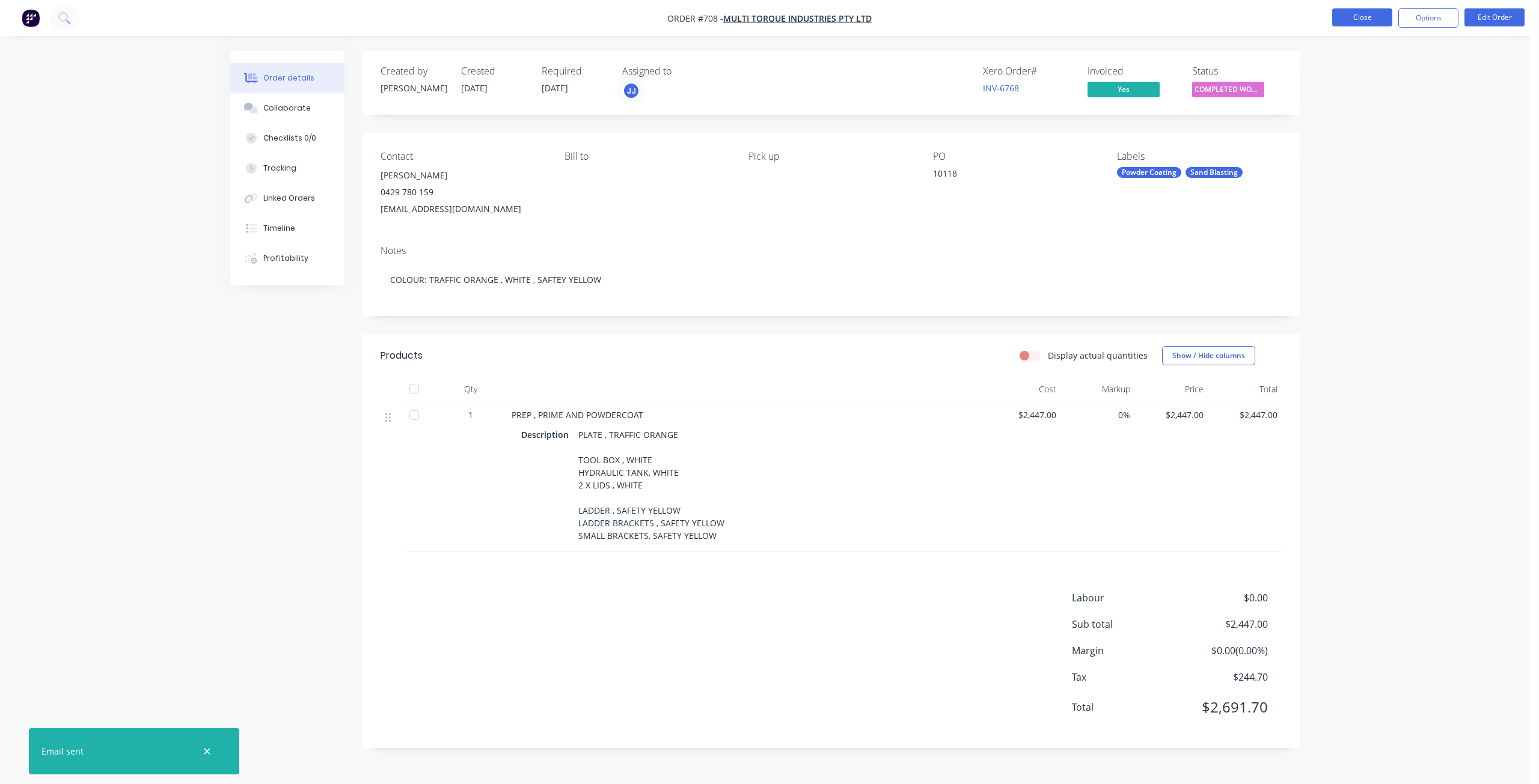
click at [1356, 19] on button "Close" at bounding box center [1362, 17] width 60 height 18
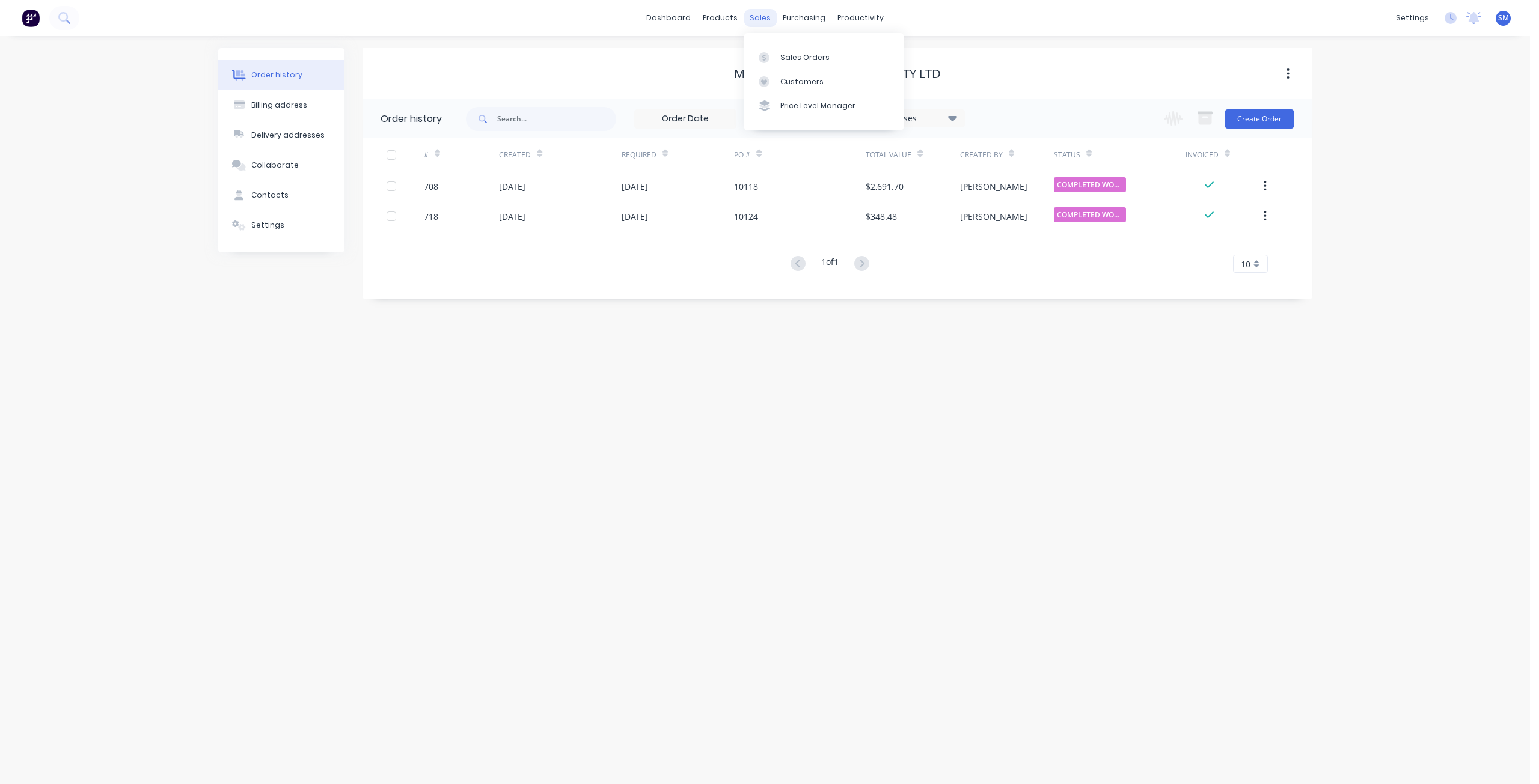
click at [763, 15] on div "sales" at bounding box center [760, 18] width 33 height 18
click at [787, 78] on div "Customers" at bounding box center [802, 82] width 43 height 11
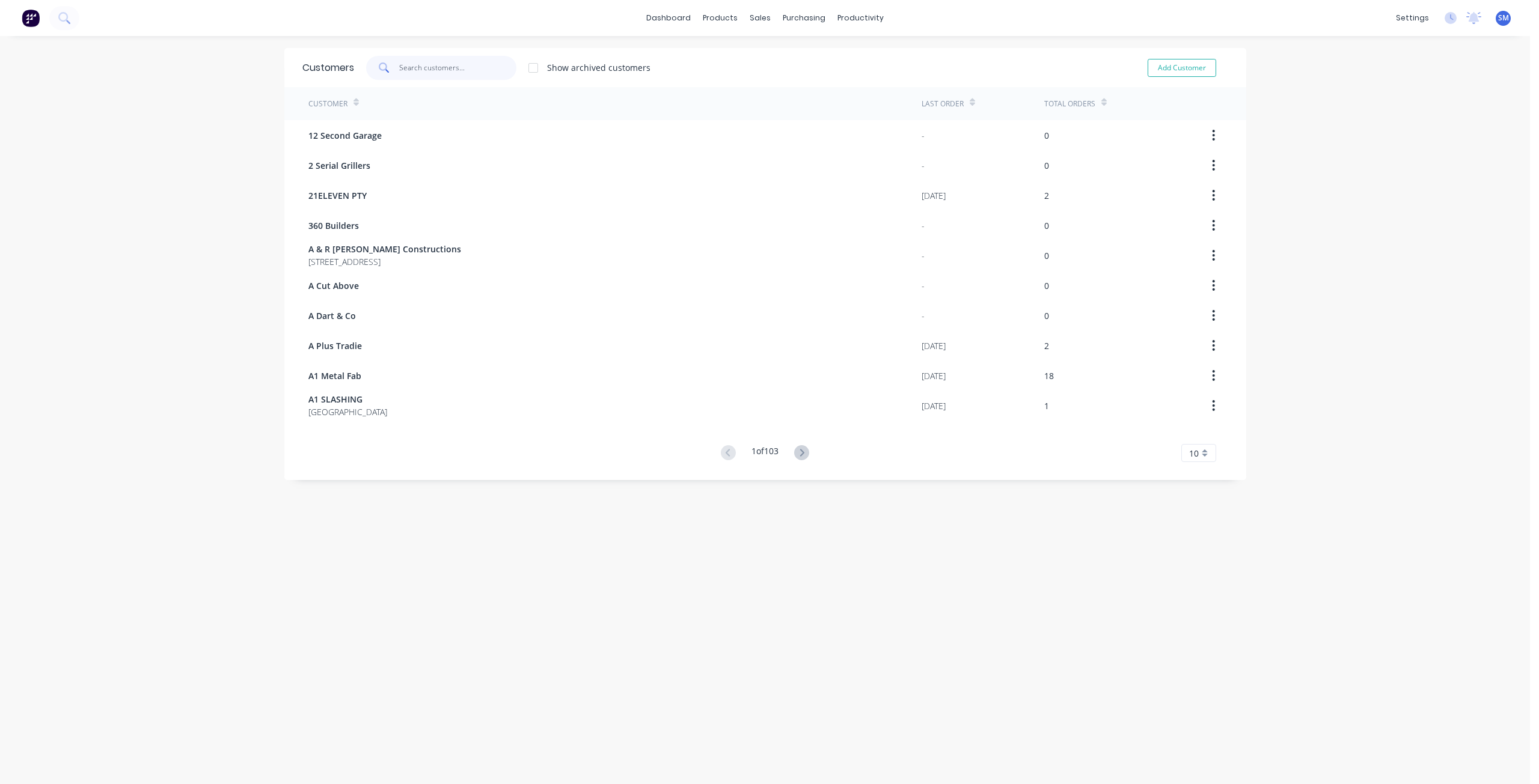
click at [411, 72] on input "text" at bounding box center [458, 67] width 118 height 24
type input "KING"
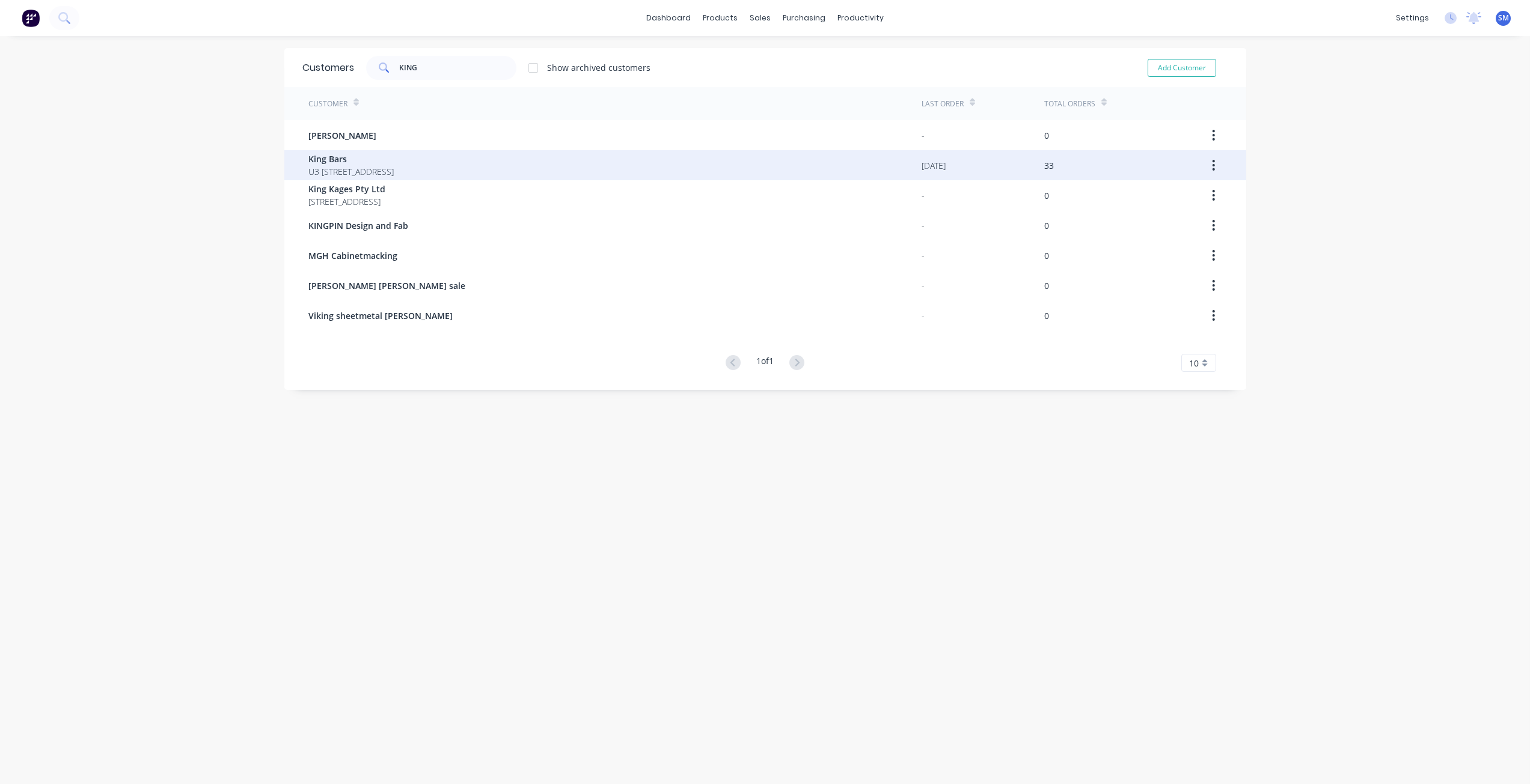
click at [326, 160] on span "King Bars" at bounding box center [350, 159] width 86 height 13
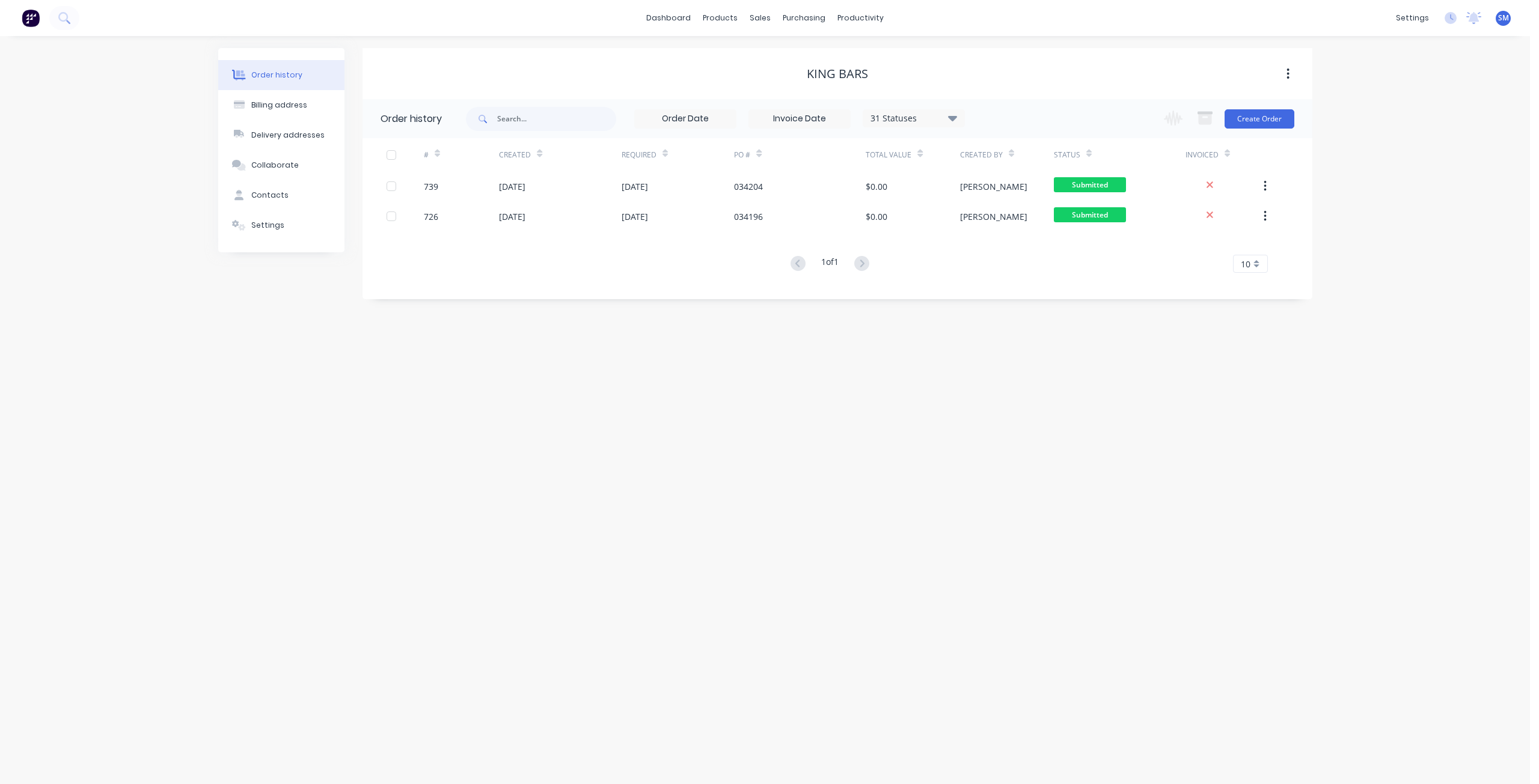
click at [955, 117] on icon at bounding box center [951, 118] width 9 height 6
click at [1013, 281] on label at bounding box center [1013, 281] width 0 height 0
click at [1013, 286] on input "checkbox" at bounding box center [1017, 286] width 10 height 11
checkbox input "true"
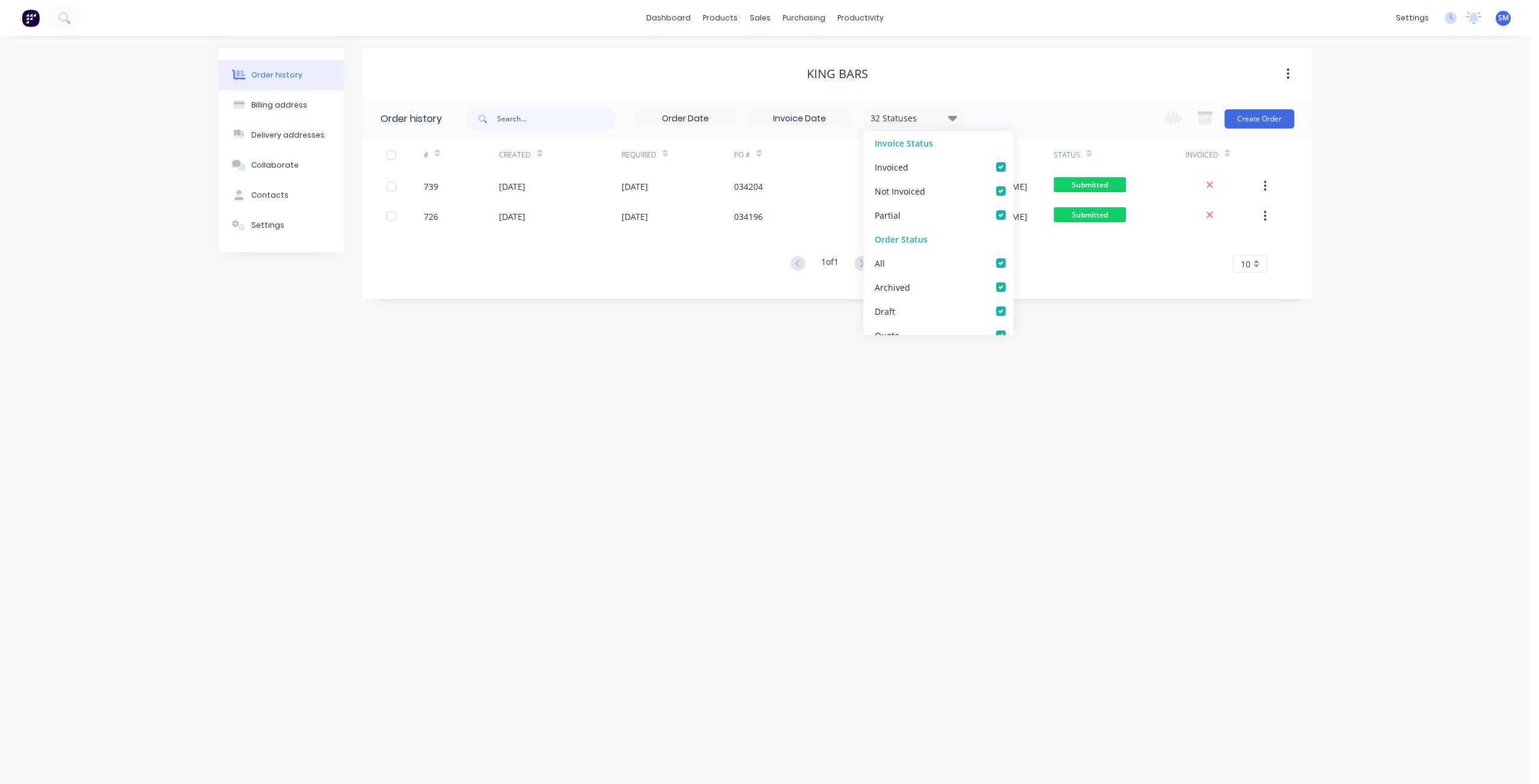
click at [698, 270] on div "1 of 1 10 5 10 15 20 25 30 35" at bounding box center [830, 263] width 935 height 17
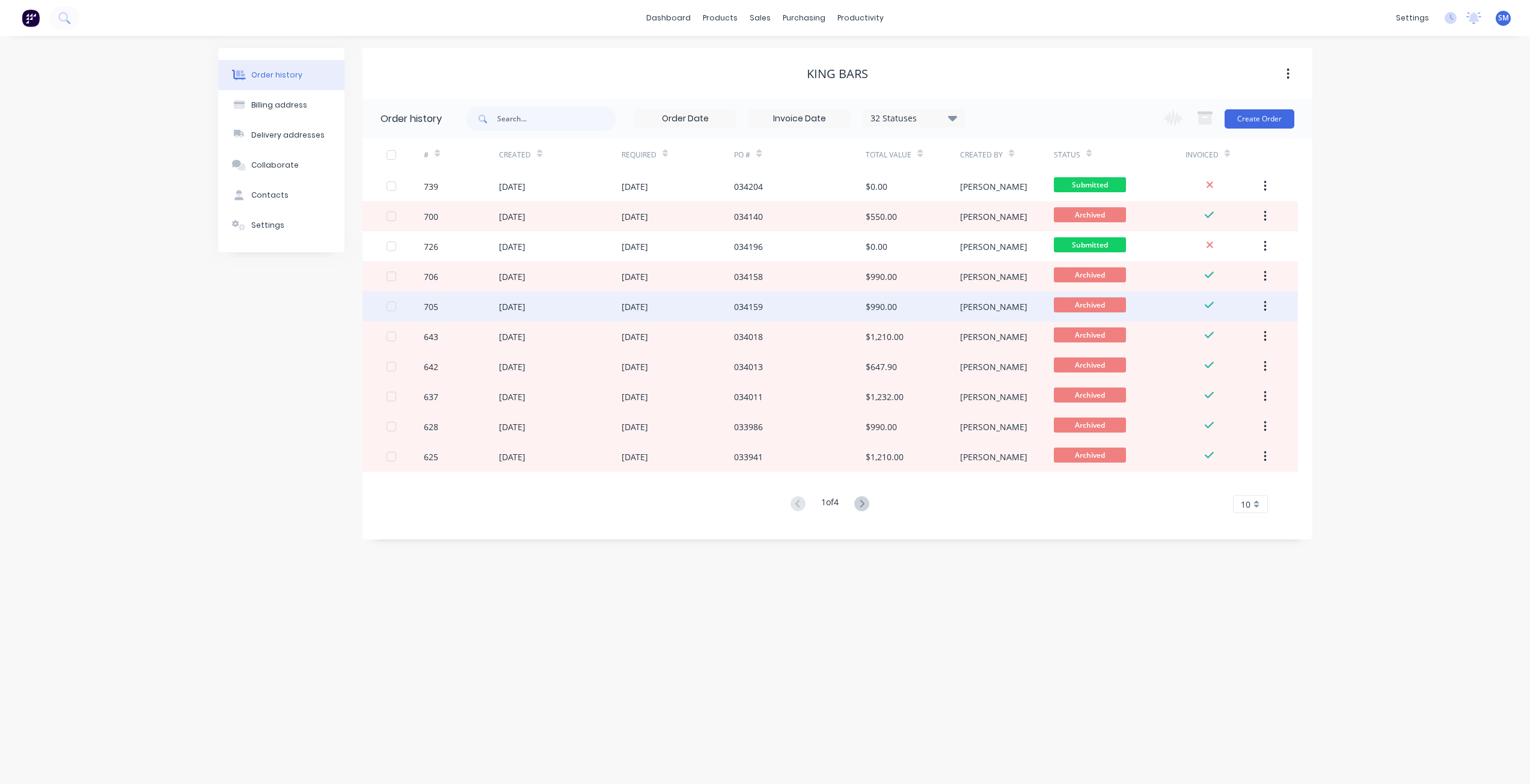
click at [994, 306] on div "[PERSON_NAME]" at bounding box center [1006, 306] width 94 height 30
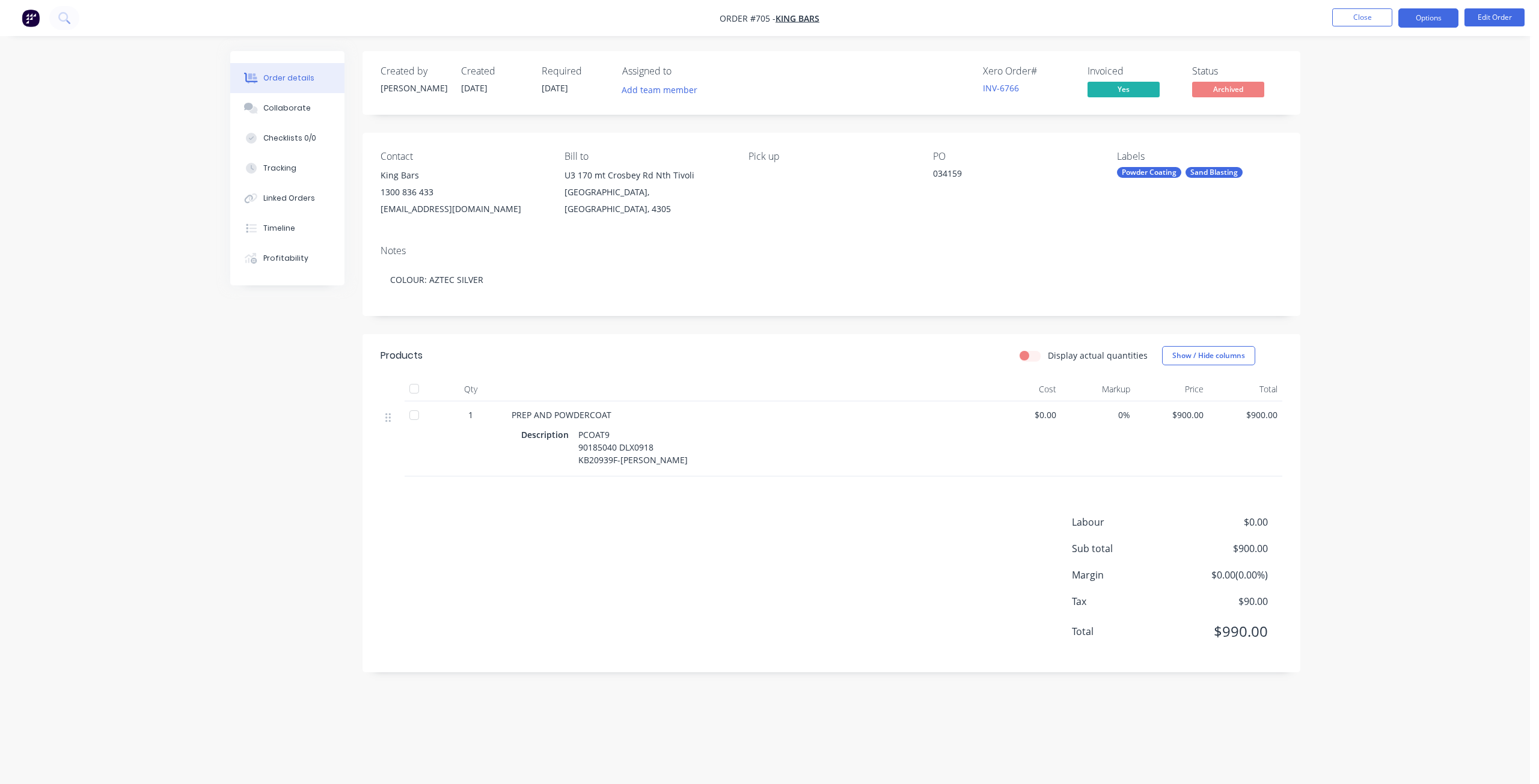
click at [1419, 21] on button "Options" at bounding box center [1428, 18] width 60 height 19
click at [1357, 73] on div "Invoice" at bounding box center [1392, 72] width 111 height 17
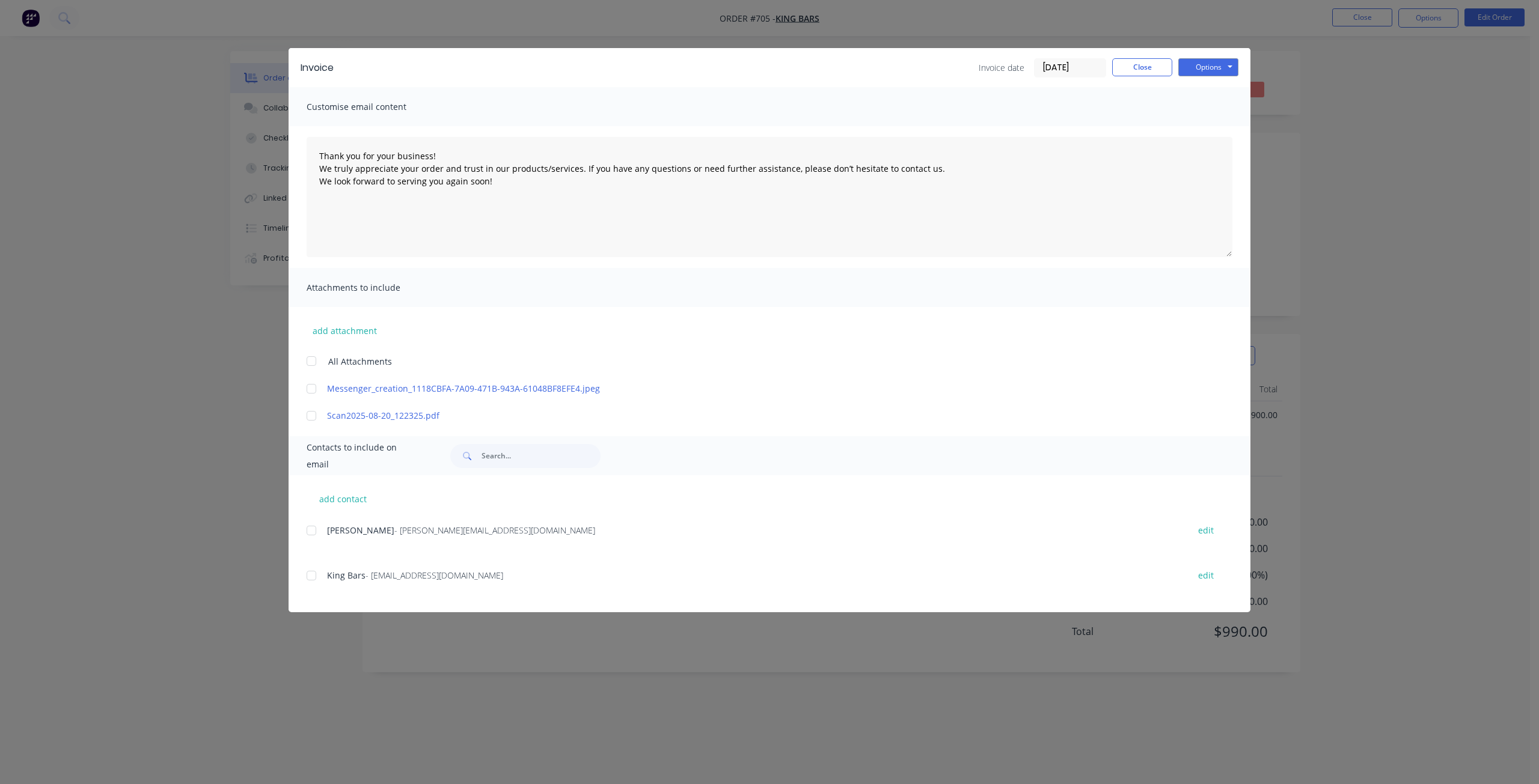
click at [314, 576] on div at bounding box center [311, 575] width 24 height 24
click at [311, 529] on div at bounding box center [311, 530] width 24 height 24
click at [1216, 67] on button "Options" at bounding box center [1208, 67] width 60 height 18
click at [1206, 124] on button "Email" at bounding box center [1216, 128] width 77 height 20
click at [1143, 72] on button "Close" at bounding box center [1142, 67] width 60 height 18
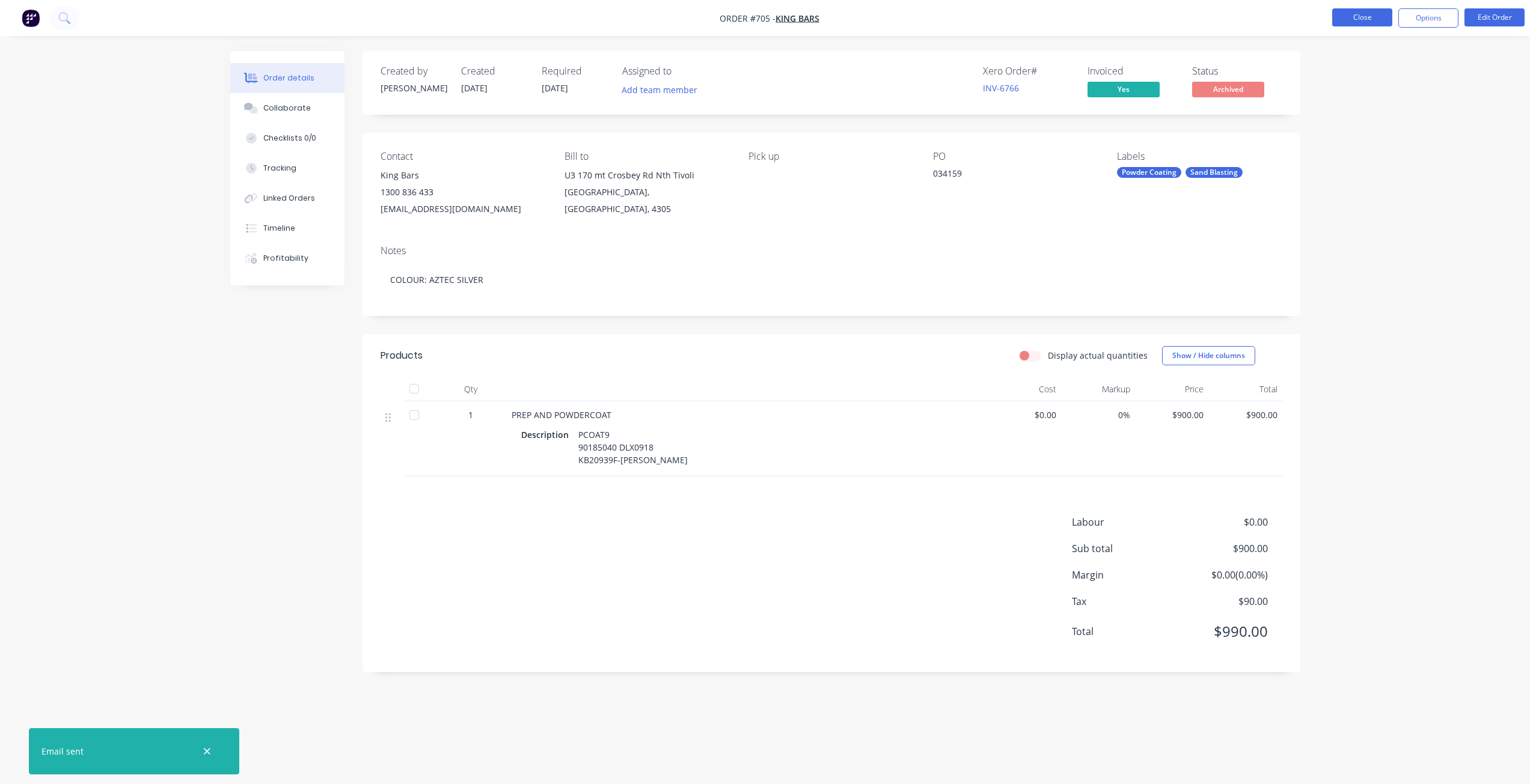
click at [1356, 20] on button "Close" at bounding box center [1362, 17] width 60 height 18
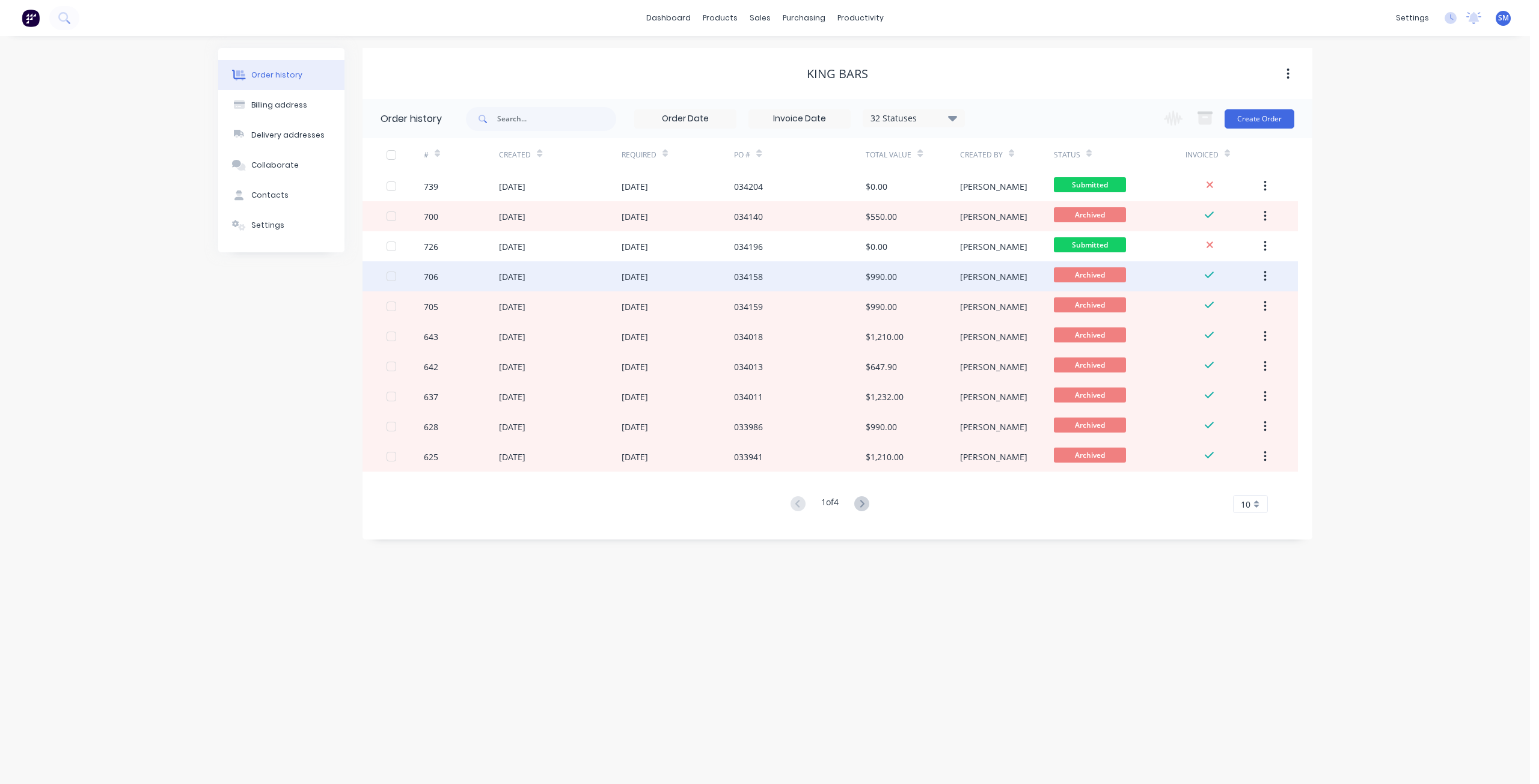
click at [787, 278] on div "034158" at bounding box center [799, 276] width 131 height 30
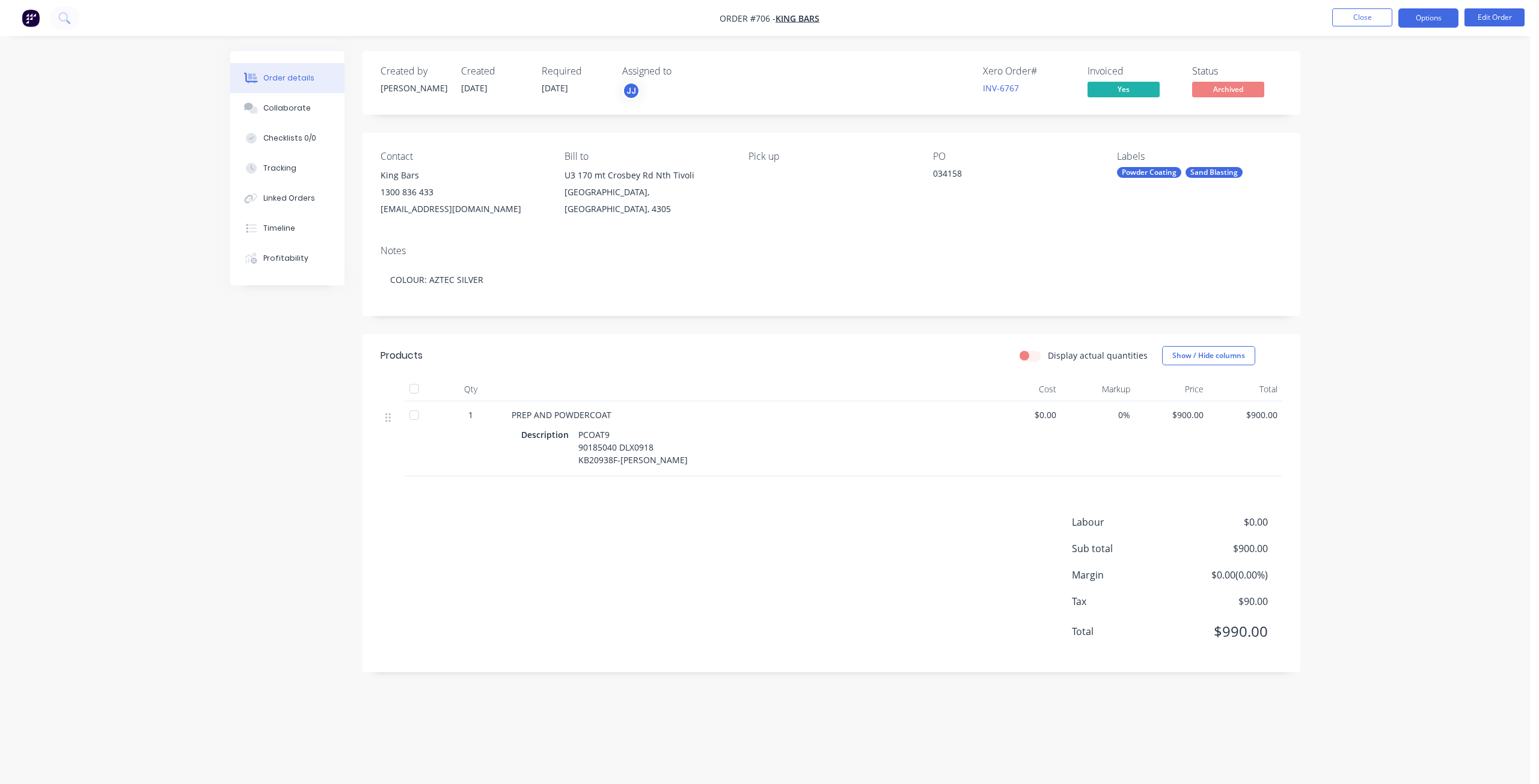
click at [1427, 17] on button "Options" at bounding box center [1428, 18] width 60 height 19
click at [1351, 75] on div "Invoice" at bounding box center [1392, 72] width 111 height 17
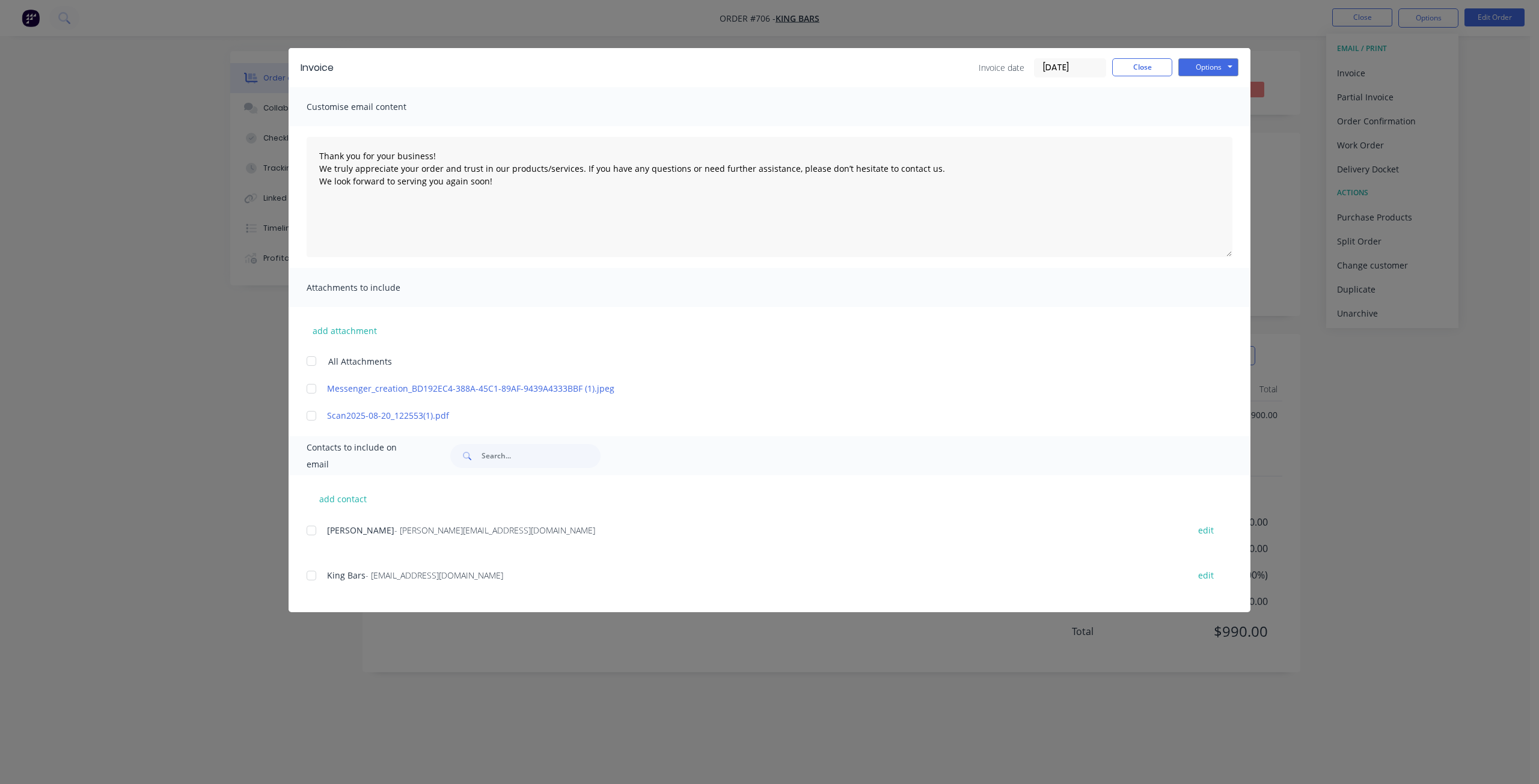
click at [308, 574] on div at bounding box center [311, 575] width 24 height 24
click at [307, 529] on div at bounding box center [311, 530] width 24 height 24
click at [1201, 67] on button "Options" at bounding box center [1208, 67] width 60 height 18
click at [1202, 127] on button "Email" at bounding box center [1216, 128] width 77 height 20
click at [1136, 65] on button "Close" at bounding box center [1142, 67] width 60 height 18
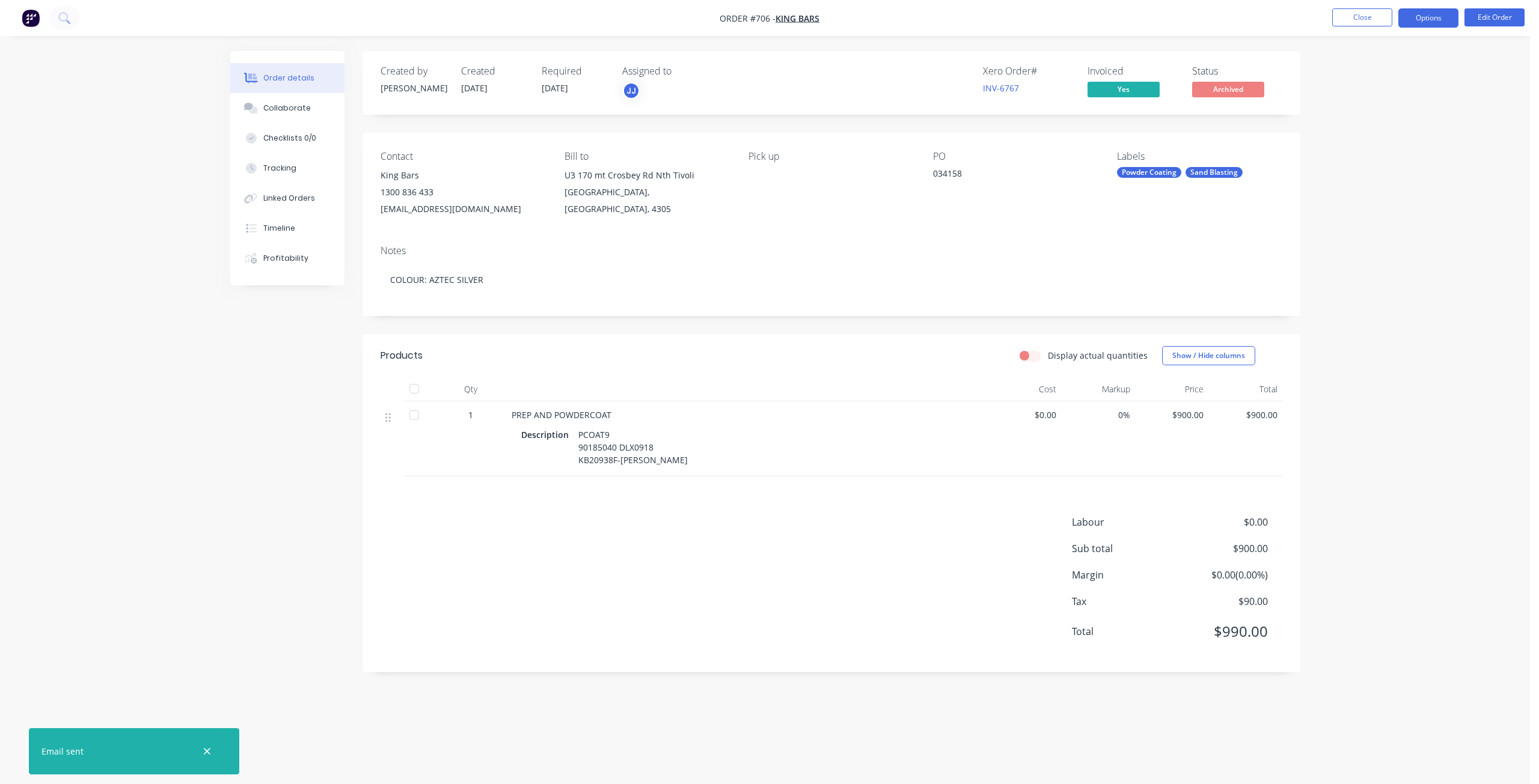
click at [1415, 19] on button "Options" at bounding box center [1428, 18] width 60 height 19
click at [1360, 13] on button "Close" at bounding box center [1362, 17] width 60 height 18
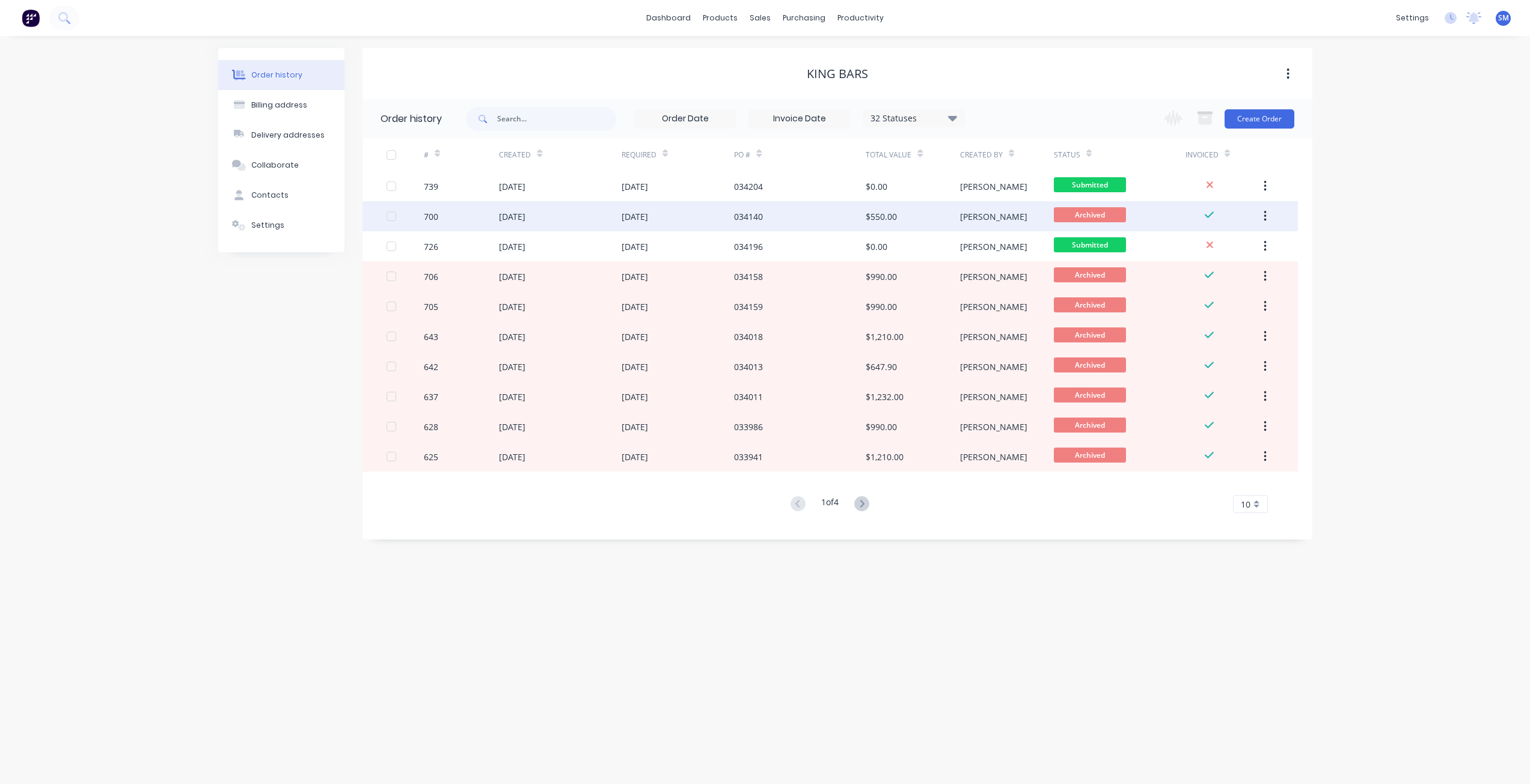
click at [905, 213] on div "$550.00" at bounding box center [912, 216] width 94 height 30
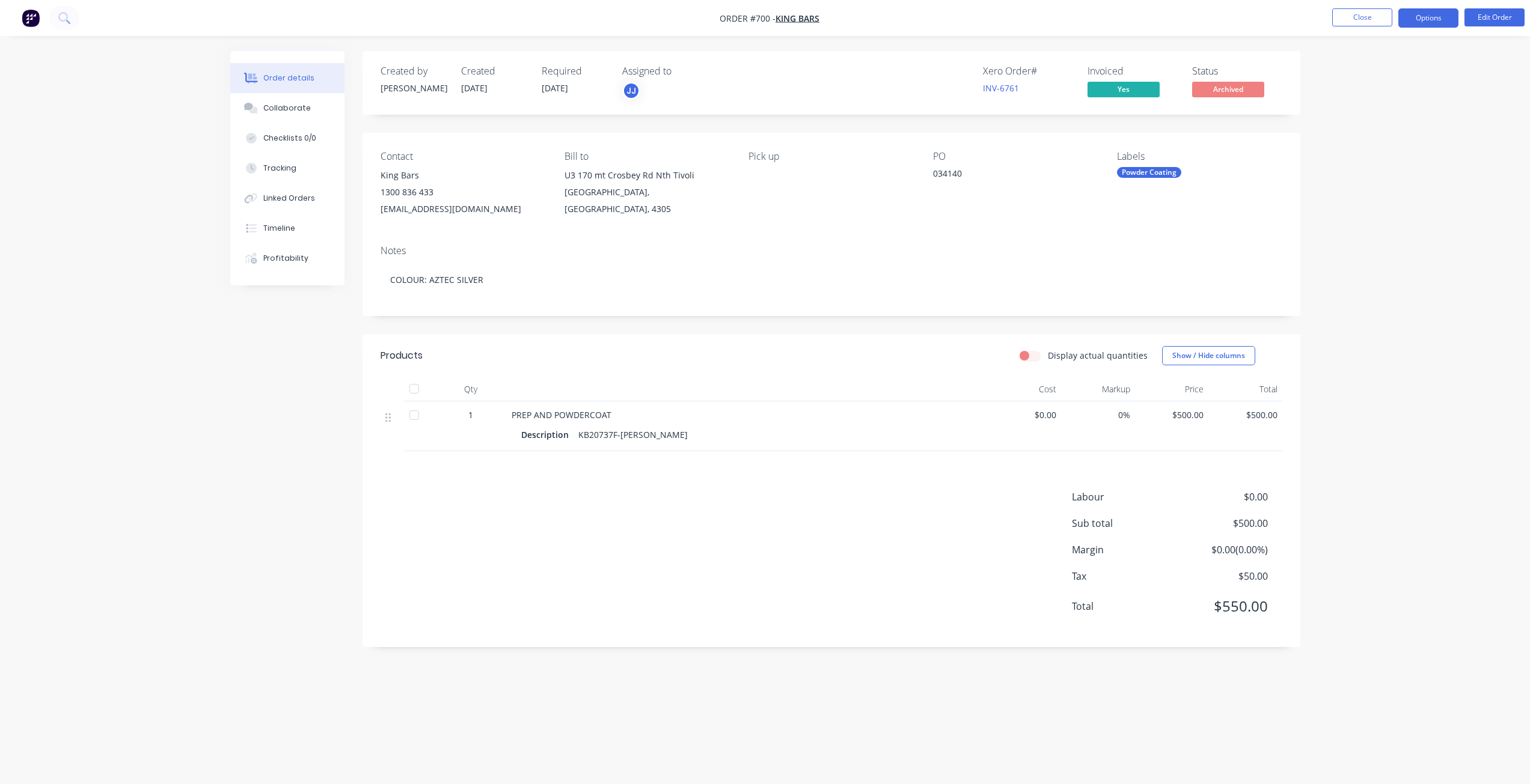
click at [1434, 19] on button "Options" at bounding box center [1428, 18] width 60 height 19
click at [1358, 72] on div "Invoice" at bounding box center [1392, 72] width 111 height 17
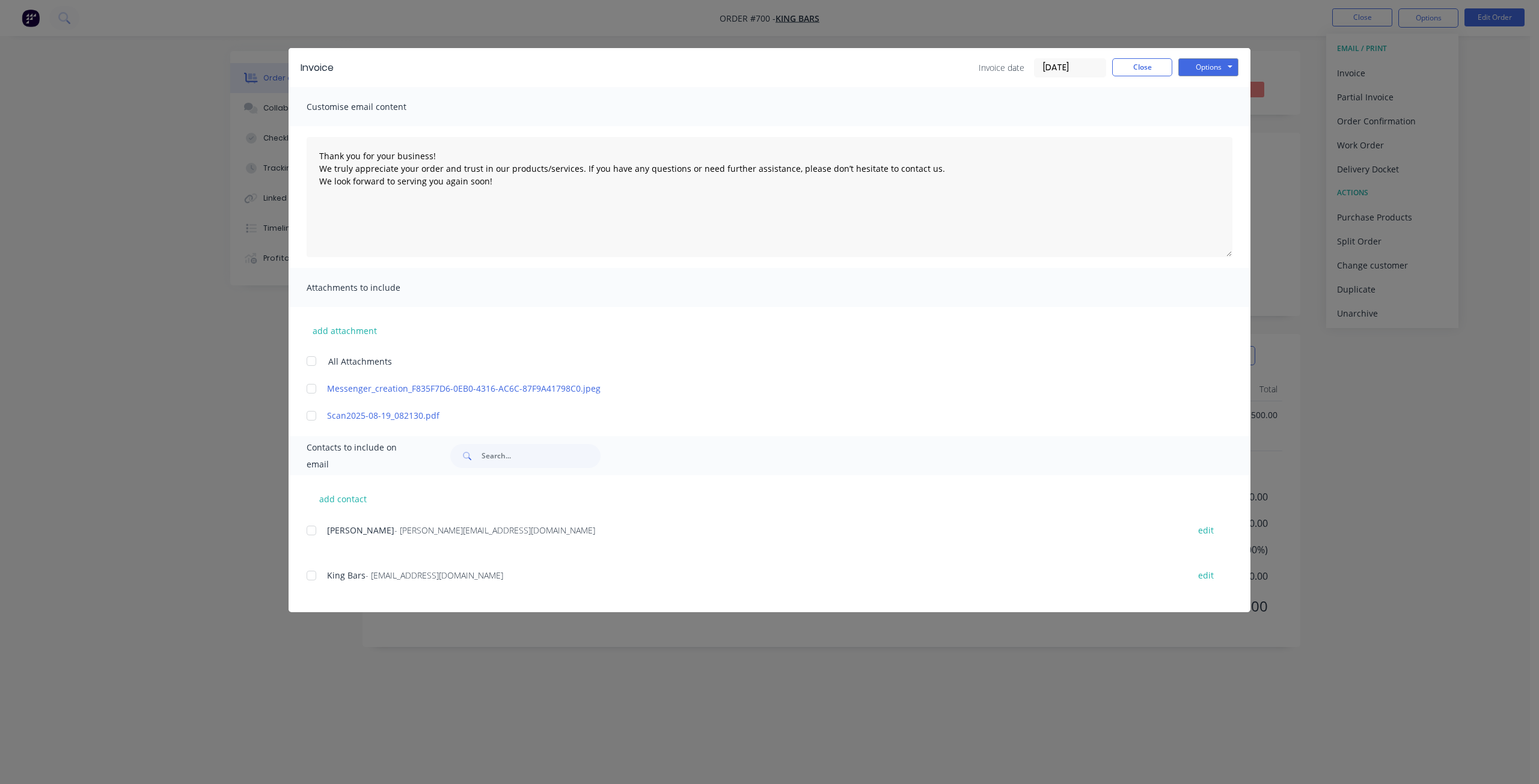
drag, startPoint x: 314, startPoint y: 573, endPoint x: 312, endPoint y: 564, distance: 9.2
click at [314, 569] on div at bounding box center [311, 575] width 24 height 24
click at [312, 526] on div at bounding box center [311, 530] width 24 height 24
click at [1212, 68] on button "Options" at bounding box center [1208, 67] width 60 height 18
click at [1206, 126] on button "Email" at bounding box center [1216, 128] width 77 height 20
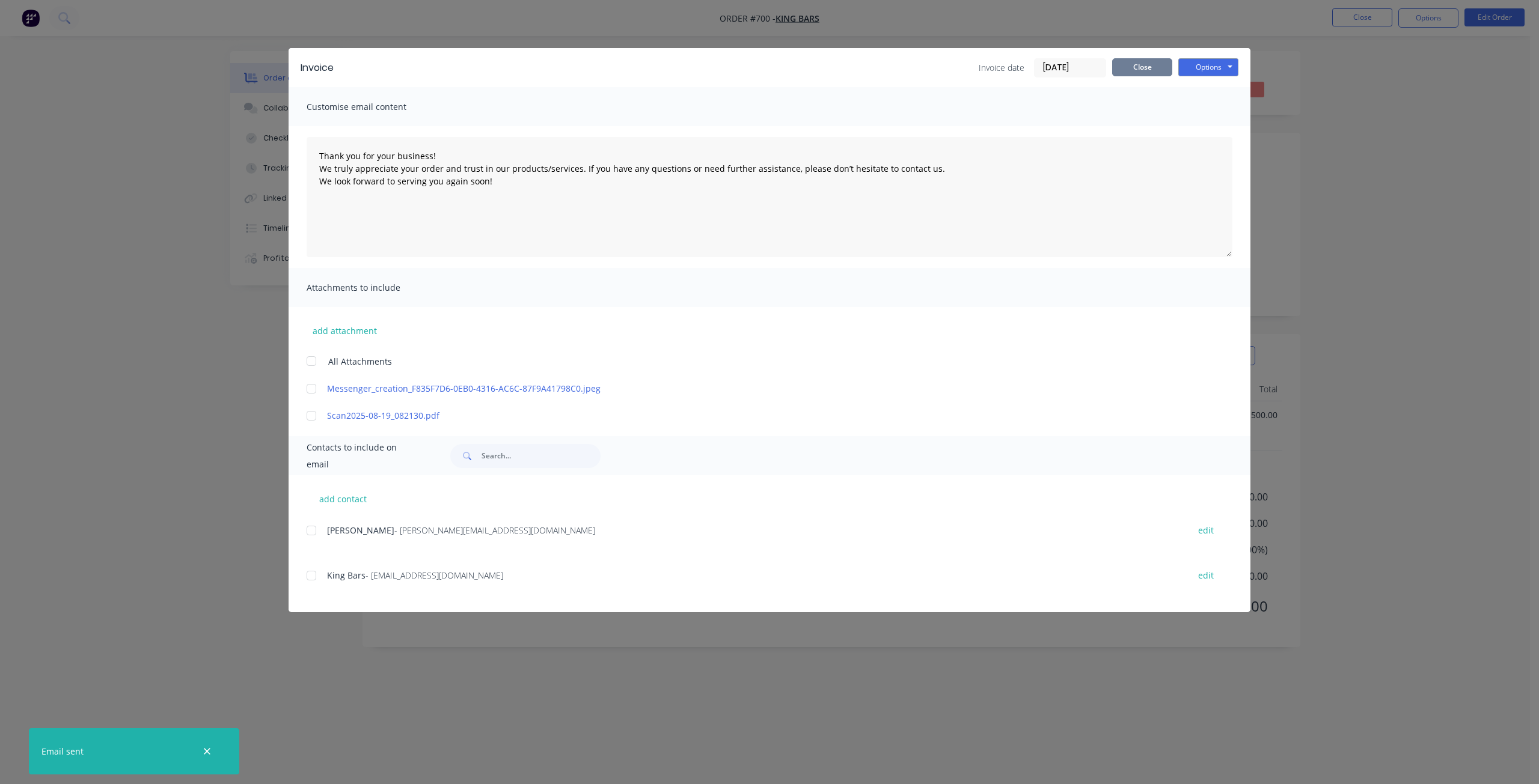
click at [1145, 69] on button "Close" at bounding box center [1142, 67] width 60 height 18
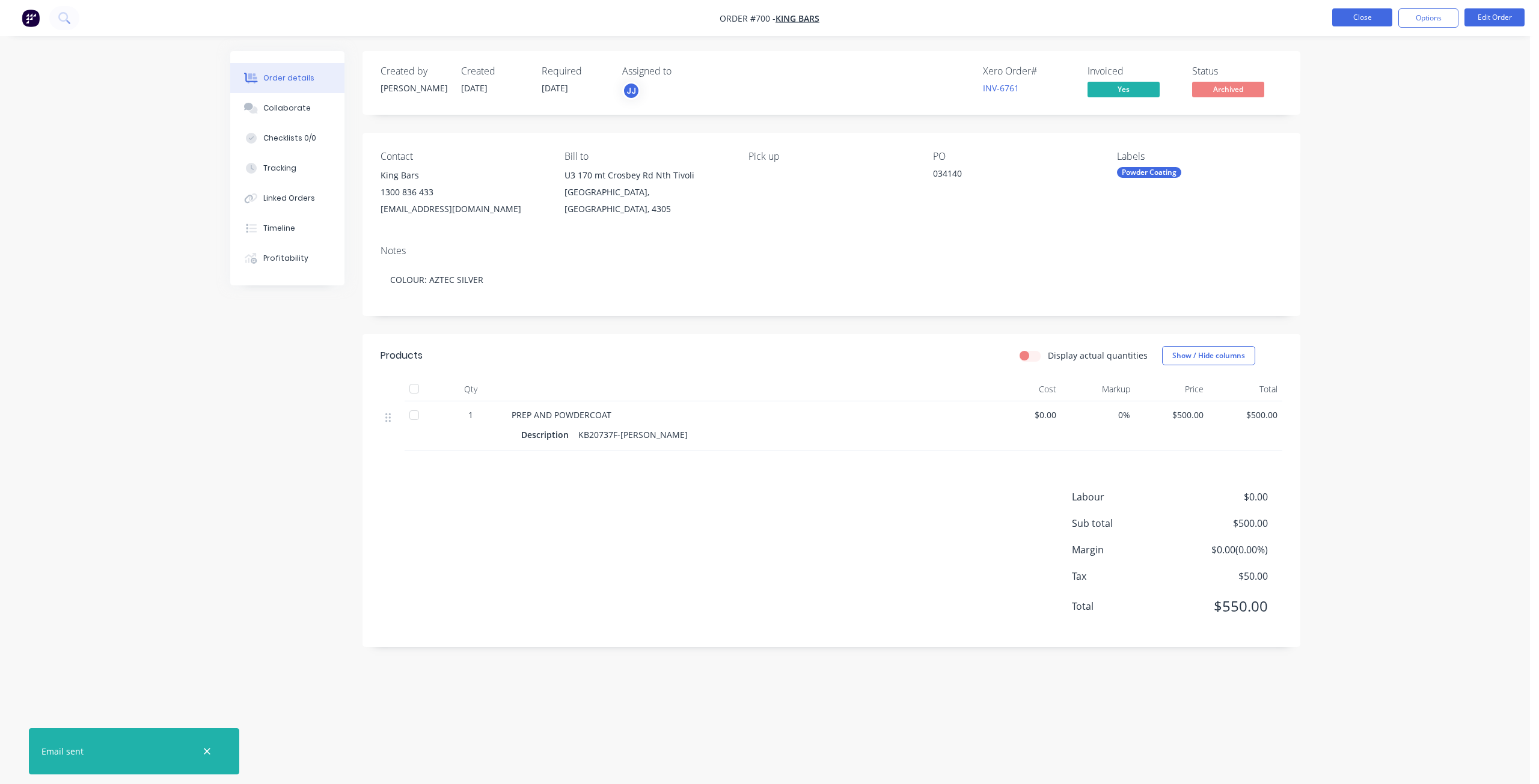
click at [1364, 19] on button "Close" at bounding box center [1362, 17] width 60 height 18
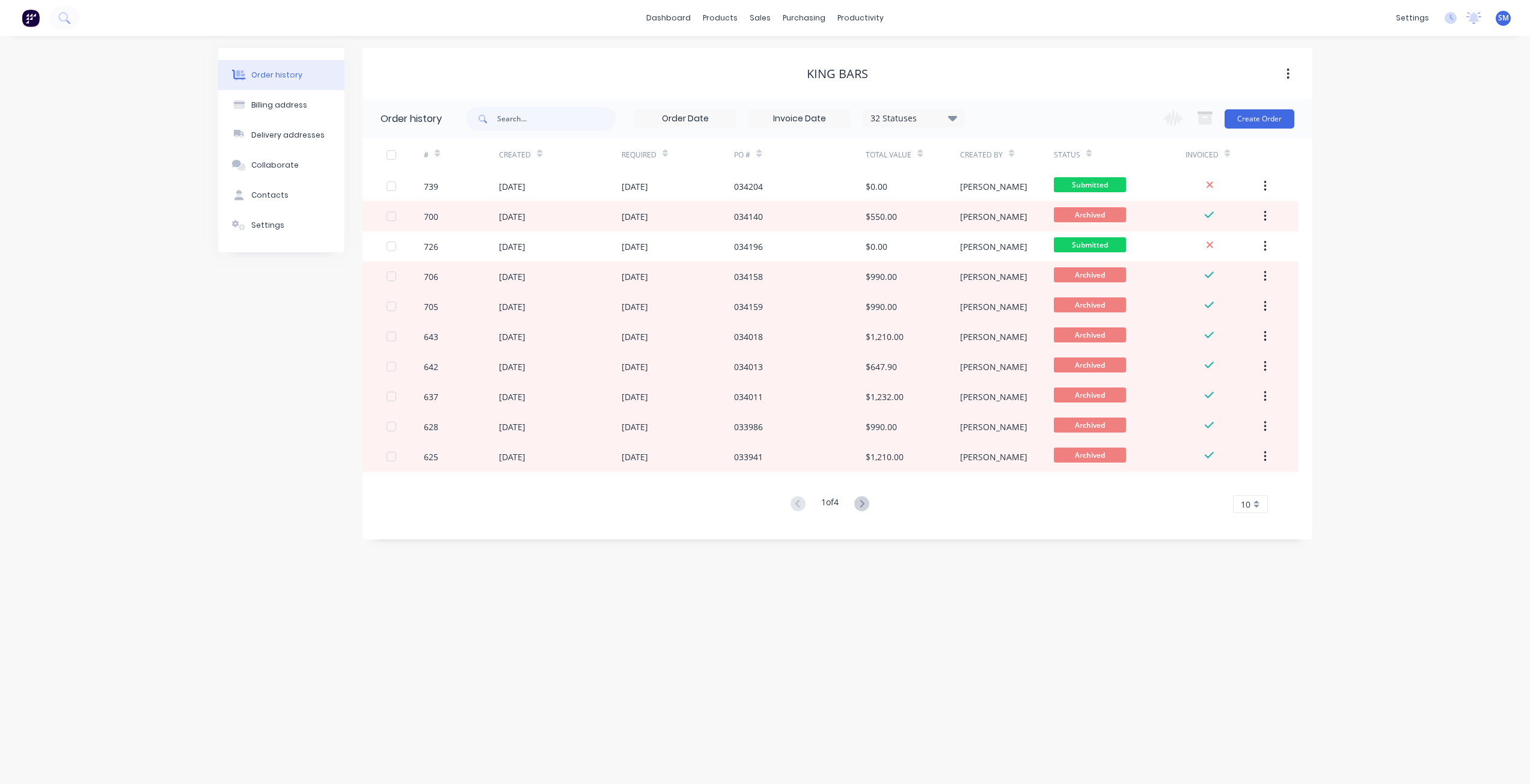
click at [915, 118] on div "32 Statuses" at bounding box center [913, 118] width 101 height 13
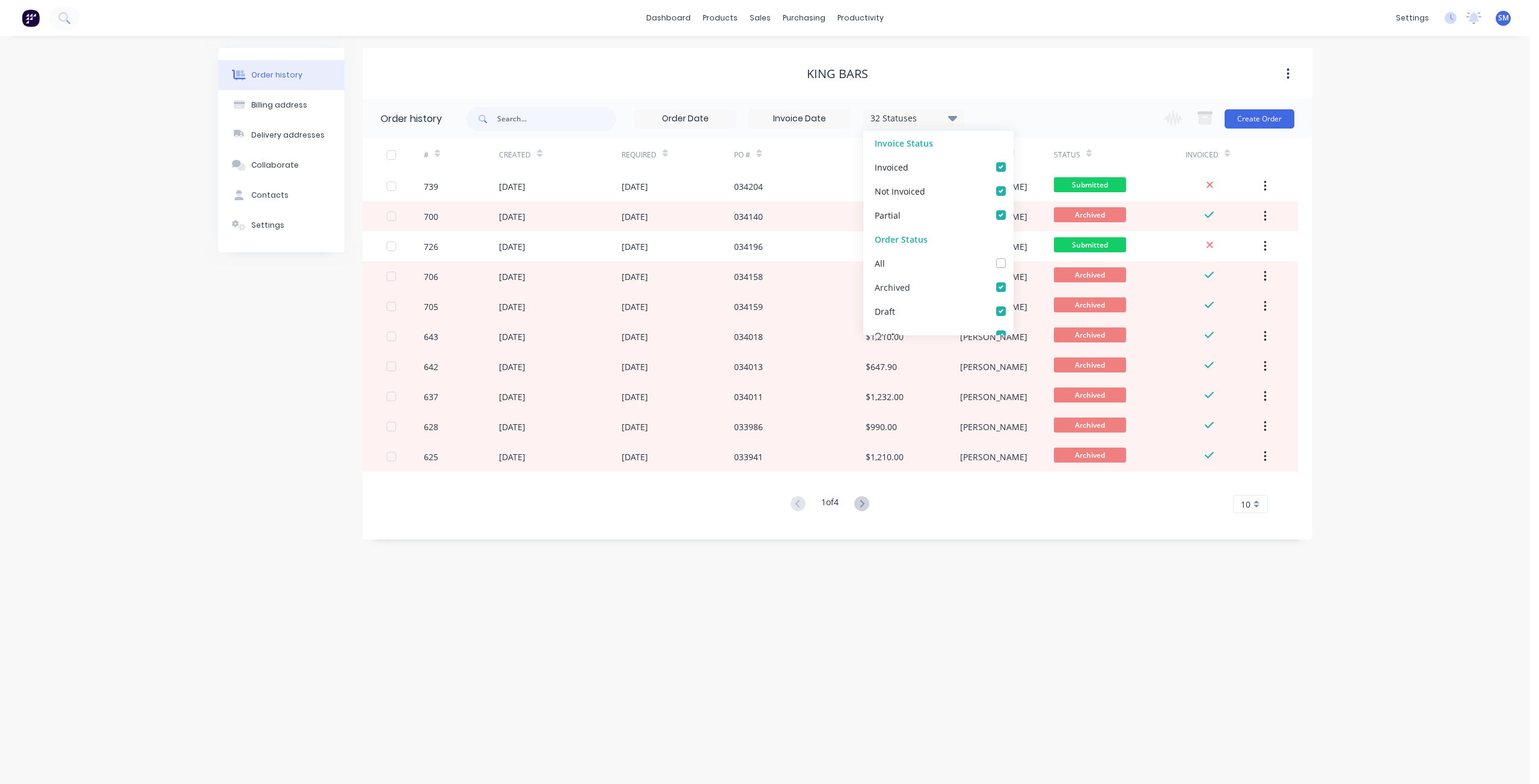
click at [1013, 281] on label at bounding box center [1013, 281] width 0 height 0
click at [1013, 285] on input "checkbox" at bounding box center [1017, 286] width 10 height 11
checkbox input "false"
click at [712, 79] on div "King Bars" at bounding box center [837, 74] width 950 height 15
